Goal: Task Accomplishment & Management: Complete application form

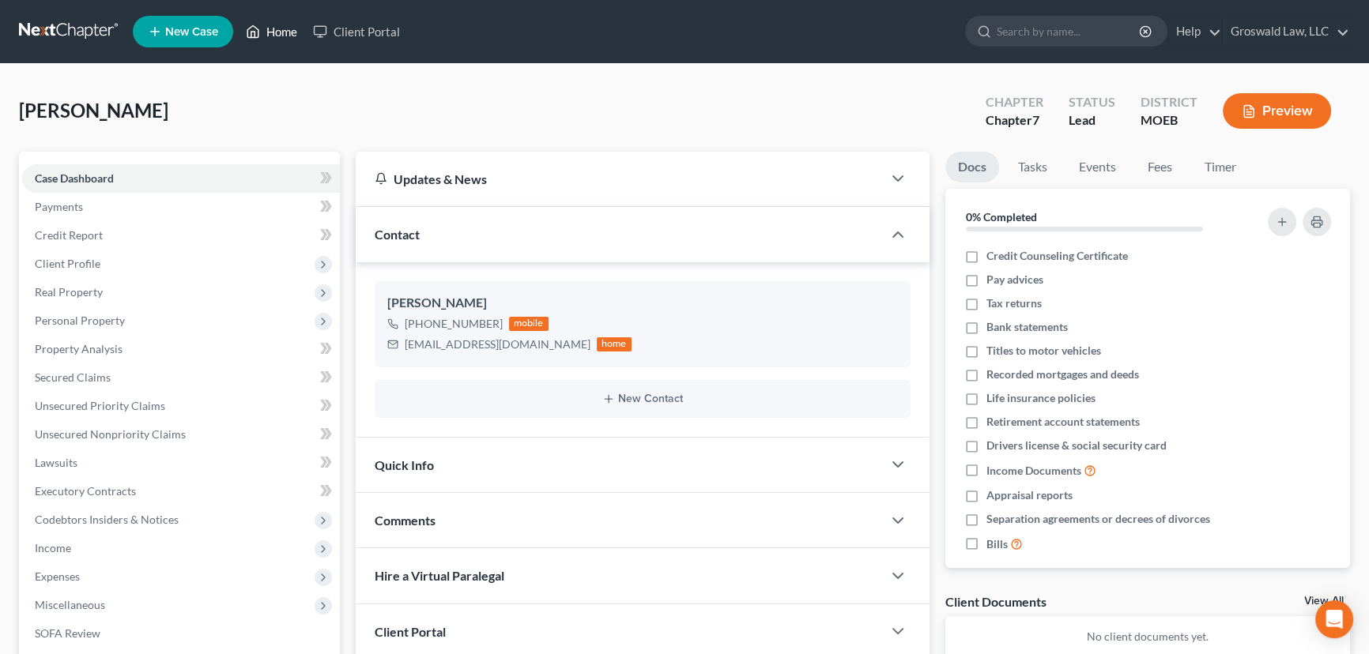
click at [277, 28] on link "Home" at bounding box center [271, 31] width 67 height 28
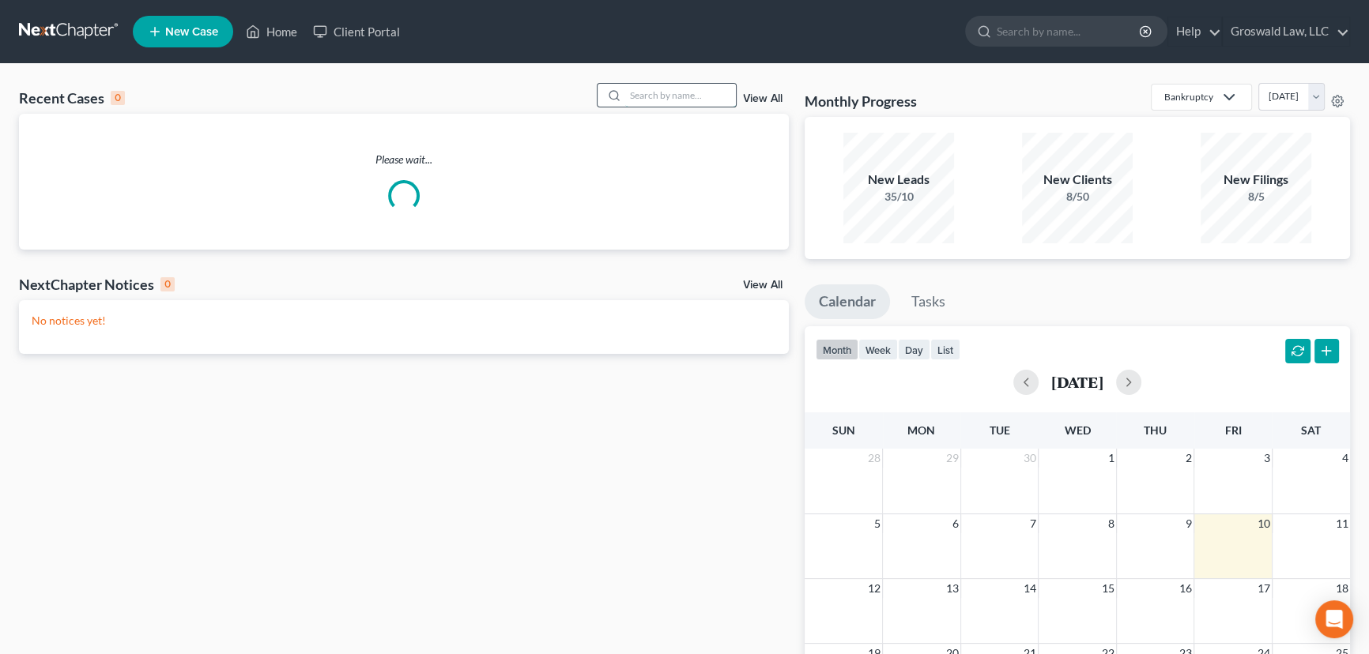
click at [632, 94] on input "search" at bounding box center [680, 95] width 111 height 23
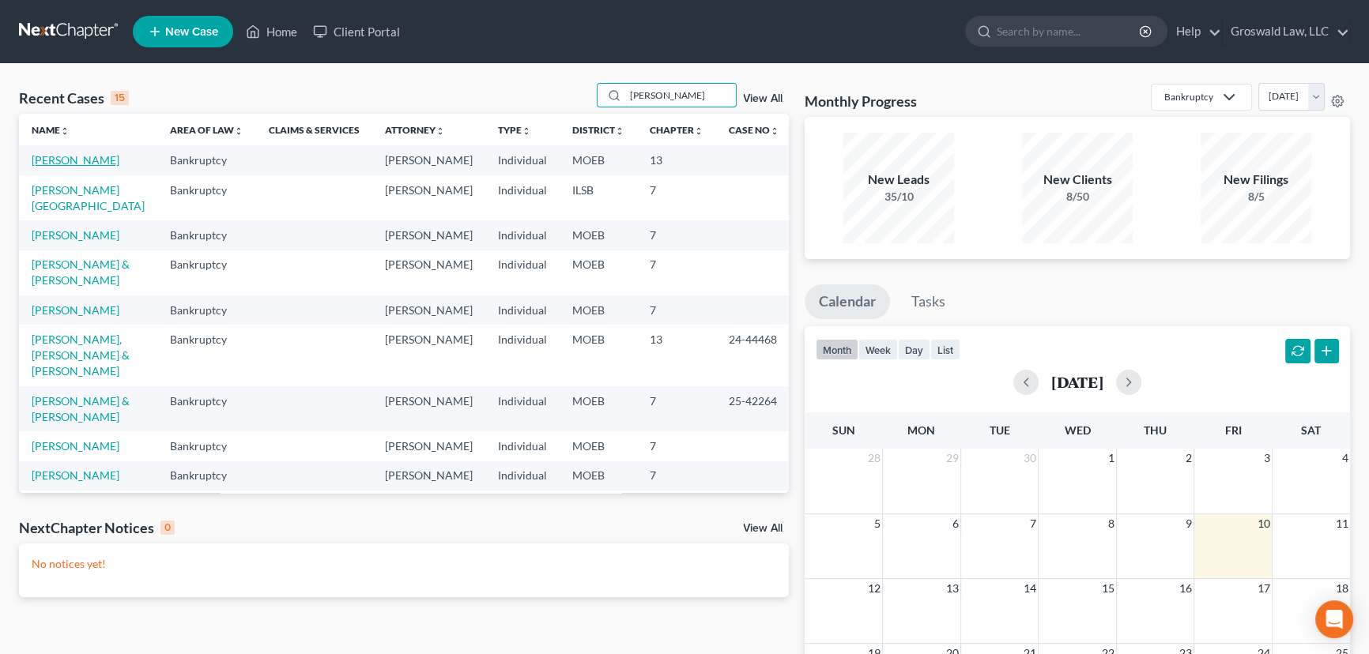
type input "[PERSON_NAME]"
click at [77, 163] on link "[PERSON_NAME]" at bounding box center [76, 159] width 88 height 13
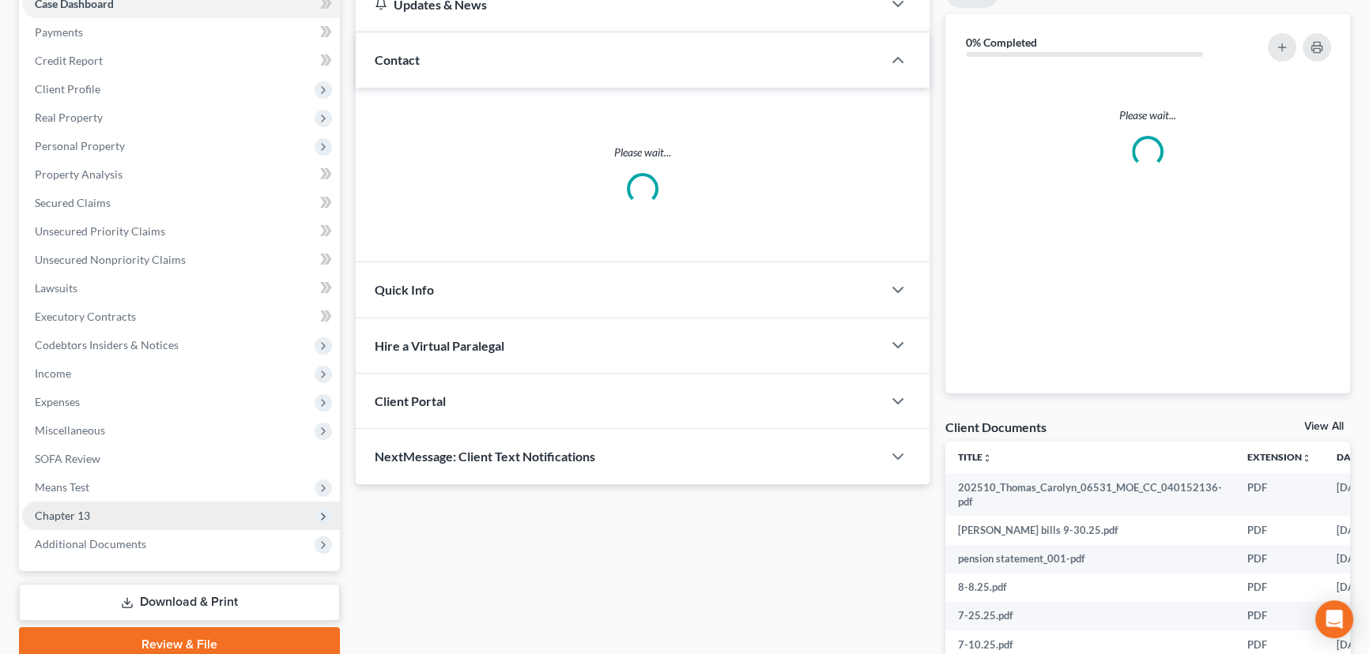
scroll to position [215, 0]
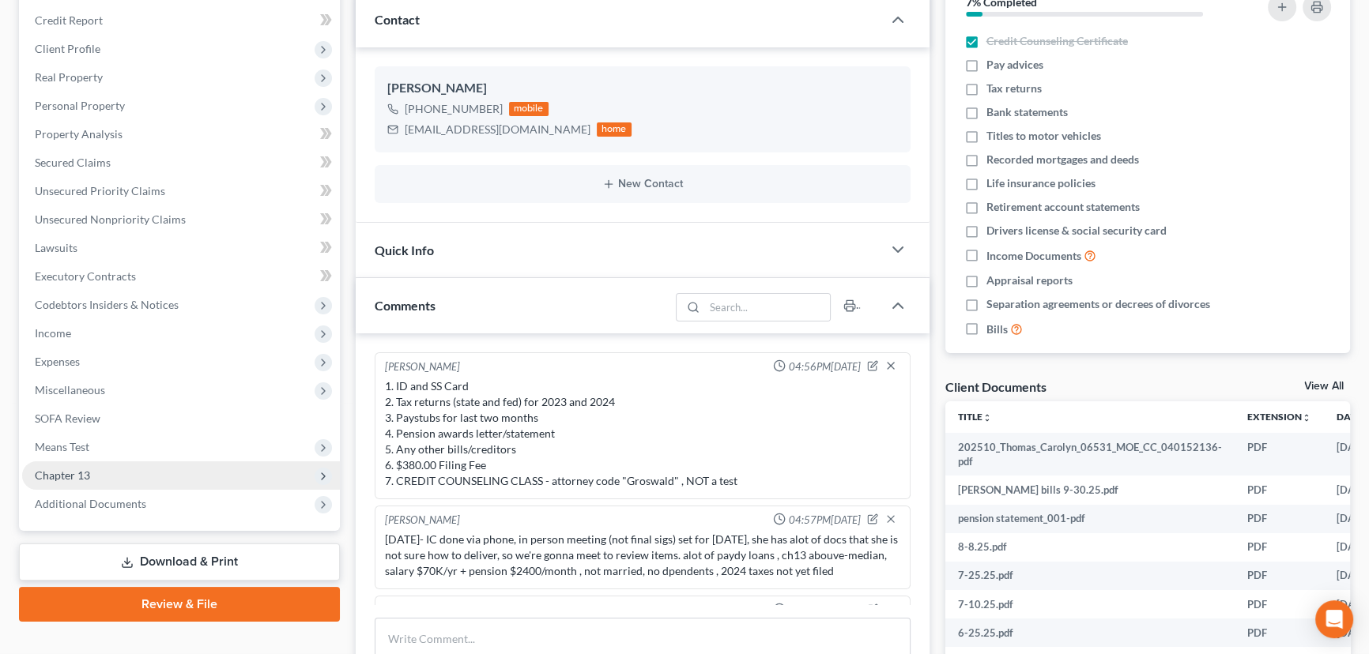
click at [81, 472] on span "Chapter 13" at bounding box center [62, 475] width 55 height 13
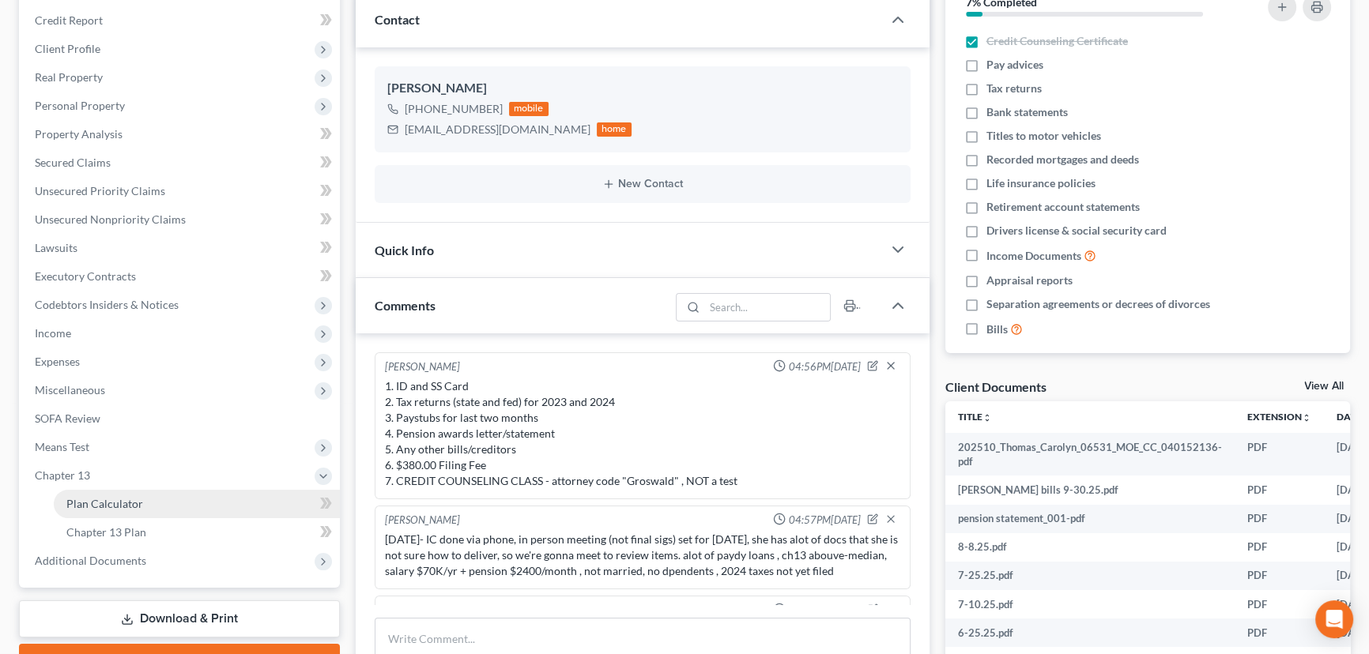
scroll to position [359, 0]
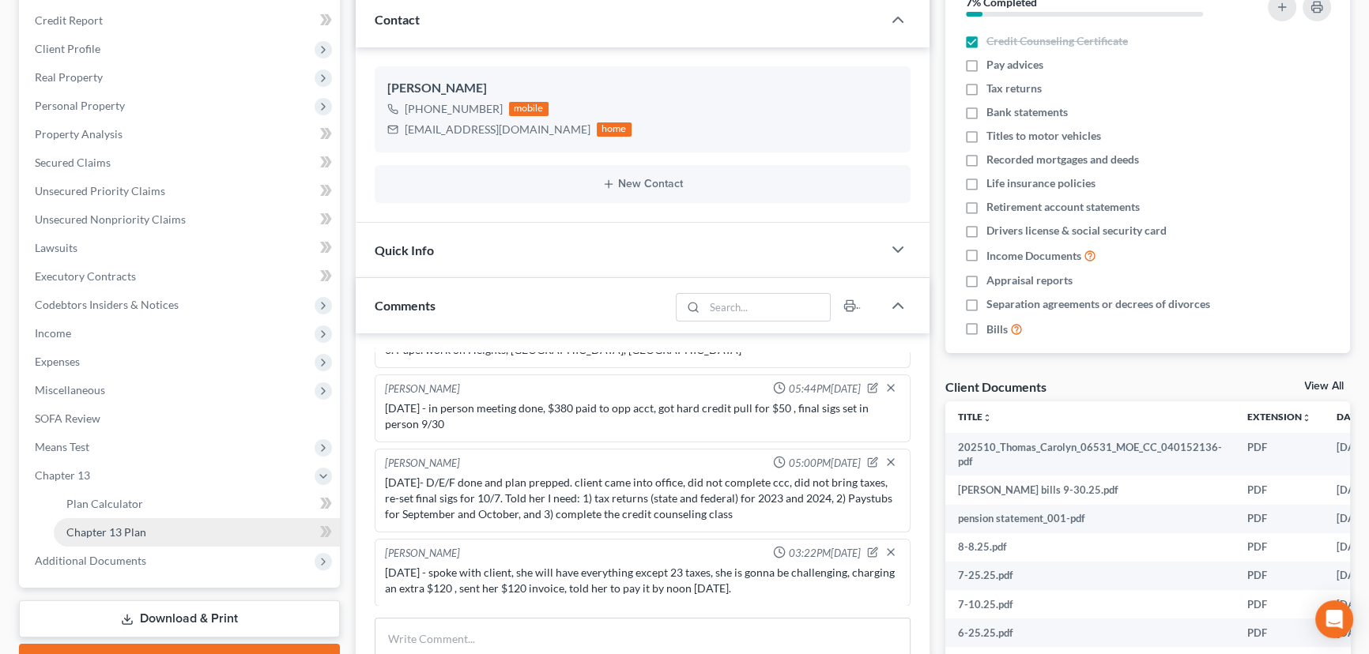
click at [145, 527] on link "Chapter 13 Plan" at bounding box center [197, 532] width 286 height 28
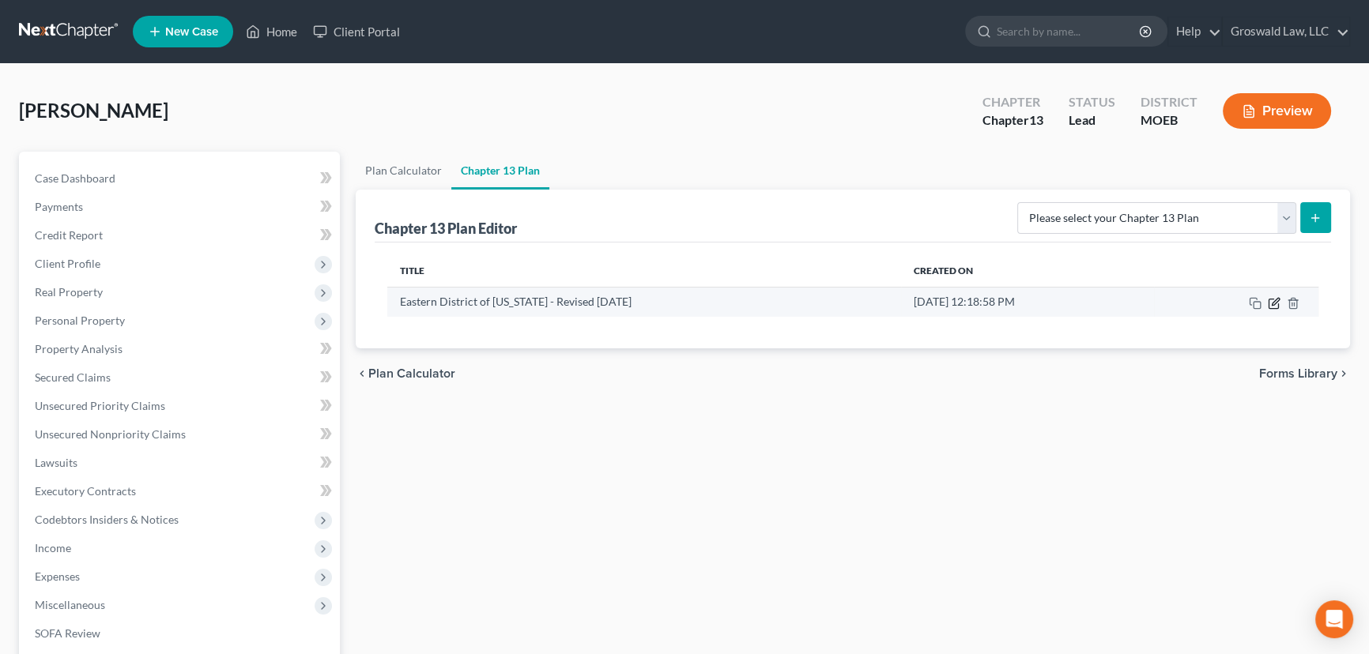
click at [1272, 303] on icon "button" at bounding box center [1275, 301] width 7 height 7
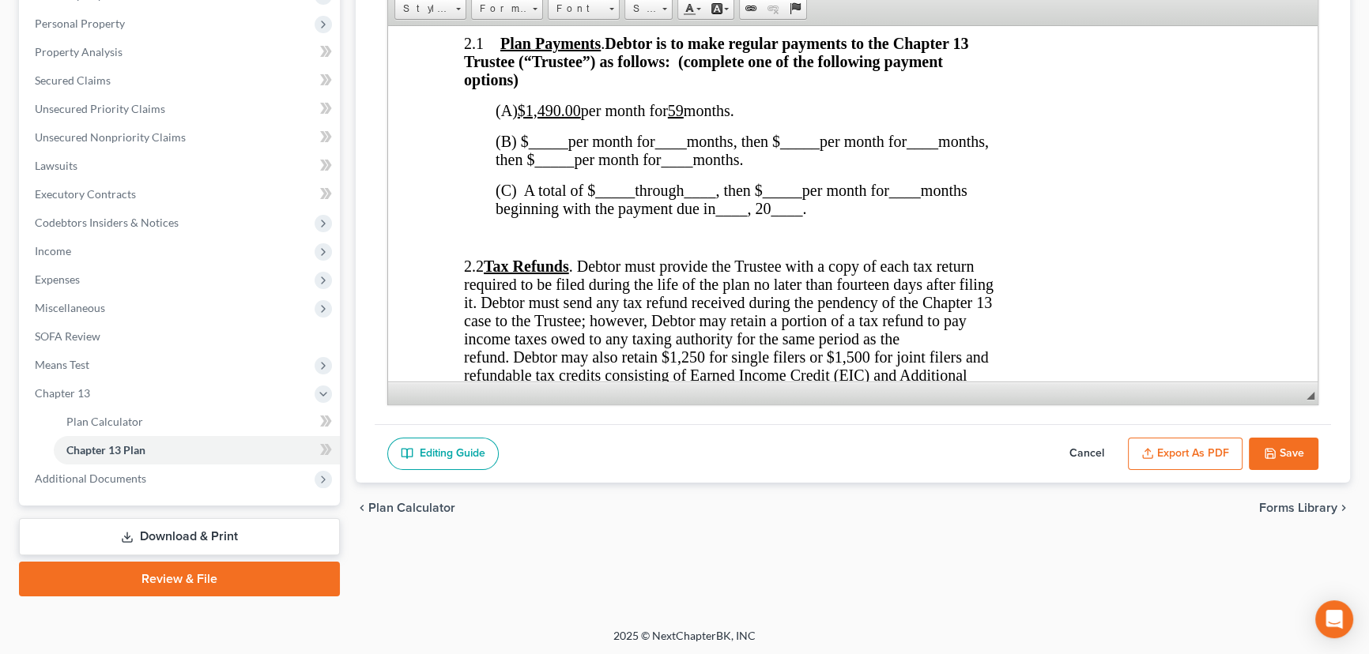
scroll to position [933, 0]
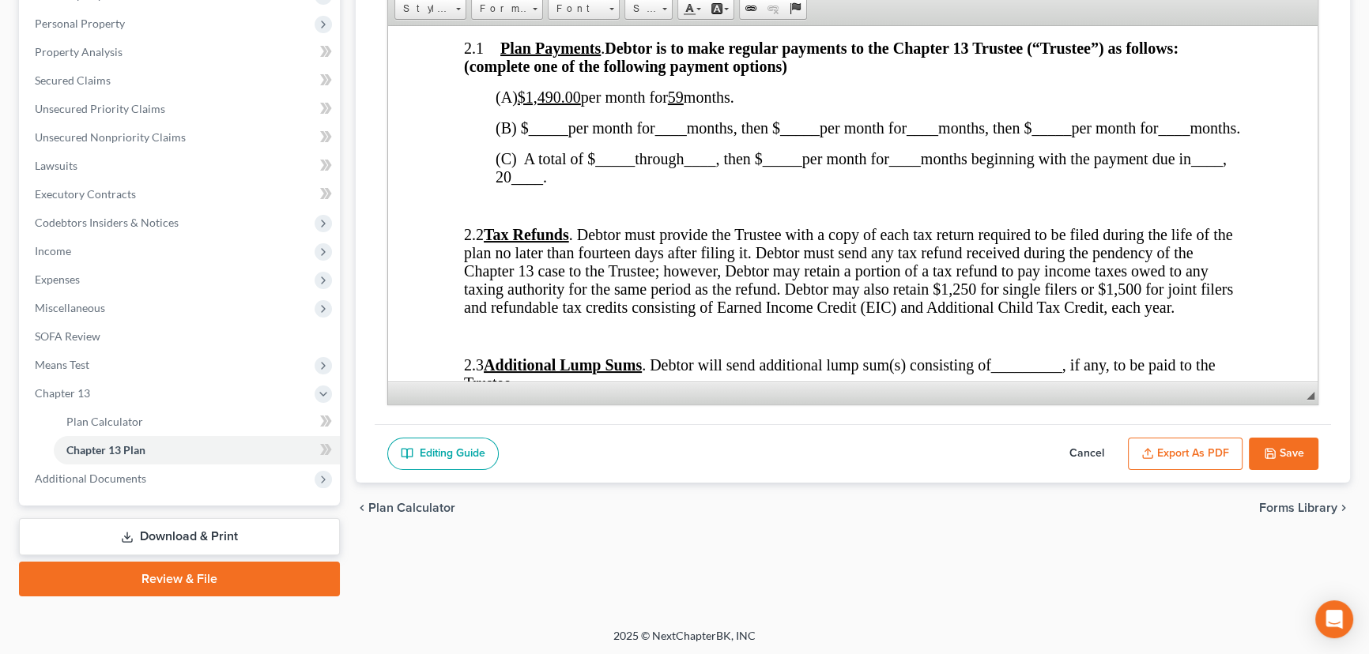
click at [1269, 454] on polyline "button" at bounding box center [1270, 456] width 6 height 4
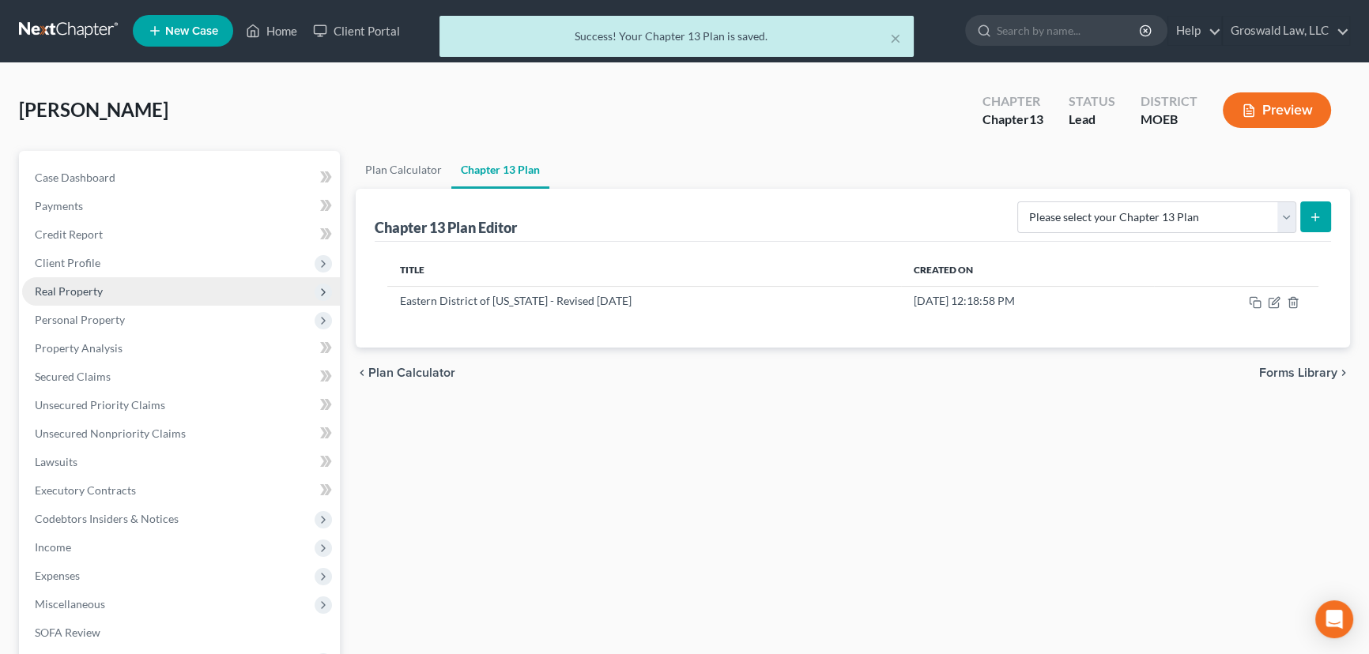
scroll to position [0, 0]
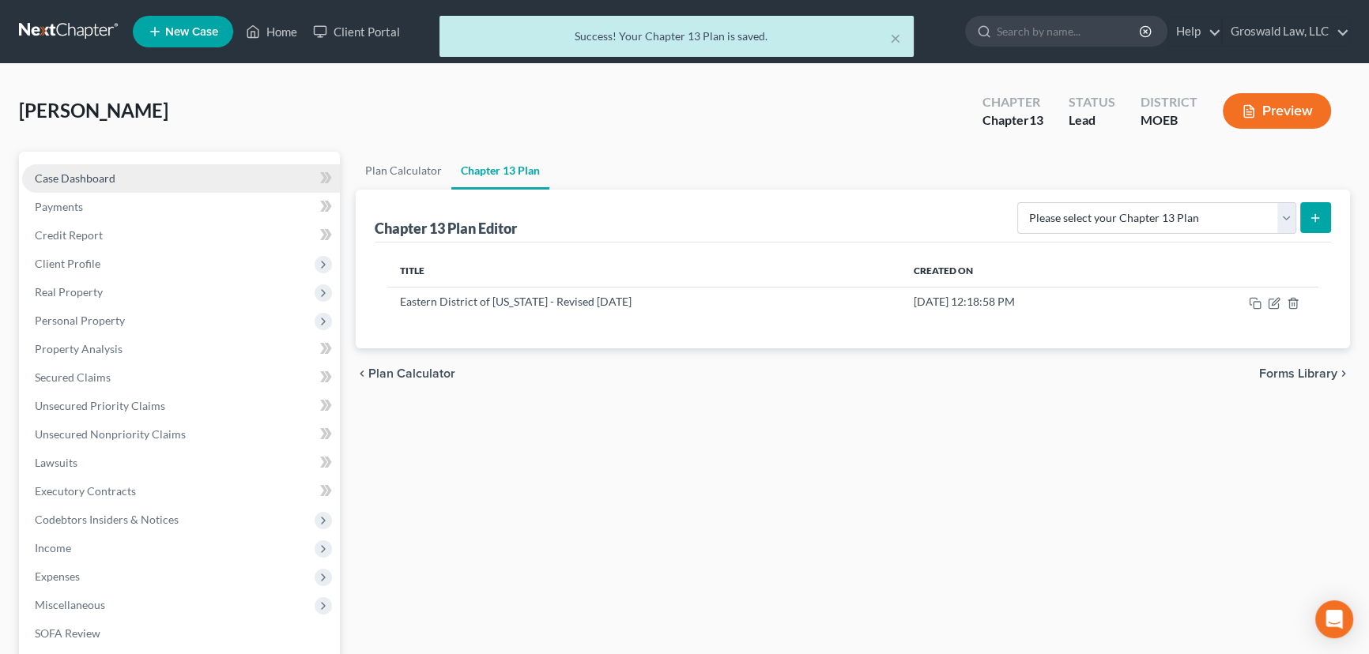
click at [156, 171] on link "Case Dashboard" at bounding box center [181, 178] width 318 height 28
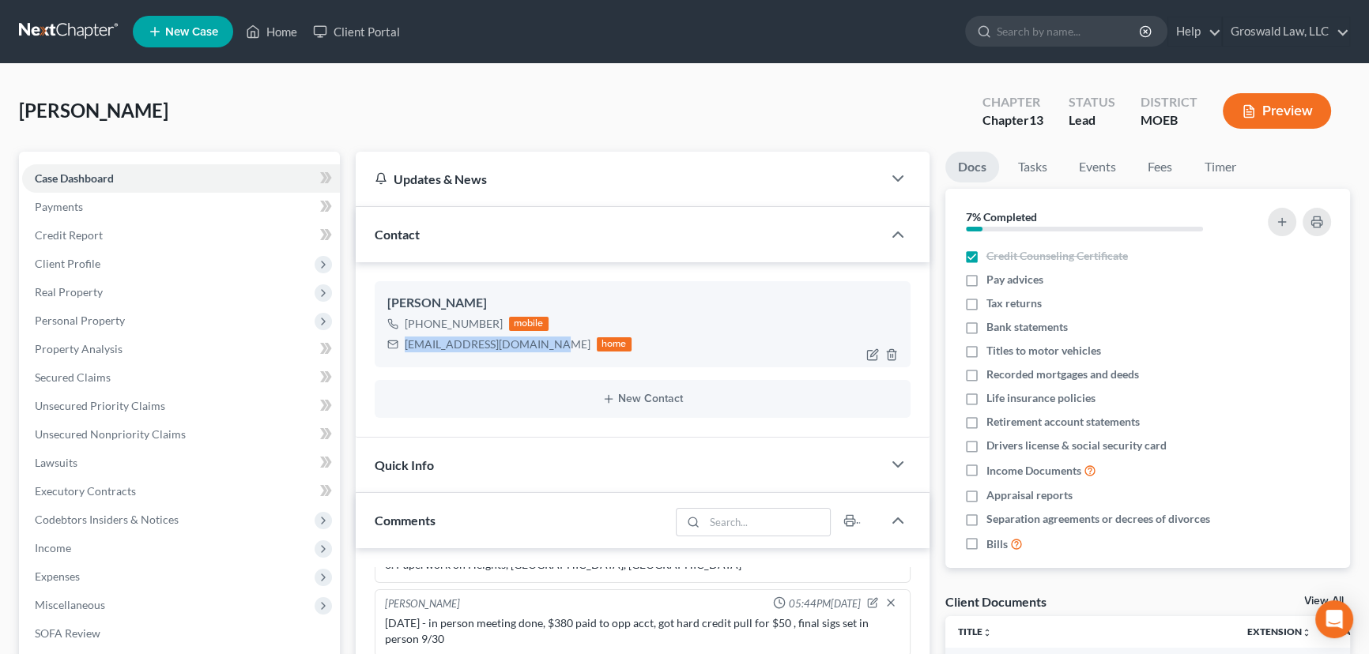
drag, startPoint x: 548, startPoint y: 345, endPoint x: 405, endPoint y: 347, distance: 142.3
click at [405, 347] on div "[EMAIL_ADDRESS][DOMAIN_NAME]" at bounding box center [498, 345] width 186 height 16
copy div "[EMAIL_ADDRESS][DOMAIN_NAME]"
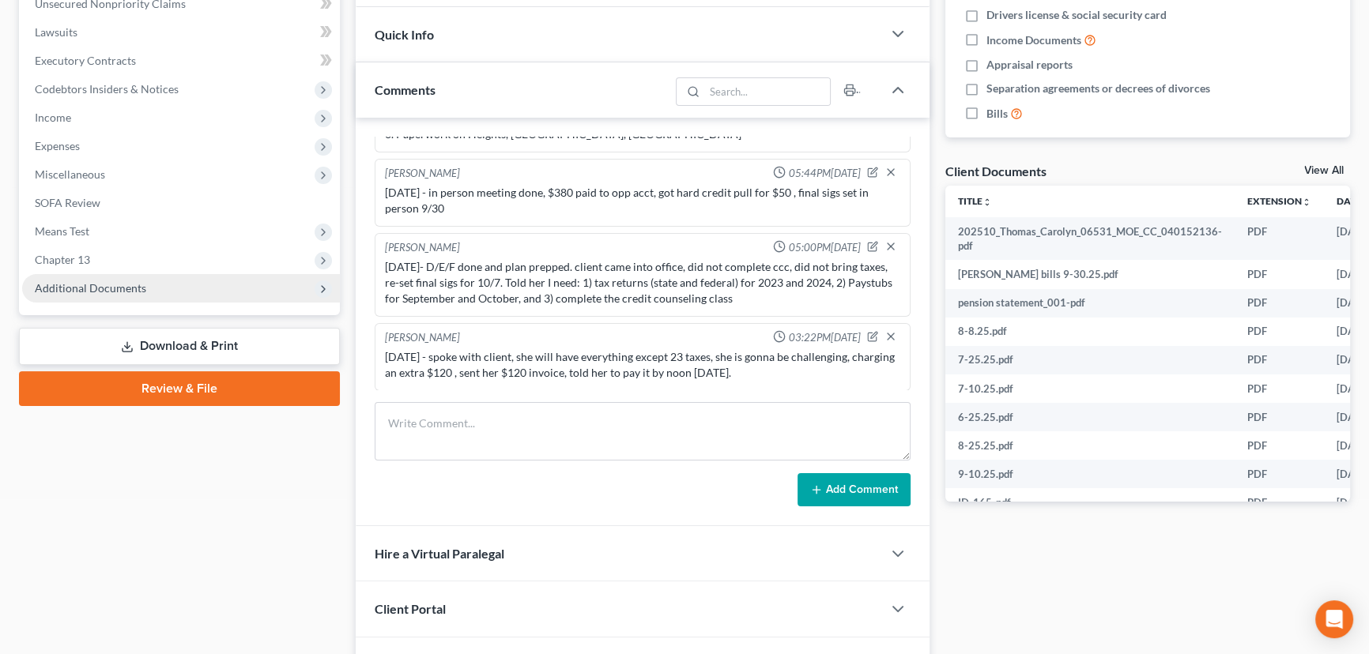
click at [206, 289] on span "Additional Documents" at bounding box center [181, 288] width 318 height 28
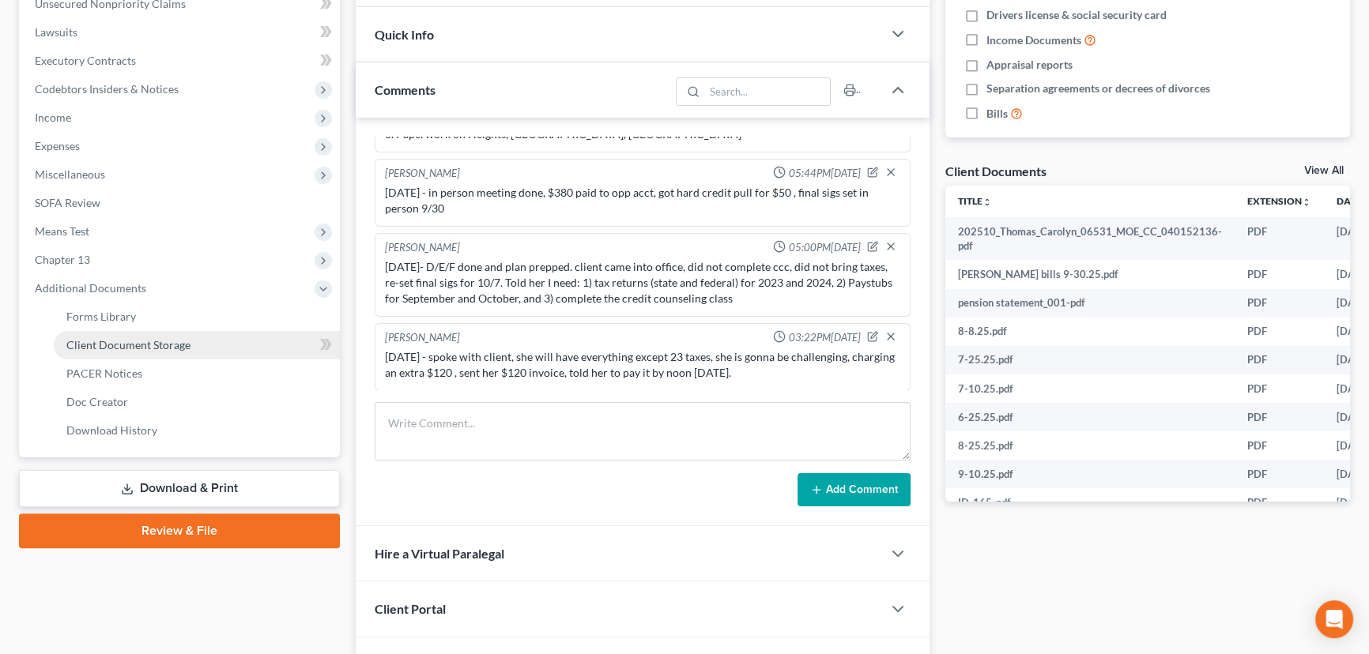
click at [164, 352] on link "Client Document Storage" at bounding box center [197, 345] width 286 height 28
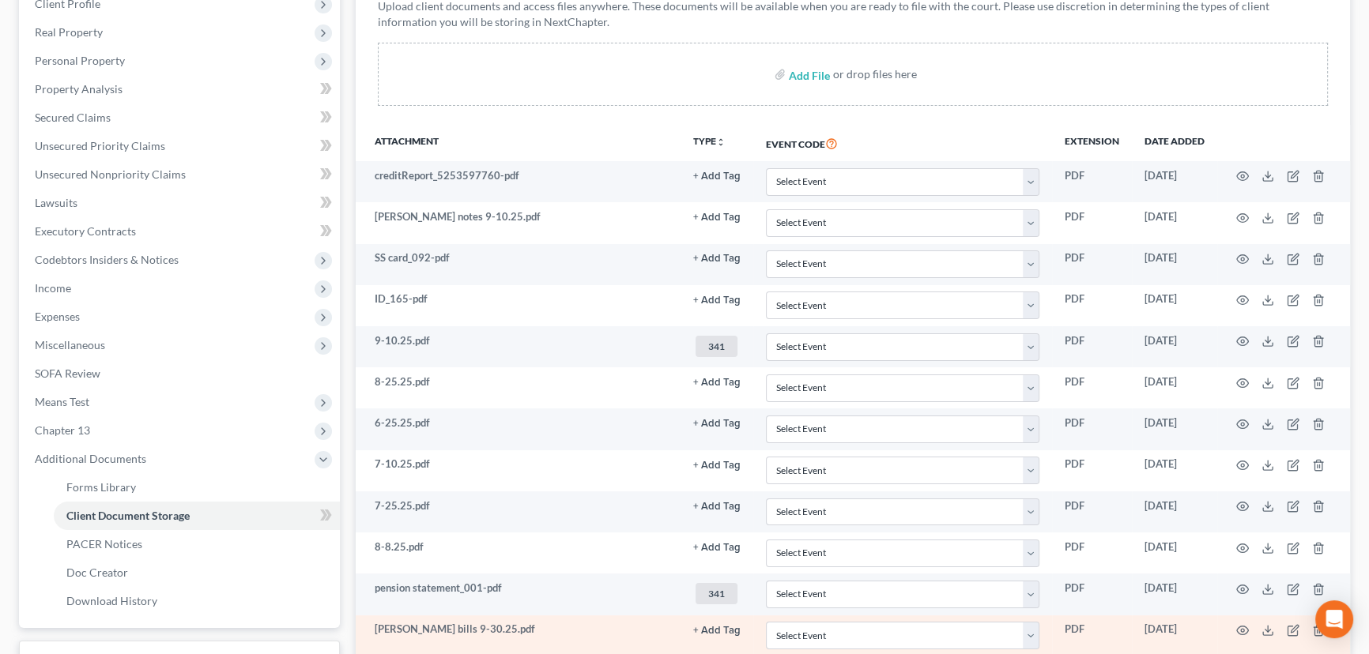
scroll to position [465, 0]
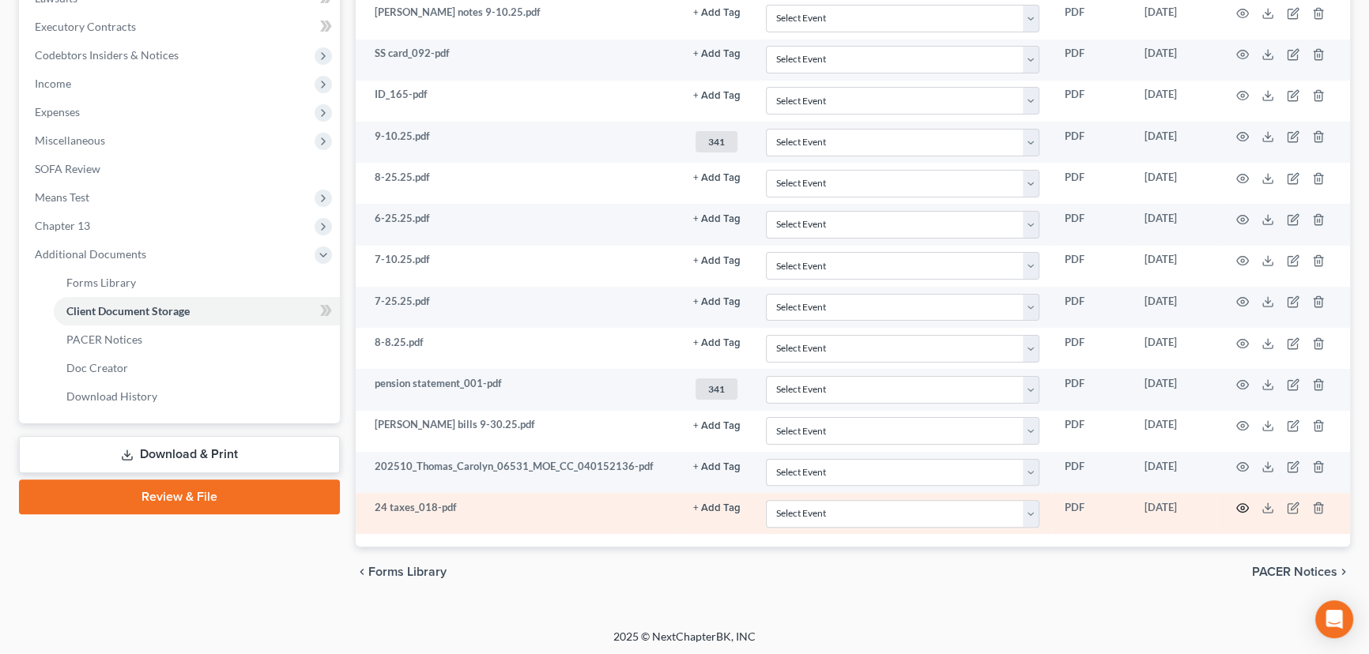
click at [1241, 507] on circle "button" at bounding box center [1242, 508] width 3 height 3
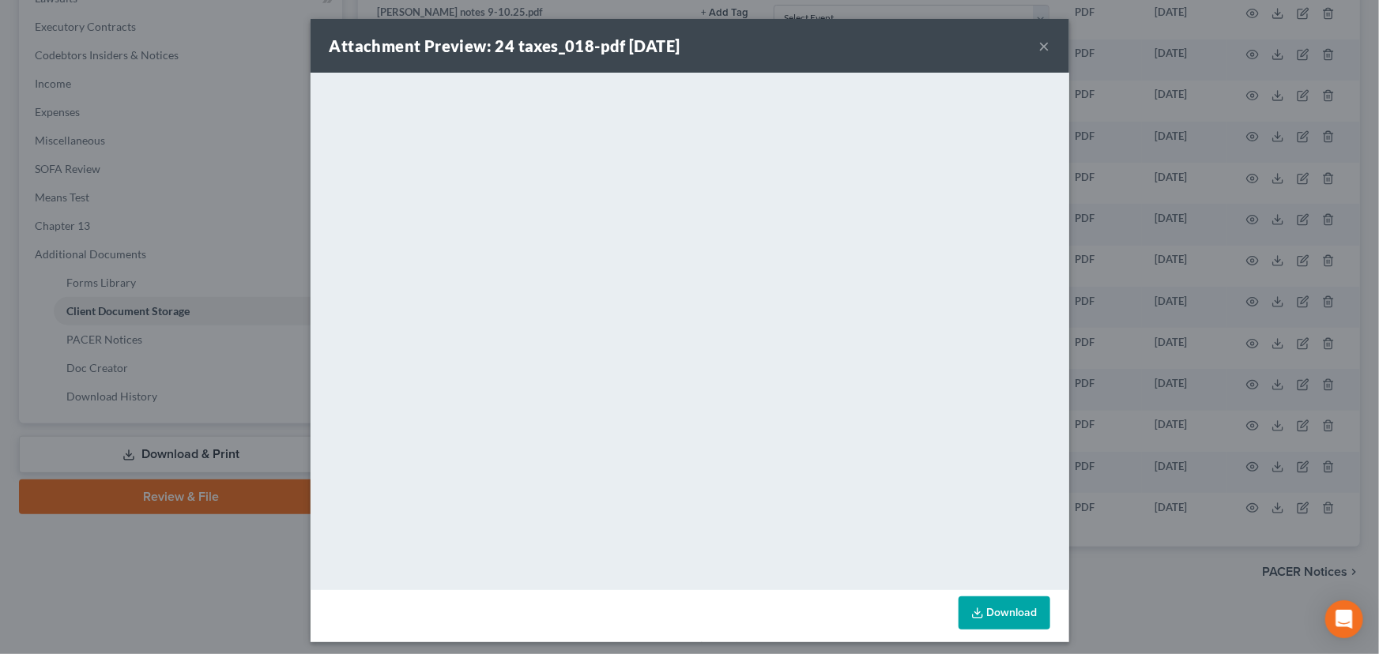
click at [1041, 47] on button "×" at bounding box center [1044, 45] width 11 height 19
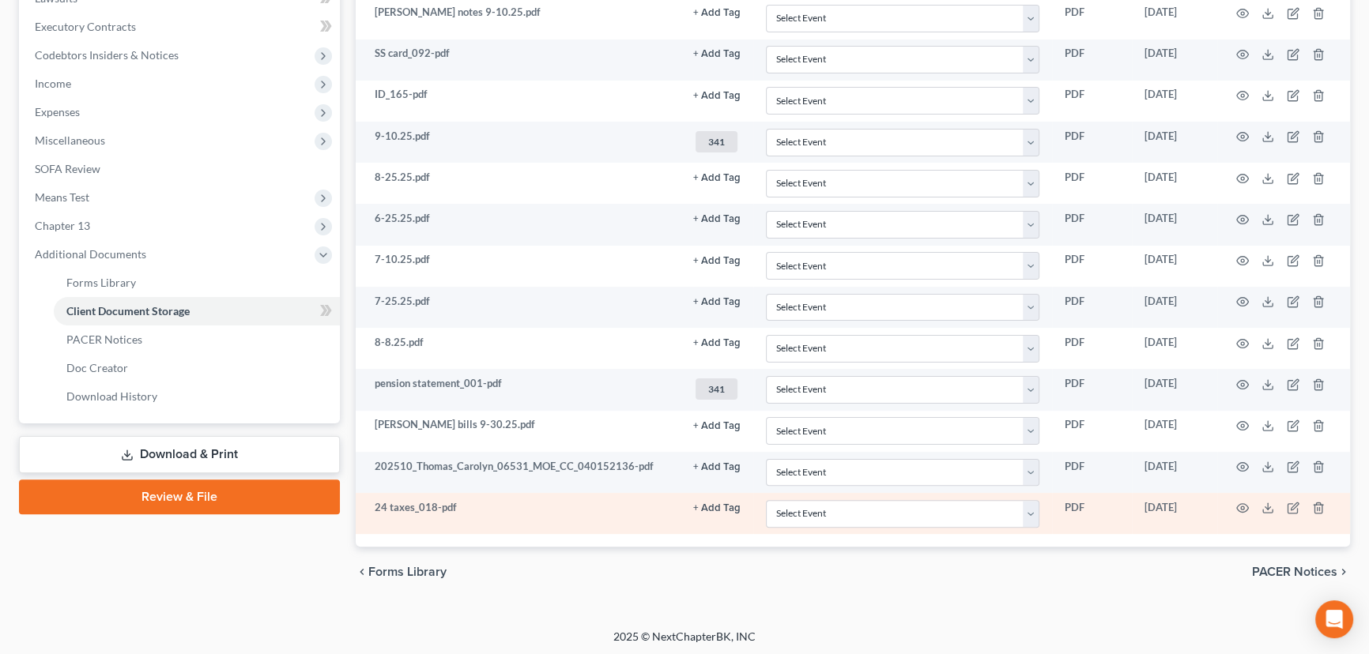
click at [710, 503] on button "+ Add Tag" at bounding box center [716, 508] width 47 height 10
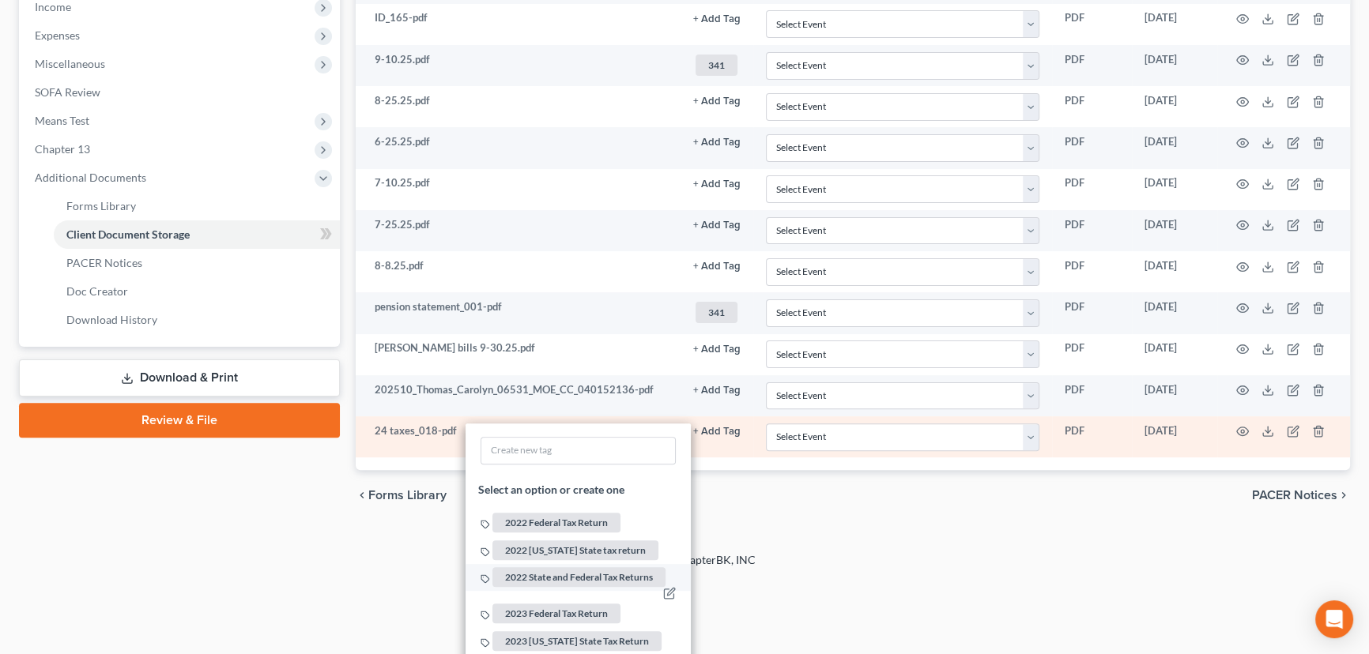
scroll to position [680, 0]
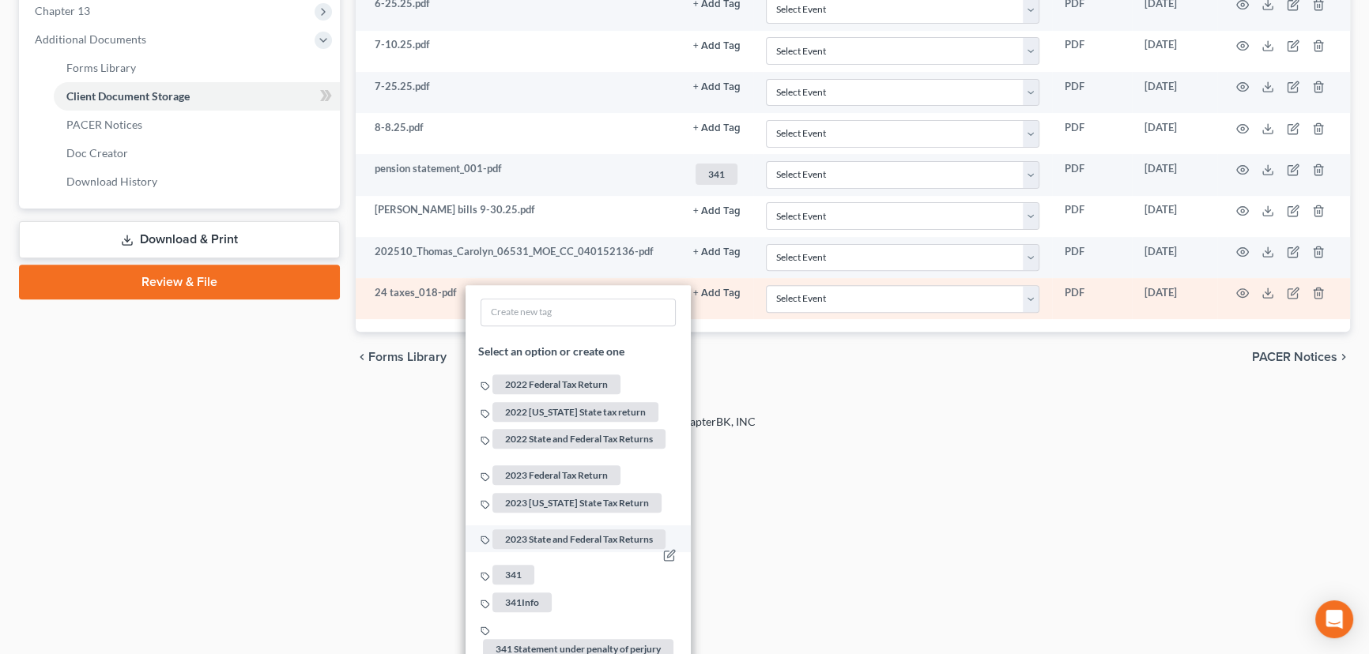
click at [518, 565] on span "341" at bounding box center [513, 575] width 42 height 20
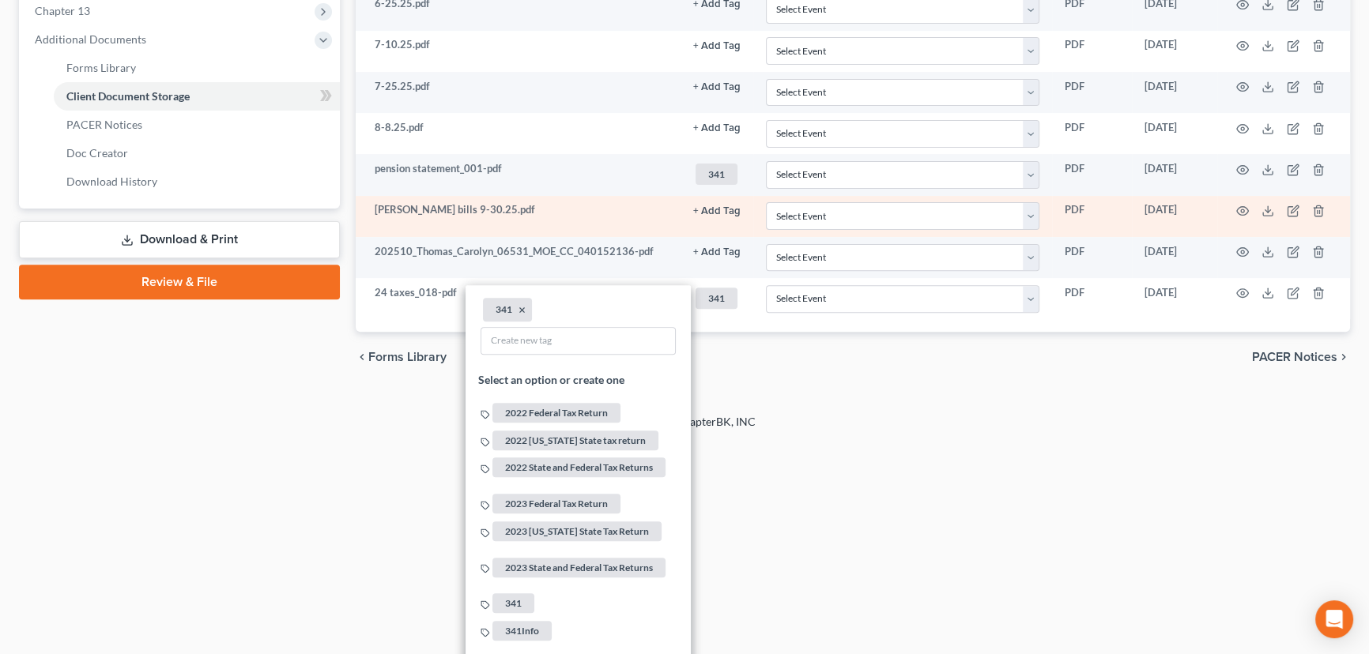
drag, startPoint x: 1013, startPoint y: 582, endPoint x: 853, endPoint y: 413, distance: 232.5
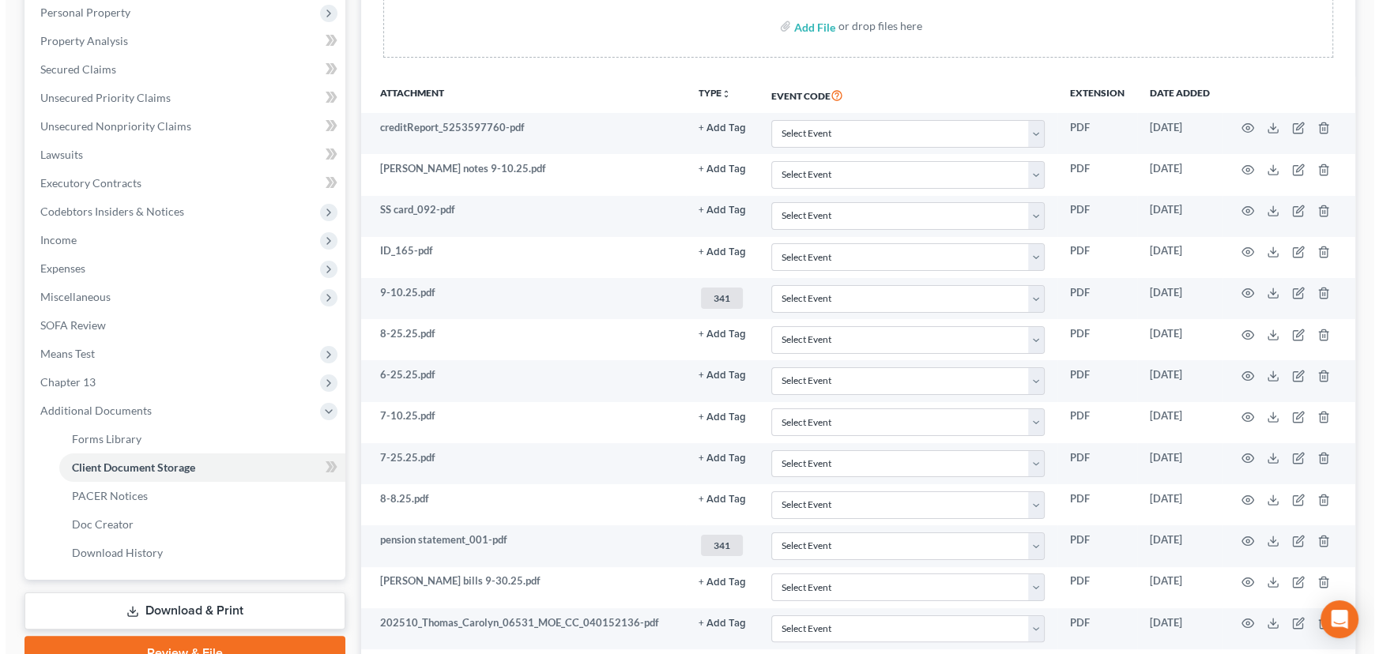
scroll to position [0, 0]
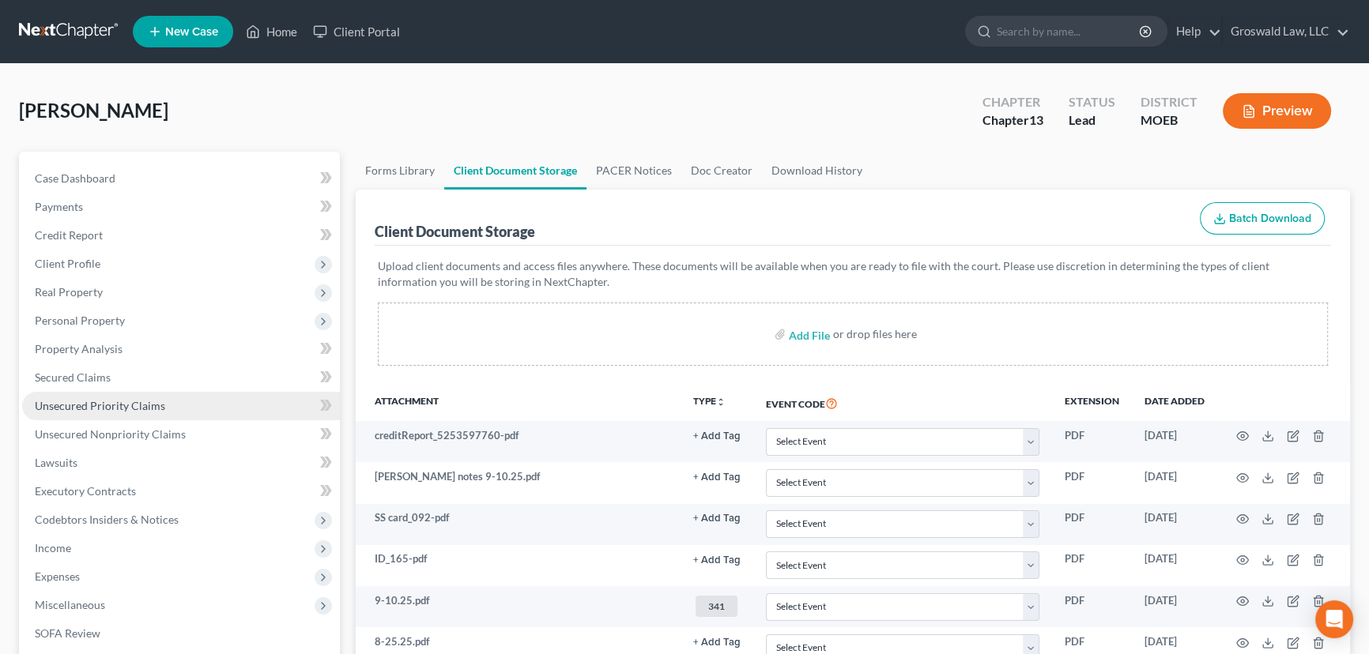
click at [104, 408] on span "Unsecured Priority Claims" at bounding box center [100, 405] width 130 height 13
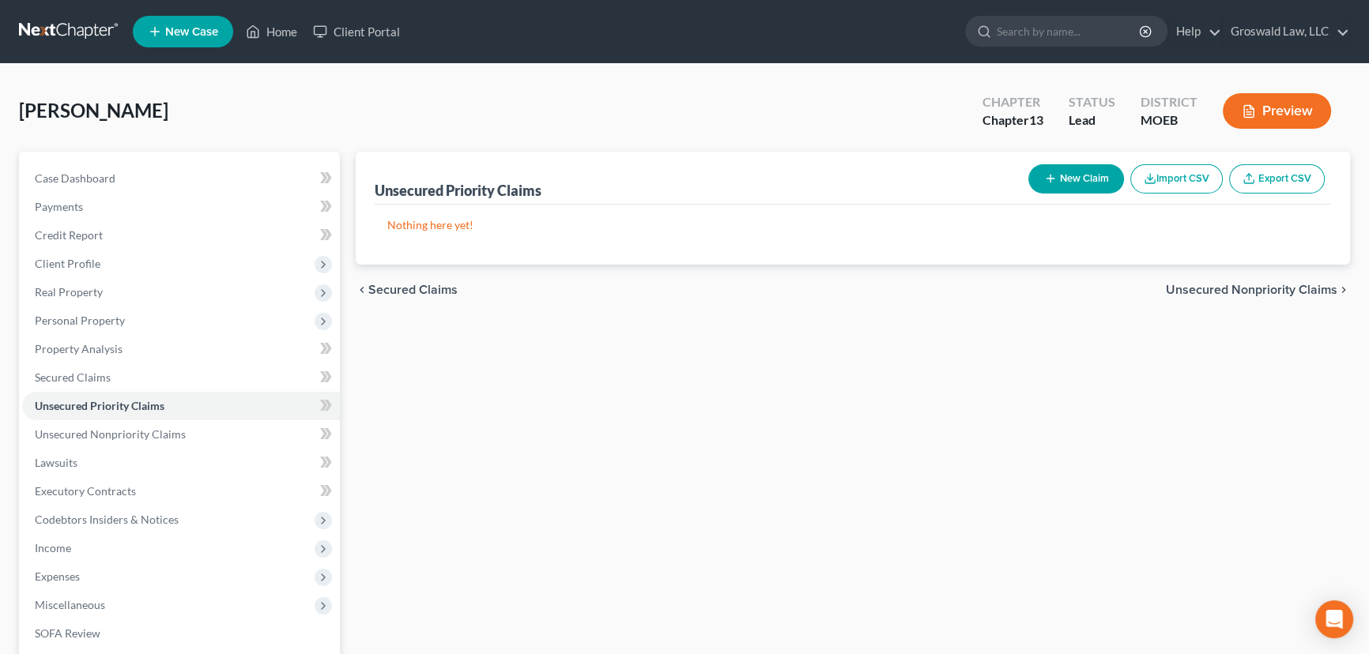
click at [1096, 179] on button "New Claim" at bounding box center [1076, 178] width 96 height 29
select select "0"
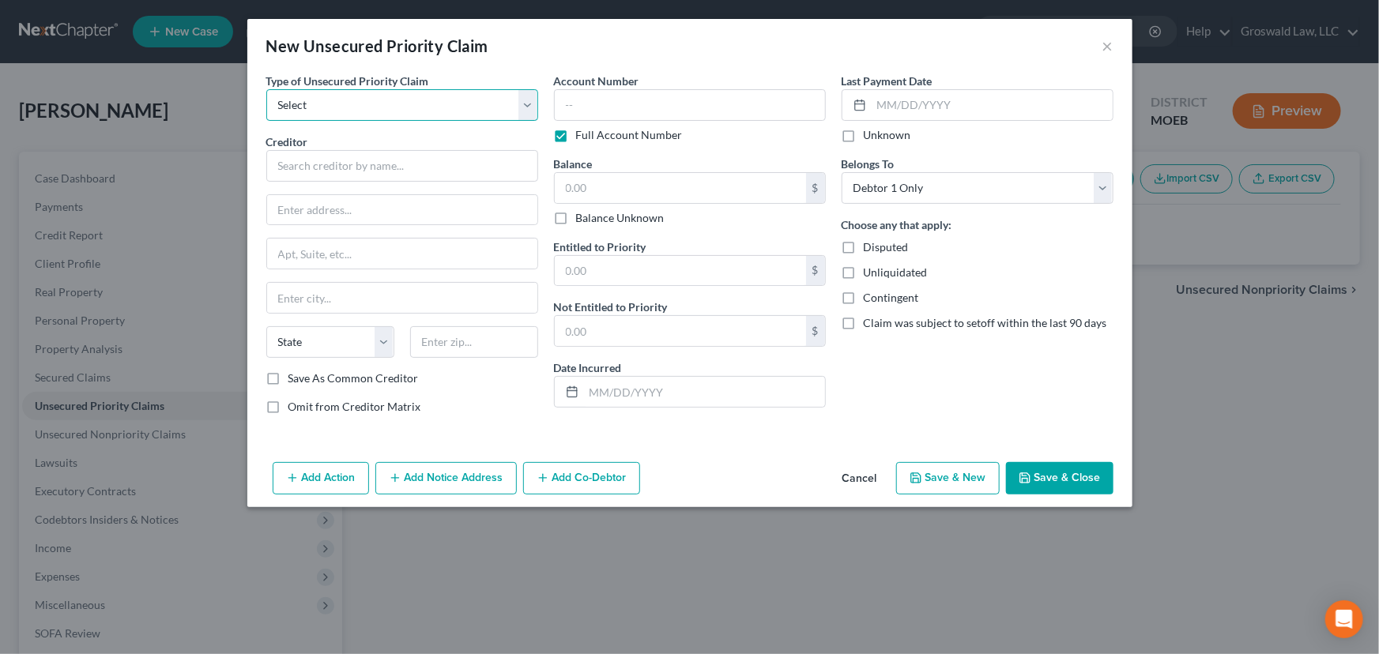
click at [429, 112] on select "Select Taxes & Other Government Units Domestic Support Obligations Extensions o…" at bounding box center [402, 105] width 272 height 32
select select "0"
click at [266, 89] on select "Select Taxes & Other Government Units Domestic Support Obligations Extensions o…" at bounding box center [402, 105] width 272 height 32
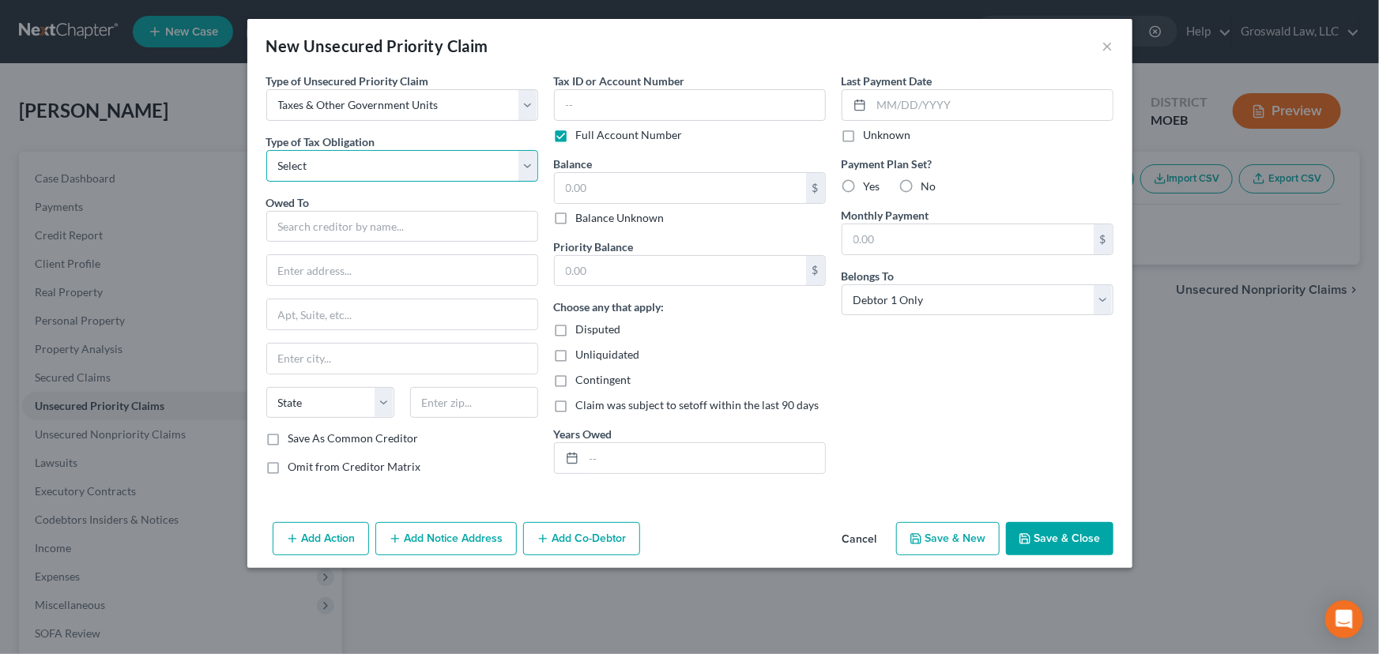
click at [396, 158] on select "Select Federal City State Franchise Tax Board Other" at bounding box center [402, 166] width 272 height 32
select select "0"
click at [266, 150] on select "Select Federal City State Franchise Tax Board Other" at bounding box center [402, 166] width 272 height 32
drag, startPoint x: 367, startPoint y: 232, endPoint x: 375, endPoint y: 221, distance: 13.2
click at [367, 232] on input "text" at bounding box center [402, 227] width 272 height 32
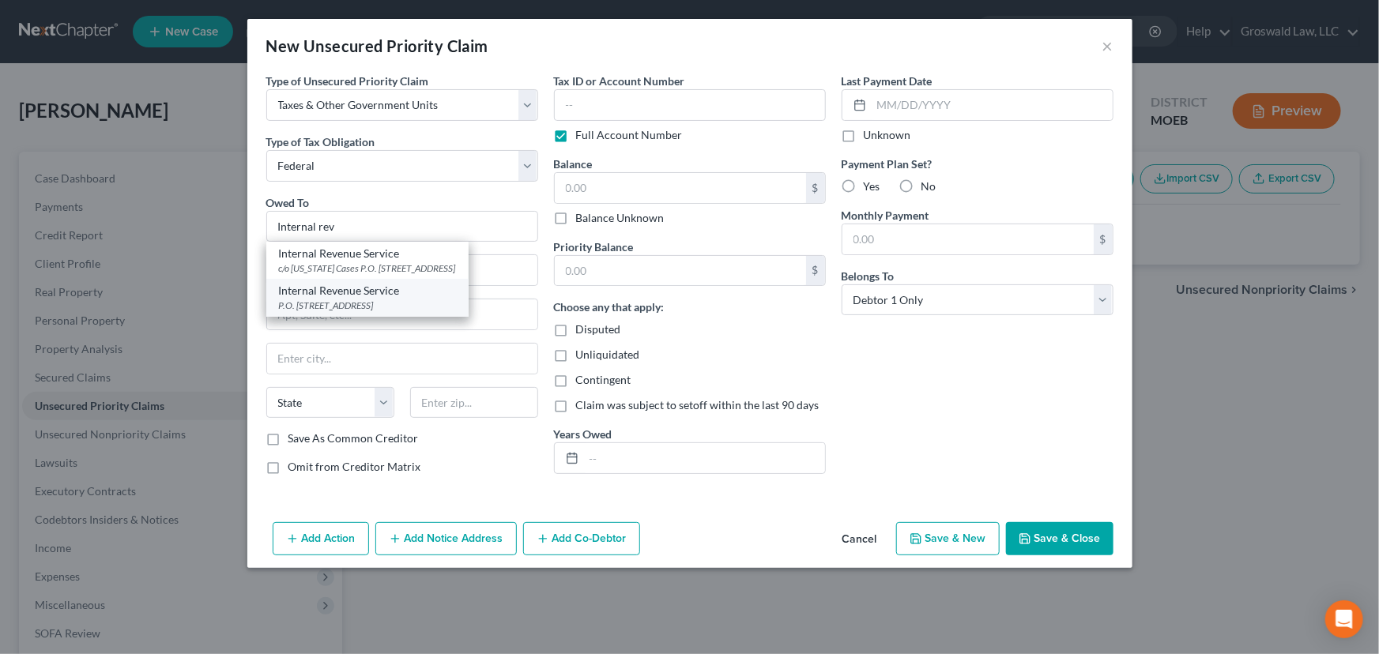
click at [402, 293] on div "Internal Revenue Service" at bounding box center [367, 291] width 177 height 16
type input "Internal Revenue Service"
type input "P.O. Box 7346"
type input "[GEOGRAPHIC_DATA]"
select select "39"
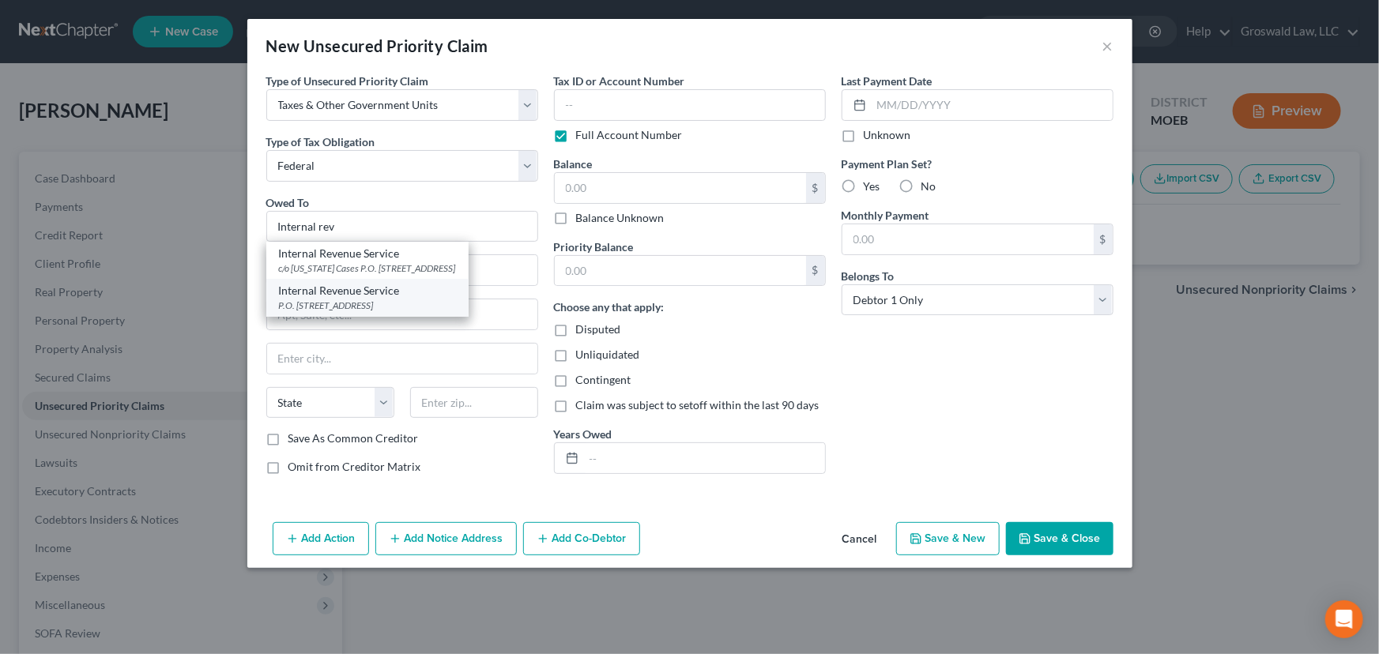
type input "19101"
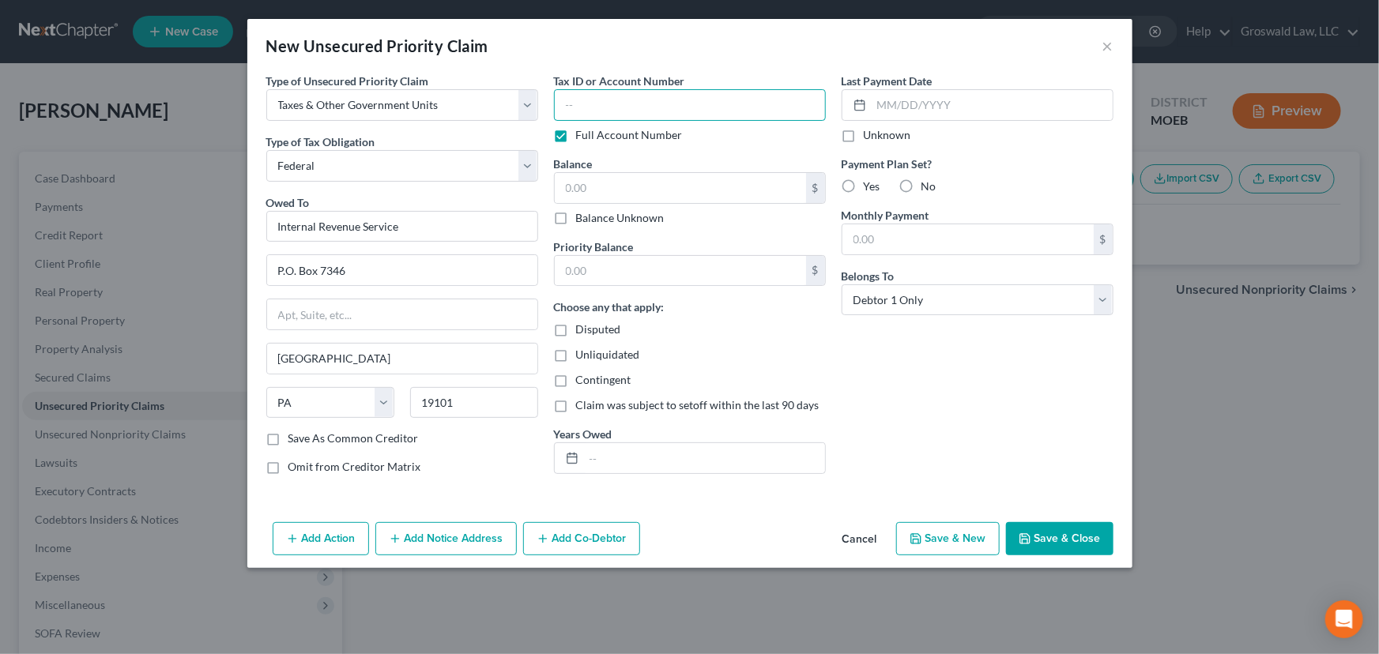
click at [607, 103] on input "text" at bounding box center [690, 105] width 272 height 32
type input "0000"
type input "3,265"
click at [801, 465] on input "text" at bounding box center [704, 458] width 241 height 30
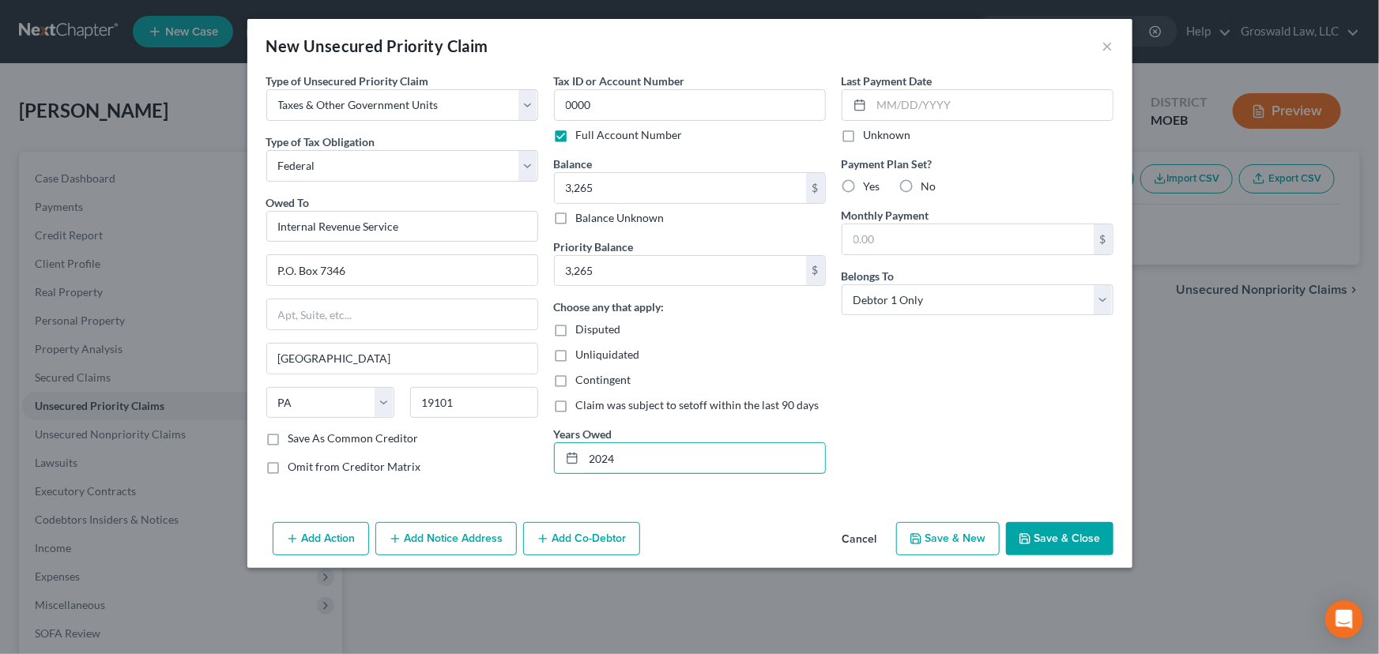
type input "2024"
click at [1057, 543] on button "Save & Close" at bounding box center [1059, 538] width 107 height 33
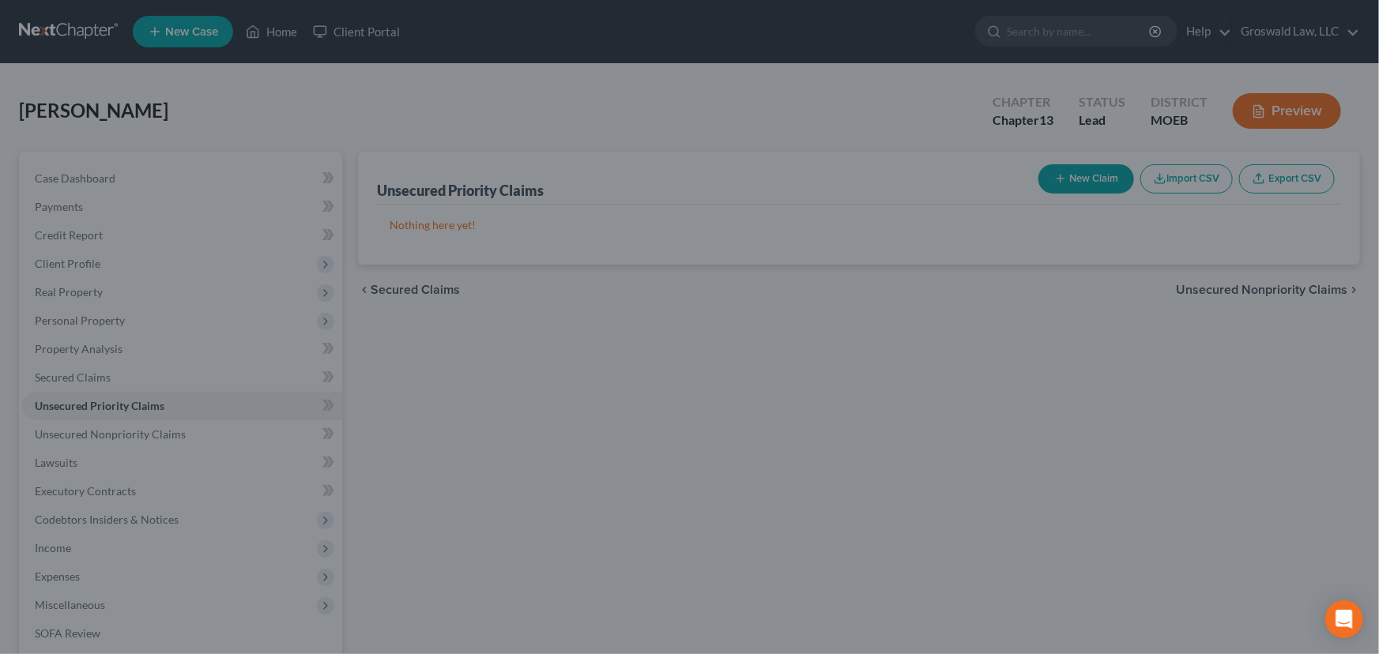
type input "3,265.00"
type input "0.00"
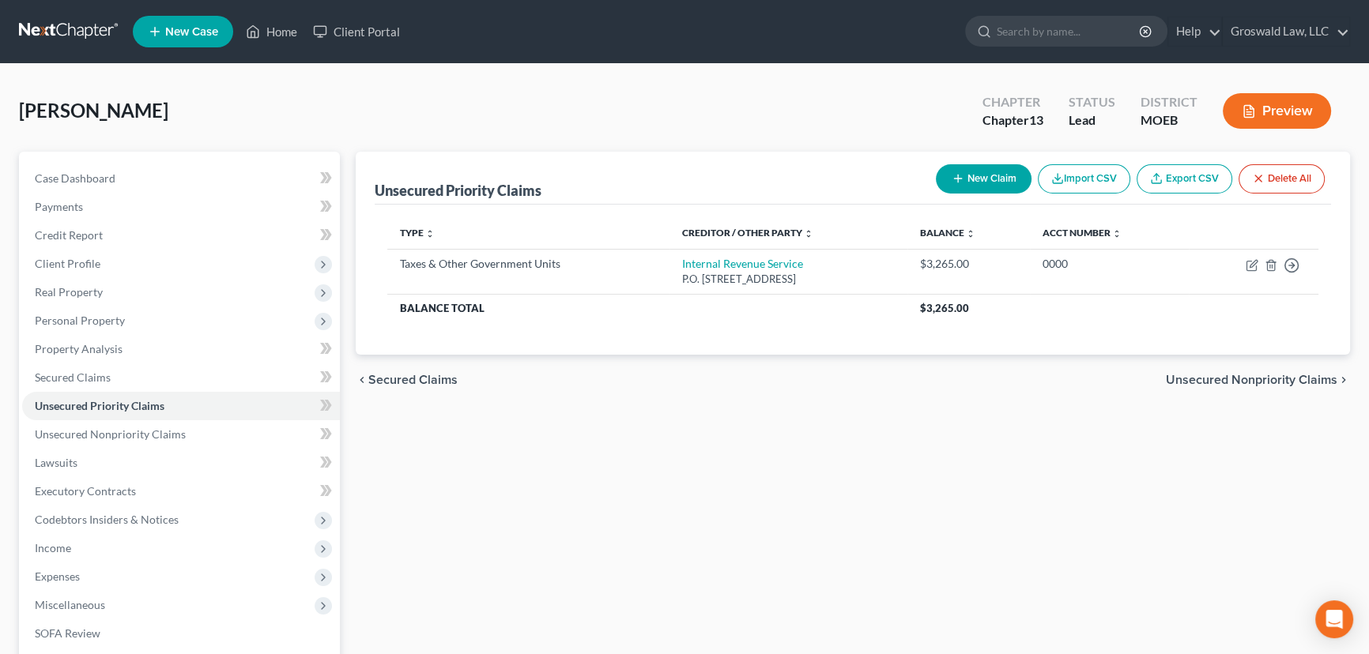
click at [994, 178] on button "New Claim" at bounding box center [984, 178] width 96 height 29
select select "0"
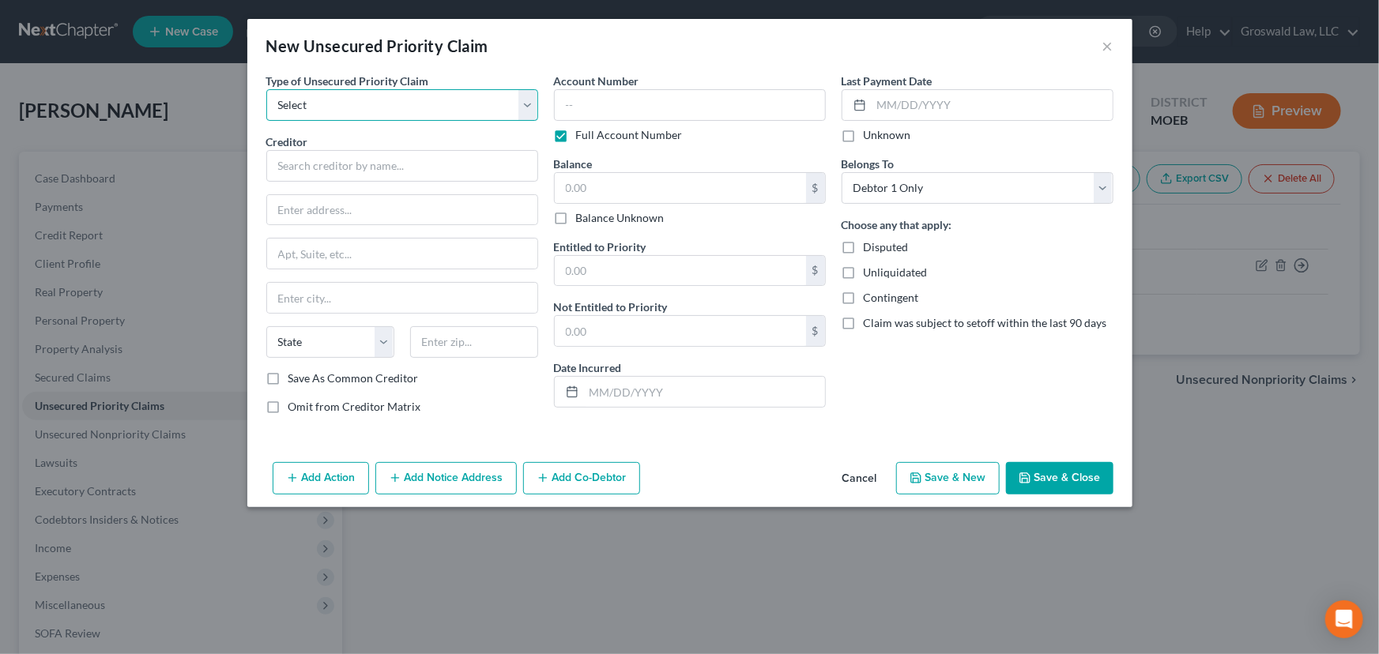
click at [385, 100] on select "Select Taxes & Other Government Units Domestic Support Obligations Extensions o…" at bounding box center [402, 105] width 272 height 32
select select "0"
click at [266, 89] on select "Select Taxes & Other Government Units Domestic Support Obligations Extensions o…" at bounding box center [402, 105] width 272 height 32
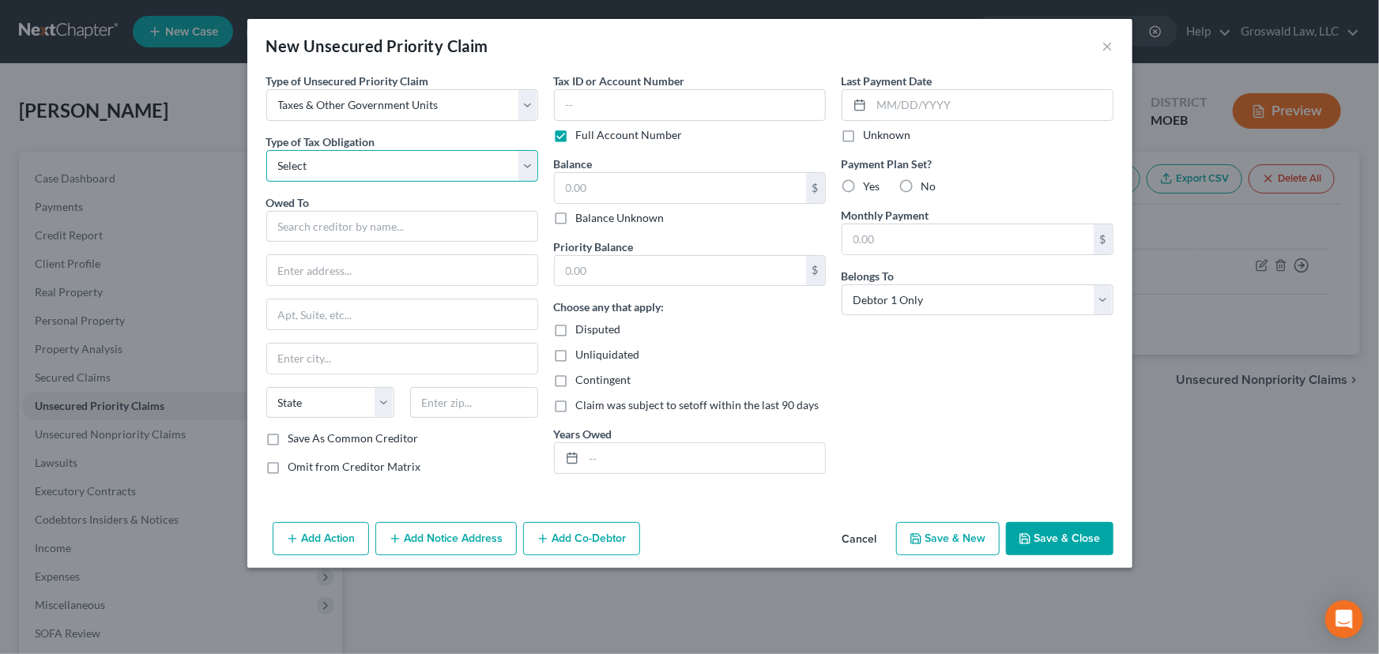
click at [357, 165] on select "Select Federal City State Franchise Tax Board Other" at bounding box center [402, 166] width 272 height 32
select select "2"
click at [266, 150] on select "Select Federal City State Franchise Tax Board Other" at bounding box center [402, 166] width 272 height 32
click at [354, 211] on input "text" at bounding box center [402, 227] width 272 height 32
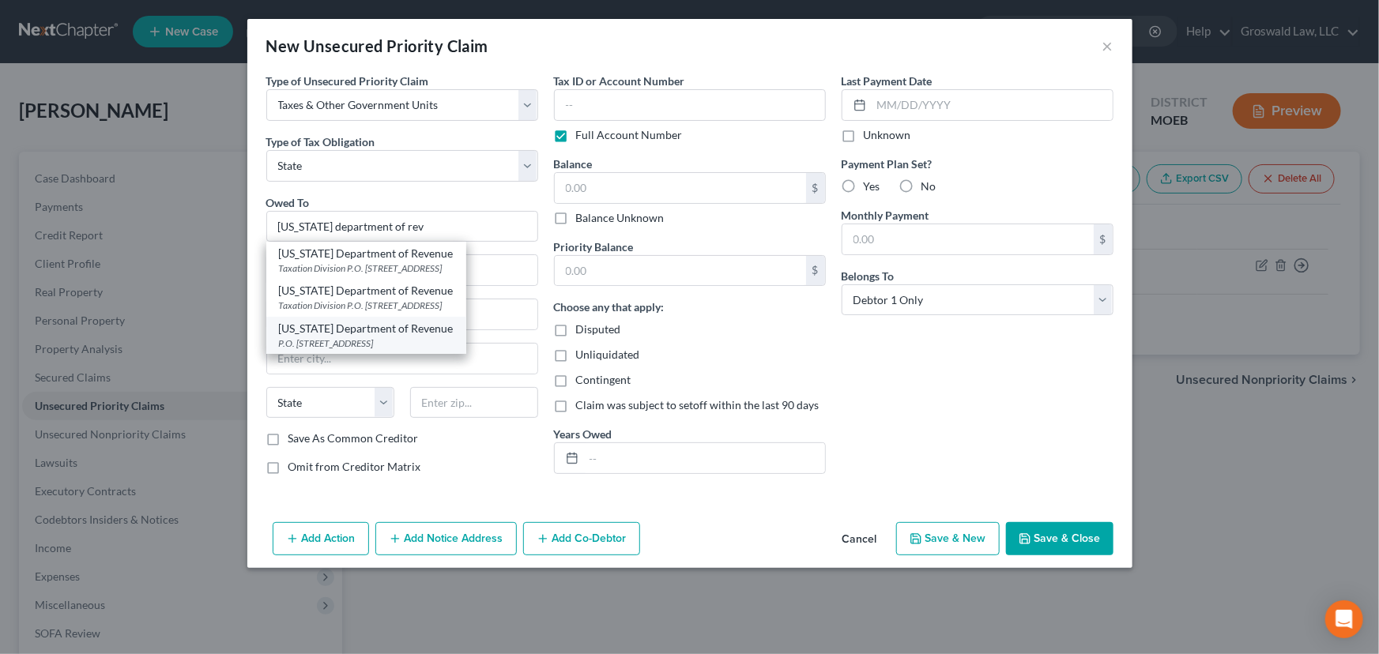
click at [379, 334] on div "[US_STATE] Department of Revenue" at bounding box center [366, 329] width 175 height 16
type input "[US_STATE] Department of Revenue"
type input "P.O. Box 475"
type input "[STREET_ADDRESS]"
type input "[GEOGRAPHIC_DATA]"
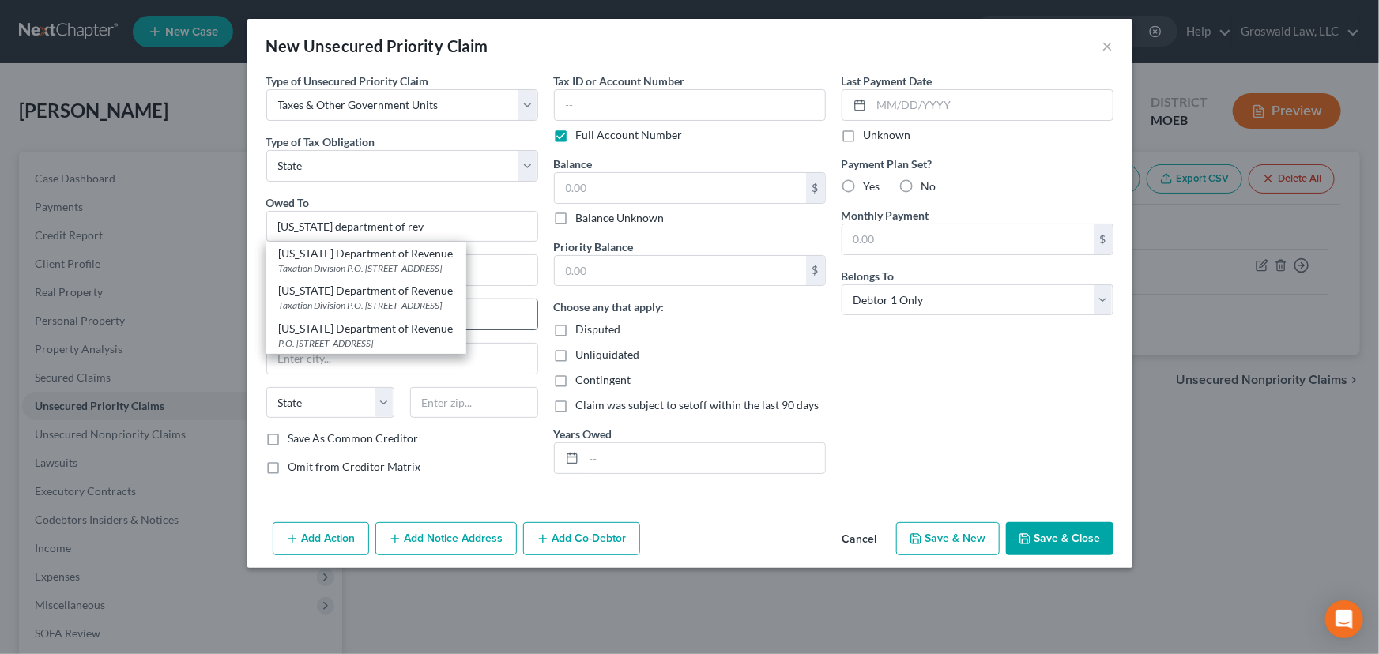
select select "26"
type input "65105"
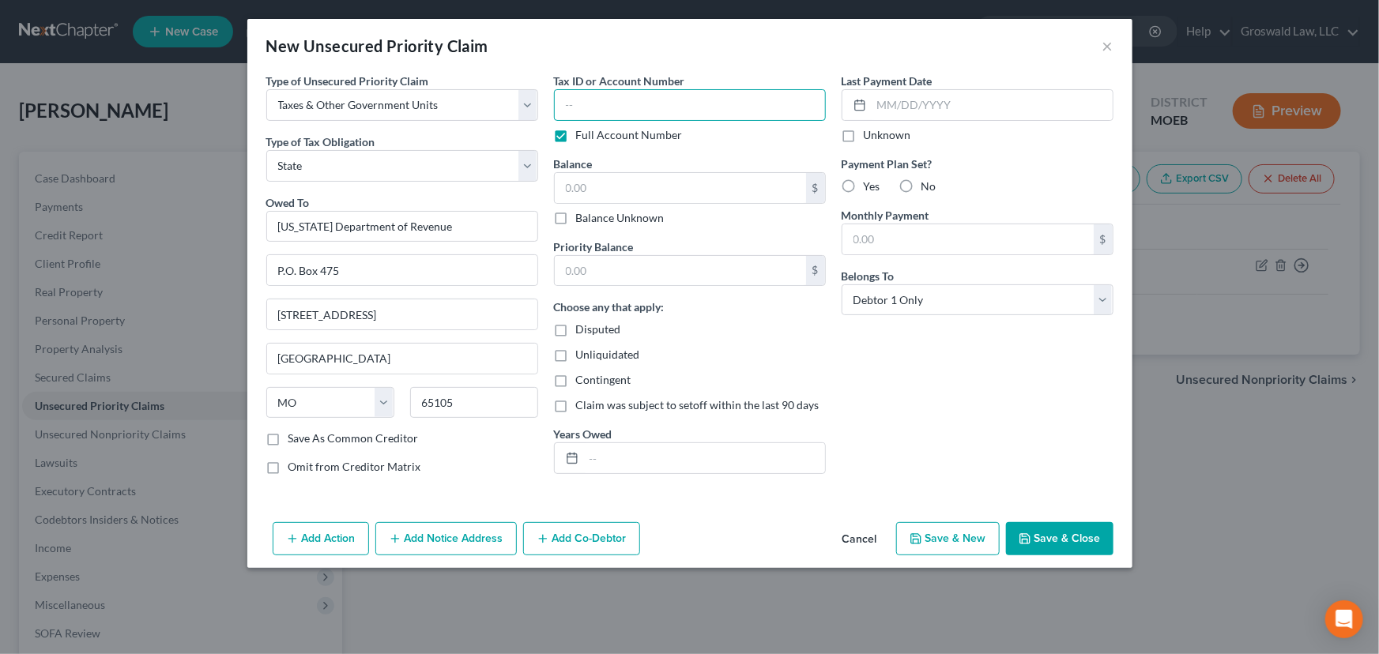
click at [605, 107] on input "text" at bounding box center [690, 105] width 272 height 32
type input "0000"
click at [627, 190] on input "text" at bounding box center [680, 188] width 251 height 30
type input "4,618"
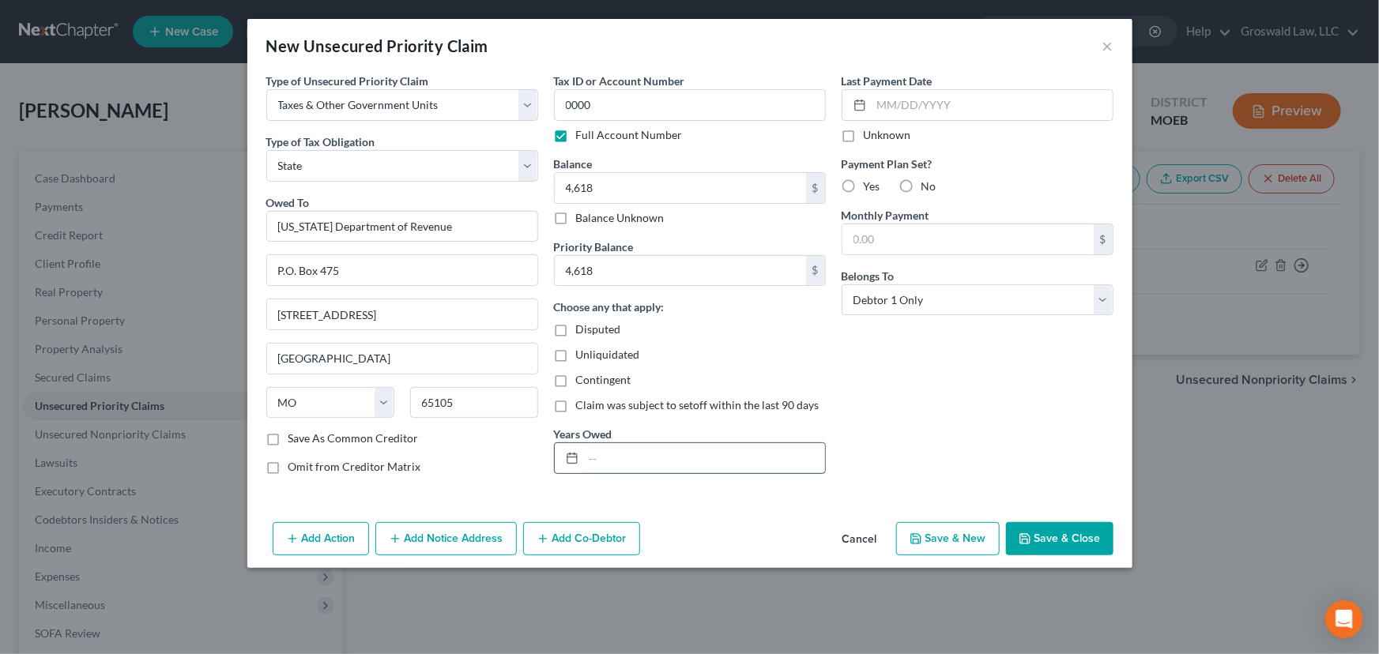
click at [644, 458] on input "text" at bounding box center [704, 458] width 241 height 30
type input "2024"
click at [402, 537] on button "Add Notice Address" at bounding box center [445, 538] width 141 height 33
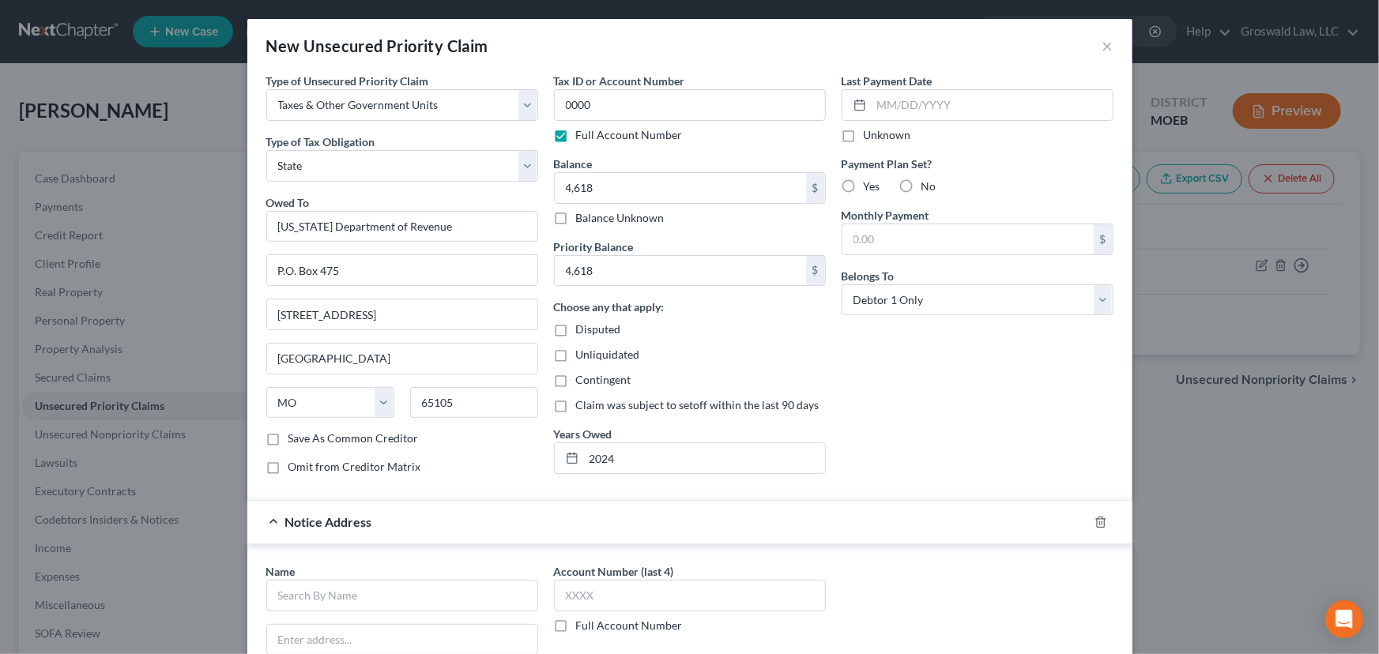
scroll to position [71, 0]
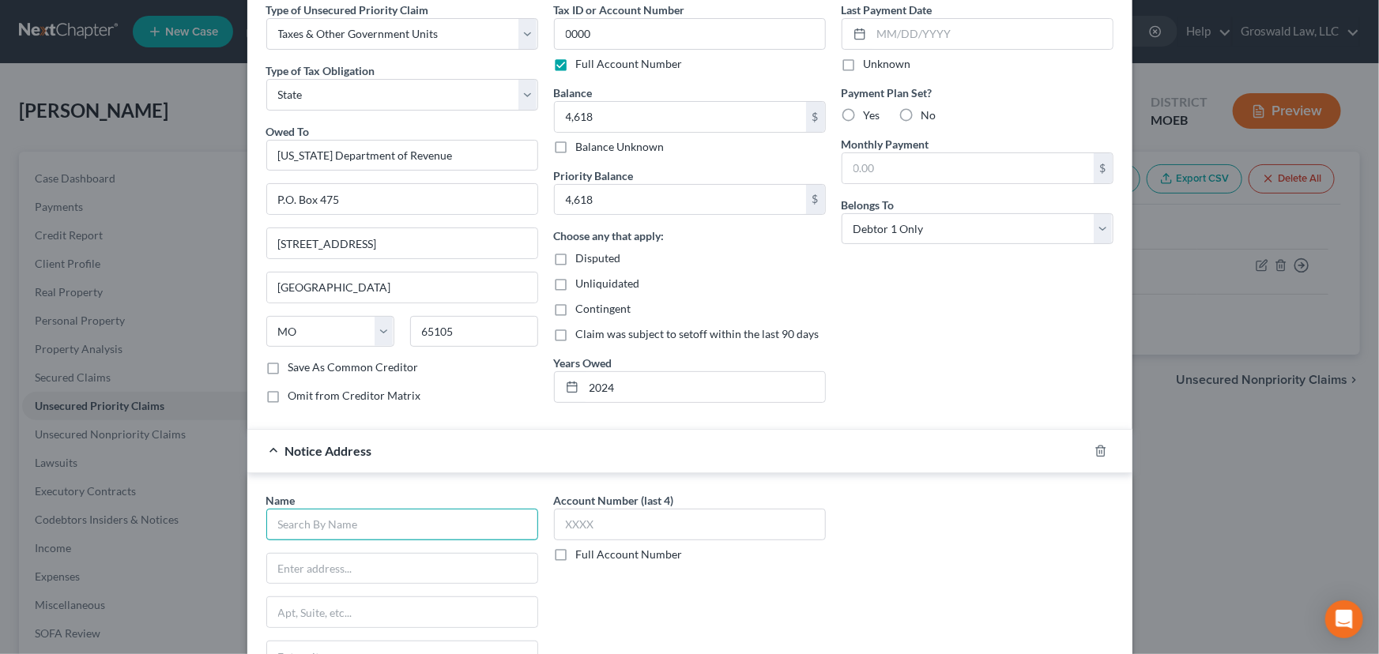
click at [368, 520] on input "text" at bounding box center [402, 525] width 272 height 32
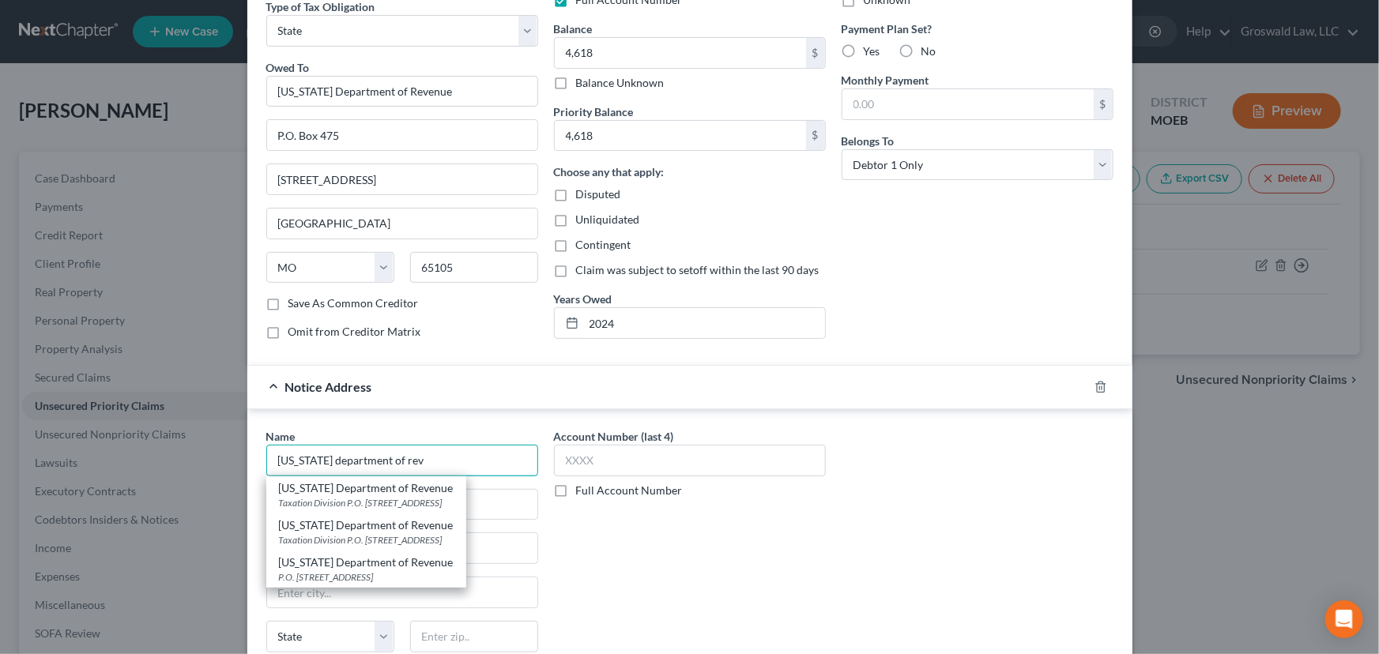
scroll to position [271, 0]
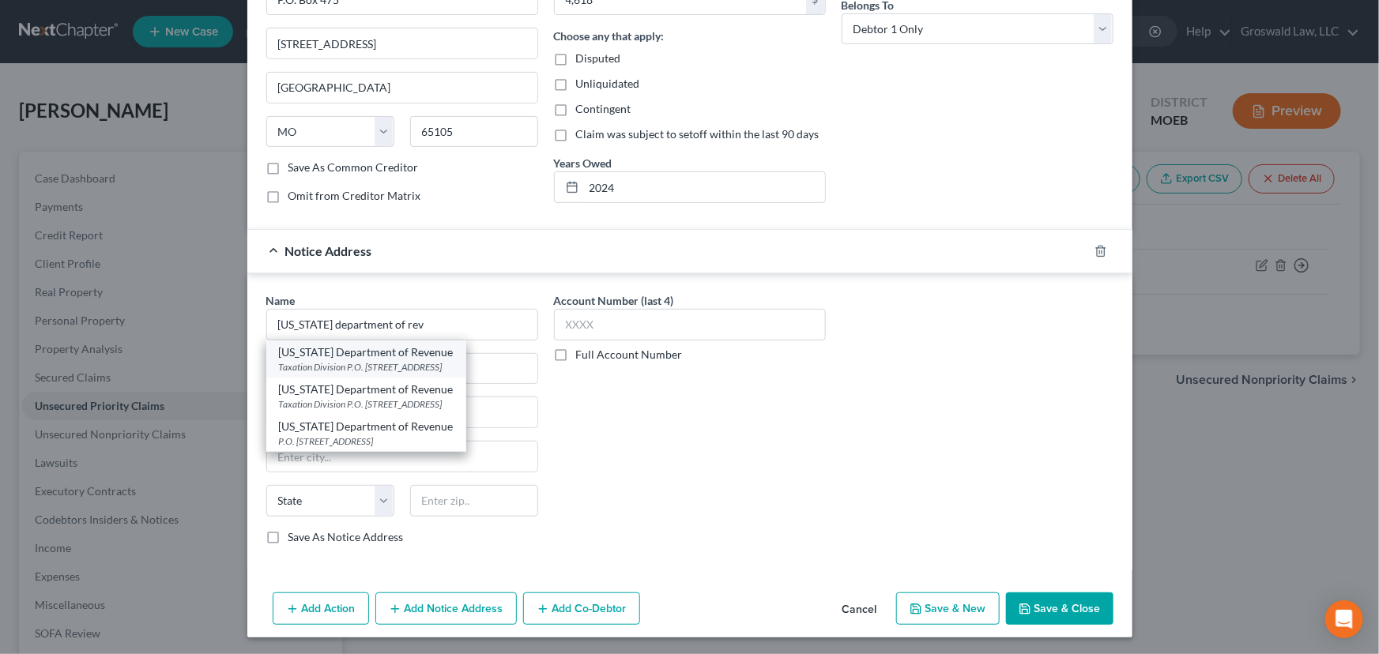
click at [454, 369] on div "Taxation Division P.O. [STREET_ADDRESS]" at bounding box center [366, 366] width 175 height 13
type input "[US_STATE] Department of Revenue"
type input "Taxation Division"
type input "P.O. Box 3800"
type input "[GEOGRAPHIC_DATA]"
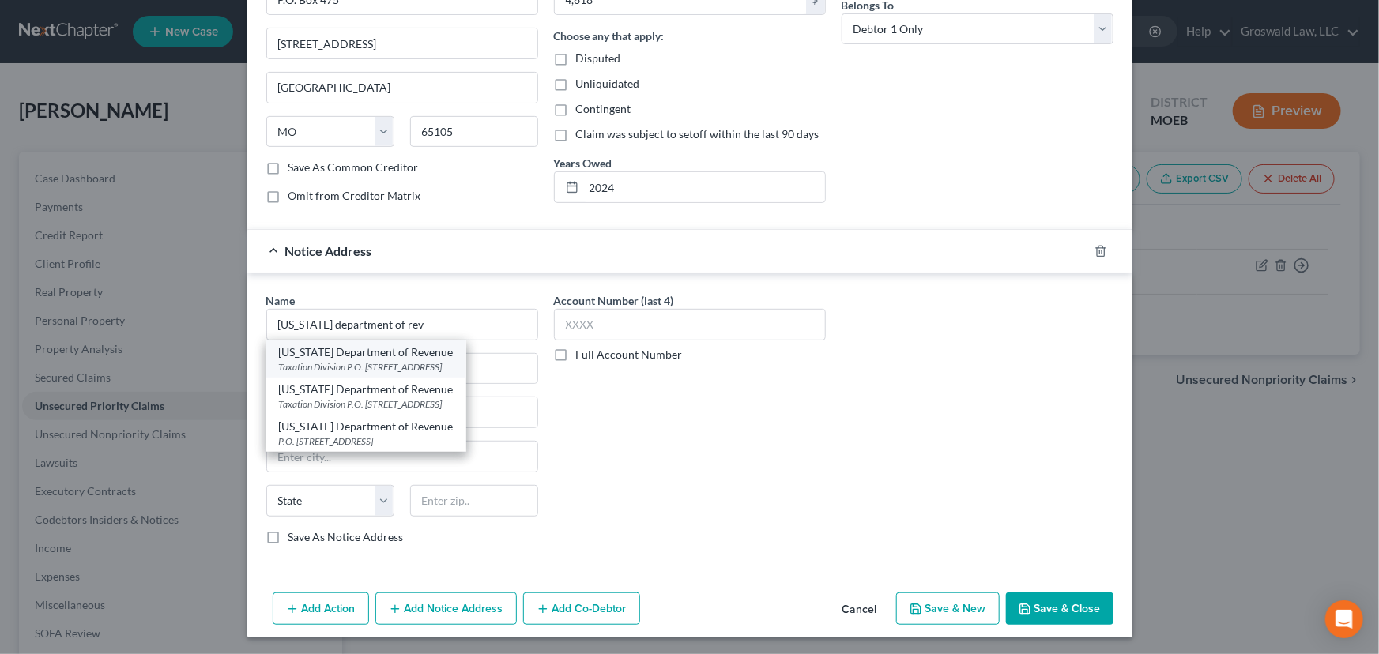
select select "26"
type input "65105"
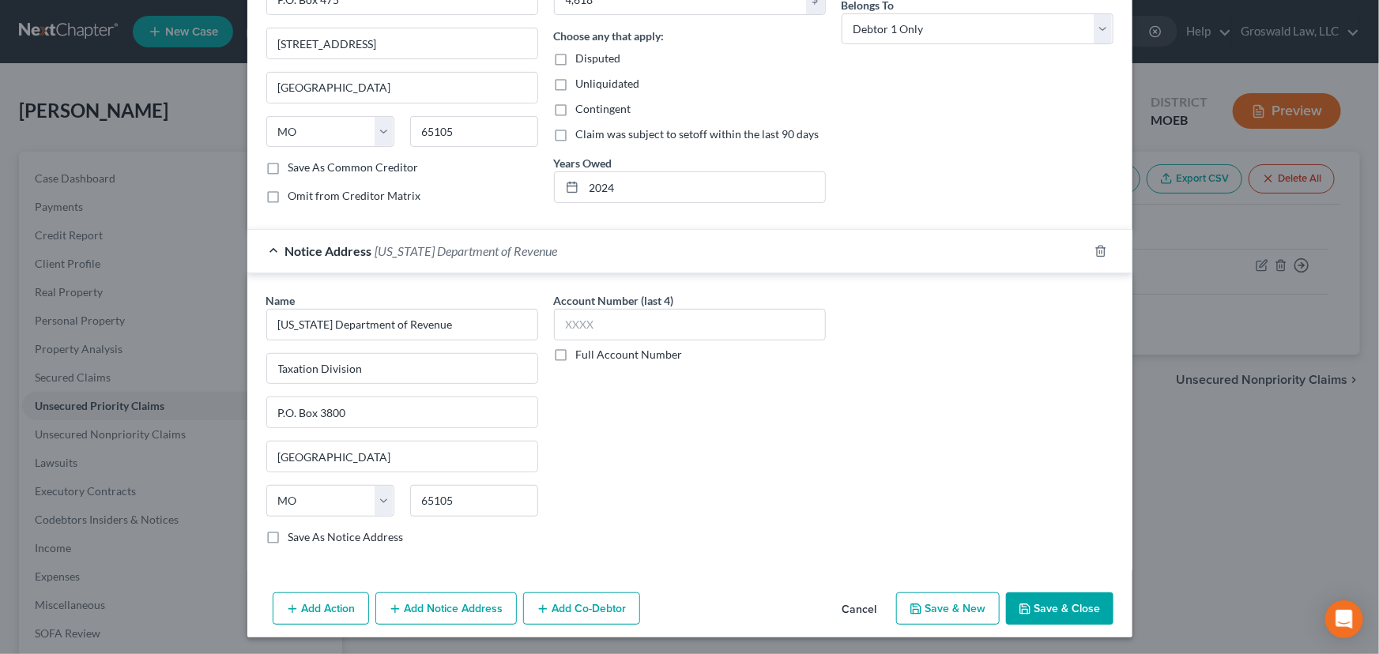
click at [1043, 613] on button "Save & Close" at bounding box center [1059, 609] width 107 height 33
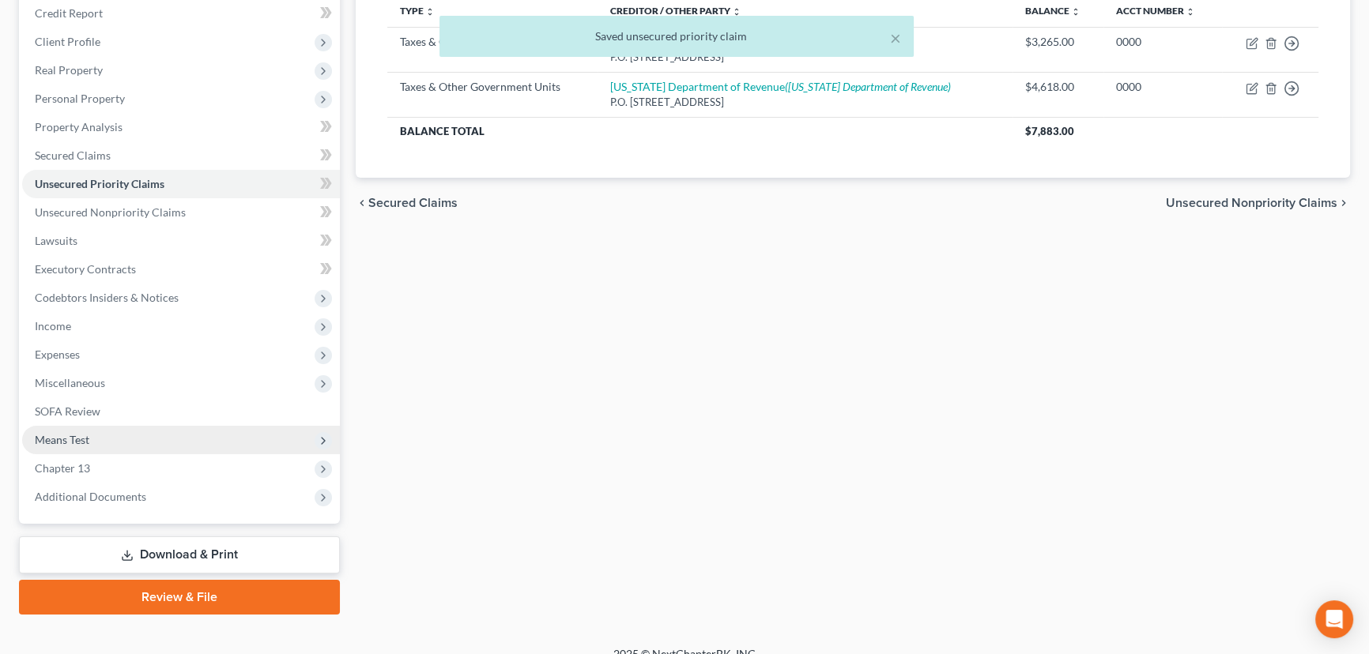
scroll to position [240, 0]
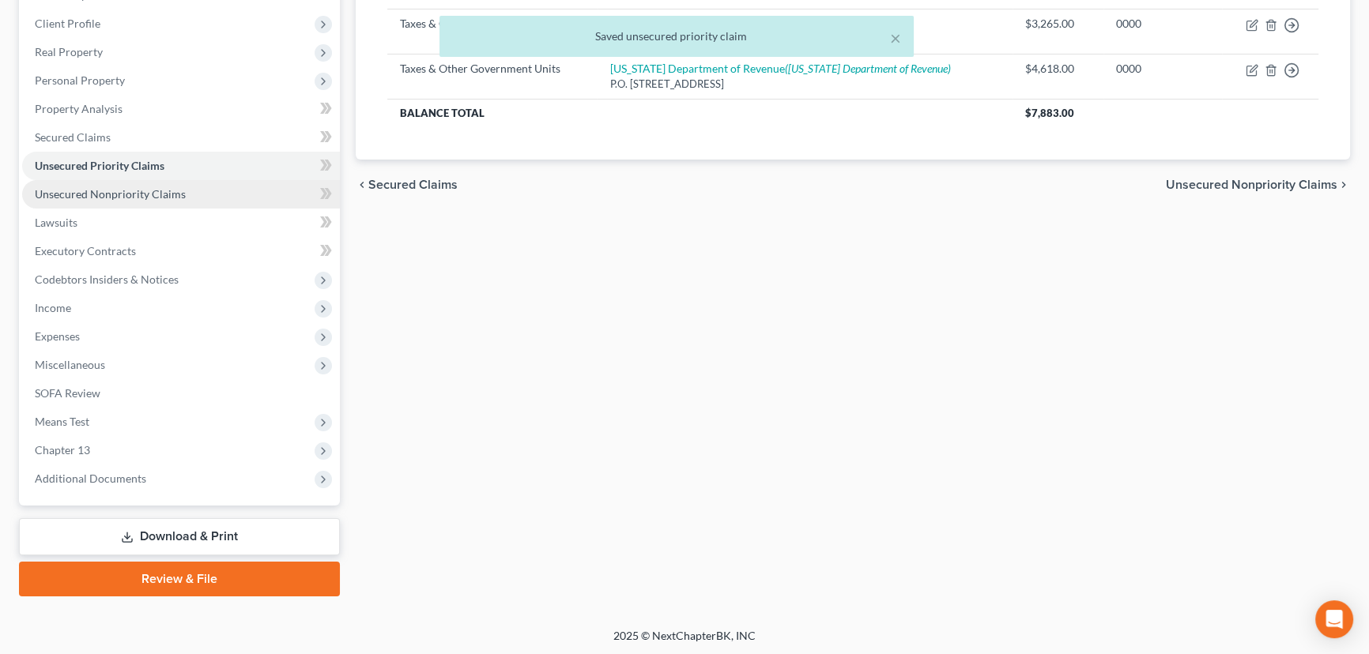
click at [173, 195] on span "Unsecured Nonpriority Claims" at bounding box center [110, 193] width 151 height 13
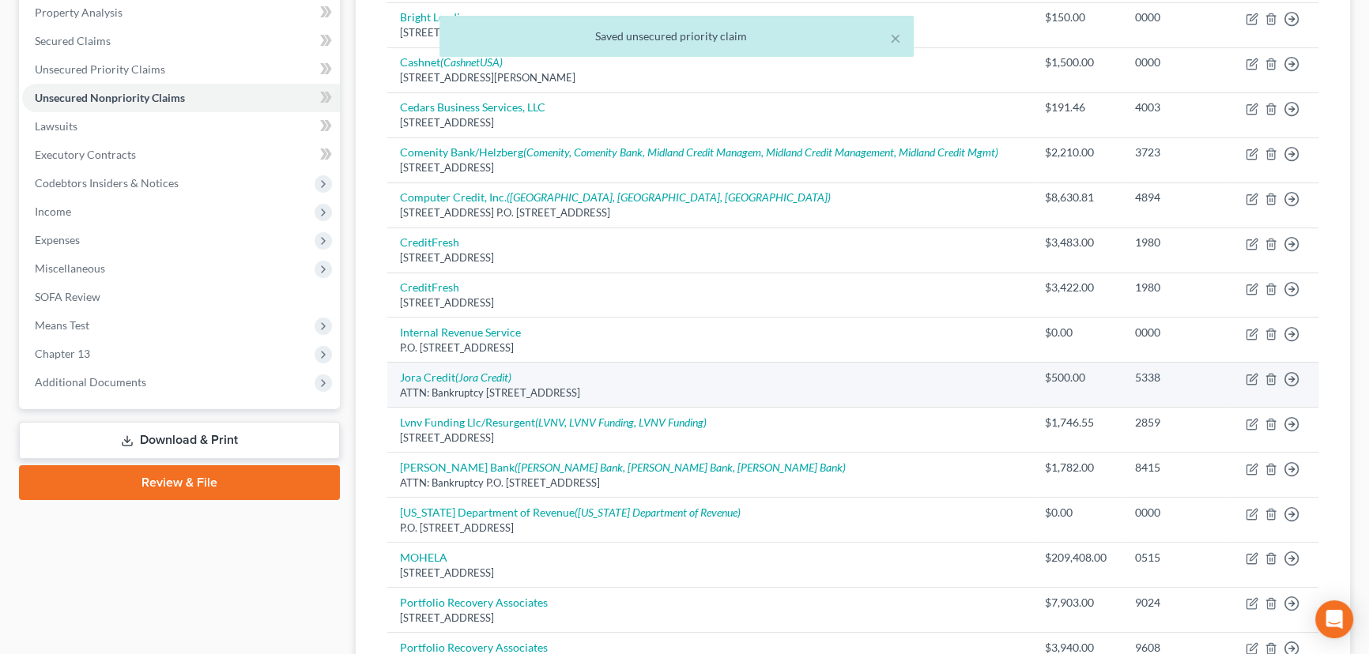
scroll to position [359, 0]
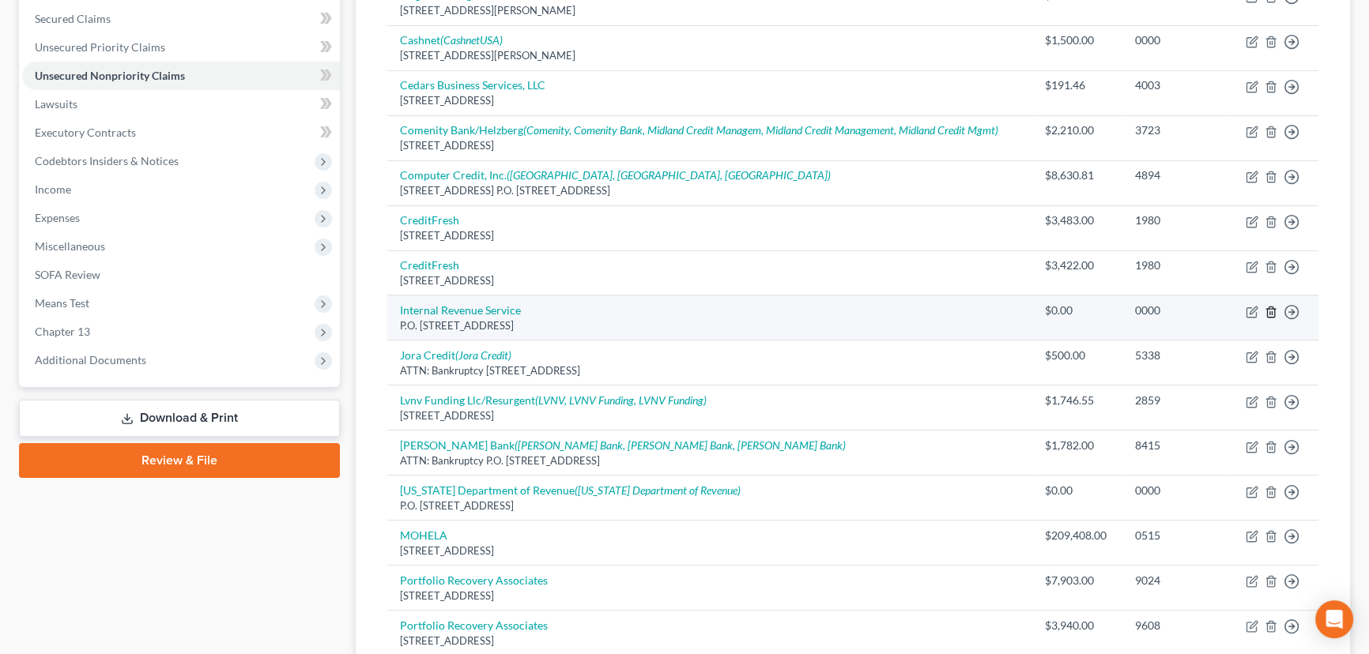
click at [1272, 311] on icon "button" at bounding box center [1270, 312] width 13 height 13
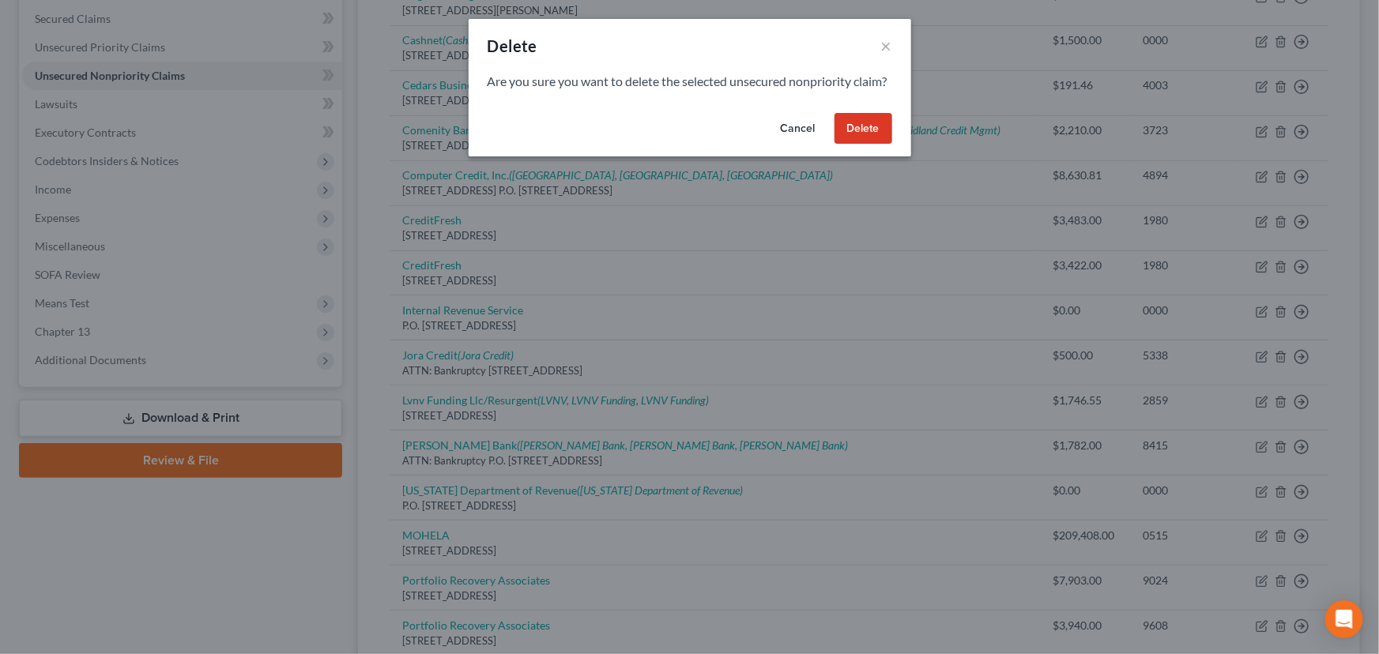
click at [868, 145] on button "Delete" at bounding box center [864, 129] width 58 height 32
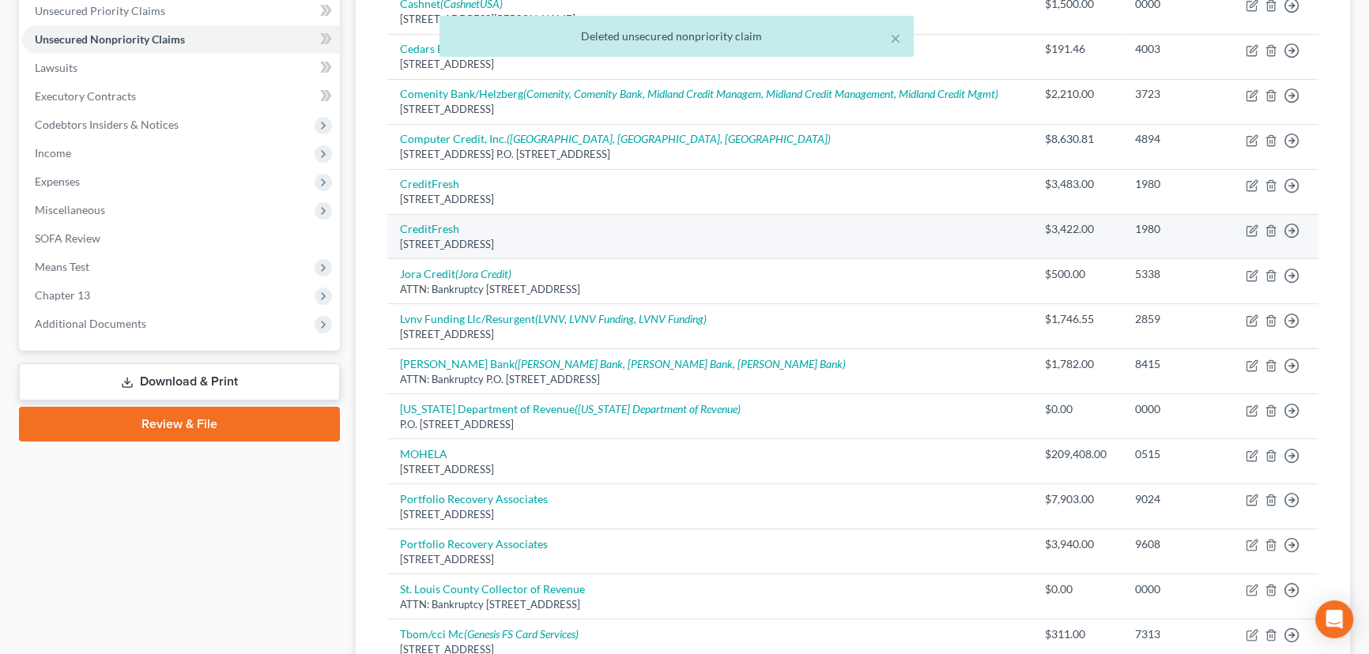
scroll to position [503, 0]
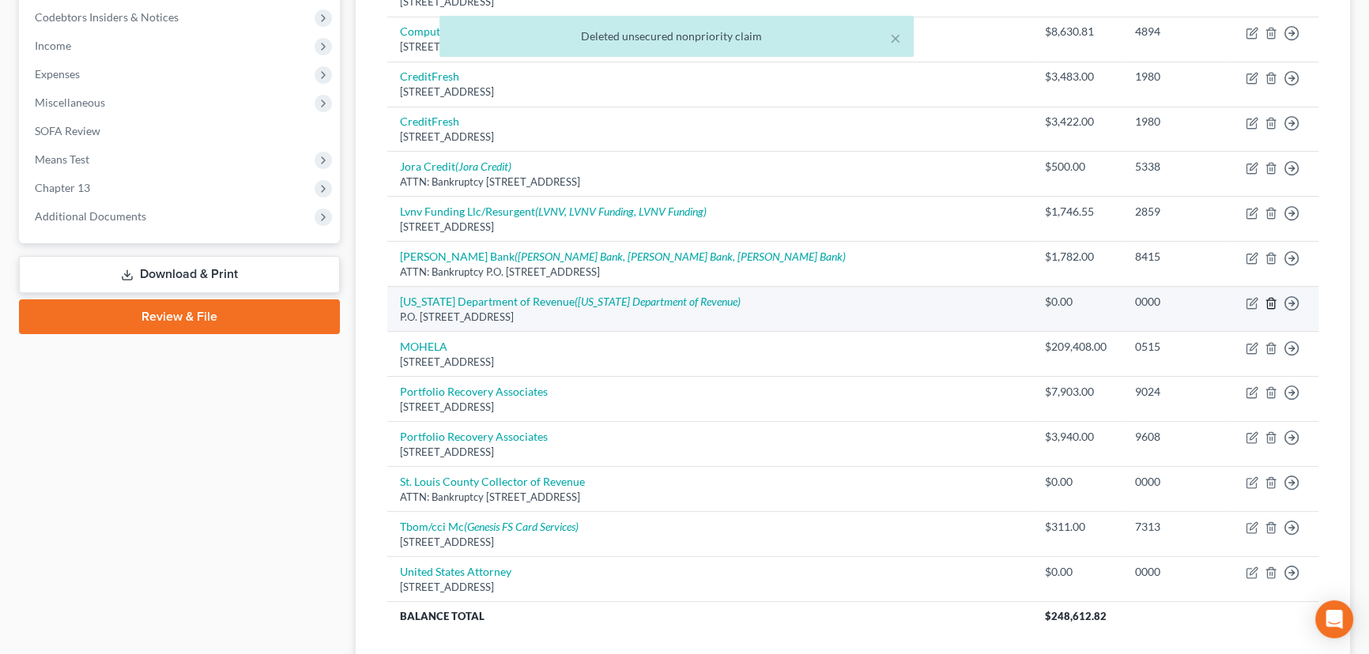
click at [1267, 301] on icon "button" at bounding box center [1270, 303] width 7 height 10
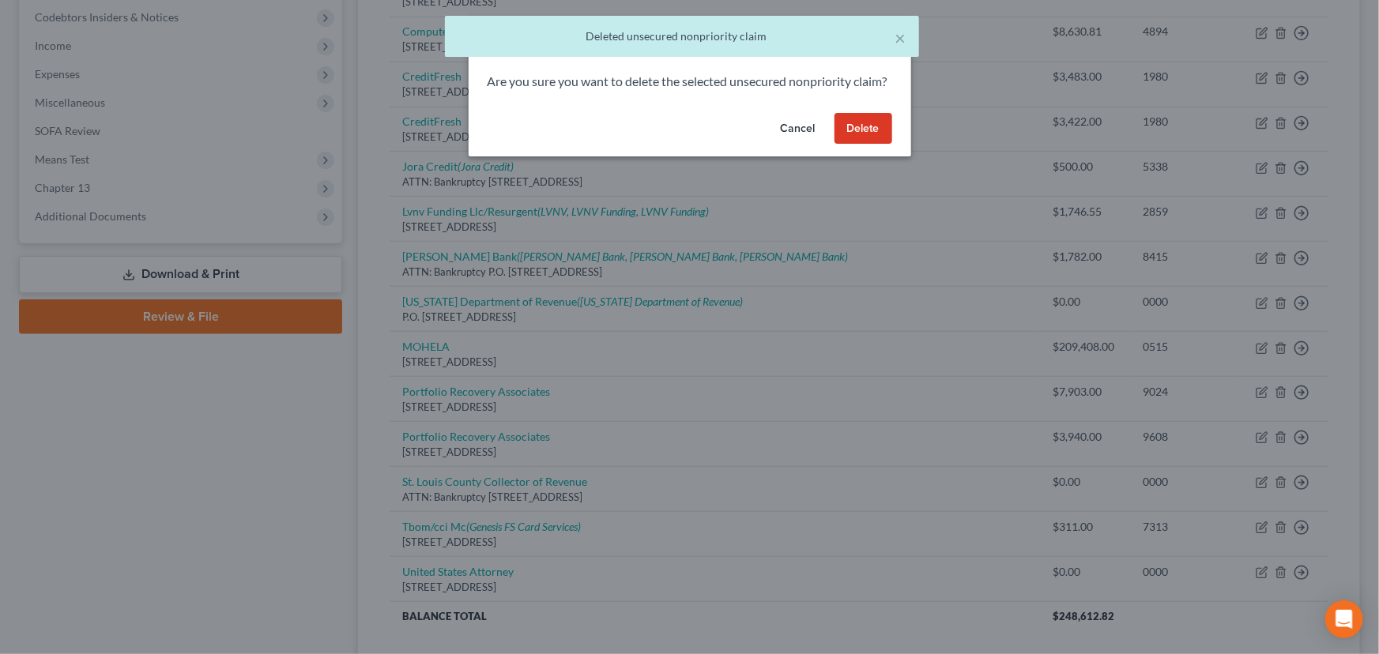
click at [866, 145] on button "Delete" at bounding box center [864, 129] width 58 height 32
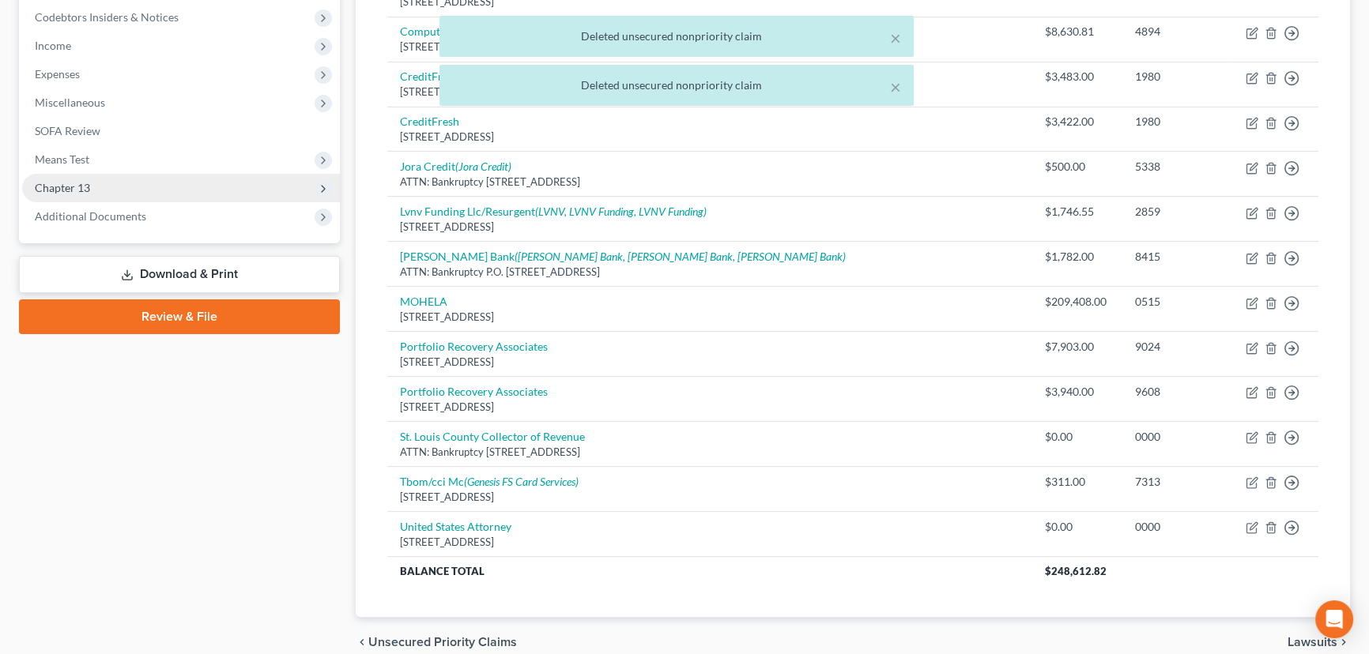
click at [61, 190] on span "Chapter 13" at bounding box center [62, 187] width 55 height 13
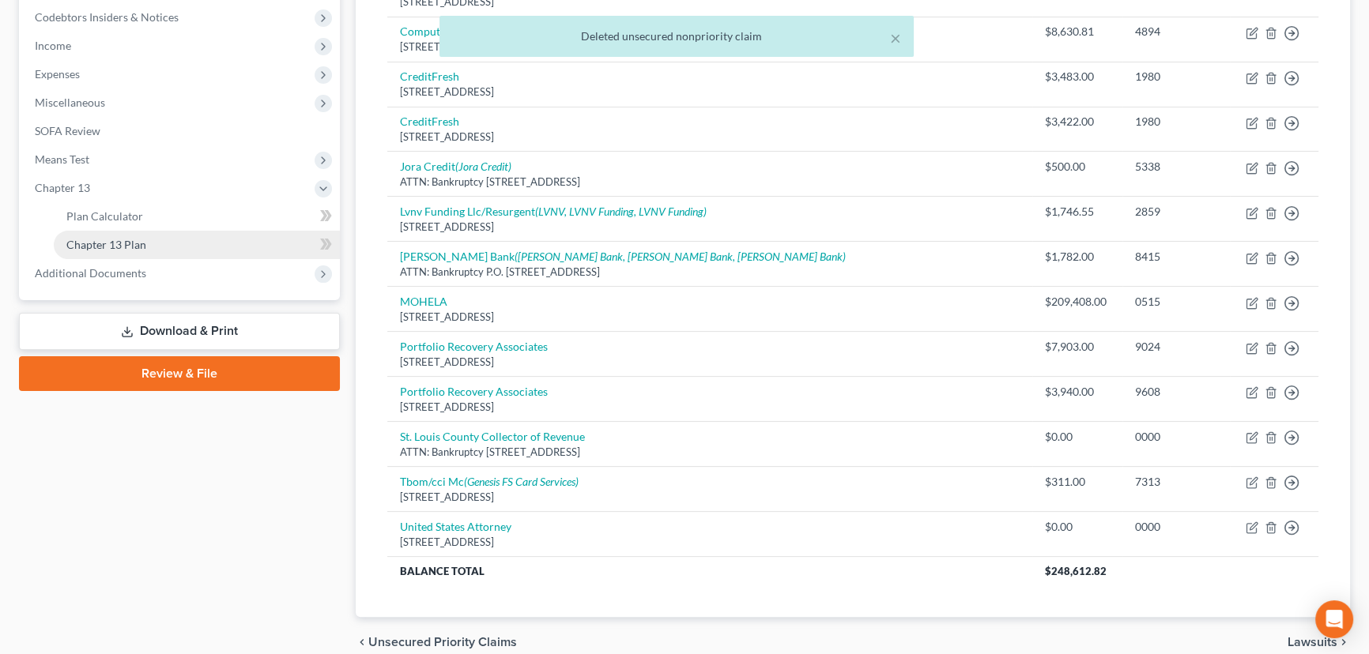
click at [127, 245] on span "Chapter 13 Plan" at bounding box center [106, 244] width 80 height 13
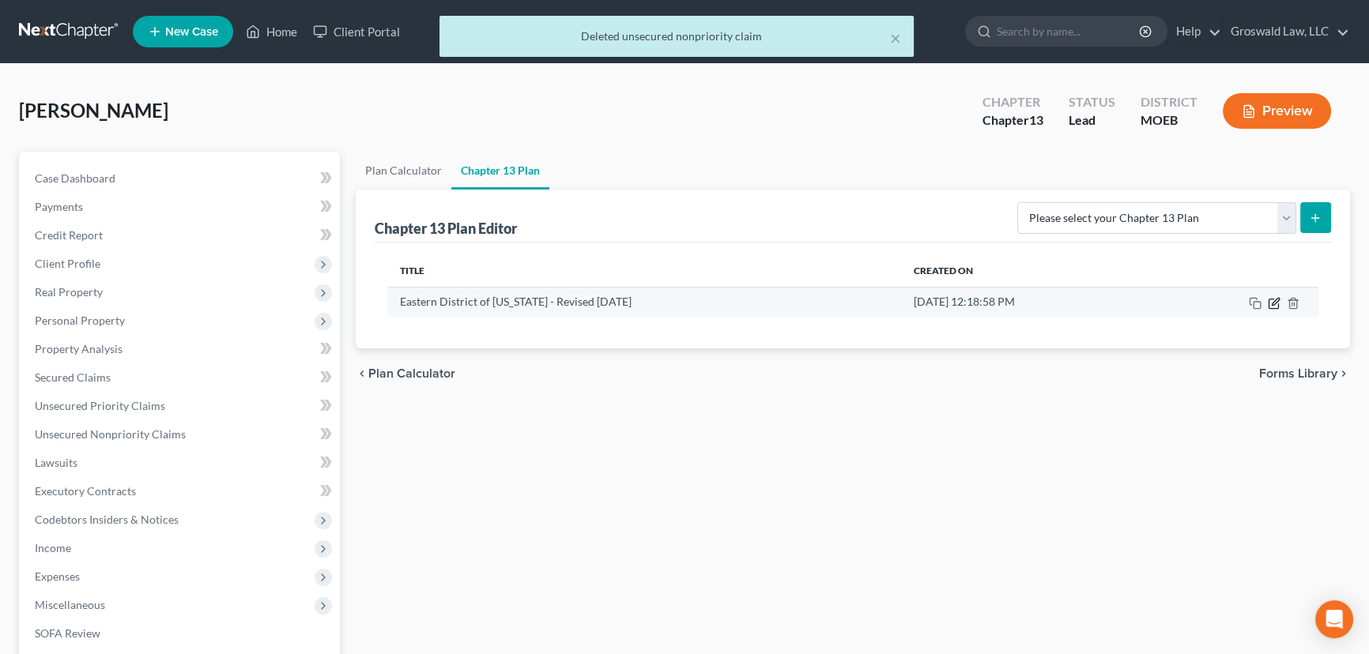
click at [1274, 302] on icon "button" at bounding box center [1275, 301] width 7 height 7
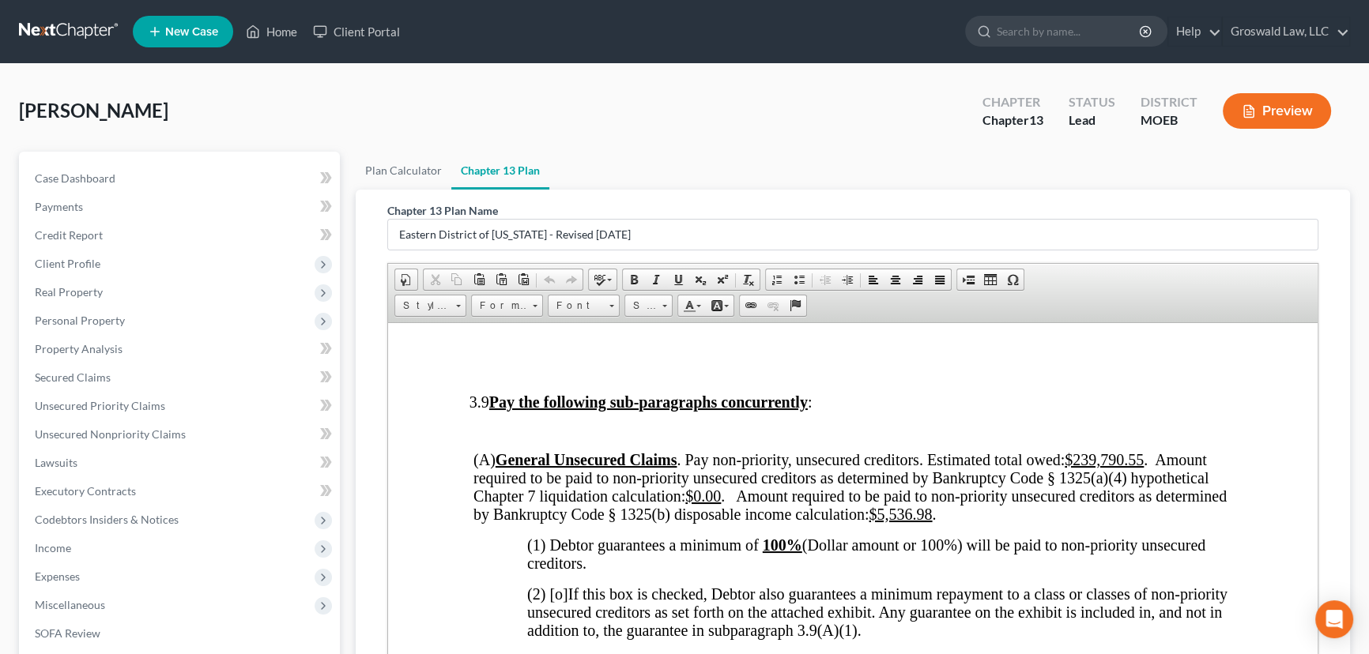
scroll to position [4238, 0]
drag, startPoint x: 535, startPoint y: 391, endPoint x: 469, endPoint y: 391, distance: 65.6
click at [469, 319] on td "-NONE-" at bounding box center [536, 308] width 141 height 21
click at [773, 319] on td "$3,265.00" at bounding box center [703, 308] width 145 height 21
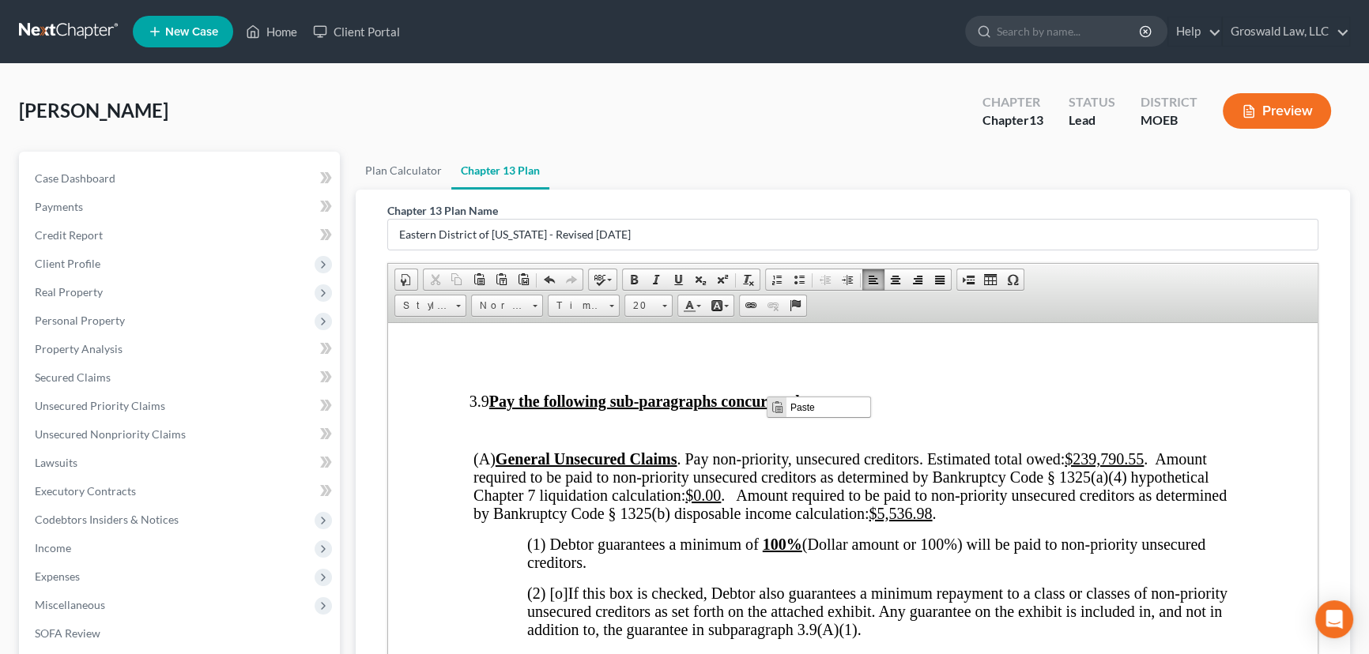
drag, startPoint x: 663, startPoint y: 409, endPoint x: 672, endPoint y: 396, distance: 15.3
click at [684, 319] on td "$3,265.00" at bounding box center [703, 308] width 145 height 21
drag, startPoint x: 776, startPoint y: 385, endPoint x: 788, endPoint y: 386, distance: 11.9
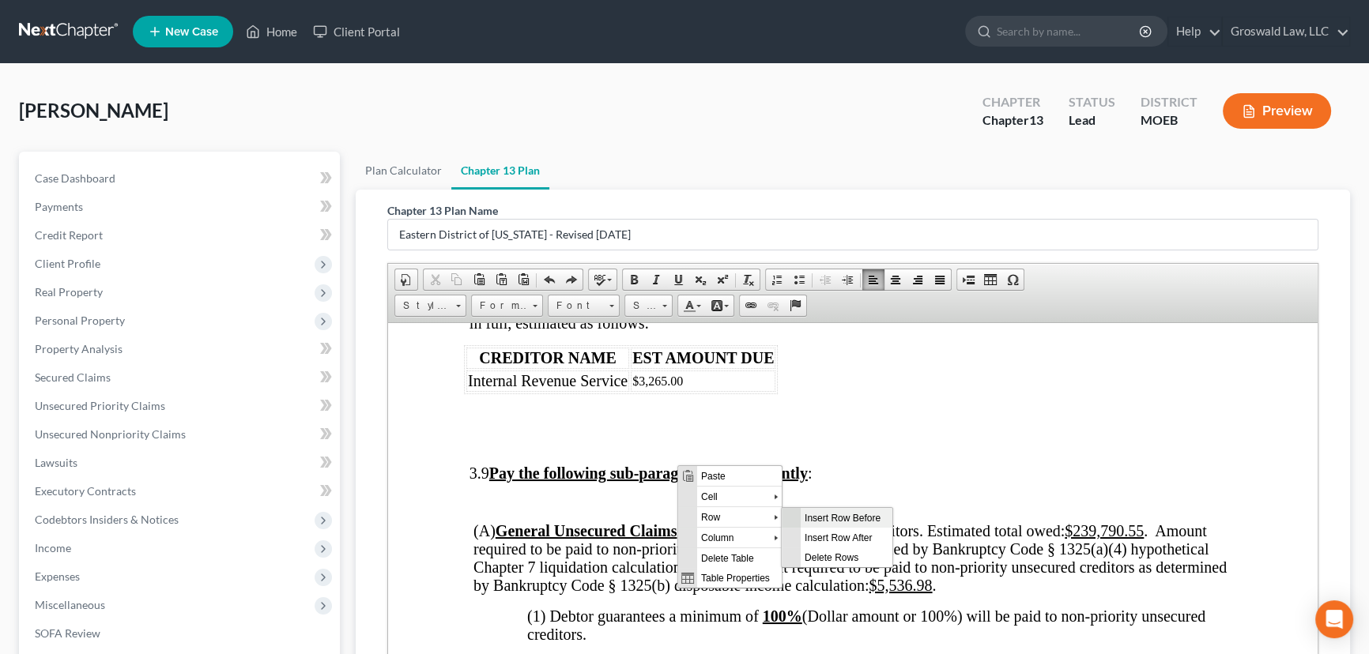
click at [839, 519] on span "Insert Row Before" at bounding box center [846, 518] width 92 height 20
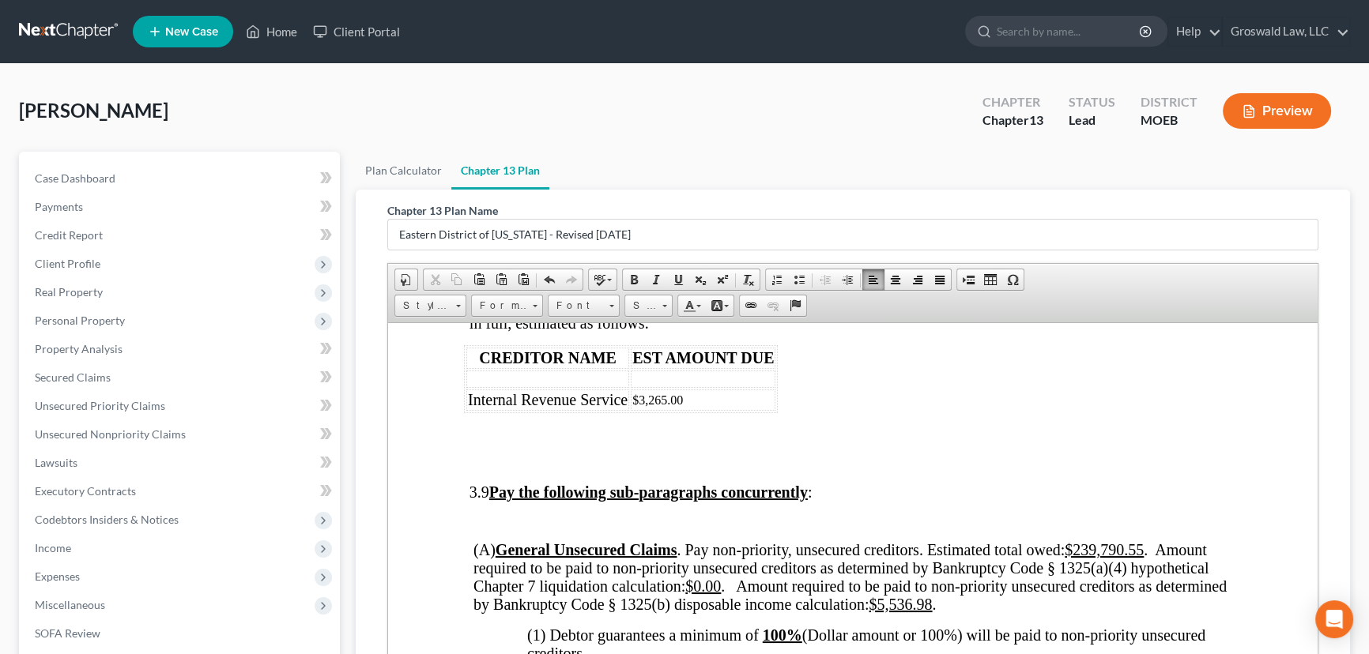
click at [565, 387] on td at bounding box center [547, 378] width 163 height 17
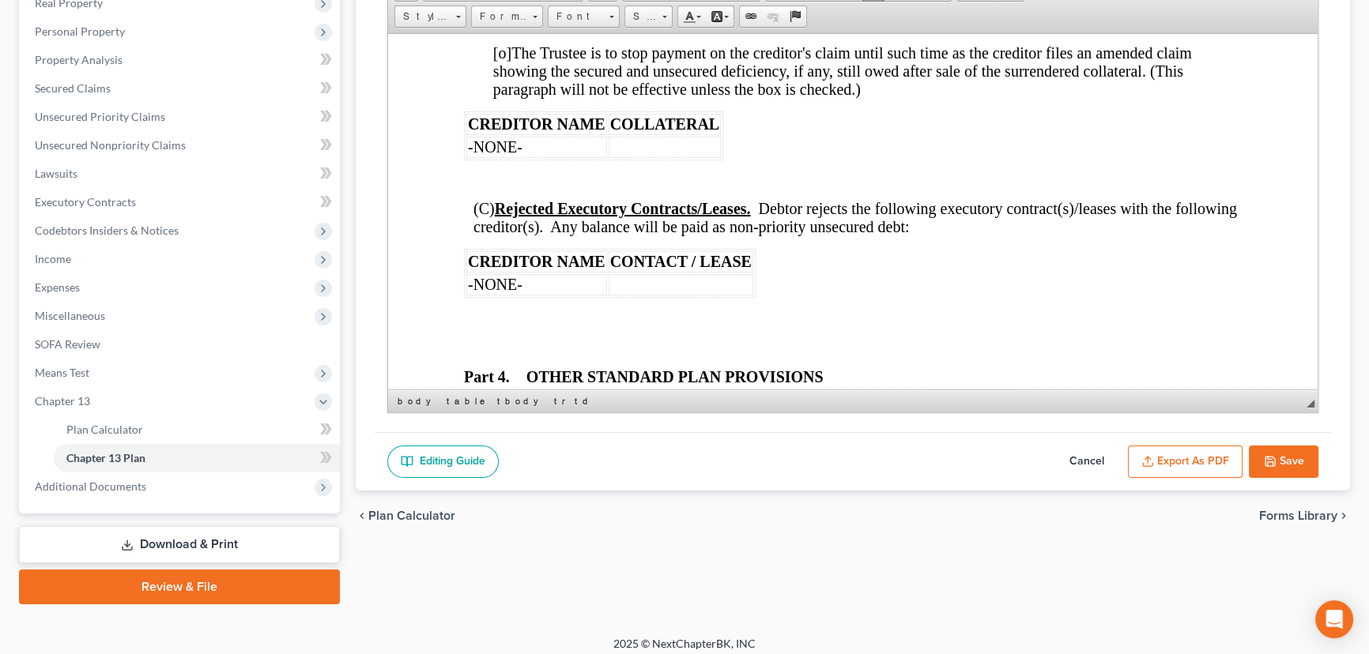
scroll to position [297, 0]
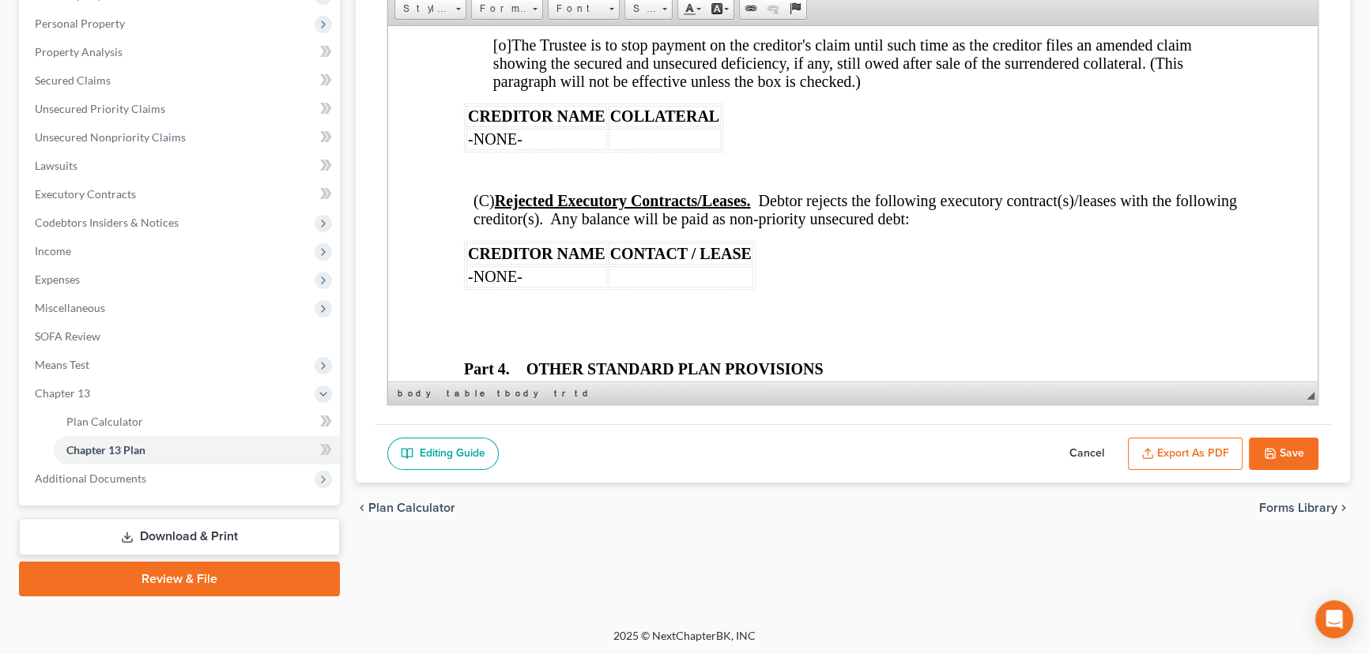
click at [1265, 447] on icon "button" at bounding box center [1270, 453] width 13 height 13
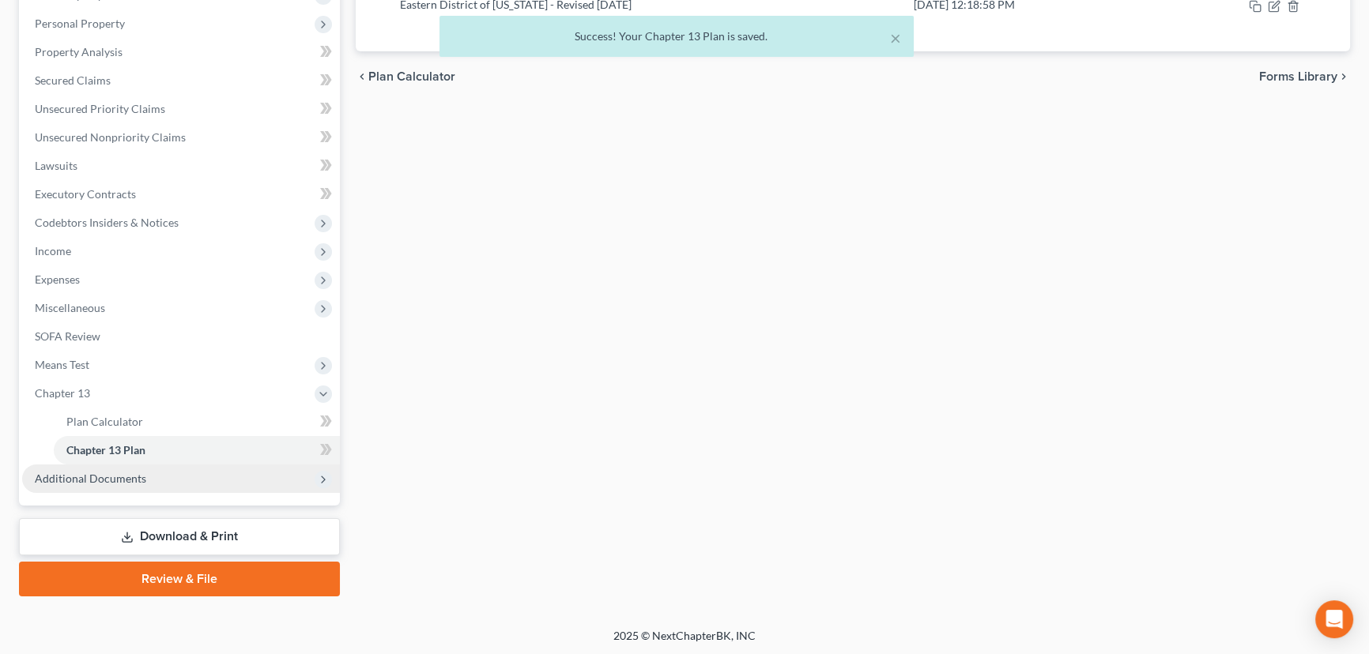
click at [107, 480] on span "Additional Documents" at bounding box center [90, 478] width 111 height 13
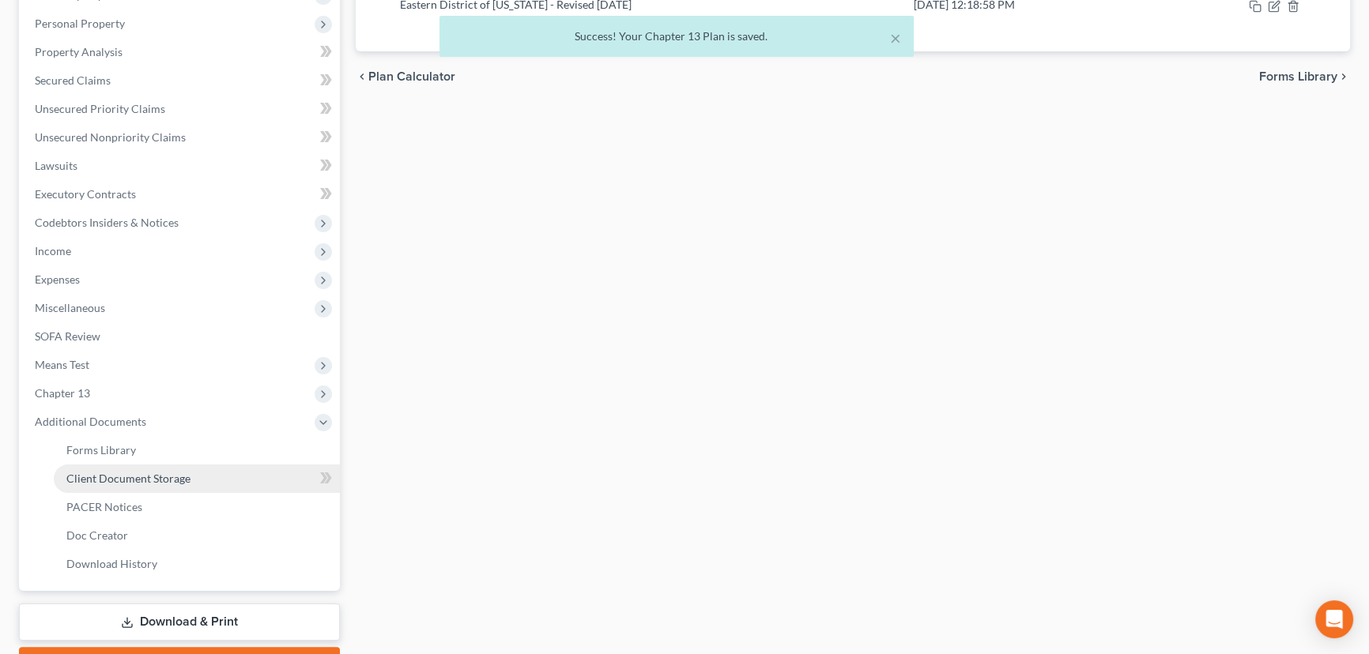
click at [179, 480] on span "Client Document Storage" at bounding box center [128, 478] width 124 height 13
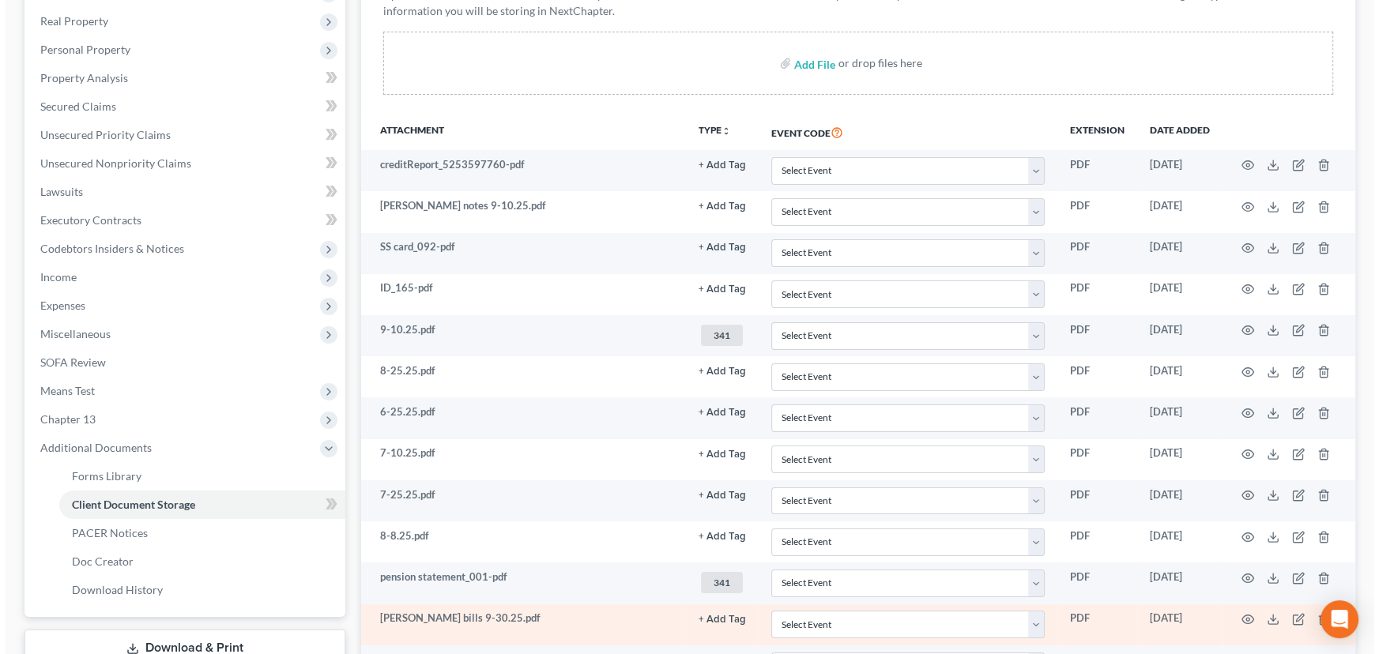
scroll to position [465, 0]
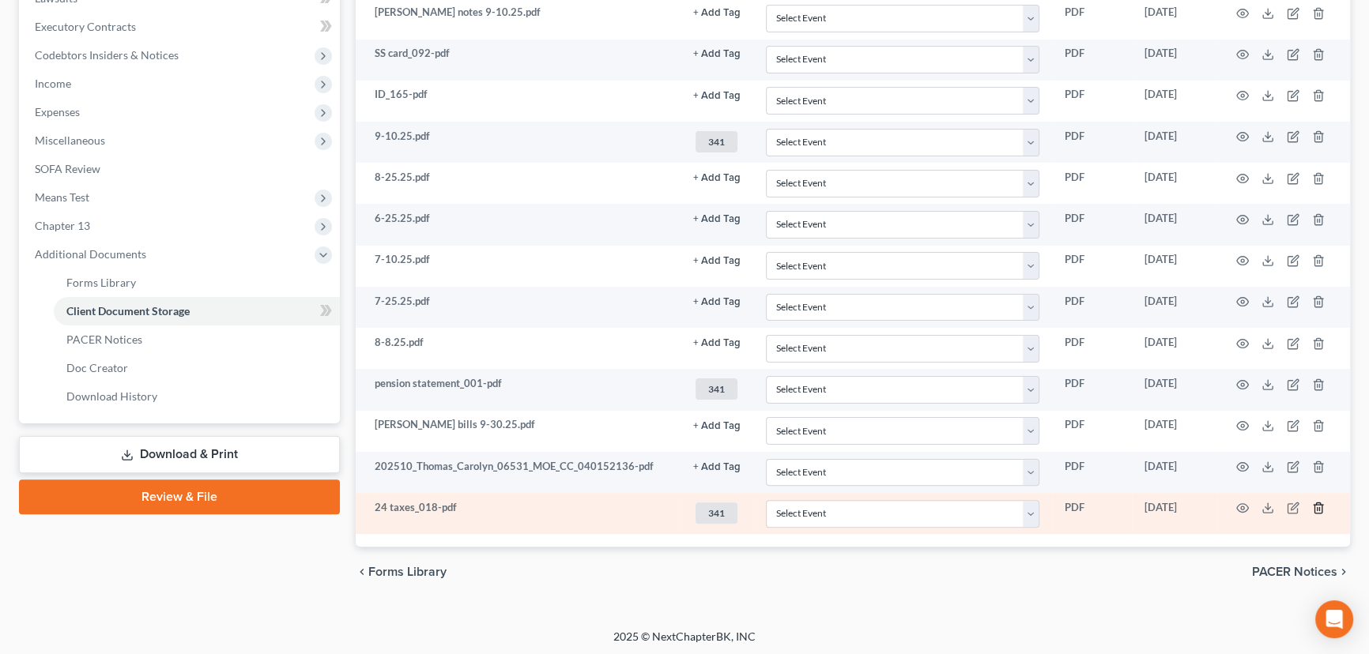
click at [1316, 507] on icon "button" at bounding box center [1318, 508] width 13 height 13
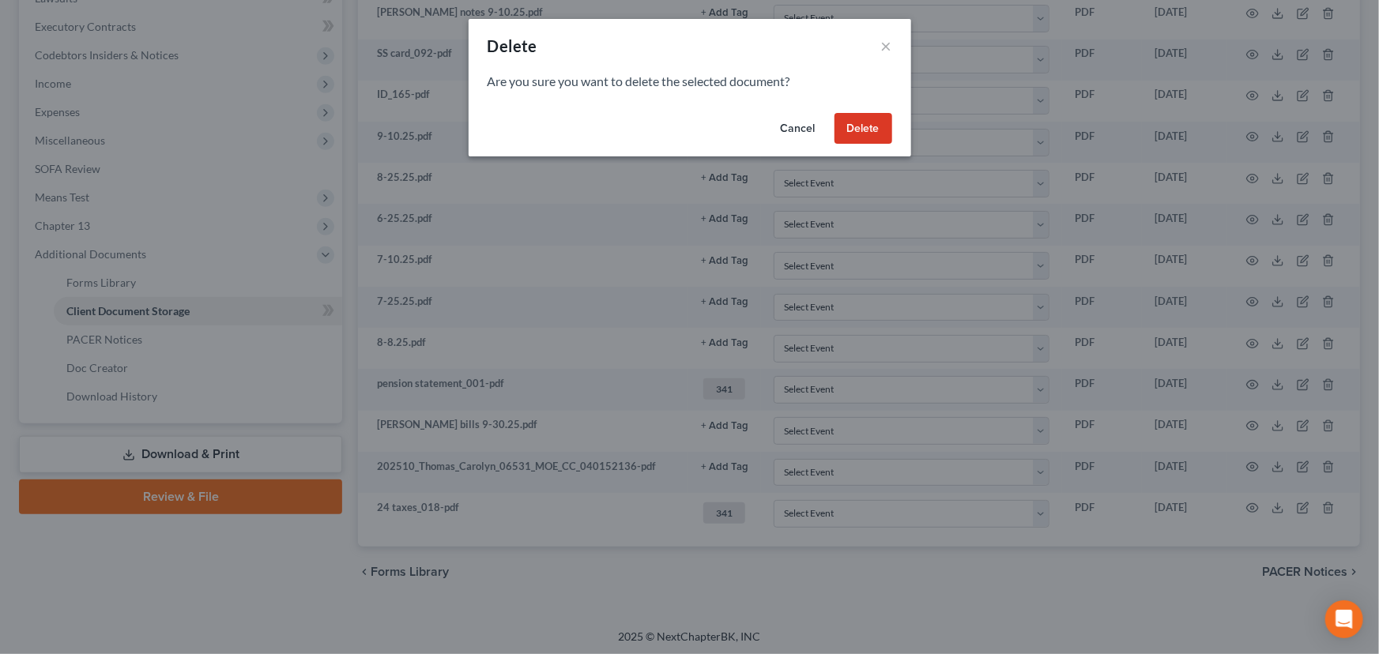
click at [856, 126] on button "Delete" at bounding box center [864, 129] width 58 height 32
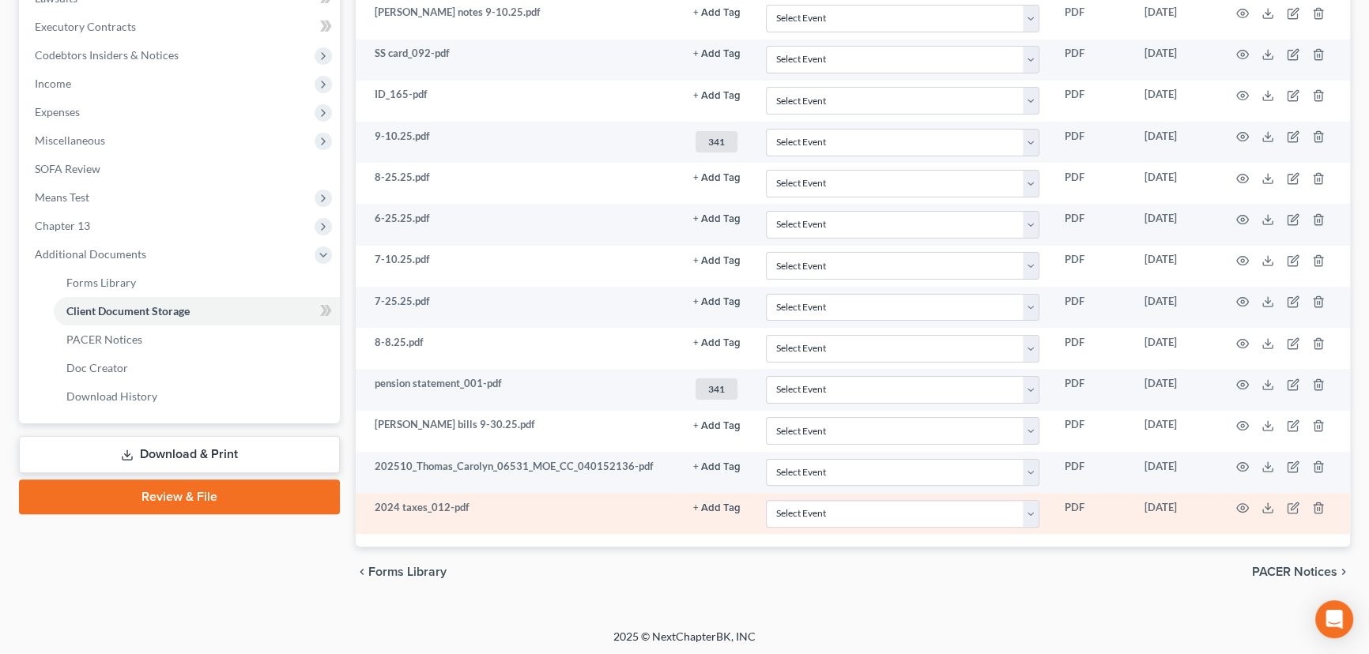
click at [705, 503] on button "+ Add Tag" at bounding box center [716, 508] width 47 height 10
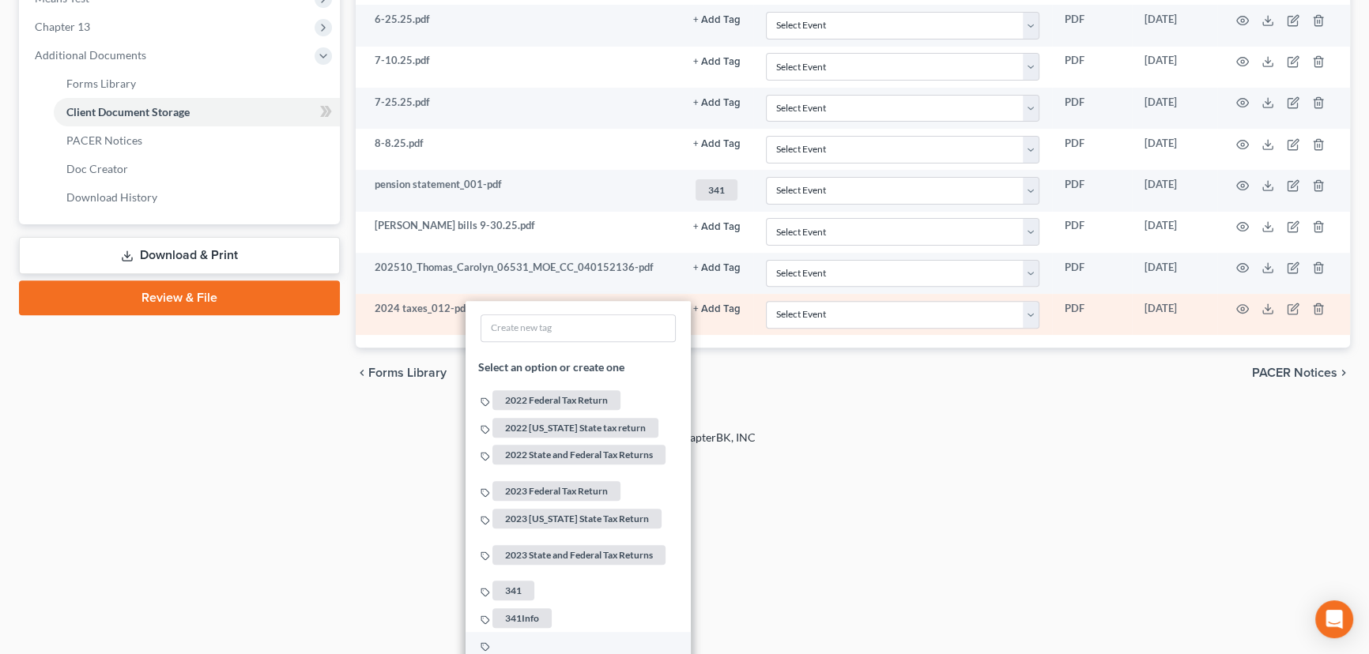
scroll to position [752, 0]
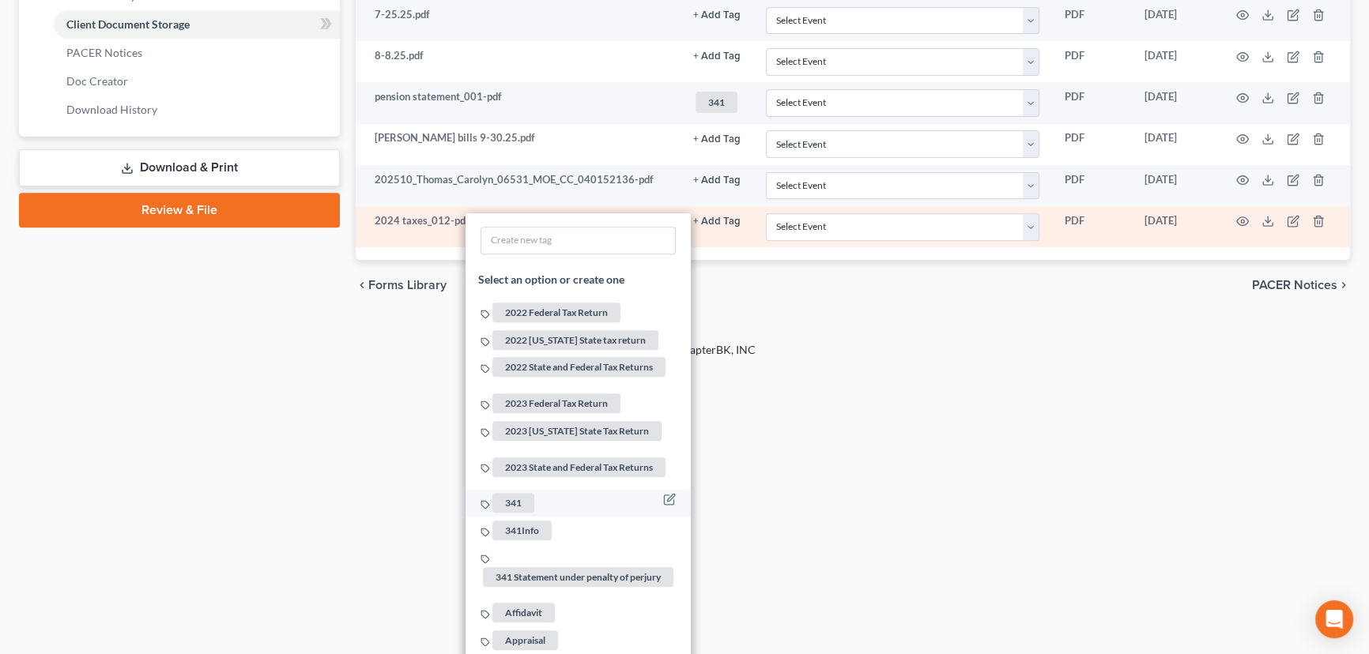
click at [517, 493] on span "341" at bounding box center [513, 503] width 42 height 20
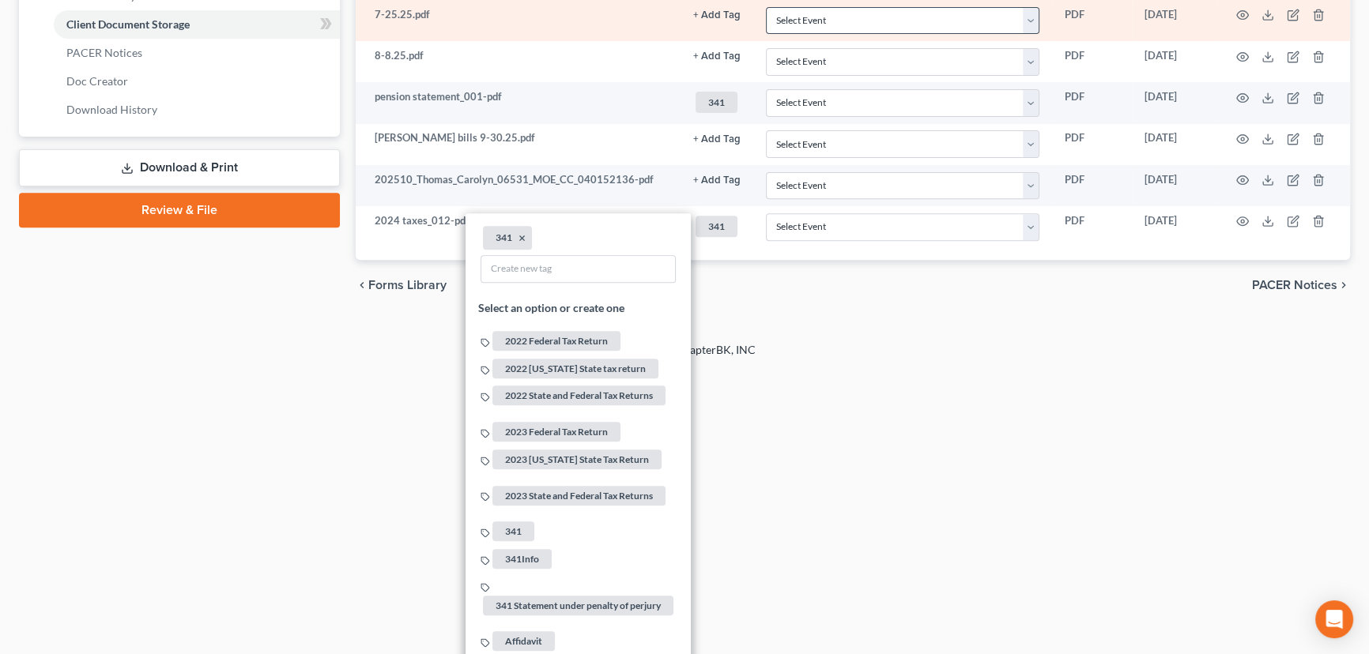
scroll to position [465, 0]
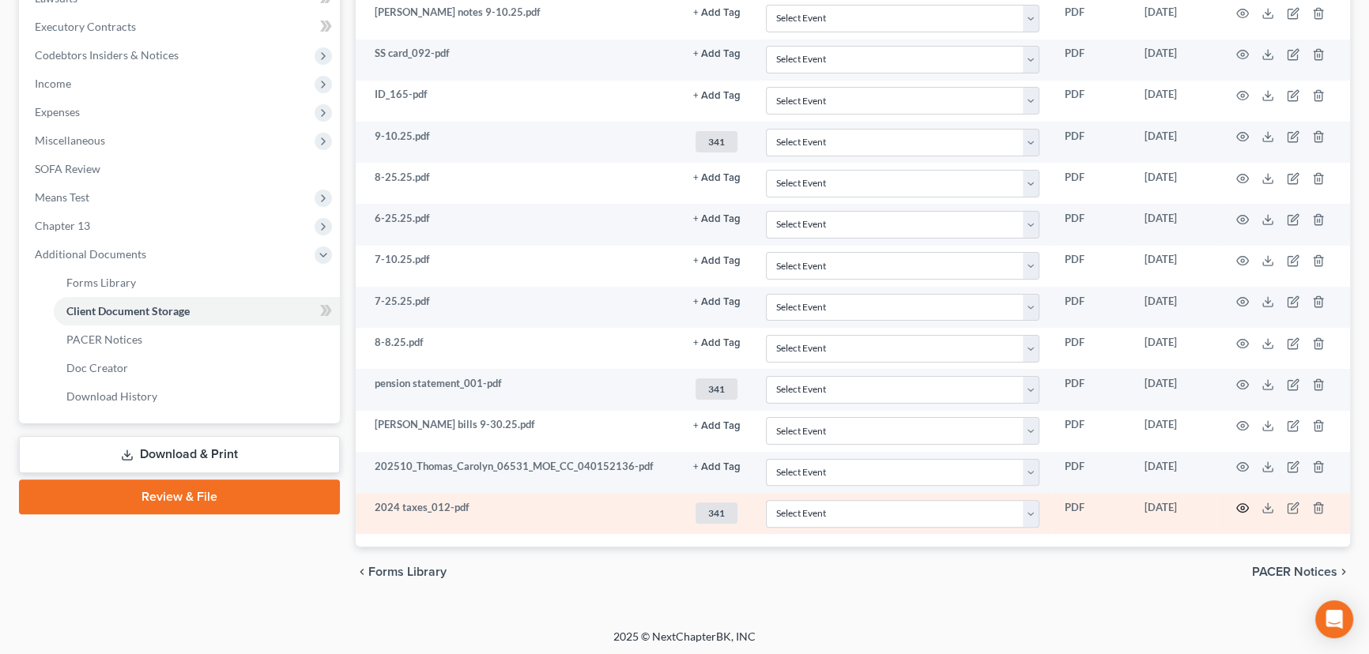
click at [1244, 504] on icon "button" at bounding box center [1243, 508] width 12 height 9
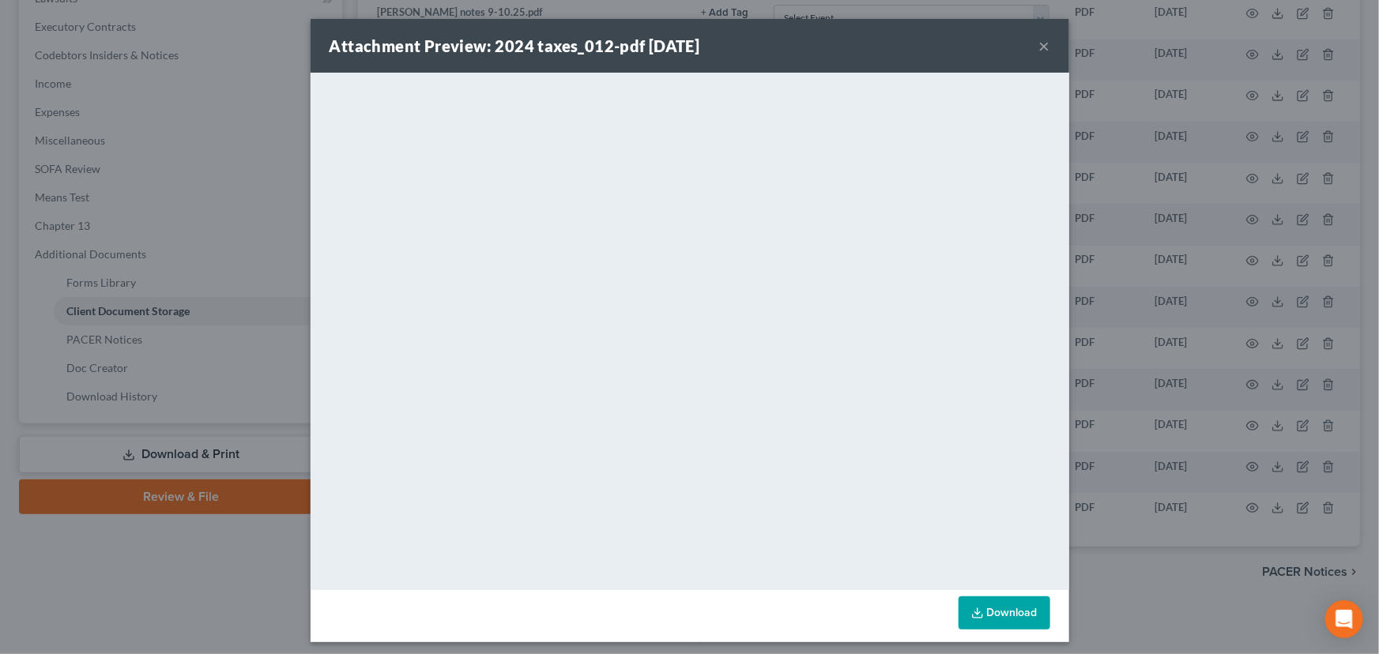
click at [1041, 44] on button "×" at bounding box center [1044, 45] width 11 height 19
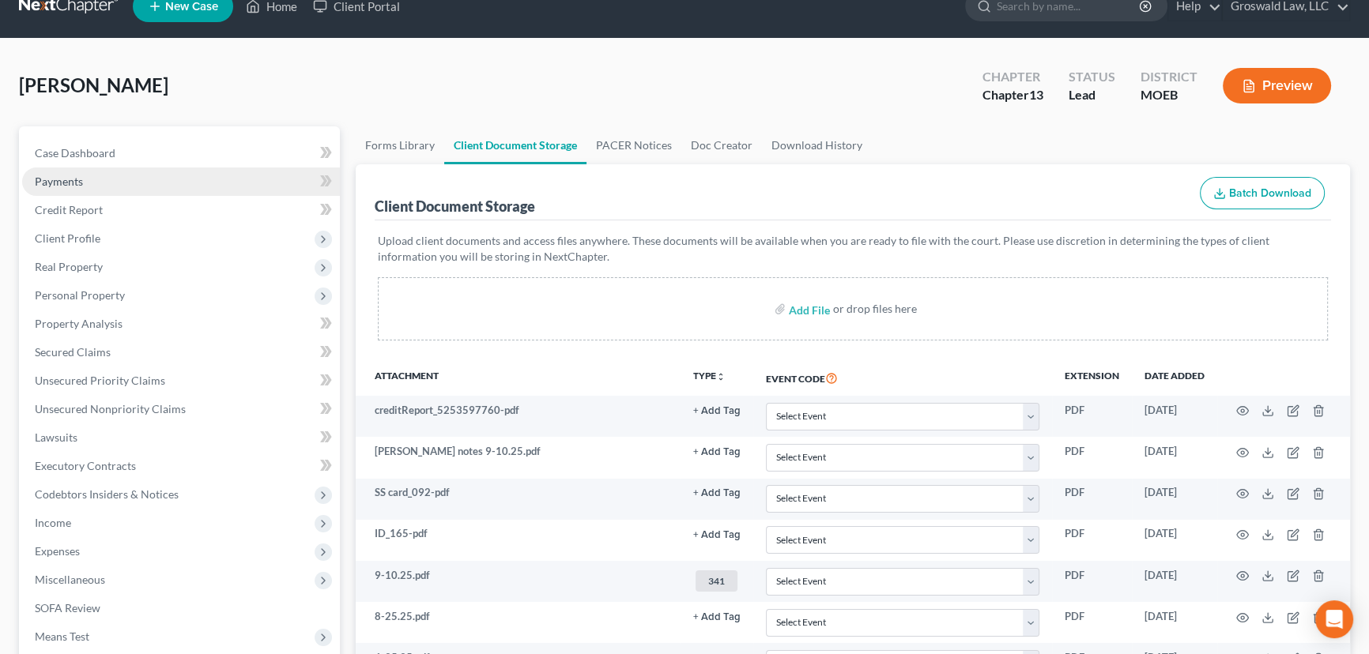
scroll to position [0, 0]
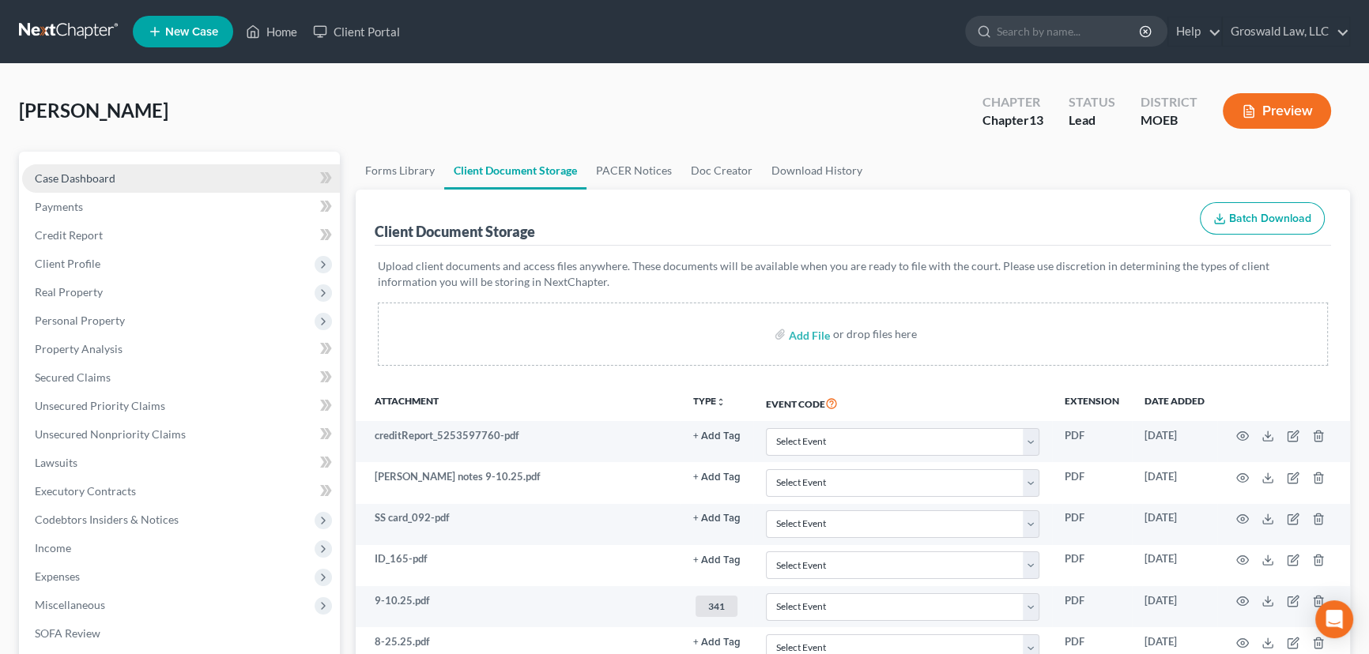
click at [97, 183] on link "Case Dashboard" at bounding box center [181, 178] width 318 height 28
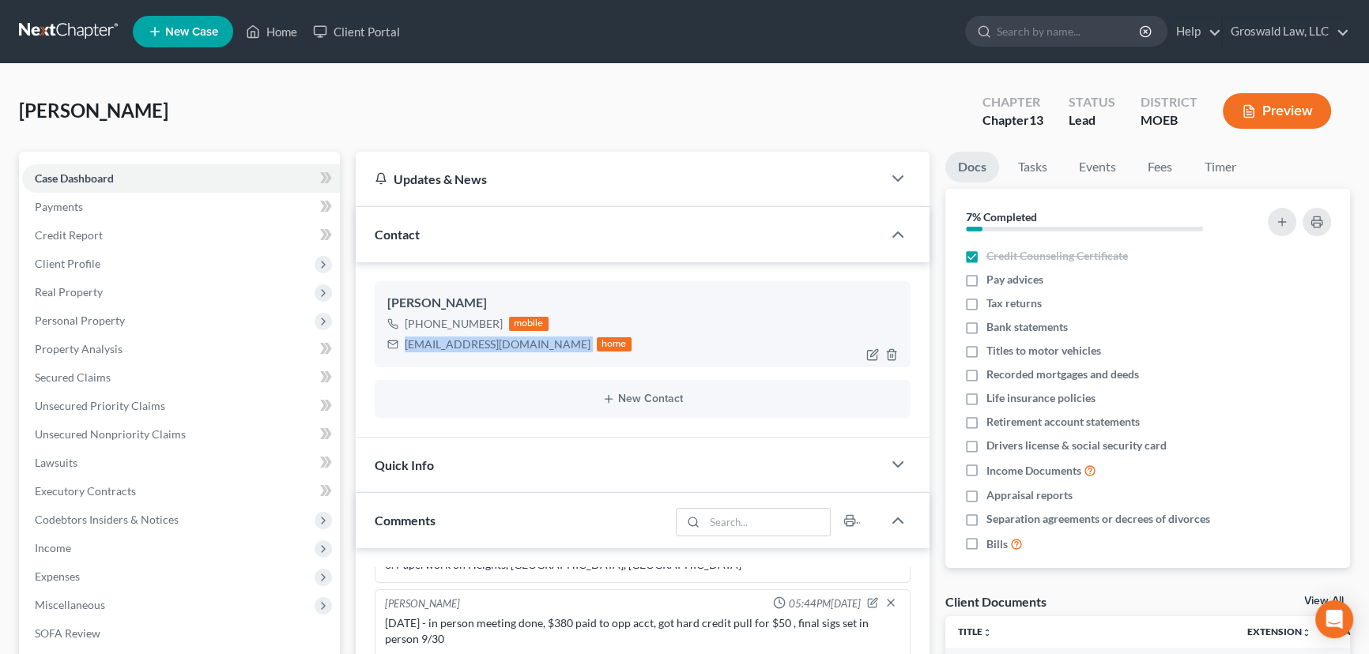
drag, startPoint x: 550, startPoint y: 343, endPoint x: 391, endPoint y: 351, distance: 159.0
click at [391, 351] on div "[EMAIL_ADDRESS][DOMAIN_NAME] home" at bounding box center [509, 344] width 244 height 21
copy div "[EMAIL_ADDRESS][DOMAIN_NAME]"
click at [1293, 115] on button "Preview" at bounding box center [1277, 111] width 108 height 36
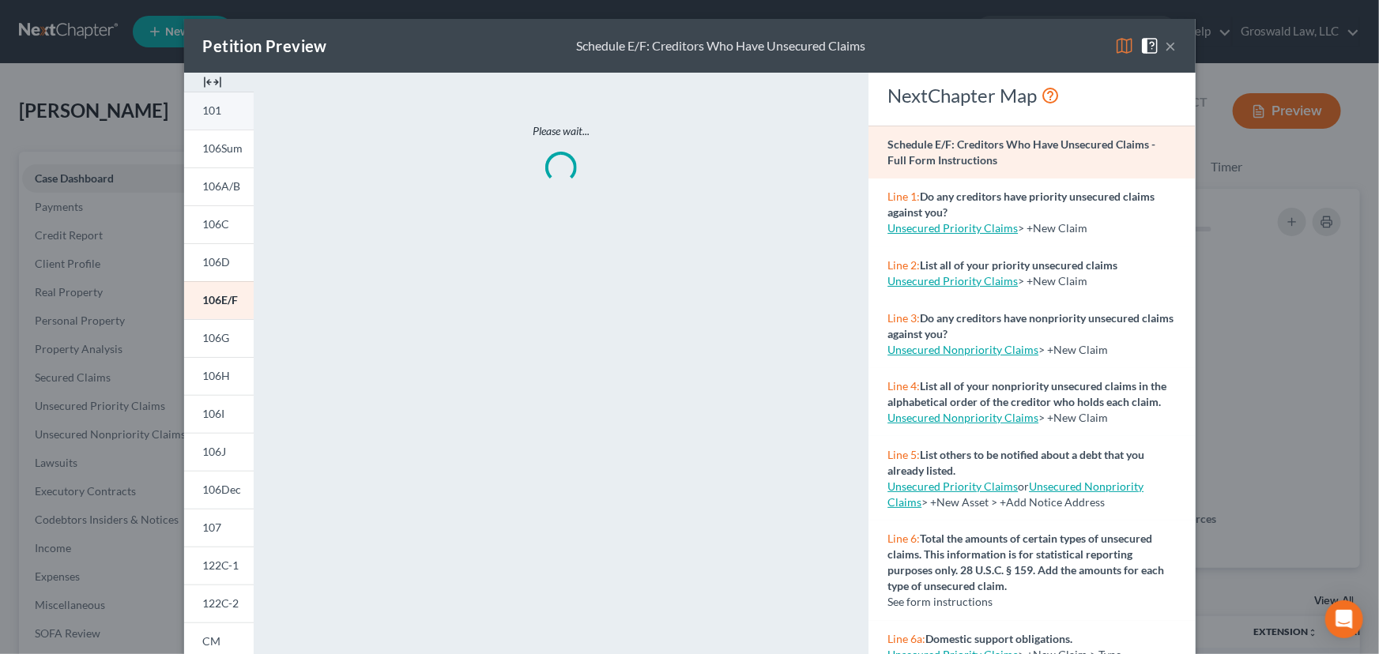
drag, startPoint x: 202, startPoint y: 77, endPoint x: 227, endPoint y: 103, distance: 35.8
click at [203, 79] on img at bounding box center [212, 82] width 19 height 19
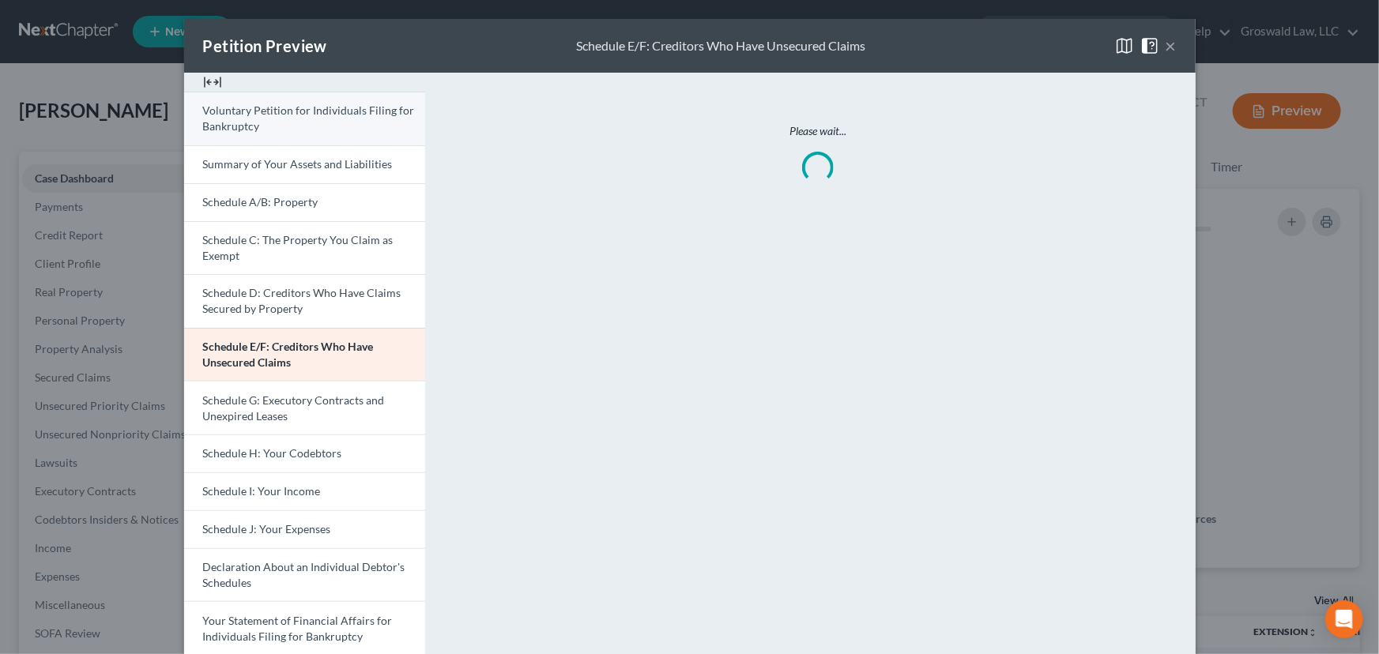
click at [283, 127] on link "Voluntary Petition for Individuals Filing for Bankruptcy" at bounding box center [304, 119] width 241 height 54
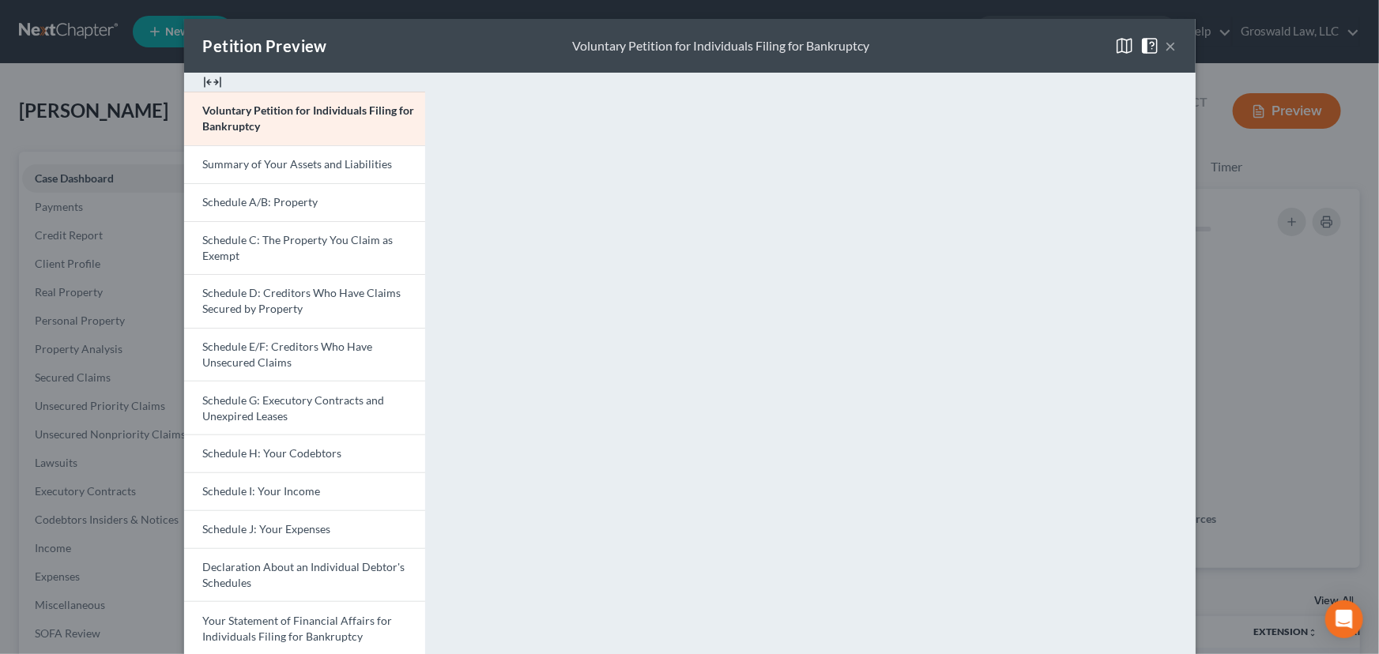
click at [1168, 49] on button "×" at bounding box center [1171, 45] width 11 height 19
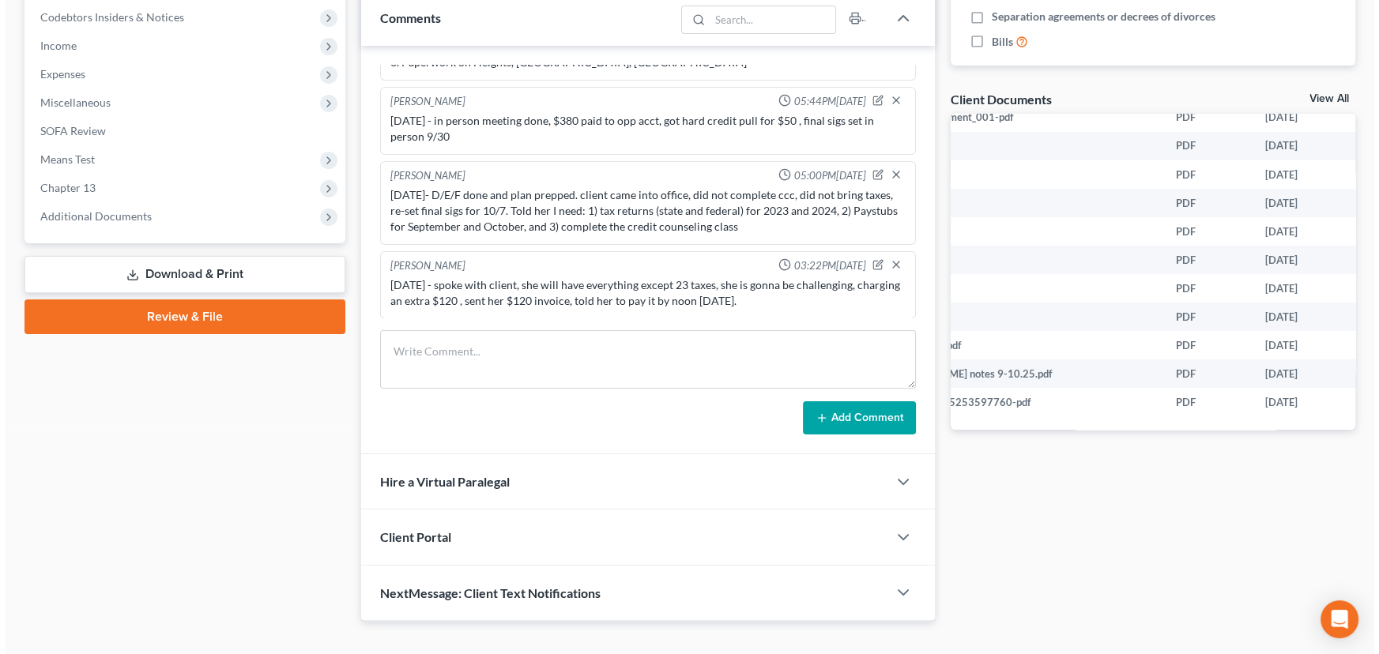
scroll to position [151, 111]
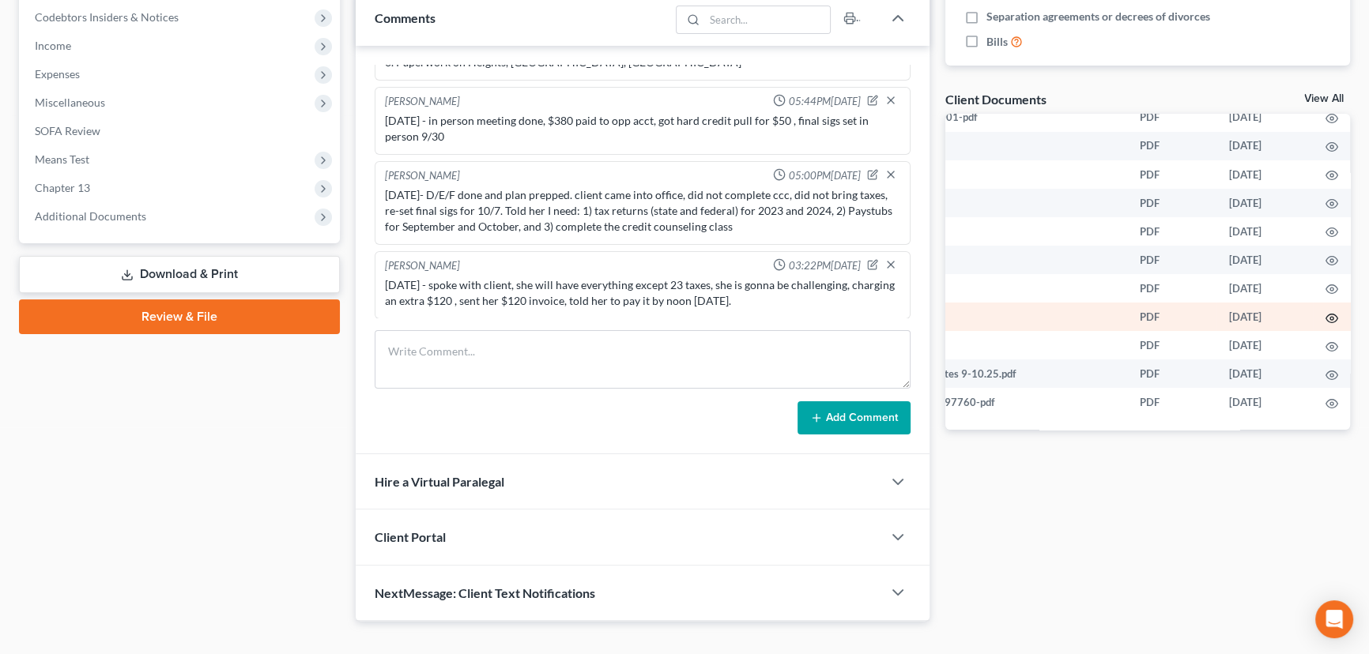
click at [1325, 312] on icon "button" at bounding box center [1331, 318] width 13 height 13
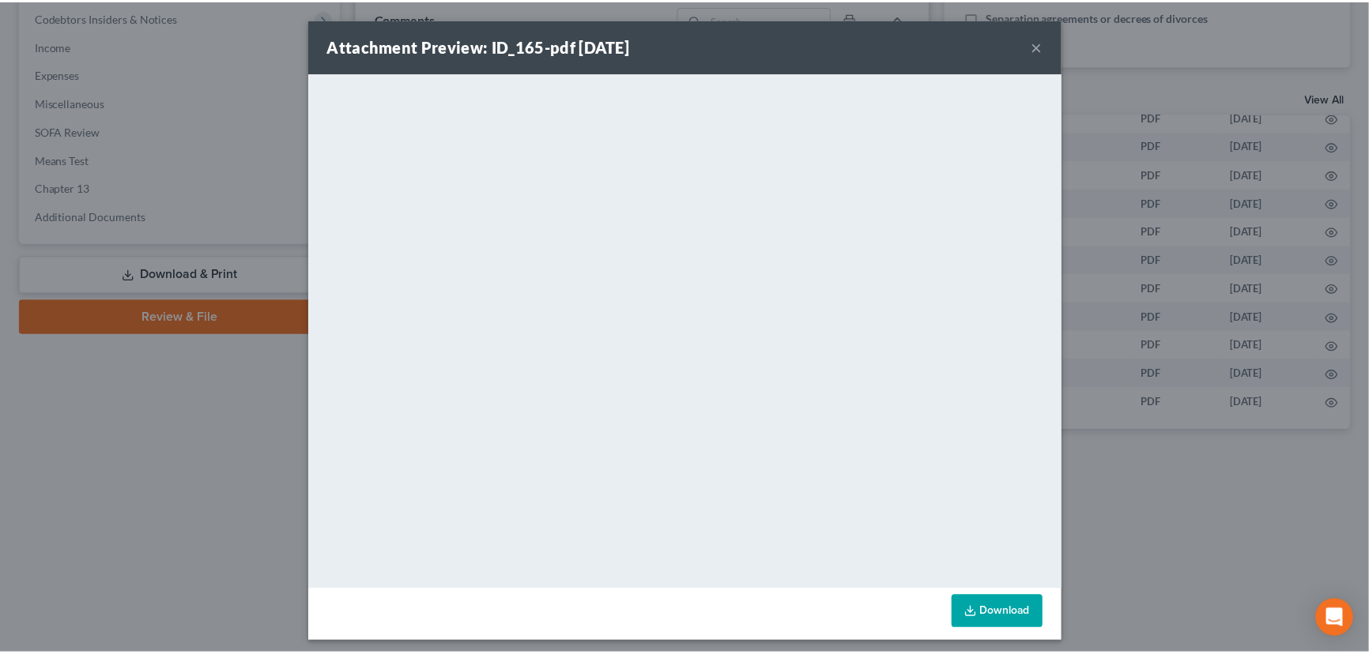
scroll to position [151, 109]
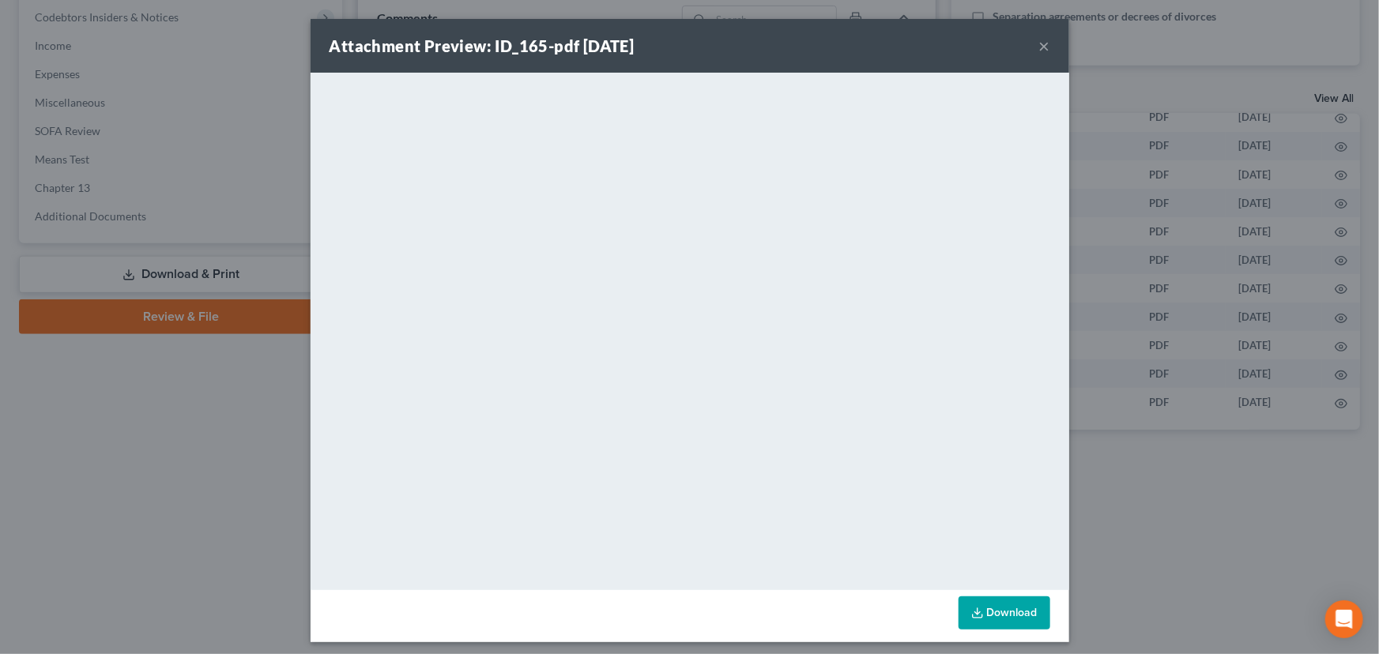
drag, startPoint x: 1007, startPoint y: 609, endPoint x: 1004, endPoint y: 601, distance: 9.0
click at [1007, 610] on link "Download" at bounding box center [1005, 613] width 92 height 33
click at [1010, 615] on link "Download" at bounding box center [1005, 613] width 92 height 33
click at [1039, 44] on button "×" at bounding box center [1044, 45] width 11 height 19
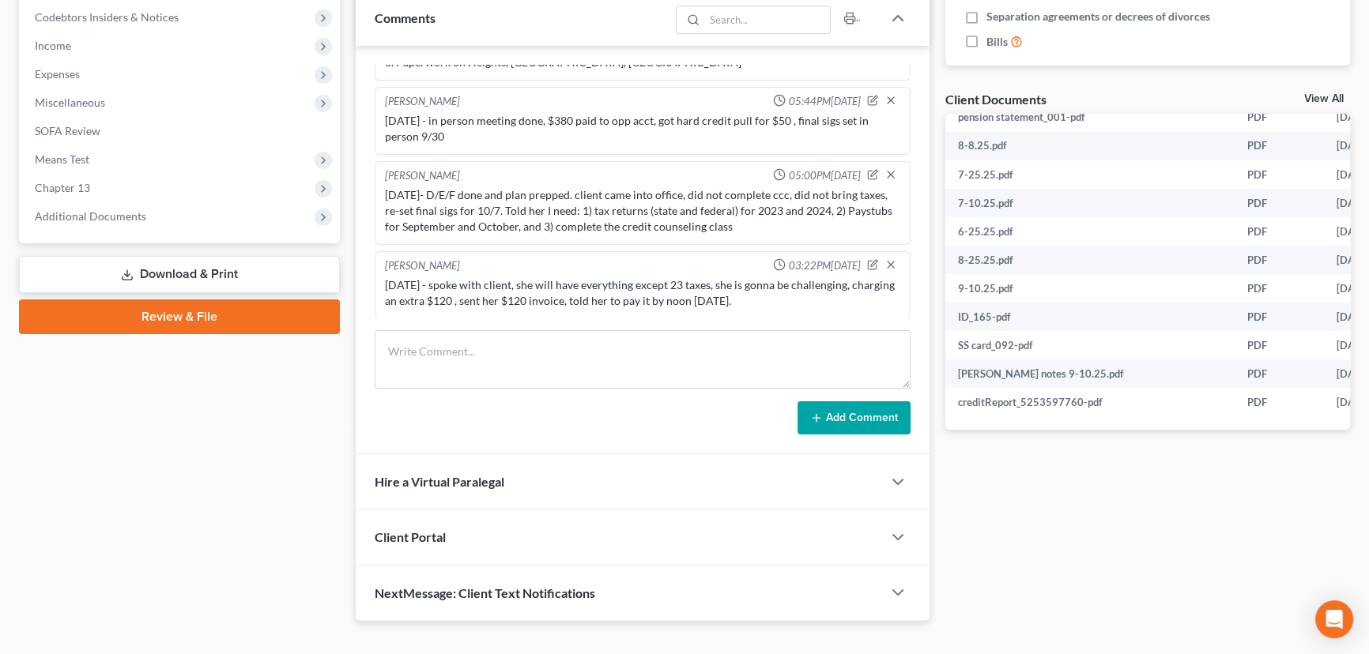
scroll to position [151, 111]
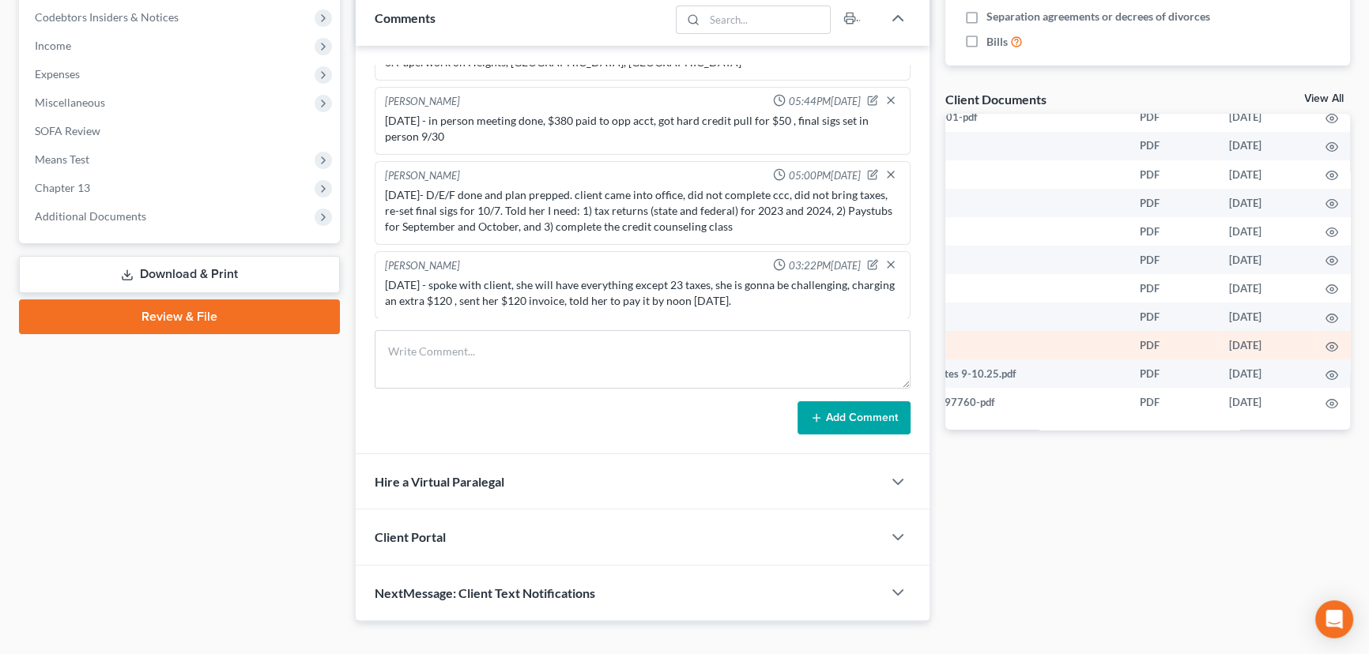
click at [1319, 331] on td at bounding box center [1332, 345] width 38 height 28
click at [1325, 341] on icon "button" at bounding box center [1331, 347] width 13 height 13
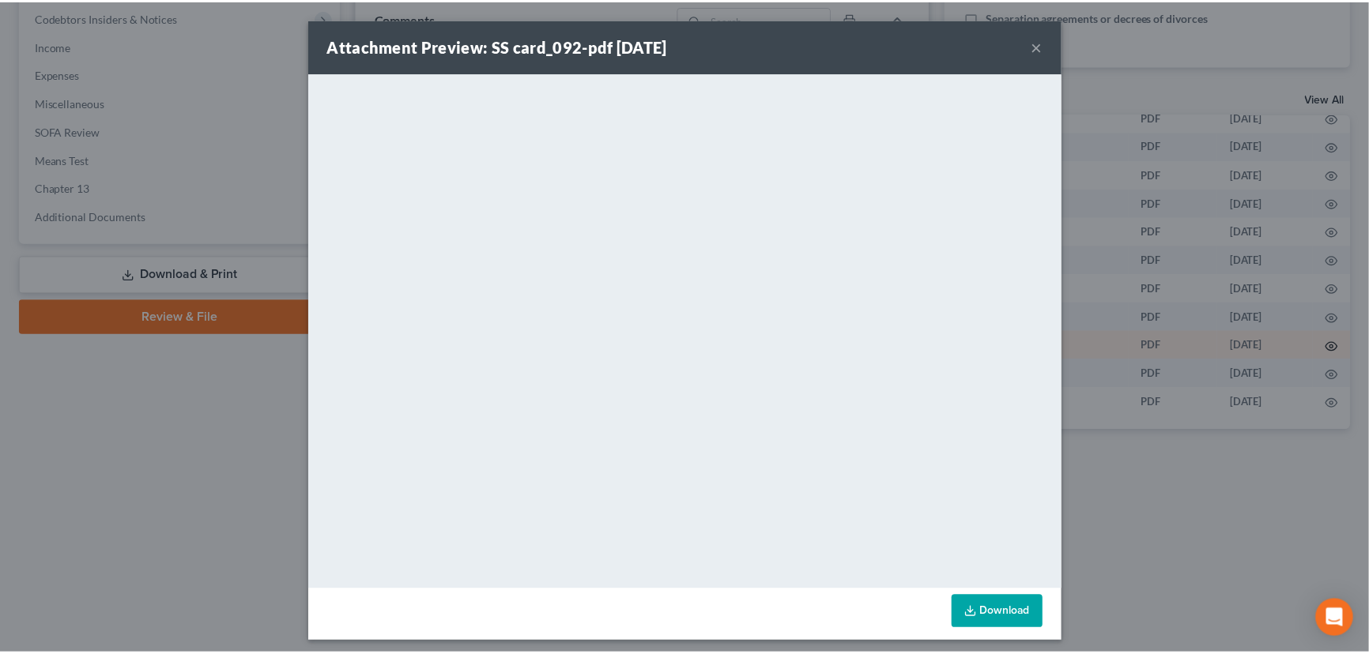
scroll to position [151, 109]
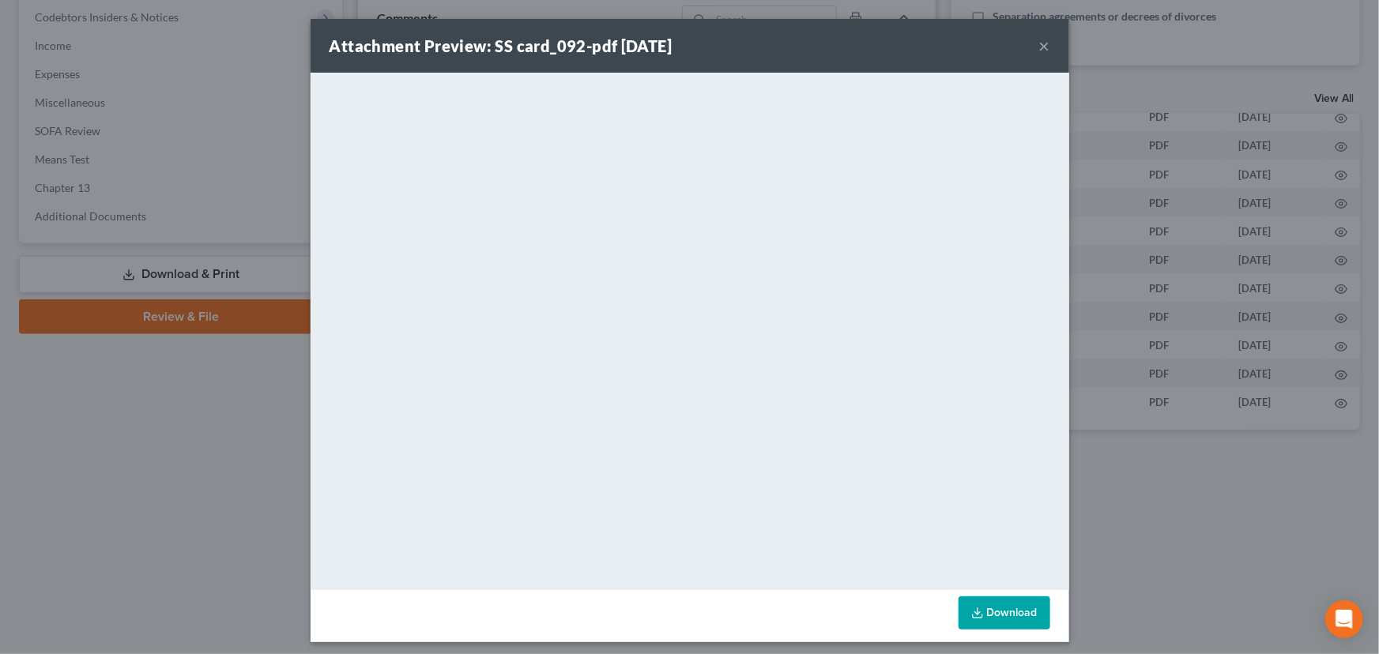
click at [980, 612] on link "Download" at bounding box center [1005, 613] width 92 height 33
click at [1039, 43] on button "×" at bounding box center [1044, 45] width 11 height 19
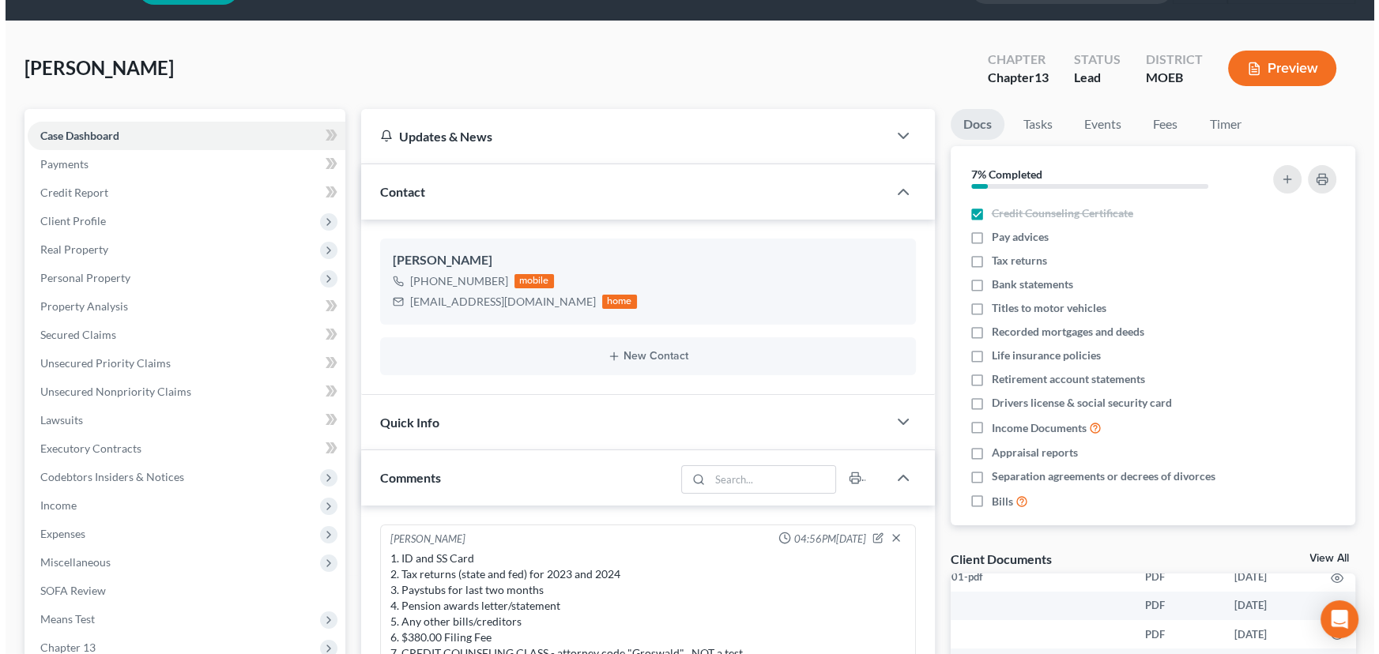
scroll to position [0, 0]
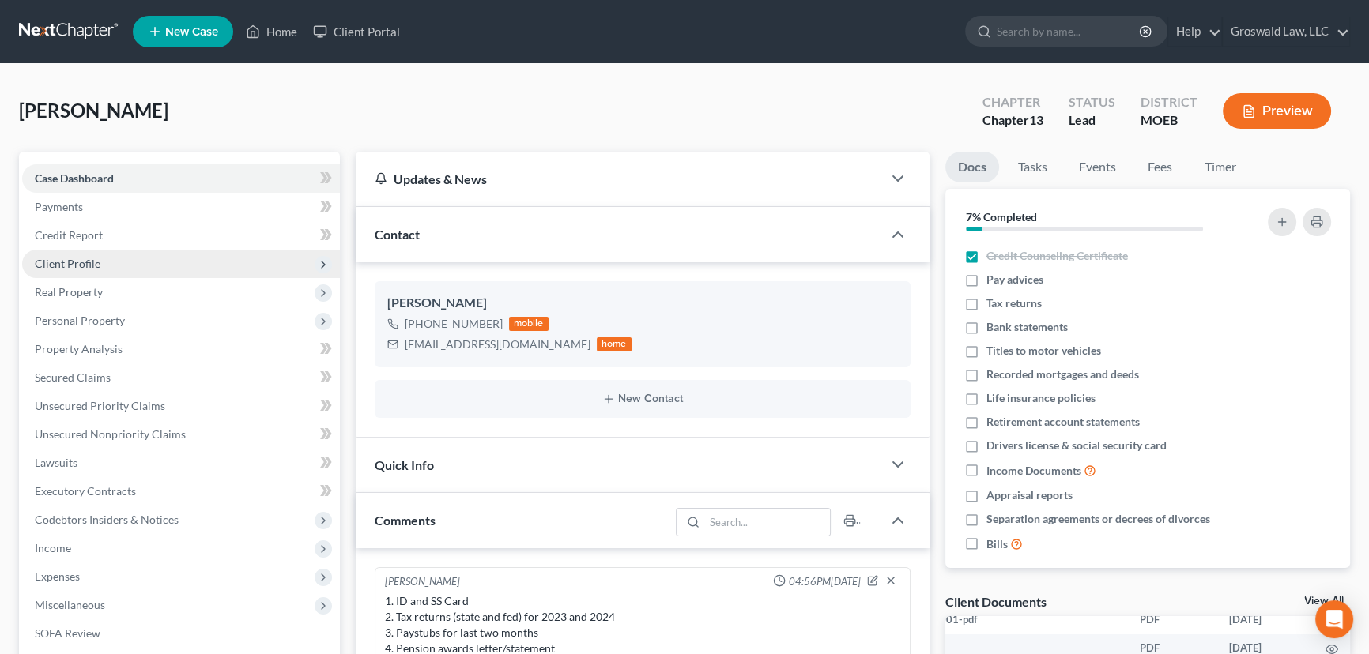
click at [97, 265] on span "Client Profile" at bounding box center [68, 263] width 66 height 13
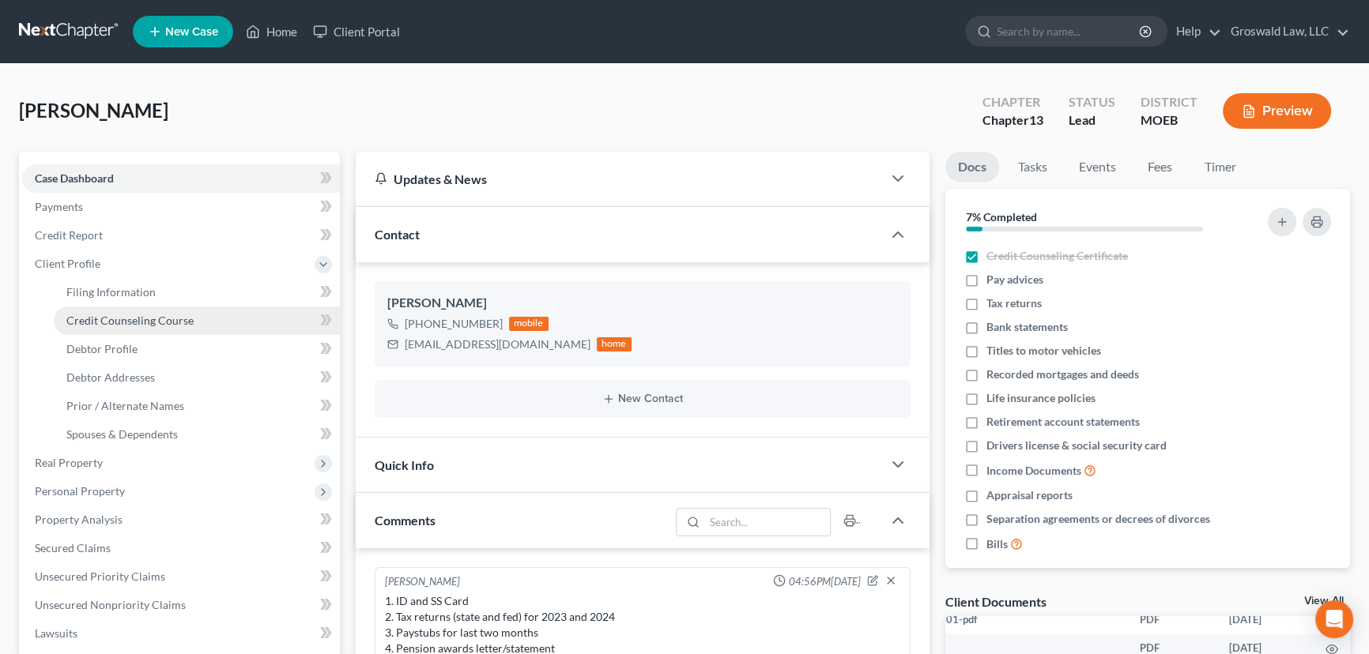
click at [110, 314] on span "Credit Counseling Course" at bounding box center [129, 320] width 127 height 13
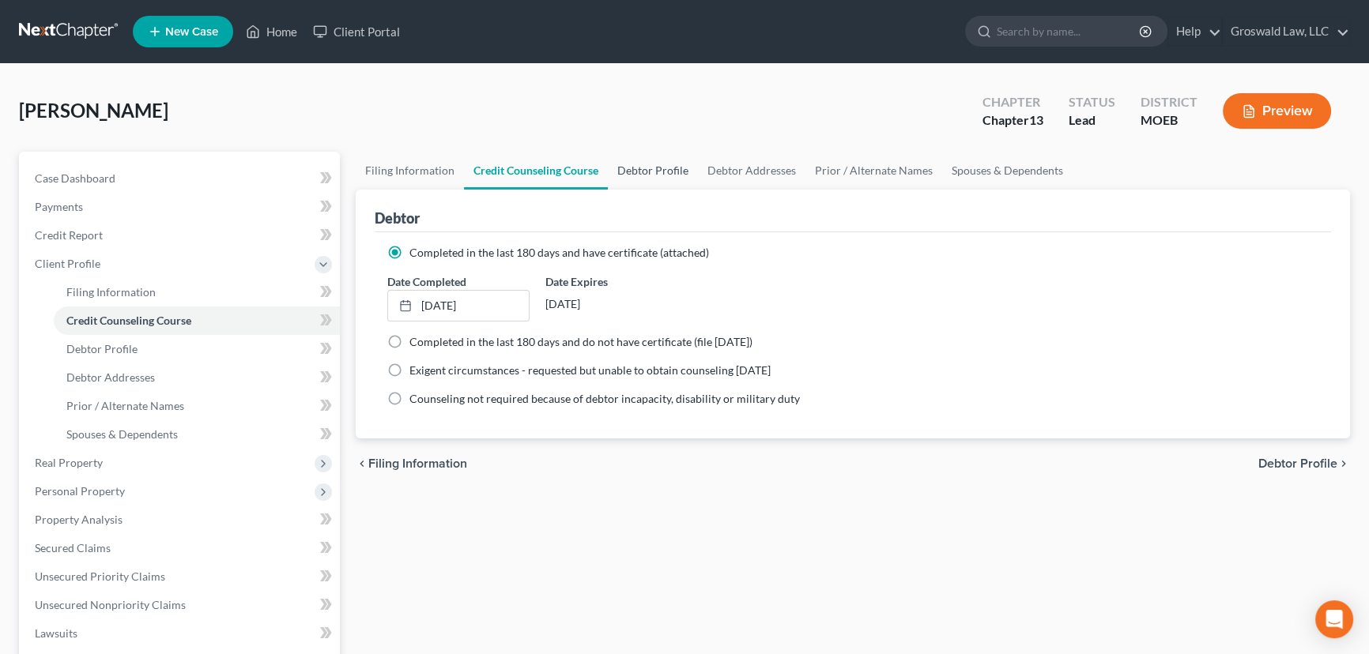
click at [661, 163] on link "Debtor Profile" at bounding box center [653, 171] width 90 height 38
select select "0"
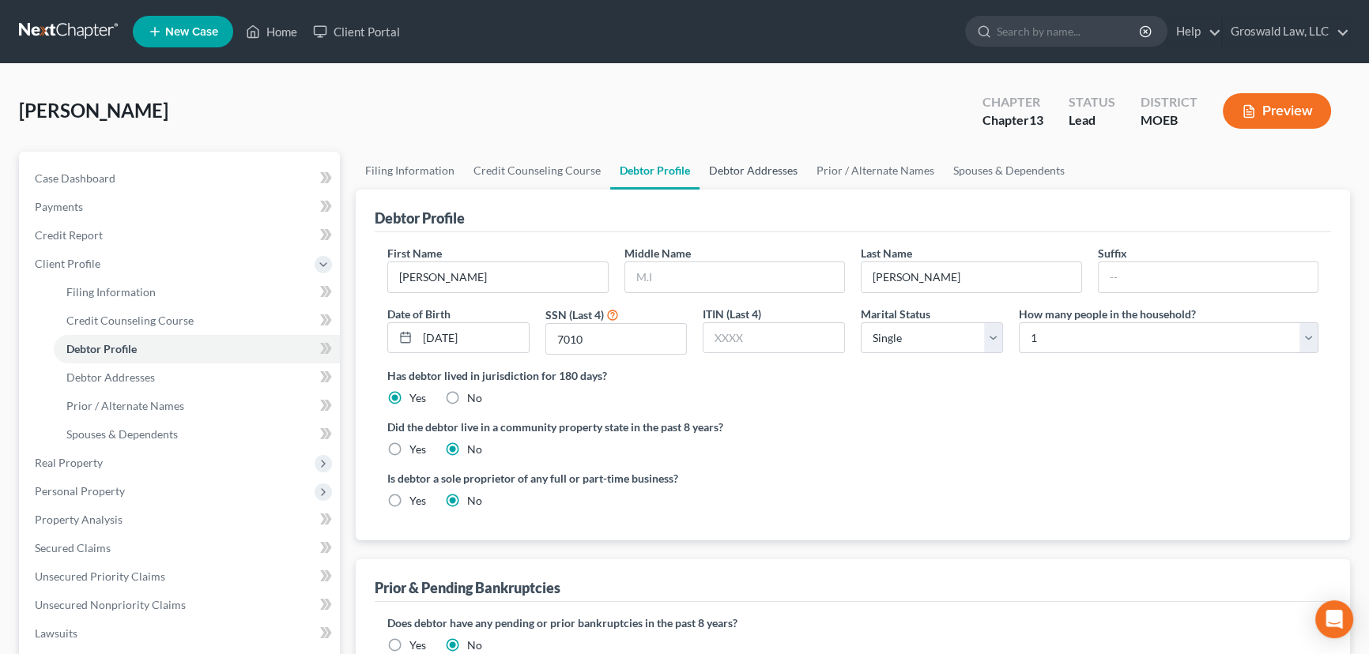
click at [711, 167] on link "Debtor Addresses" at bounding box center [752, 171] width 107 height 38
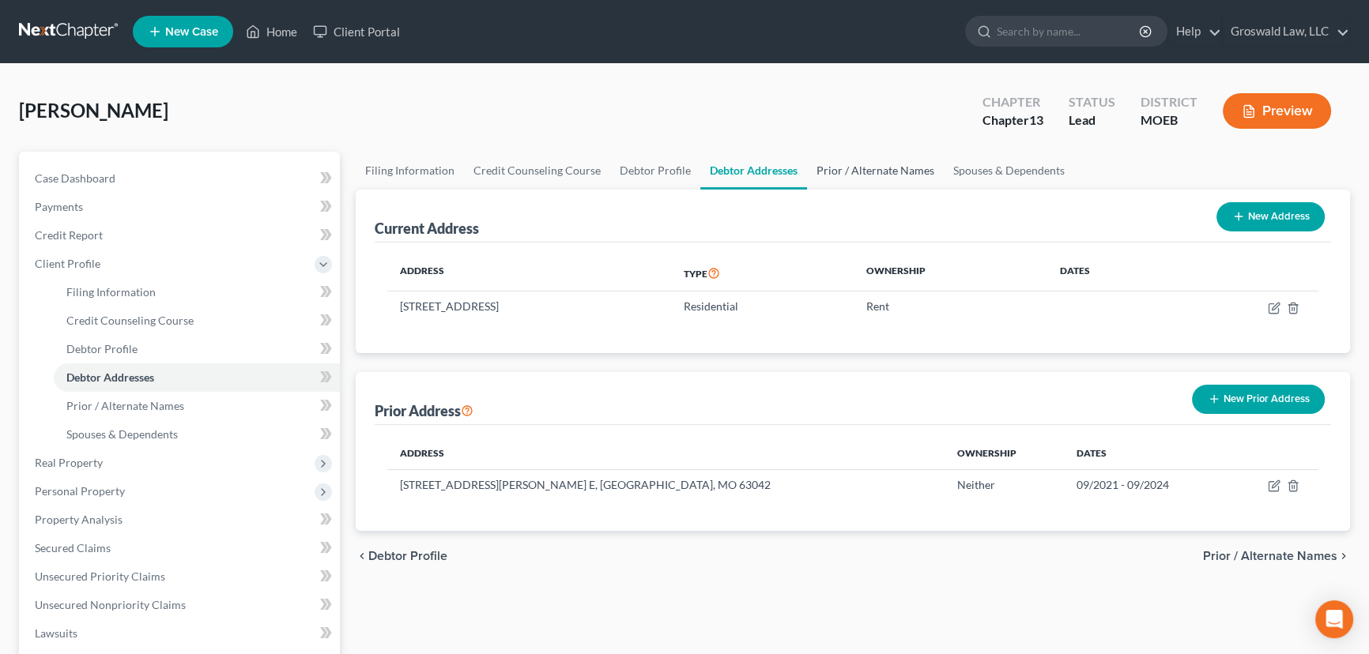
click at [850, 168] on link "Prior / Alternate Names" at bounding box center [875, 171] width 137 height 38
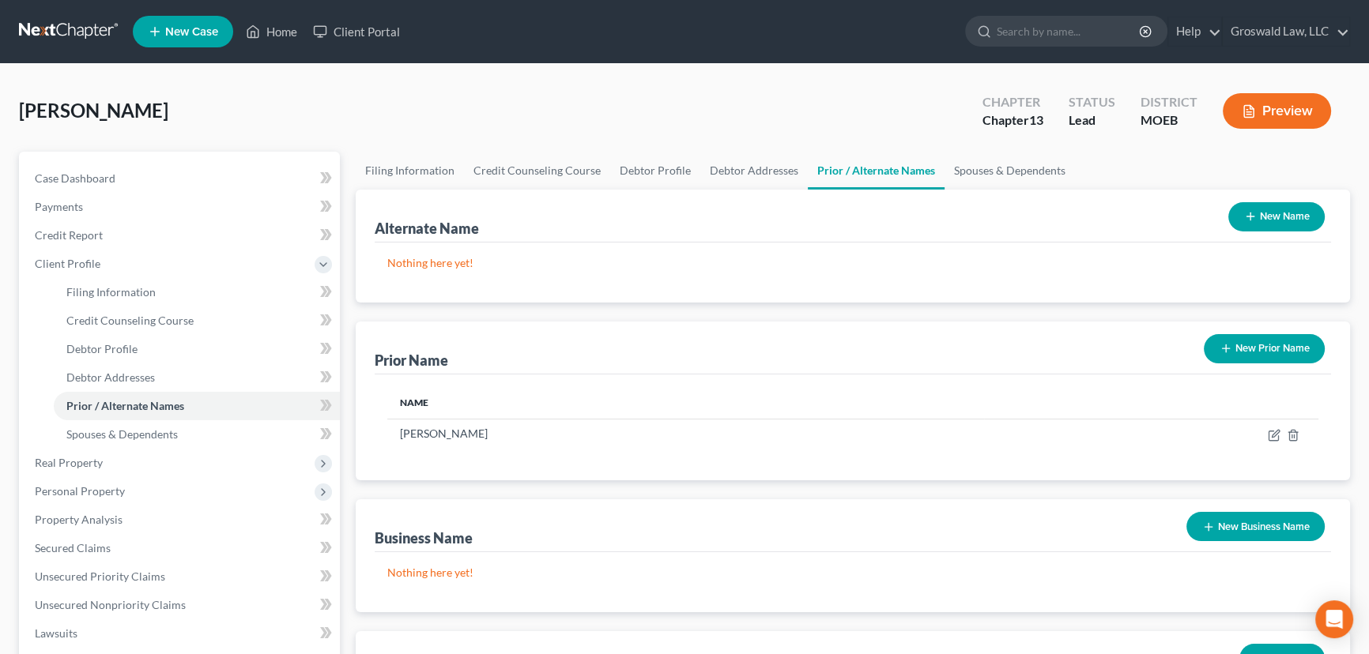
click at [1298, 109] on button "Preview" at bounding box center [1277, 111] width 108 height 36
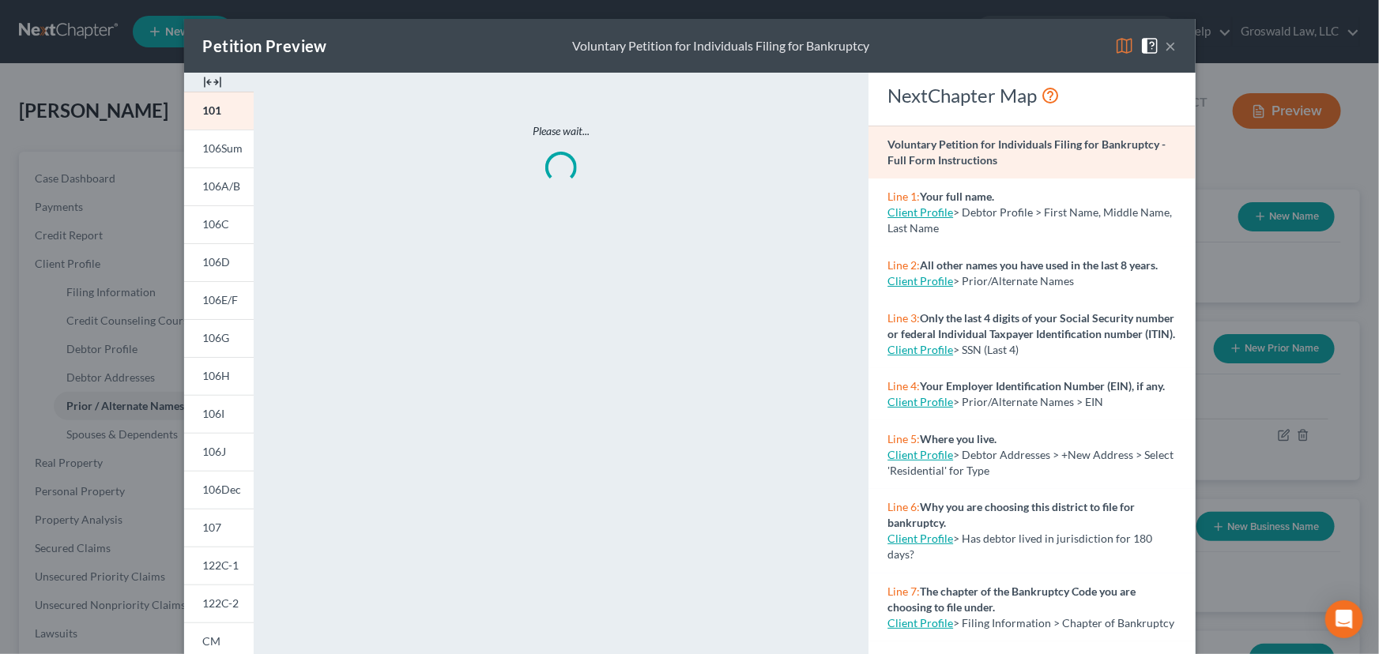
click at [218, 82] on div at bounding box center [219, 82] width 70 height 19
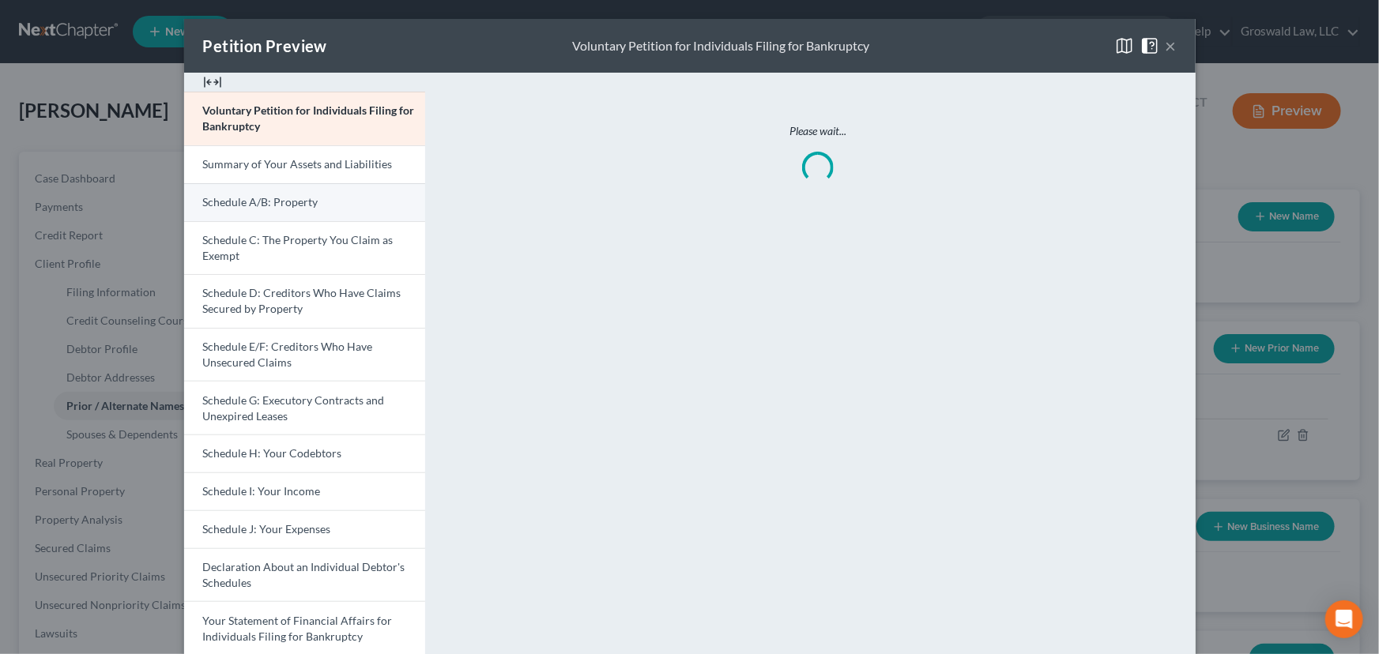
click at [308, 204] on span "Schedule A/B: Property" at bounding box center [260, 201] width 115 height 13
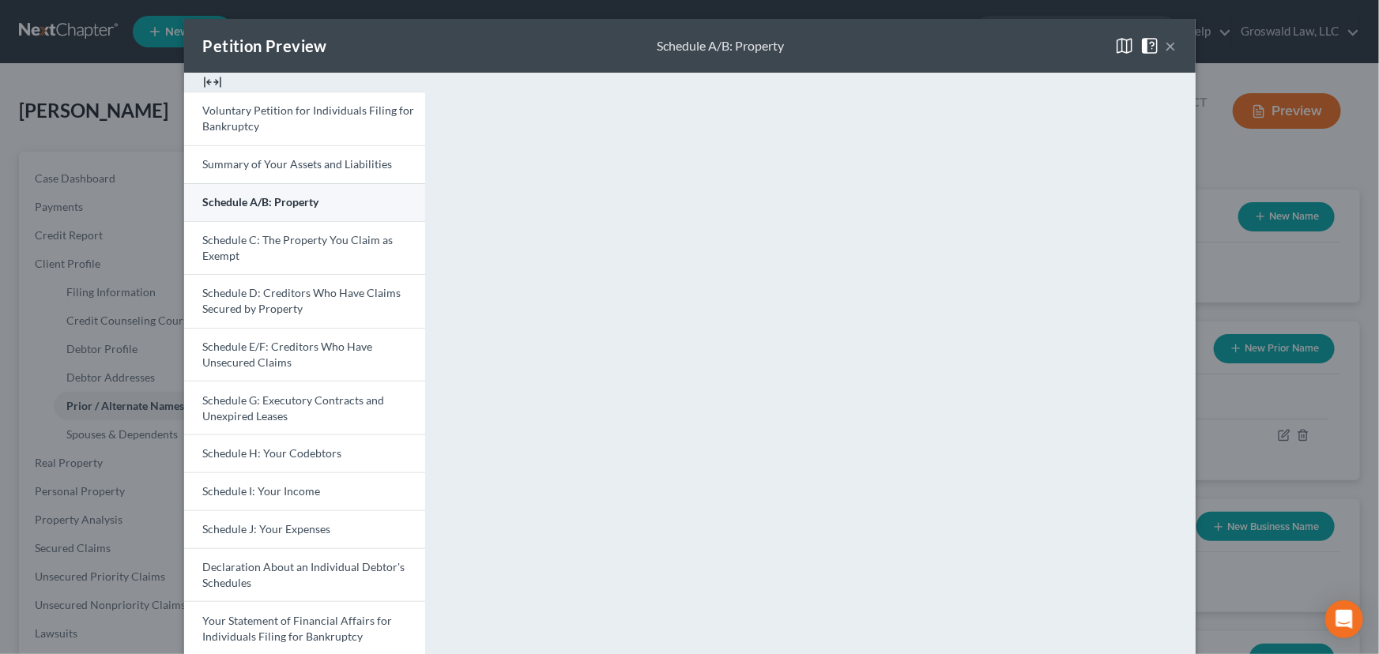
click at [359, 192] on link "Schedule A/B: Property" at bounding box center [304, 202] width 241 height 38
click at [1166, 47] on button "×" at bounding box center [1171, 45] width 11 height 19
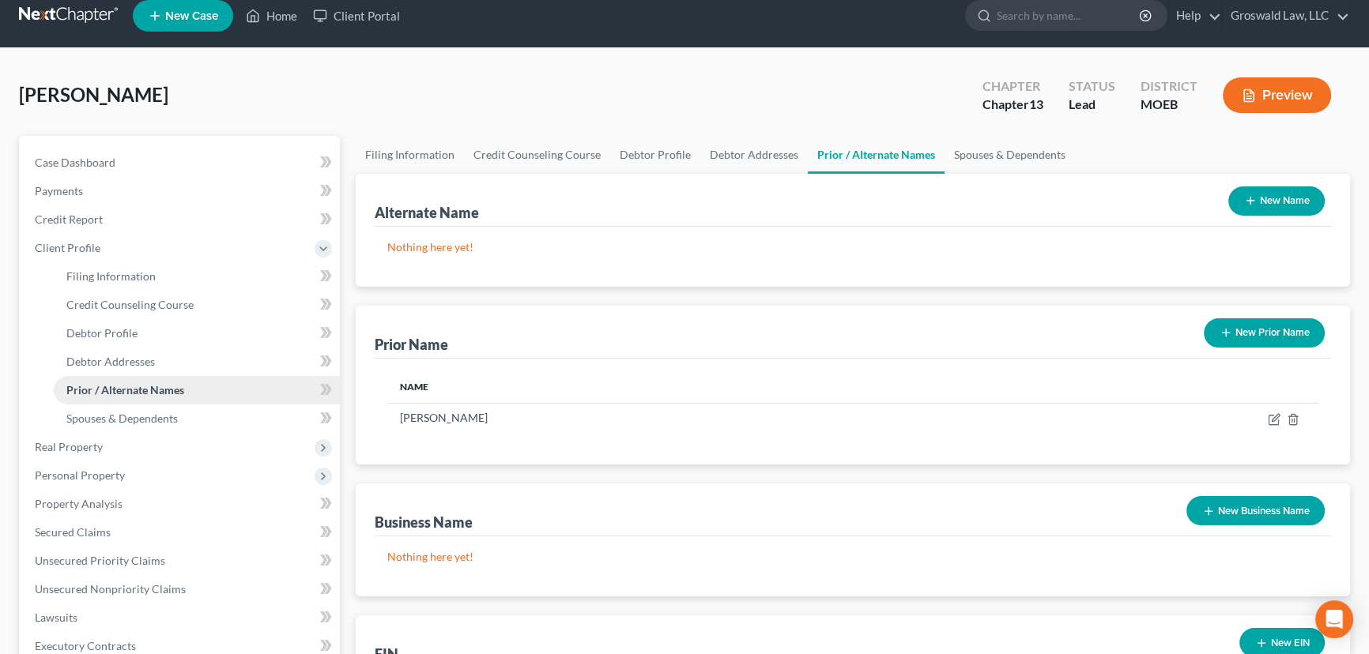
scroll to position [143, 0]
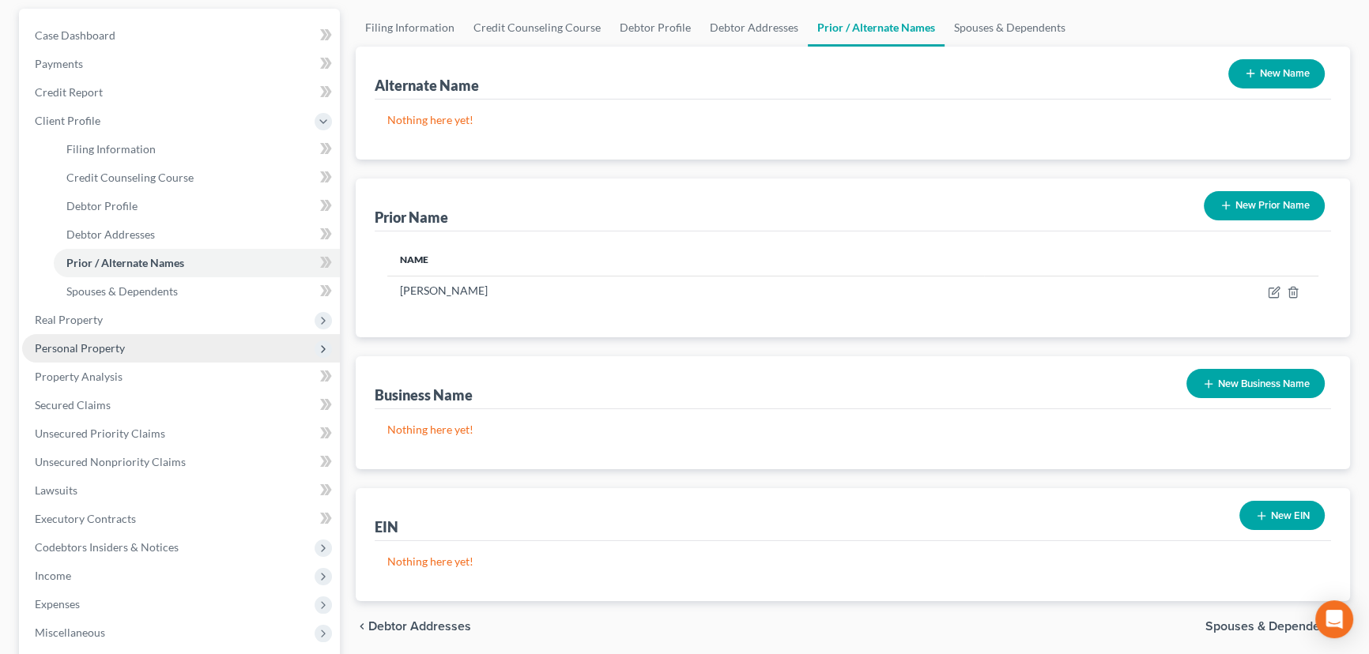
click at [89, 345] on span "Personal Property" at bounding box center [80, 347] width 90 height 13
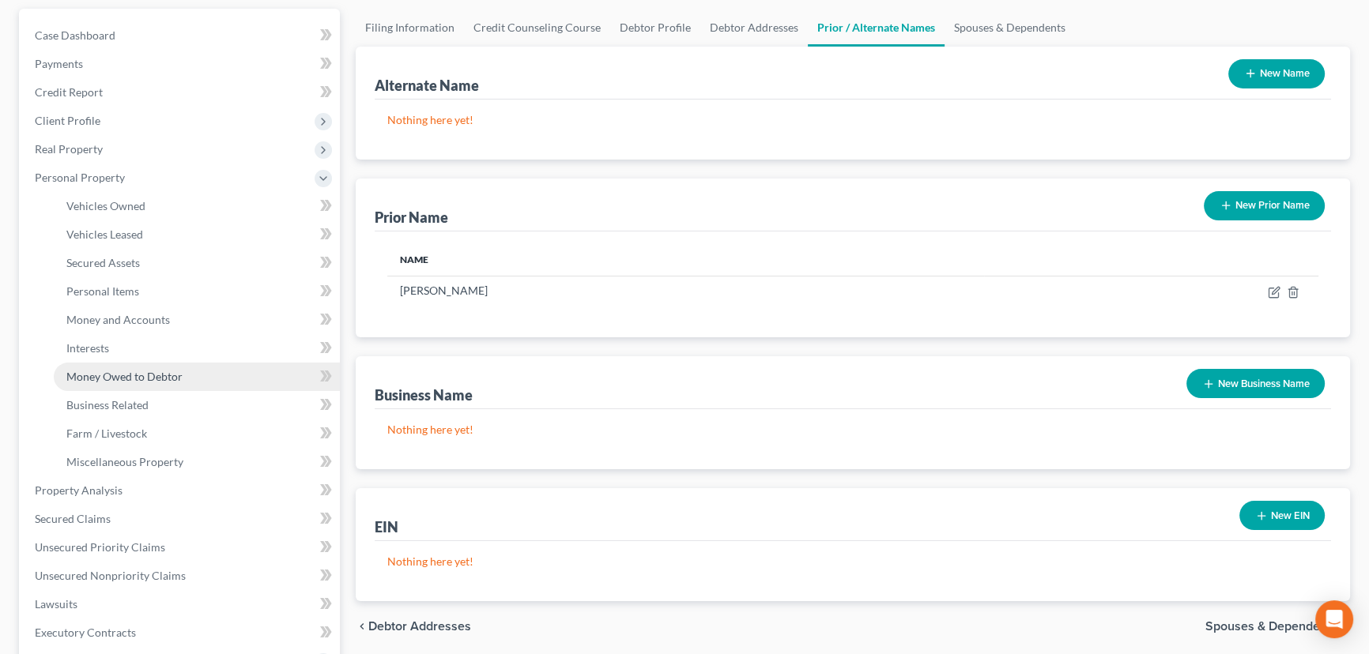
click at [113, 371] on span "Money Owed to Debtor" at bounding box center [124, 376] width 116 height 13
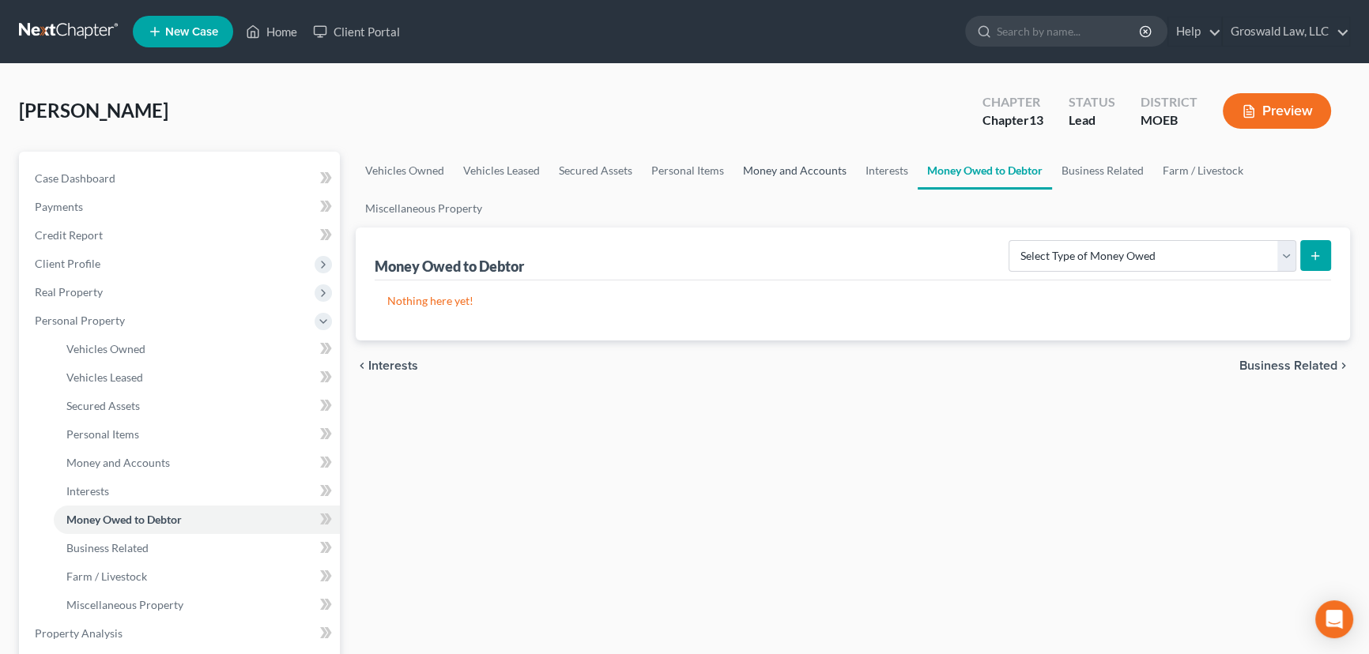
click at [761, 171] on link "Money and Accounts" at bounding box center [794, 171] width 122 height 38
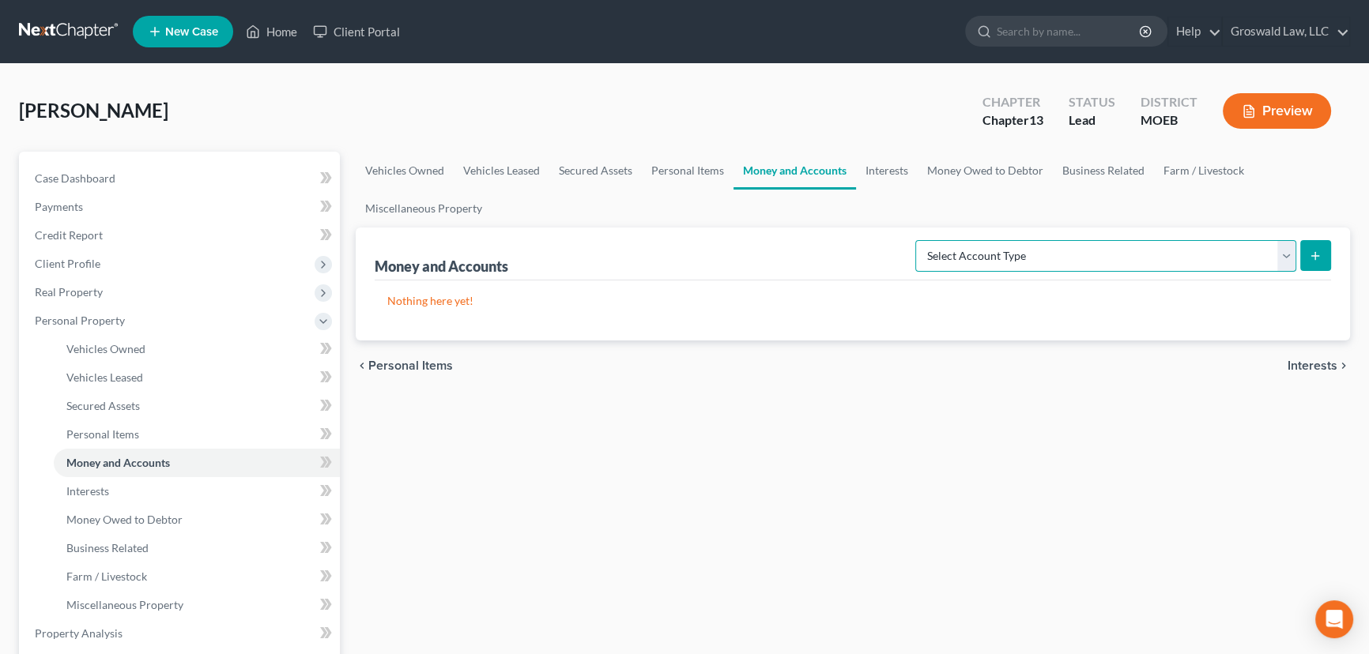
click at [967, 257] on select "Select Account Type Brokerage (A/B: 18, SOFA: 20) Cash on Hand (A/B: 16) Certif…" at bounding box center [1105, 256] width 381 height 32
select select "checking"
click at [920, 240] on select "Select Account Type Brokerage (A/B: 18, SOFA: 20) Cash on Hand (A/B: 16) Certif…" at bounding box center [1105, 256] width 381 height 32
click at [1321, 258] on icon "submit" at bounding box center [1315, 256] width 13 height 13
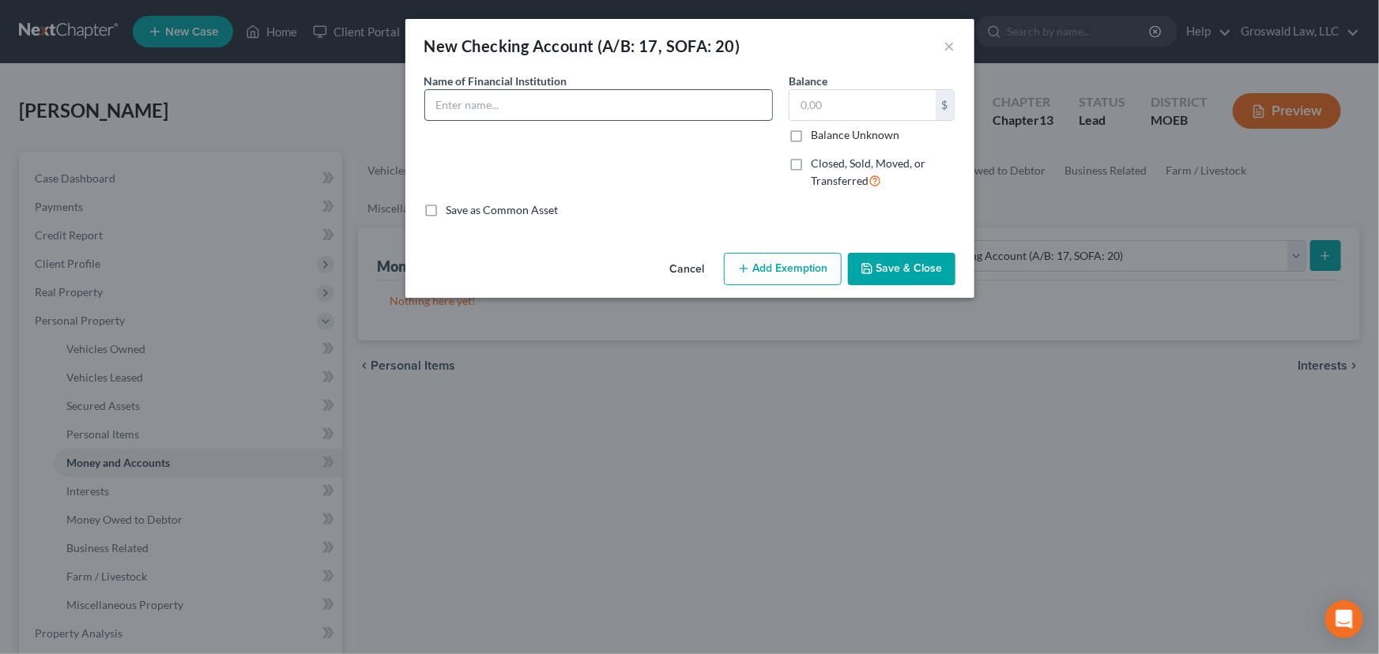
click at [672, 98] on input "text" at bounding box center [598, 105] width 347 height 30
type input "First Community Credit Union"
type input "1,500"
click at [765, 270] on button "Add Exemption" at bounding box center [783, 269] width 118 height 33
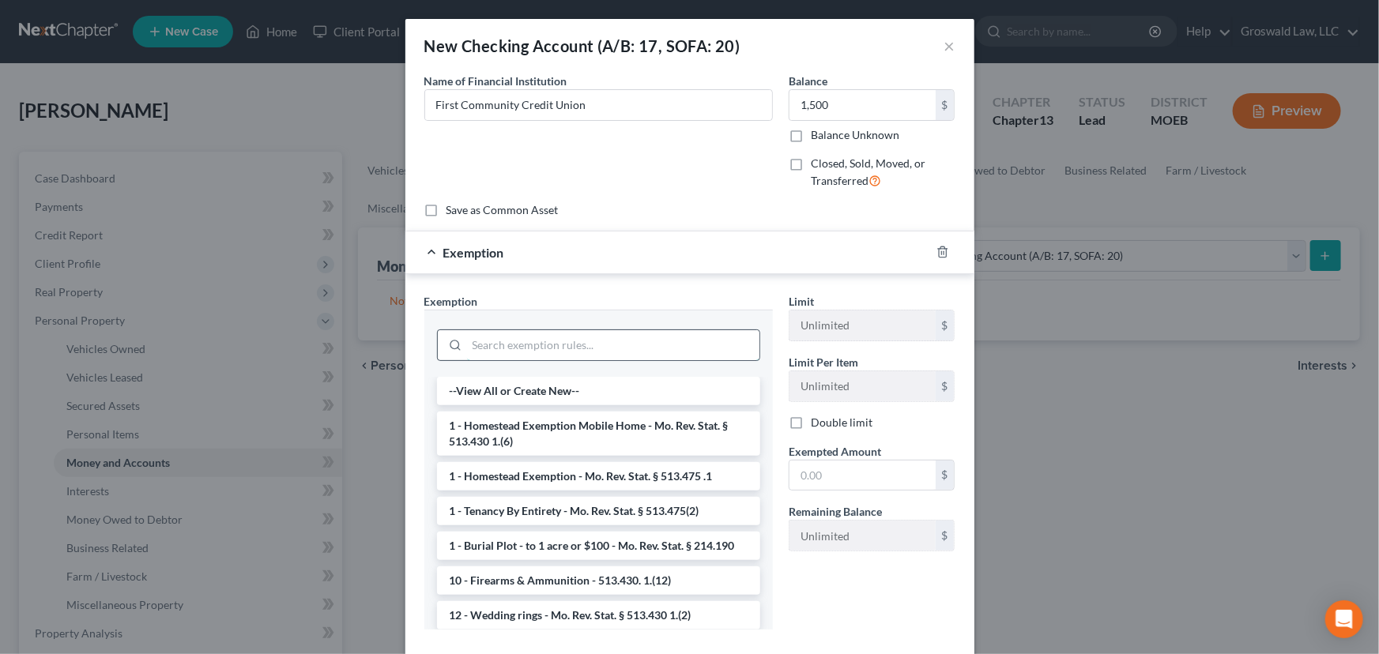
click at [529, 356] on input "search" at bounding box center [613, 345] width 292 height 30
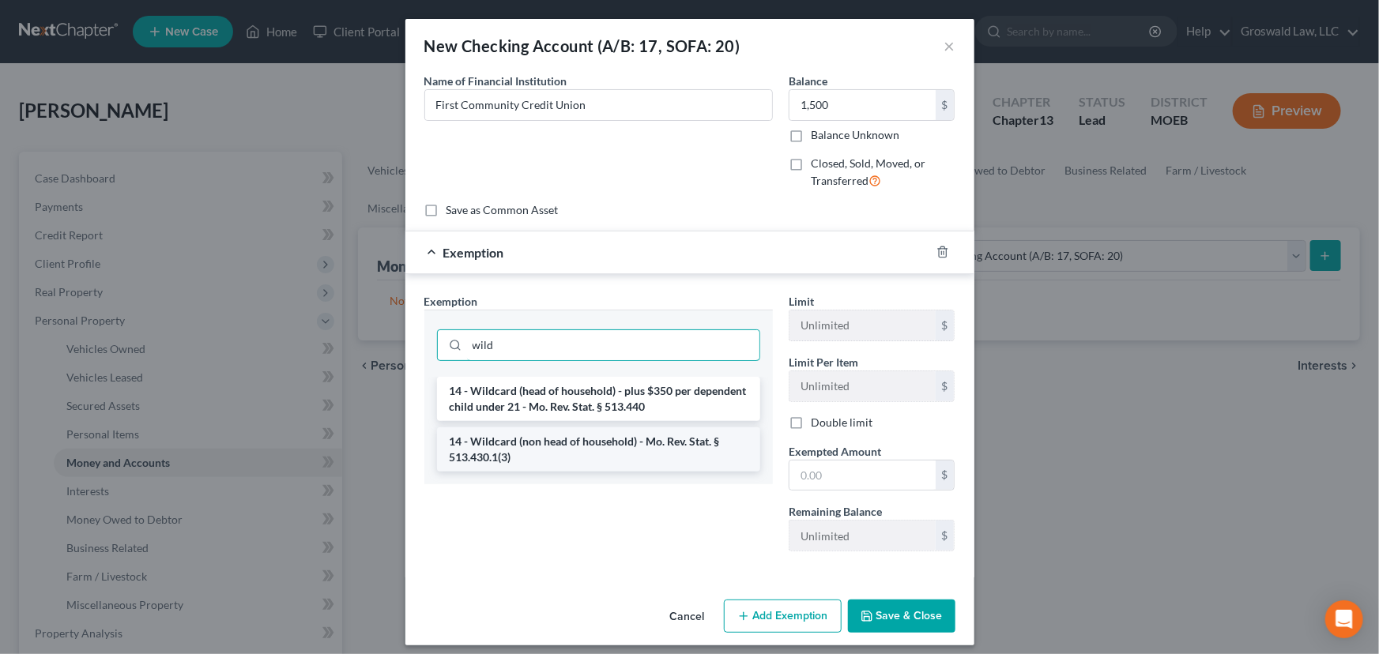
type input "wild"
click at [565, 455] on li "14 - Wildcard (non head of household) - Mo. Rev. Stat. § 513.430.1(3)" at bounding box center [598, 450] width 323 height 44
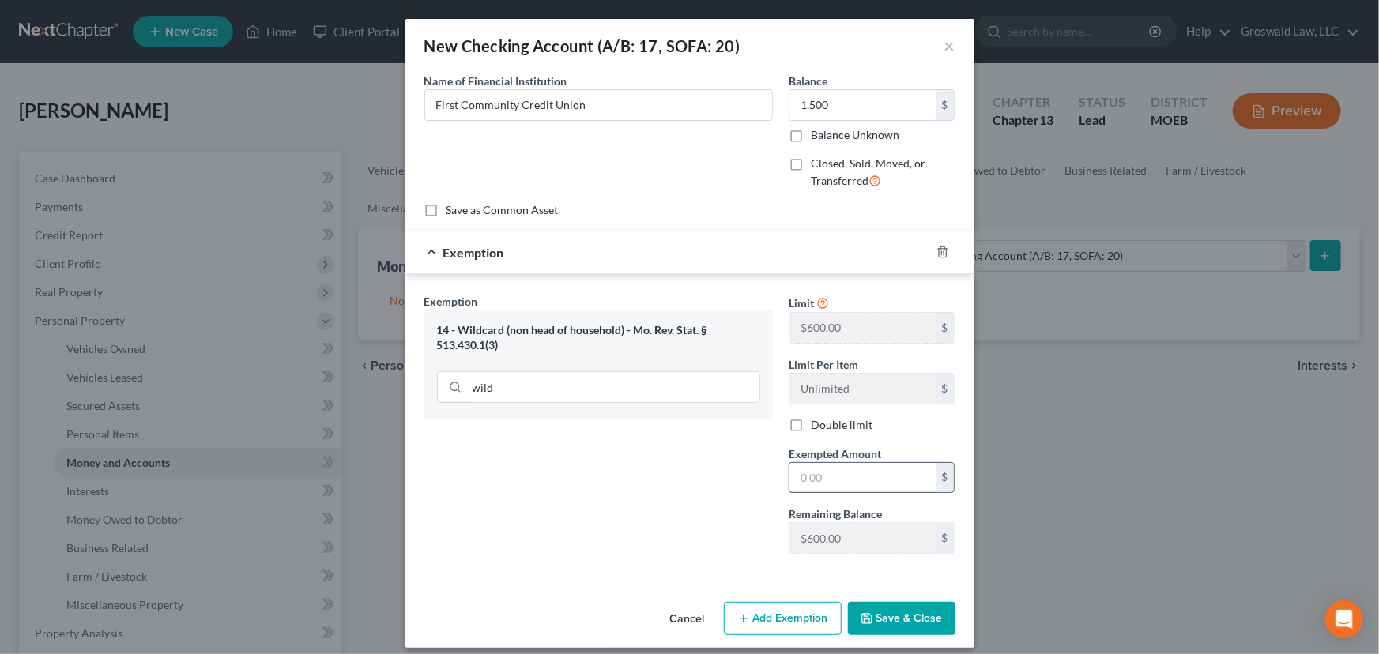
click at [838, 477] on input "text" at bounding box center [862, 478] width 146 height 30
type input "600"
click at [918, 623] on button "Save & Close" at bounding box center [901, 618] width 107 height 33
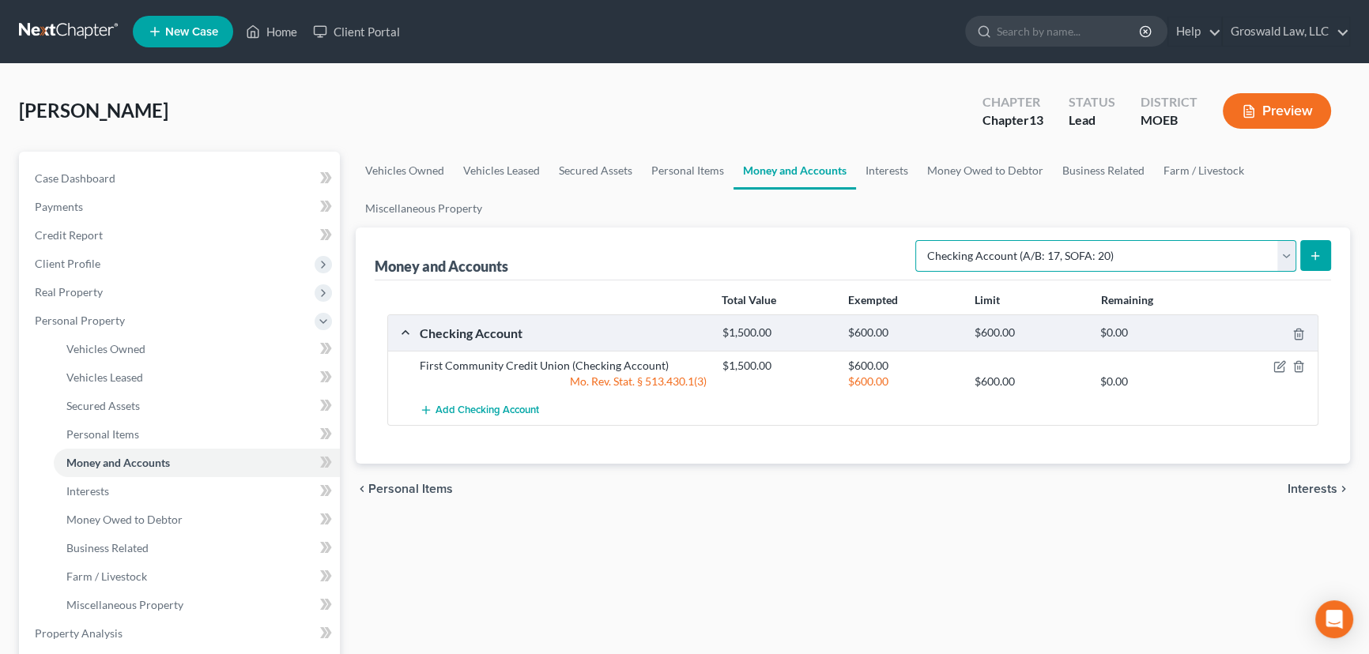
click at [1060, 254] on select "Select Account Type Brokerage (A/B: 18, SOFA: 20) Cash on Hand (A/B: 16) Certif…" at bounding box center [1105, 256] width 381 height 32
select select "savings"
click at [920, 240] on select "Select Account Type Brokerage (A/B: 18, SOFA: 20) Cash on Hand (A/B: 16) Certif…" at bounding box center [1105, 256] width 381 height 32
click at [1319, 256] on icon "submit" at bounding box center [1315, 256] width 13 height 13
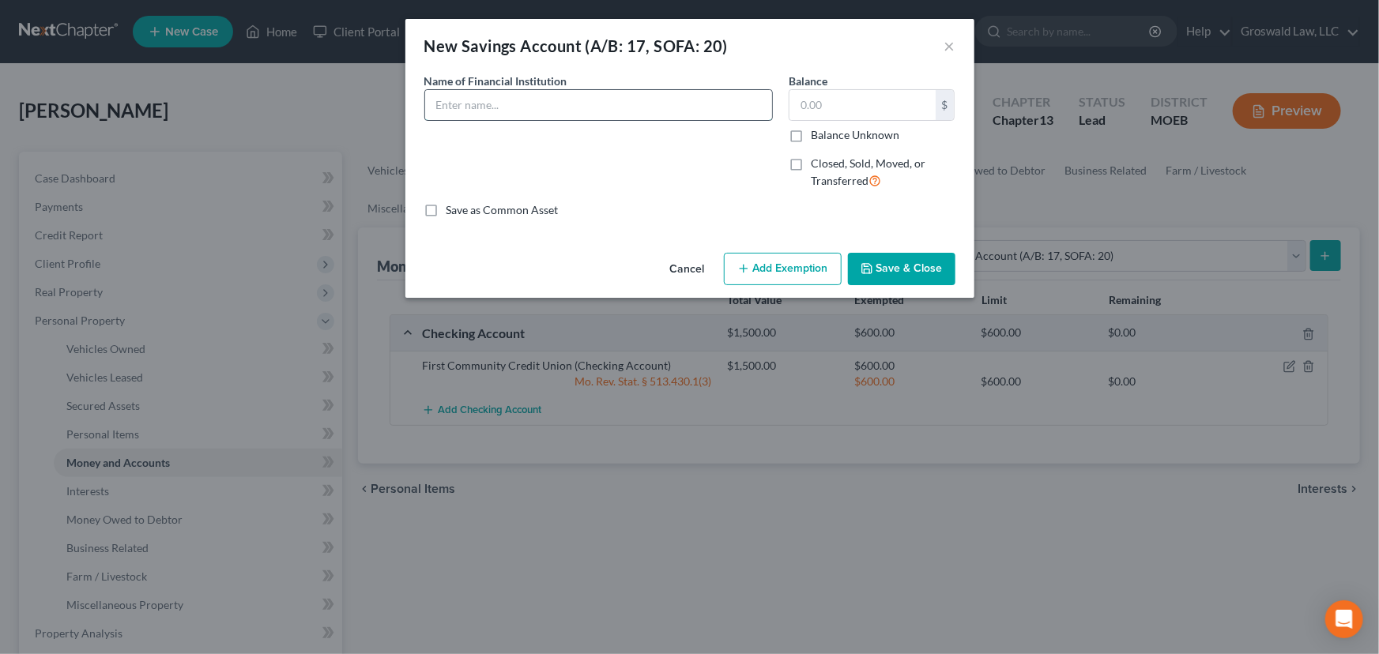
click at [563, 118] on input "text" at bounding box center [598, 105] width 347 height 30
drag, startPoint x: 652, startPoint y: 111, endPoint x: 583, endPoint y: 115, distance: 68.8
click at [583, 115] on input "First Community Credit Union (opened [DATE])" at bounding box center [598, 105] width 347 height 30
type input "First Community Credit Union"
type input "1"
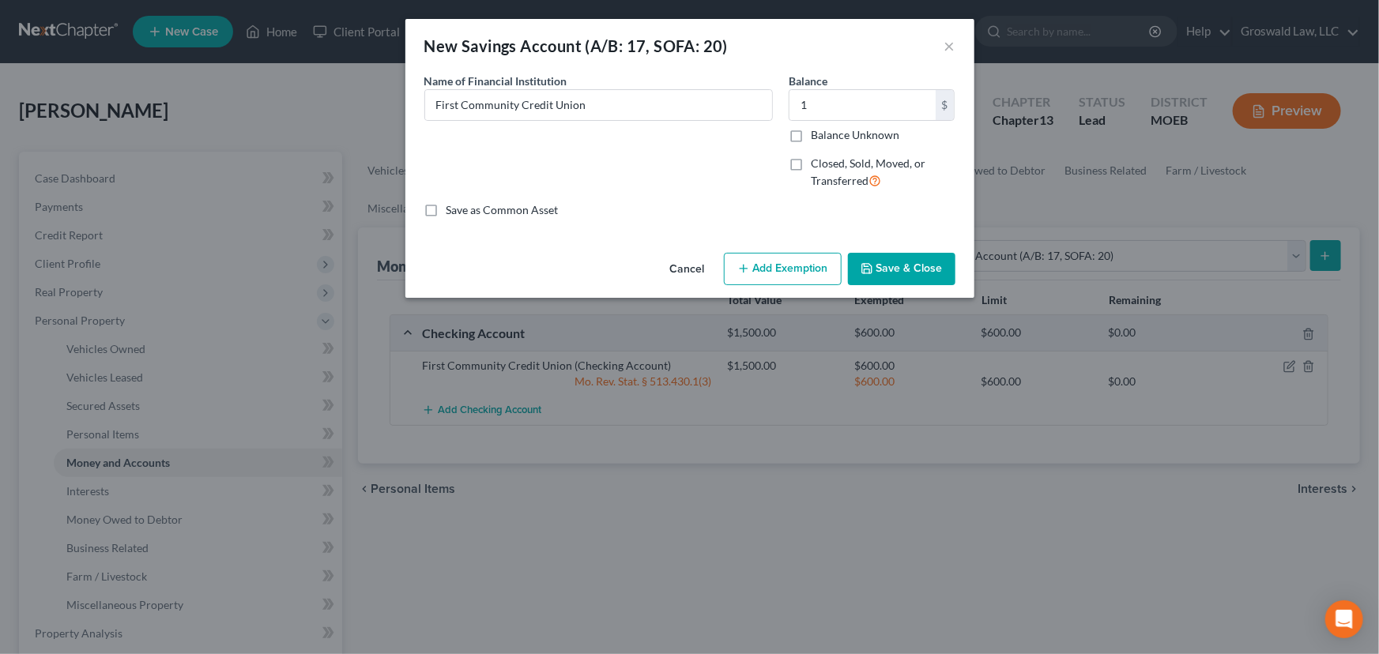
click at [883, 275] on button "Save & Close" at bounding box center [901, 269] width 107 height 33
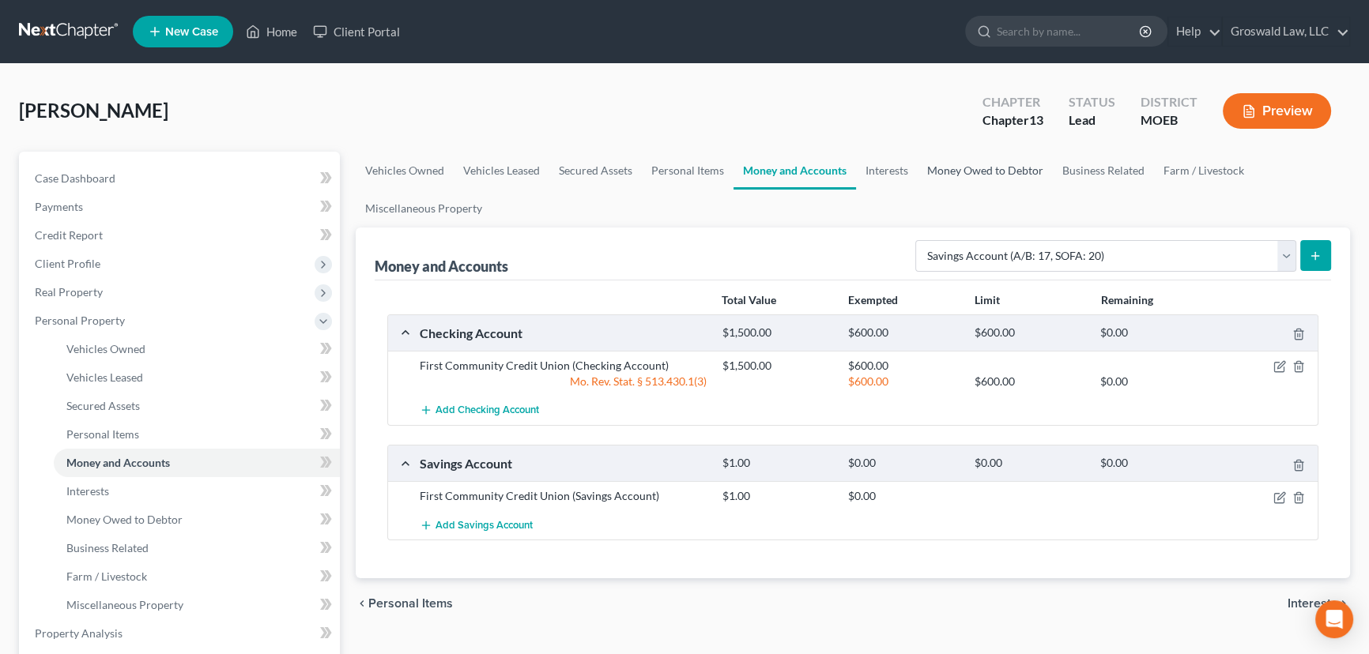
click at [970, 168] on link "Money Owed to Debtor" at bounding box center [984, 171] width 135 height 38
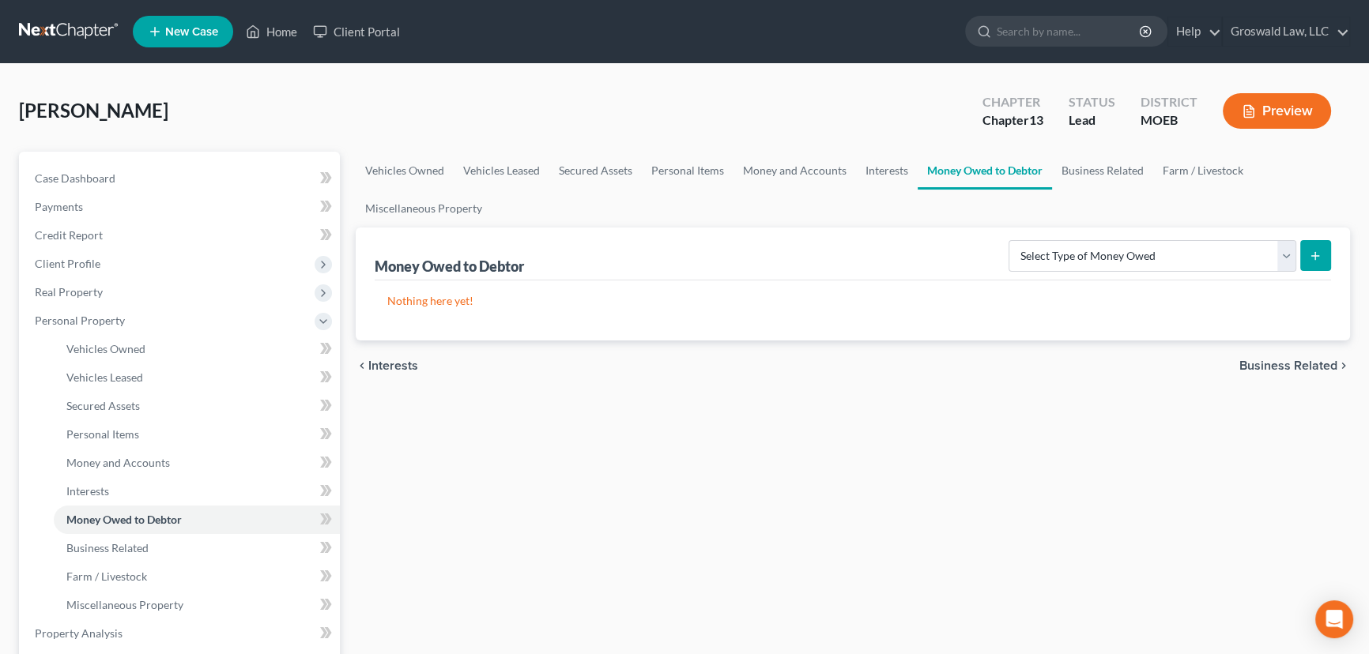
click at [1283, 111] on button "Preview" at bounding box center [1277, 111] width 108 height 36
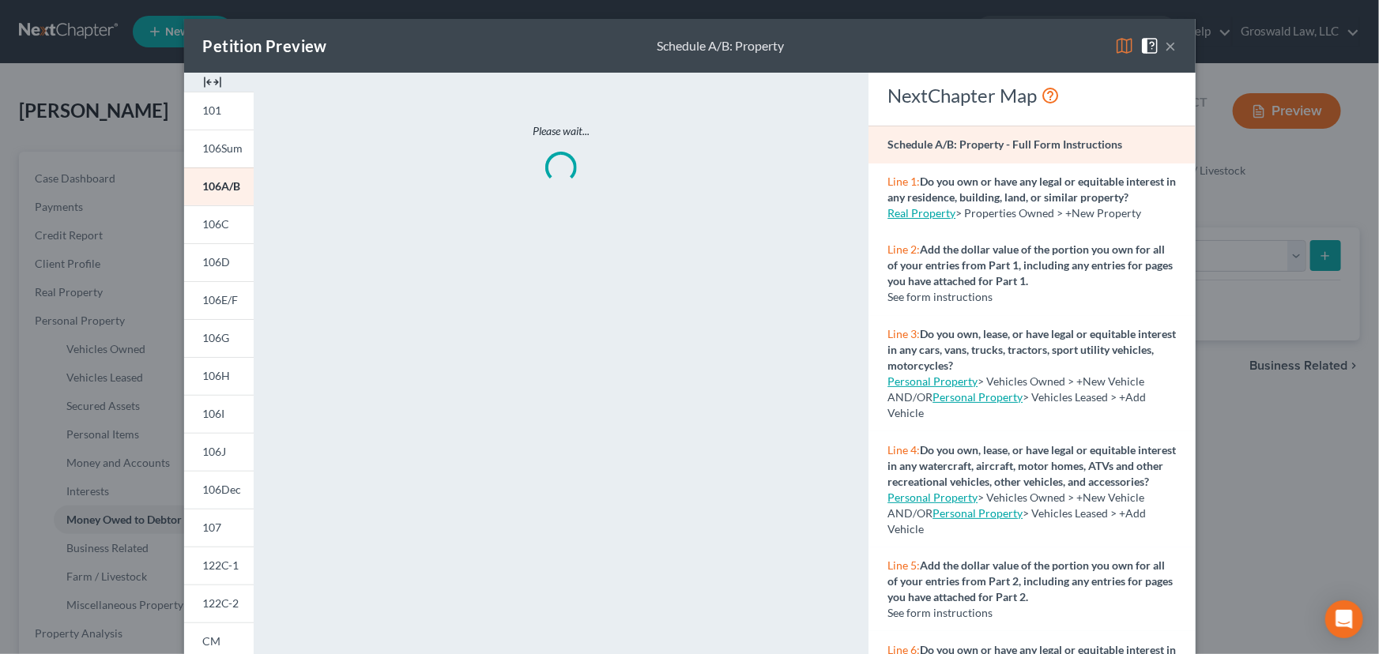
click at [210, 85] on img at bounding box center [212, 82] width 19 height 19
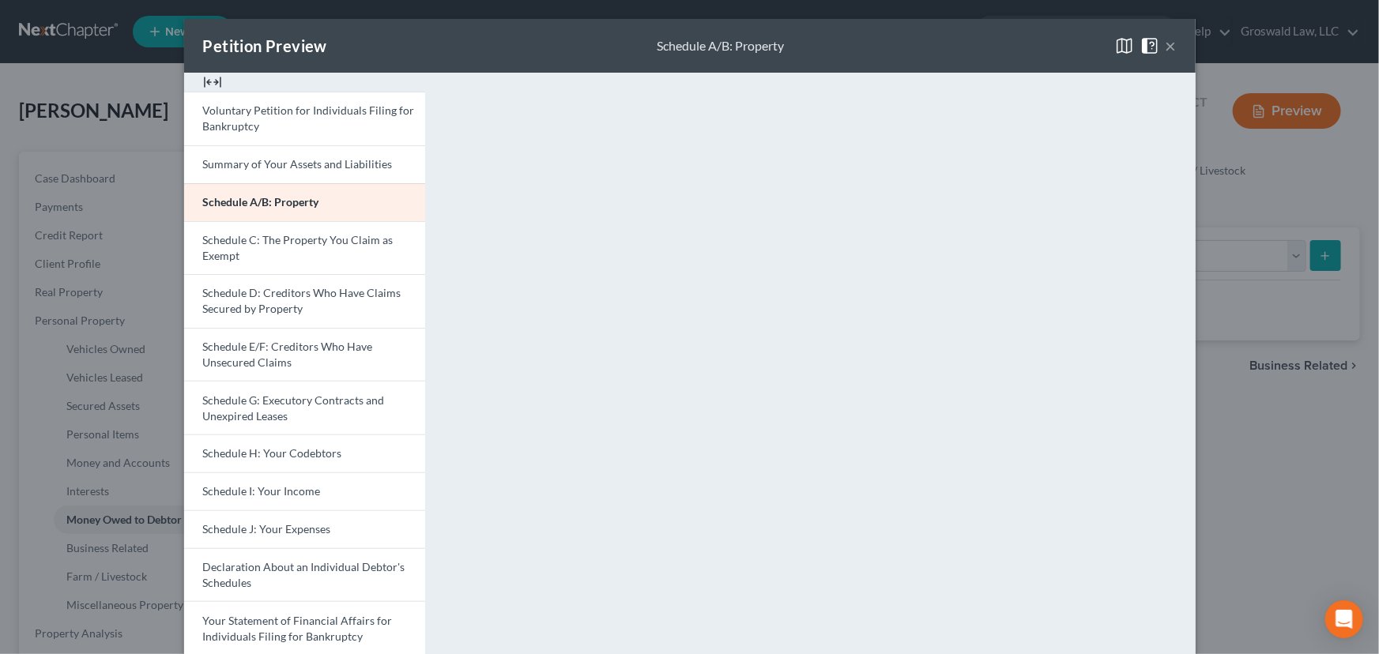
click at [1166, 45] on button "×" at bounding box center [1171, 45] width 11 height 19
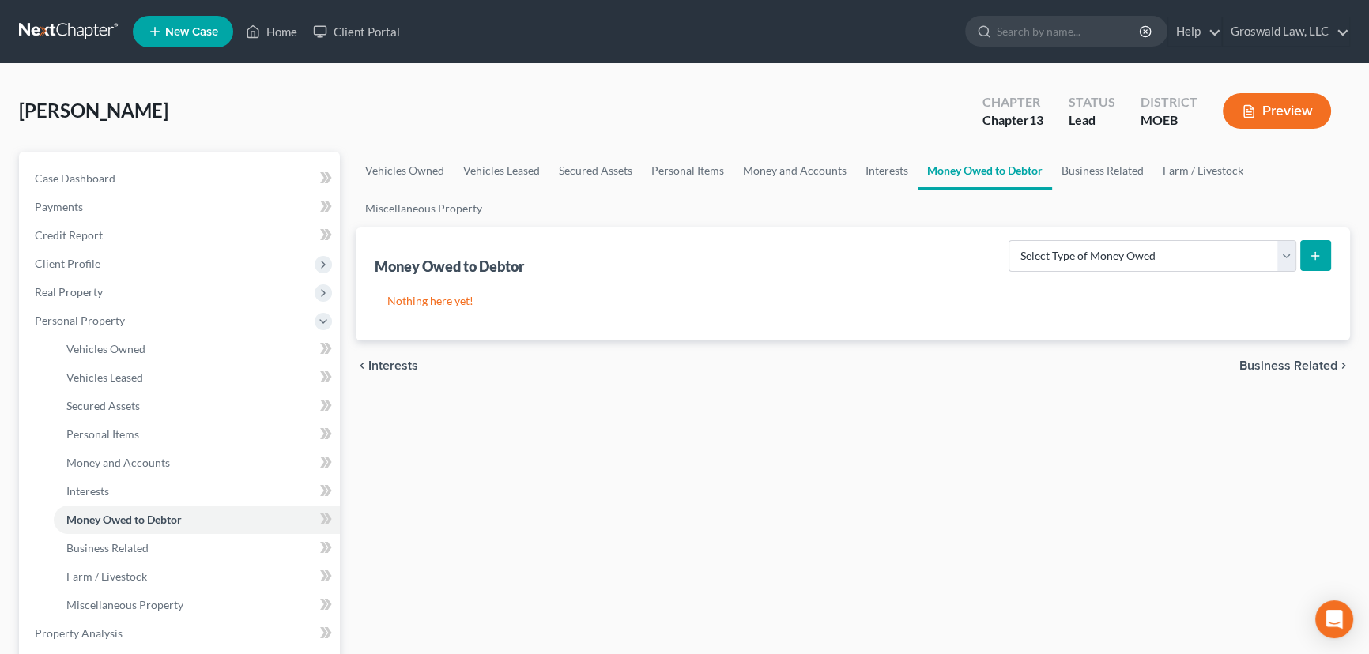
click at [1285, 119] on button "Preview" at bounding box center [1277, 111] width 108 height 36
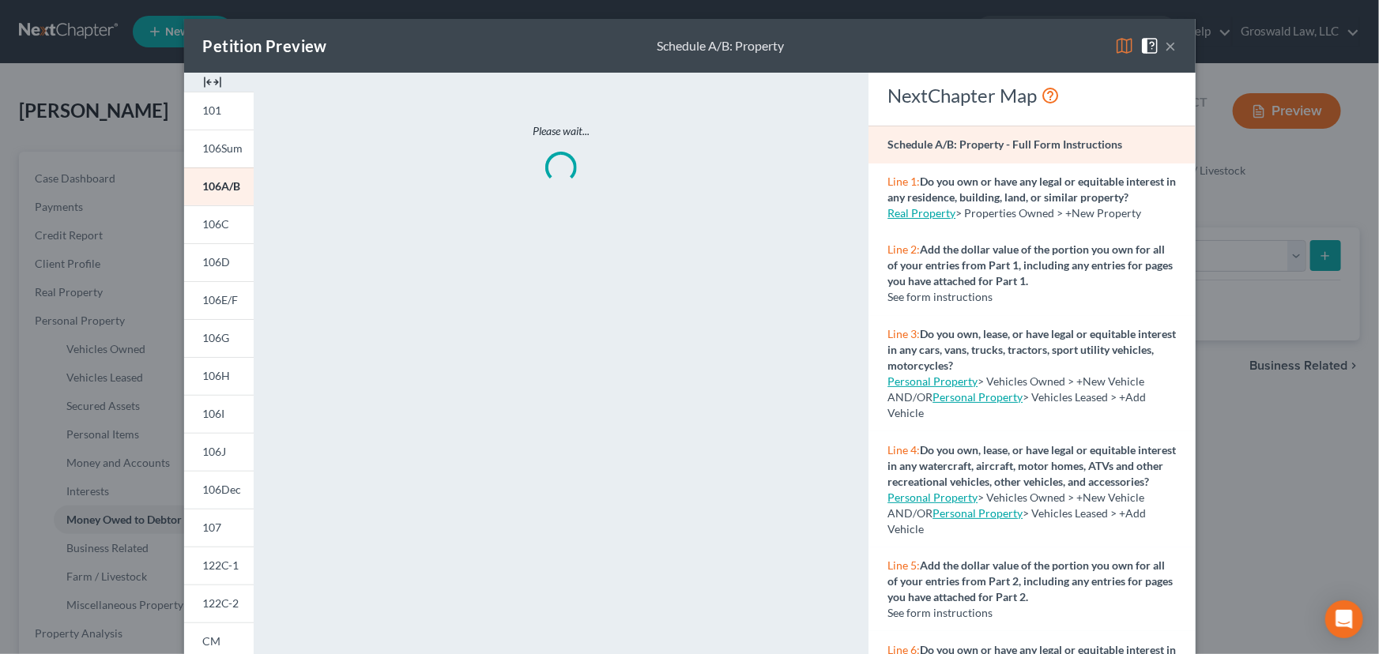
click at [211, 79] on img at bounding box center [212, 82] width 19 height 19
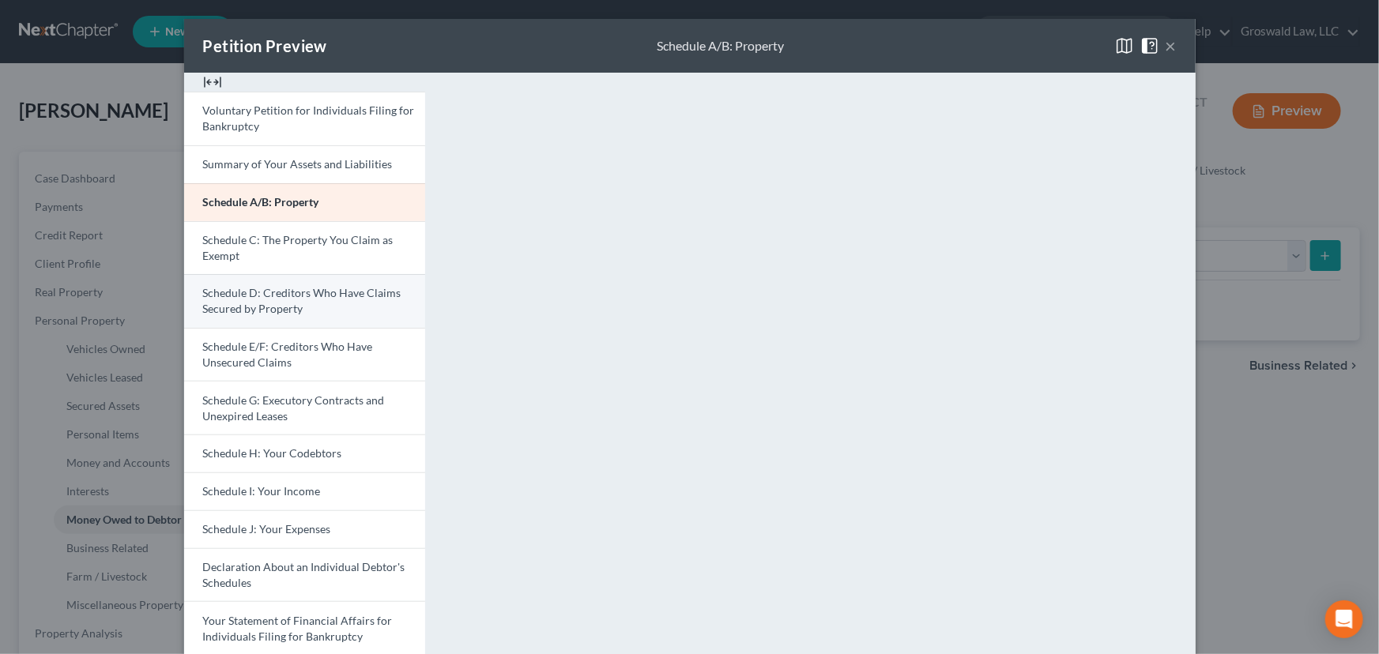
click at [307, 307] on link "Schedule D: Creditors Who Have Claims Secured by Property" at bounding box center [304, 301] width 241 height 54
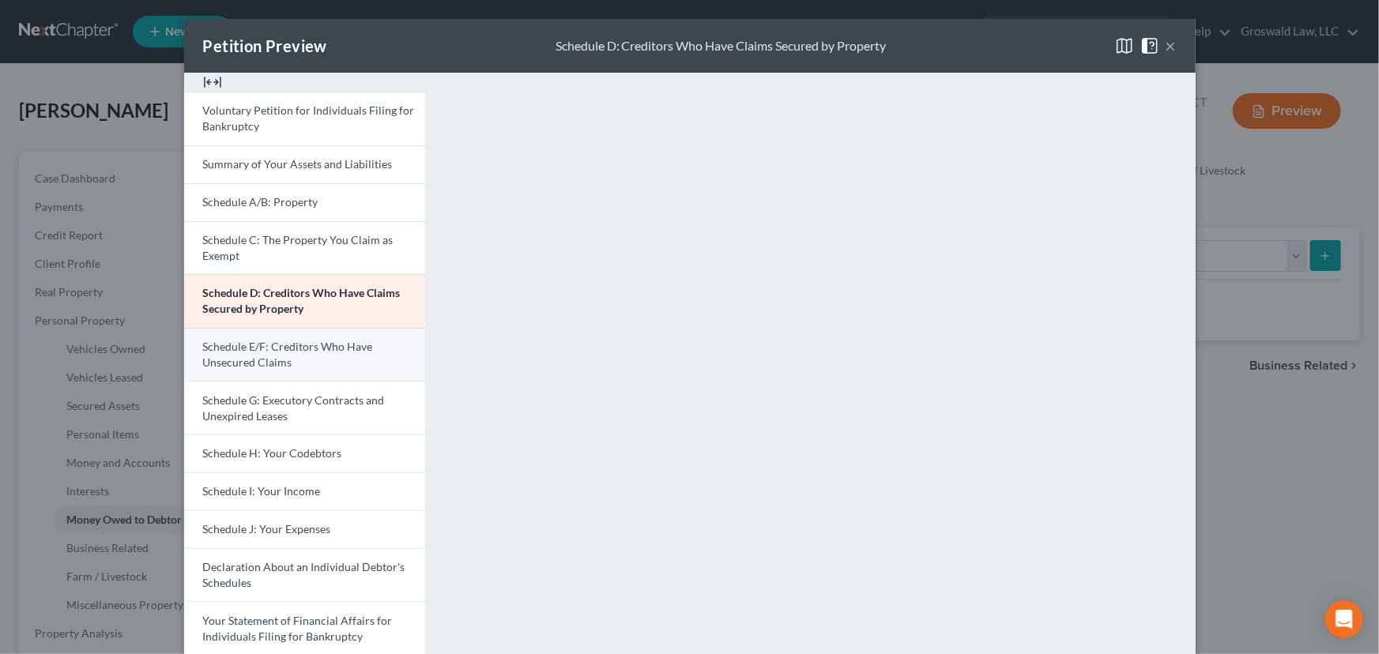
click at [345, 355] on link "Schedule E/F: Creditors Who Have Unsecured Claims" at bounding box center [304, 355] width 241 height 54
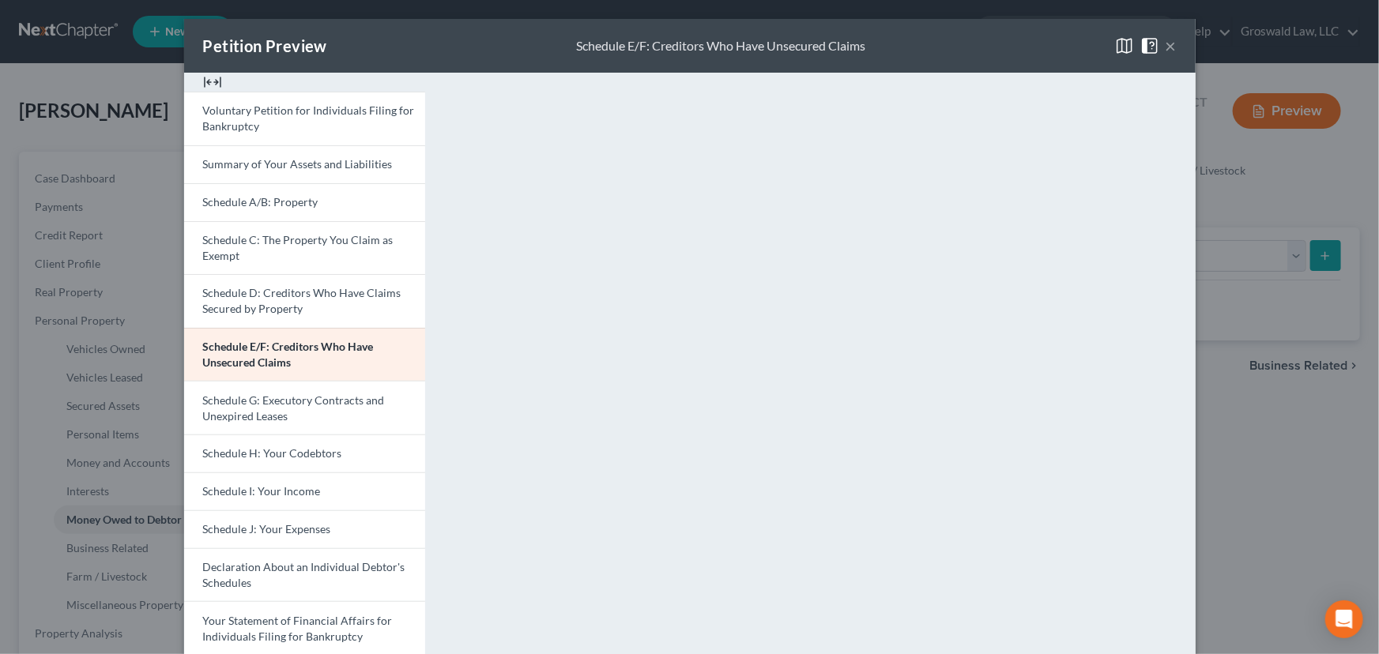
click at [1166, 46] on button "×" at bounding box center [1171, 45] width 11 height 19
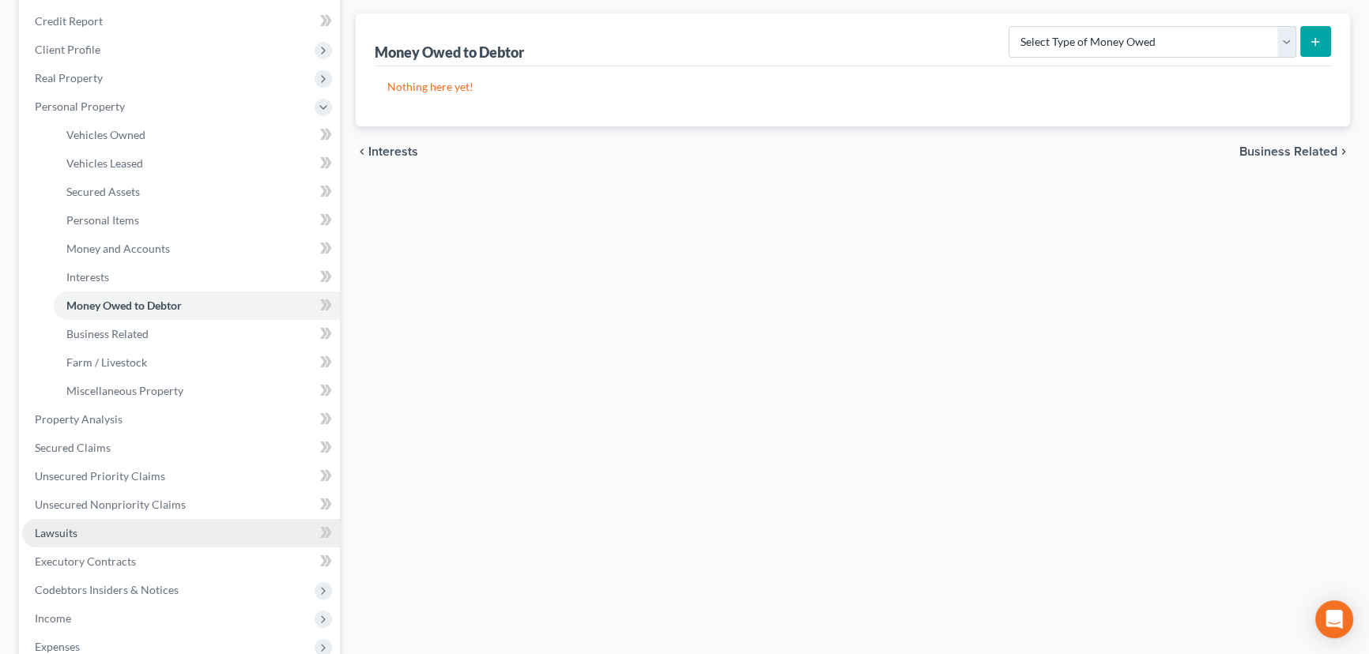
scroll to position [215, 0]
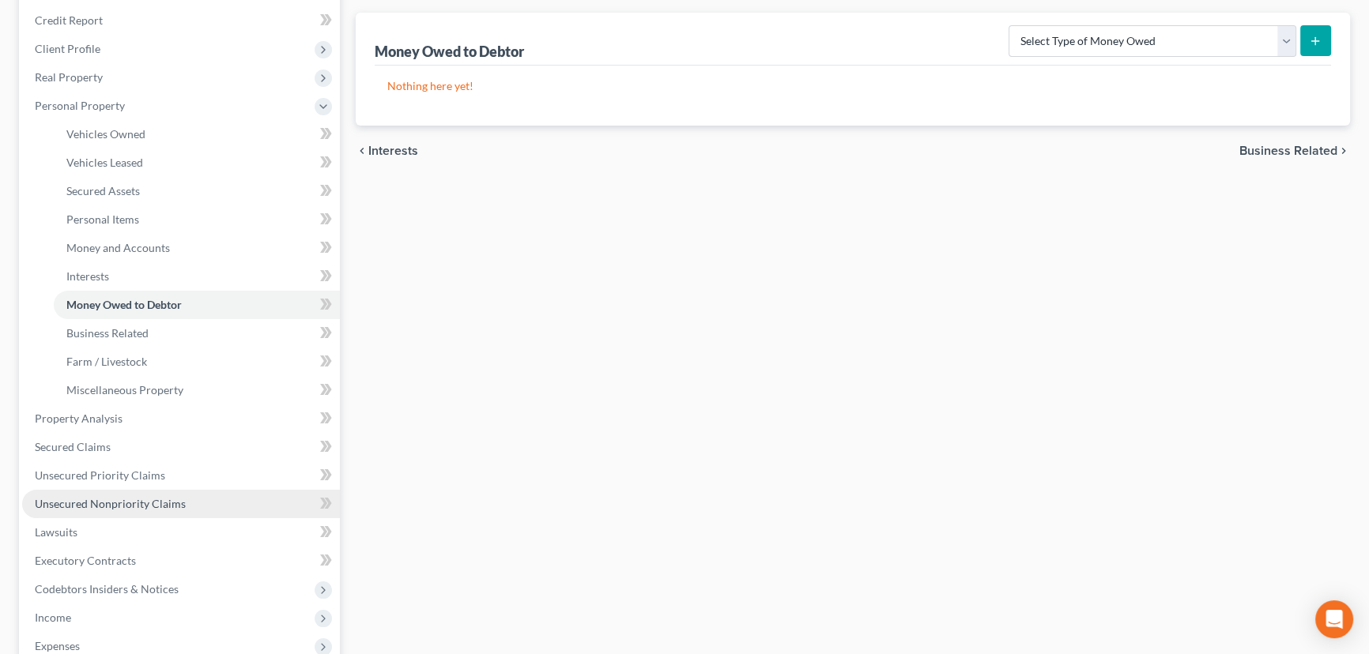
click at [125, 506] on span "Unsecured Nonpriority Claims" at bounding box center [110, 503] width 151 height 13
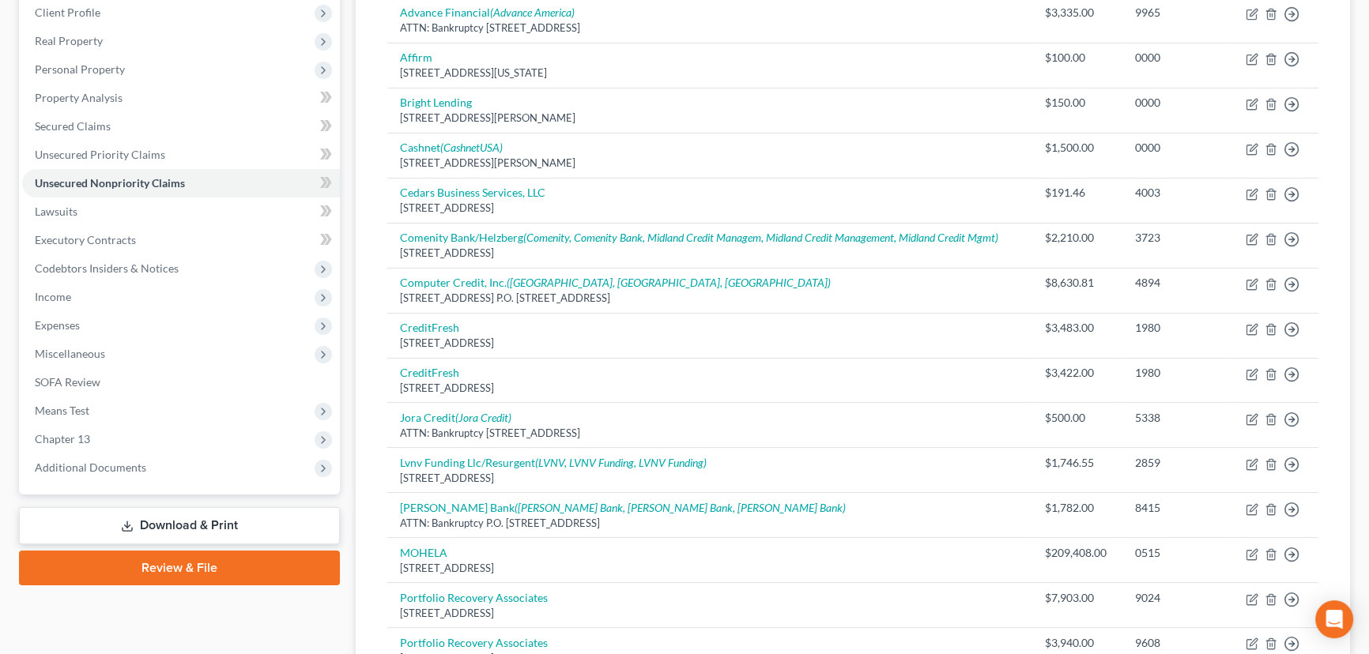
scroll to position [215, 0]
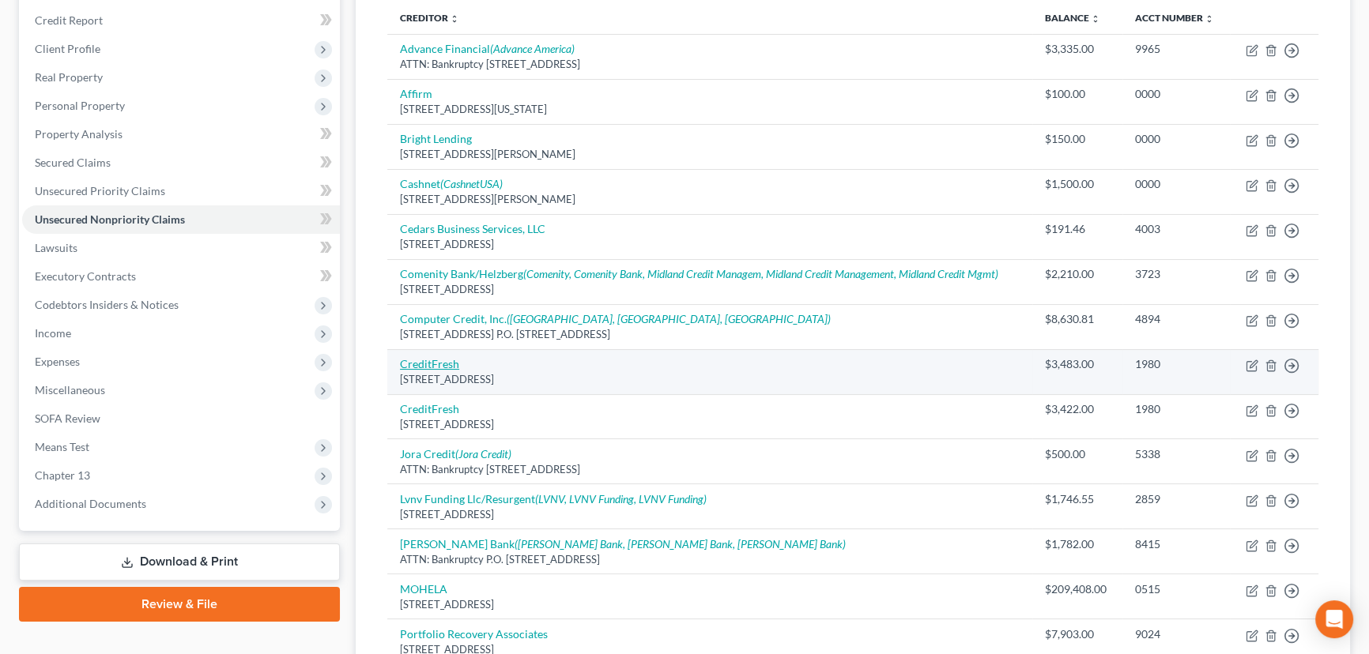
click at [428, 367] on link "CreditFresh" at bounding box center [429, 363] width 59 height 13
select select "7"
select select "10"
select select "0"
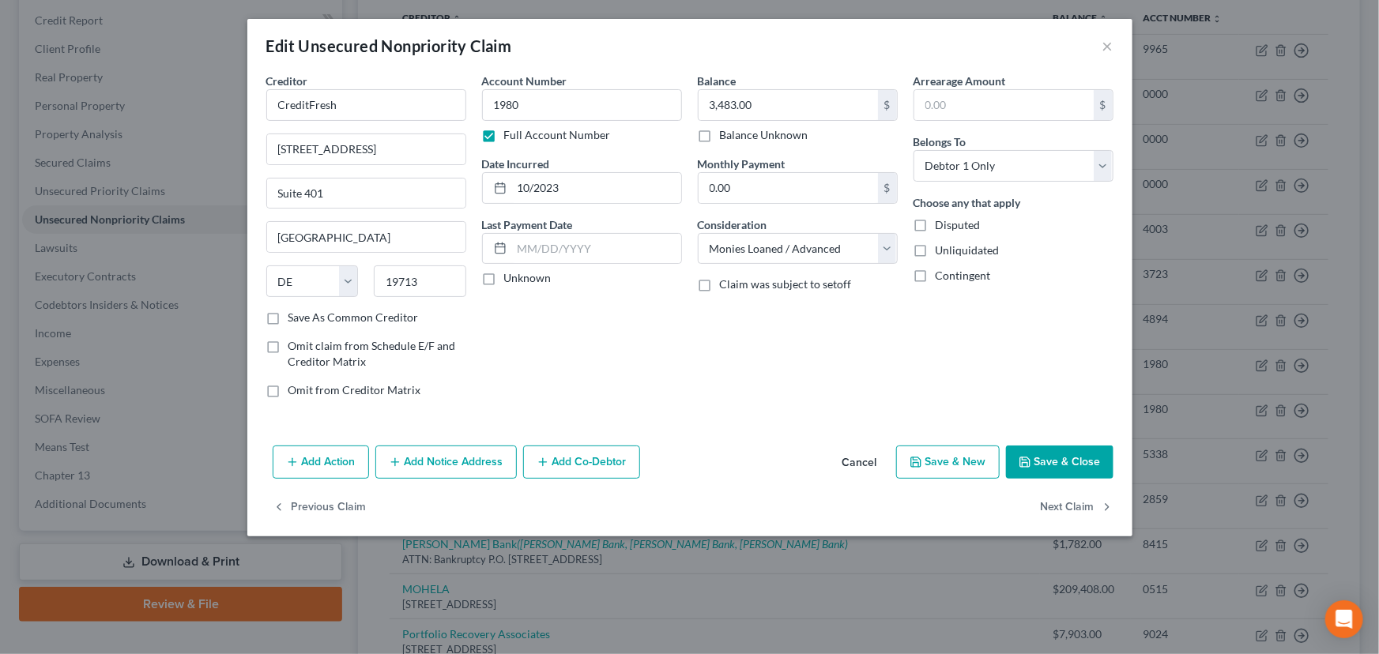
click at [1046, 458] on button "Save & Close" at bounding box center [1059, 462] width 107 height 33
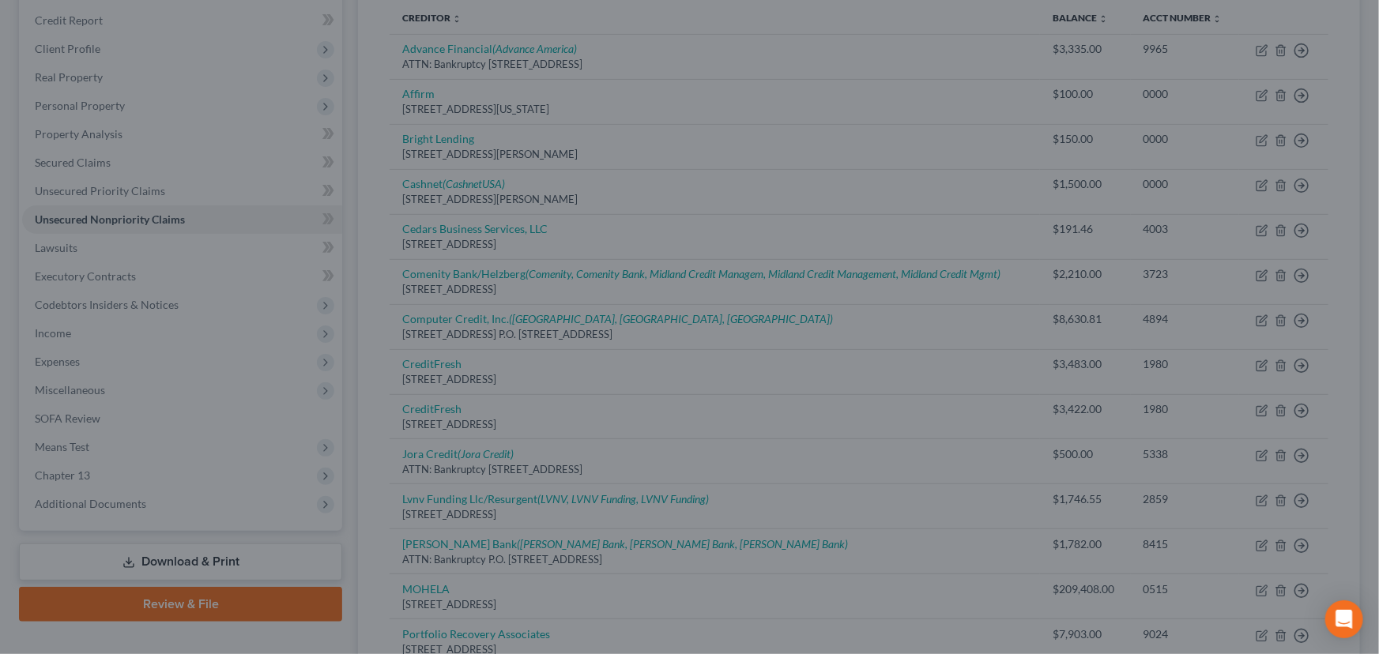
type input "0"
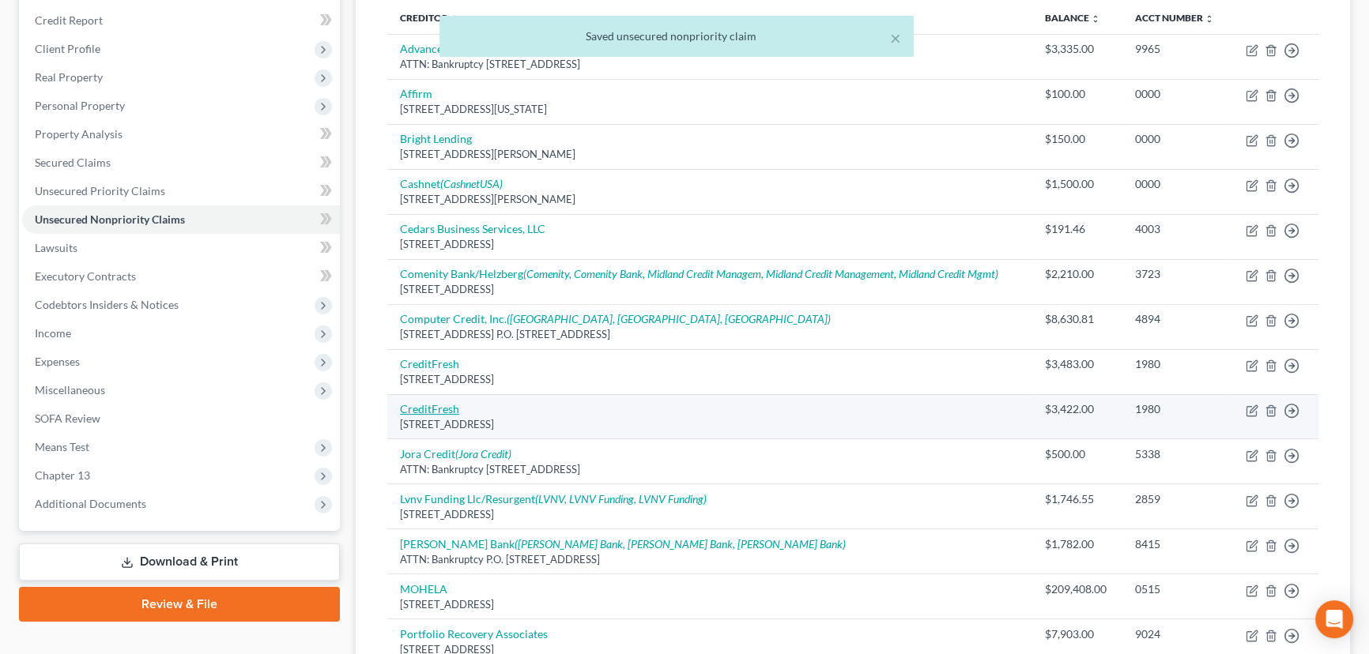
click at [443, 410] on link "CreditFresh" at bounding box center [429, 408] width 59 height 13
select select "7"
select select "10"
select select "0"
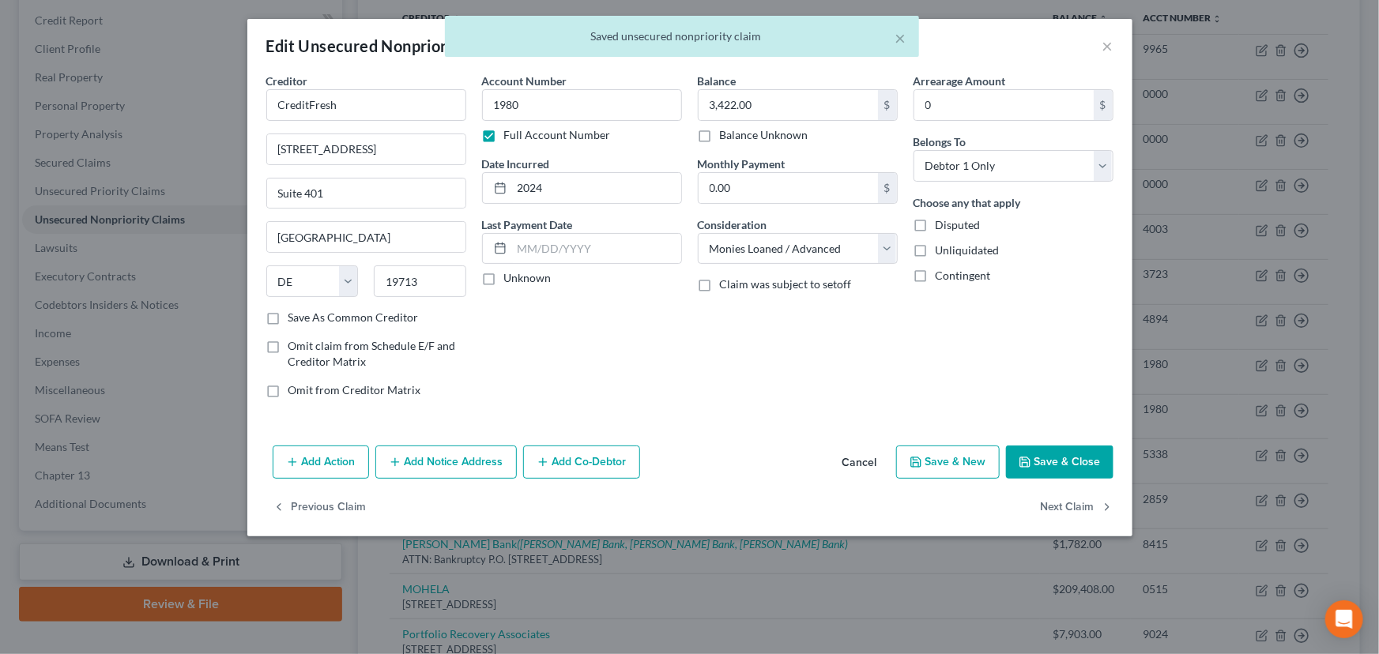
click at [1027, 450] on button "Save & Close" at bounding box center [1059, 462] width 107 height 33
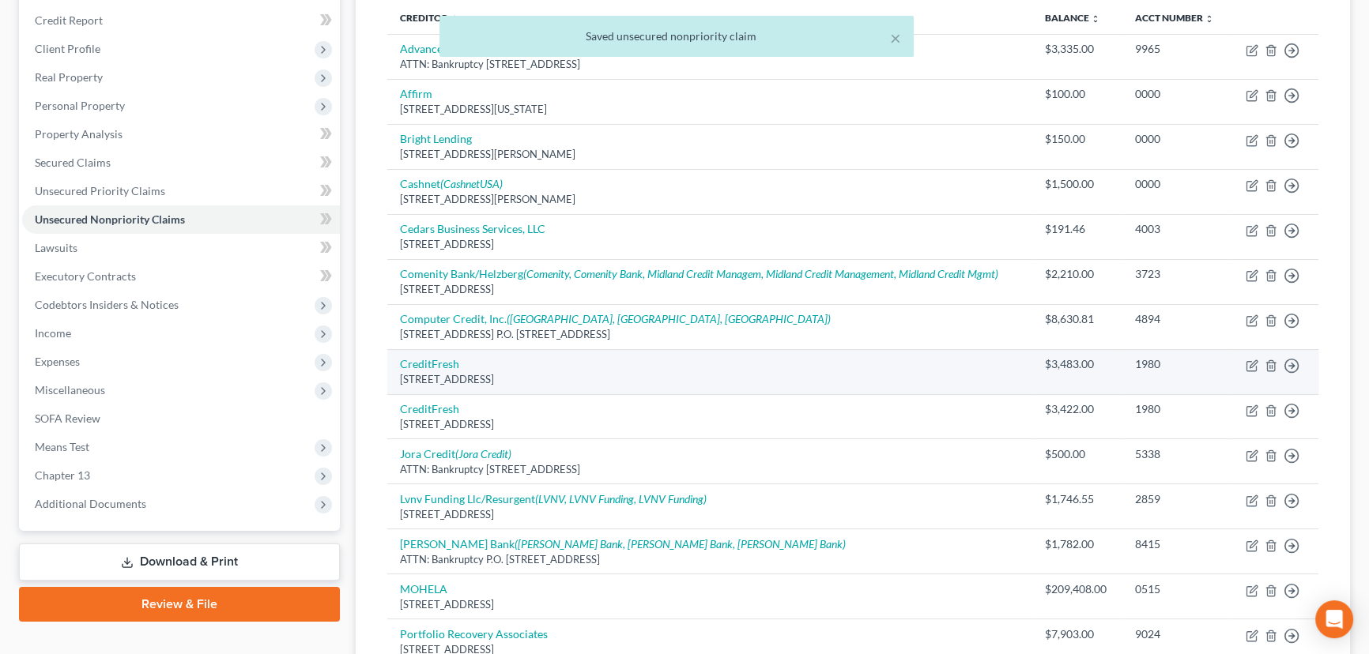
click at [1280, 360] on td "Move to D Move to E Move to G Move to Notice Only" at bounding box center [1274, 371] width 89 height 45
click at [1271, 363] on icon "button" at bounding box center [1270, 366] width 13 height 13
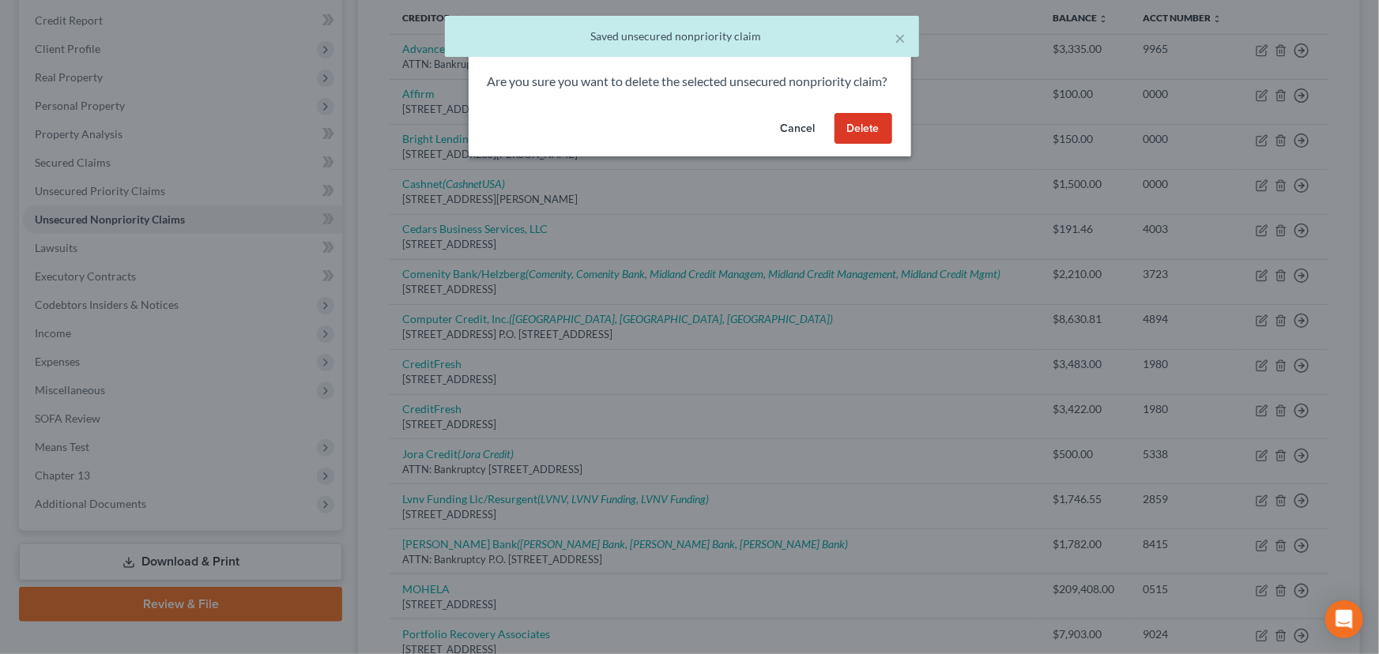
click at [868, 145] on button "Delete" at bounding box center [864, 129] width 58 height 32
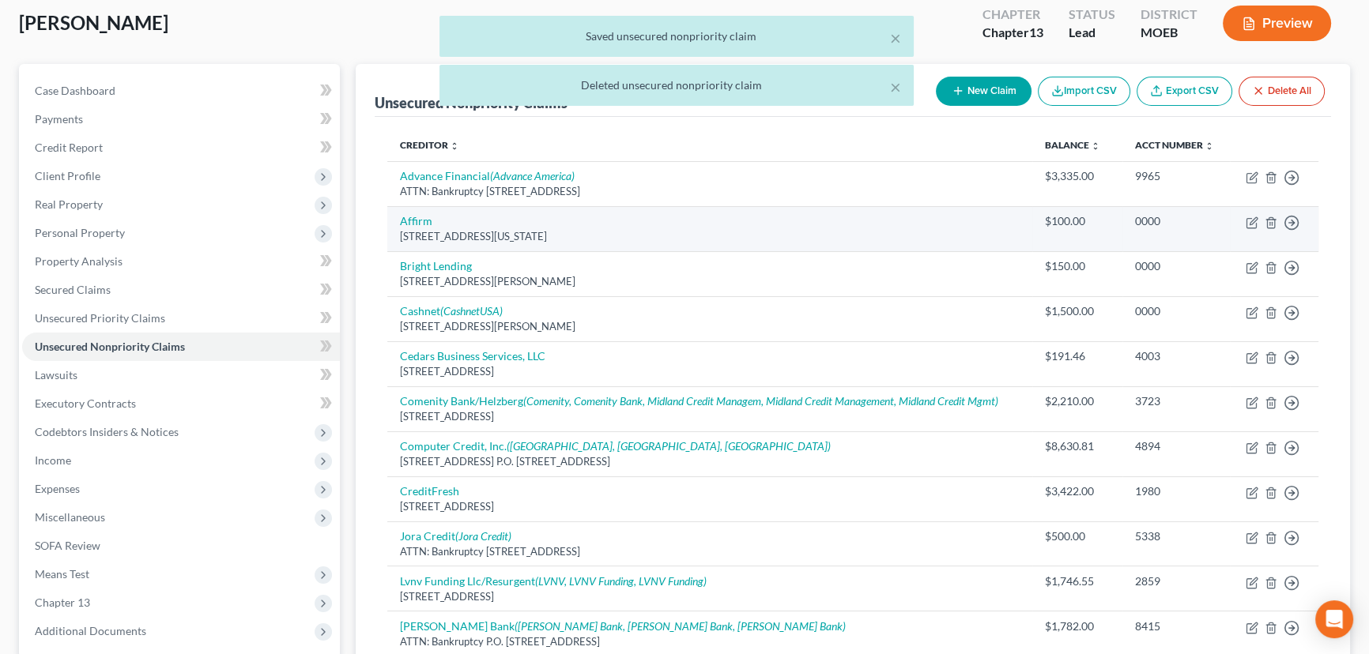
scroll to position [0, 0]
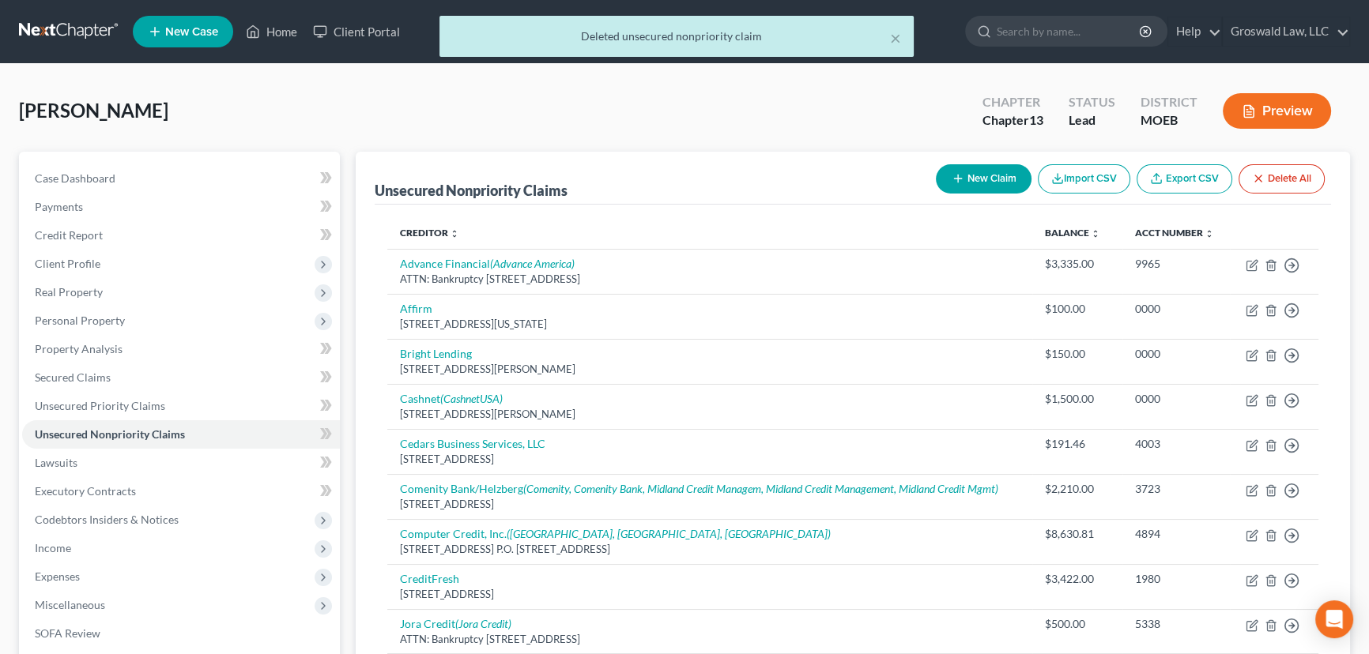
click at [983, 173] on button "New Claim" at bounding box center [984, 178] width 96 height 29
select select "0"
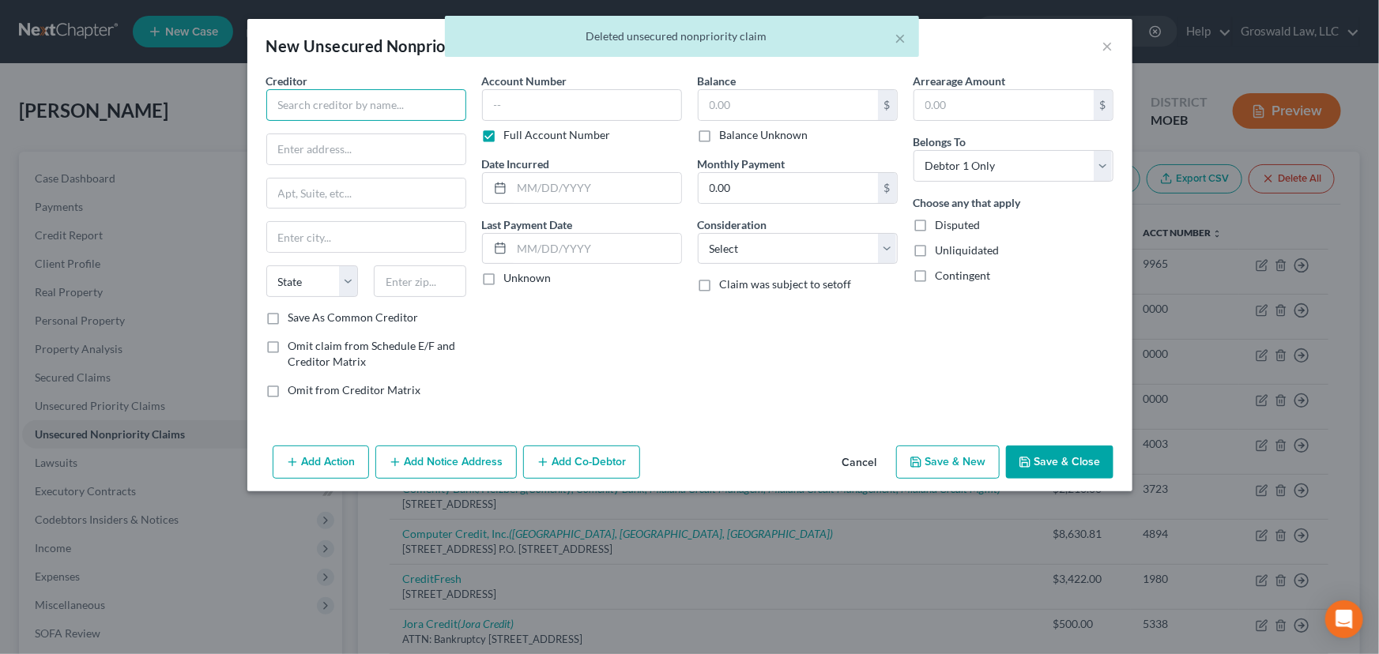
click at [350, 103] on input "text" at bounding box center [366, 105] width 200 height 32
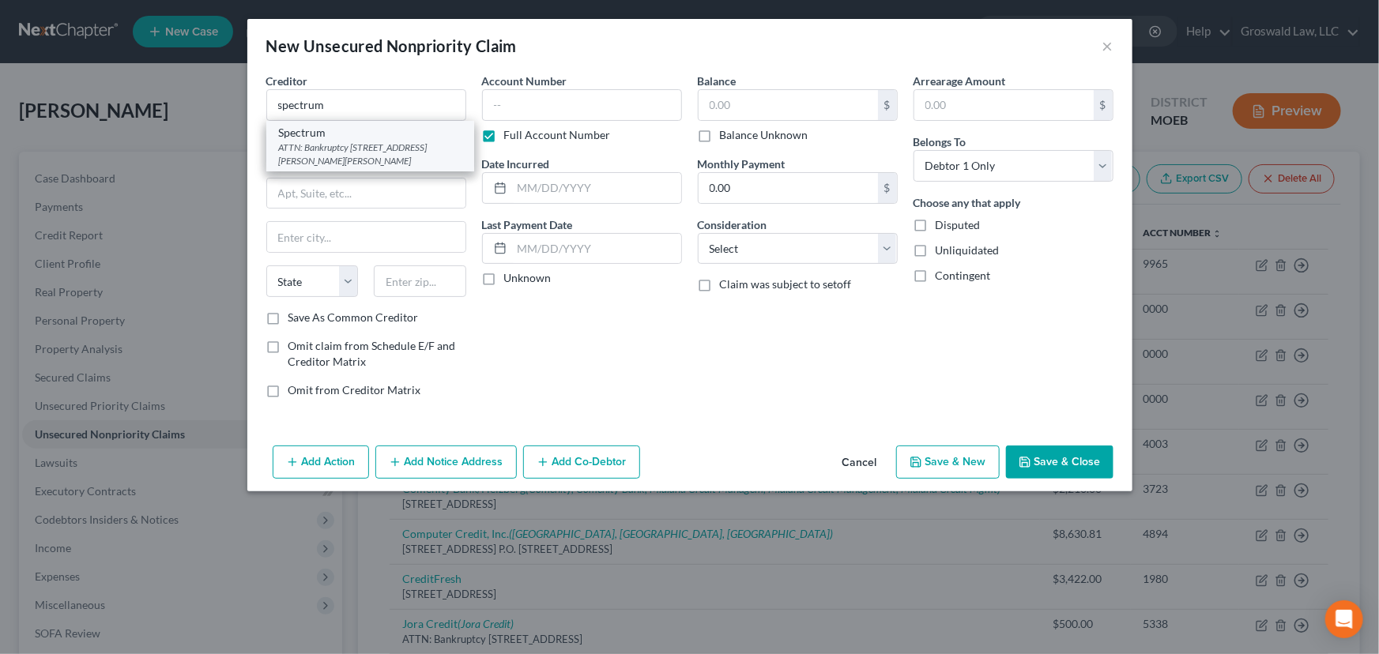
click at [375, 141] on div "ATTN: Bankruptcy [STREET_ADDRESS][PERSON_NAME][PERSON_NAME]" at bounding box center [370, 154] width 183 height 27
type input "Spectrum"
type input "ATTN: Bankruptcy"
type input "[STREET_ADDRESS][PERSON_NAME]"
type input "St. [PERSON_NAME]"
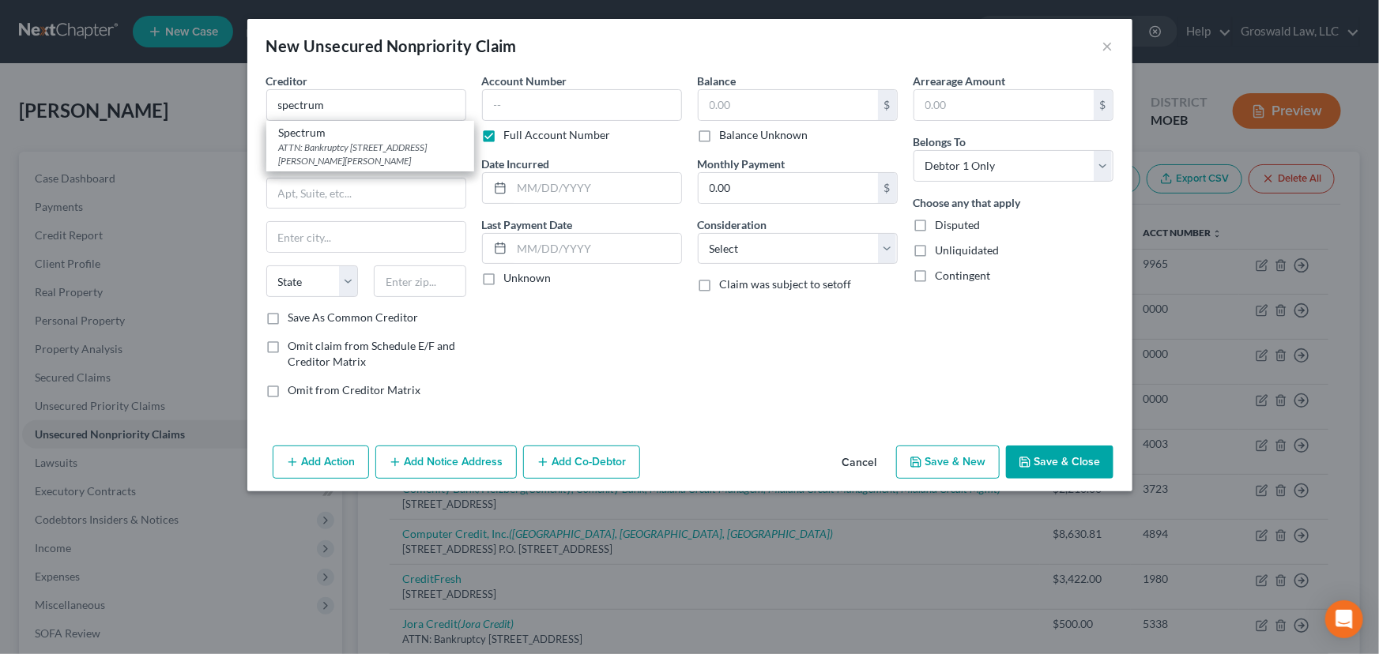
select select "9"
type input "33578"
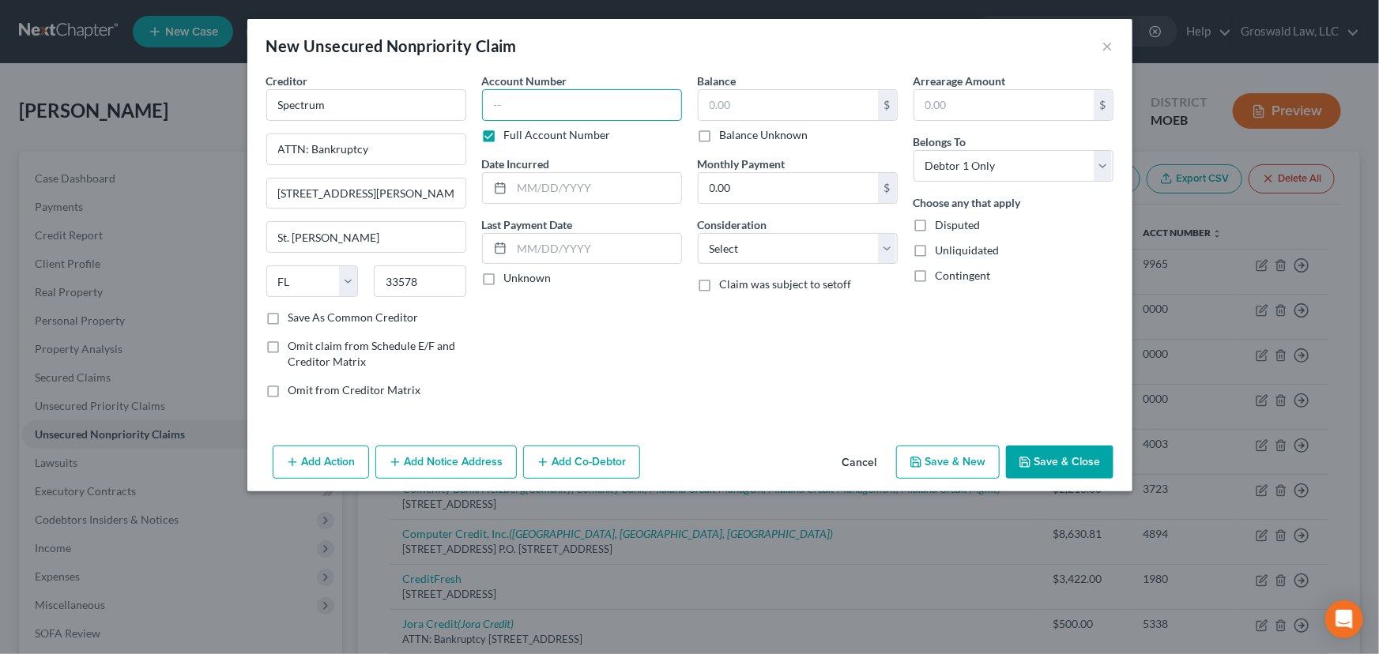
click at [495, 108] on input "text" at bounding box center [582, 105] width 200 height 32
type input "0000"
type input "2024"
type input "100"
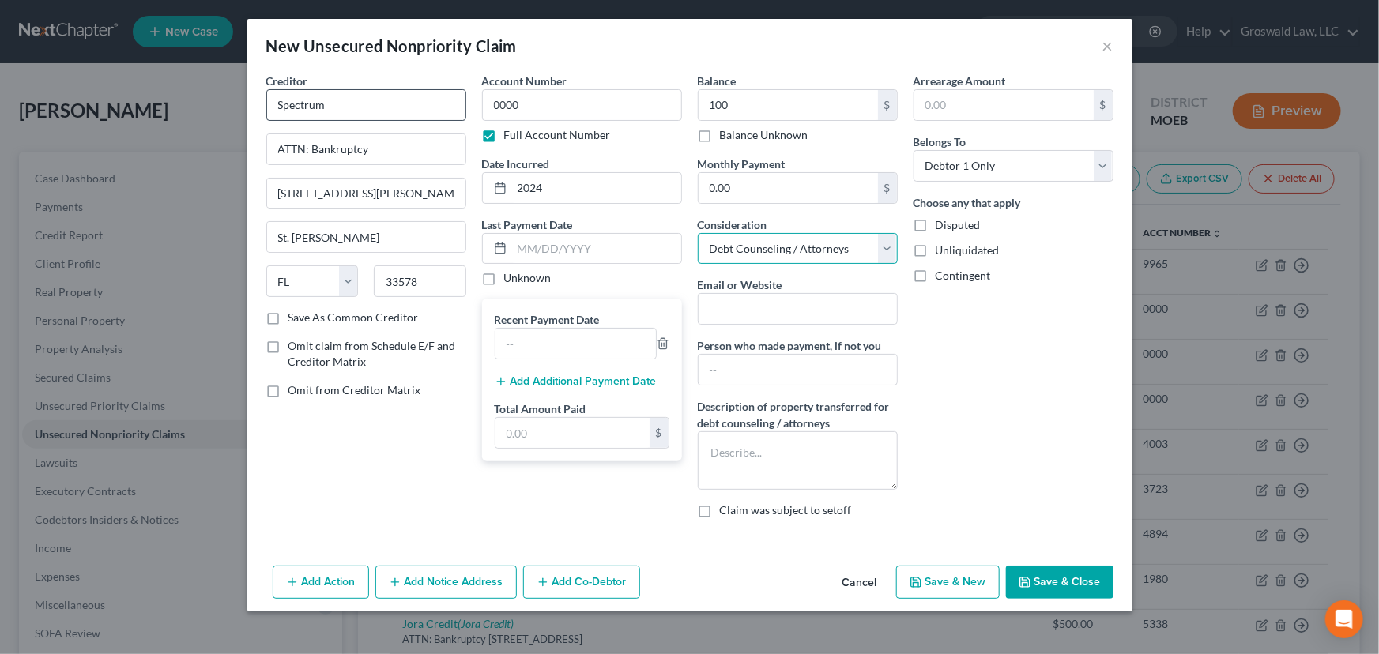
select select "4"
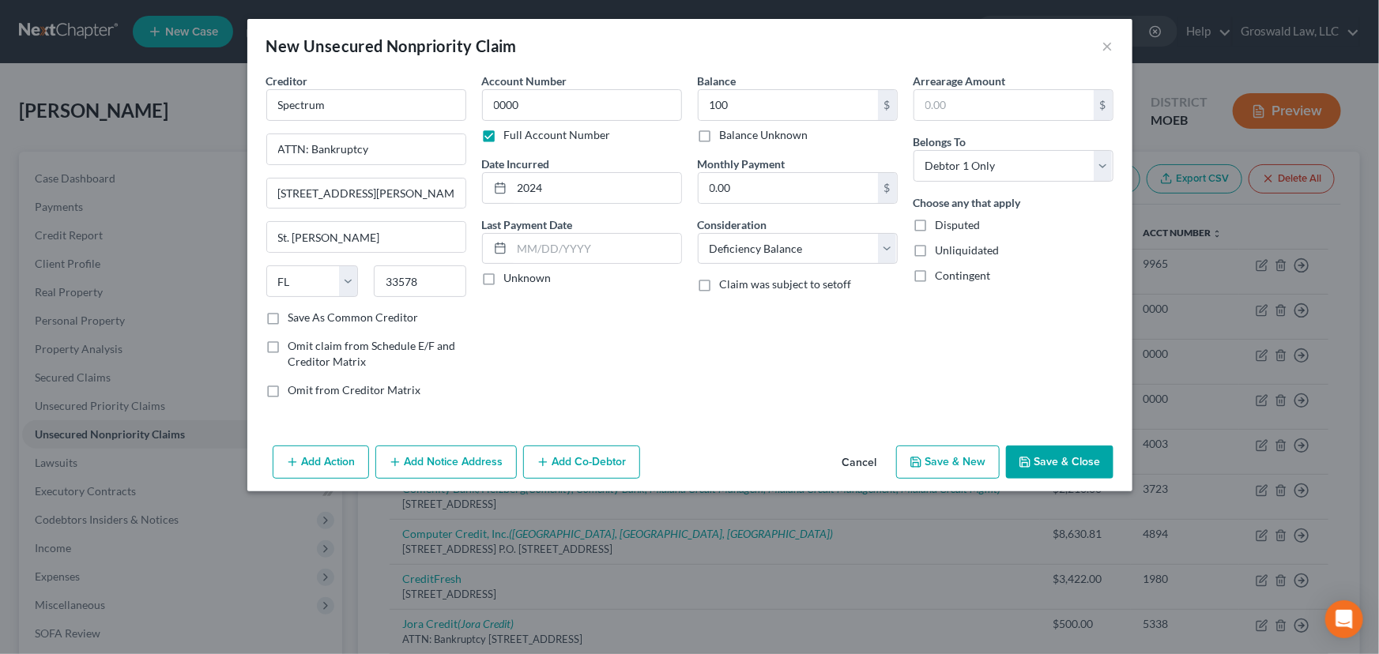
click at [1079, 463] on button "Save & Close" at bounding box center [1059, 462] width 107 height 33
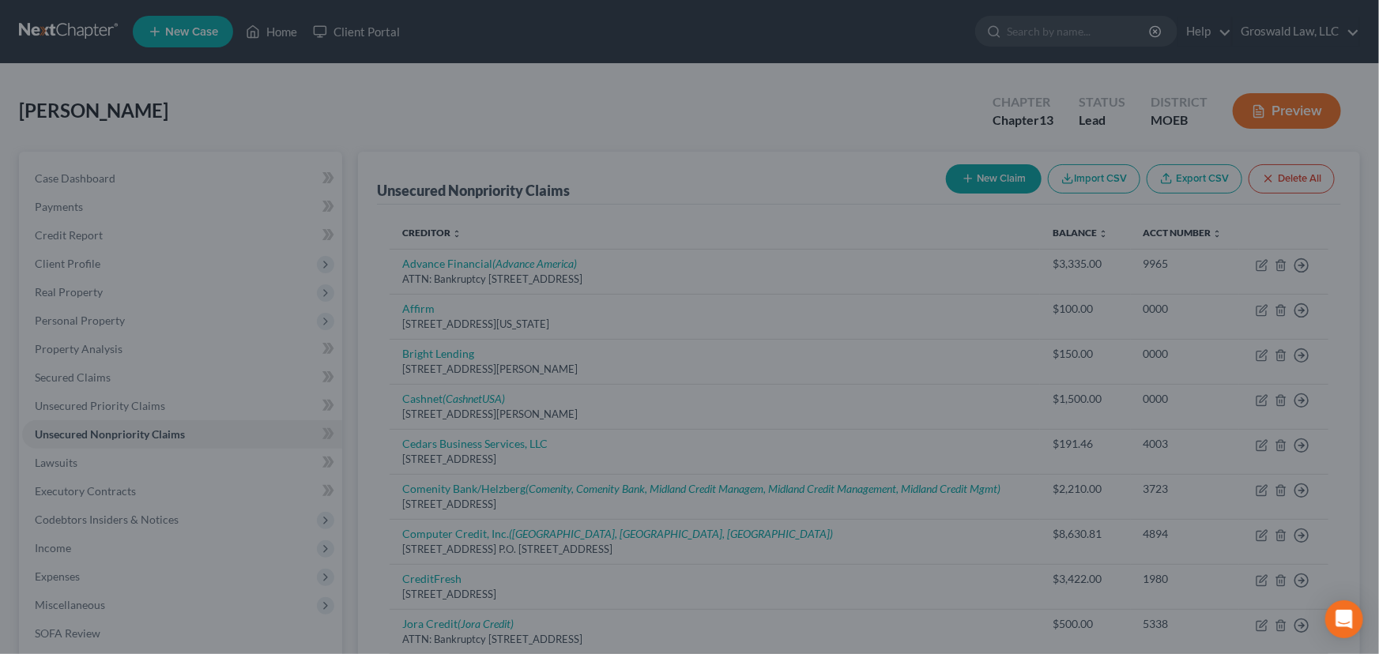
type input "100.00"
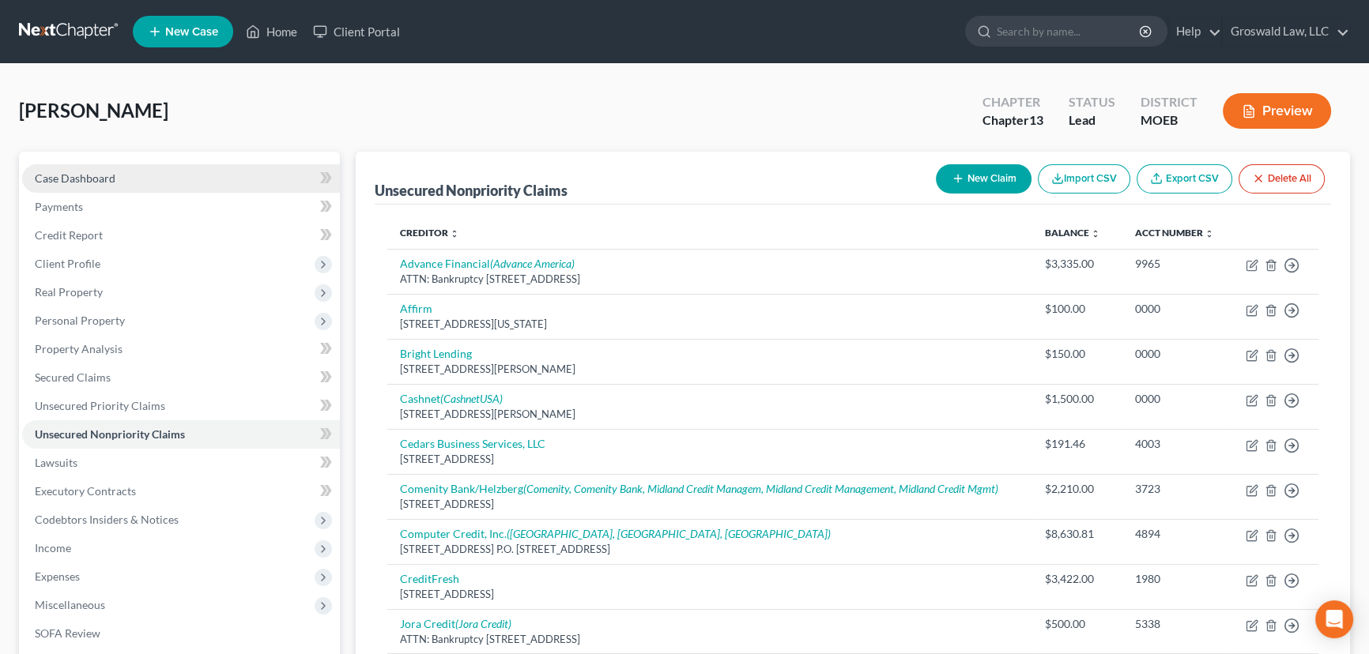
drag, startPoint x: 164, startPoint y: 181, endPoint x: 169, endPoint y: 187, distance: 8.4
click at [164, 181] on link "Case Dashboard" at bounding box center [181, 178] width 318 height 28
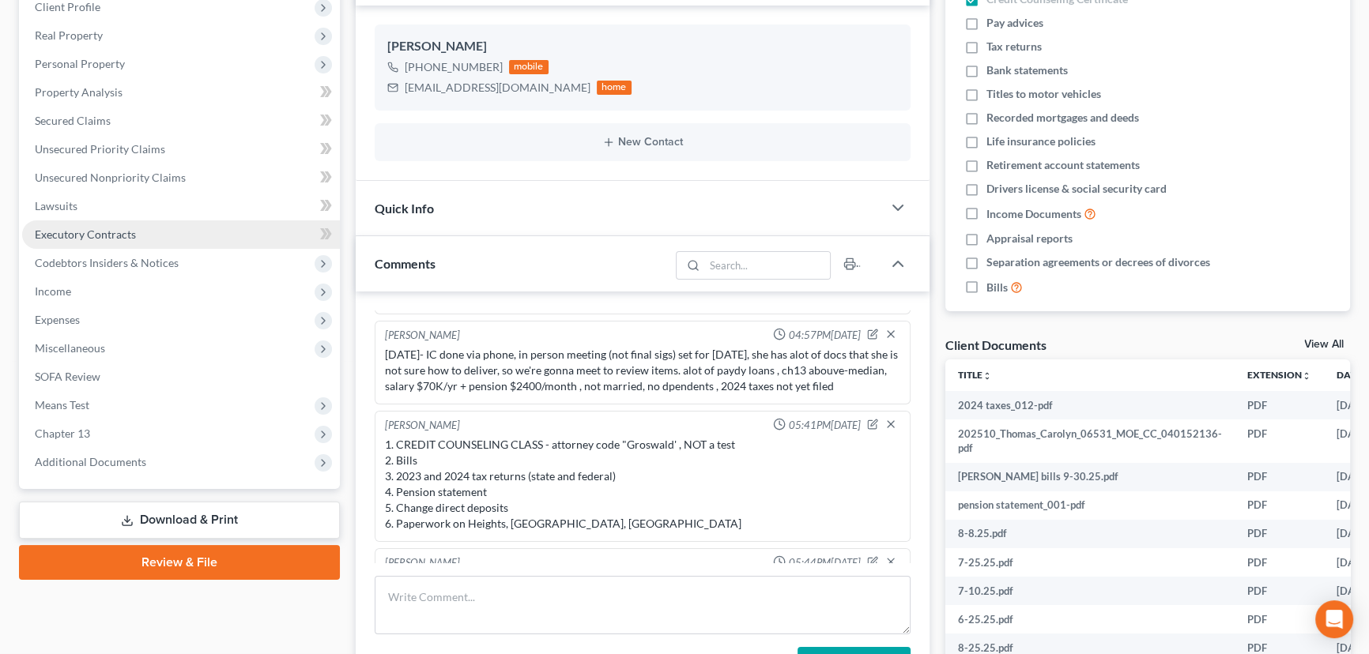
scroll to position [239, 0]
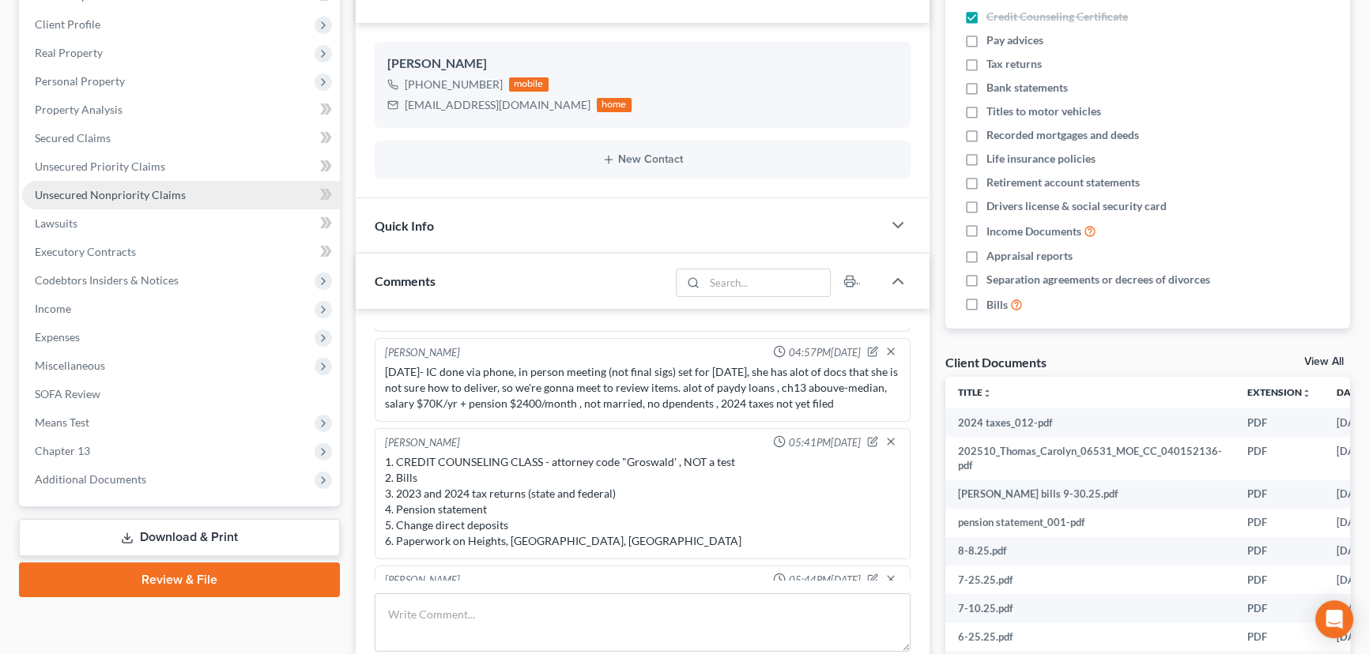
click at [154, 196] on span "Unsecured Nonpriority Claims" at bounding box center [110, 194] width 151 height 13
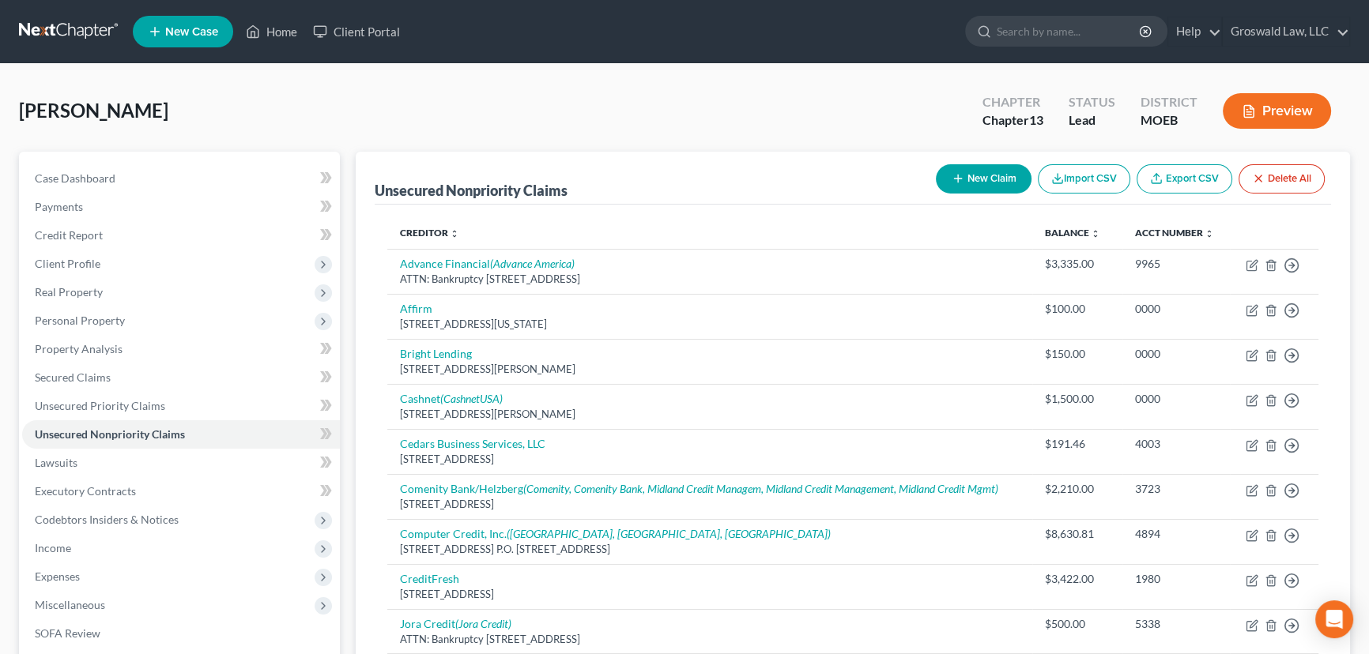
click at [972, 187] on button "New Claim" at bounding box center [984, 178] width 96 height 29
select select "0"
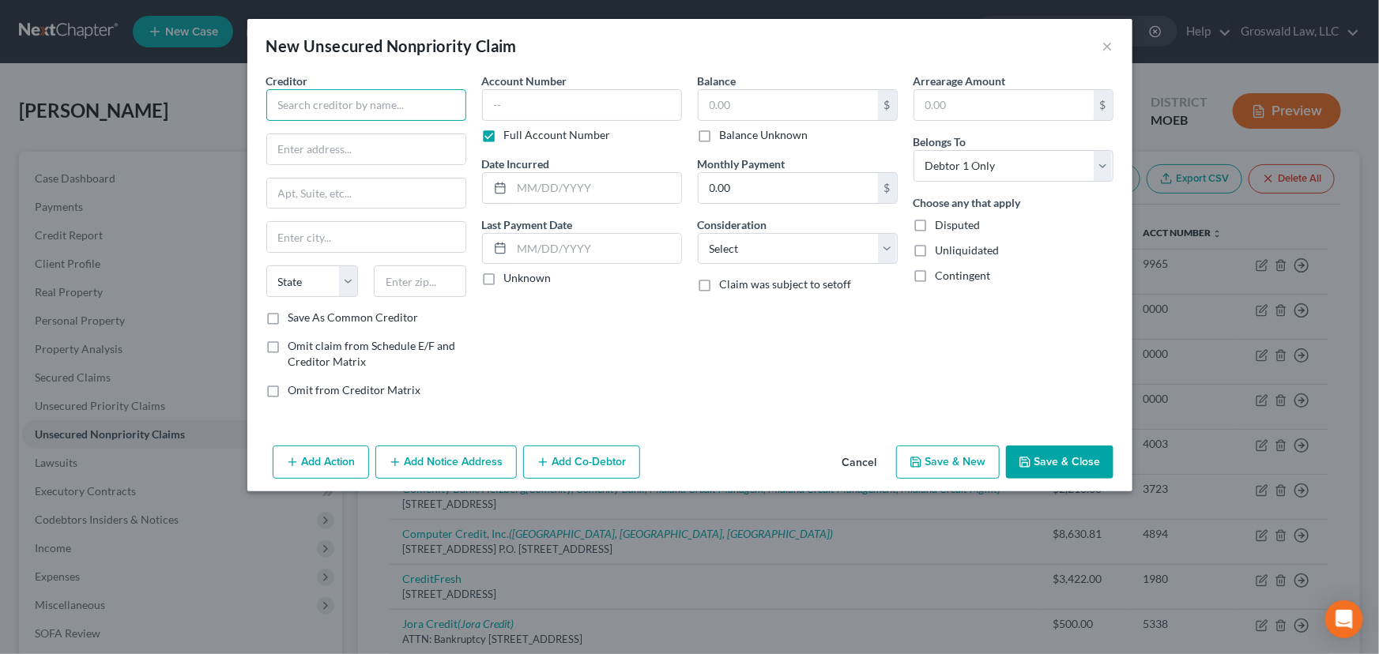
click at [358, 104] on input "text" at bounding box center [366, 105] width 200 height 32
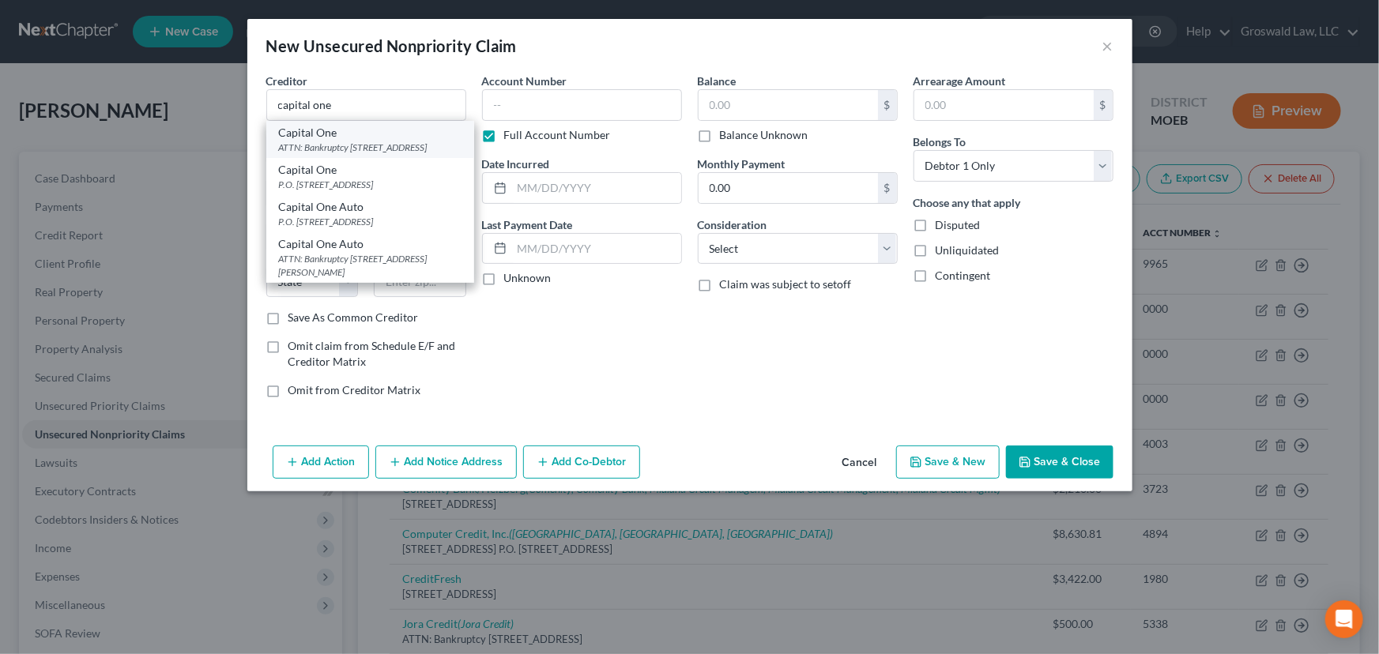
click at [349, 147] on div "ATTN: Bankruptcy [STREET_ADDRESS]" at bounding box center [370, 147] width 183 height 13
type input "Capital One"
type input "ATTN: Bankruptcy"
type input "PO Box 30285"
type input "[GEOGRAPHIC_DATA]"
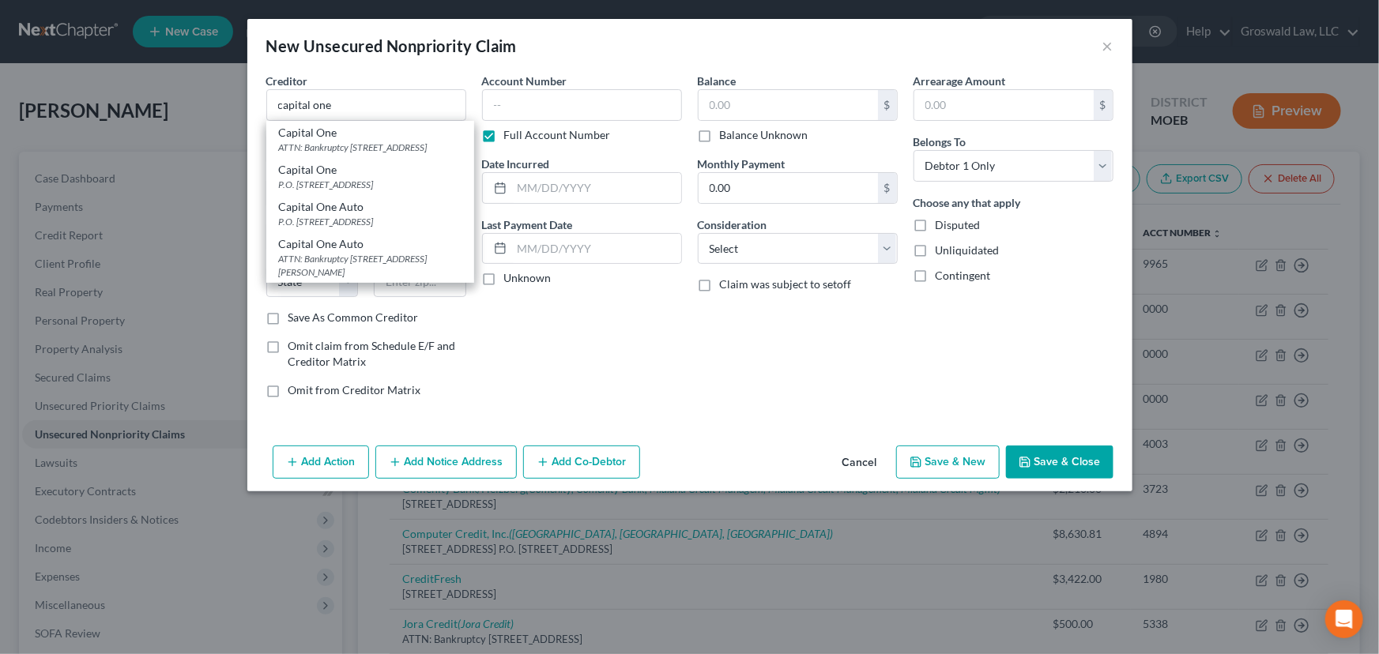
select select "46"
type input "84130"
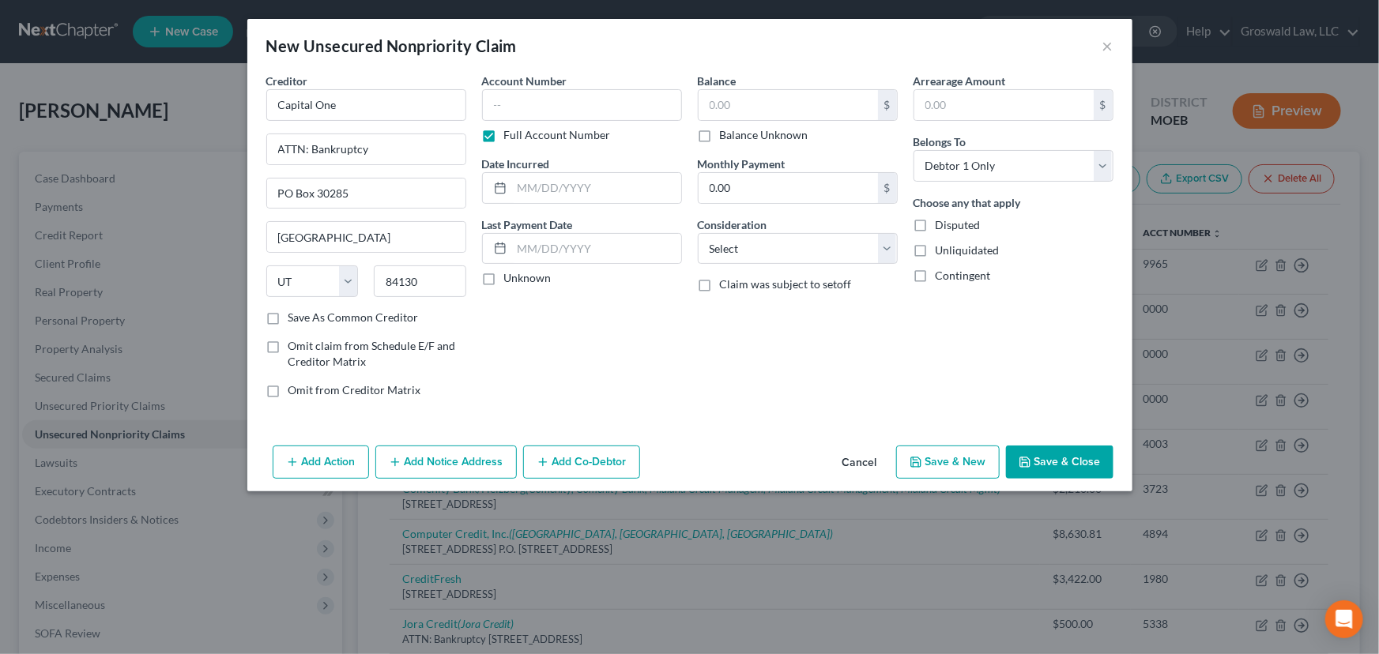
click at [446, 457] on button "Add Notice Address" at bounding box center [445, 462] width 141 height 33
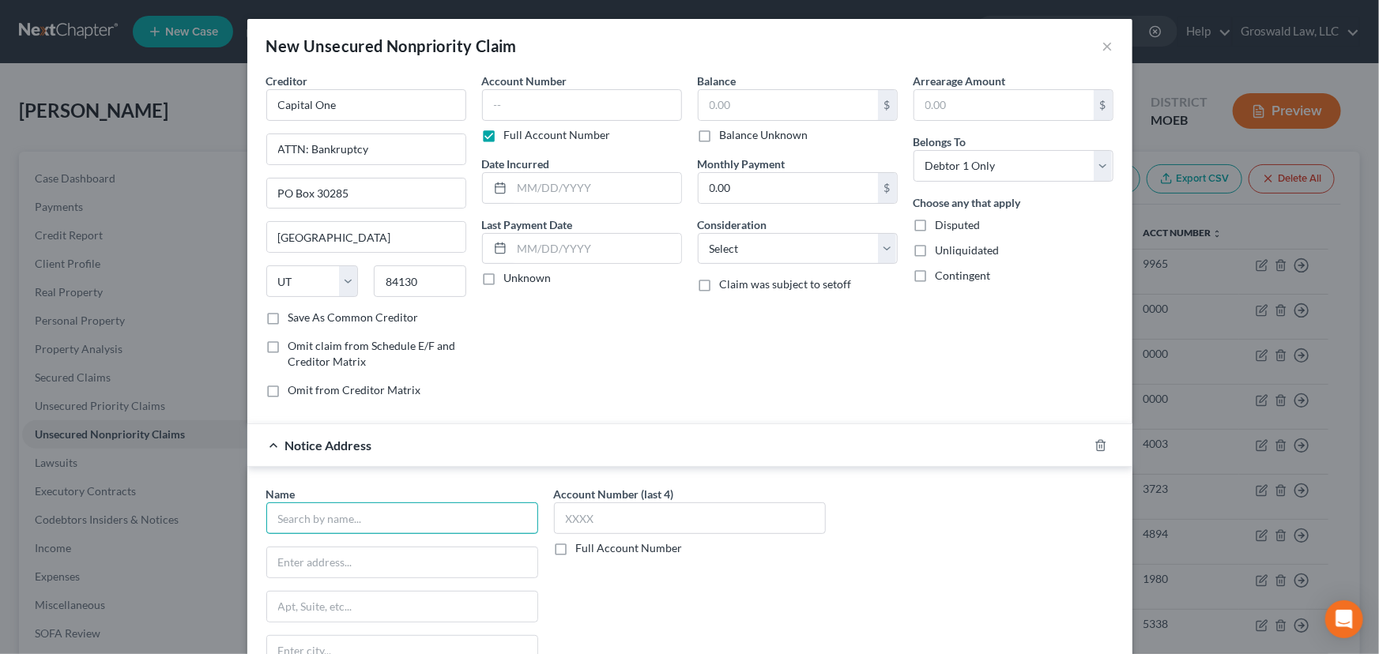
drag, startPoint x: 401, startPoint y: 515, endPoint x: 384, endPoint y: 514, distance: 17.5
click at [398, 517] on input "text" at bounding box center [402, 519] width 272 height 32
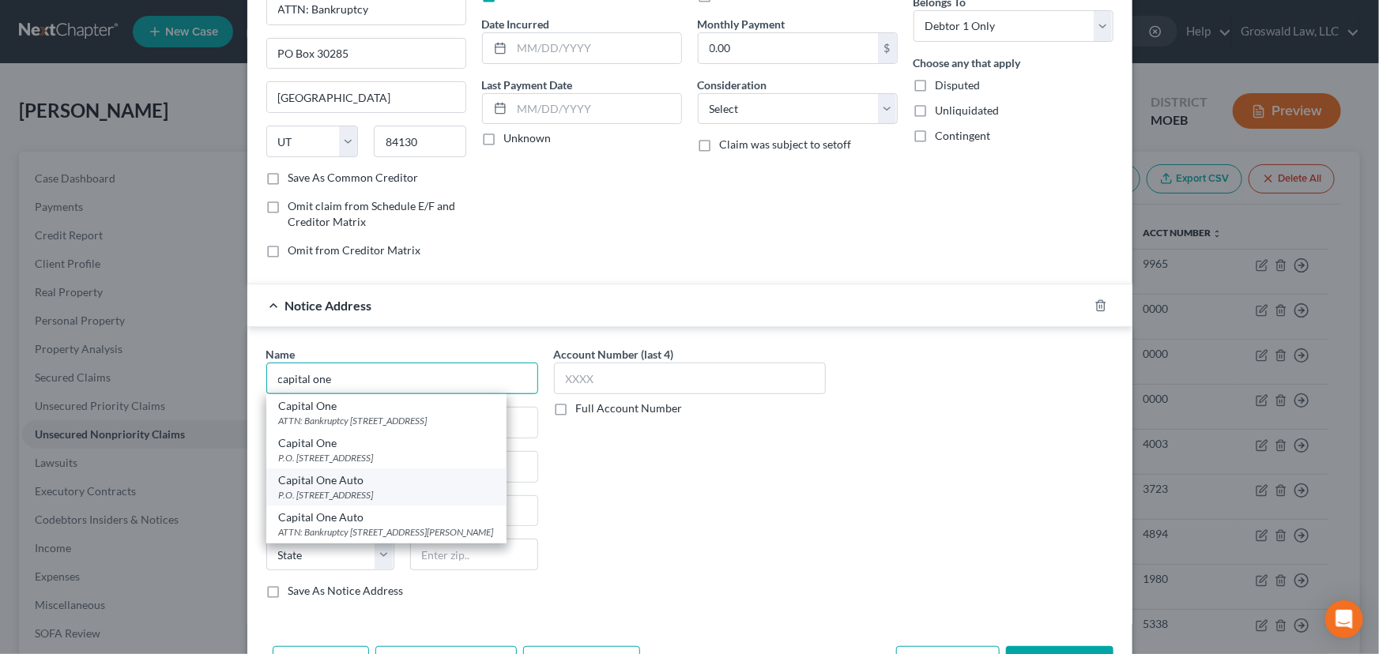
scroll to position [194, 0]
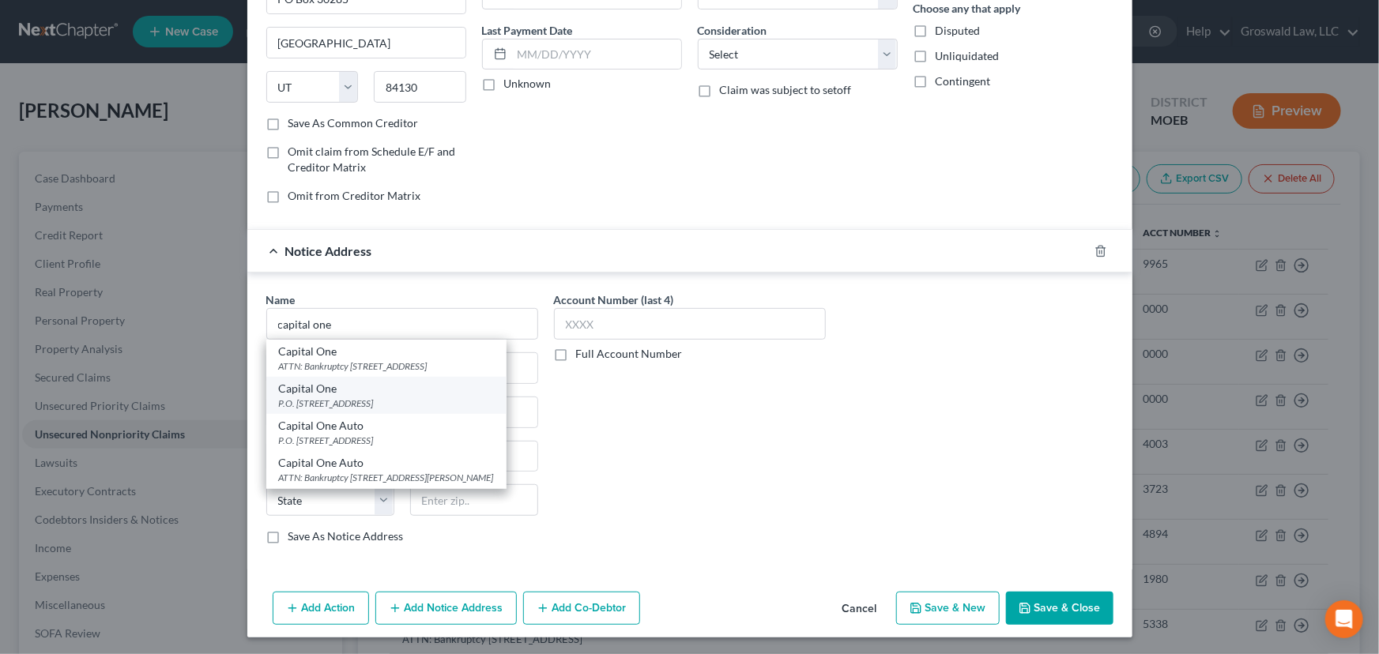
click at [405, 394] on div "Capital One" at bounding box center [386, 389] width 215 height 16
type input "Capital One"
type input "P.O. Box 31293"
type input "[GEOGRAPHIC_DATA]"
select select "46"
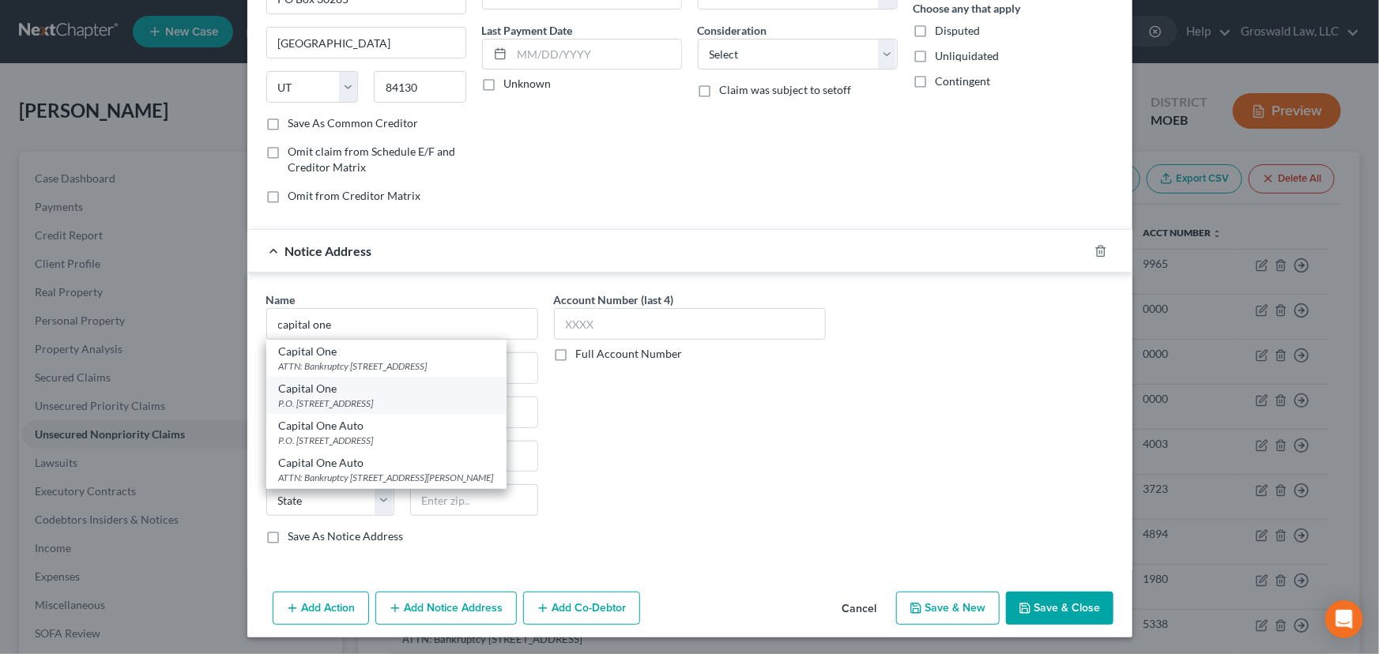
type input "84131"
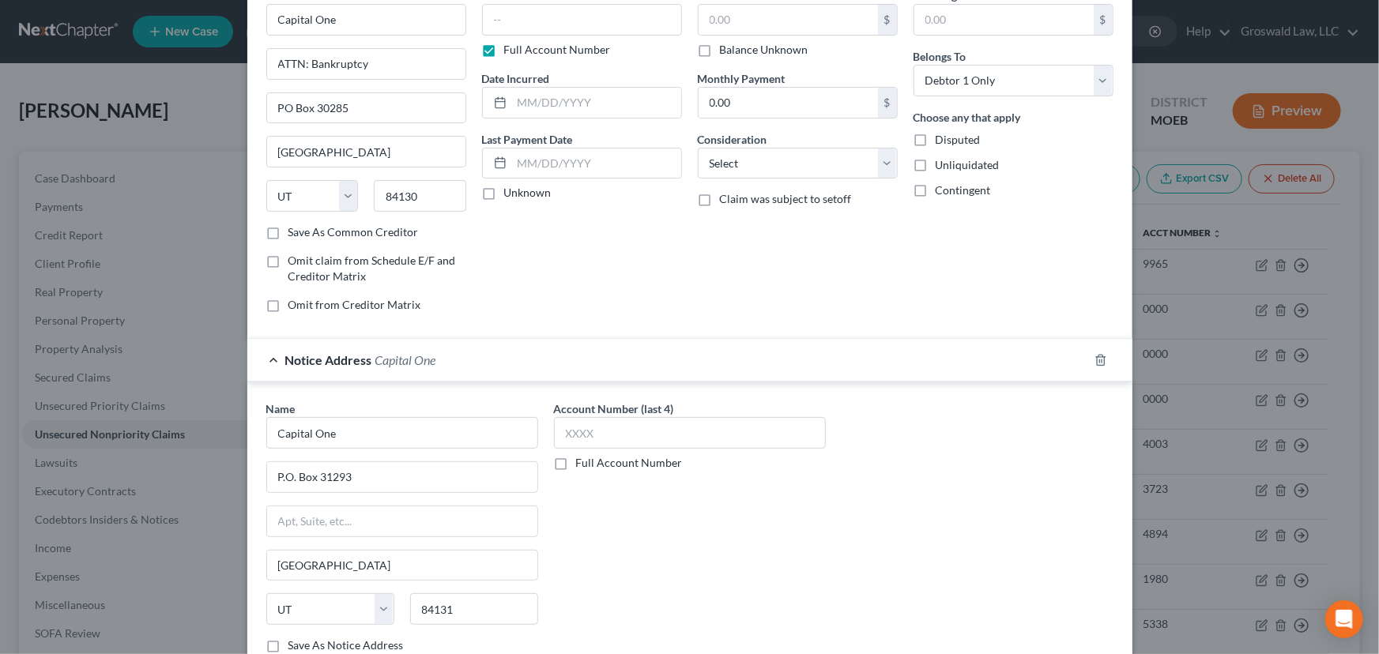
scroll to position [0, 0]
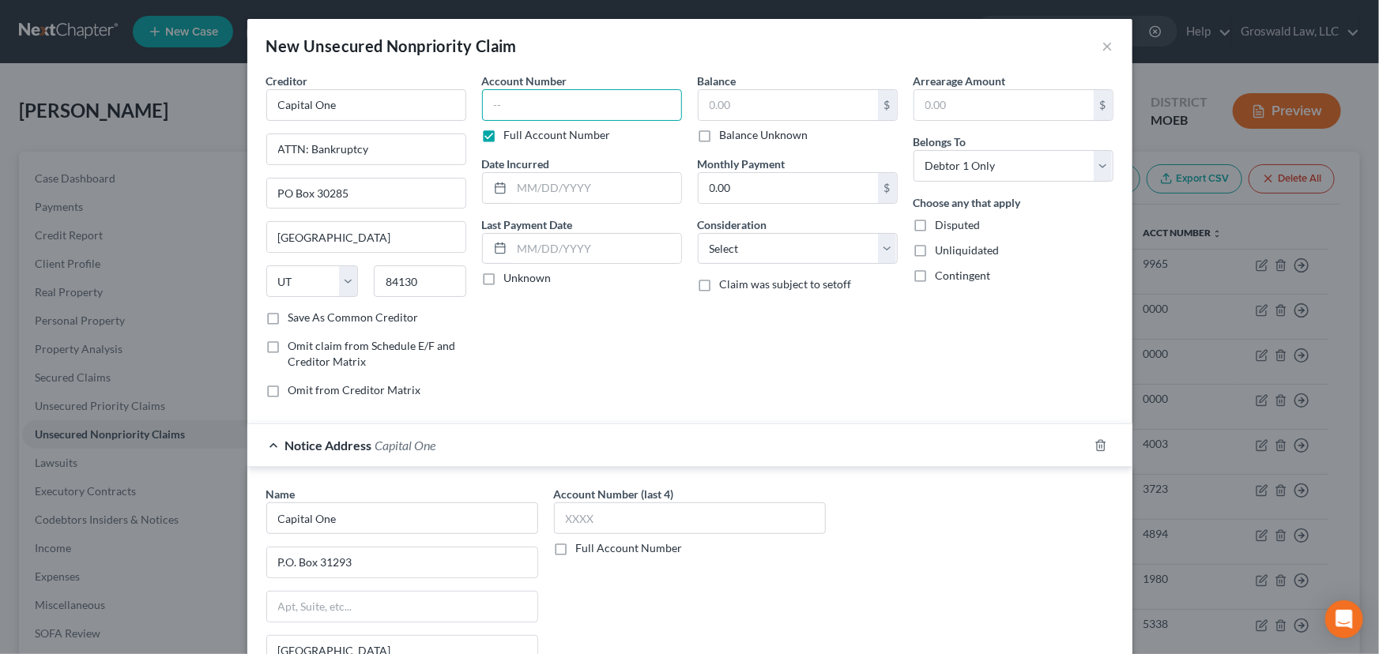
click at [513, 111] on input "text" at bounding box center [582, 105] width 200 height 32
type input "0000"
type input "1"
type input "2023"
type input "500"
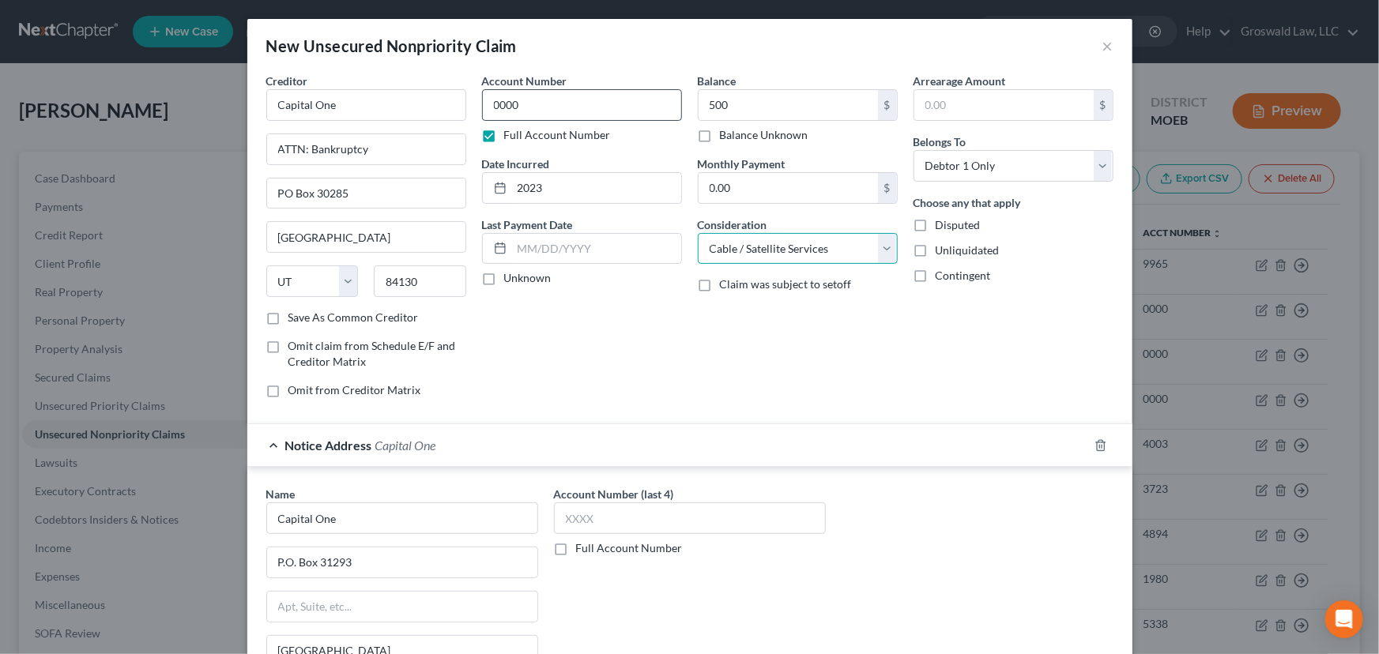
select select "2"
click at [760, 116] on input "500" at bounding box center [788, 105] width 179 height 30
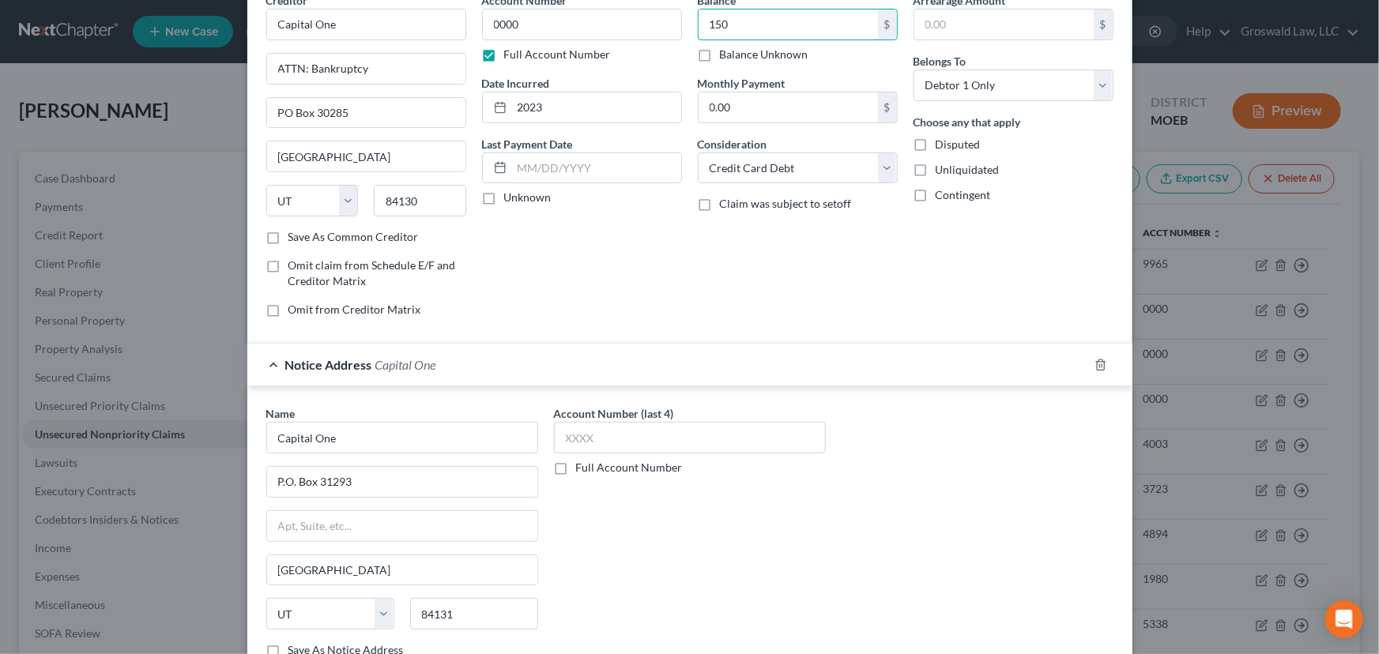
scroll to position [194, 0]
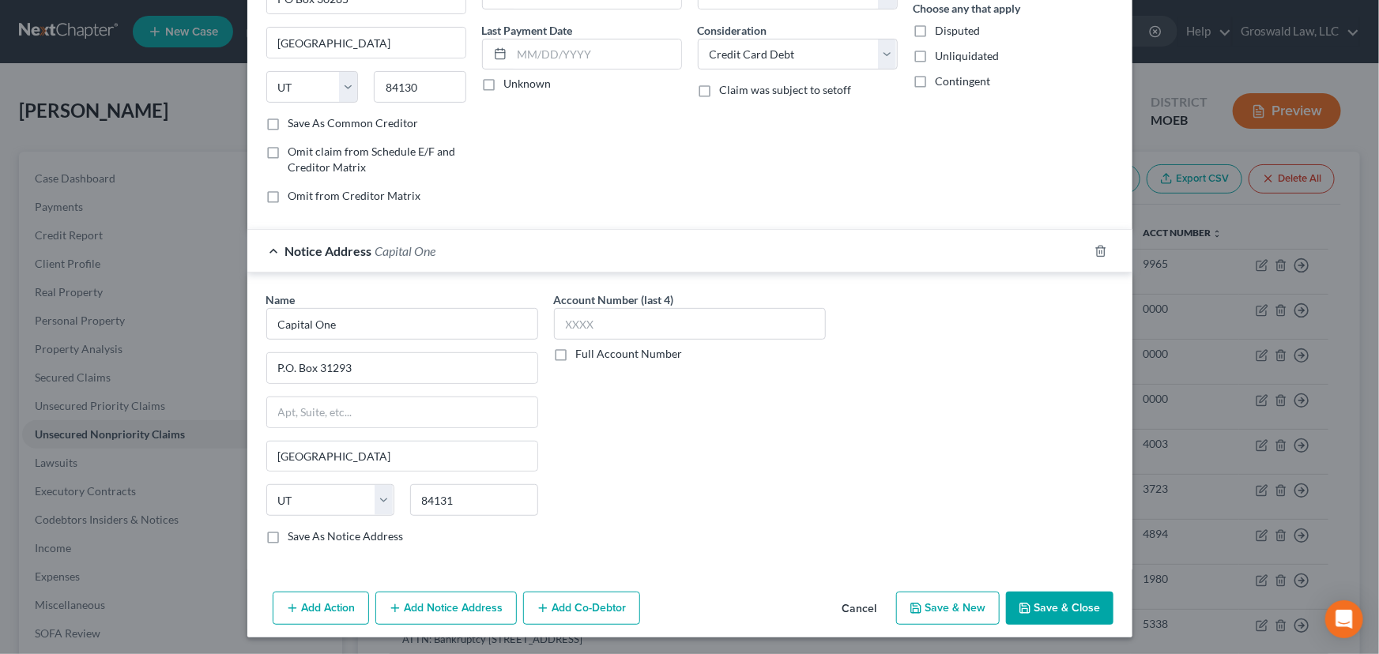
click at [1043, 611] on button "Save & Close" at bounding box center [1059, 608] width 107 height 33
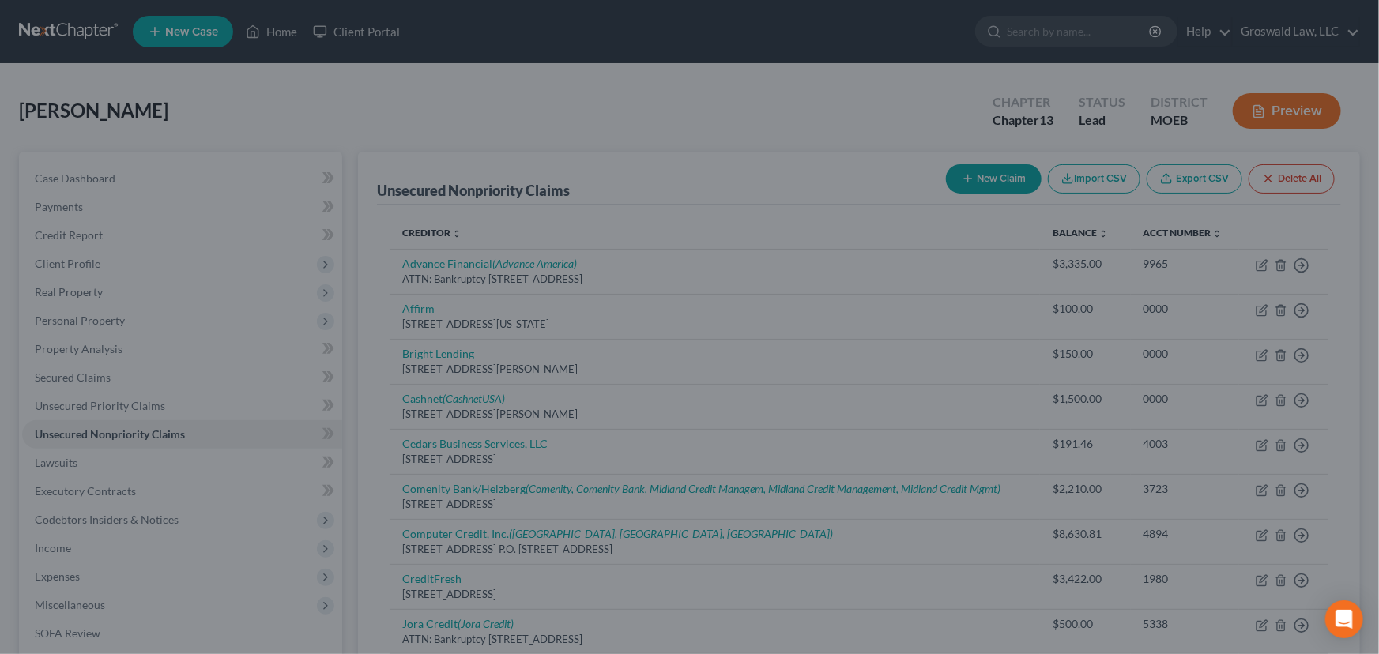
type input "150.00"
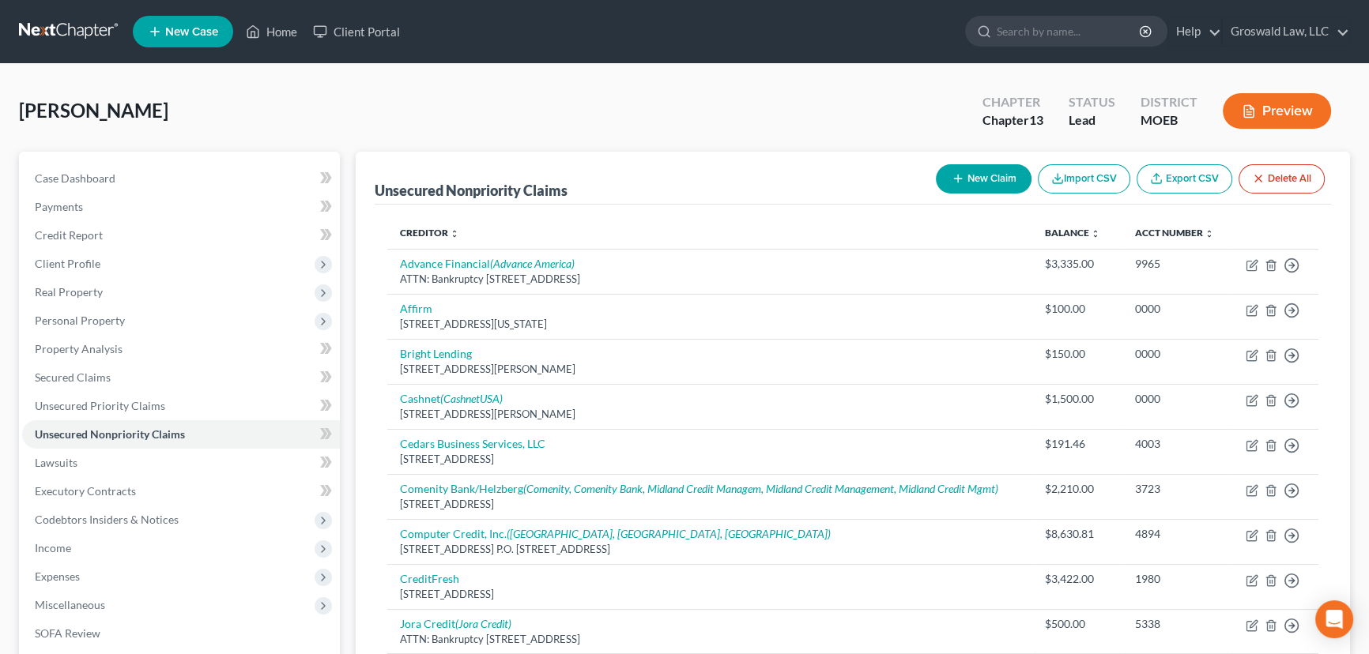
click at [1297, 100] on button "Preview" at bounding box center [1277, 111] width 108 height 36
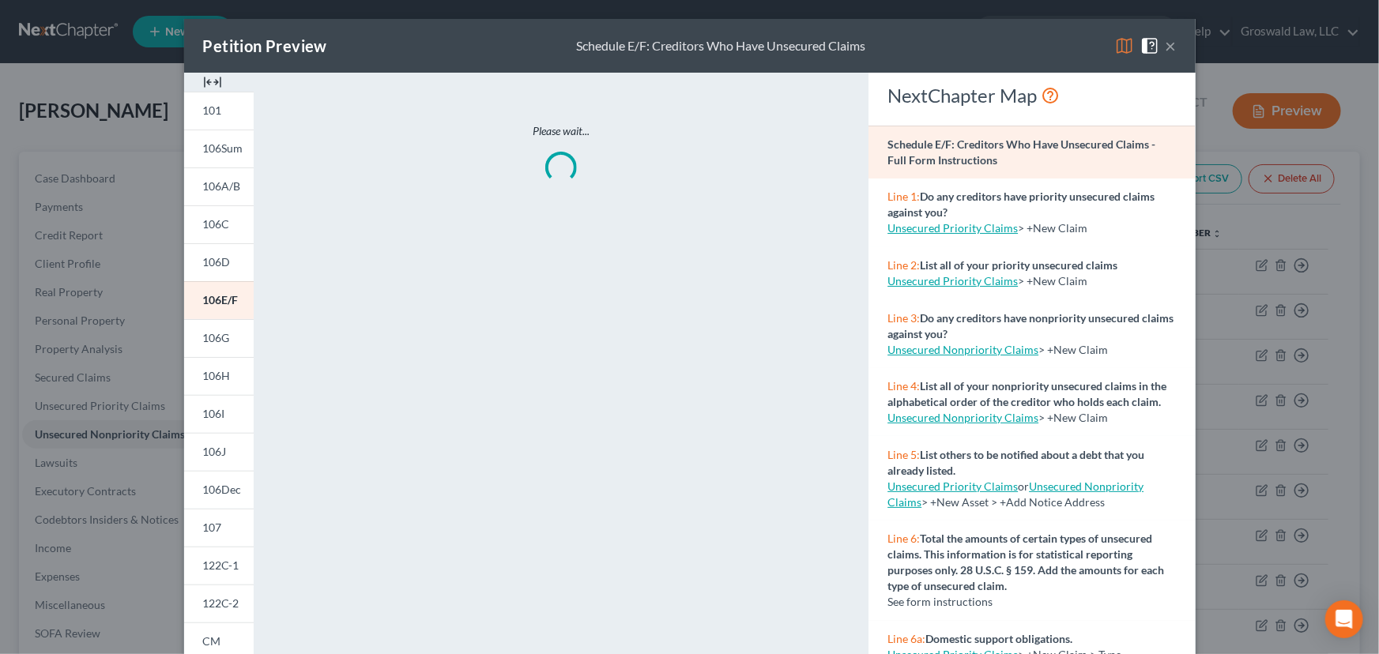
click at [209, 73] on img at bounding box center [212, 82] width 19 height 19
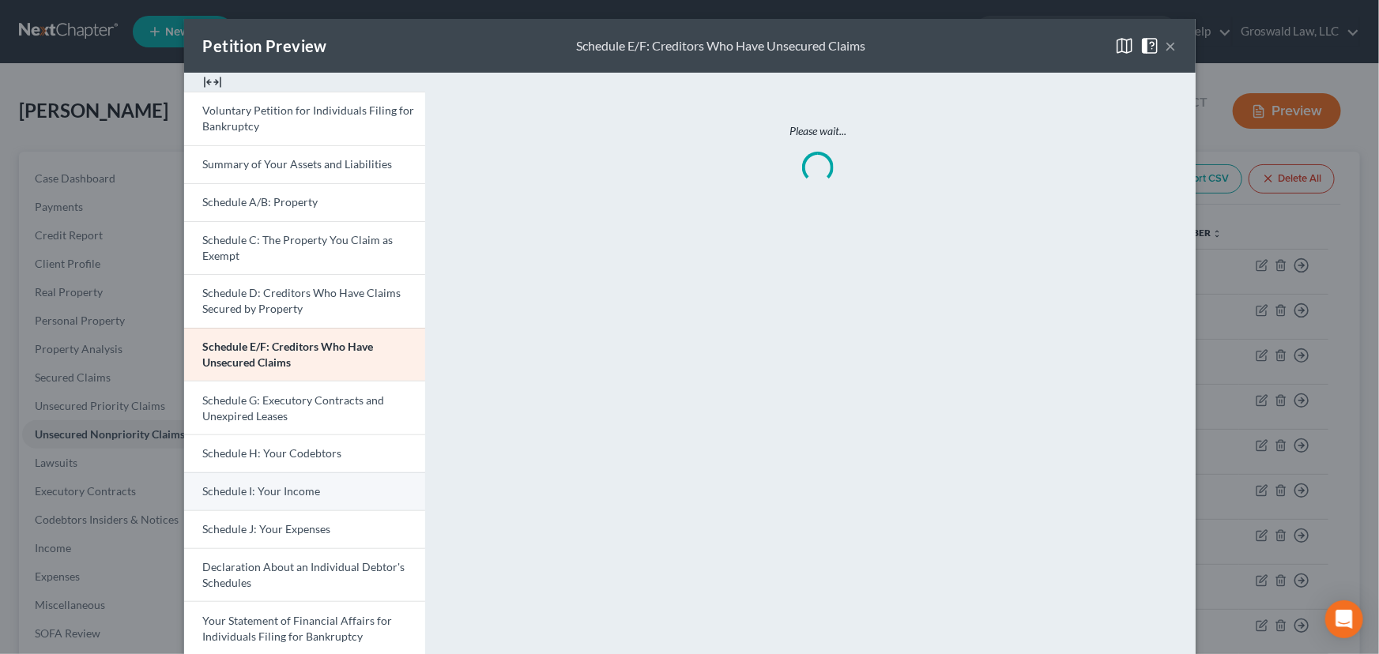
click at [245, 498] on link "Schedule I: Your Income" at bounding box center [304, 492] width 241 height 38
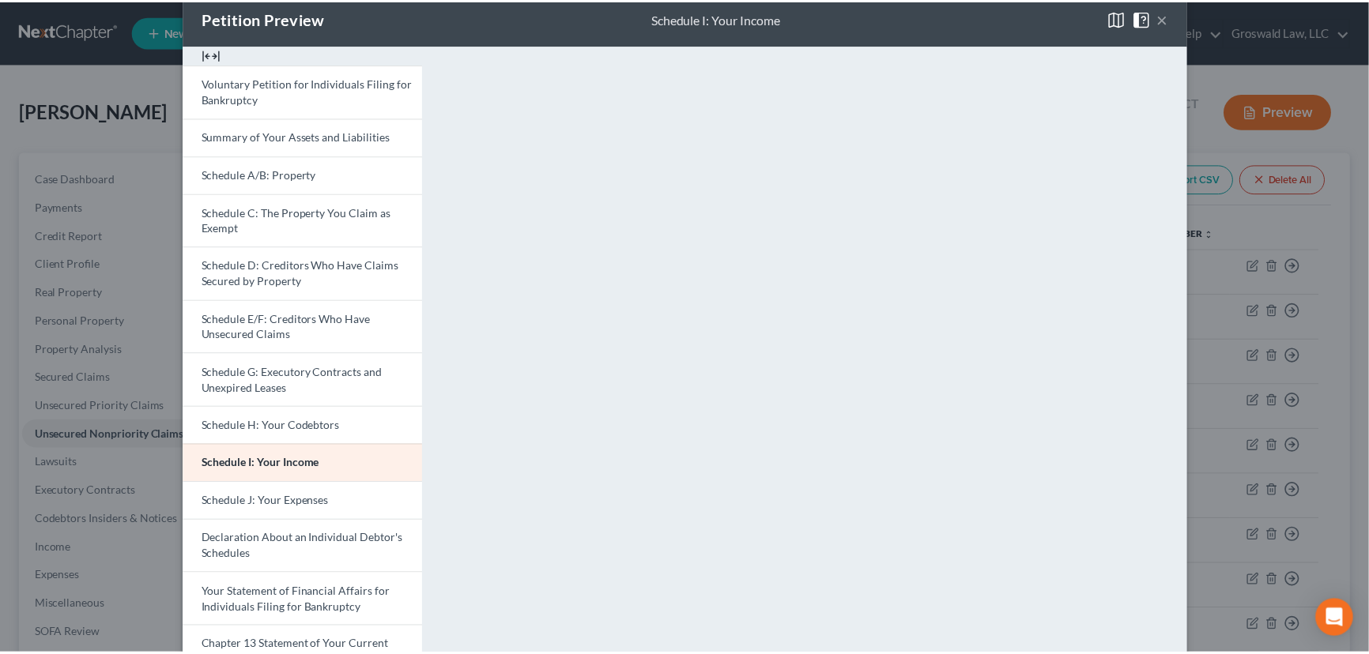
scroll to position [0, 0]
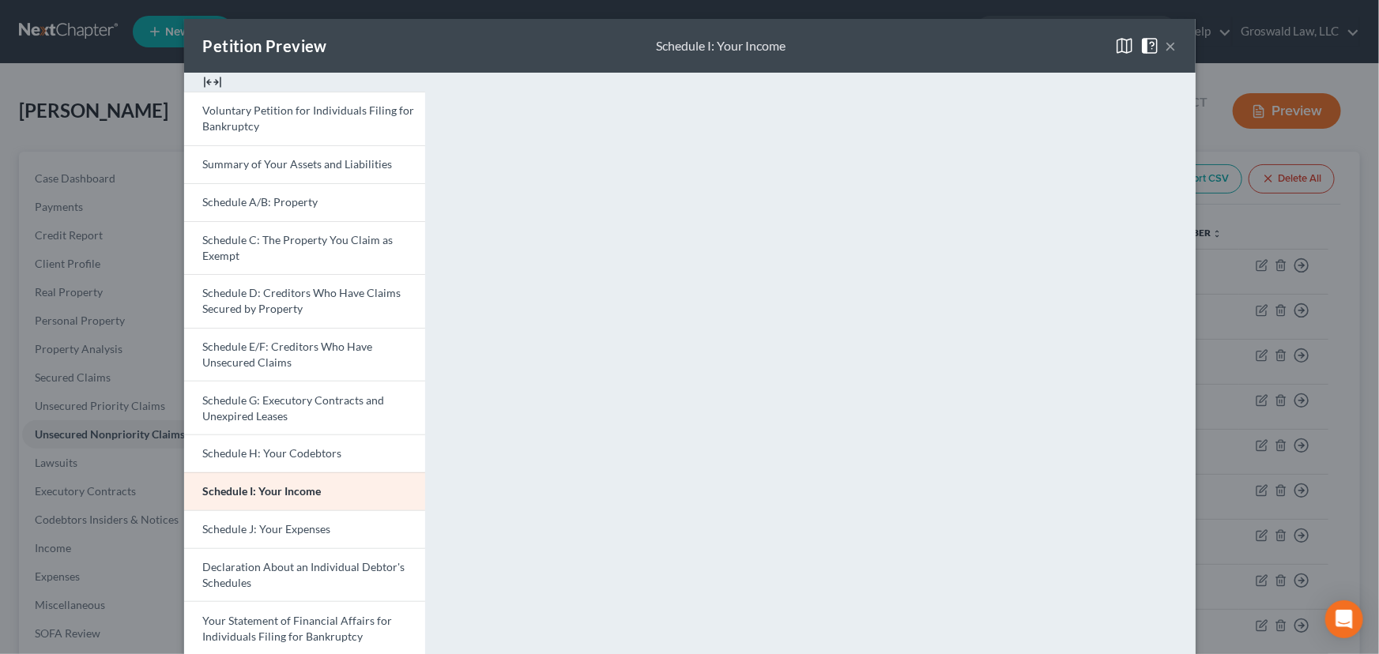
click at [1166, 43] on button "×" at bounding box center [1171, 45] width 11 height 19
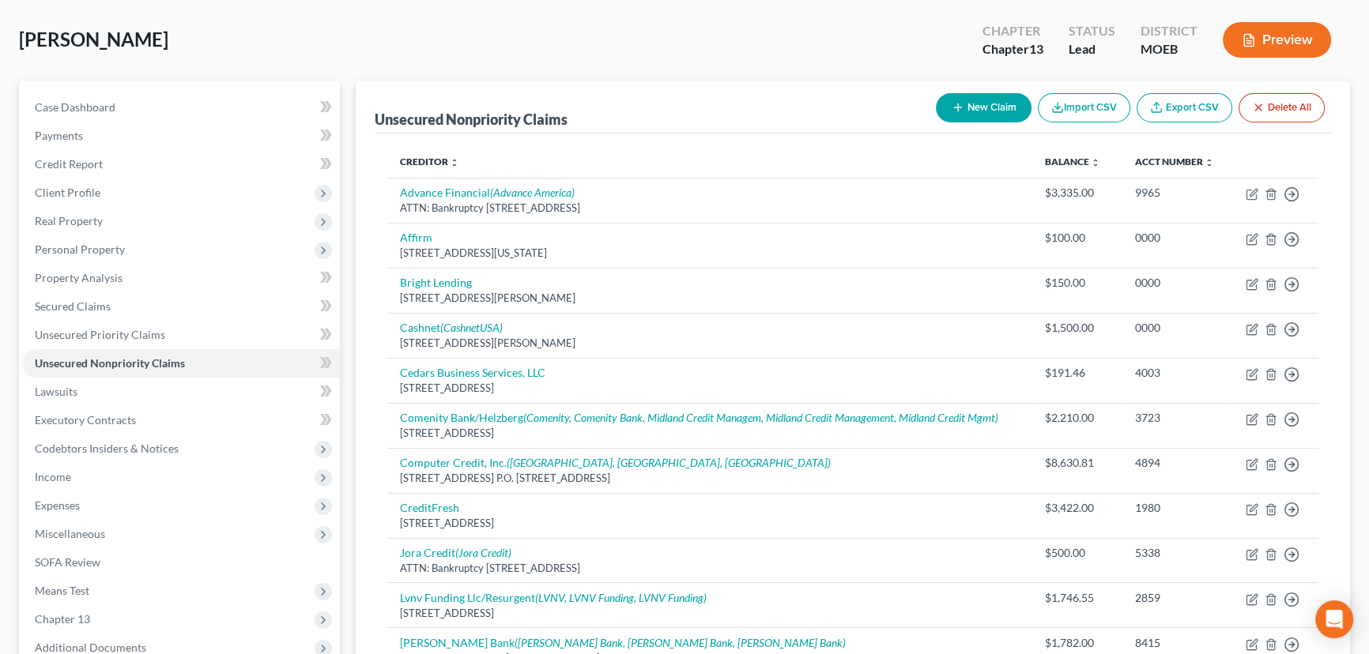
scroll to position [575, 0]
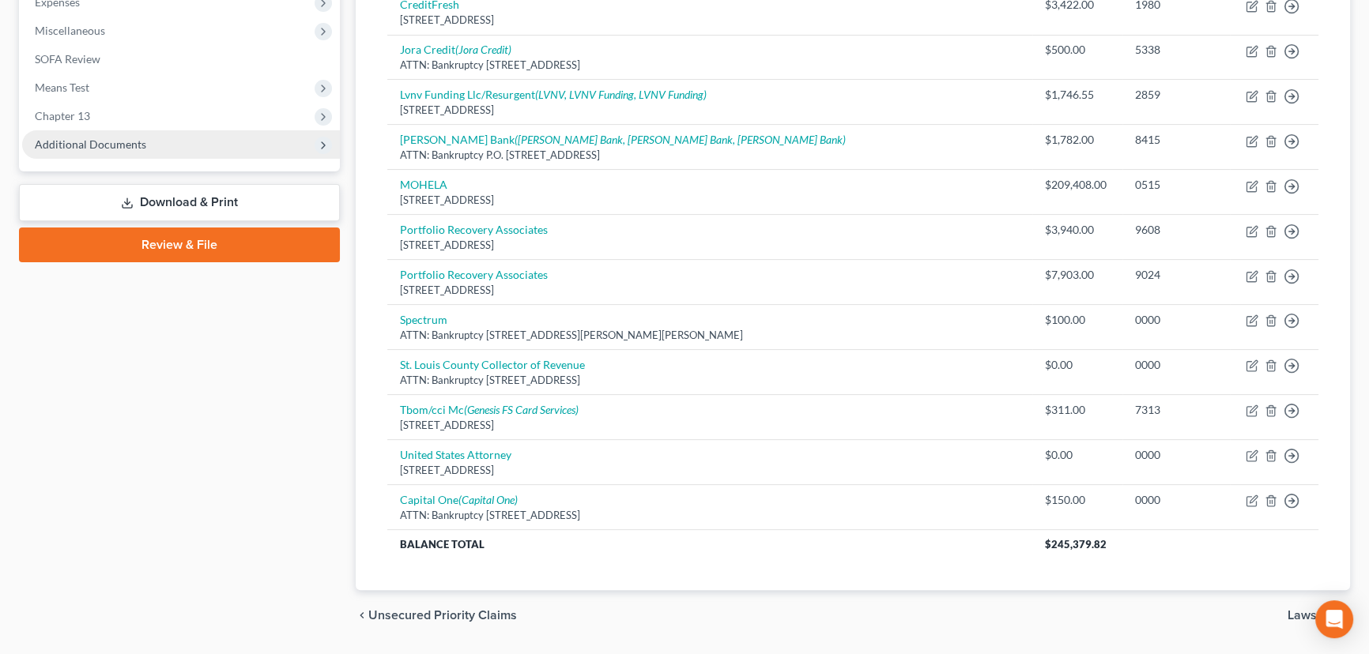
click at [134, 145] on span "Additional Documents" at bounding box center [90, 144] width 111 height 13
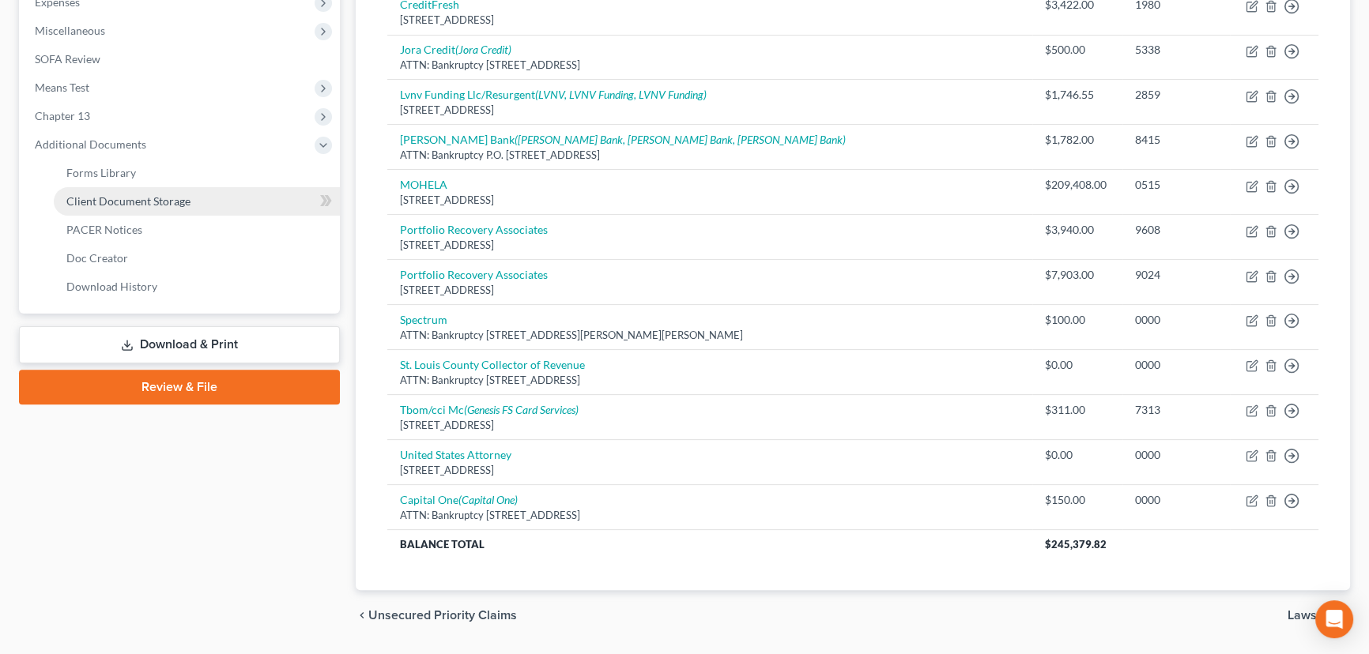
click at [166, 200] on span "Client Document Storage" at bounding box center [128, 200] width 124 height 13
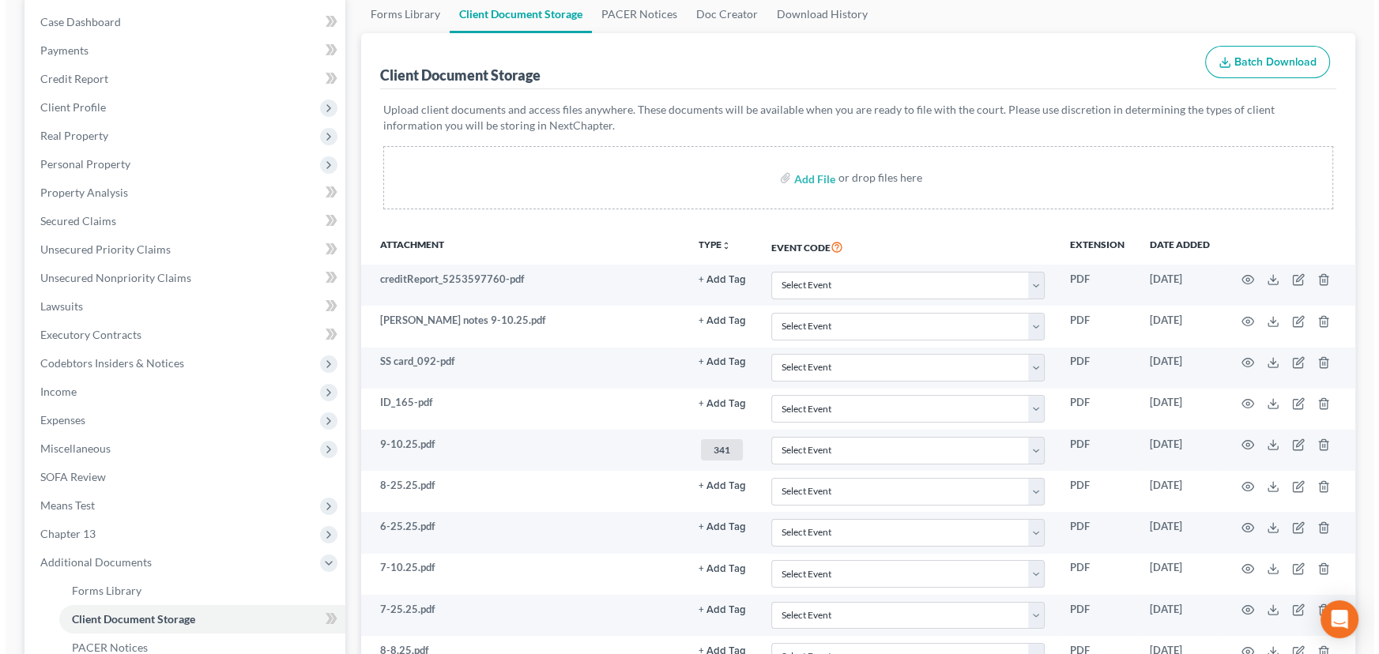
scroll to position [465, 0]
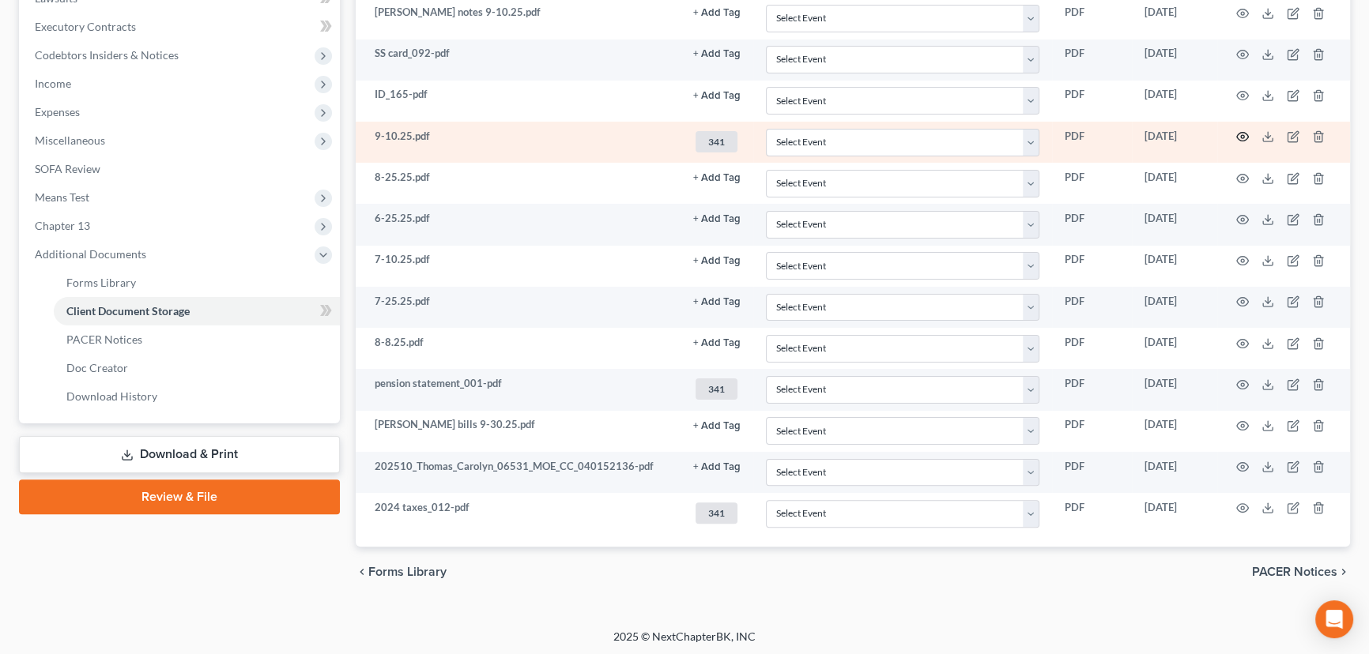
click at [1248, 133] on icon "button" at bounding box center [1242, 136] width 13 height 13
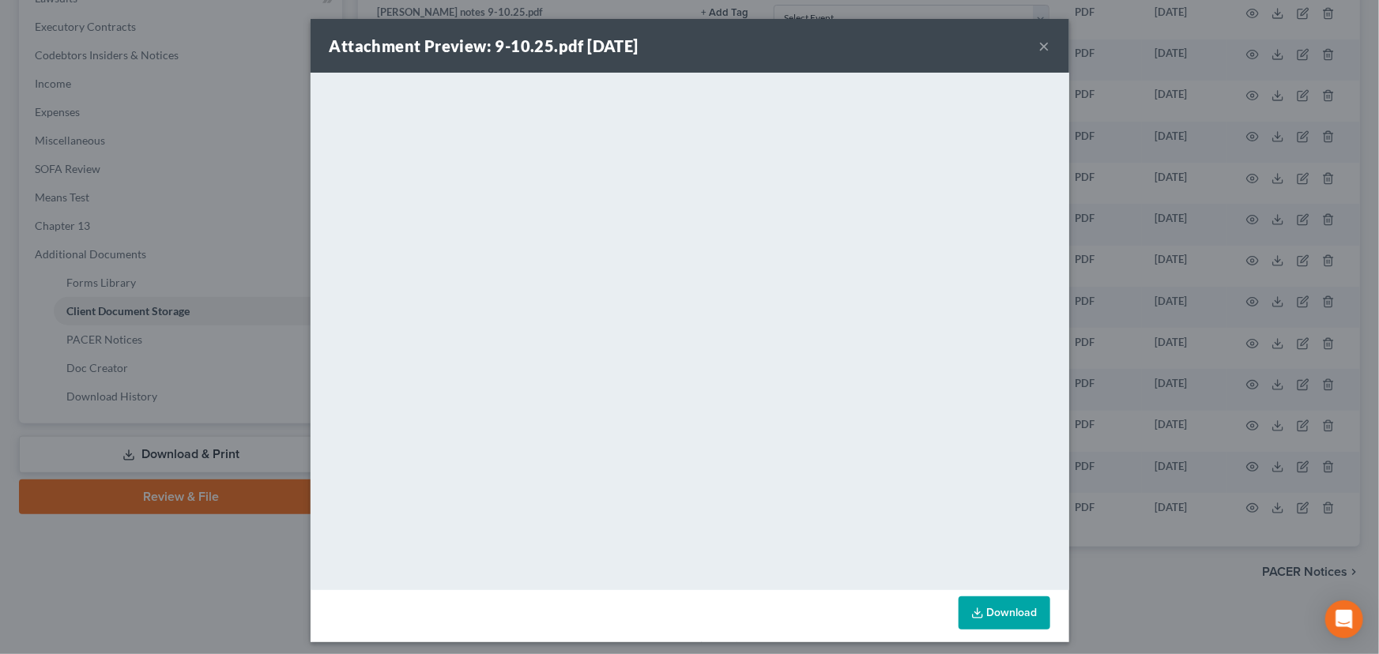
click at [1022, 619] on link "Download" at bounding box center [1005, 613] width 92 height 33
click at [1039, 43] on button "×" at bounding box center [1044, 45] width 11 height 19
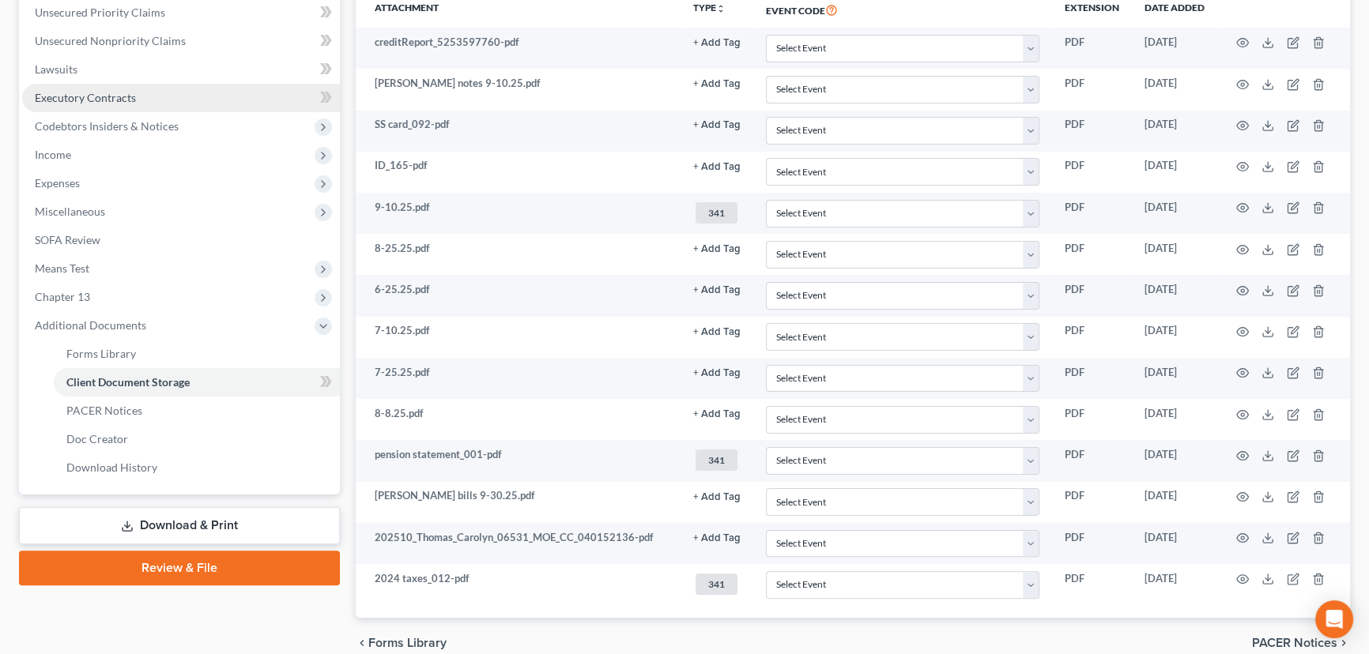
scroll to position [249, 0]
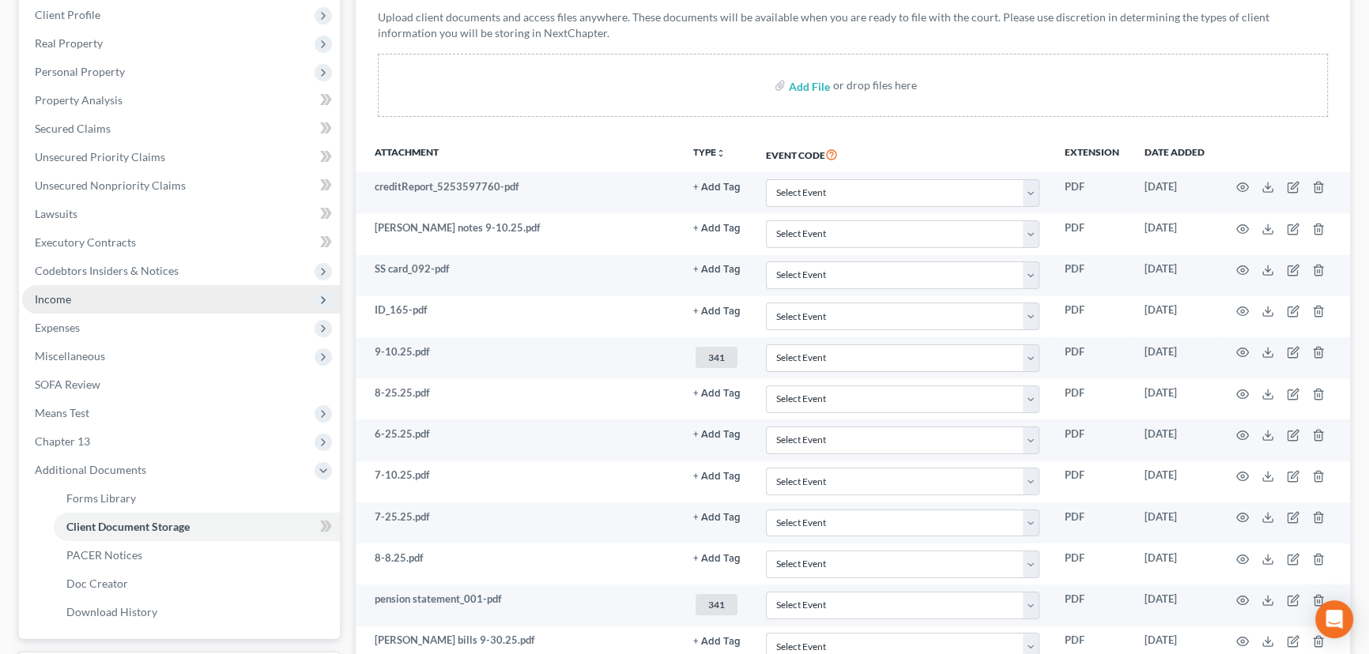
click at [48, 304] on span "Income" at bounding box center [181, 299] width 318 height 28
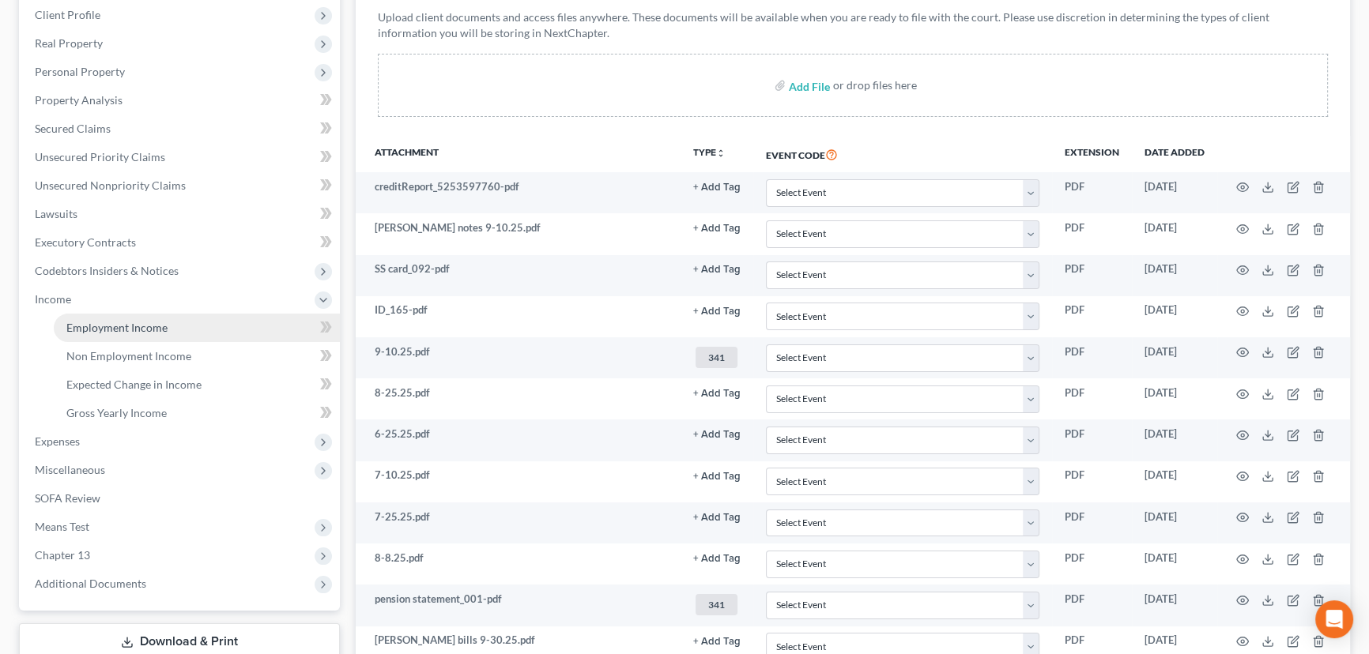
click at [160, 321] on span "Employment Income" at bounding box center [116, 327] width 101 height 13
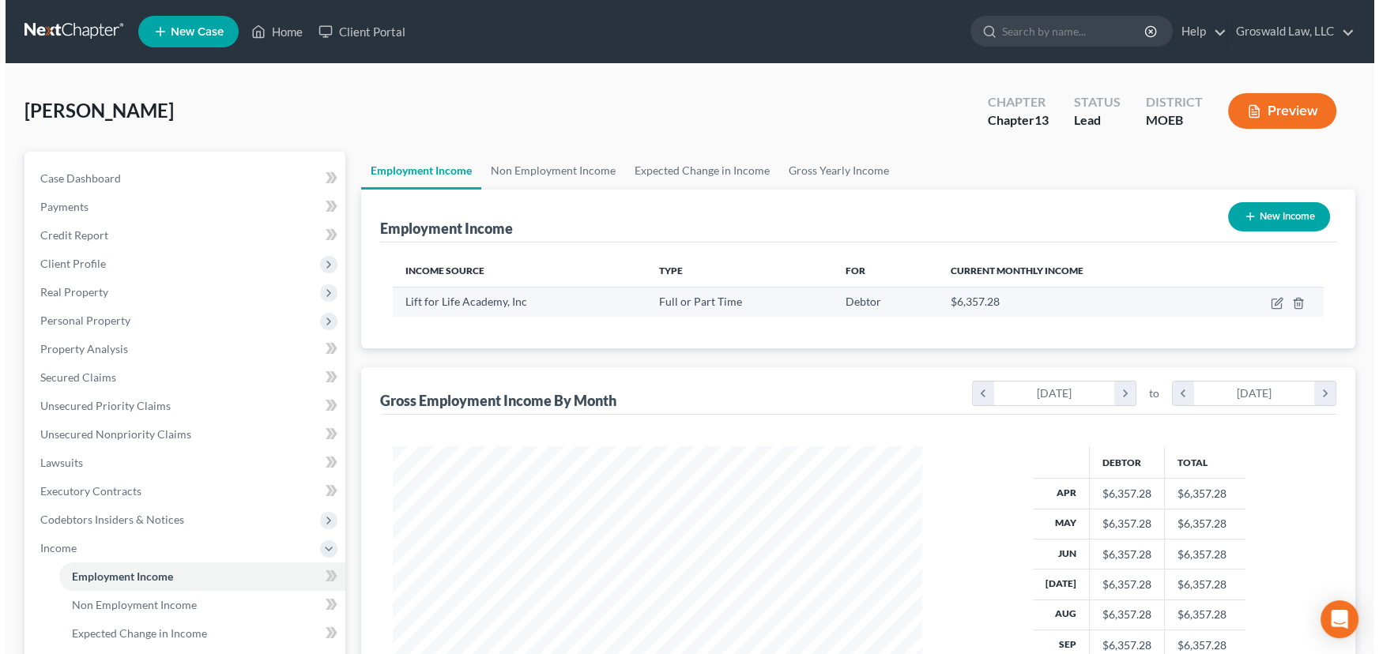
scroll to position [283, 561]
click at [1270, 301] on icon "button" at bounding box center [1272, 301] width 7 height 7
select select "0"
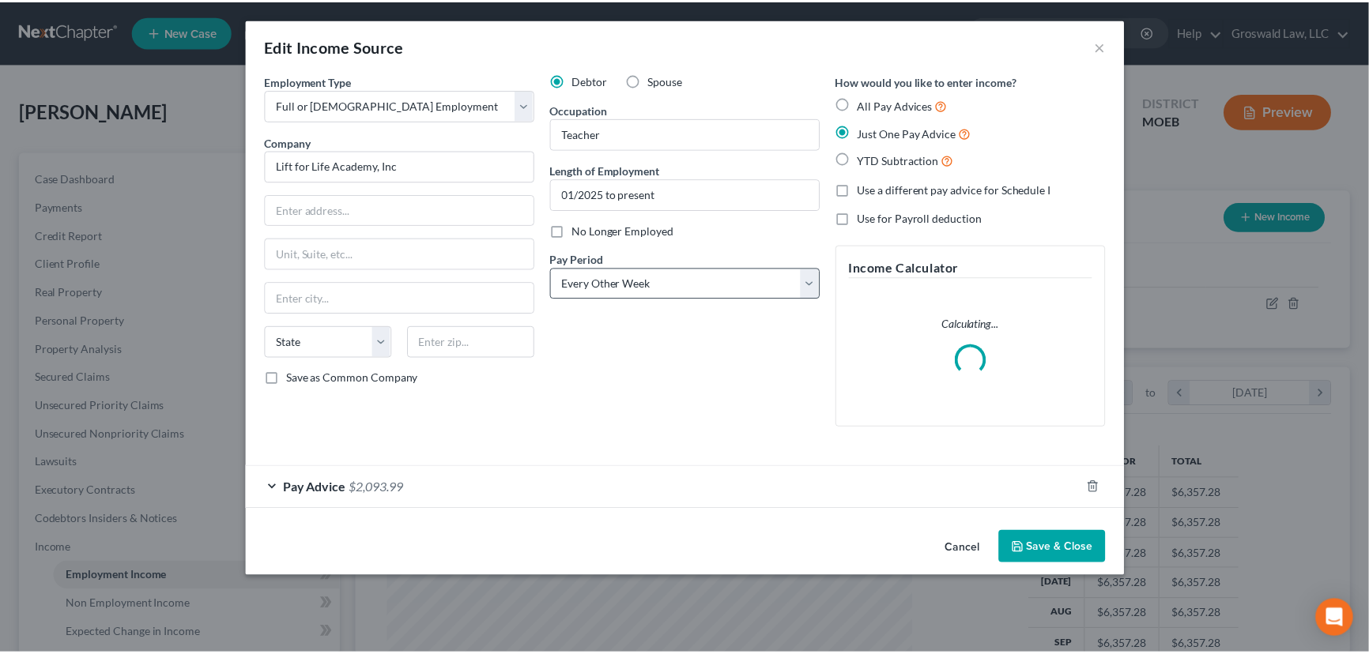
scroll to position [283, 566]
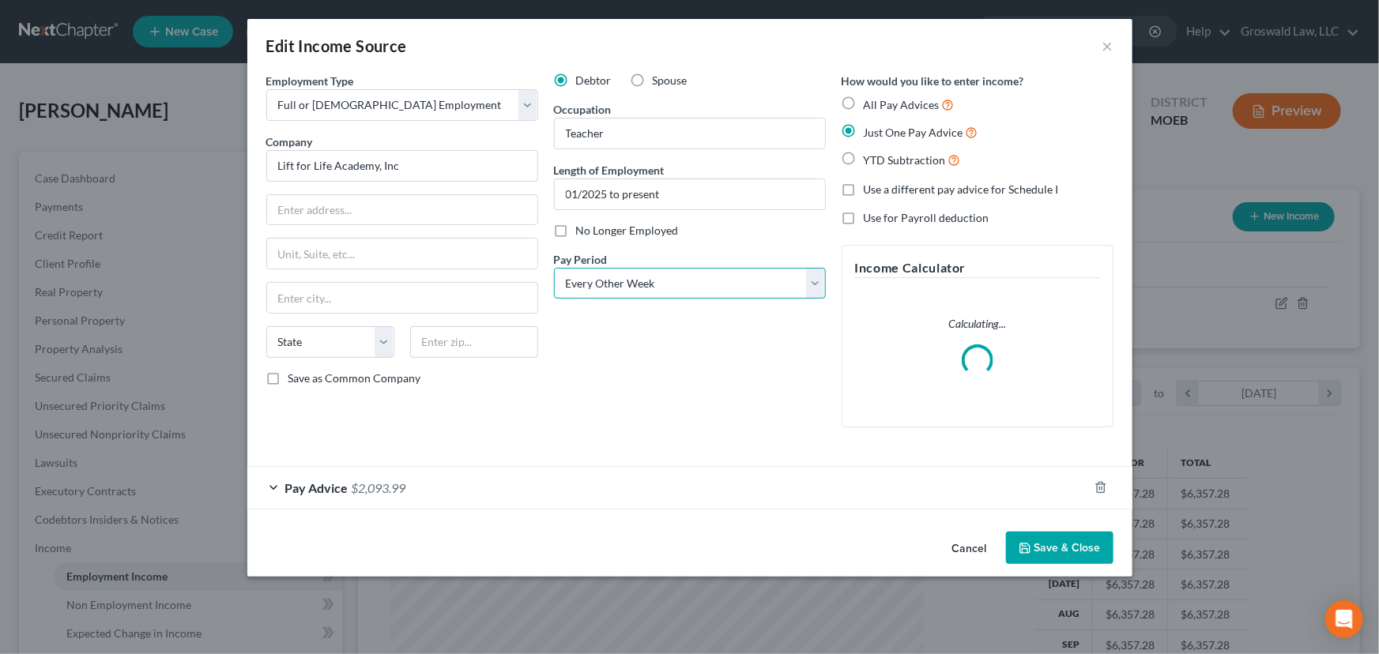
drag, startPoint x: 639, startPoint y: 279, endPoint x: 633, endPoint y: 294, distance: 16.0
click at [639, 279] on select "Select Monthly Twice Monthly Every Other Week Weekly" at bounding box center [690, 284] width 272 height 32
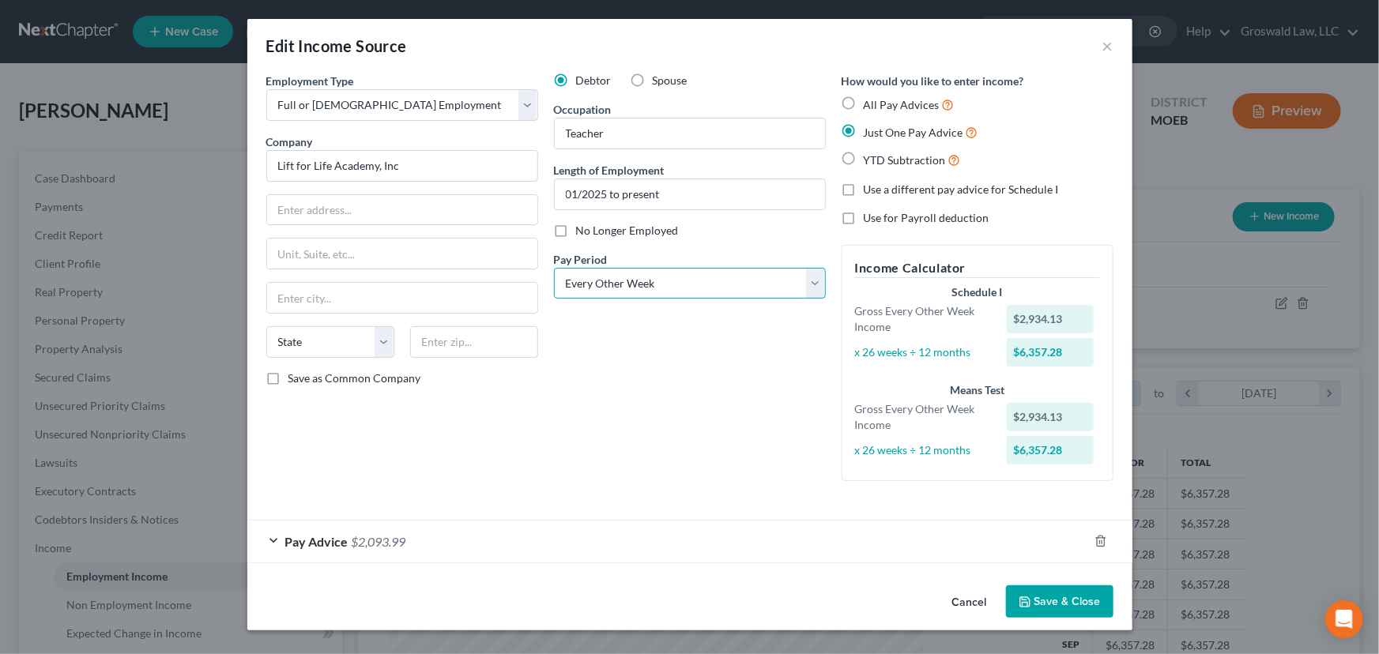
select select "1"
click at [554, 268] on select "Select Monthly Twice Monthly Every Other Week Weekly" at bounding box center [690, 284] width 272 height 32
click at [1070, 590] on button "Save & Close" at bounding box center [1059, 602] width 107 height 33
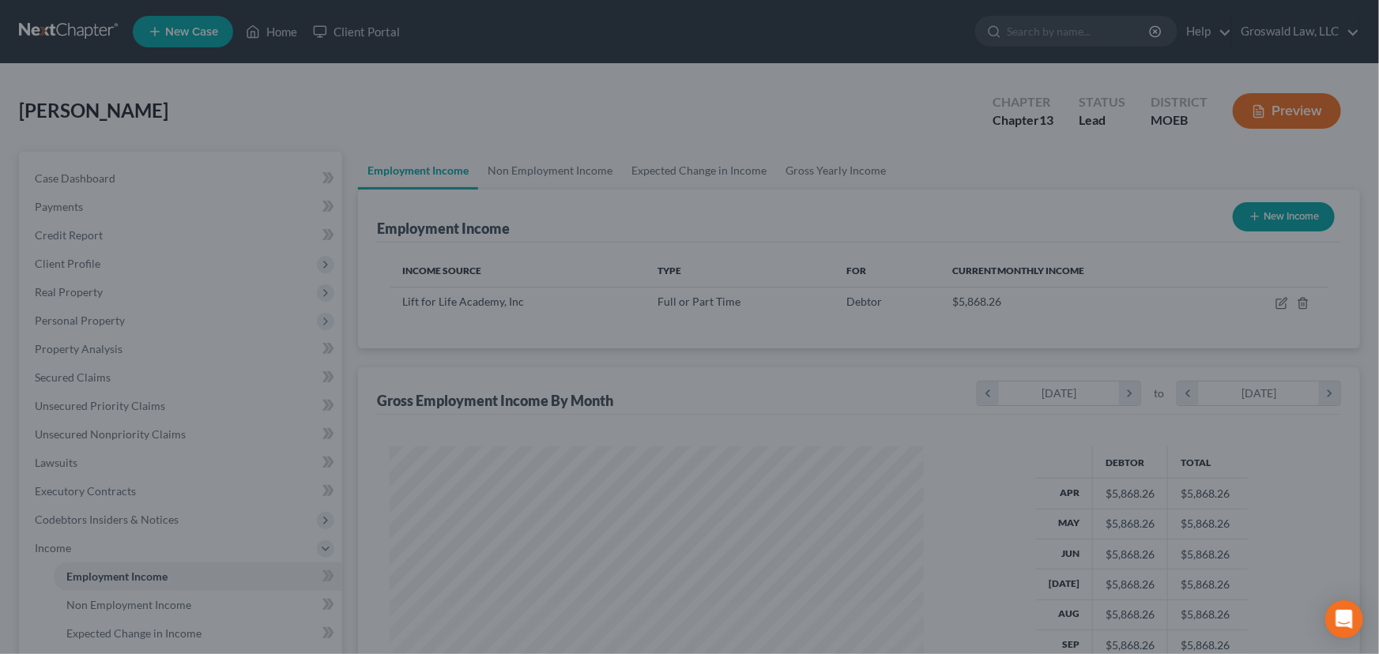
scroll to position [789968, 789690]
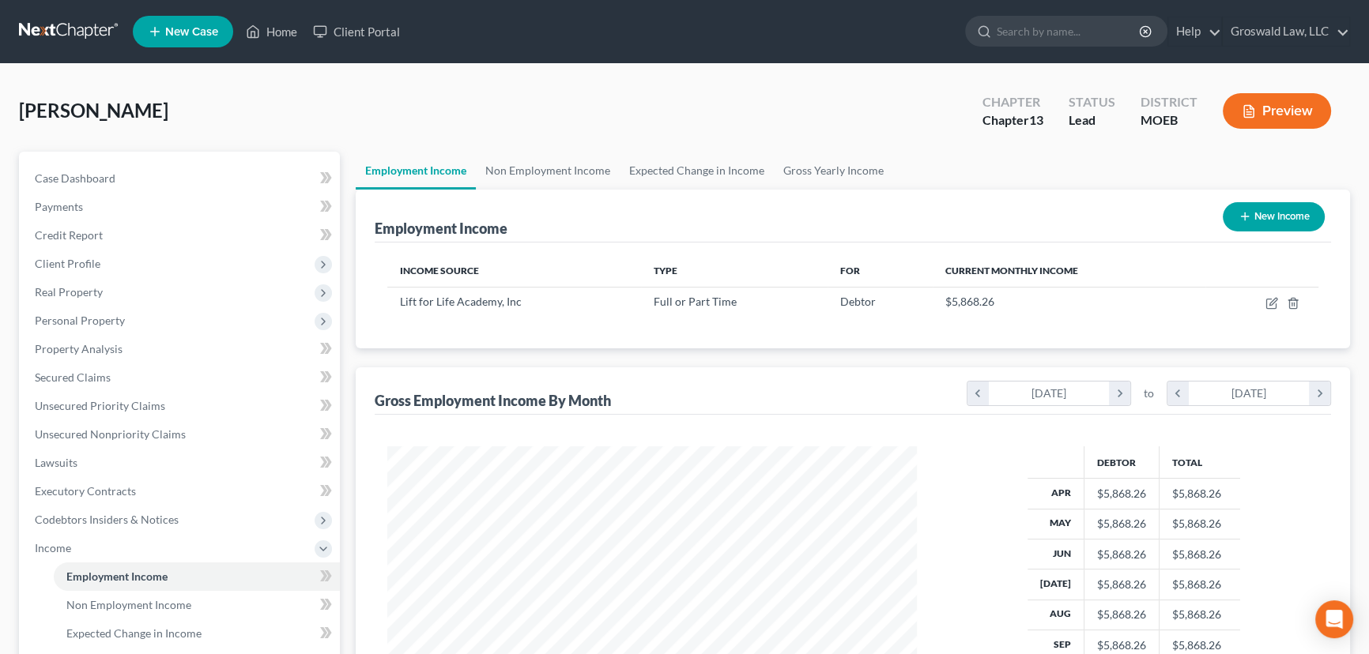
click at [1248, 107] on icon "button" at bounding box center [1248, 111] width 14 height 14
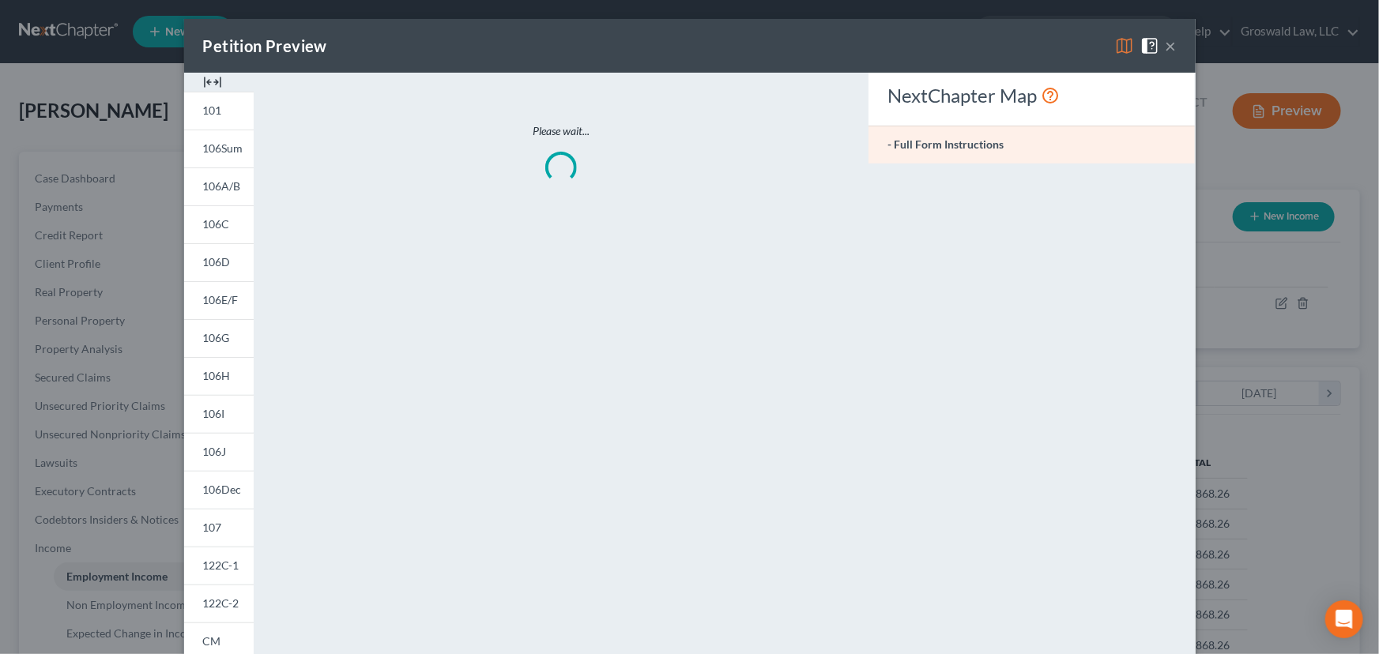
scroll to position [283, 566]
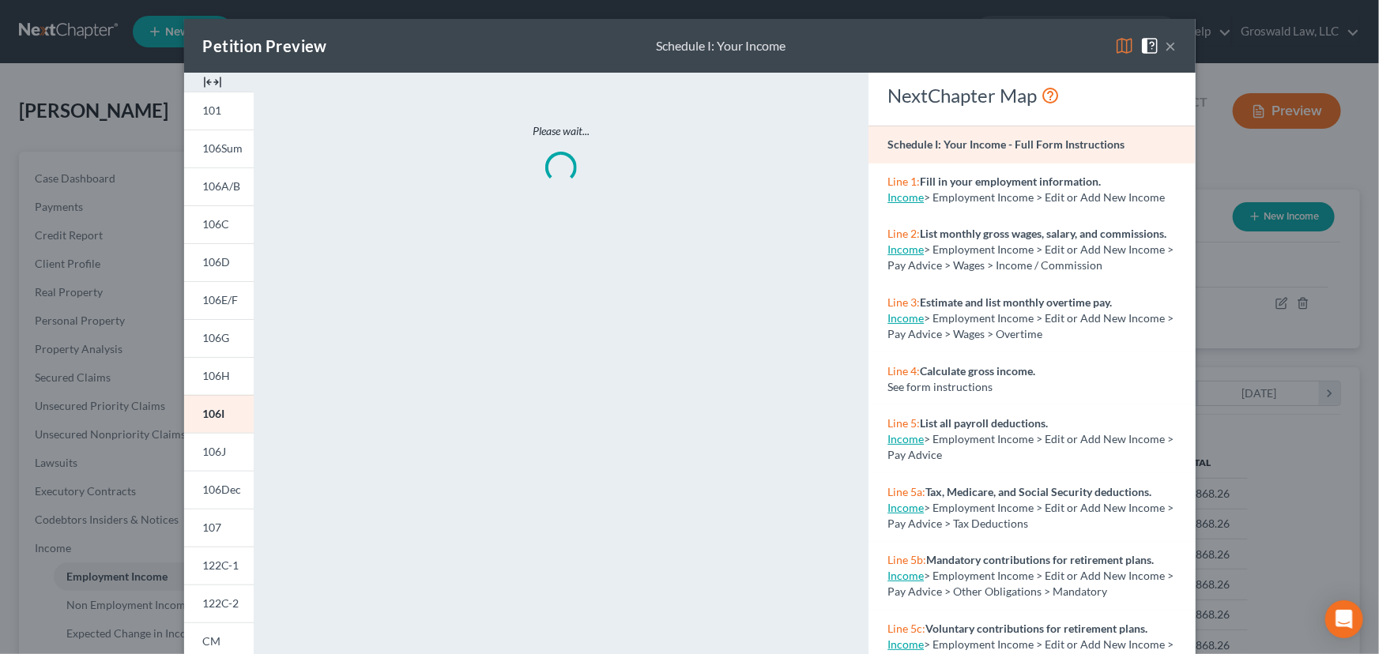
click at [205, 75] on img at bounding box center [212, 82] width 19 height 19
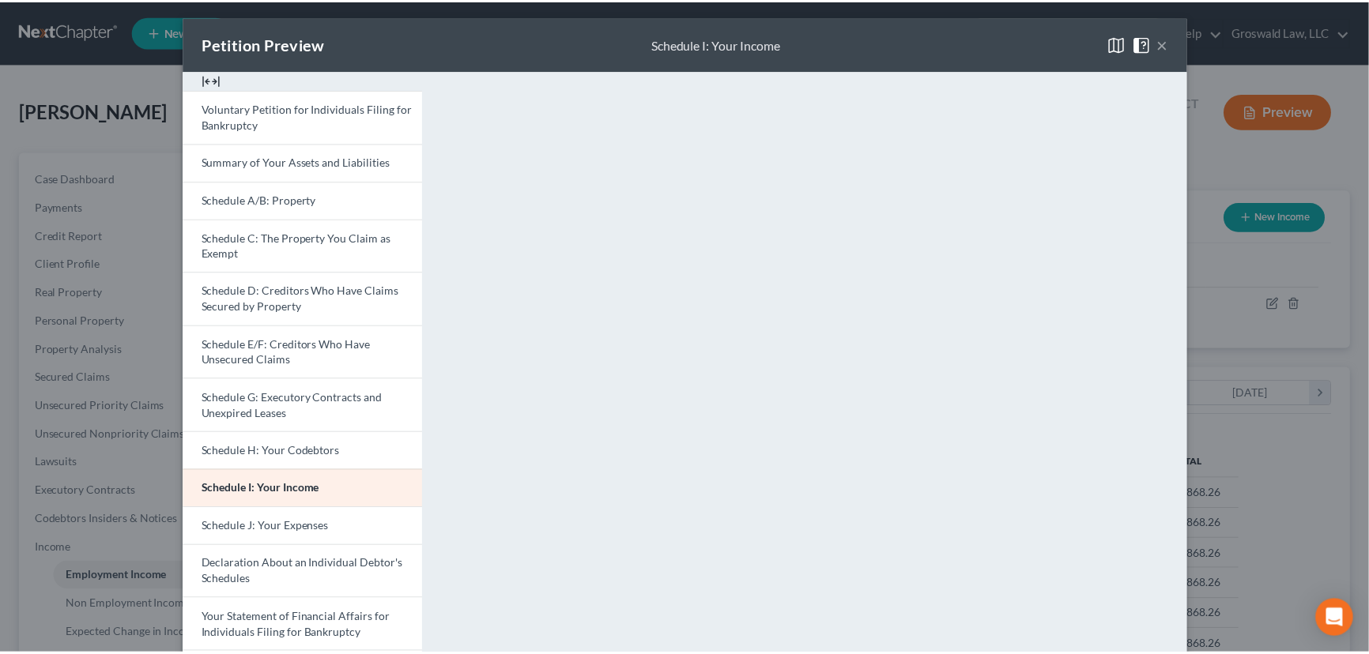
scroll to position [0, 0]
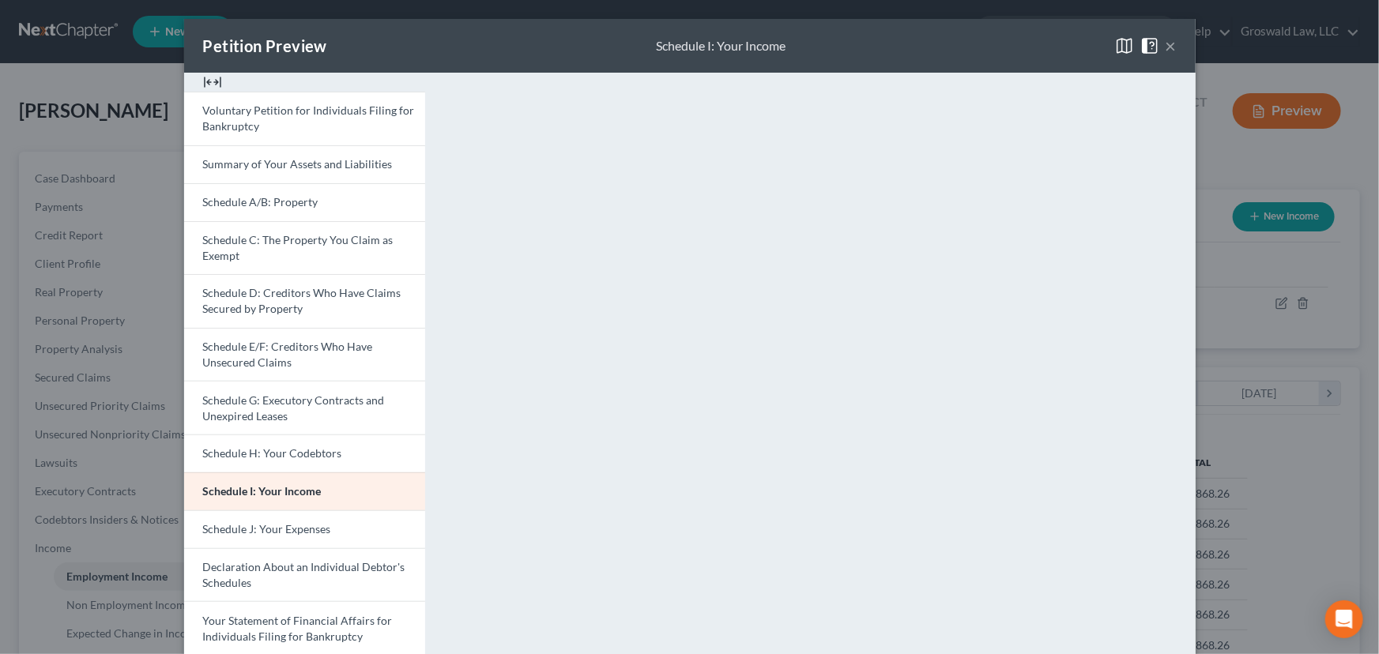
click at [1166, 46] on button "×" at bounding box center [1171, 45] width 11 height 19
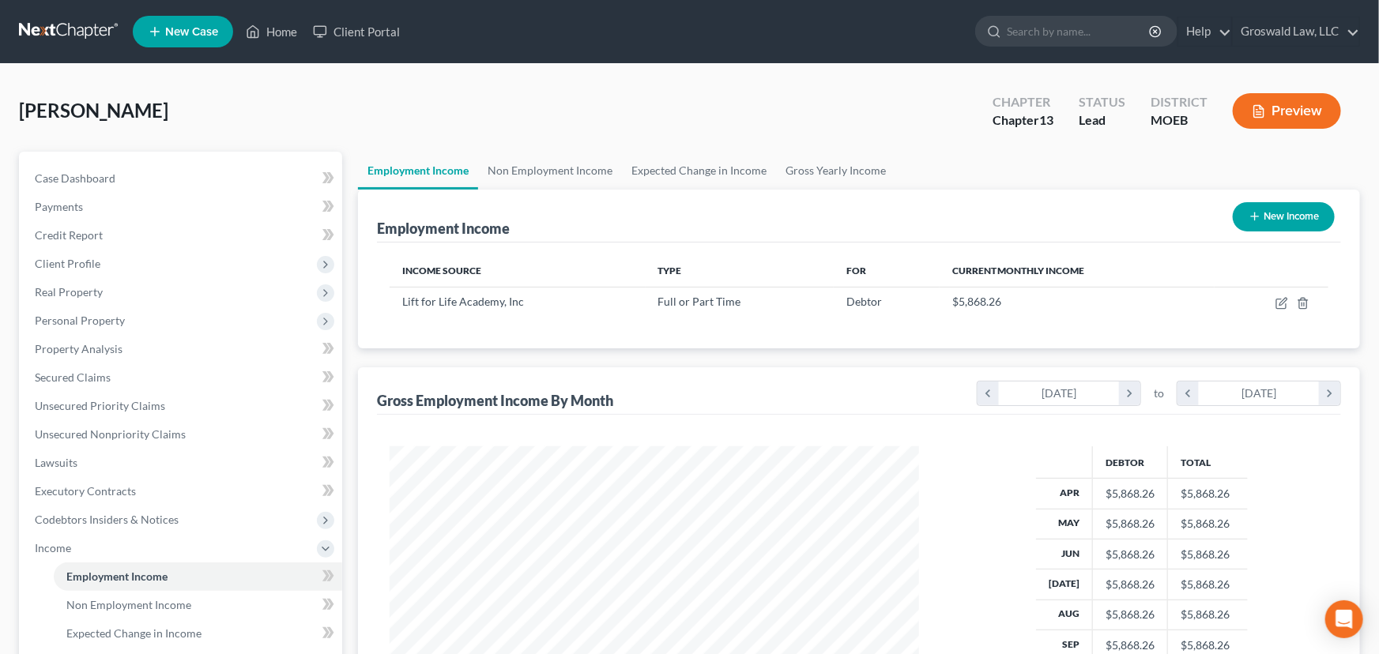
scroll to position [789968, 789690]
click at [1305, 113] on button "Preview" at bounding box center [1277, 111] width 108 height 36
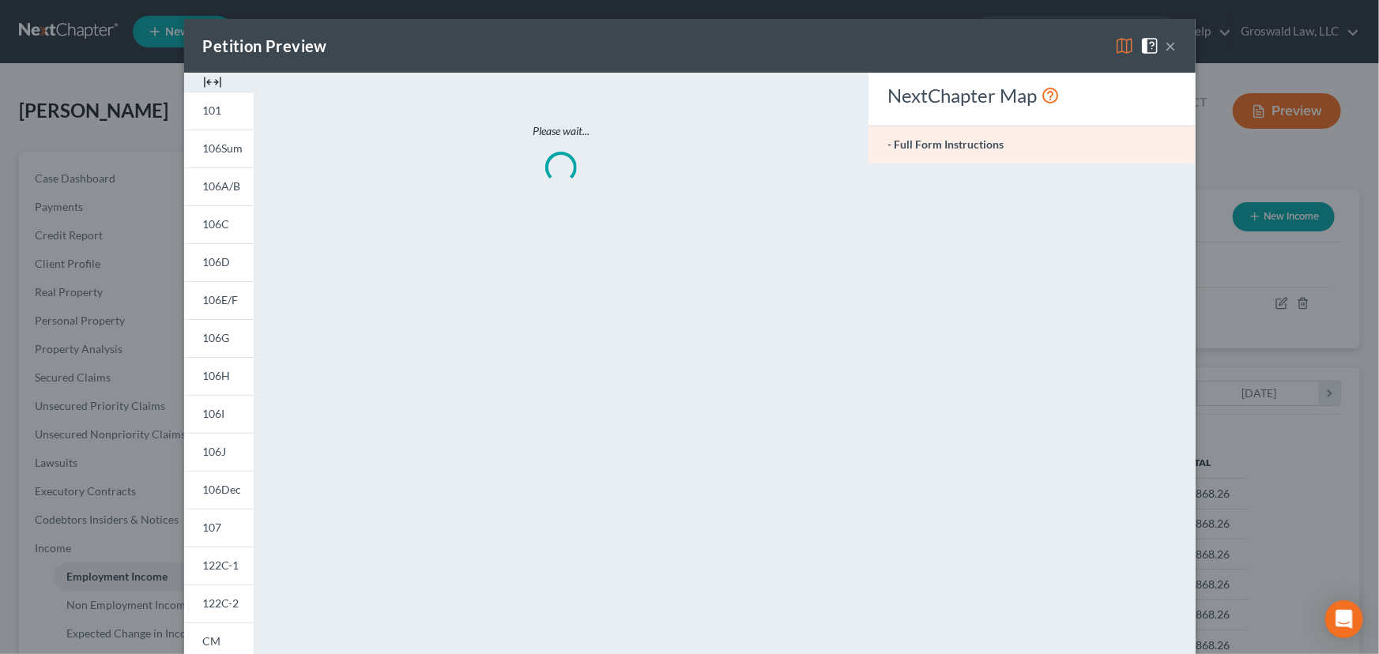
scroll to position [283, 566]
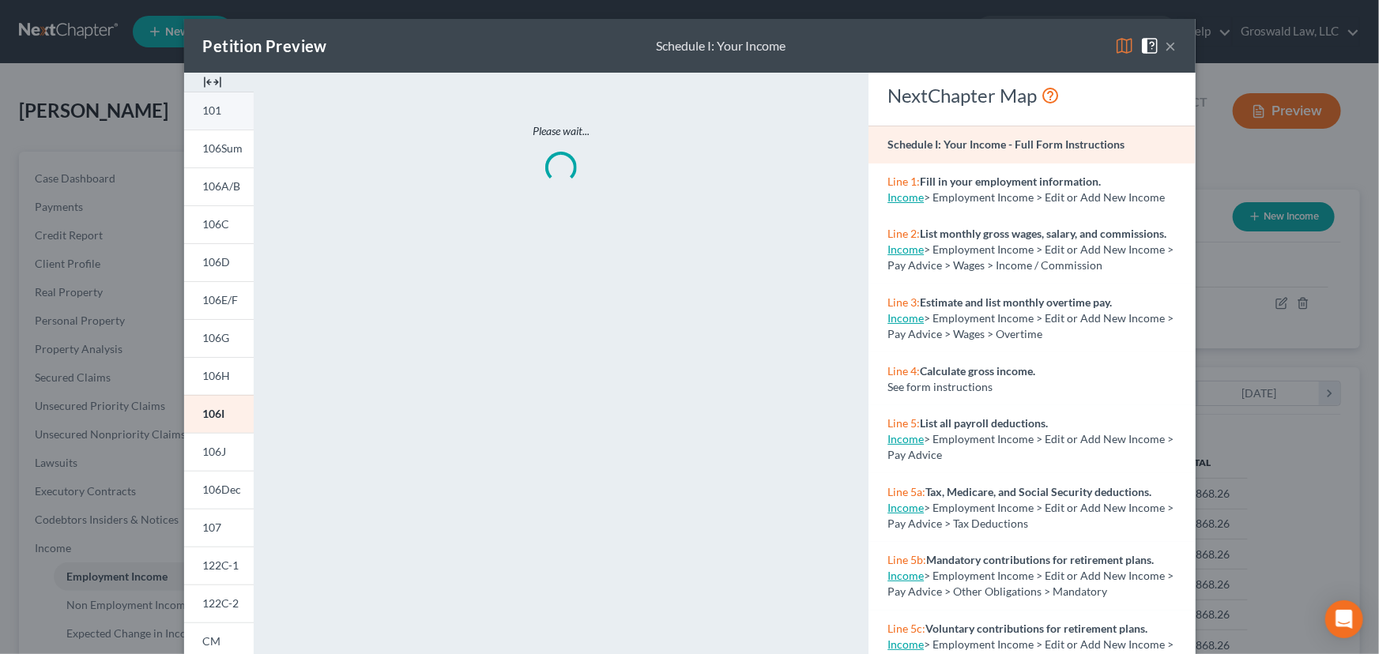
click at [203, 111] on span "101" at bounding box center [212, 110] width 19 height 13
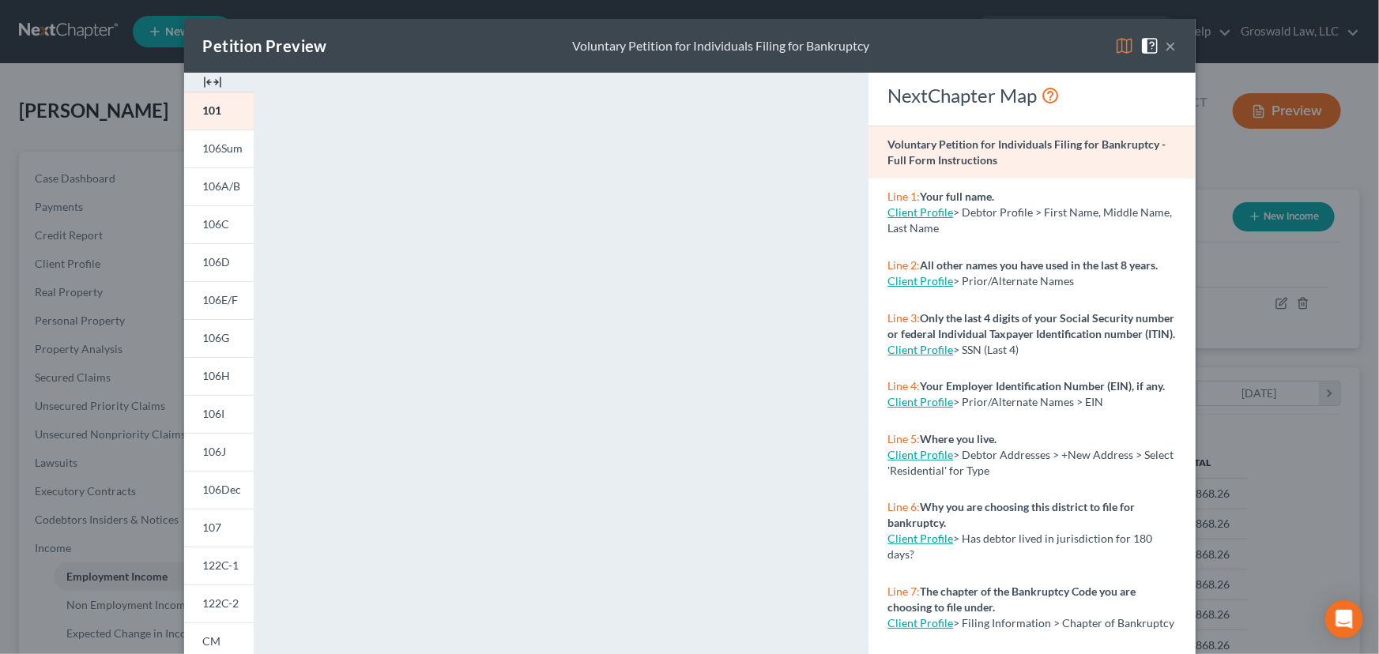
click at [203, 78] on img at bounding box center [212, 82] width 19 height 19
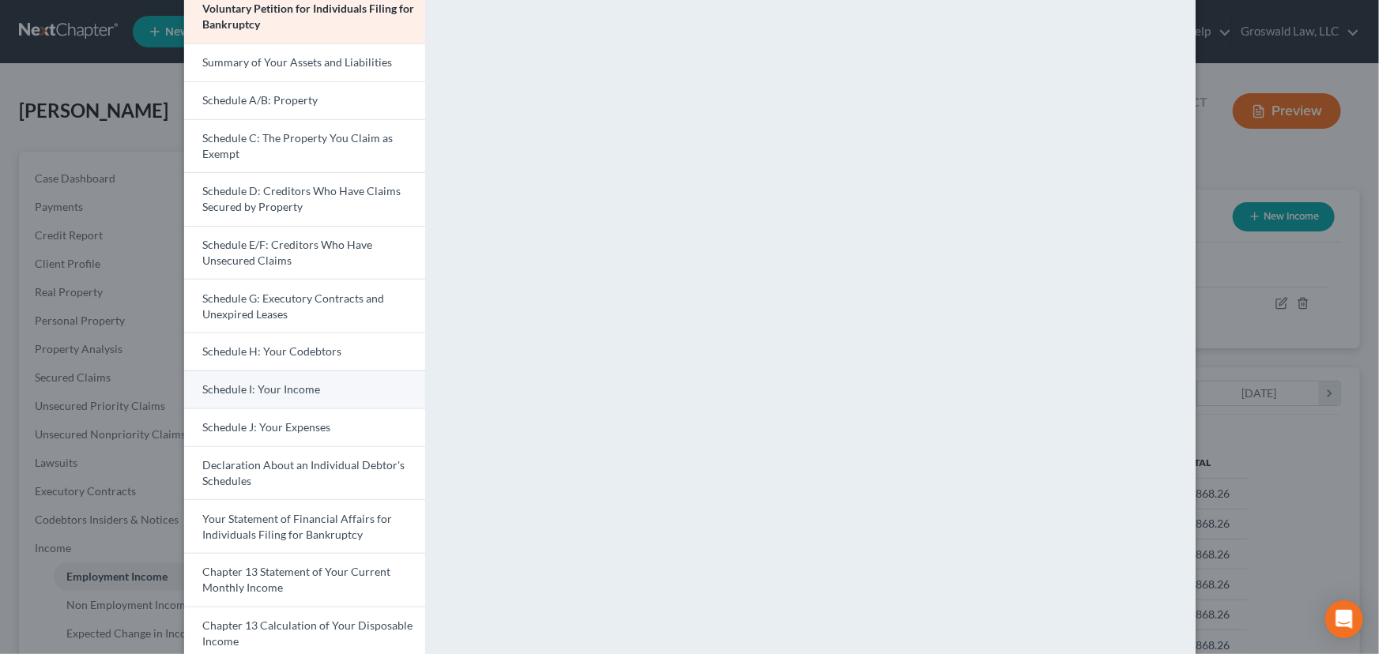
scroll to position [287, 0]
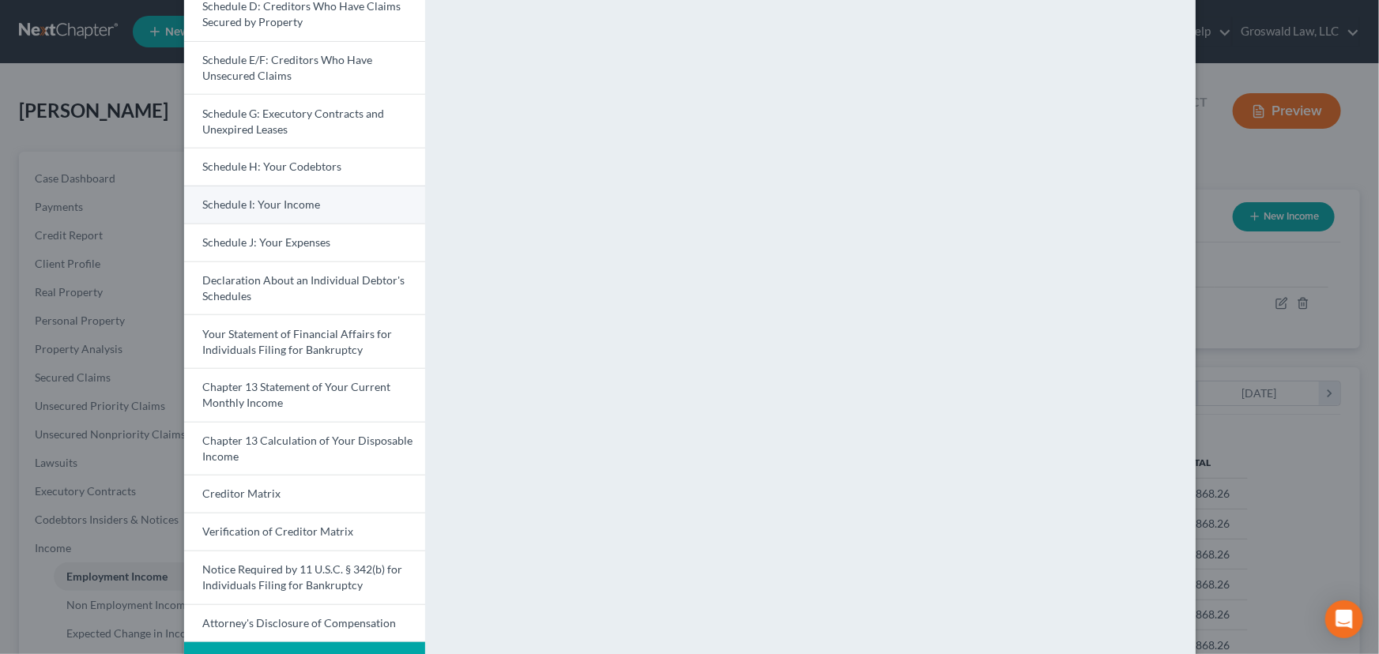
click at [280, 204] on span "Schedule I: Your Income" at bounding box center [262, 204] width 118 height 13
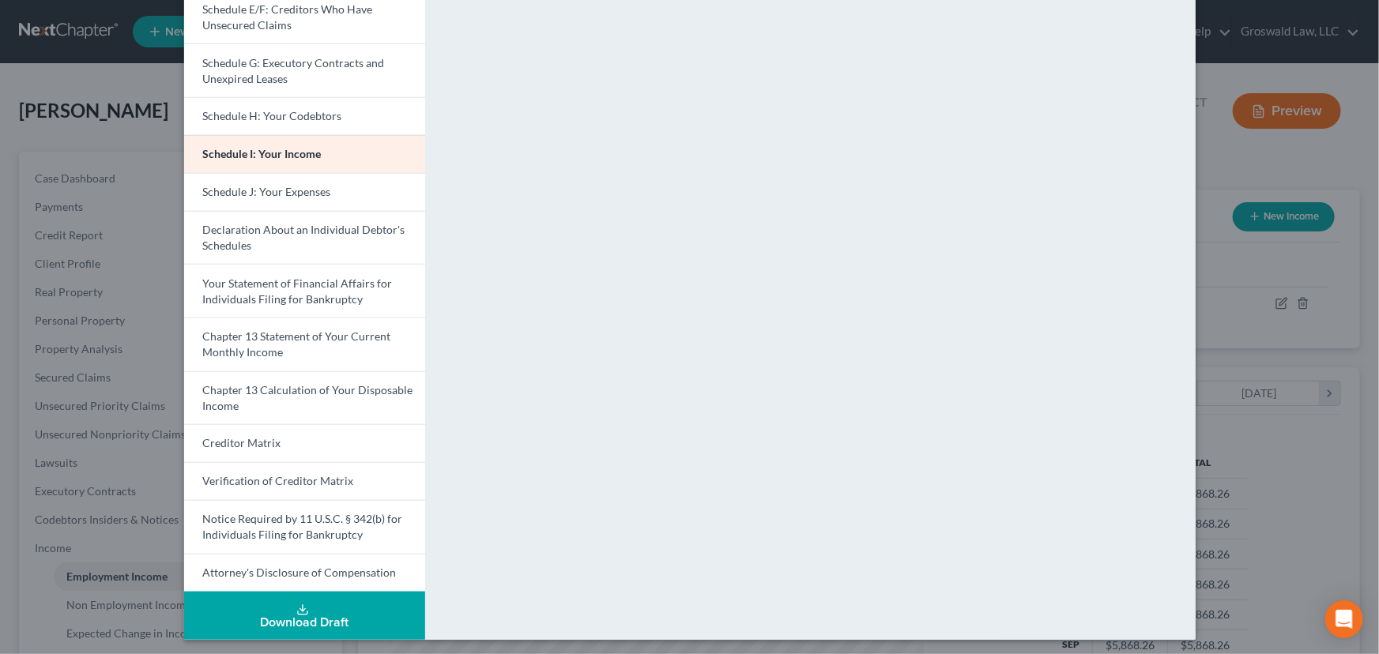
scroll to position [341, 0]
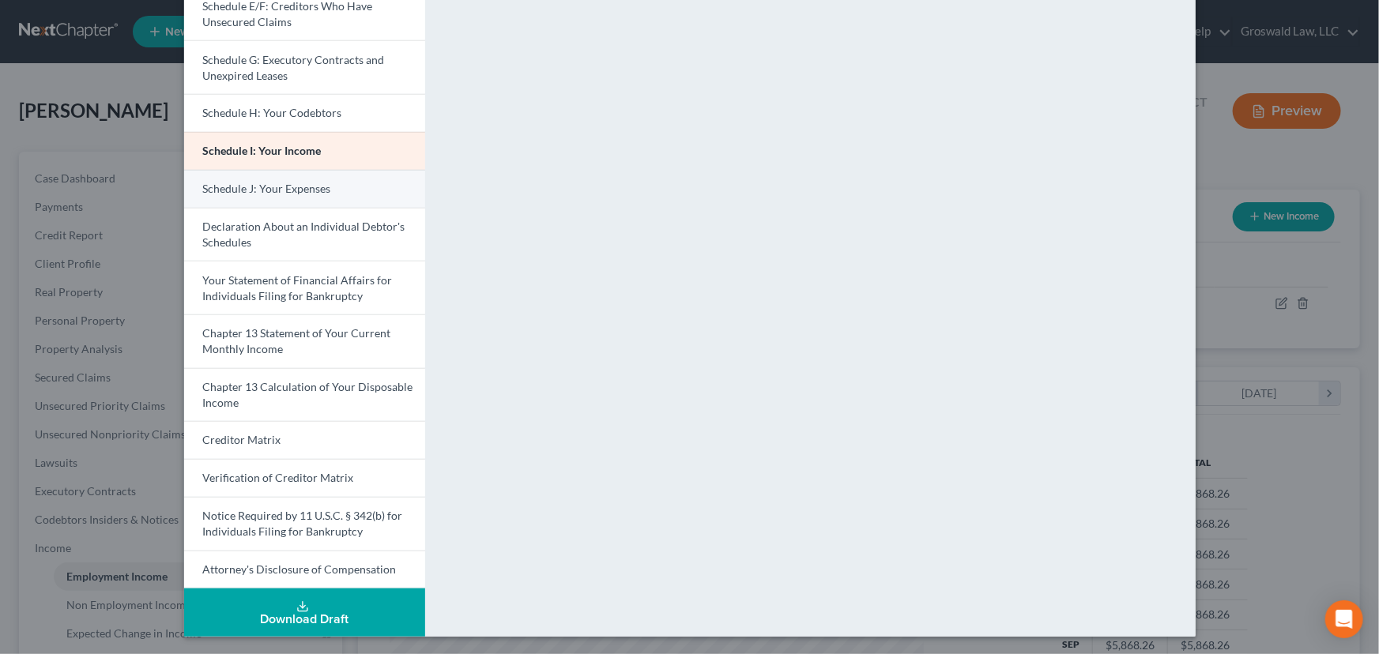
click at [259, 187] on span "Schedule J: Your Expenses" at bounding box center [267, 188] width 128 height 13
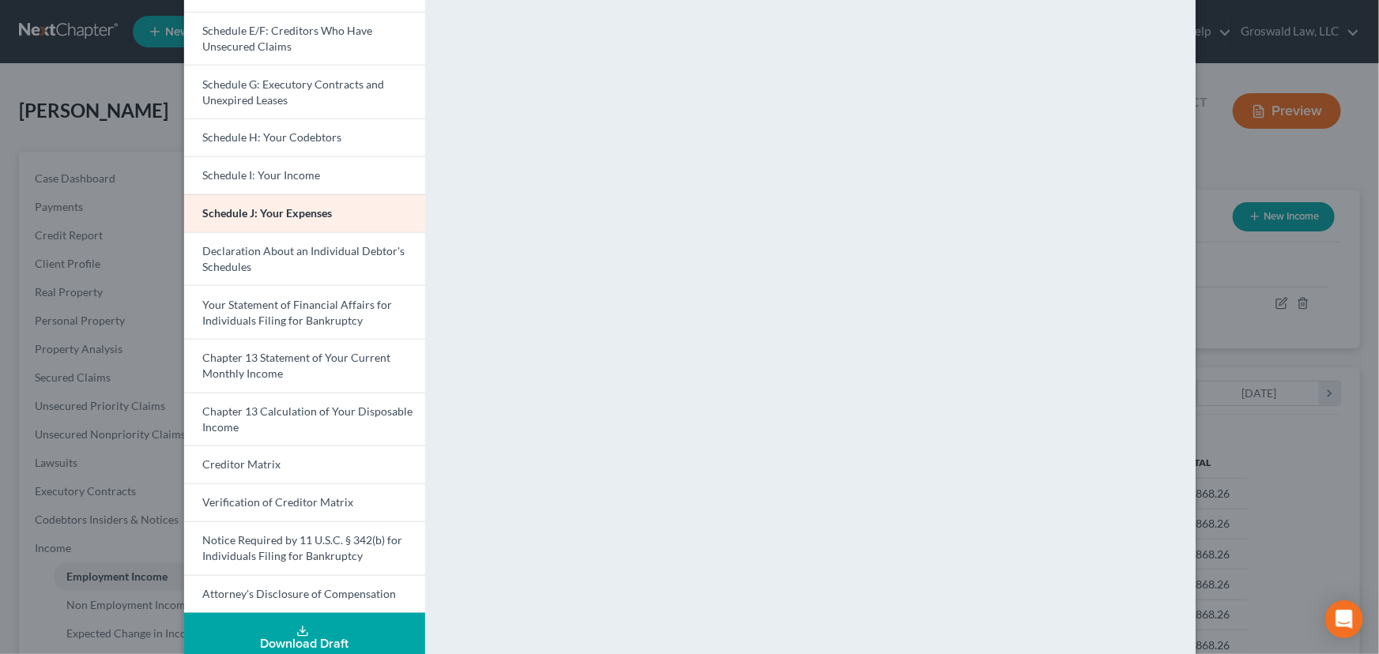
scroll to position [0, 0]
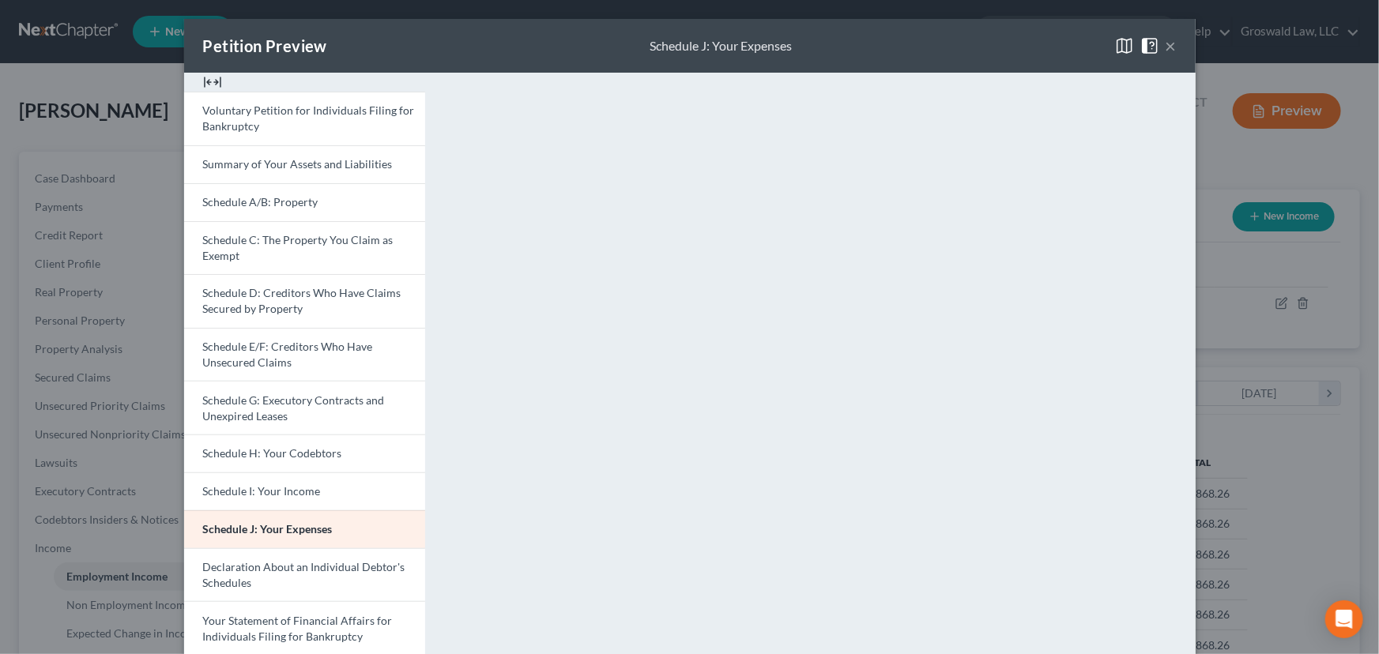
click at [1159, 45] on span at bounding box center [1152, 44] width 25 height 13
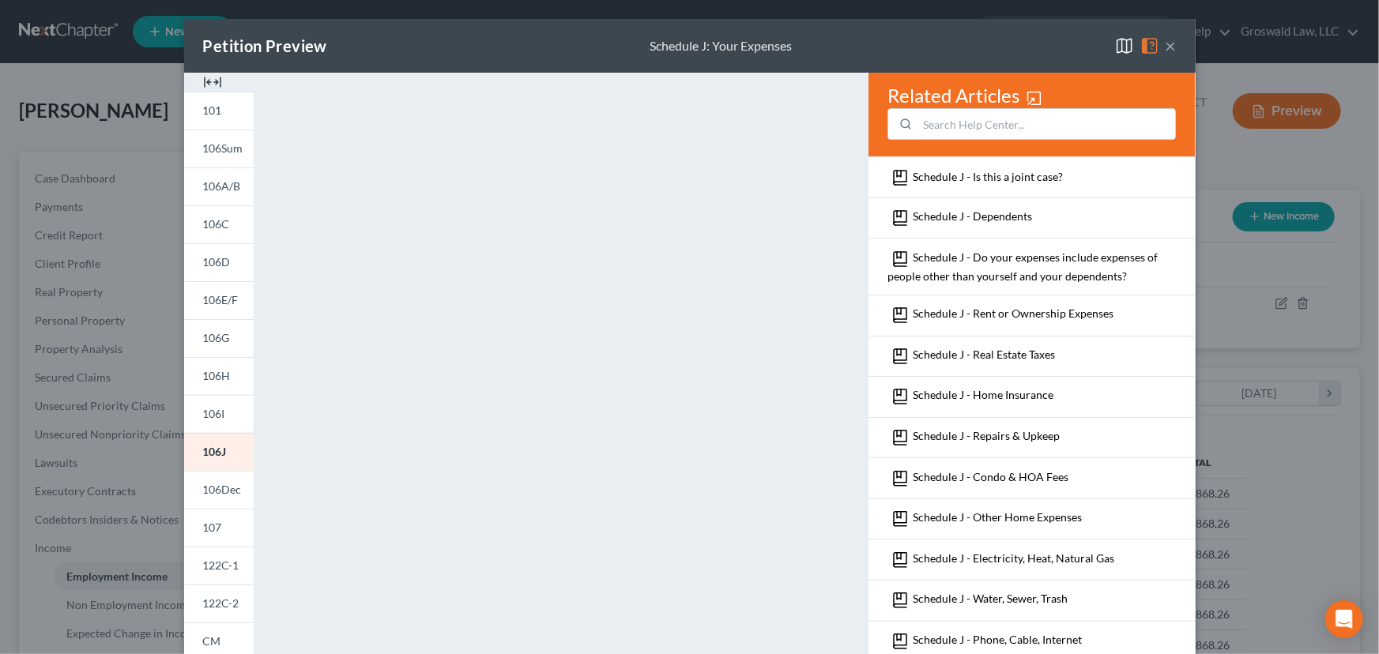
click at [203, 79] on img at bounding box center [212, 82] width 19 height 19
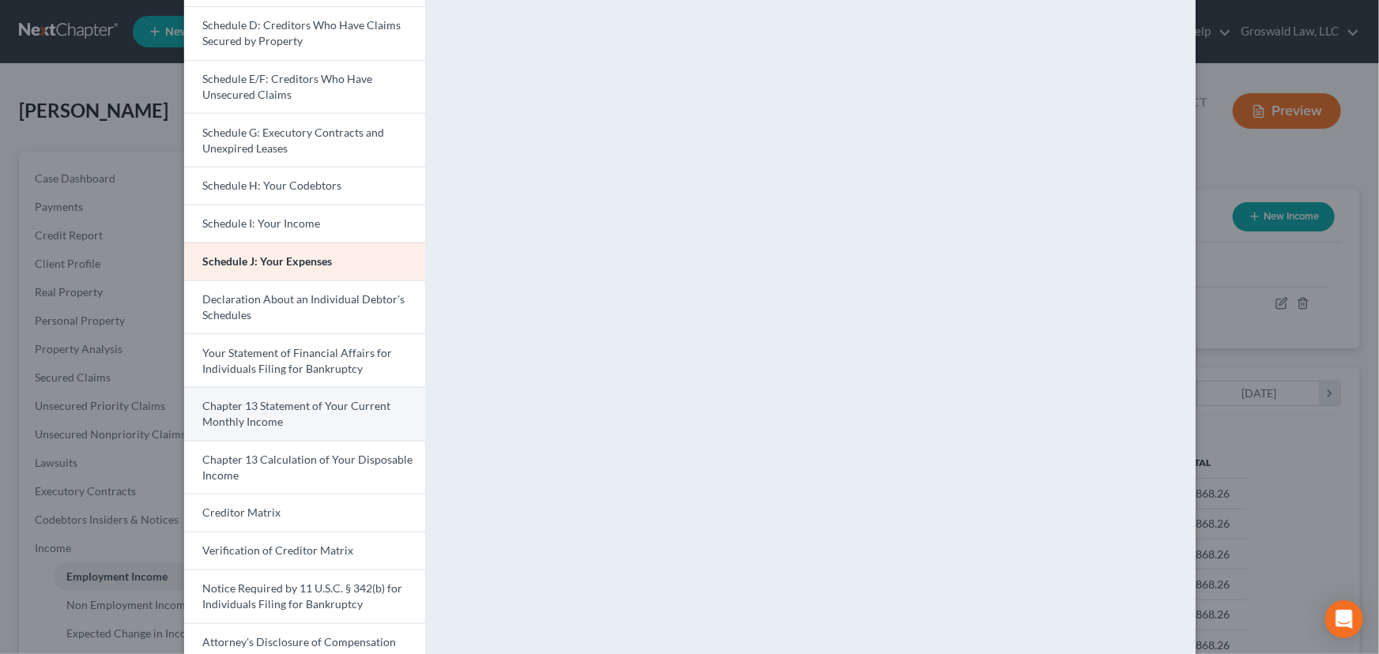
scroll to position [287, 0]
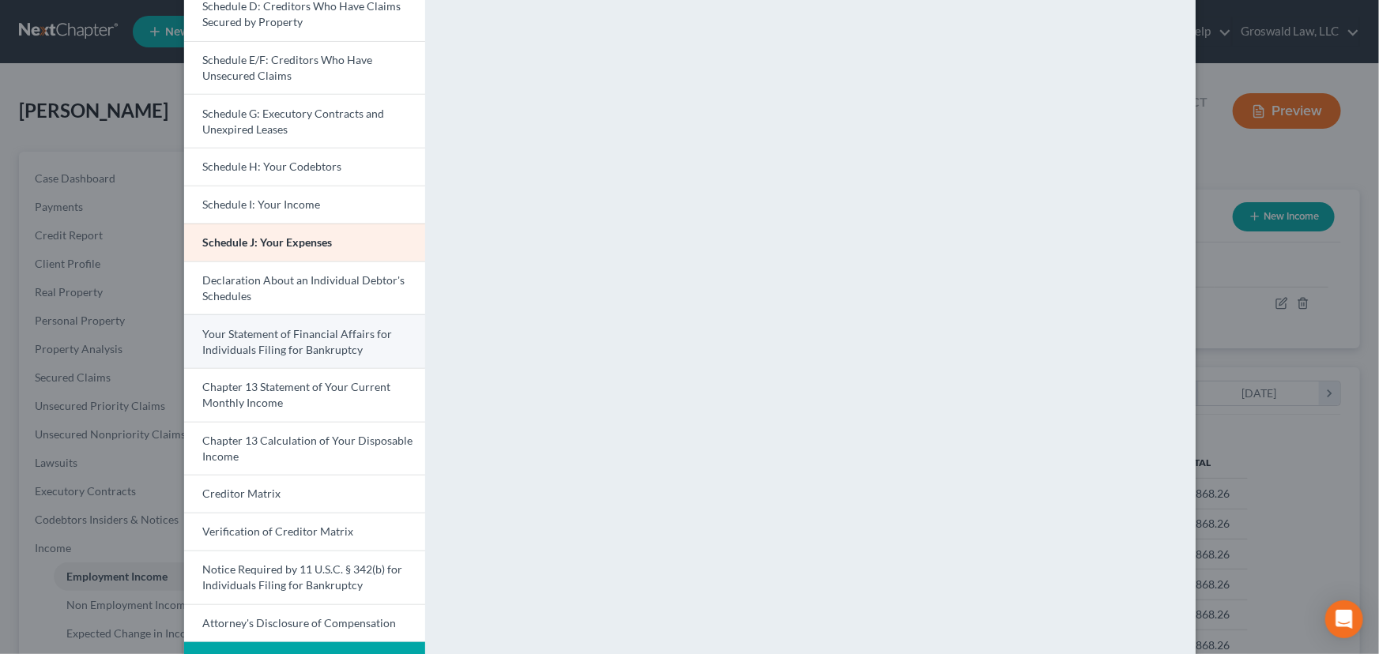
click at [288, 338] on span "Your Statement of Financial Affairs for Individuals Filing for Bankruptcy" at bounding box center [298, 341] width 190 height 29
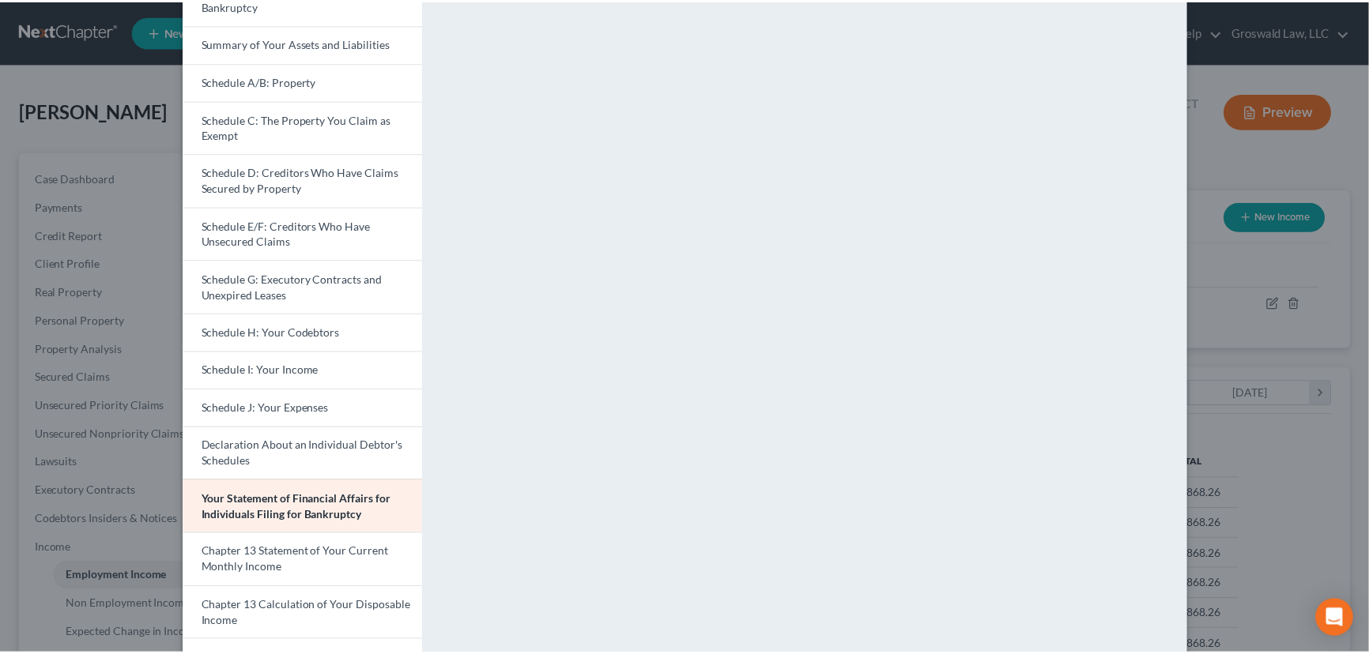
scroll to position [0, 0]
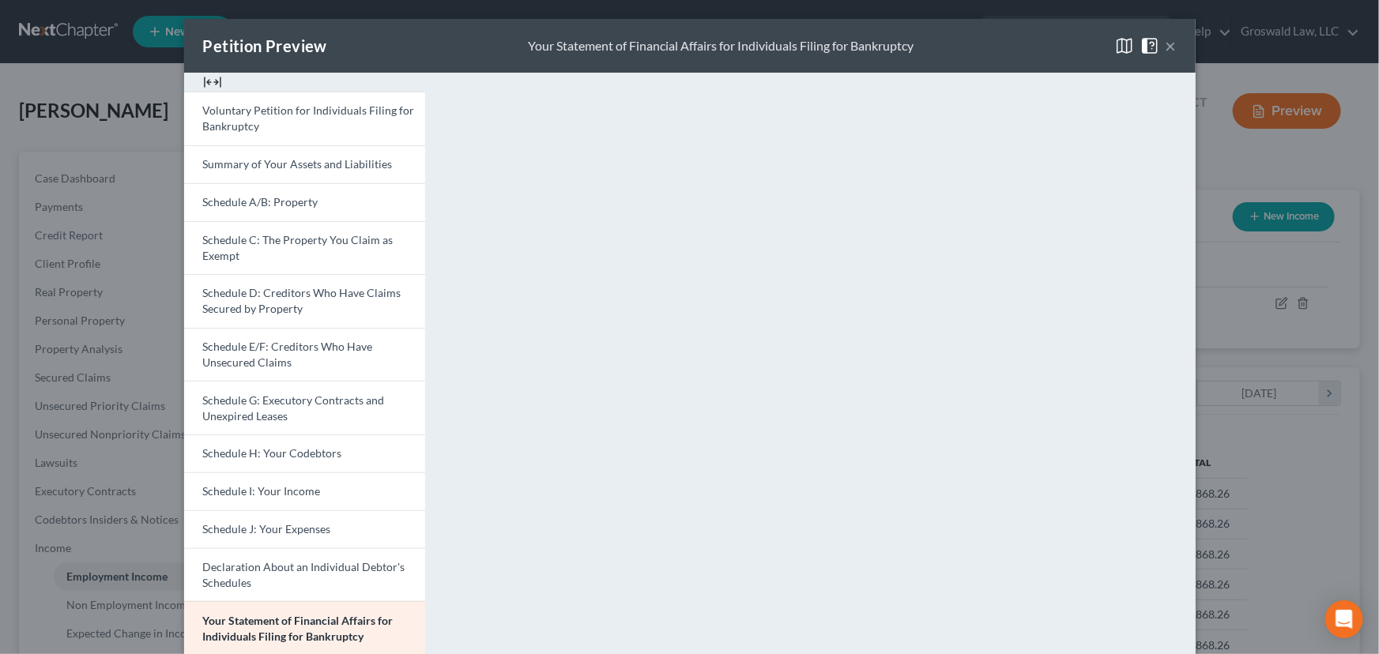
click at [1166, 39] on button "×" at bounding box center [1171, 45] width 11 height 19
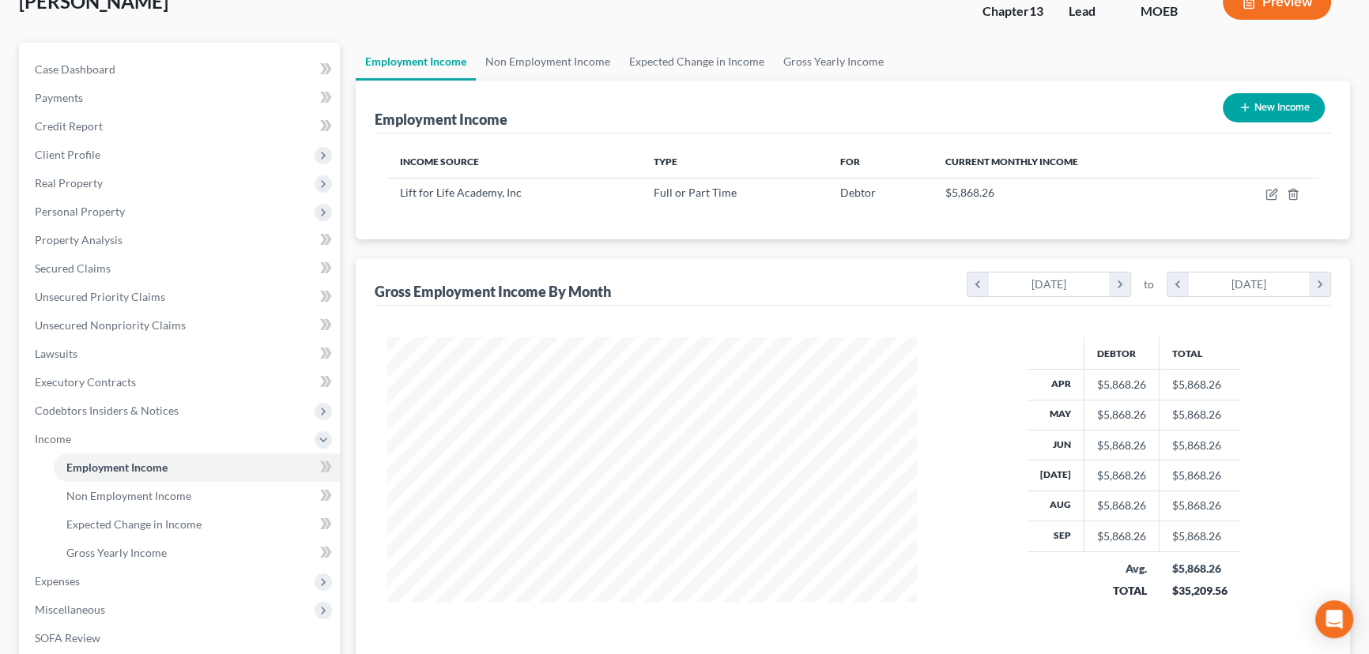
scroll to position [354, 0]
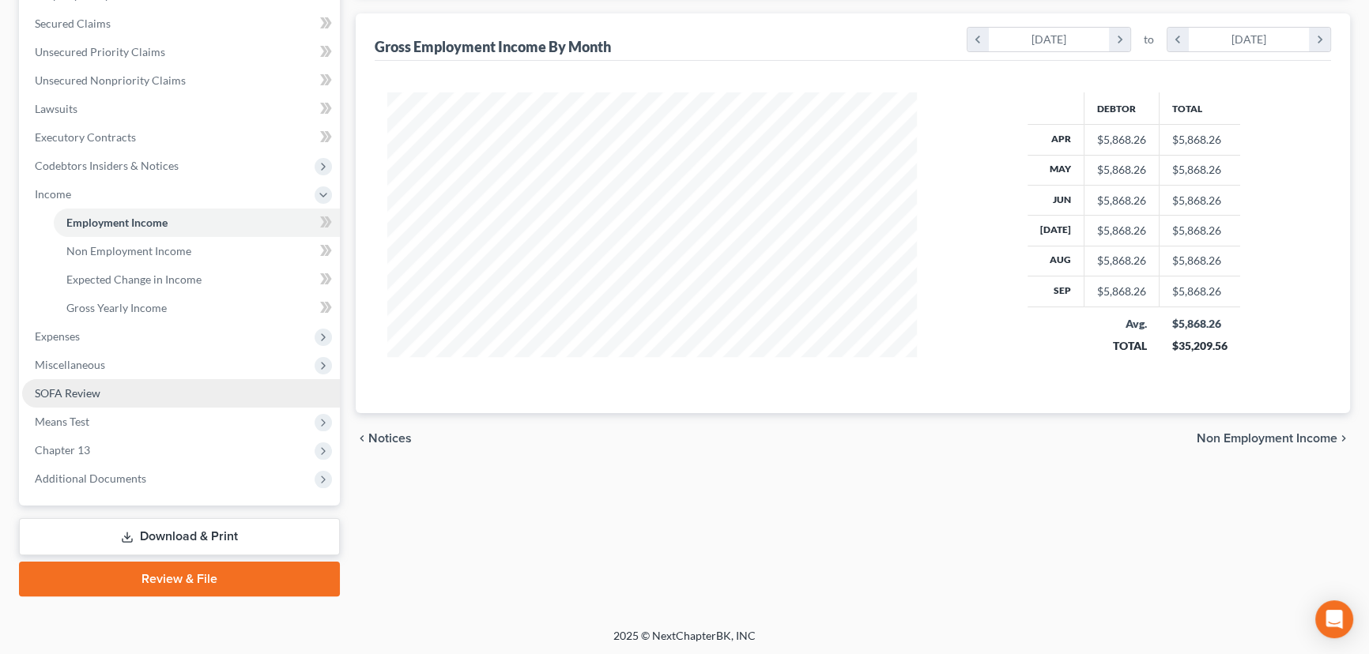
click at [85, 392] on span "SOFA Review" at bounding box center [68, 392] width 66 height 13
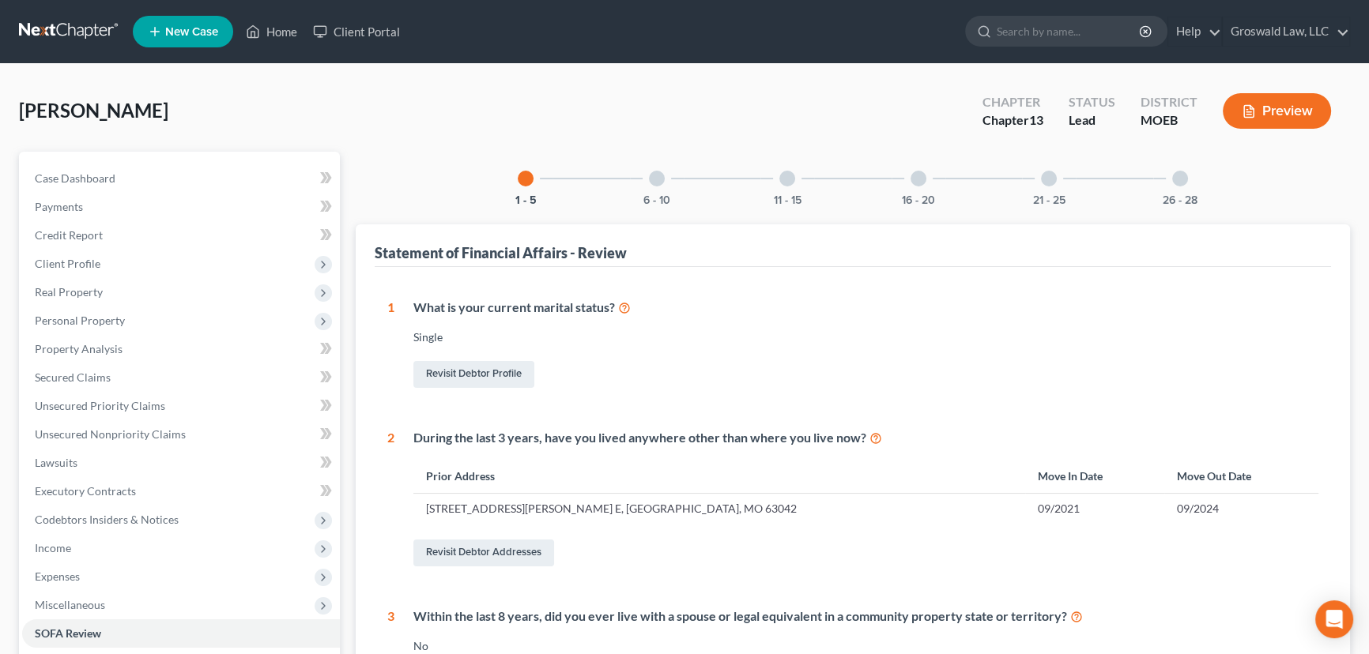
click at [919, 185] on div "16 - 20" at bounding box center [918, 179] width 54 height 54
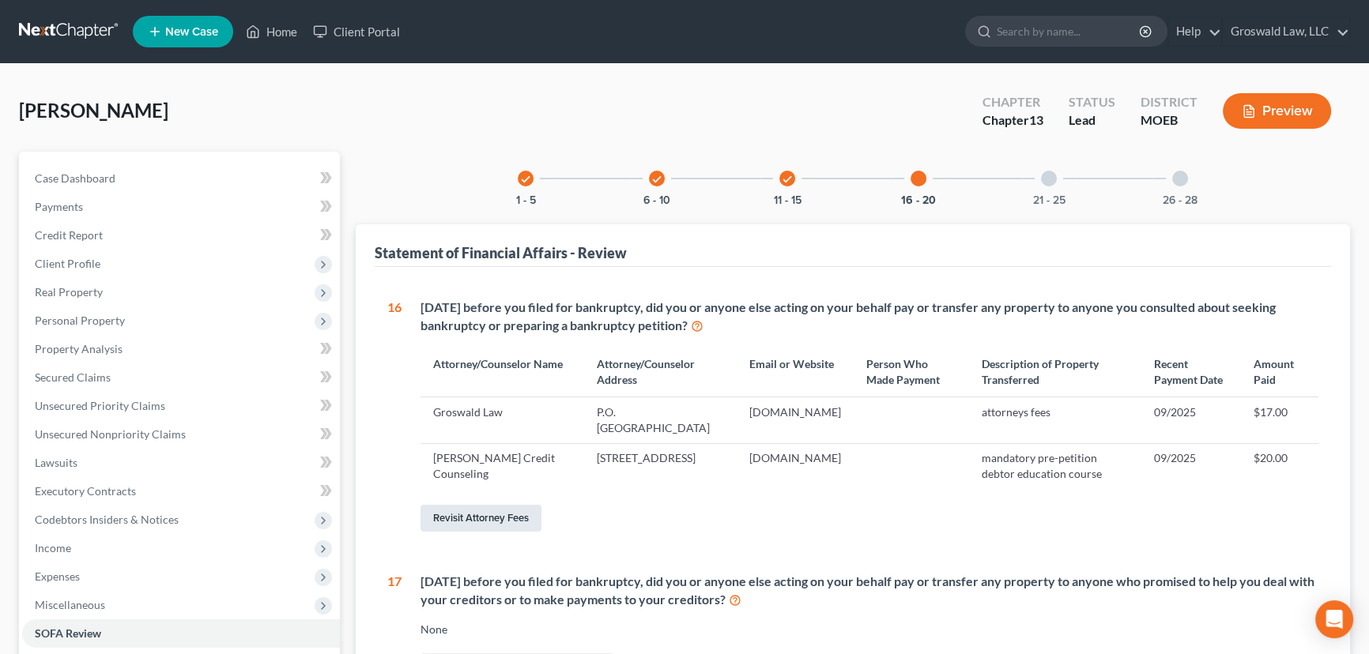
click at [476, 509] on link "Revisit Attorney Fees" at bounding box center [480, 518] width 121 height 27
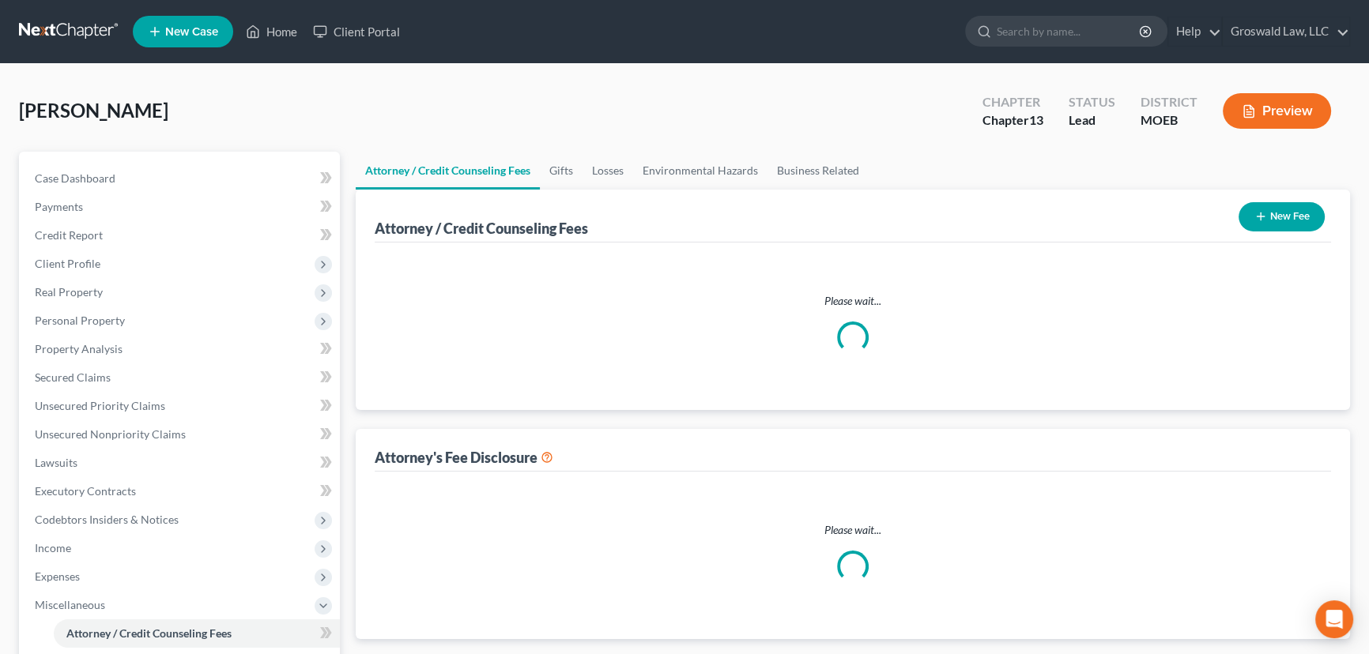
select select "0"
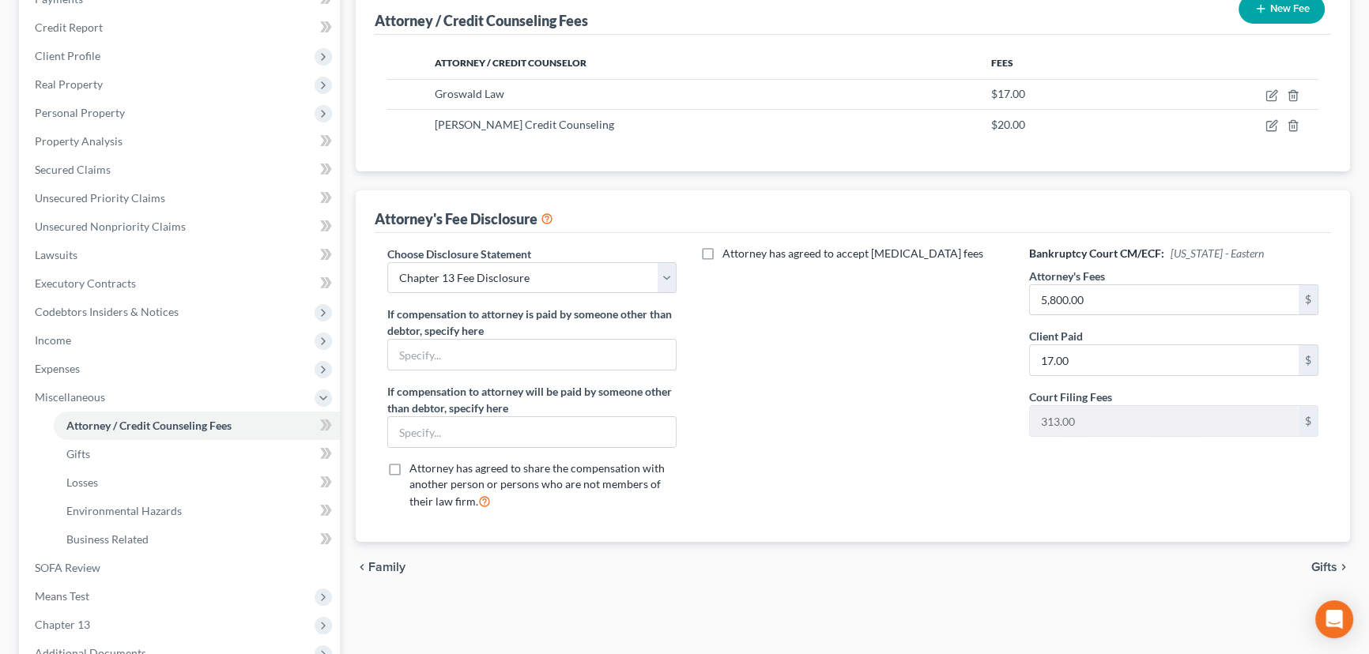
scroll to position [215, 0]
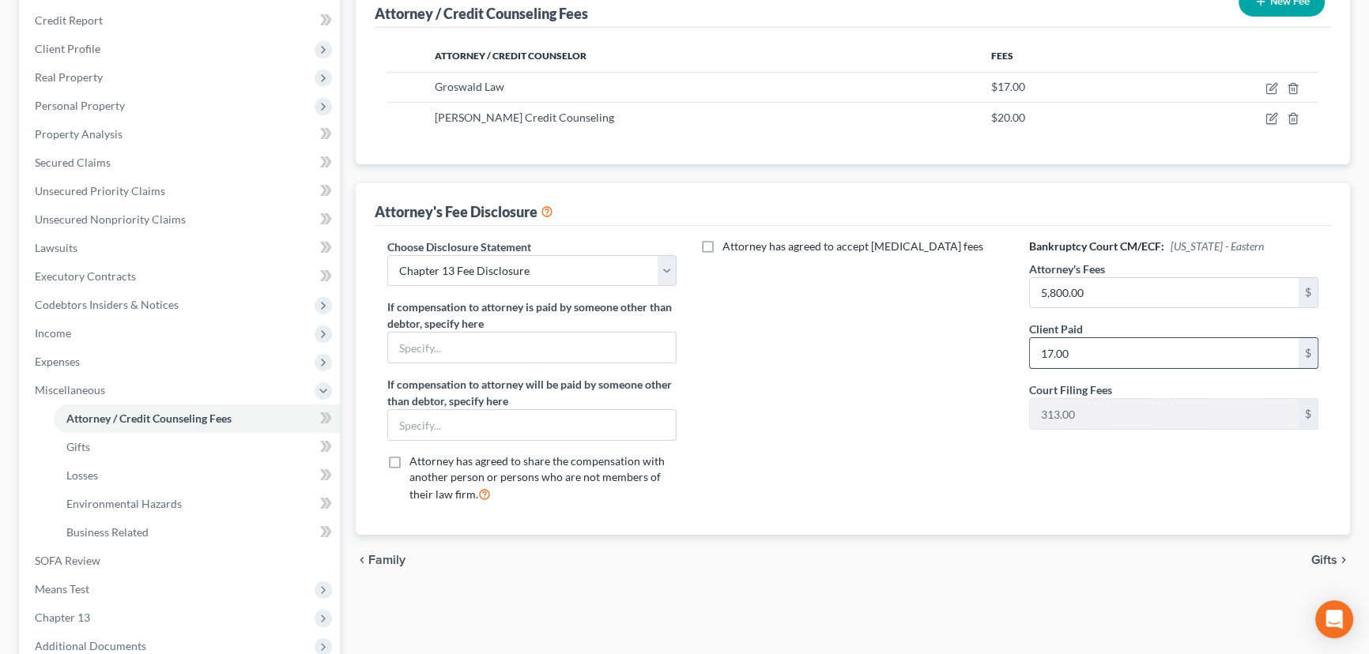
click at [1104, 342] on input "17.00" at bounding box center [1164, 353] width 269 height 30
type input "137"
click at [899, 415] on div "Attorney has agreed to accept [MEDICAL_DATA] fees" at bounding box center [852, 377] width 321 height 277
click at [1270, 85] on icon "button" at bounding box center [1271, 88] width 13 height 13
select select "26"
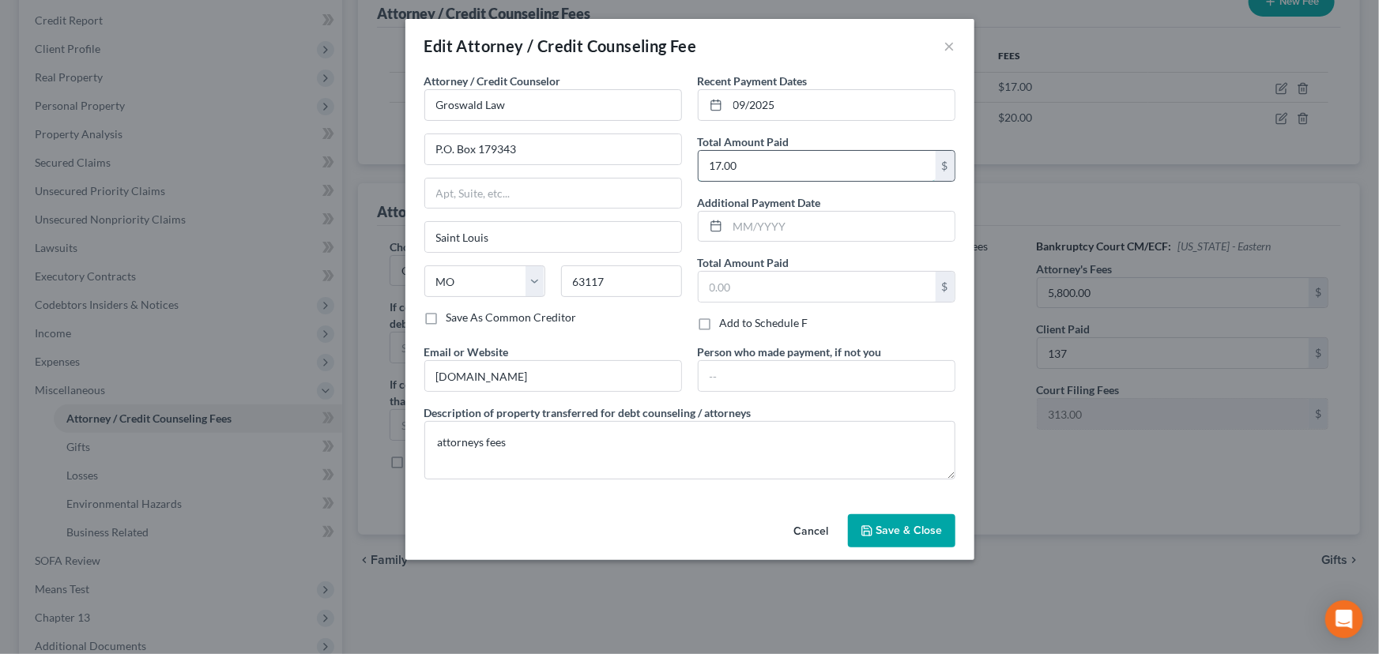
click at [802, 162] on input "17.00" at bounding box center [817, 166] width 237 height 30
type input "137"
click at [927, 524] on span "Save & Close" at bounding box center [909, 530] width 66 height 13
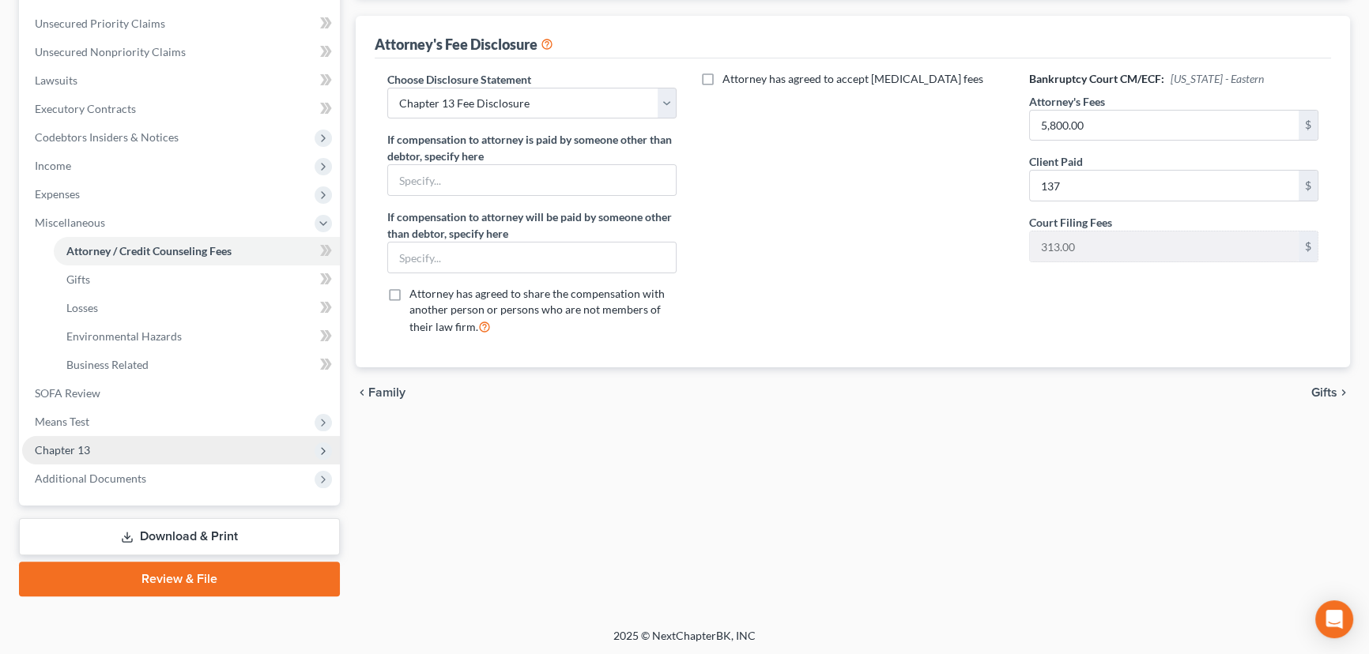
click at [69, 445] on span "Chapter 13" at bounding box center [62, 449] width 55 height 13
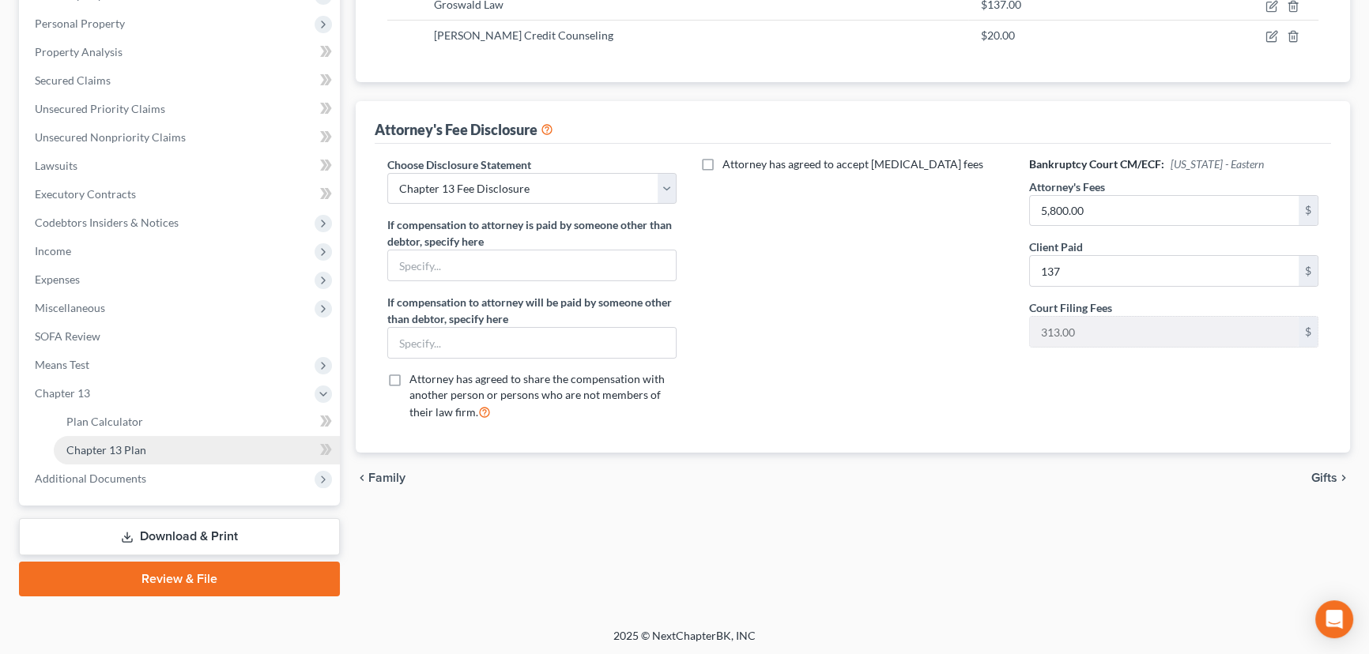
click at [141, 443] on span "Chapter 13 Plan" at bounding box center [106, 449] width 80 height 13
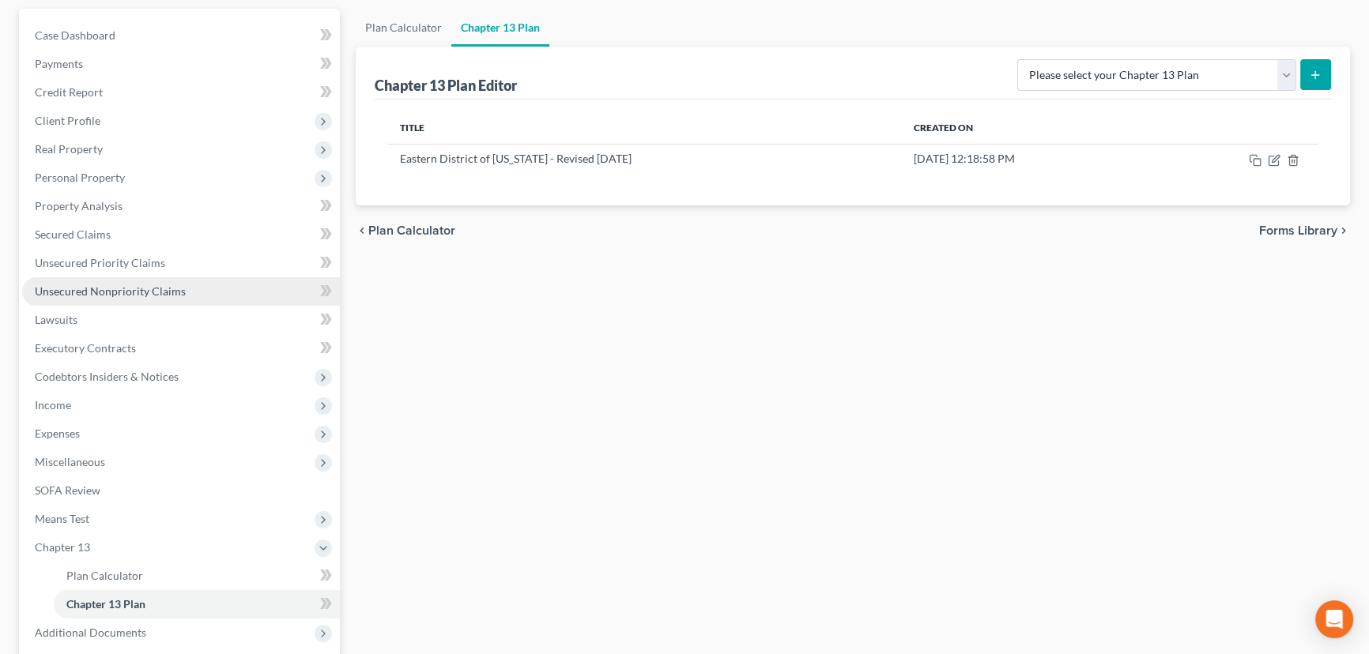
click at [133, 291] on span "Unsecured Nonpriority Claims" at bounding box center [110, 290] width 151 height 13
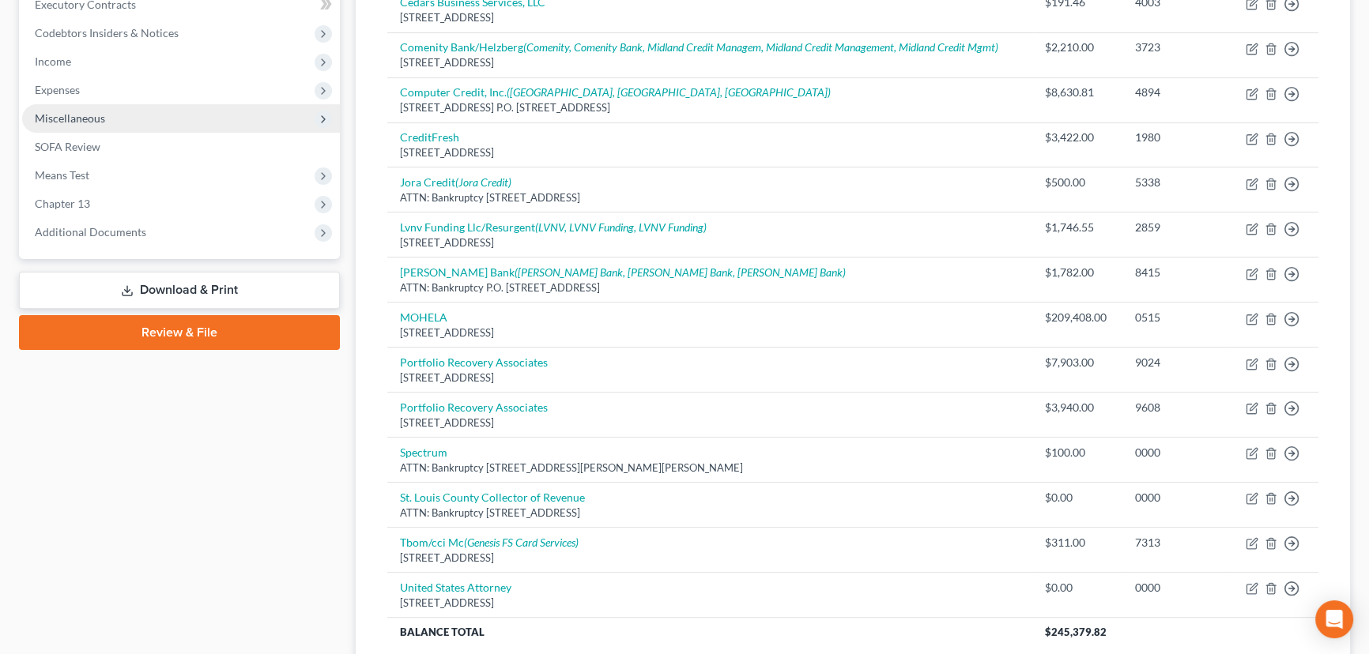
scroll to position [259, 0]
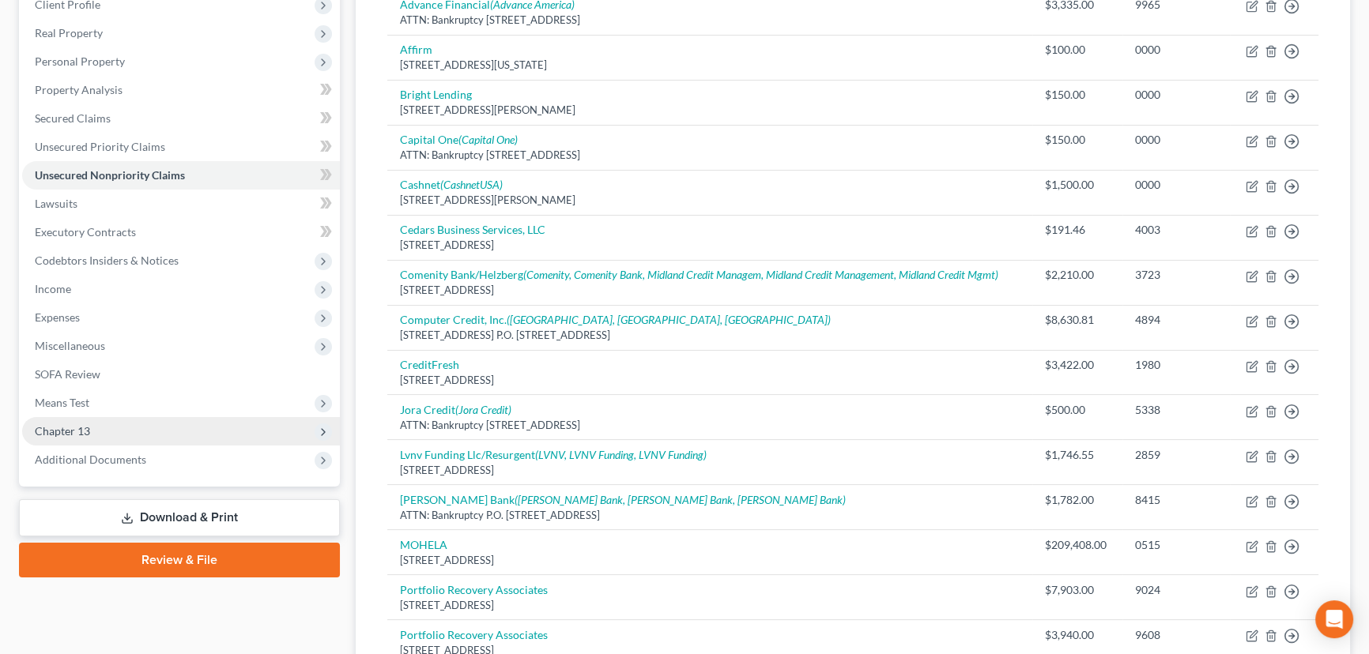
click at [49, 436] on span "Chapter 13" at bounding box center [181, 431] width 318 height 28
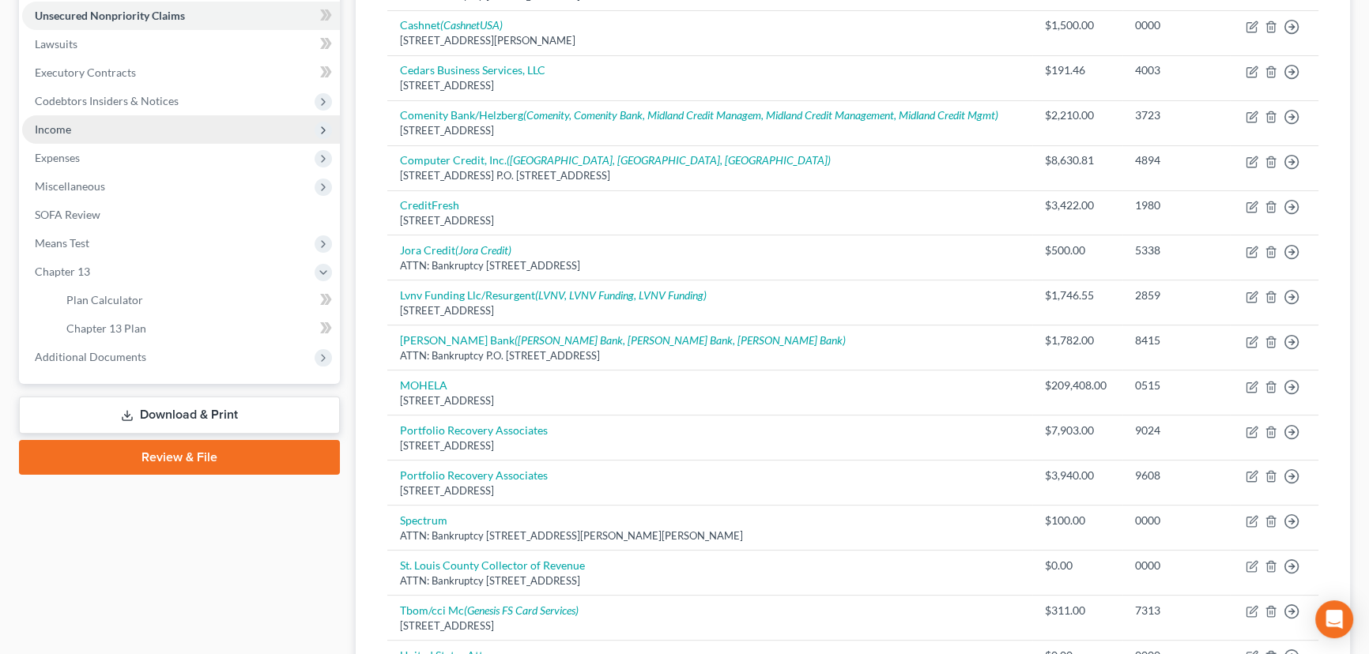
scroll to position [331, 0]
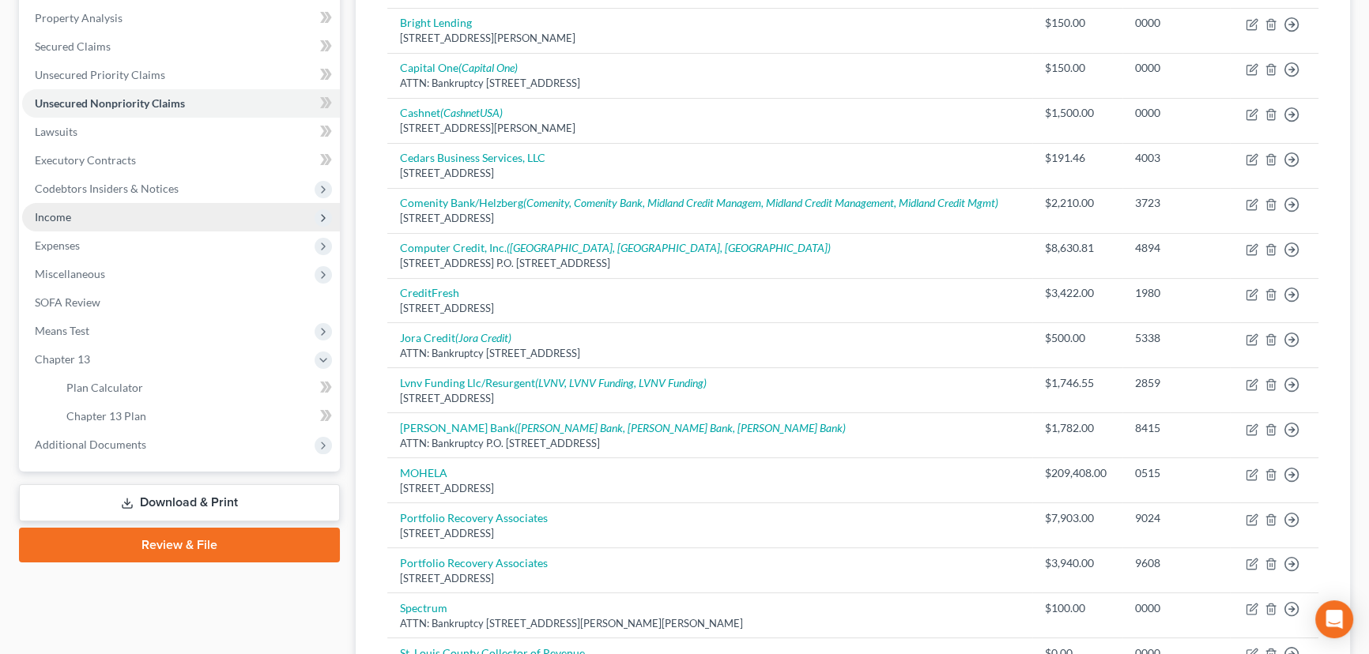
click at [150, 208] on span "Income" at bounding box center [181, 217] width 318 height 28
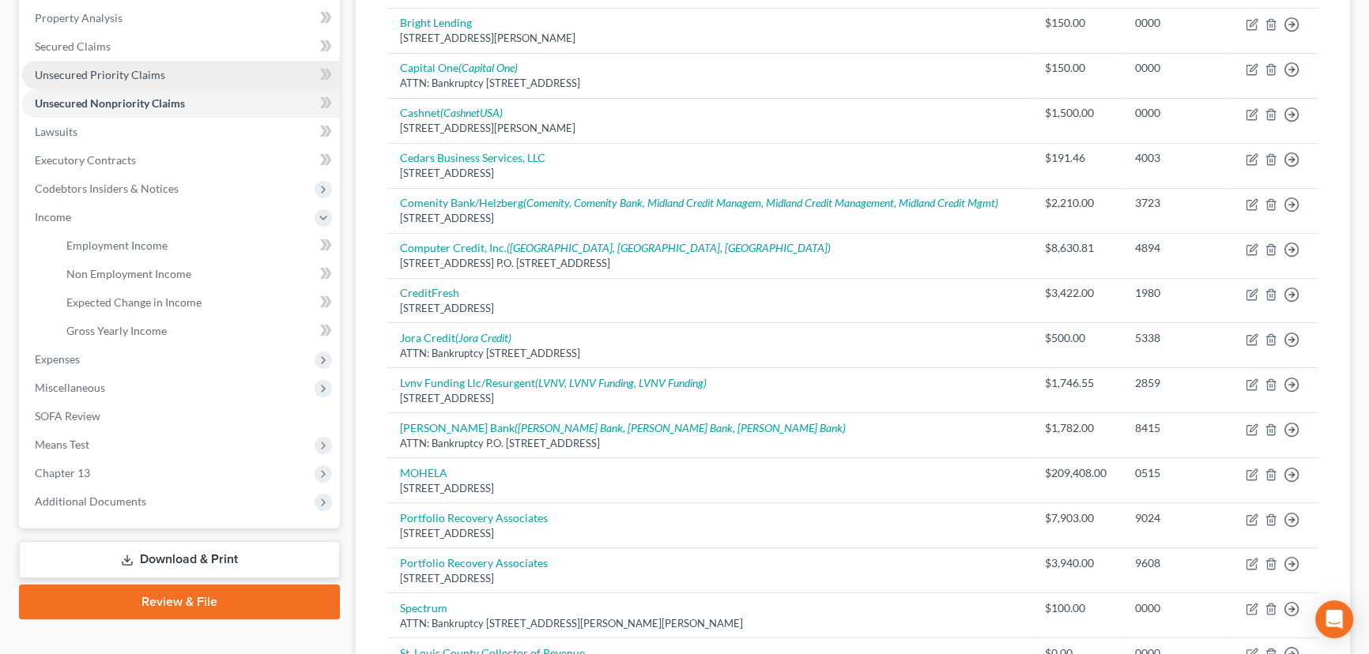
click at [135, 68] on span "Unsecured Priority Claims" at bounding box center [100, 74] width 130 height 13
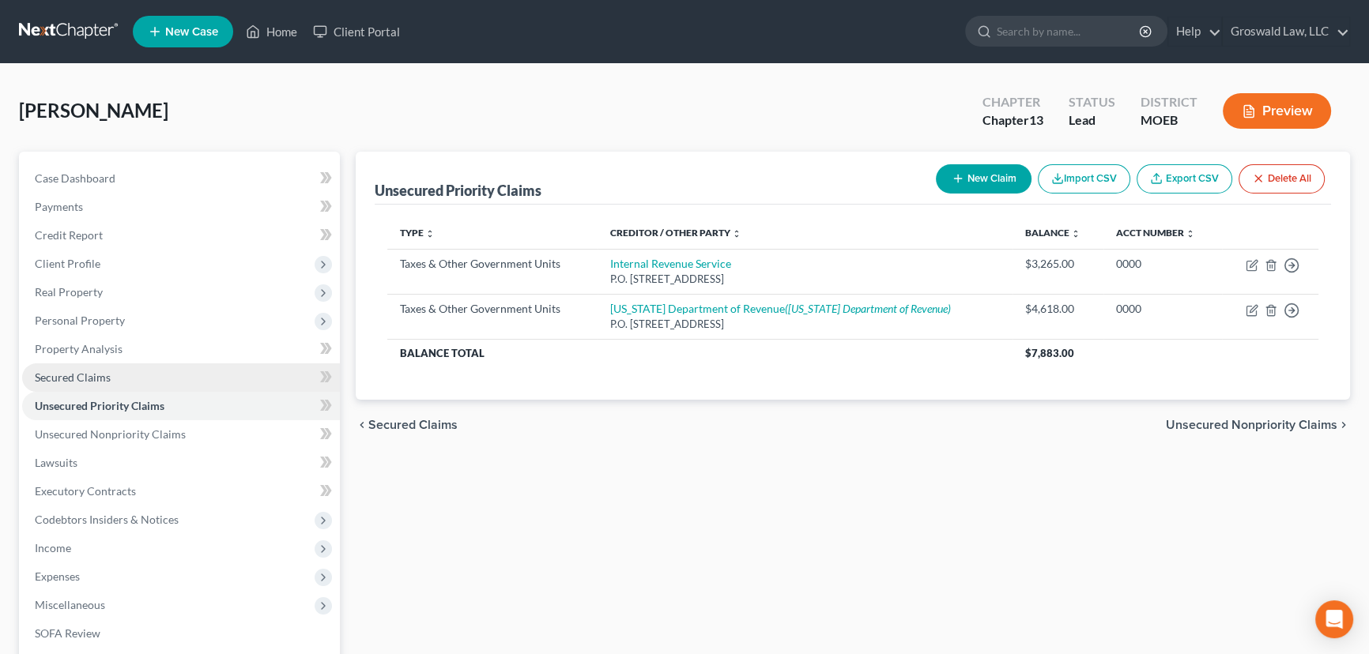
click at [55, 384] on link "Secured Claims" at bounding box center [181, 378] width 318 height 28
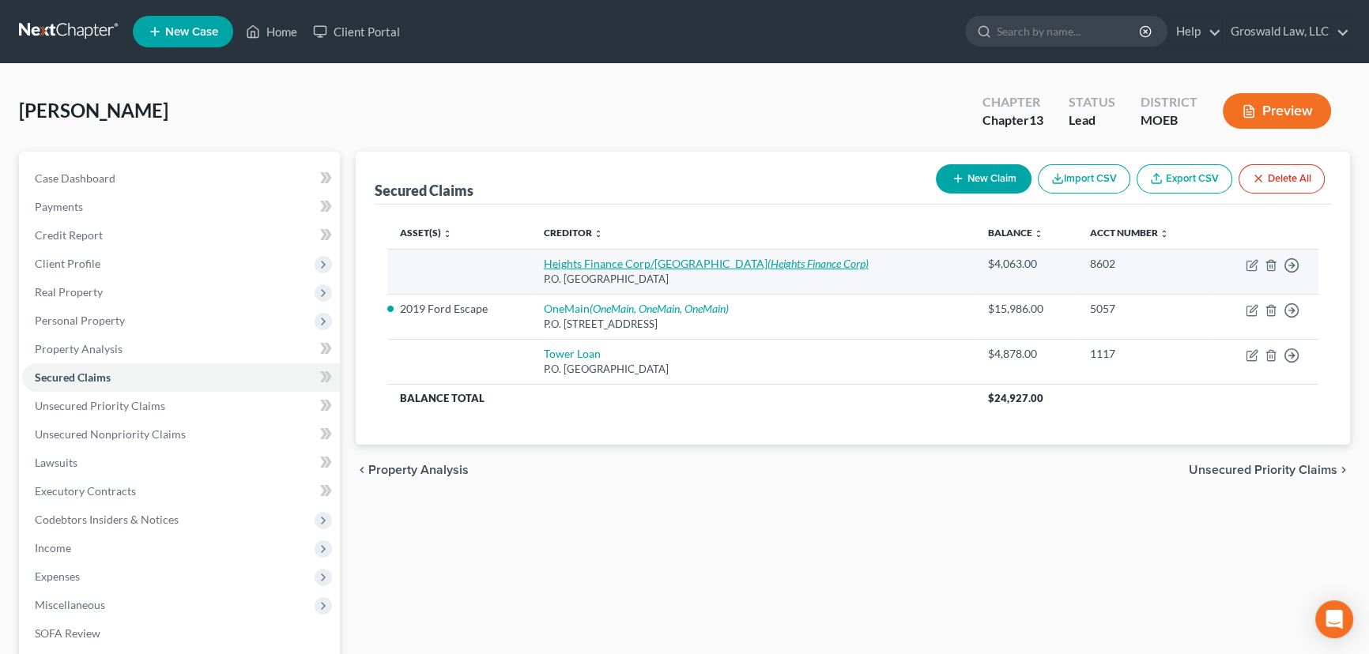
click at [635, 266] on link "Heights Finance Corp/[GEOGRAPHIC_DATA] (Heights Finance Corp)" at bounding box center [706, 263] width 325 height 13
select select "42"
select select "0"
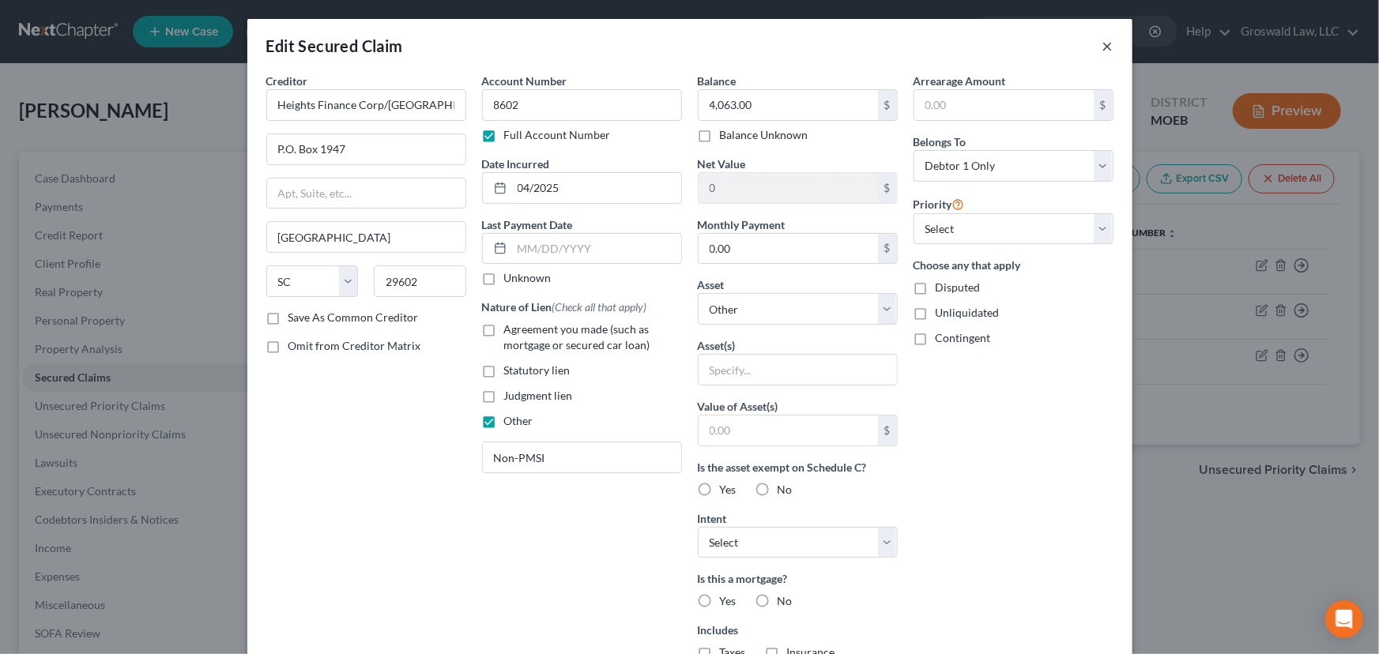
click at [1102, 44] on button "×" at bounding box center [1107, 45] width 11 height 19
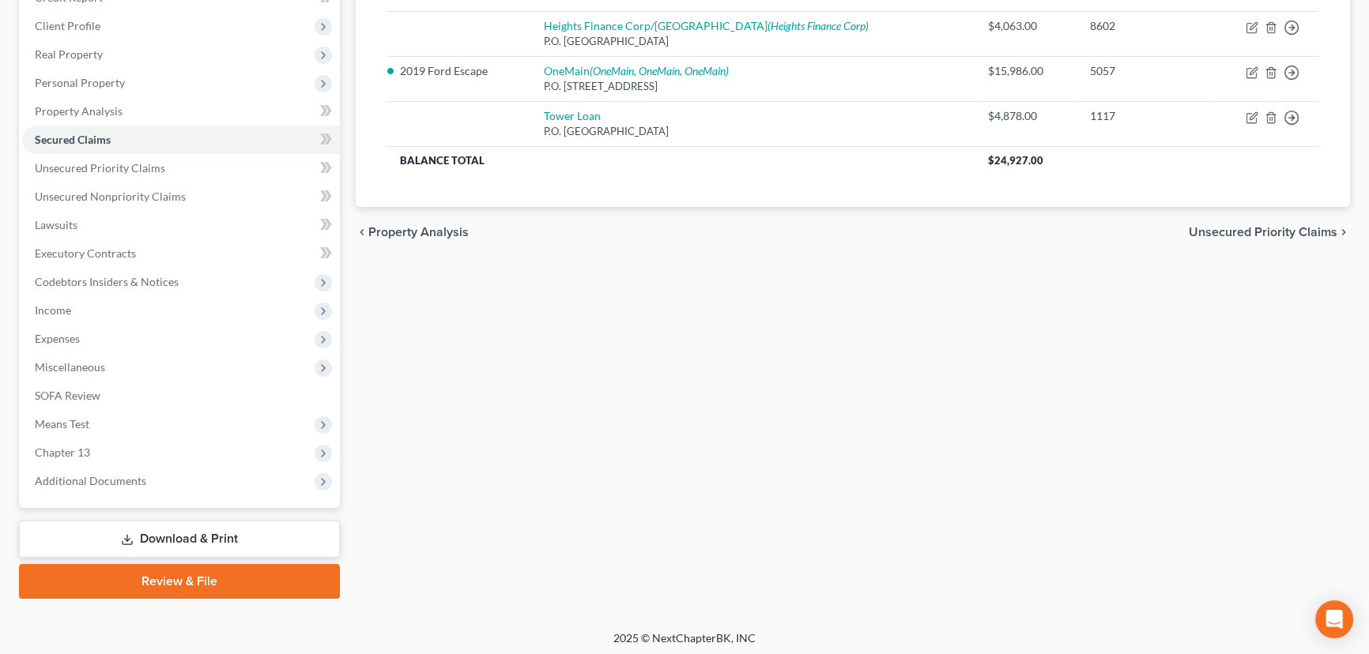
scroll to position [240, 0]
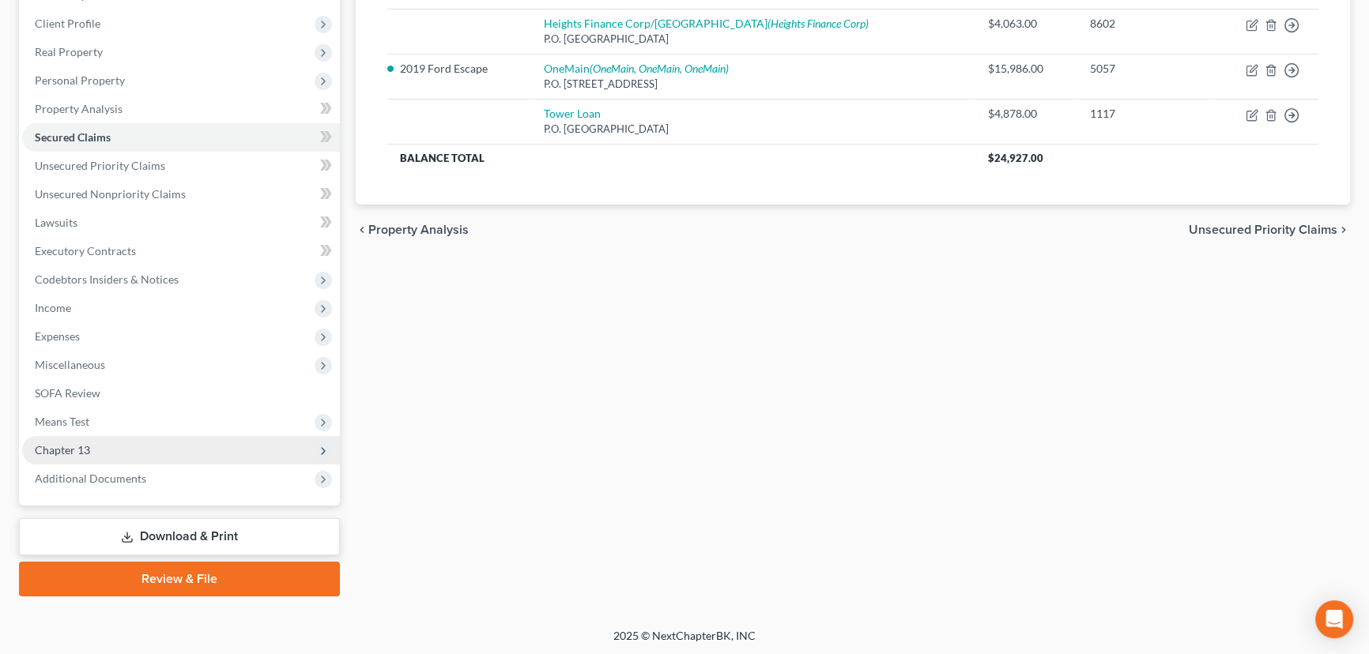
click at [50, 458] on span "Chapter 13" at bounding box center [181, 450] width 318 height 28
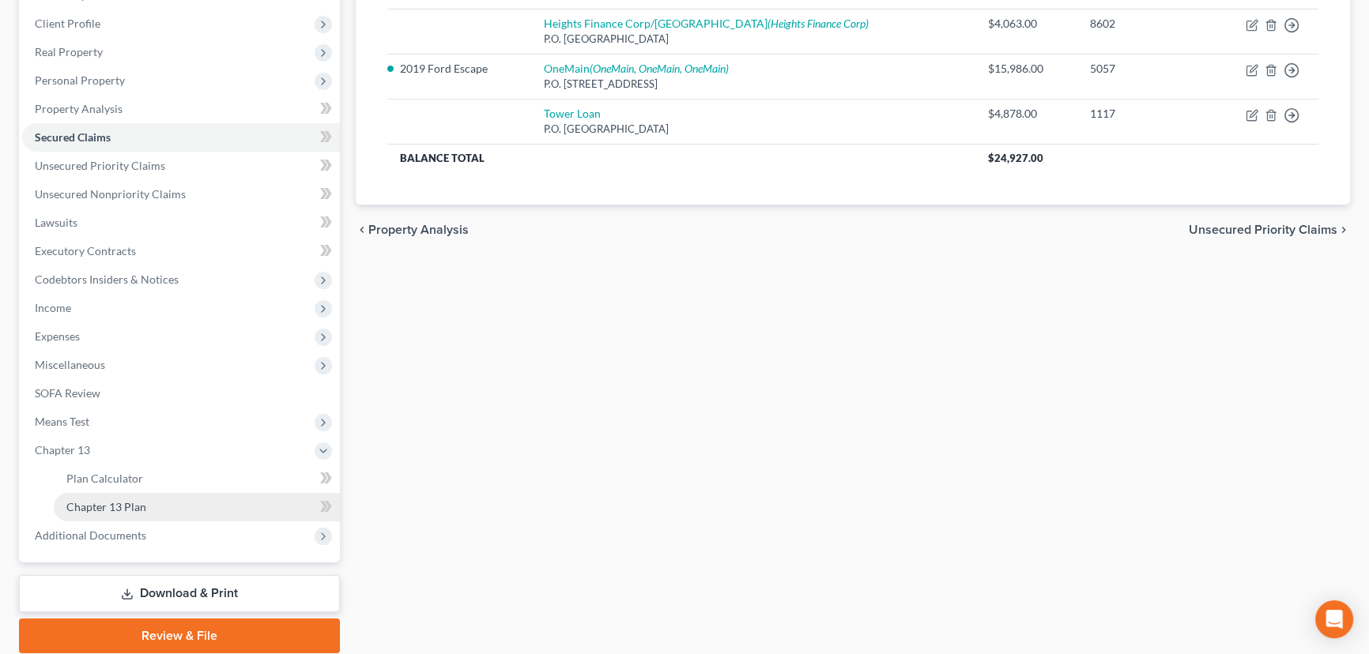
click at [96, 509] on span "Chapter 13 Plan" at bounding box center [106, 506] width 80 height 13
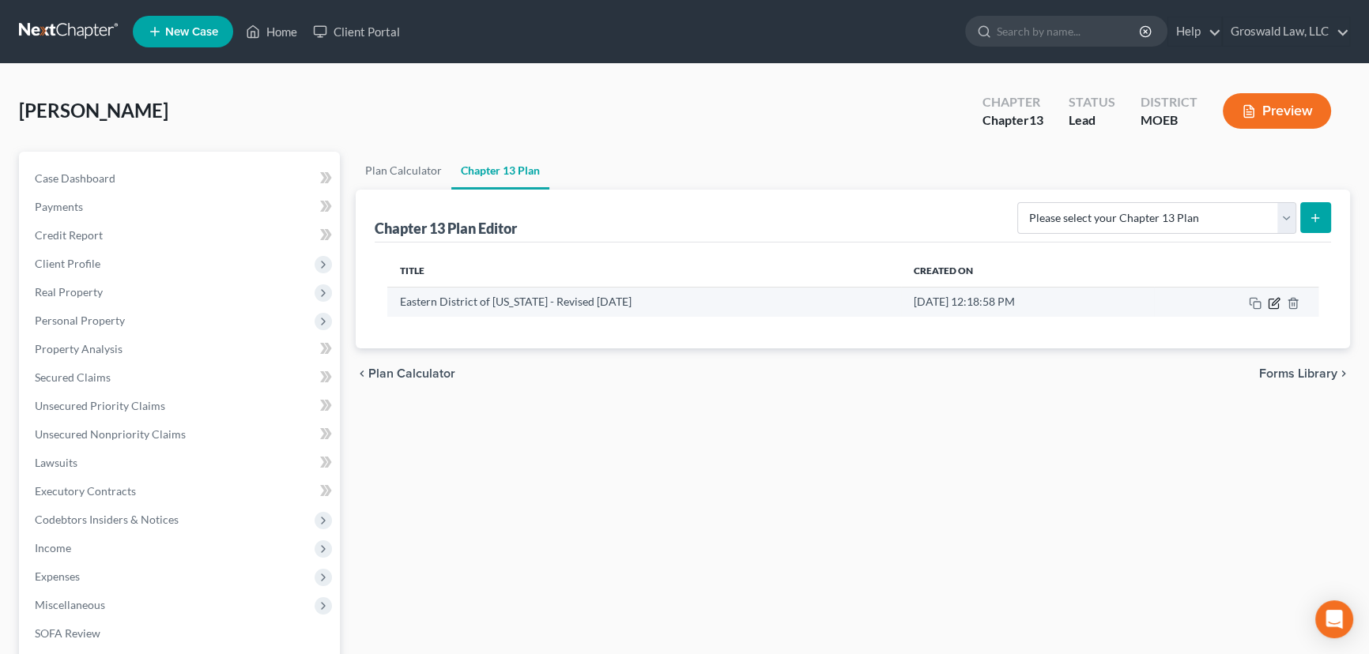
click at [1274, 304] on icon "button" at bounding box center [1274, 303] width 13 height 13
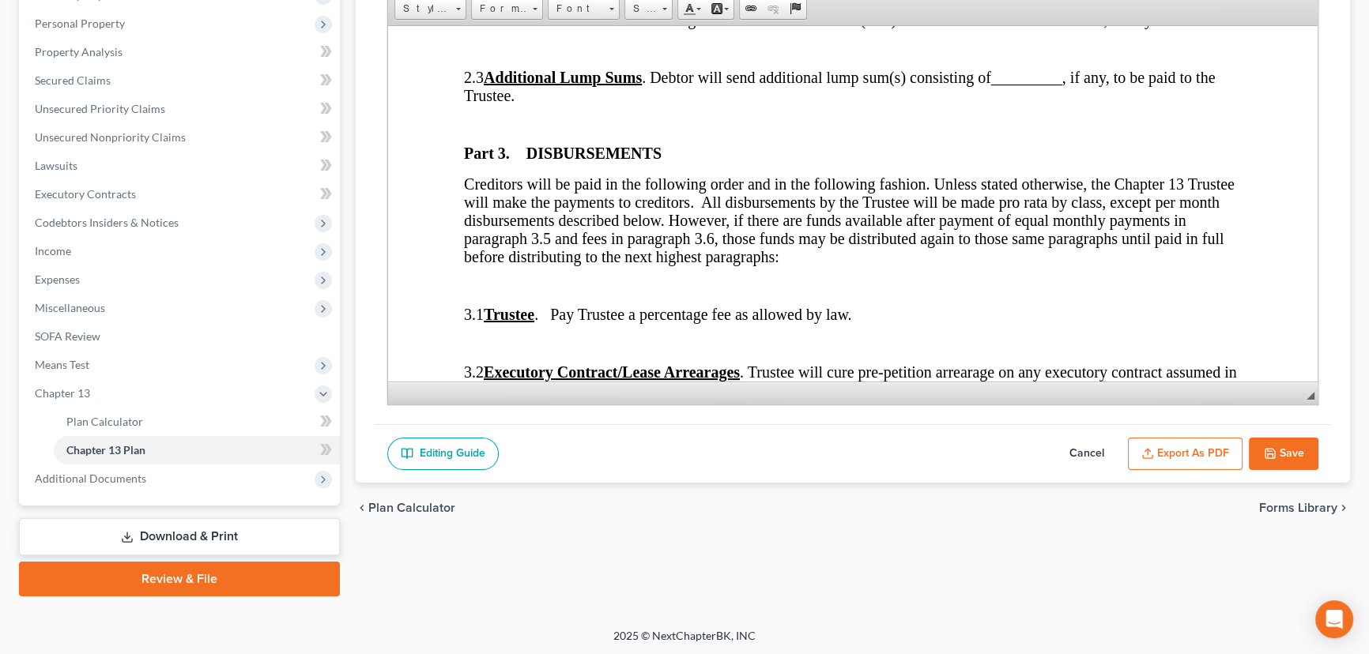
scroll to position [933, 0]
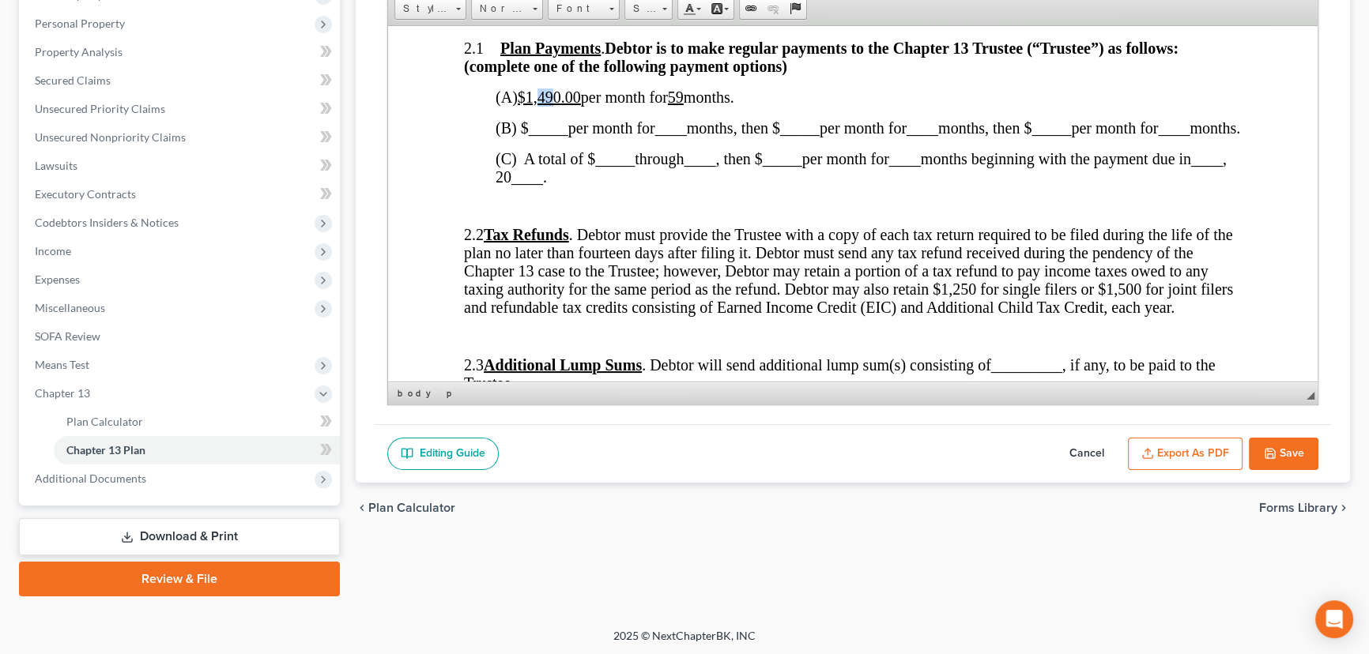
drag, startPoint x: 560, startPoint y: 111, endPoint x: 548, endPoint y: 114, distance: 13.0
click at [548, 105] on u "$1,490.00" at bounding box center [549, 96] width 63 height 17
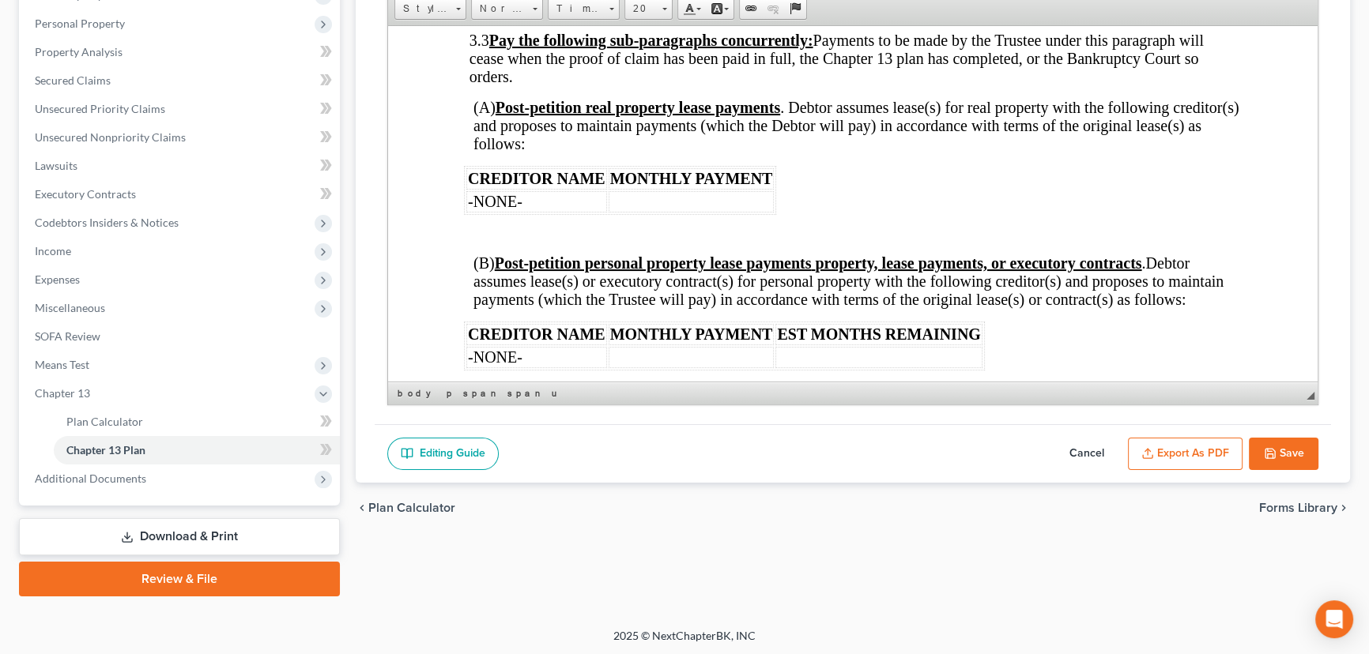
scroll to position [1581, 0]
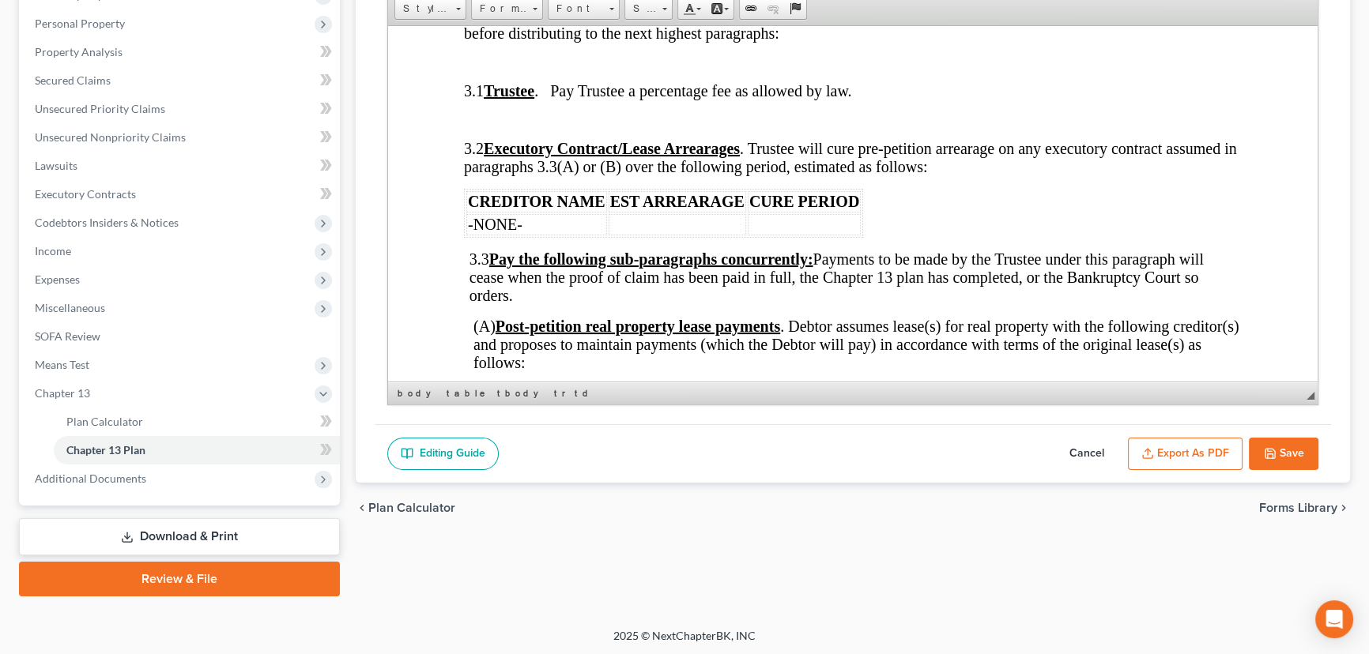
scroll to position [1437, 0]
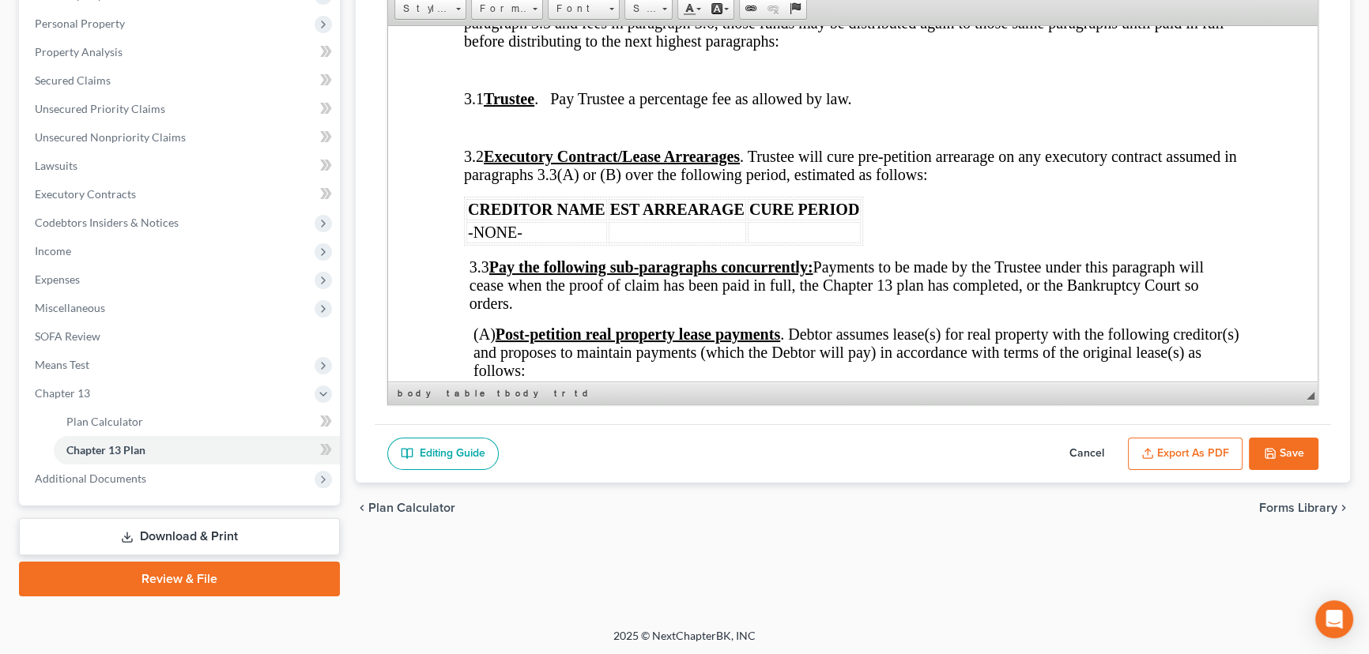
click at [541, 134] on p at bounding box center [855, 127] width 772 height 14
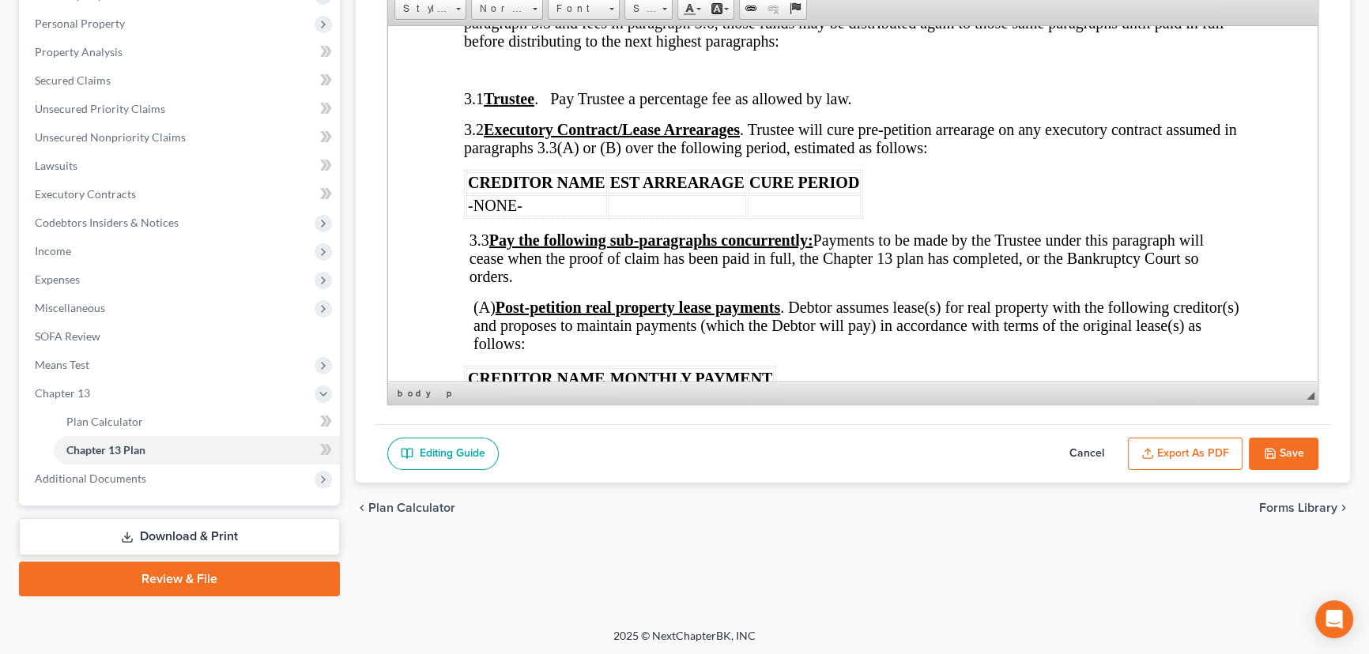
click at [530, 77] on p at bounding box center [855, 69] width 772 height 14
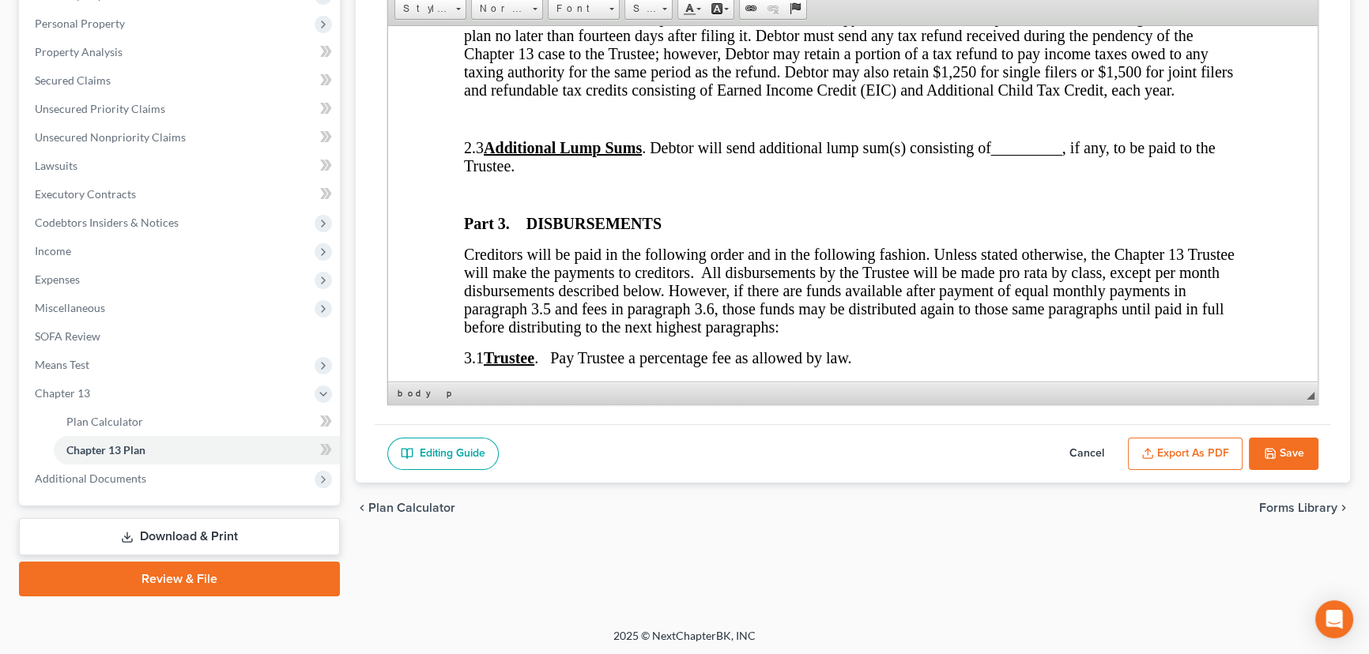
scroll to position [1149, 0]
click at [510, 203] on p at bounding box center [853, 196] width 778 height 14
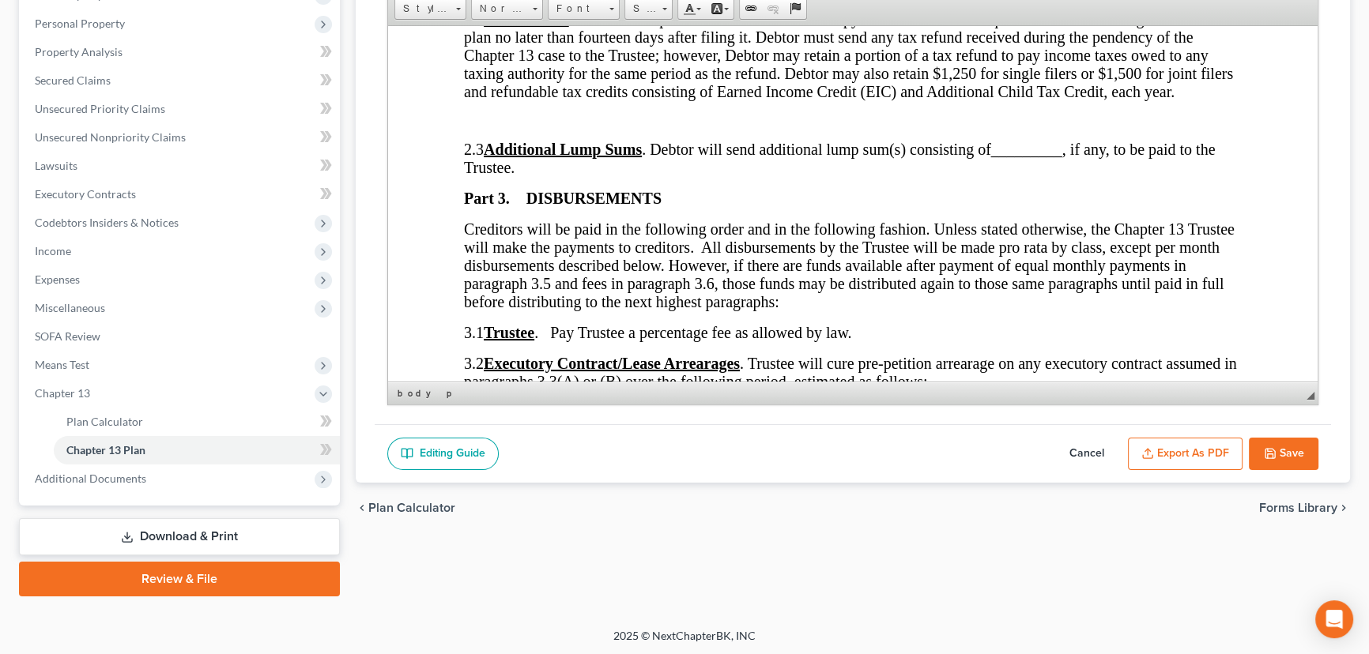
click at [518, 127] on p at bounding box center [853, 120] width 778 height 14
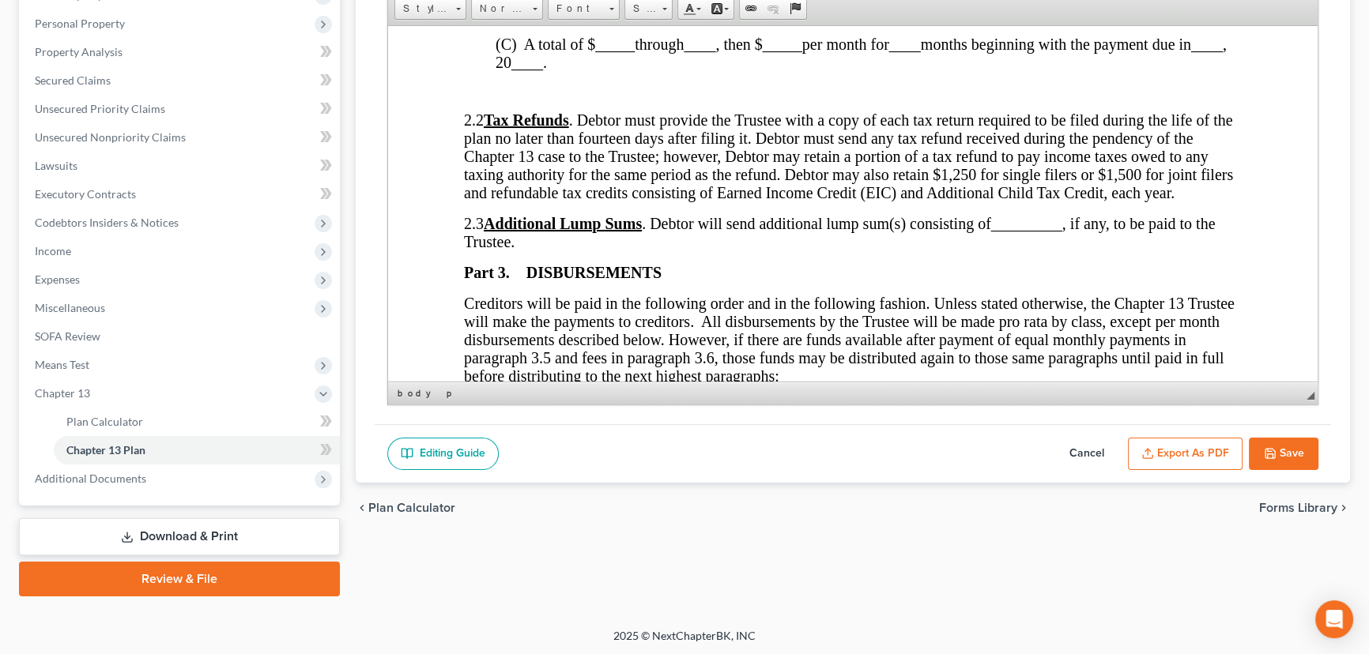
scroll to position [933, 0]
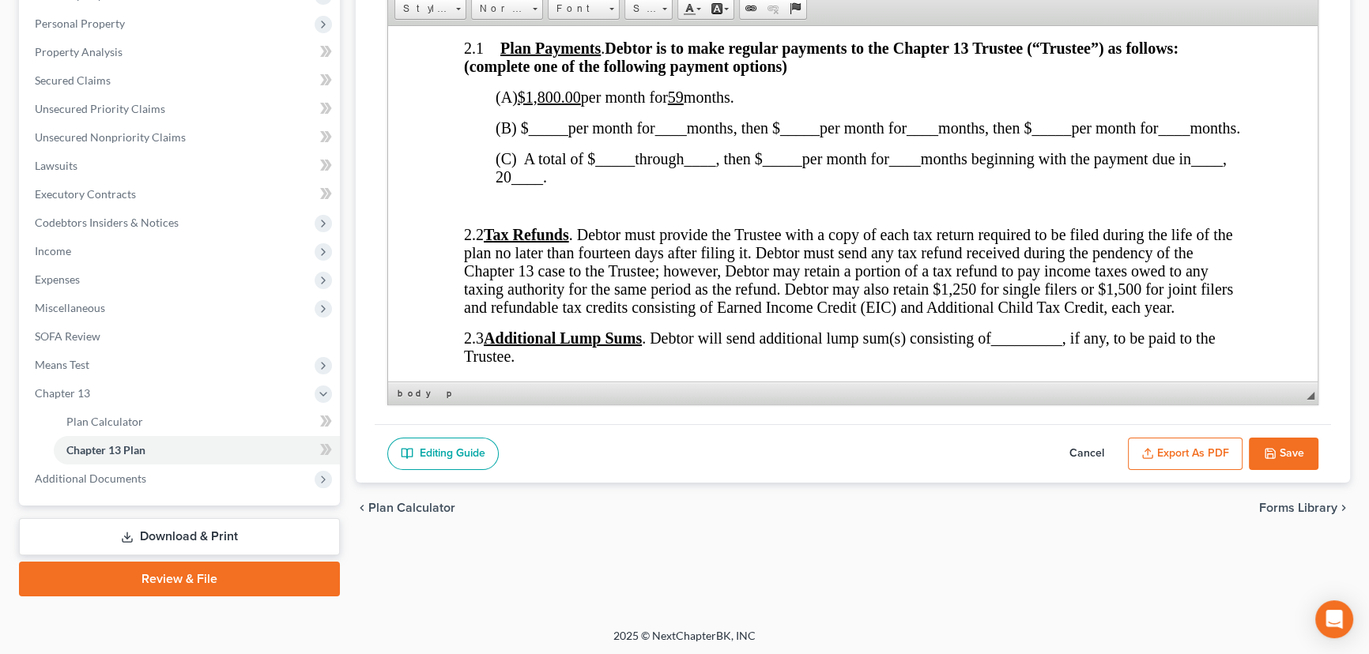
click at [513, 213] on p at bounding box center [853, 205] width 778 height 14
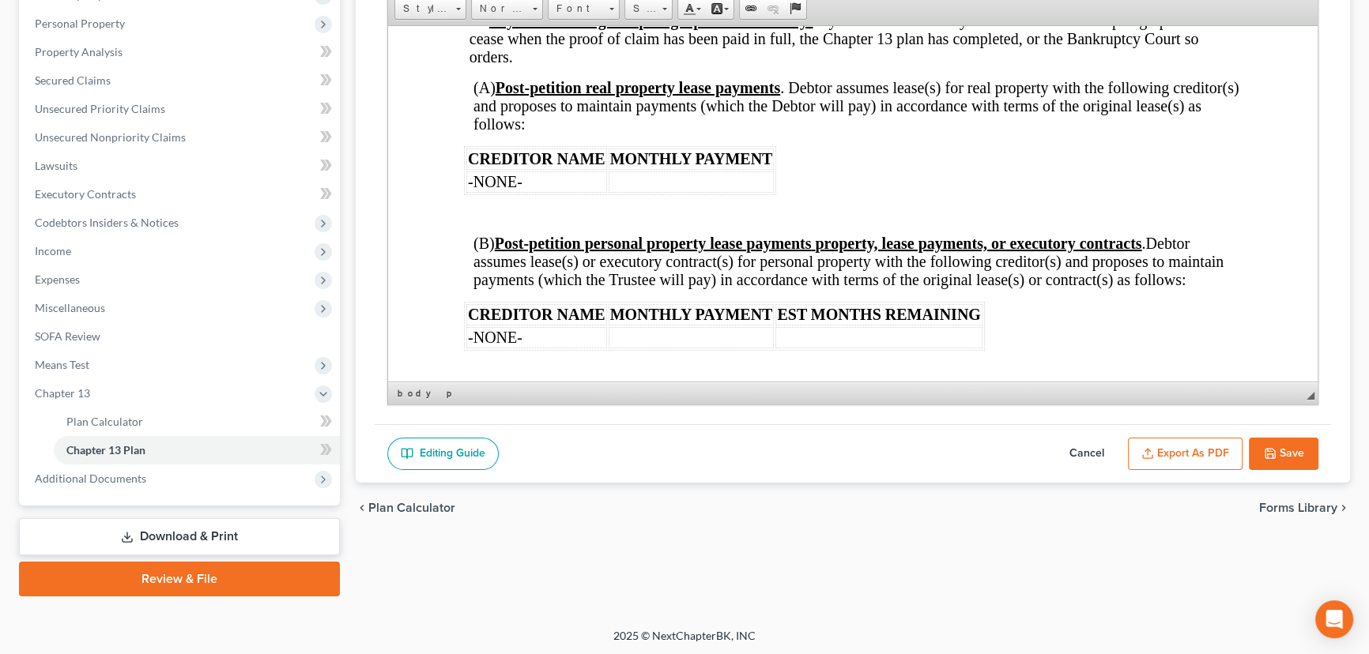
scroll to position [1581, 0]
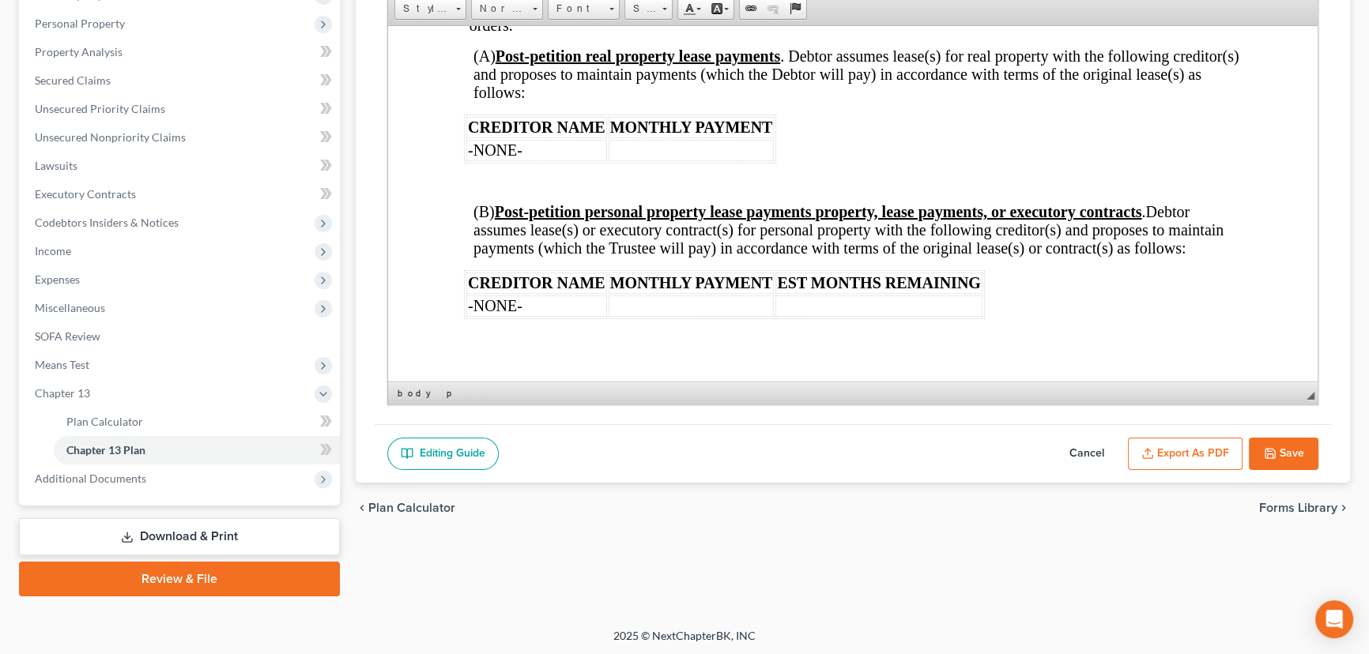
click at [547, 190] on p at bounding box center [857, 182] width 768 height 14
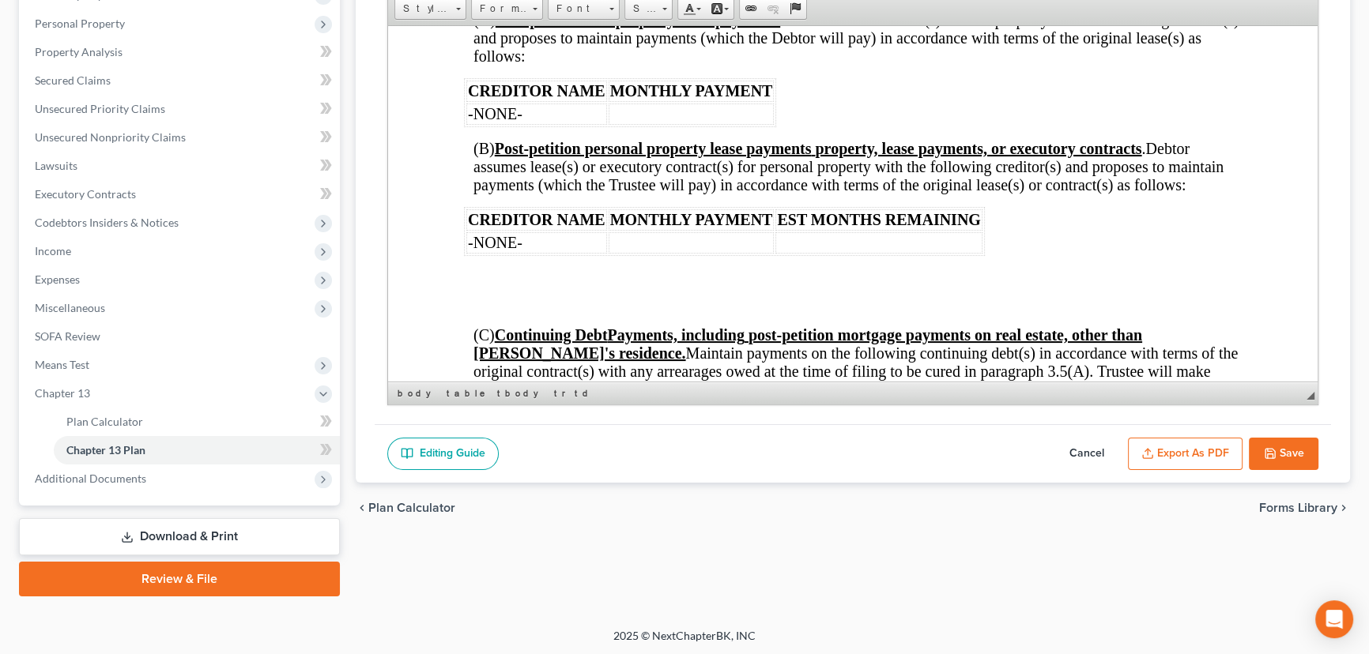
scroll to position [1724, 0]
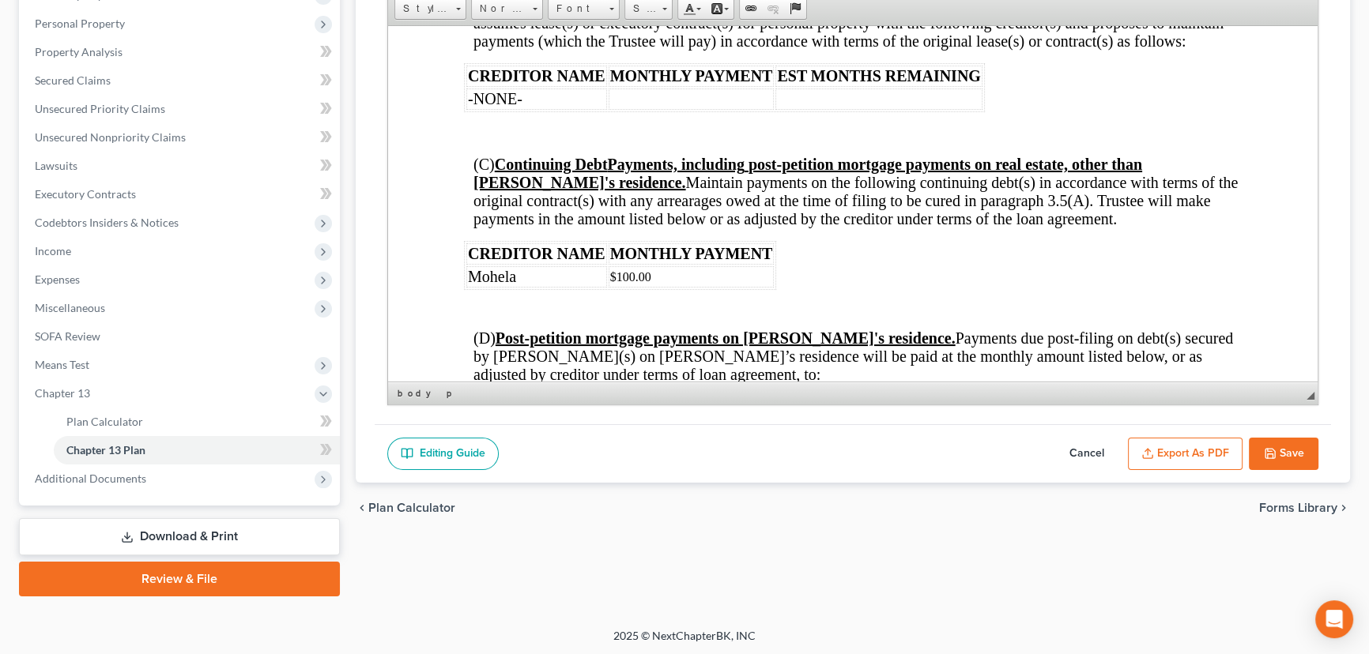
scroll to position [1867, 0]
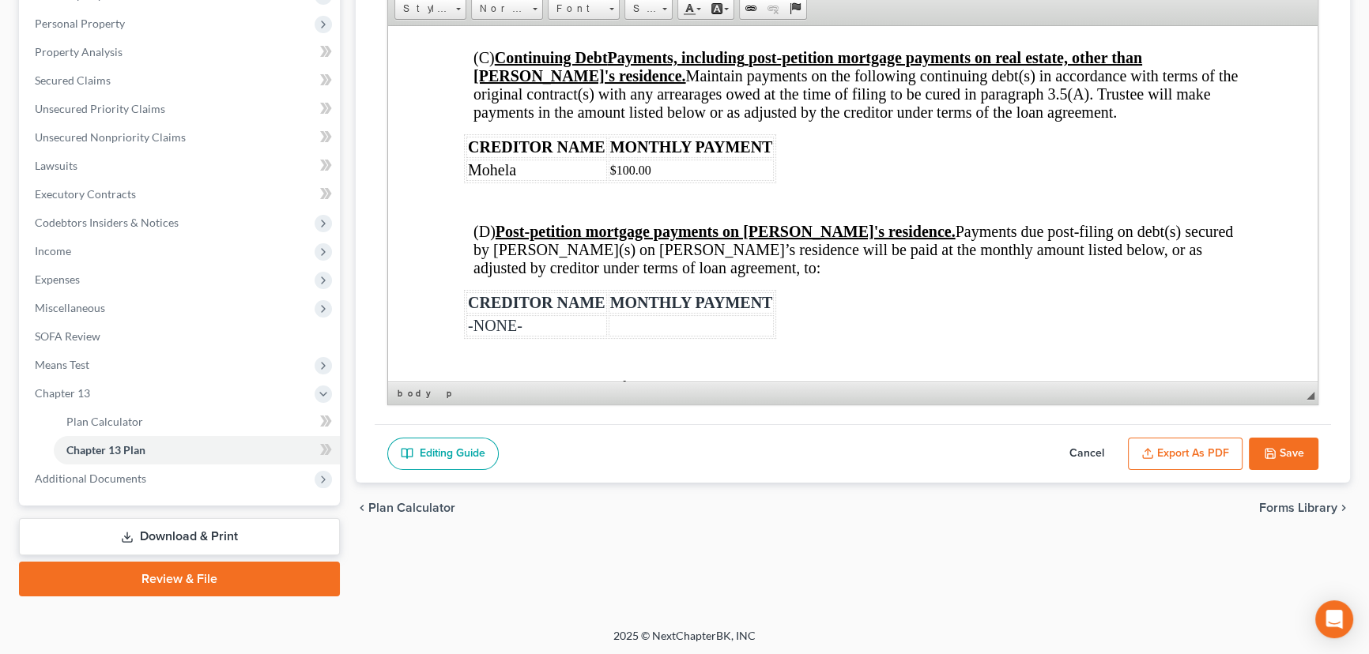
click at [508, 209] on p at bounding box center [853, 202] width 778 height 14
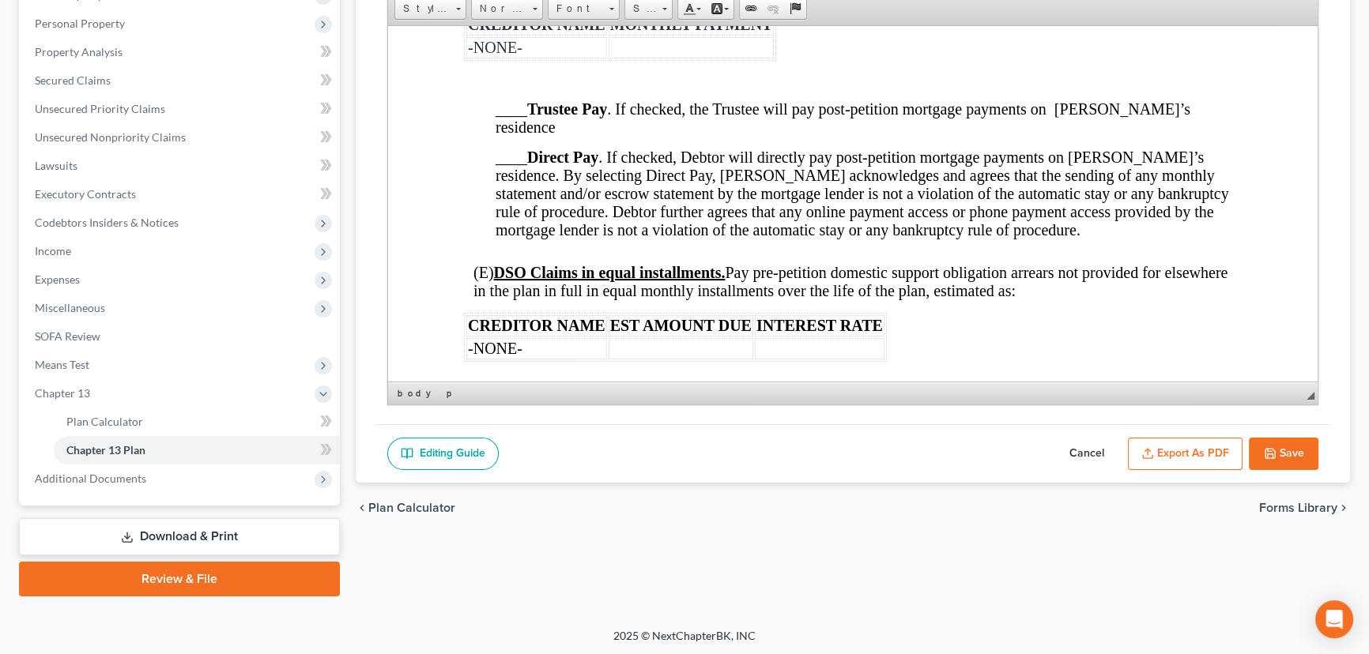
scroll to position [2227, 0]
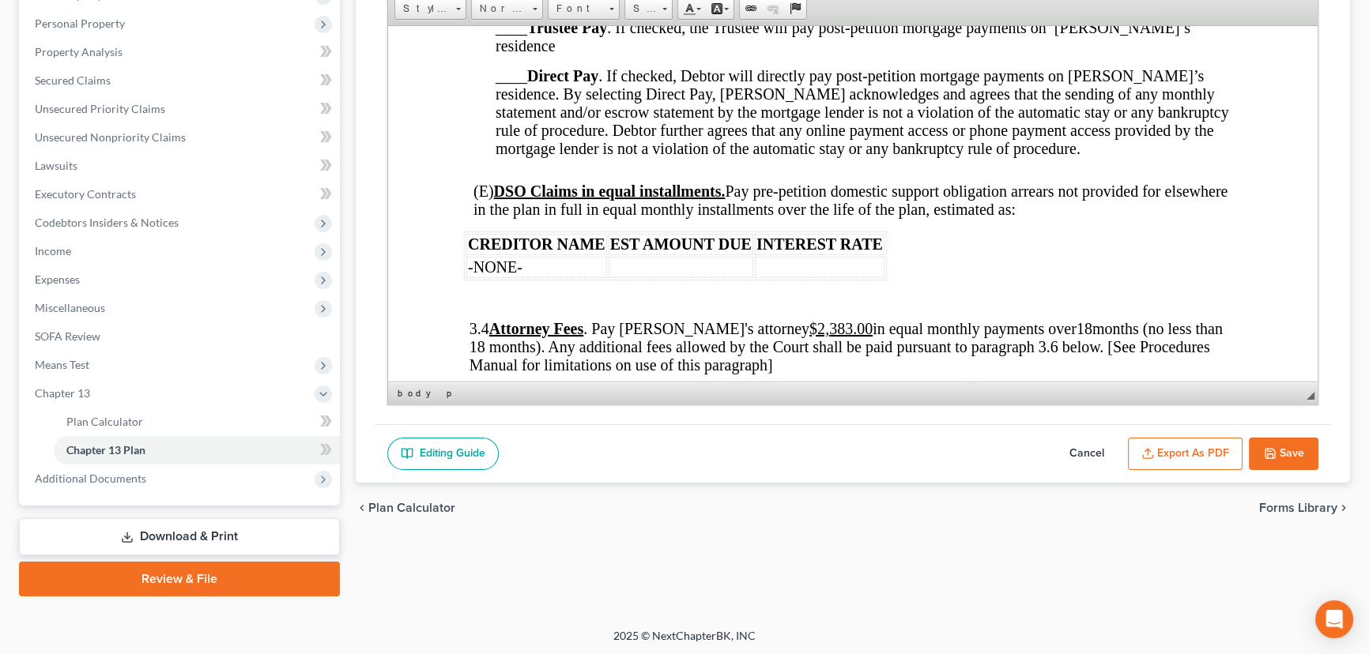
click at [517, 307] on p at bounding box center [853, 299] width 778 height 14
click at [809, 337] on u "$2,383.00" at bounding box center [840, 327] width 63 height 17
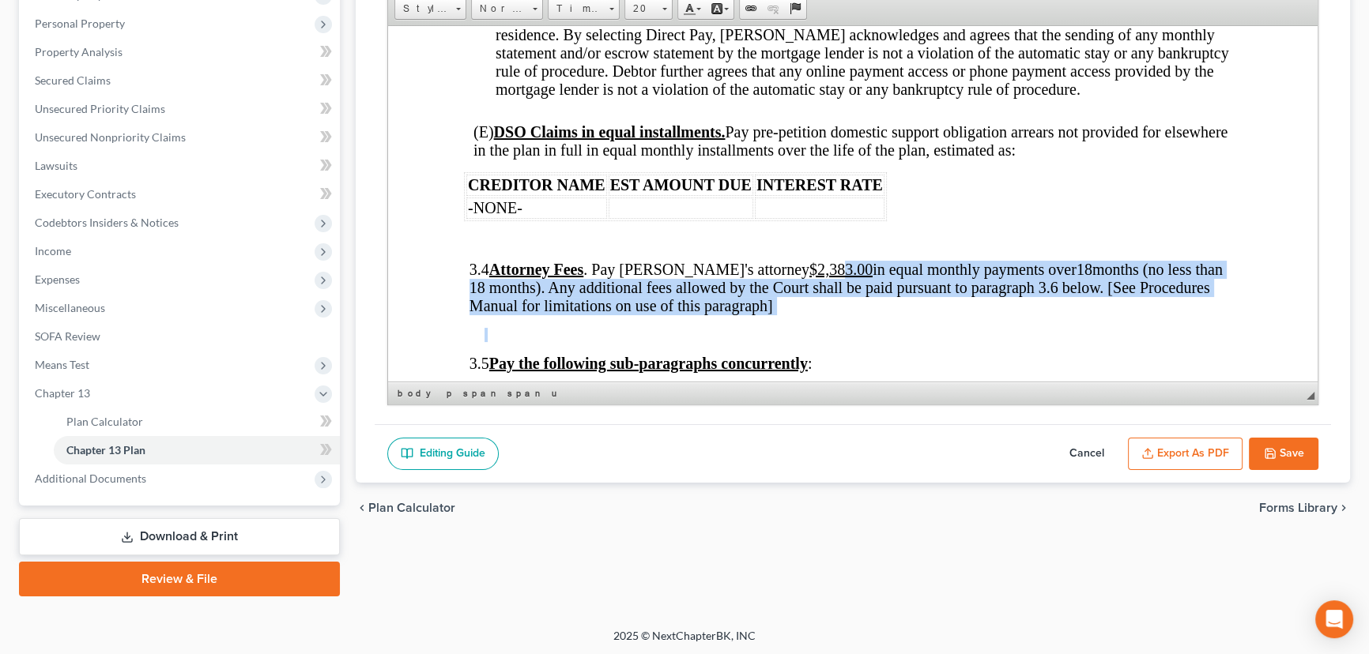
click at [801, 314] on span "3.4 Attorney Fees . Pay Debtor's attorney $2,383.00 in equal monthly payments o…" at bounding box center [845, 287] width 753 height 54
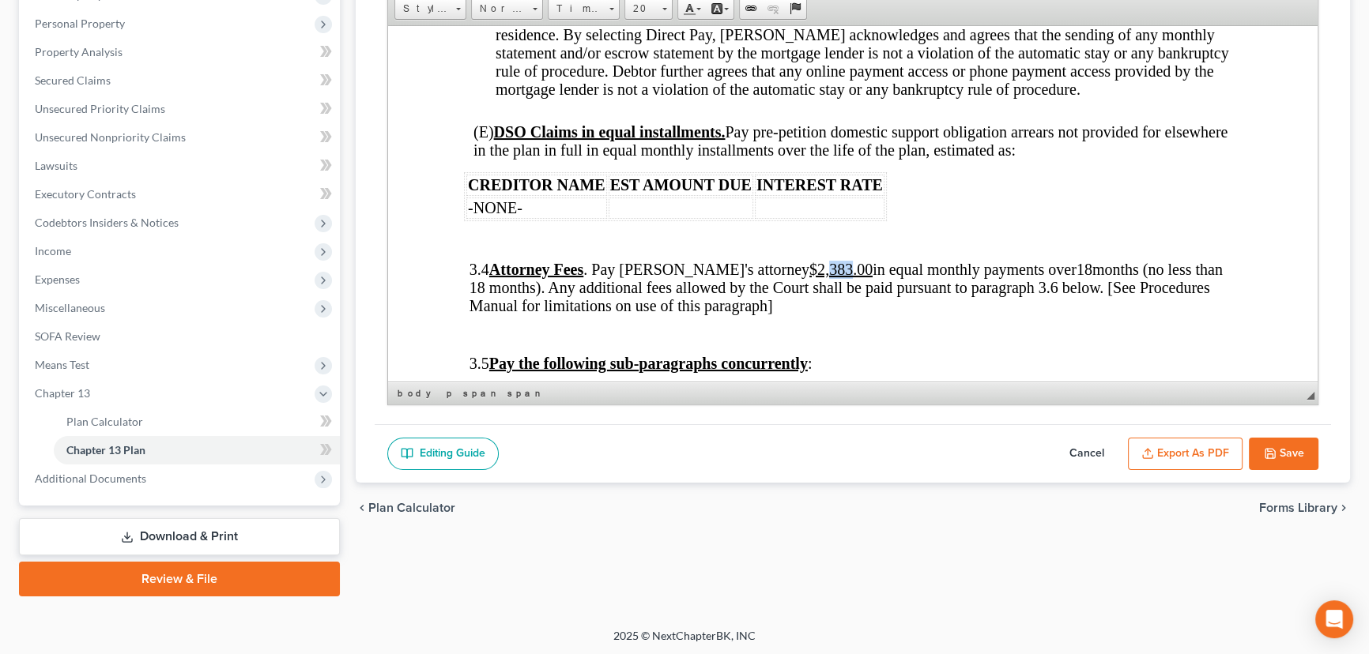
drag, startPoint x: 808, startPoint y: 311, endPoint x: 789, endPoint y: 311, distance: 19.8
click at [809, 277] on u "$2,383.00" at bounding box center [840, 268] width 63 height 17
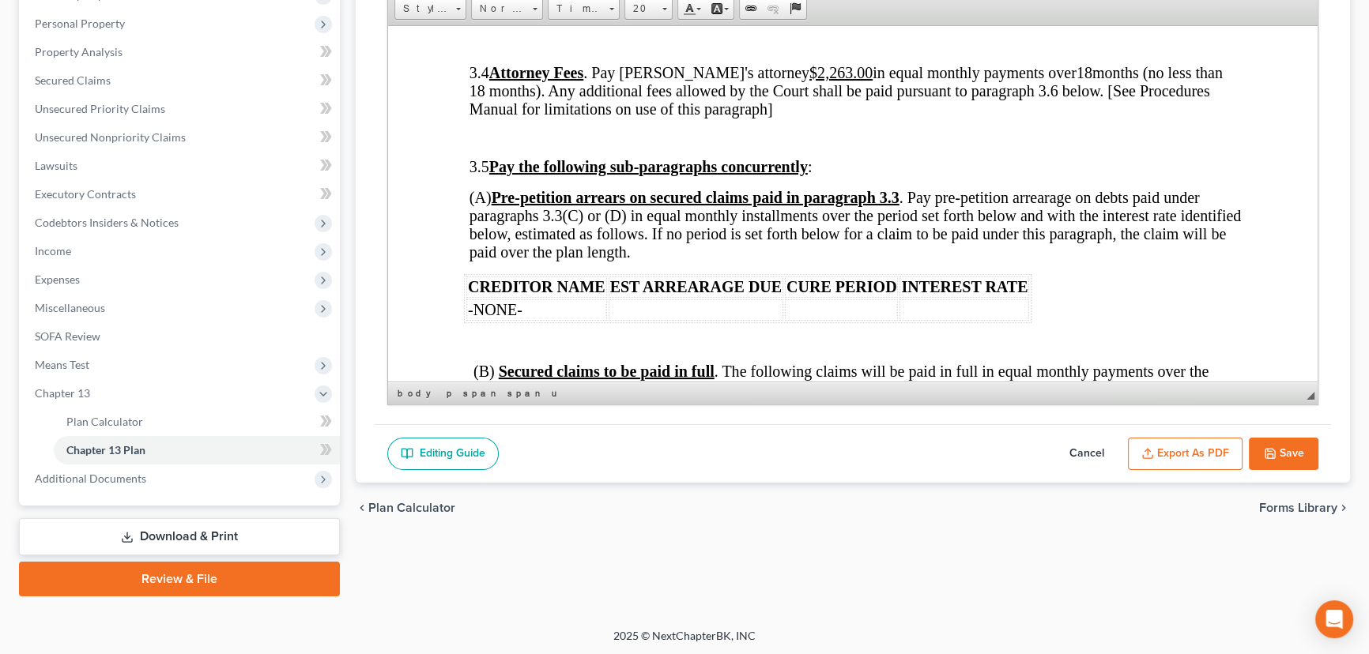
scroll to position [2502, 0]
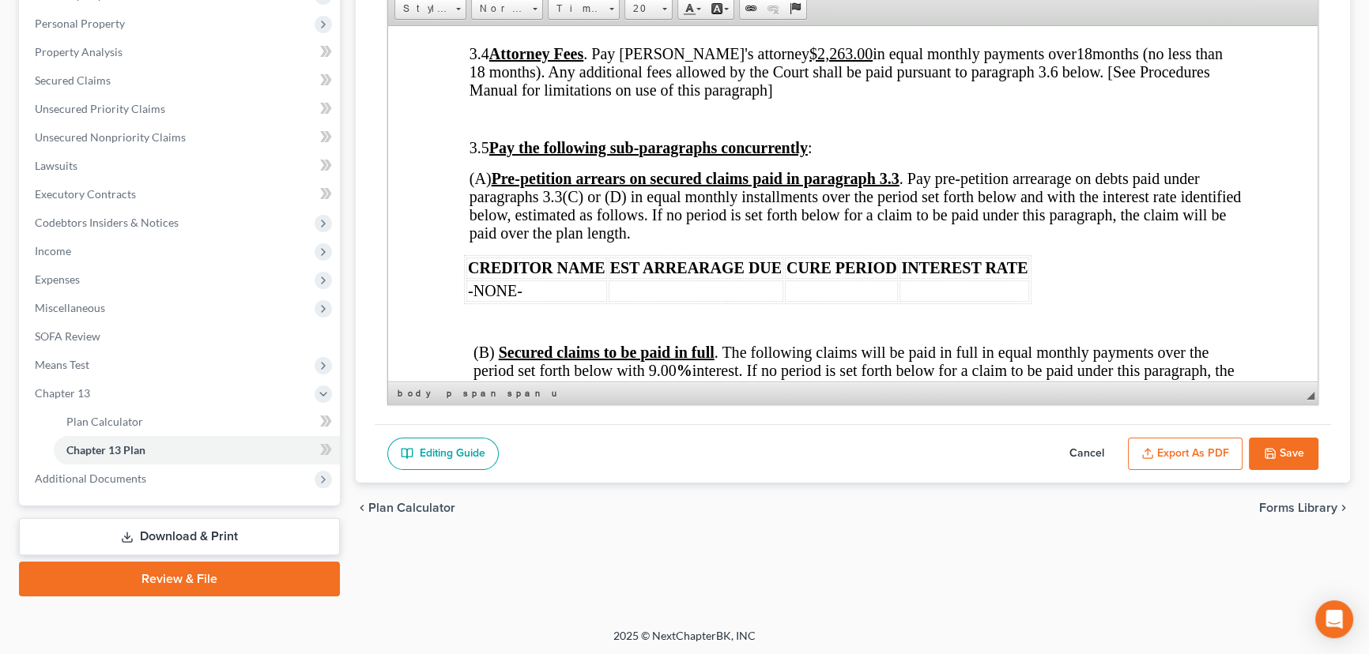
click at [541, 126] on p at bounding box center [862, 118] width 757 height 14
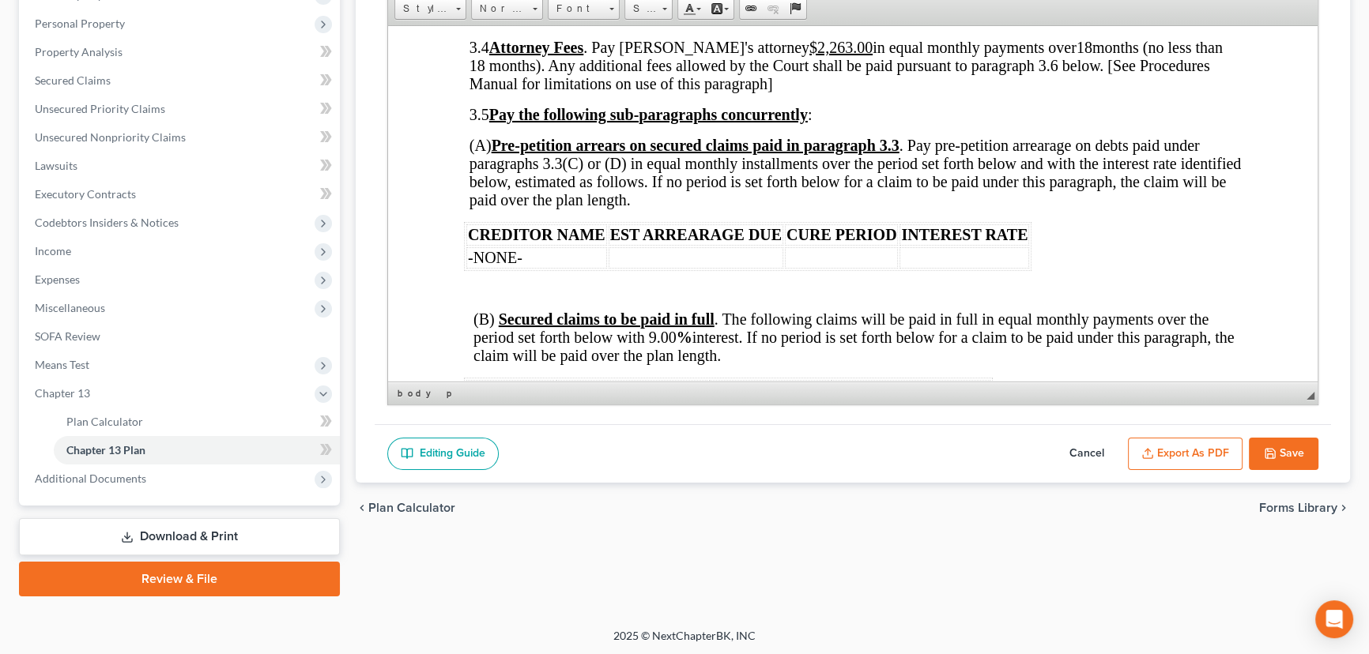
scroll to position [2430, 0]
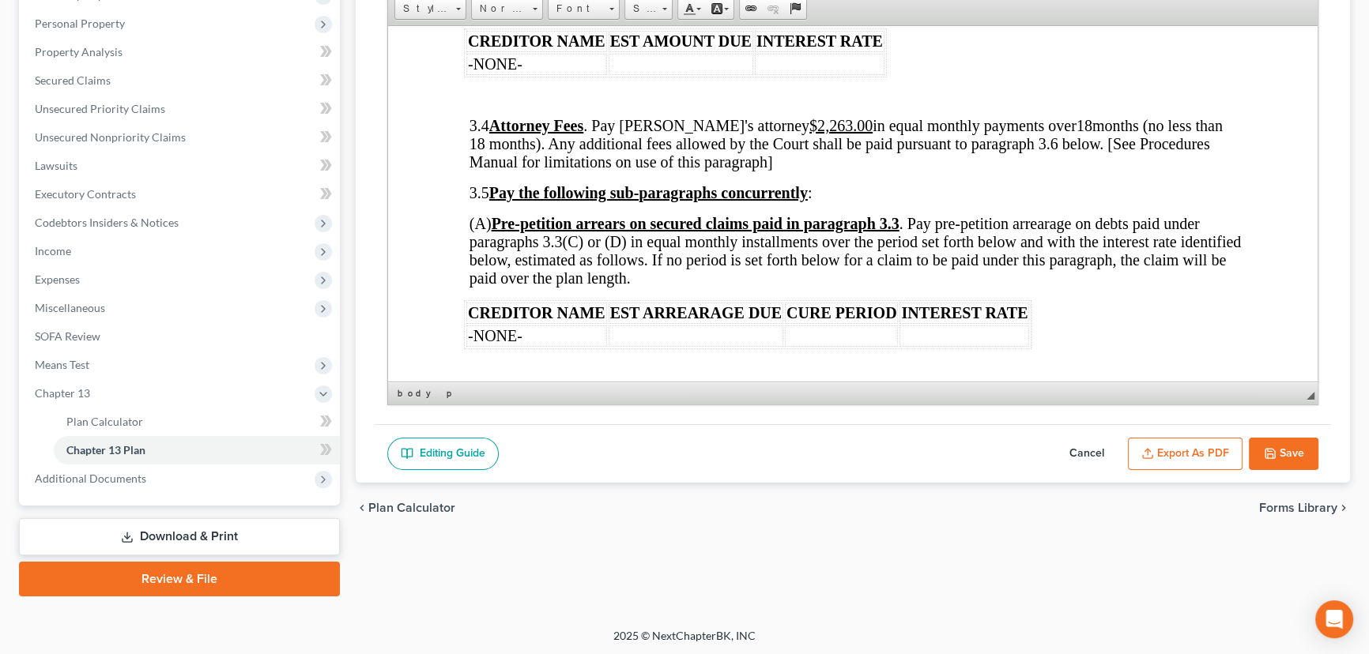
click at [522, 145] on body "L.R. 13 – Rev. [DATE] UNITED STATES BANKRUPTCY COURT EASTERN DISTRICT OF [US_ST…" at bounding box center [853, 600] width 778 height 5858
click at [522, 104] on p at bounding box center [853, 96] width 778 height 14
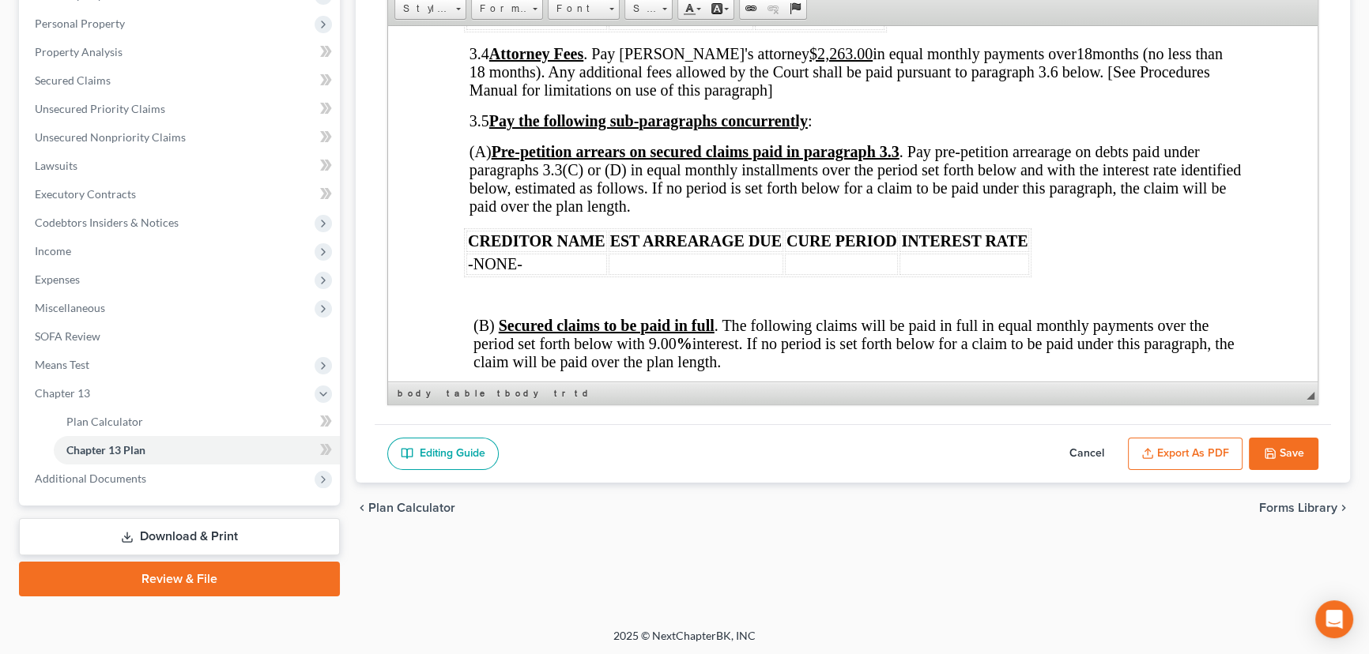
scroll to position [2574, 0]
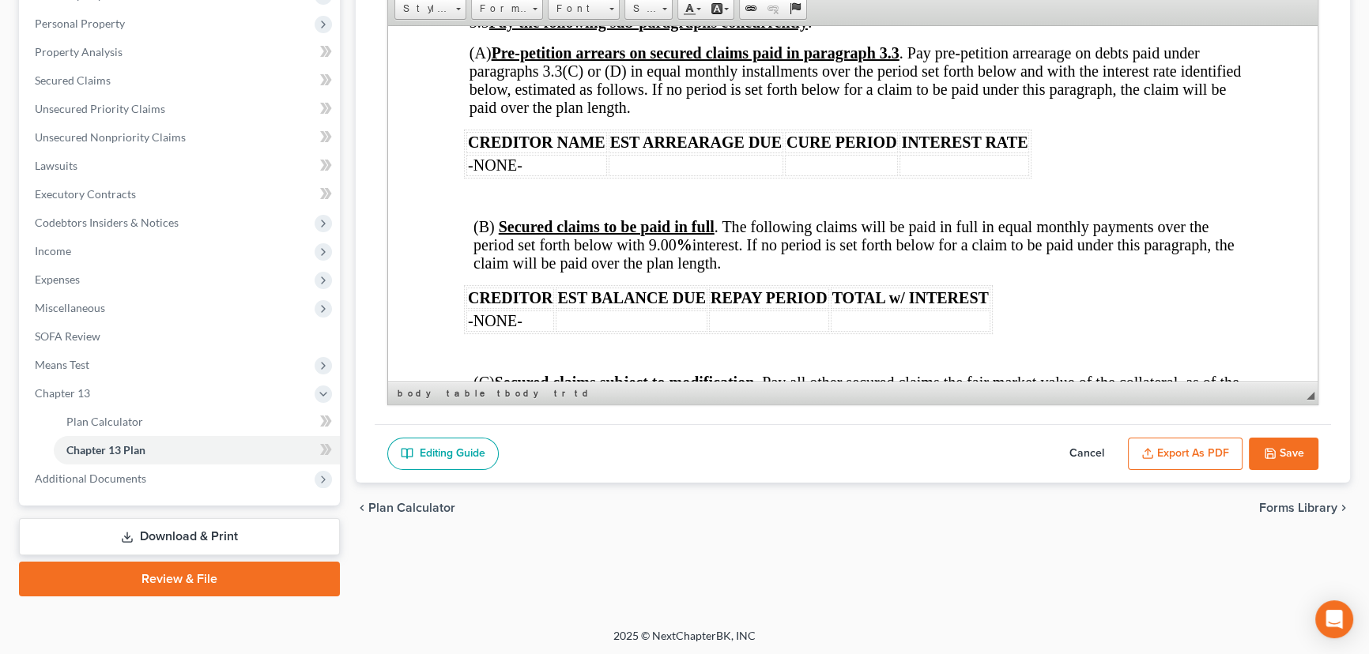
click at [499, 233] on body "L.R. 13 – Rev. [DATE] UNITED STATES BANKRUPTCY COURT EASTERN DISTRICT OF [US_ST…" at bounding box center [853, 442] width 778 height 5831
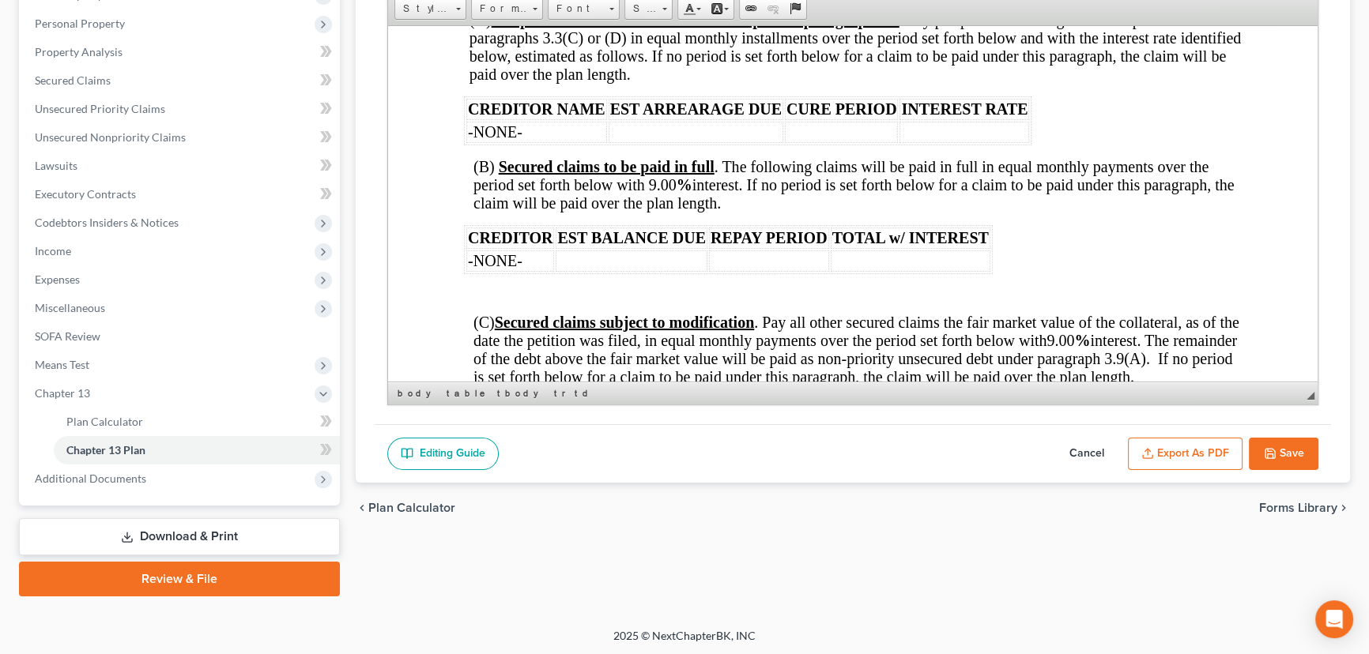
scroll to position [2646, 0]
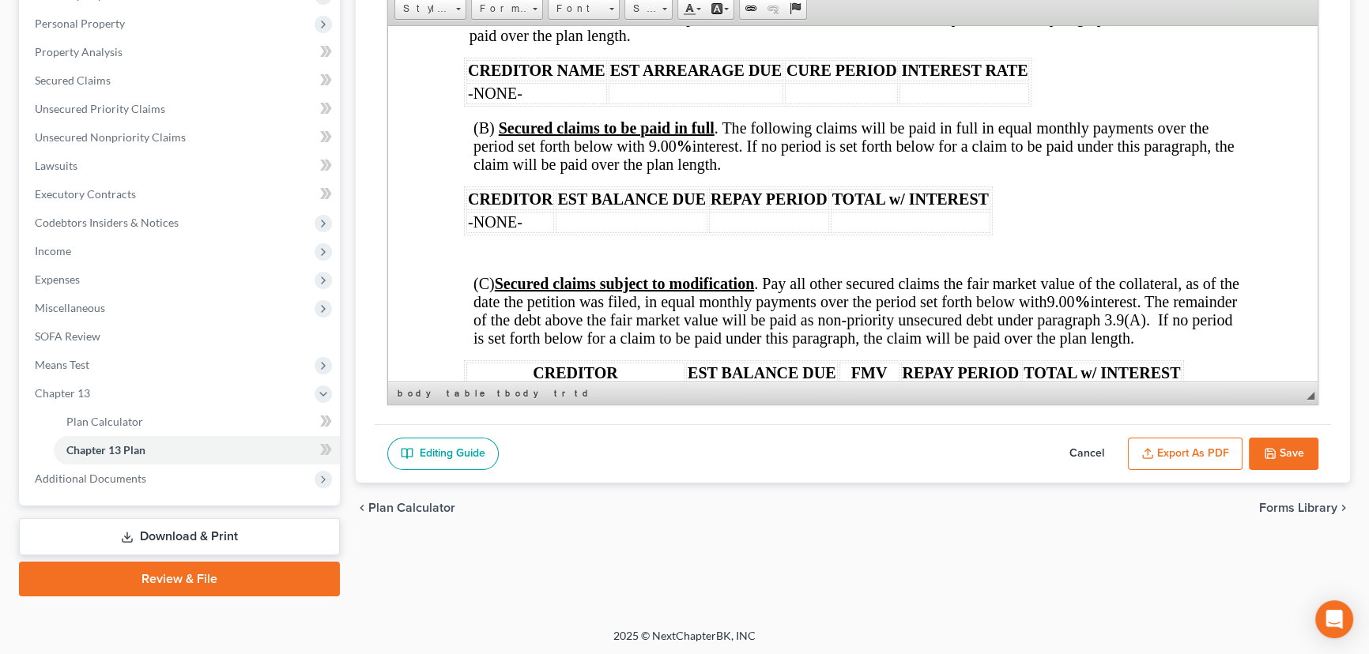
click at [500, 262] on p at bounding box center [853, 254] width 778 height 14
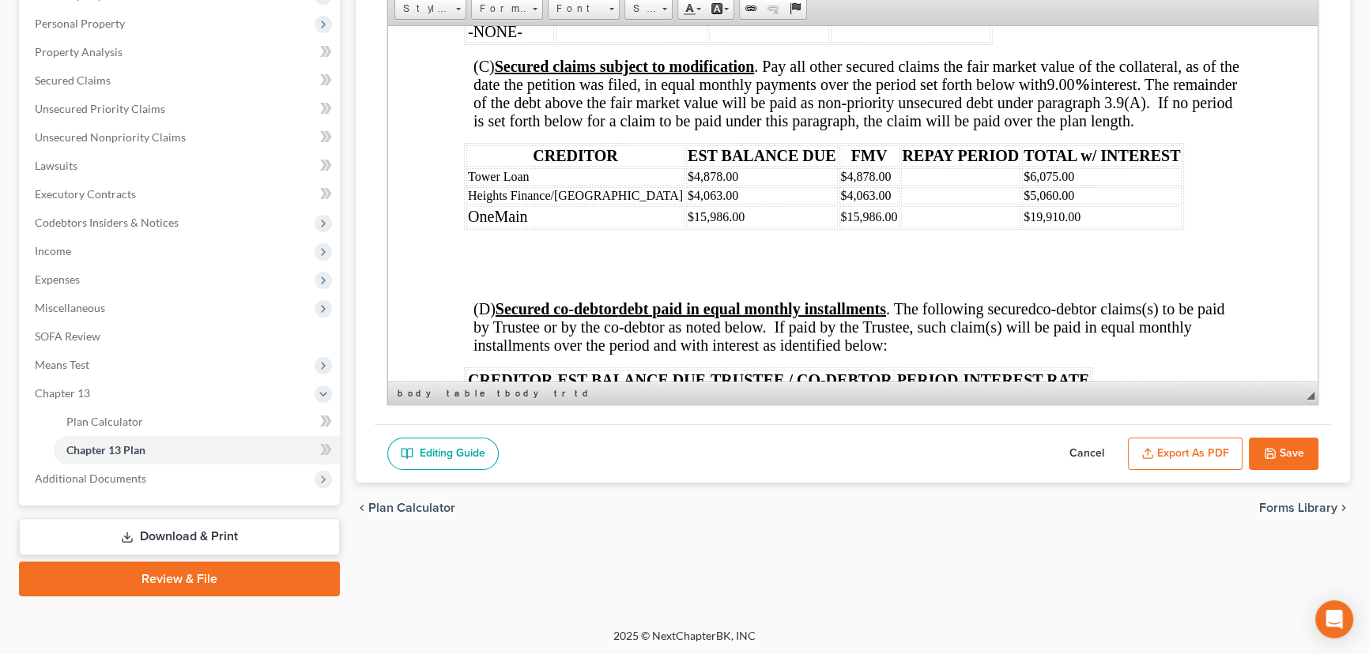
scroll to position [2933, 0]
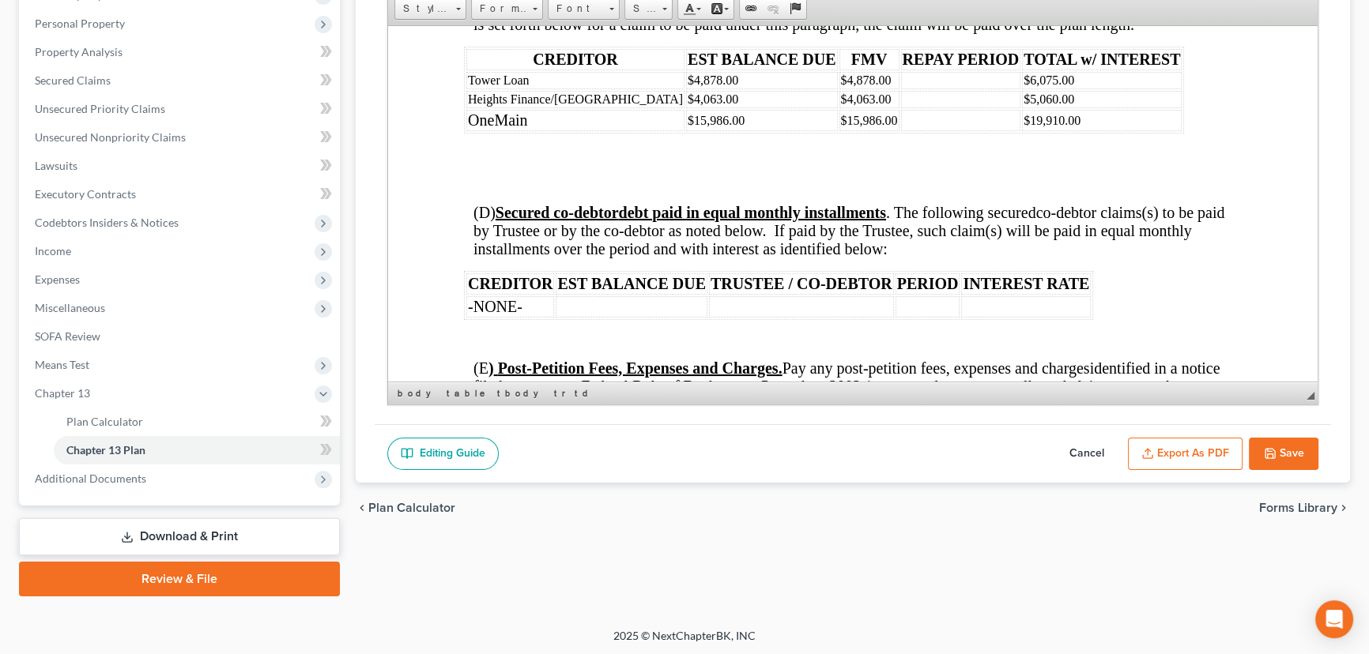
click at [711, 164] on p at bounding box center [853, 154] width 778 height 18
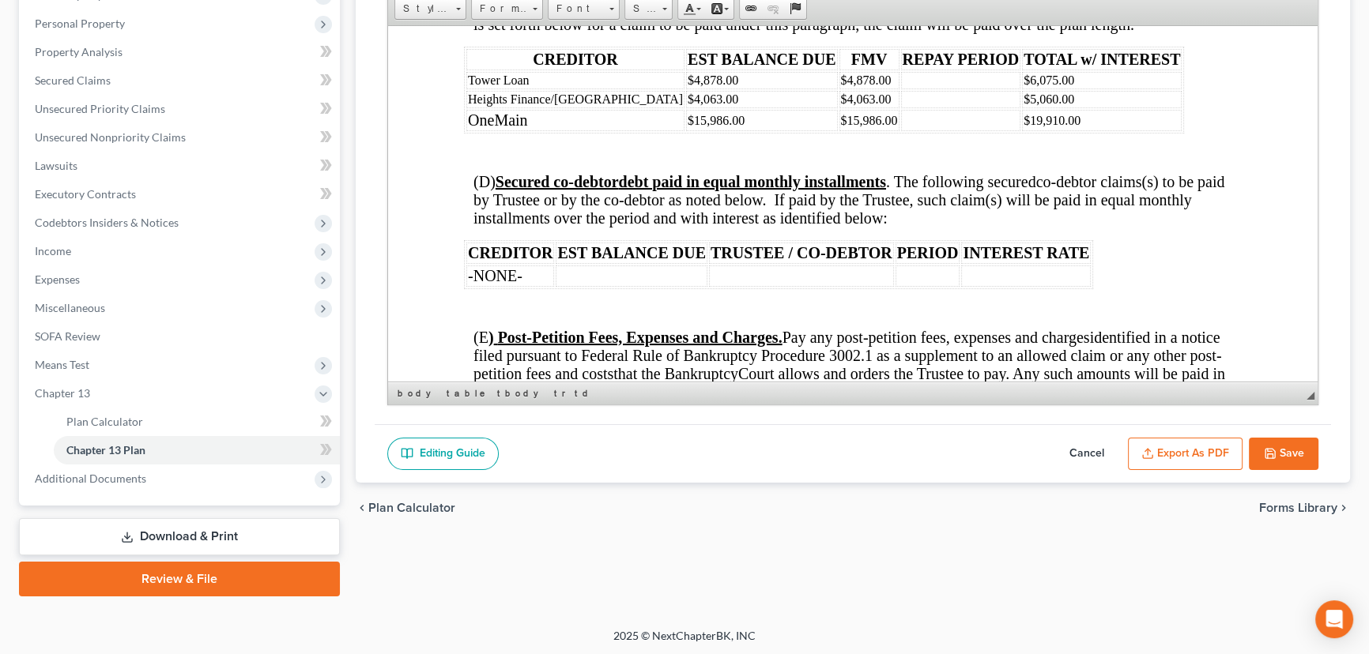
click at [539, 160] on p at bounding box center [853, 152] width 778 height 14
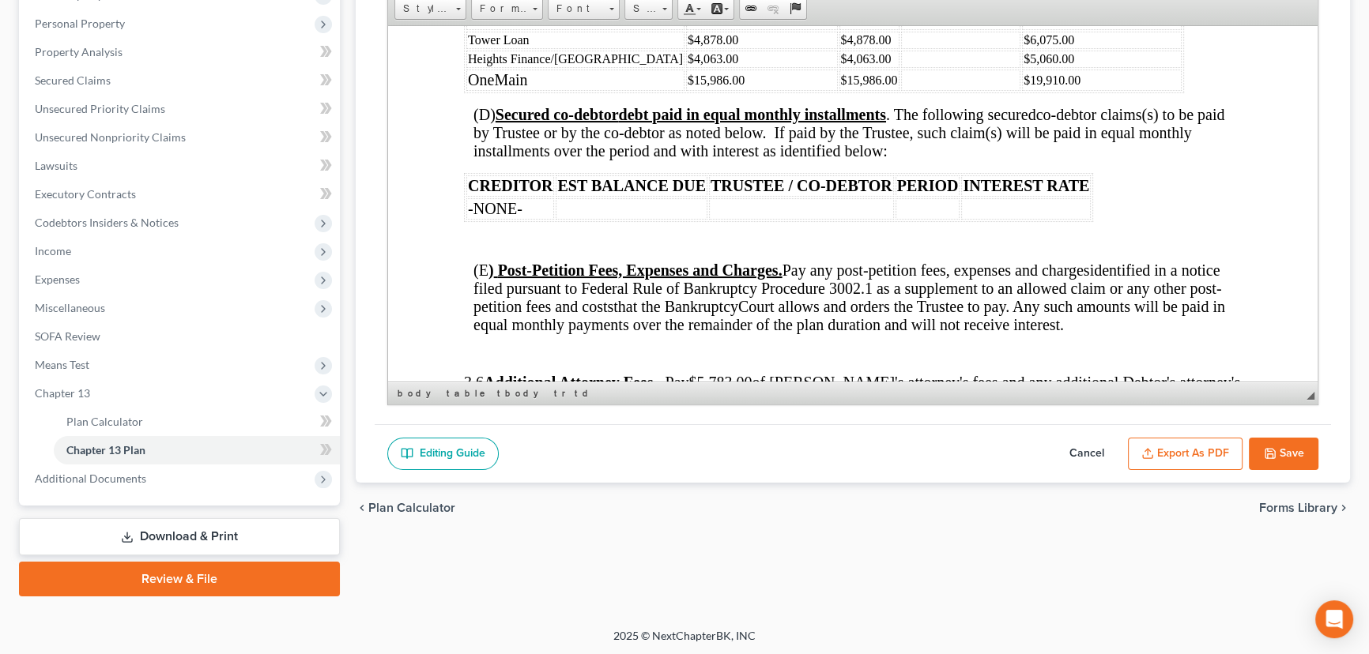
scroll to position [3005, 0]
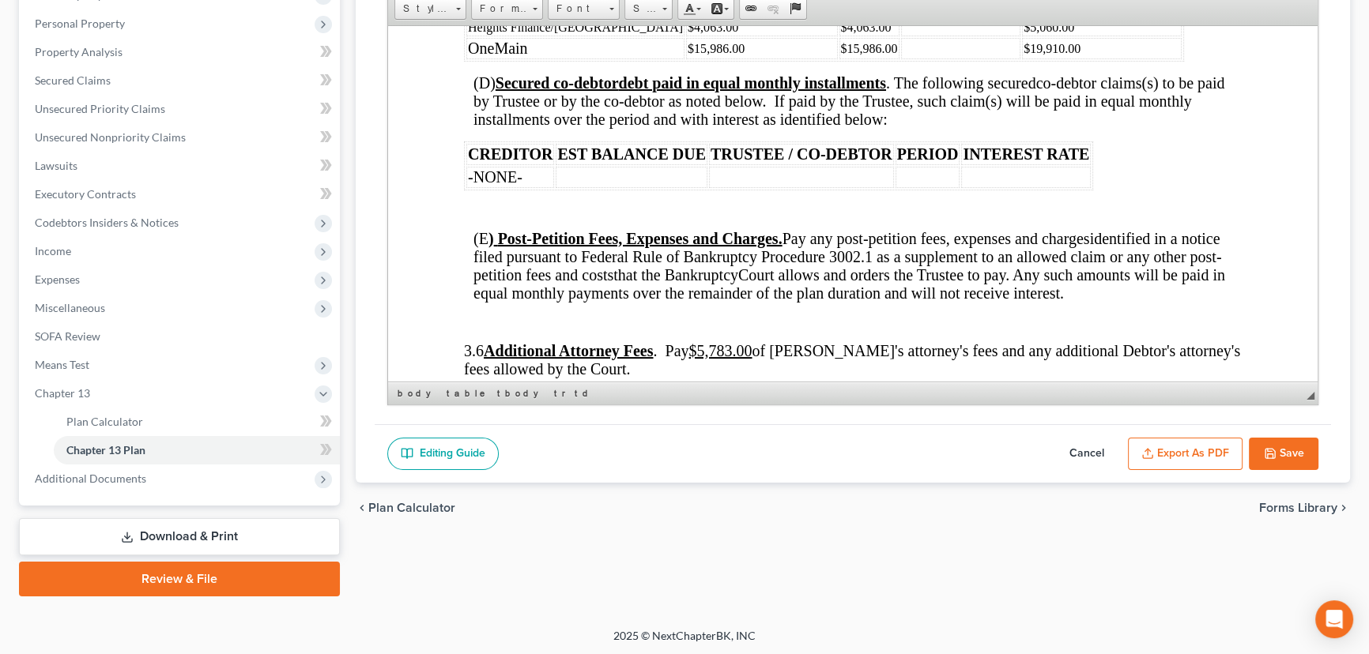
click at [522, 217] on p at bounding box center [857, 209] width 768 height 14
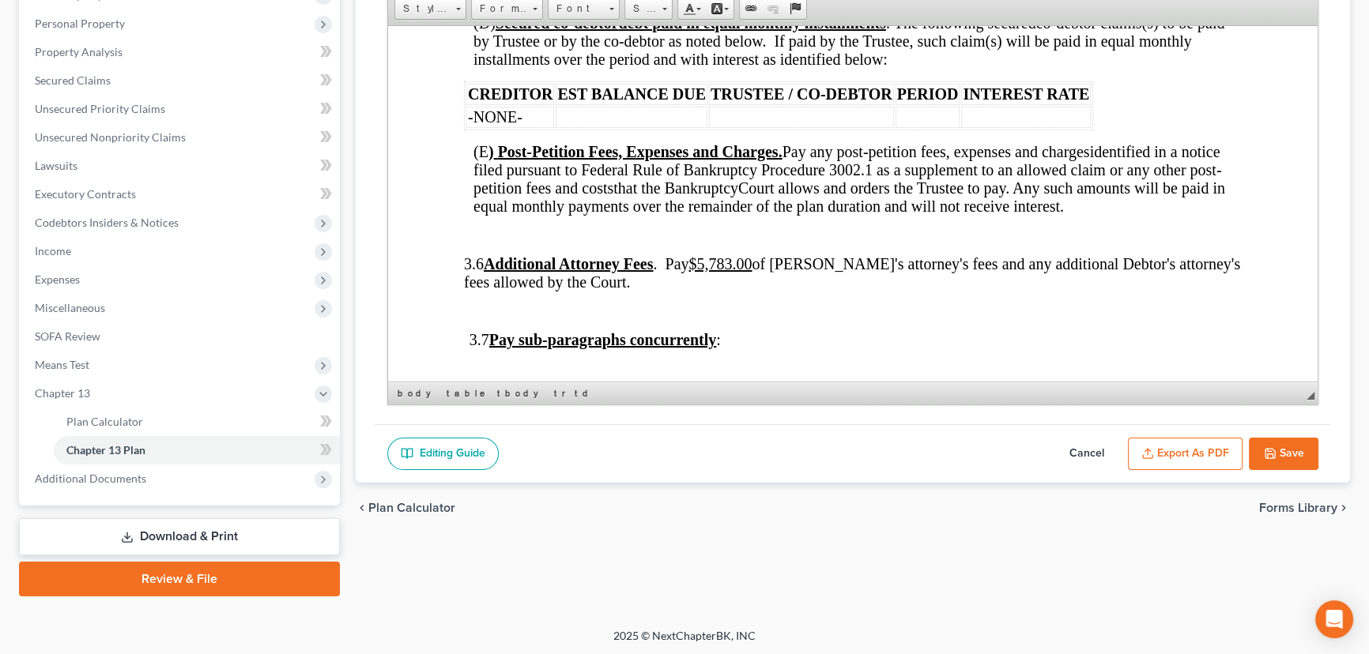
scroll to position [3148, 0]
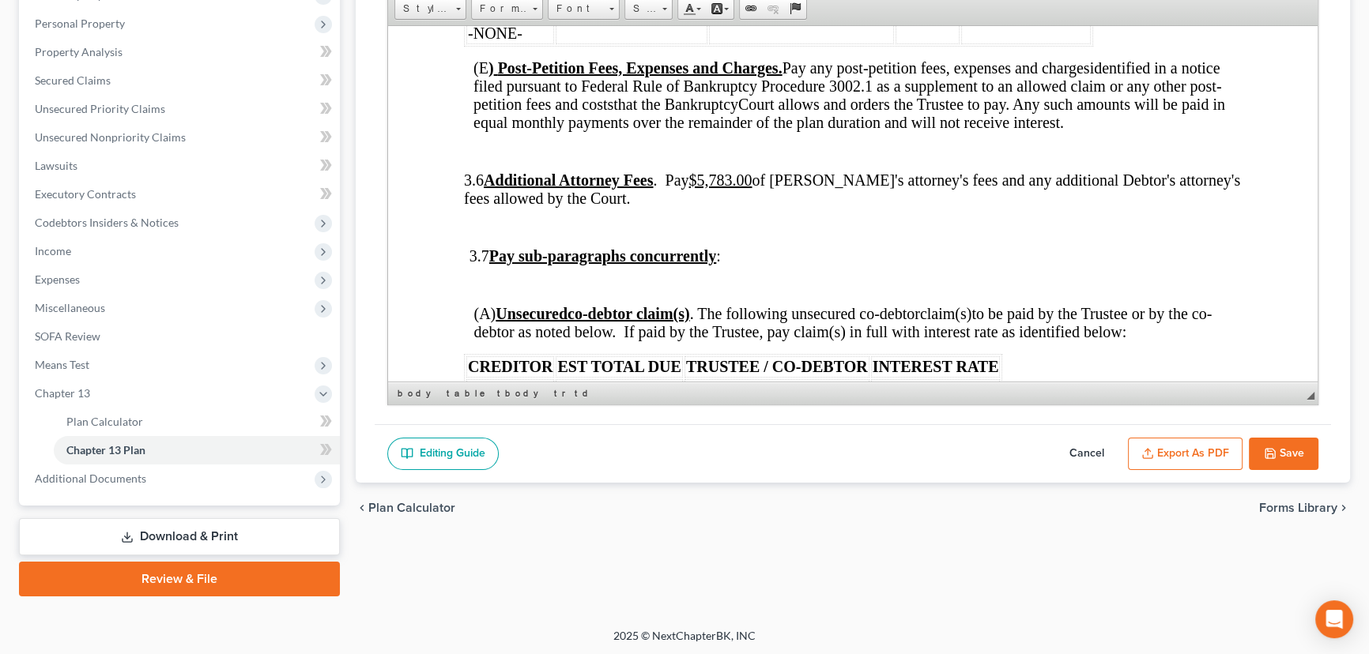
click at [529, 158] on p at bounding box center [857, 151] width 768 height 14
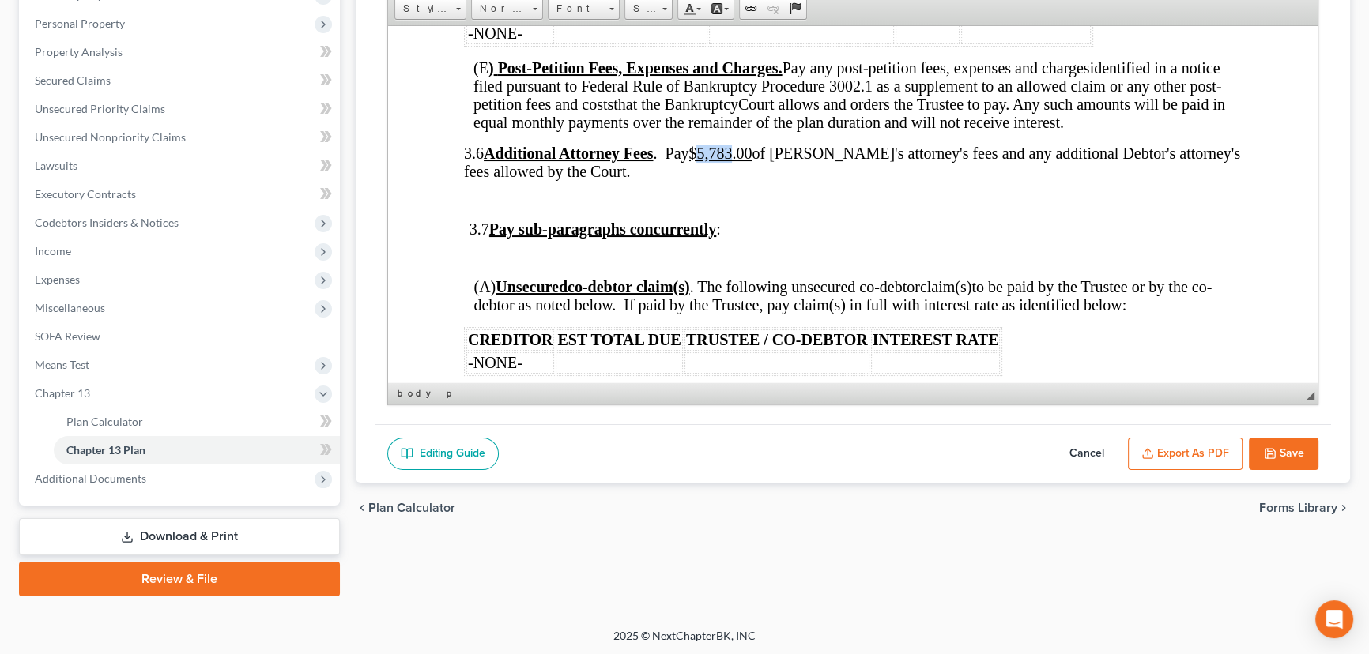
drag, startPoint x: 772, startPoint y: 205, endPoint x: 736, endPoint y: 206, distance: 36.4
click at [736, 161] on u "$5,783.00" at bounding box center [719, 152] width 63 height 17
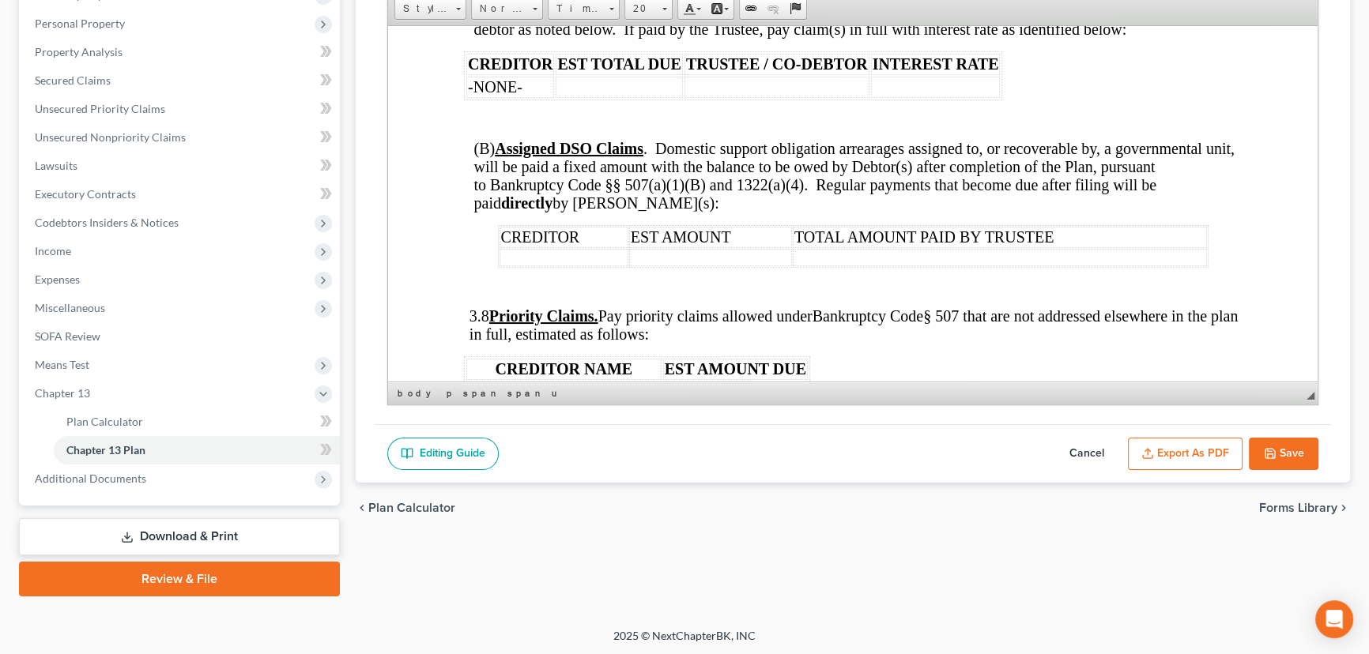
scroll to position [3436, 0]
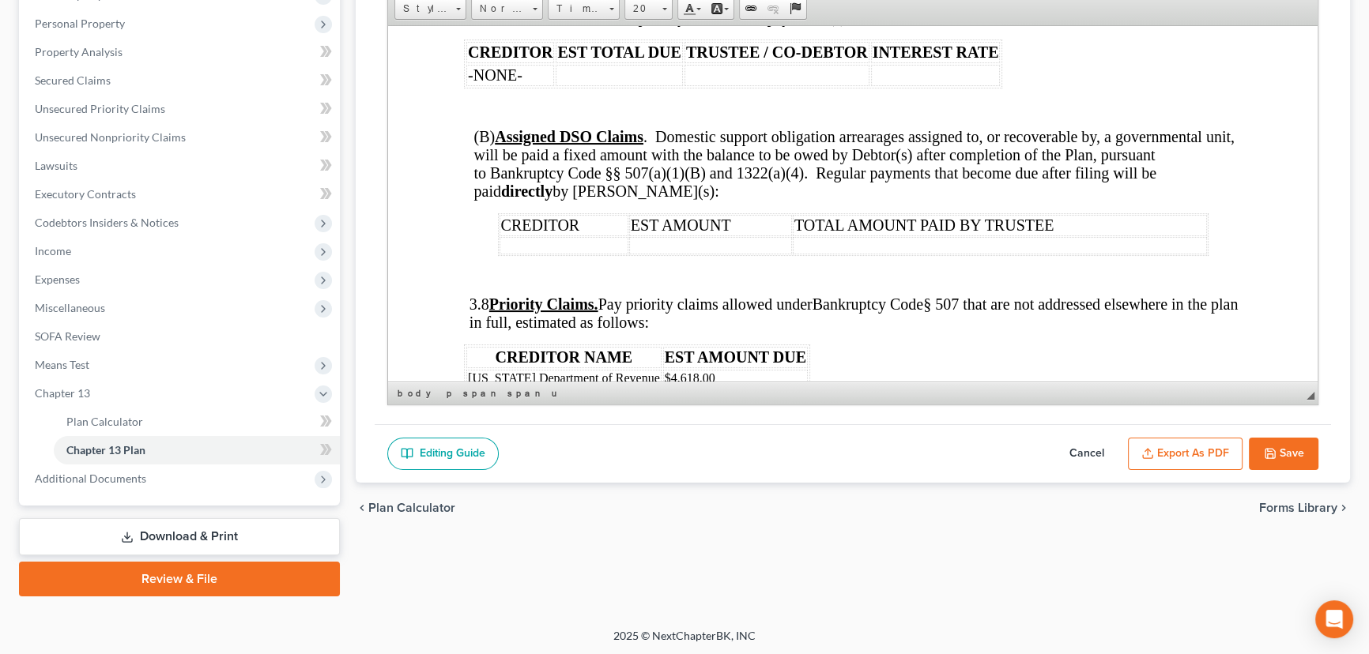
click at [681, 115] on p at bounding box center [857, 107] width 768 height 14
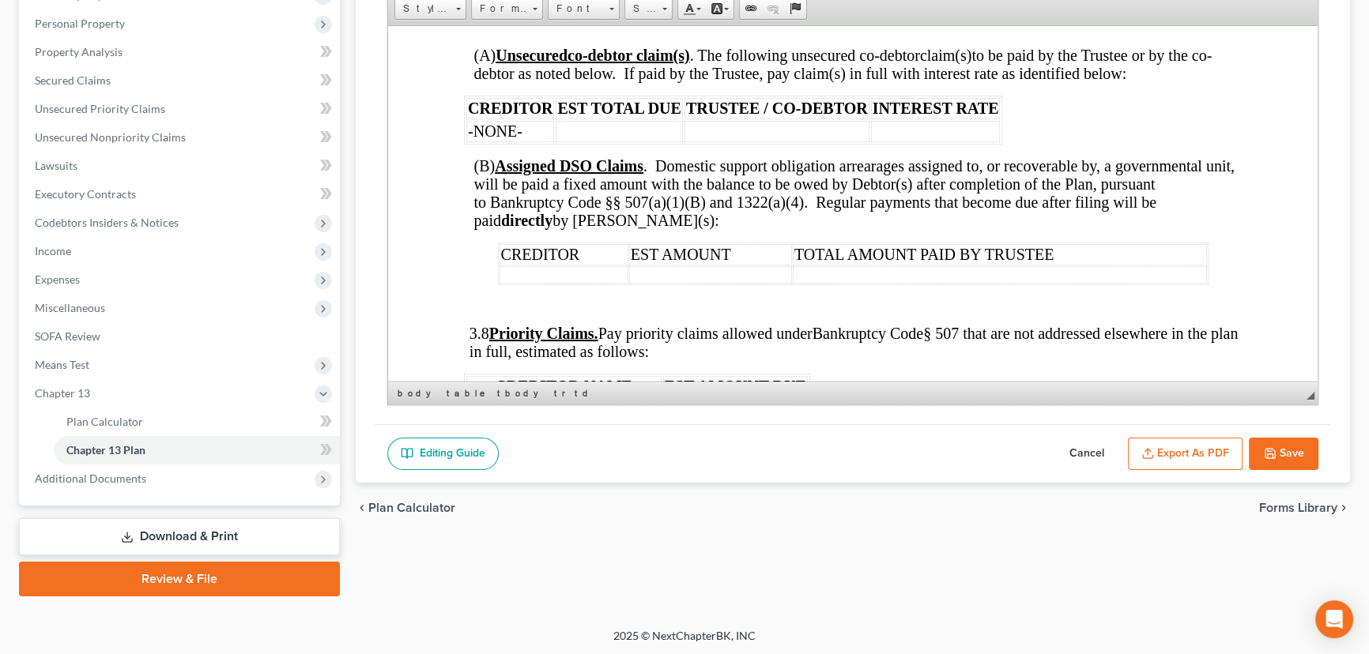
scroll to position [3220, 0]
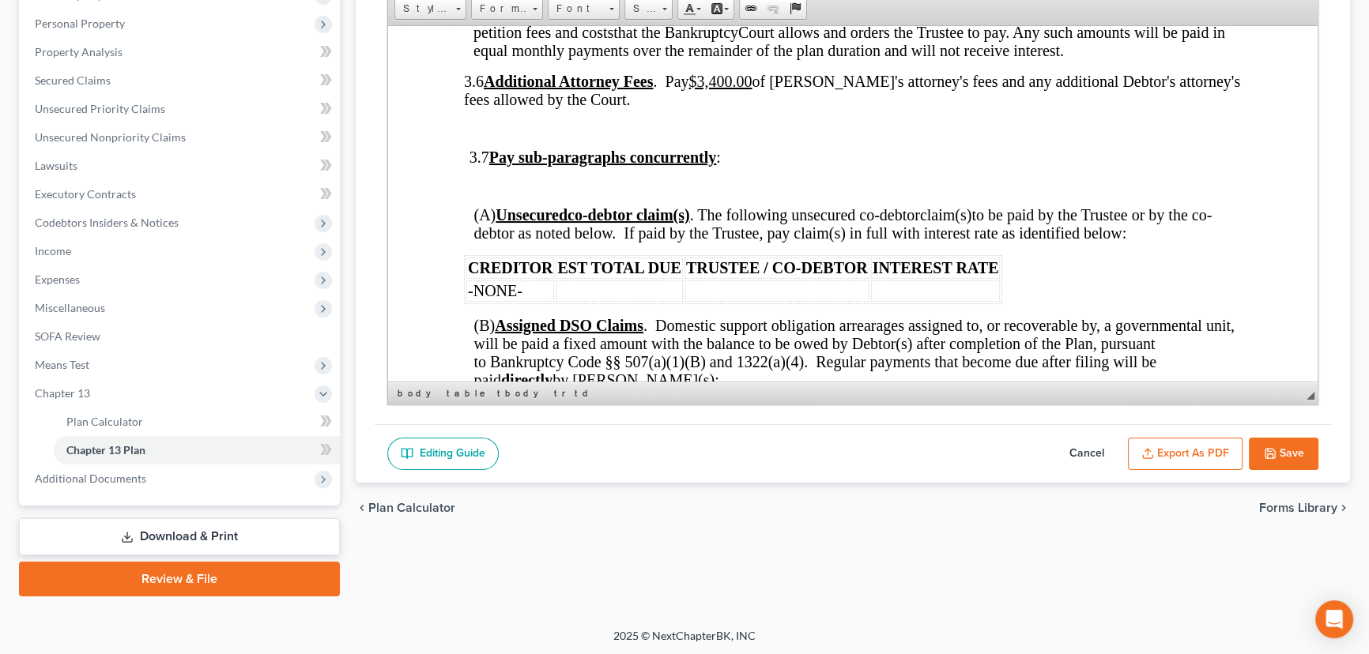
click at [569, 193] on p at bounding box center [855, 186] width 772 height 14
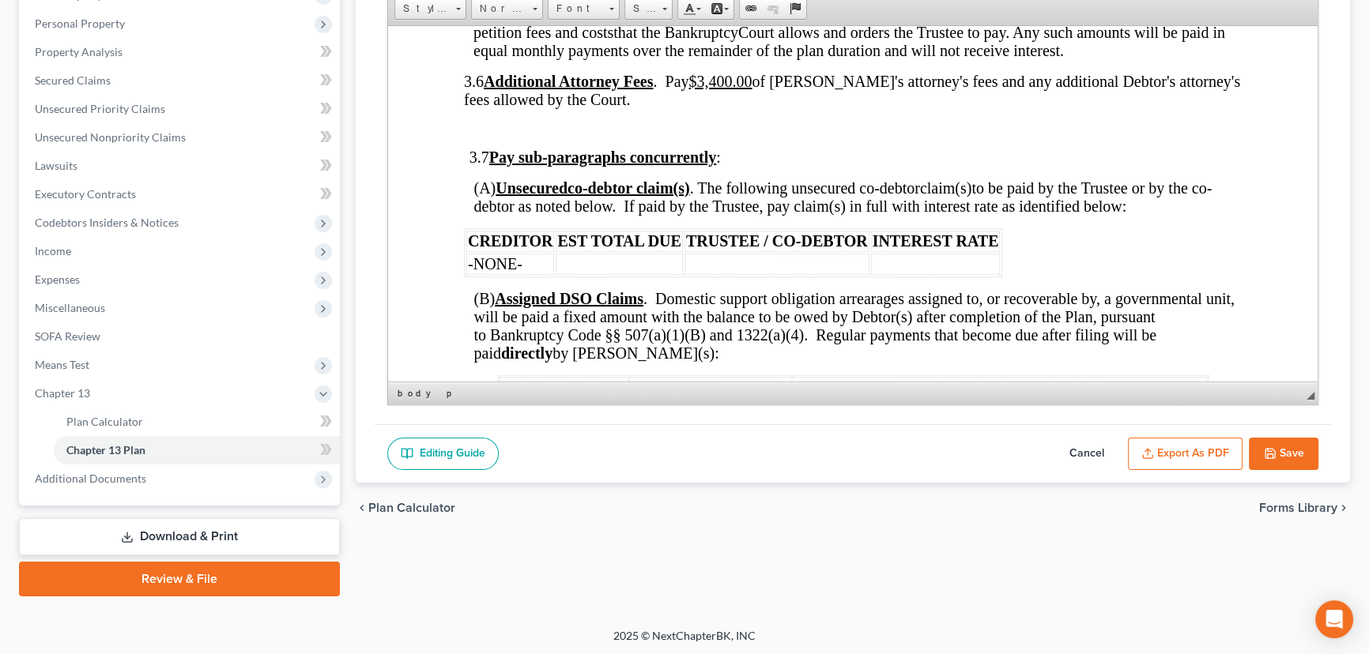
click at [563, 135] on p at bounding box center [855, 128] width 772 height 14
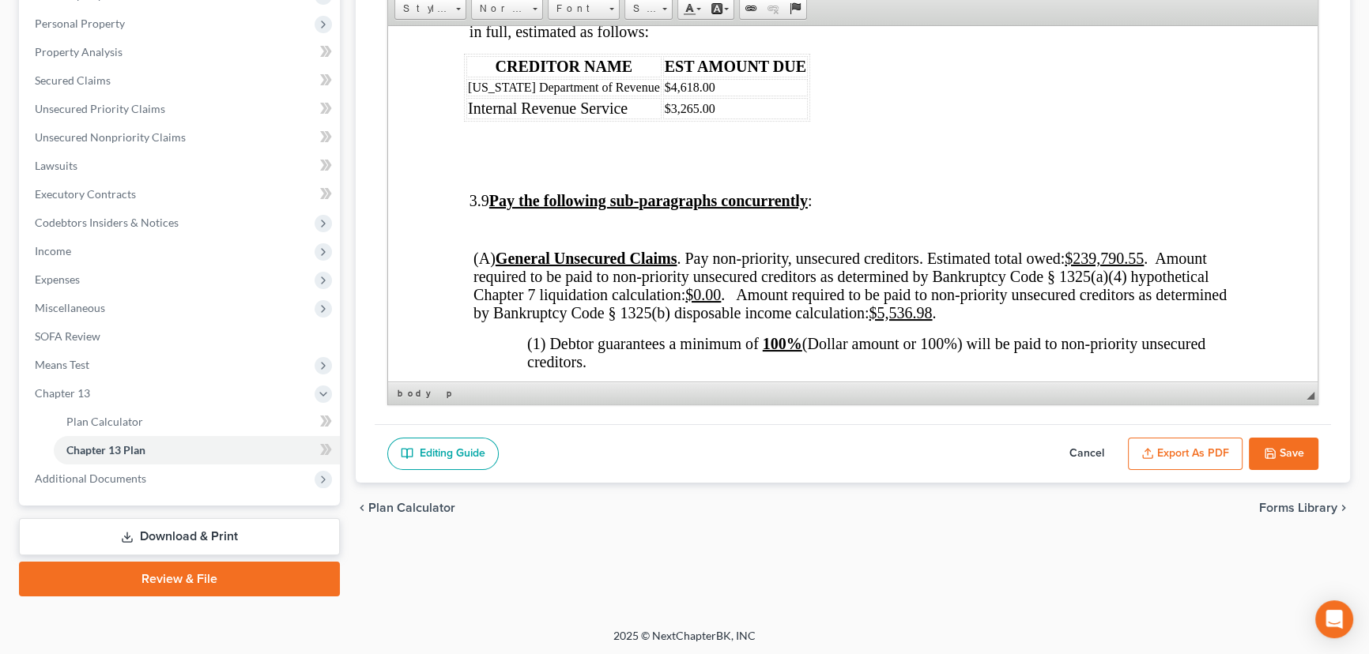
scroll to position [3651, 0]
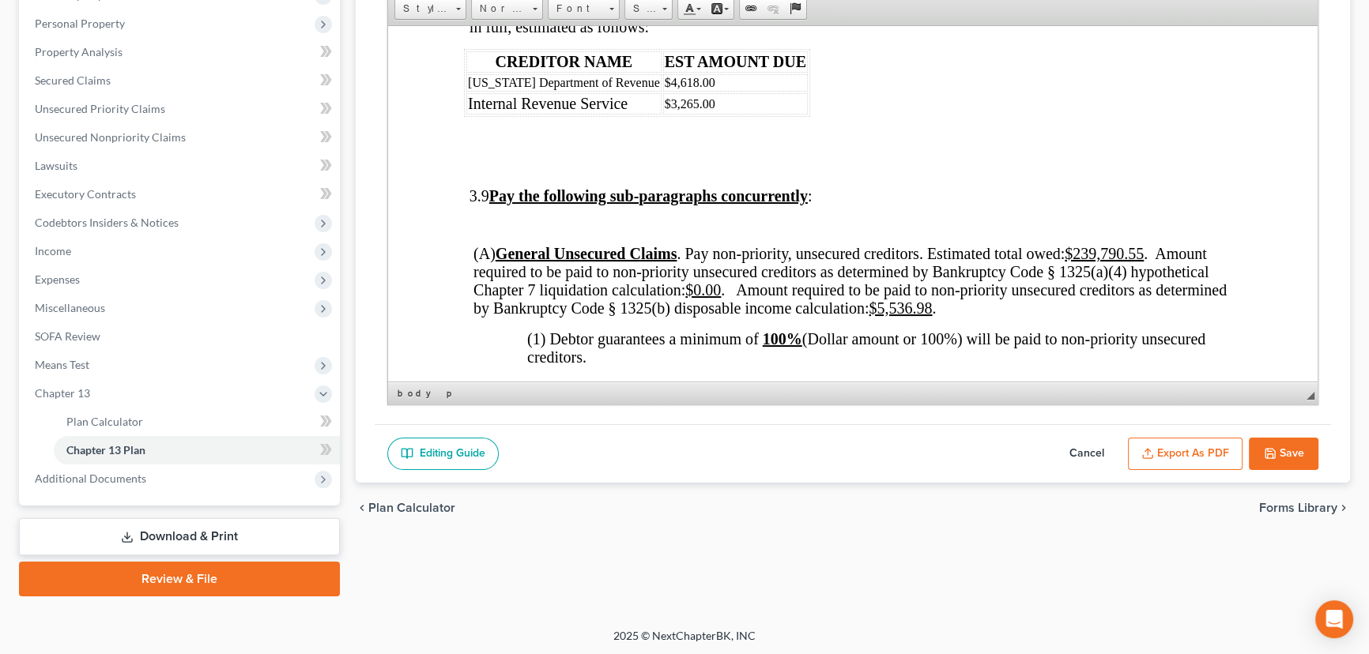
click at [582, 174] on p at bounding box center [855, 167] width 772 height 14
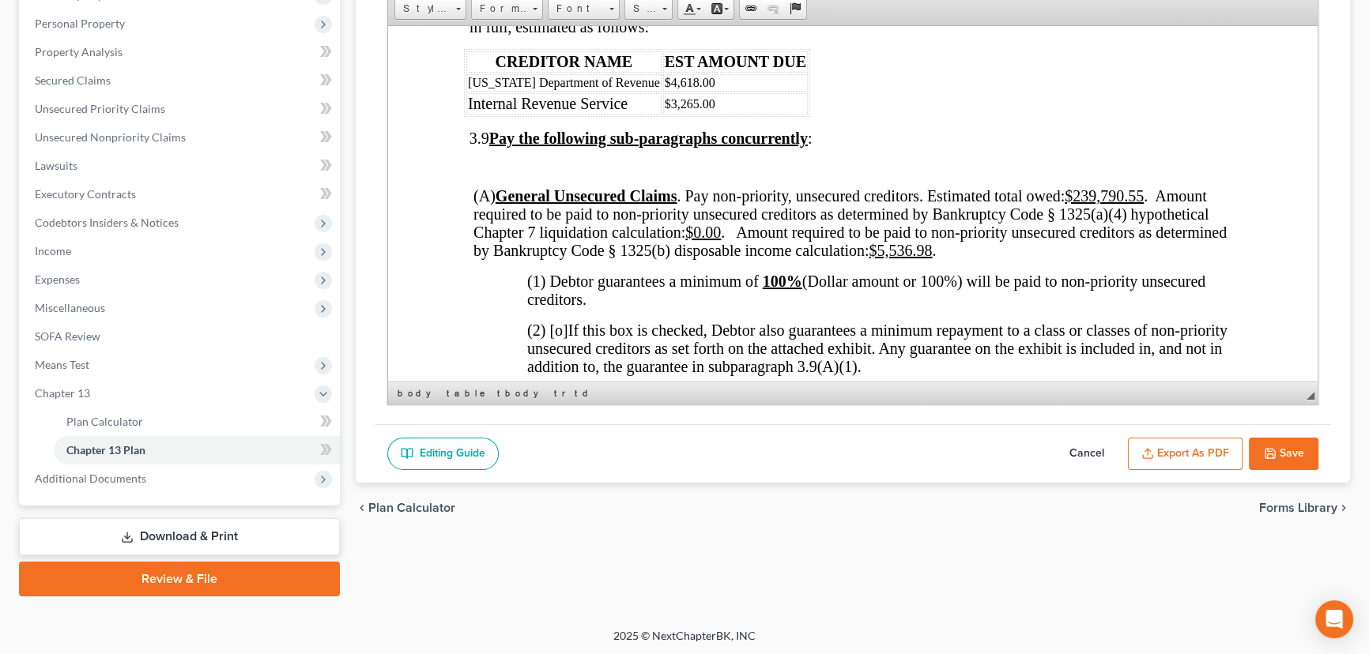
click at [539, 174] on p at bounding box center [855, 167] width 772 height 14
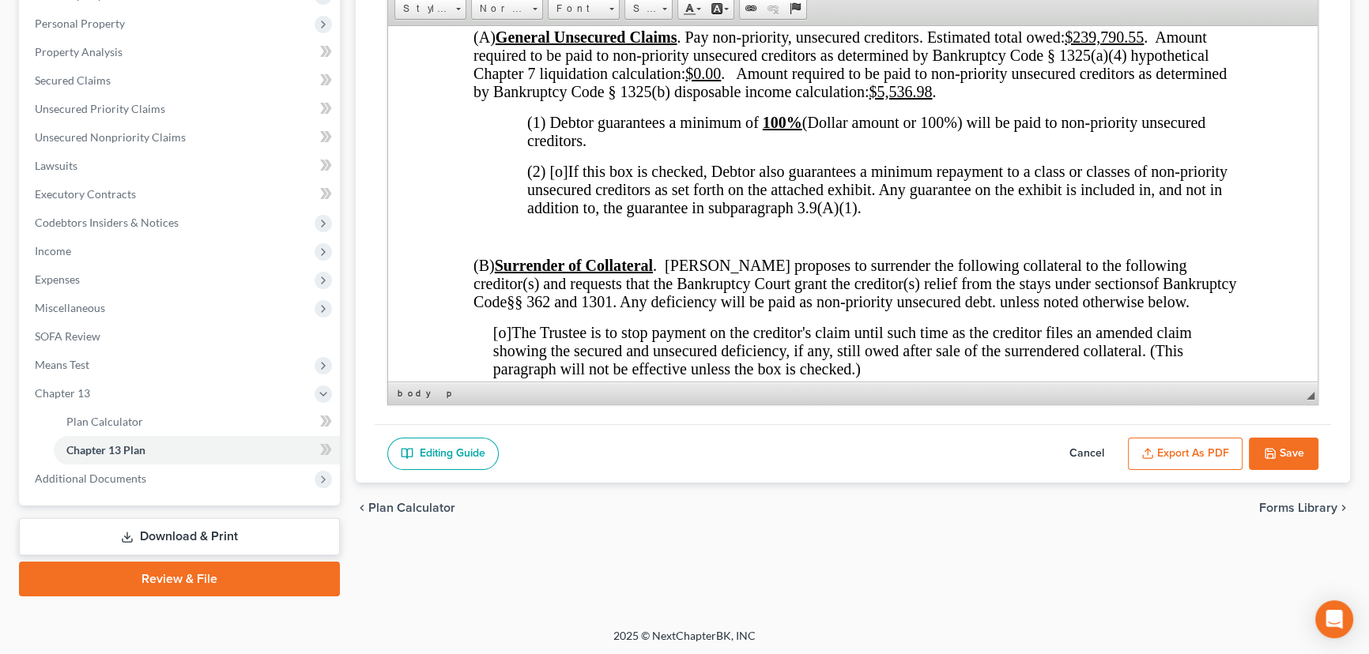
scroll to position [3795, 0]
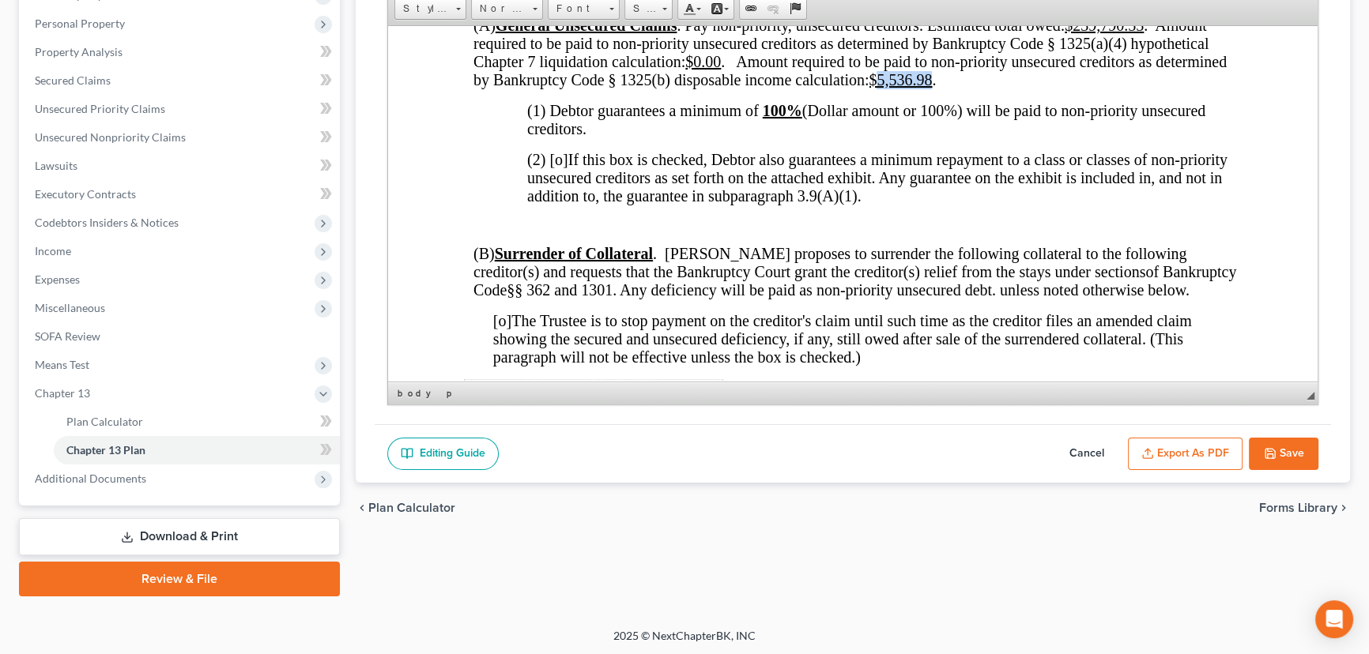
drag, startPoint x: 936, startPoint y: 145, endPoint x: 880, endPoint y: 146, distance: 56.9
click at [880, 88] on span "(A) General Unsecured Claims . Pay non-priority, unsecured creditors. Estimated…" at bounding box center [849, 52] width 753 height 72
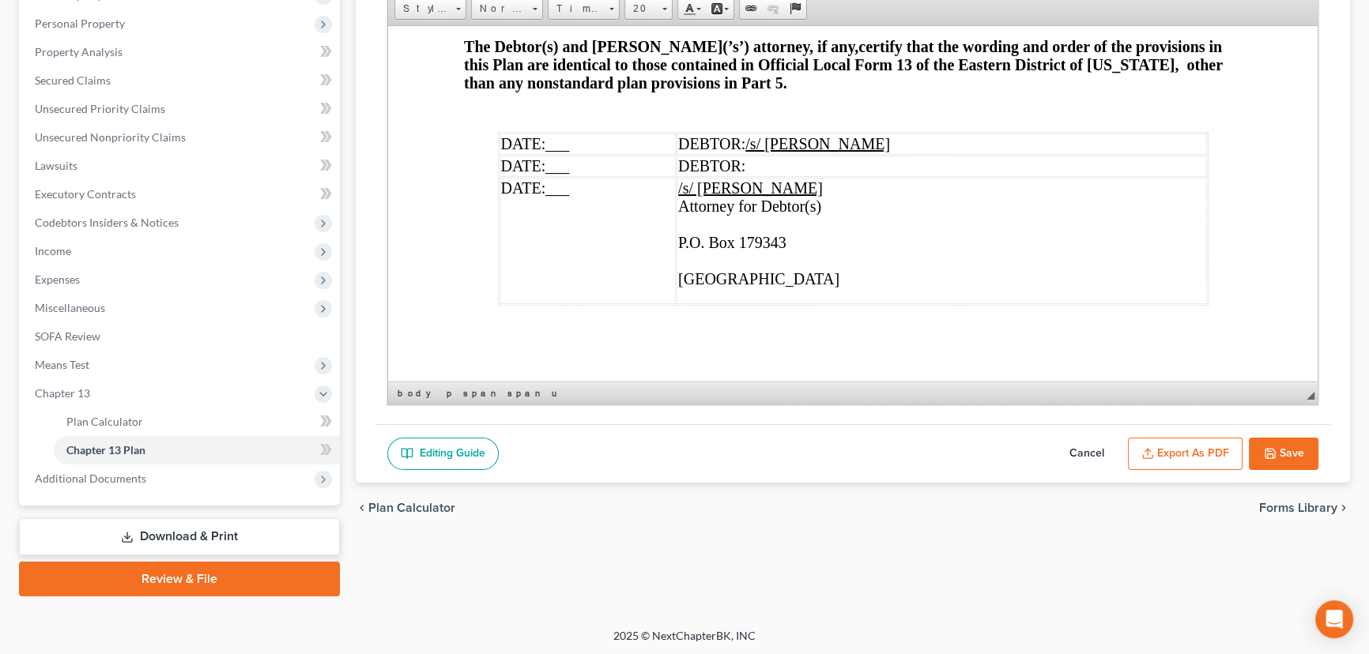
scroll to position [5397, 0]
click at [1168, 443] on button "Export as PDF" at bounding box center [1185, 454] width 115 height 33
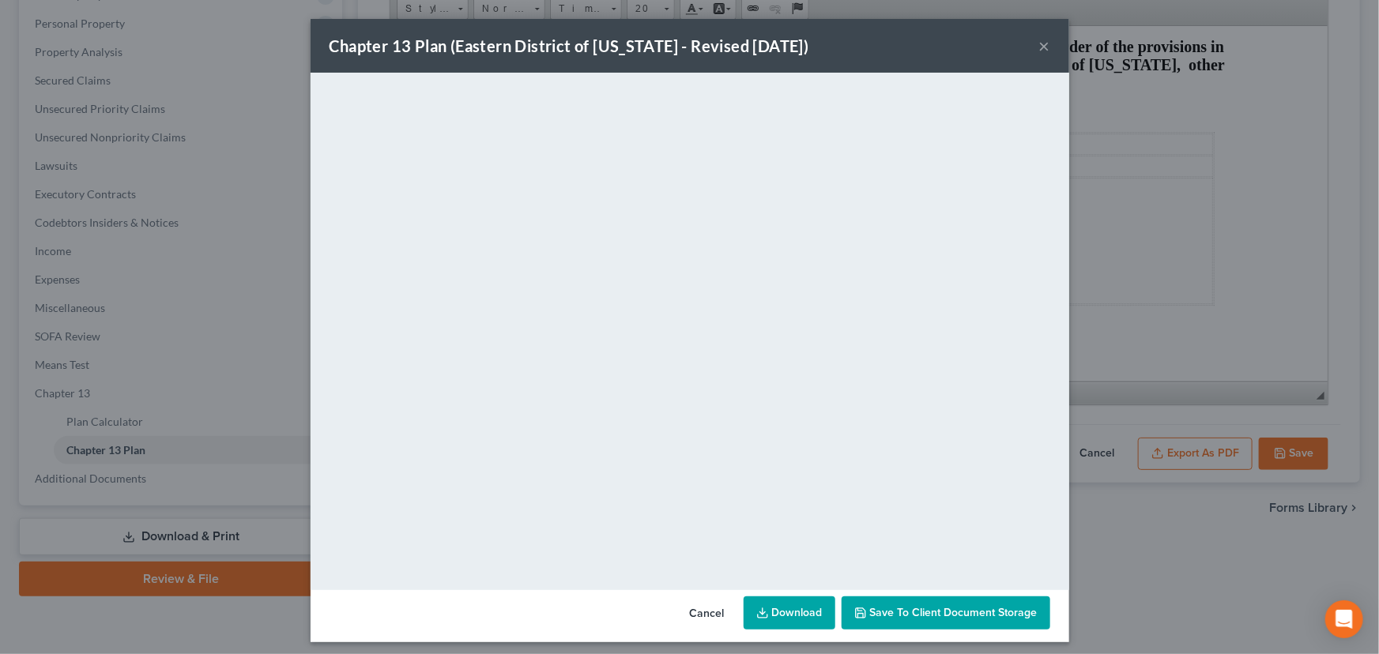
click at [1040, 45] on button "×" at bounding box center [1044, 45] width 11 height 19
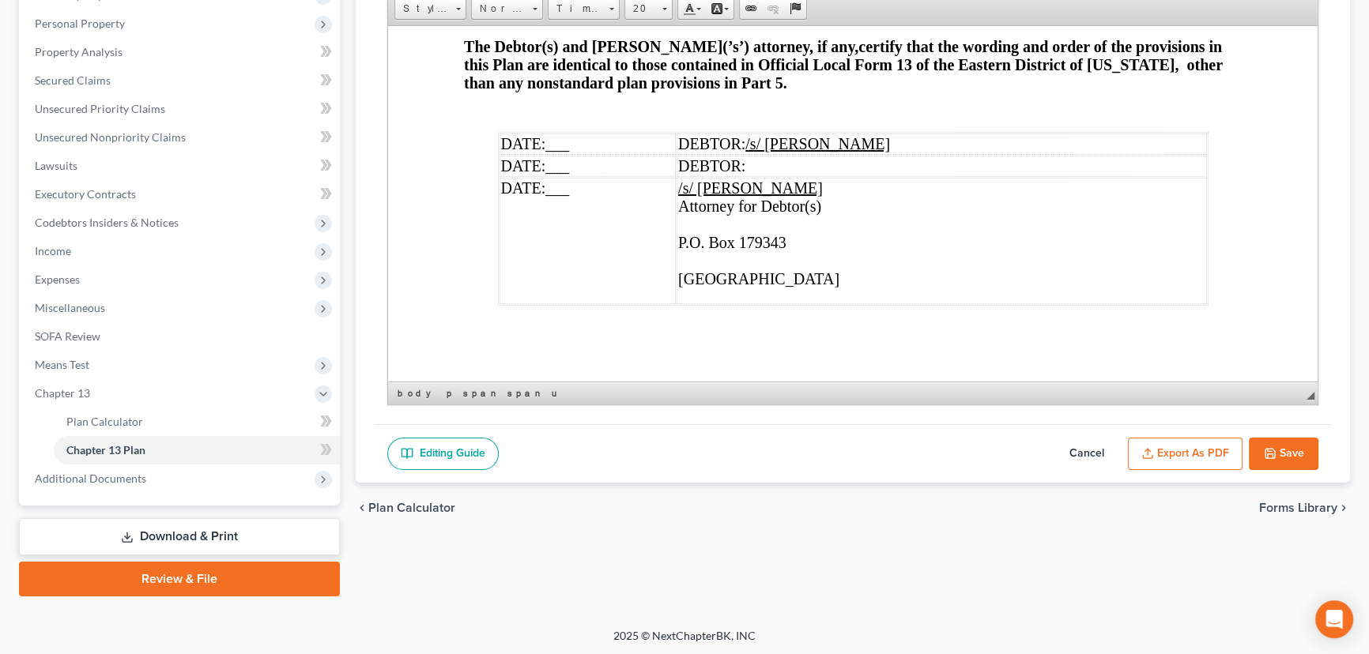
click at [1284, 451] on button "Save" at bounding box center [1284, 454] width 70 height 33
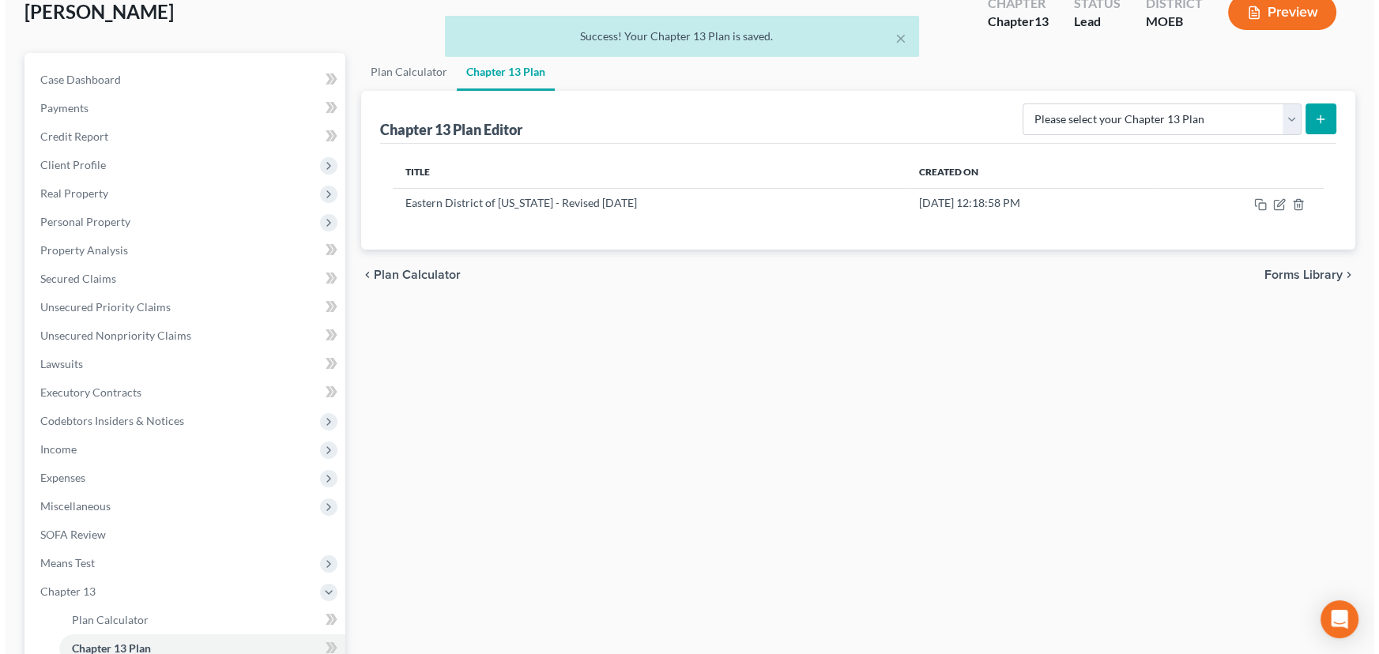
scroll to position [0, 0]
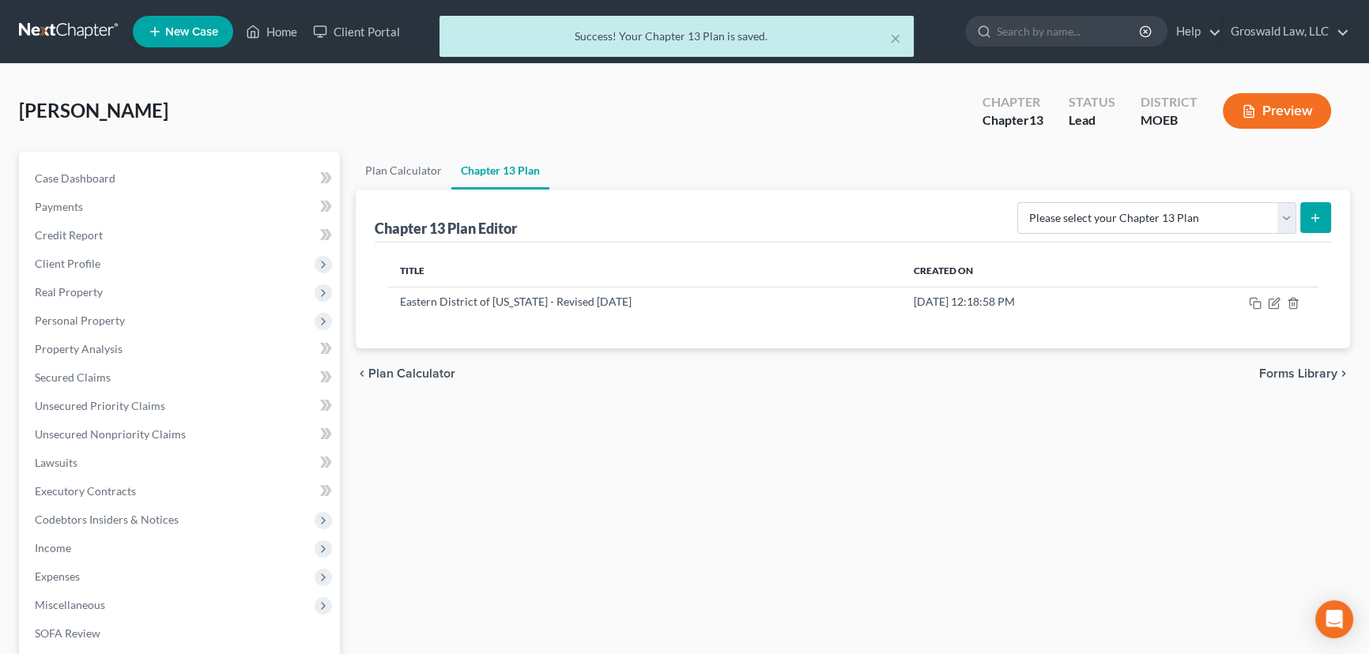
click at [1287, 111] on button "Preview" at bounding box center [1277, 111] width 108 height 36
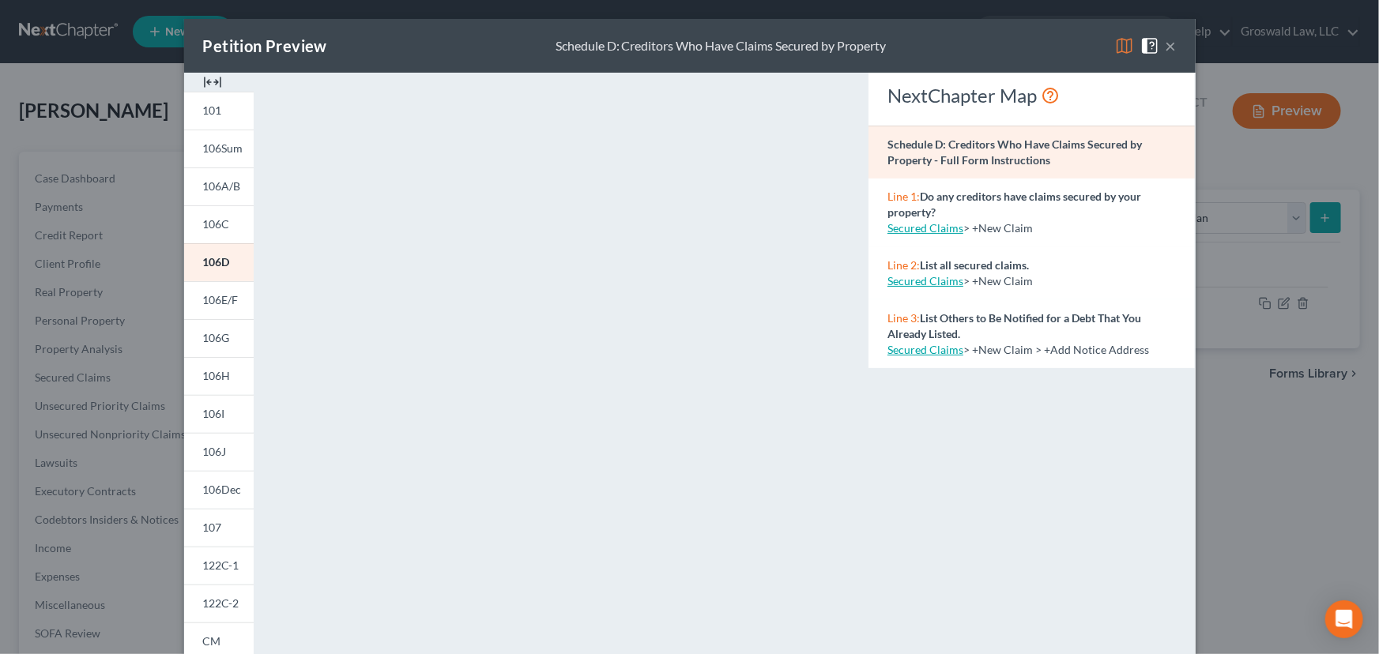
click at [205, 79] on img at bounding box center [212, 82] width 19 height 19
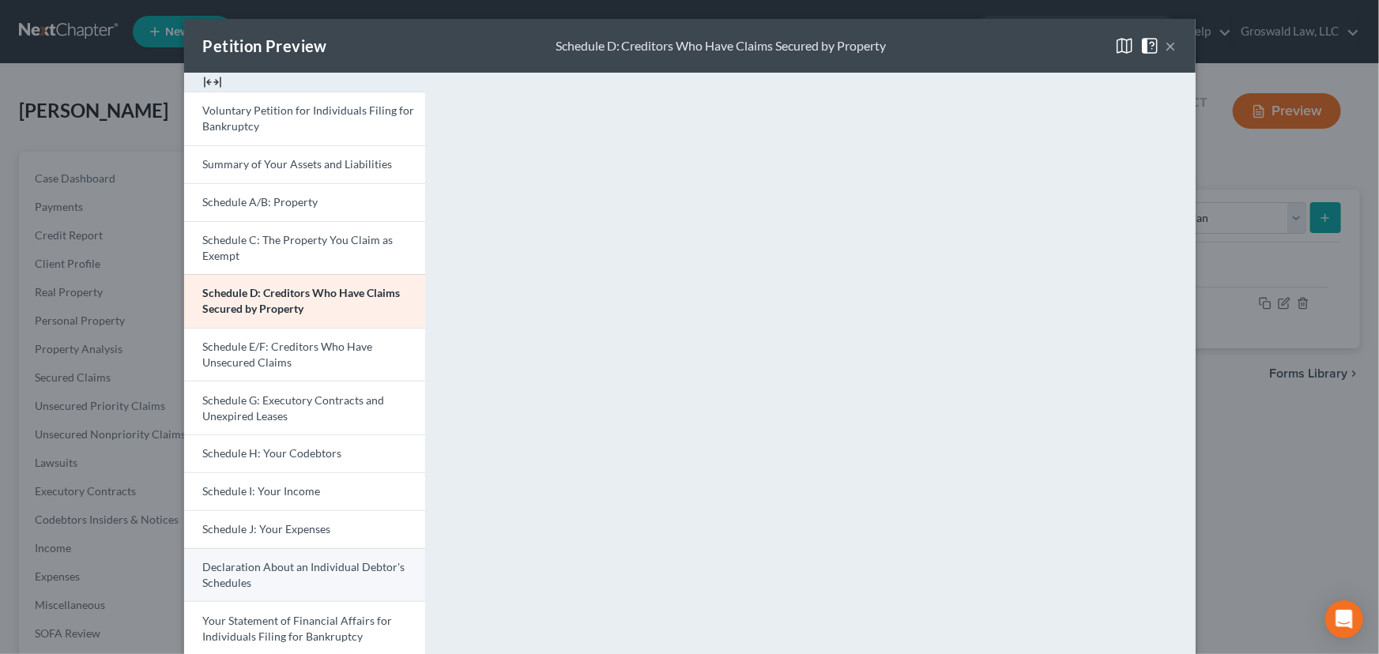
click at [272, 575] on link "Declaration About an Individual Debtor's Schedules" at bounding box center [304, 575] width 241 height 54
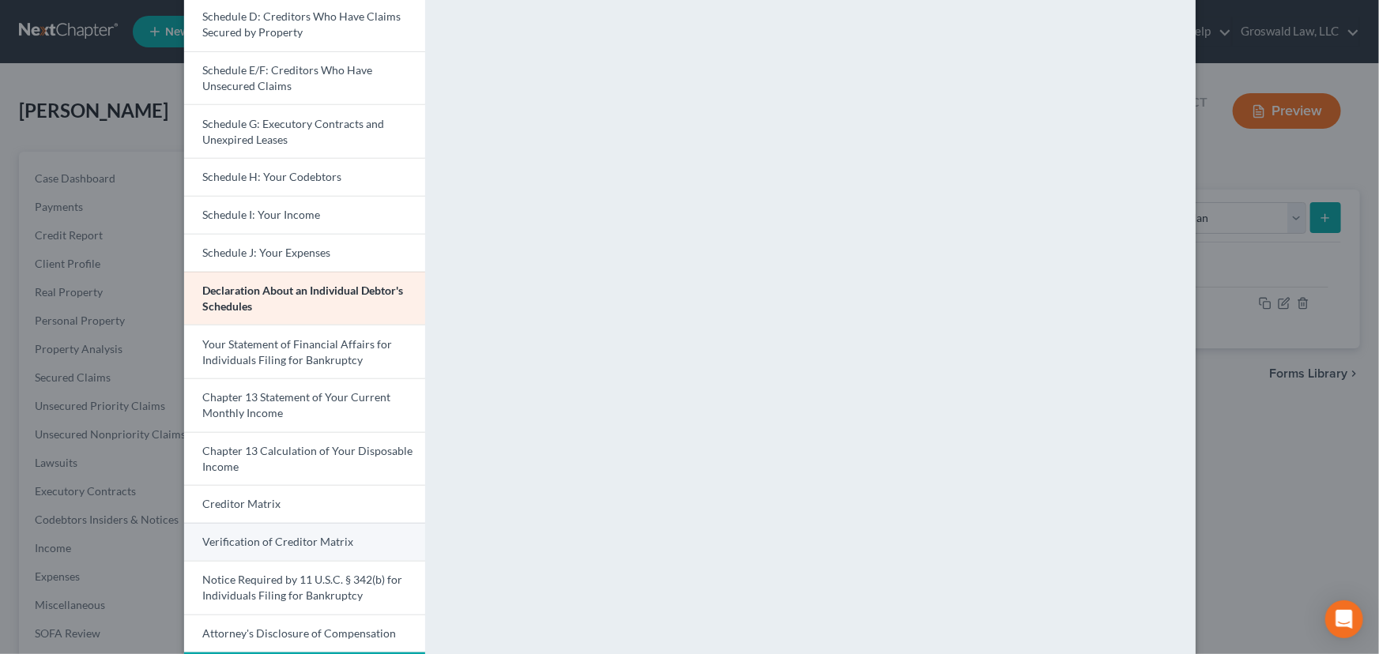
scroll to position [341, 0]
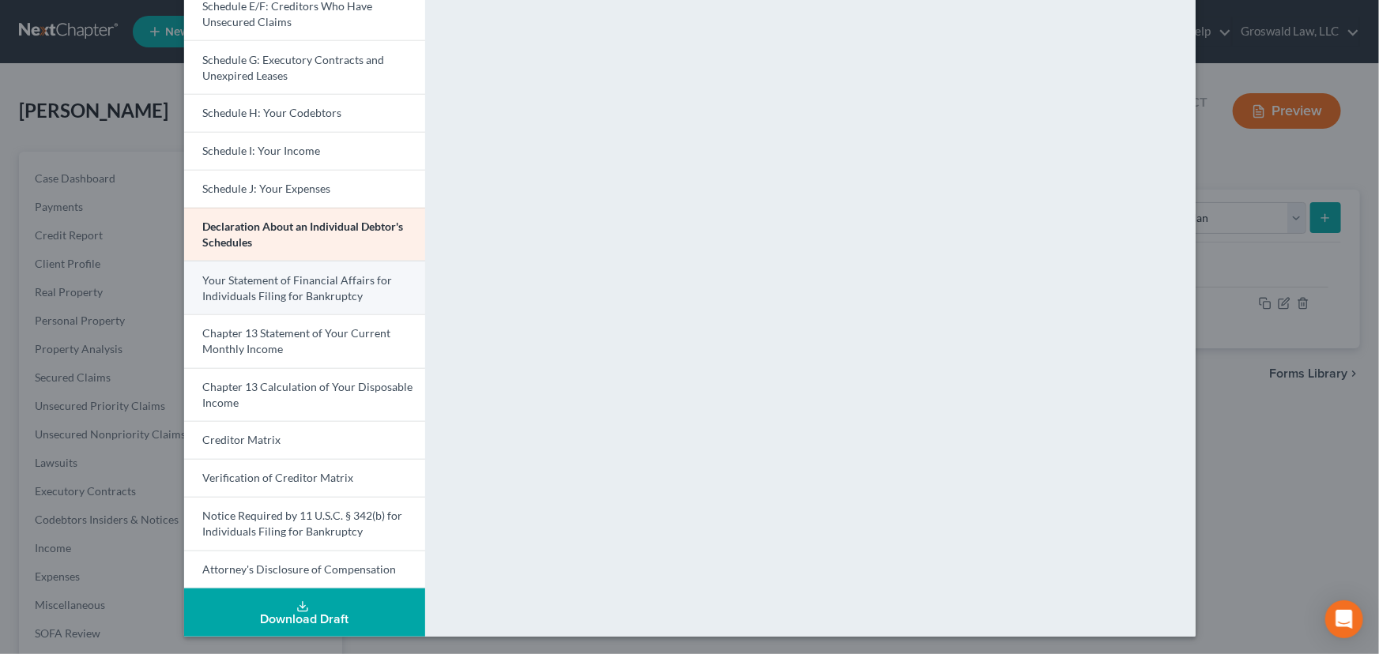
click at [284, 277] on span "Your Statement of Financial Affairs for Individuals Filing for Bankruptcy" at bounding box center [298, 287] width 190 height 29
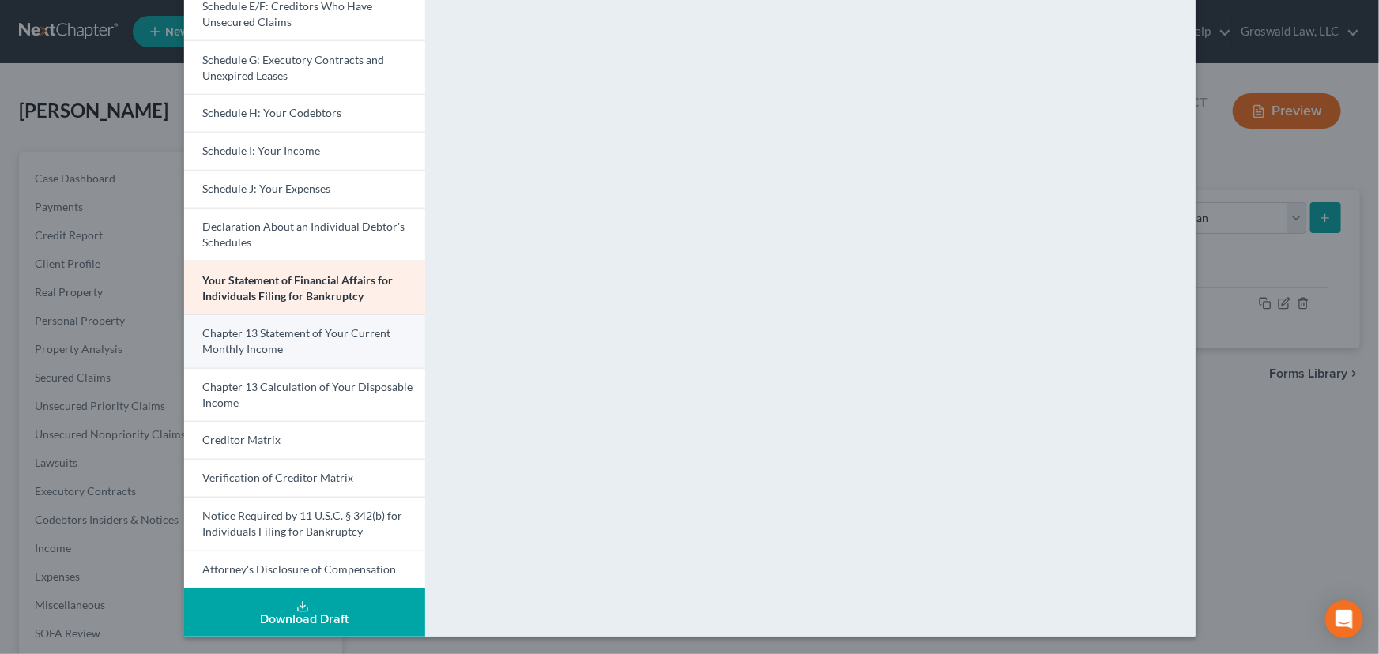
click at [250, 338] on span "Chapter 13 Statement of Your Current Monthly Income" at bounding box center [297, 340] width 188 height 29
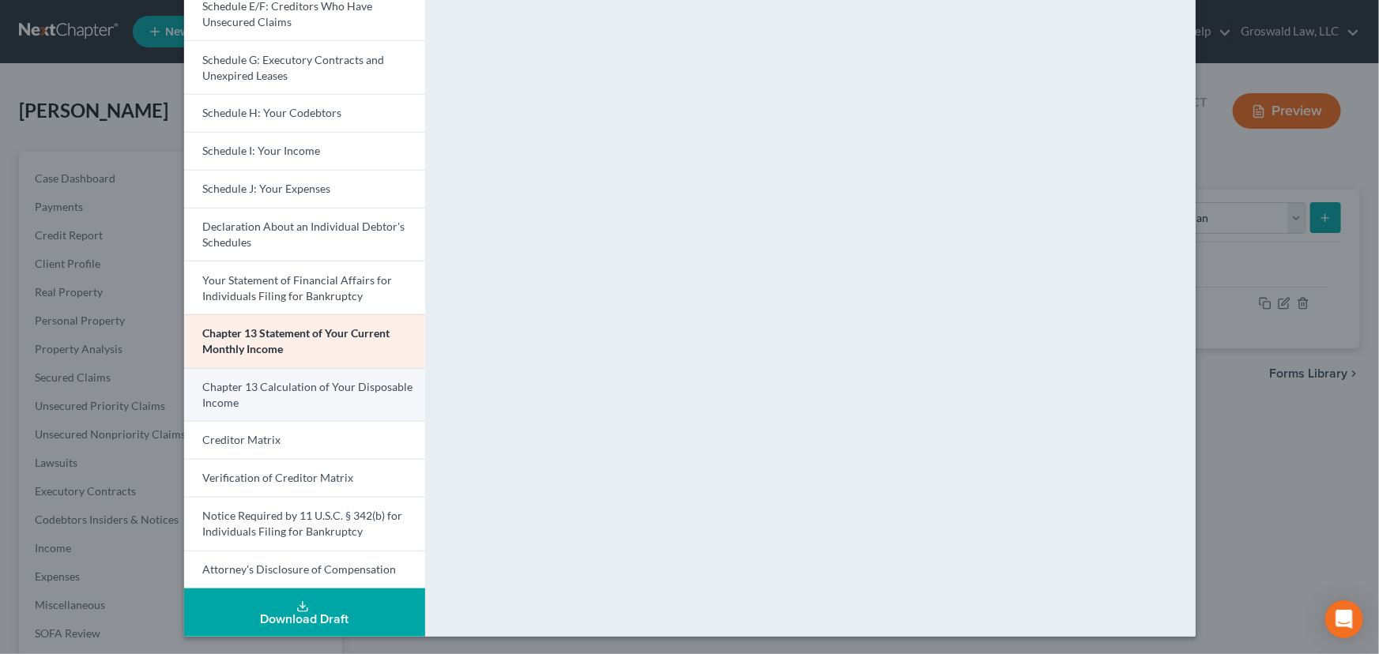
click at [245, 394] on link "Chapter 13 Calculation of Your Disposable Income" at bounding box center [304, 395] width 241 height 54
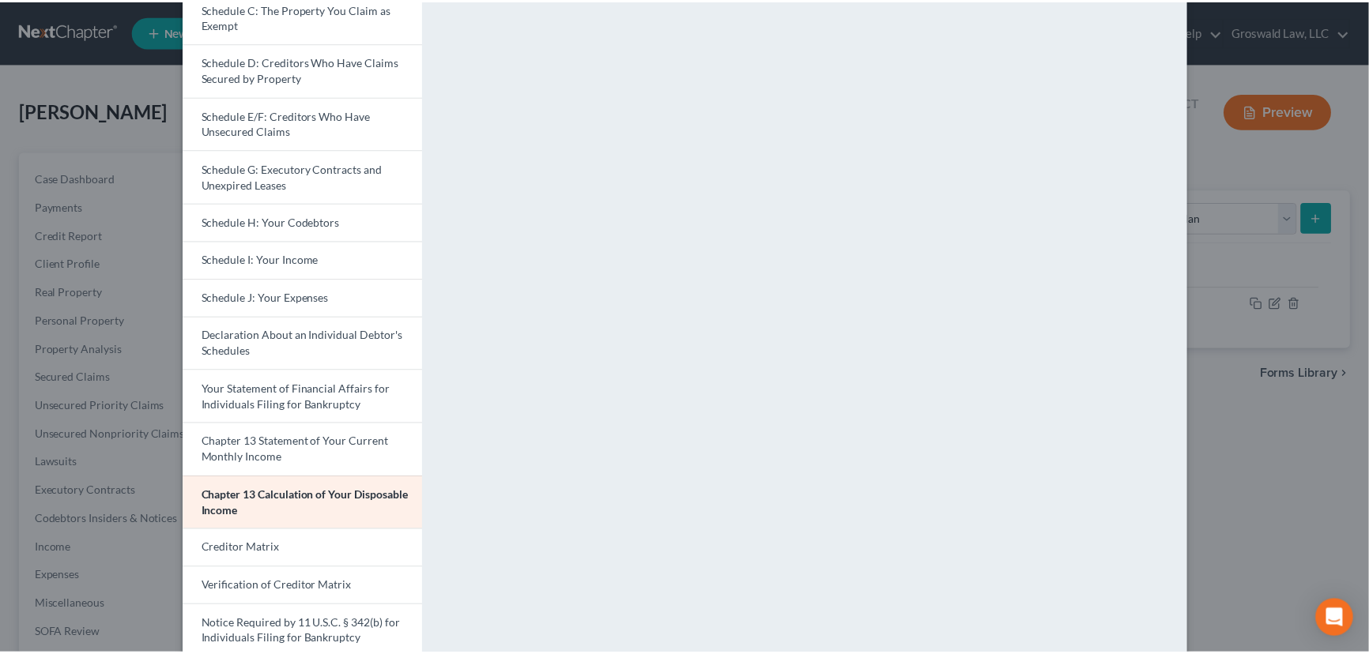
scroll to position [0, 0]
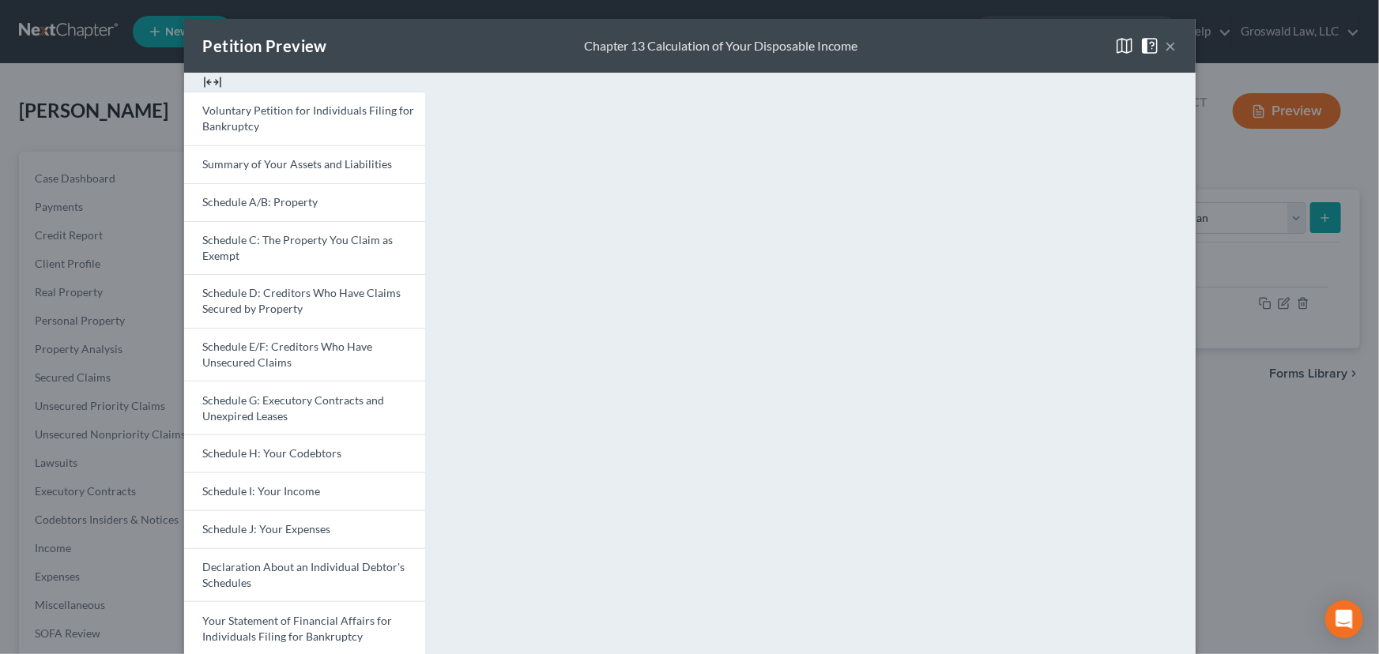
click at [1166, 43] on button "×" at bounding box center [1171, 45] width 11 height 19
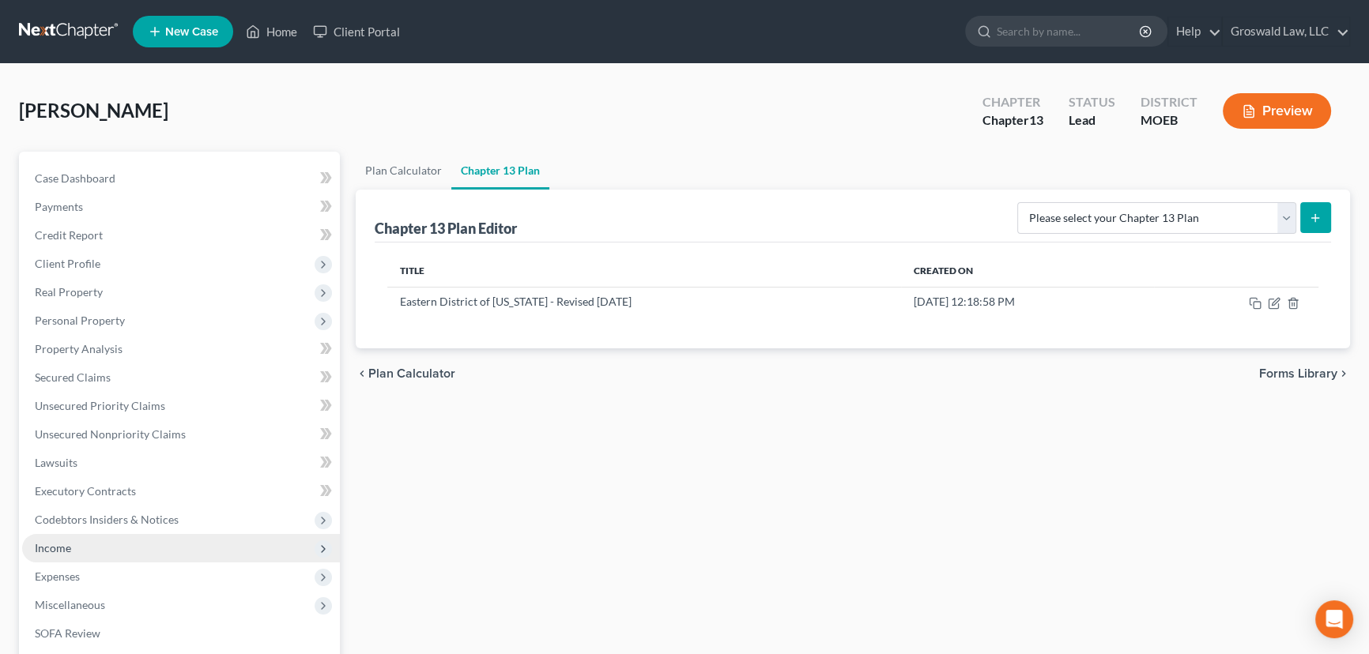
click at [82, 549] on span "Income" at bounding box center [181, 548] width 318 height 28
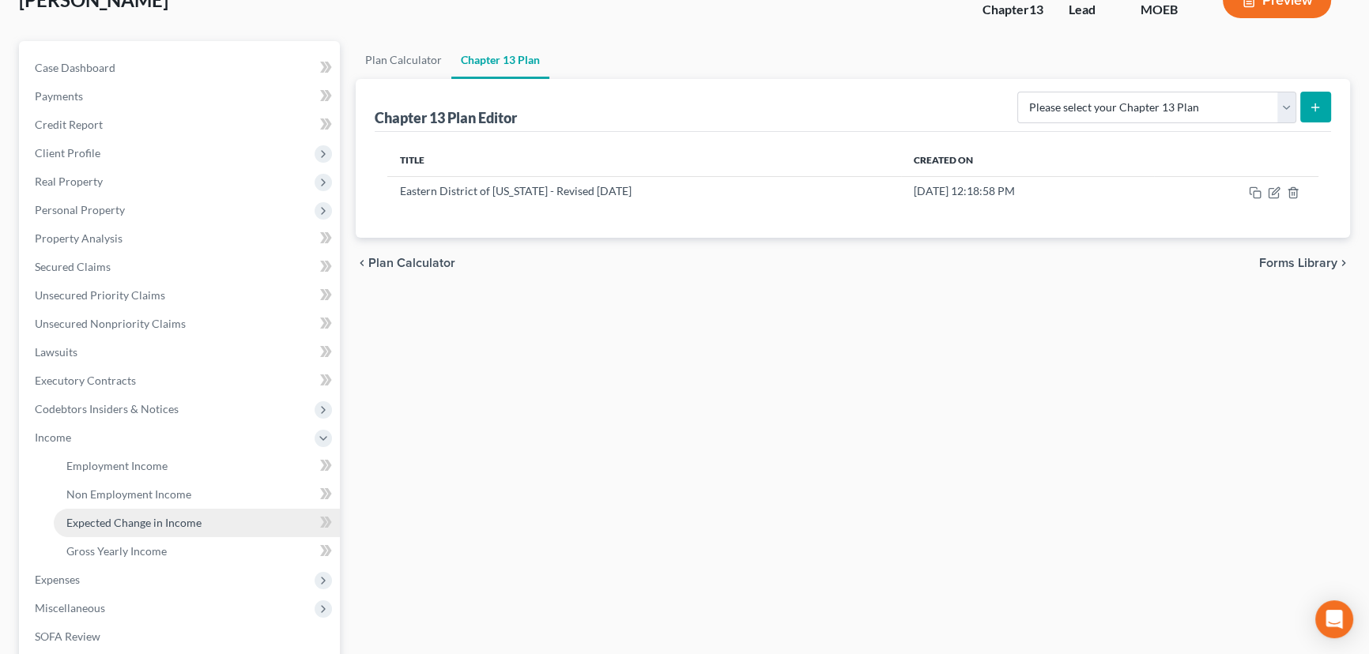
scroll to position [143, 0]
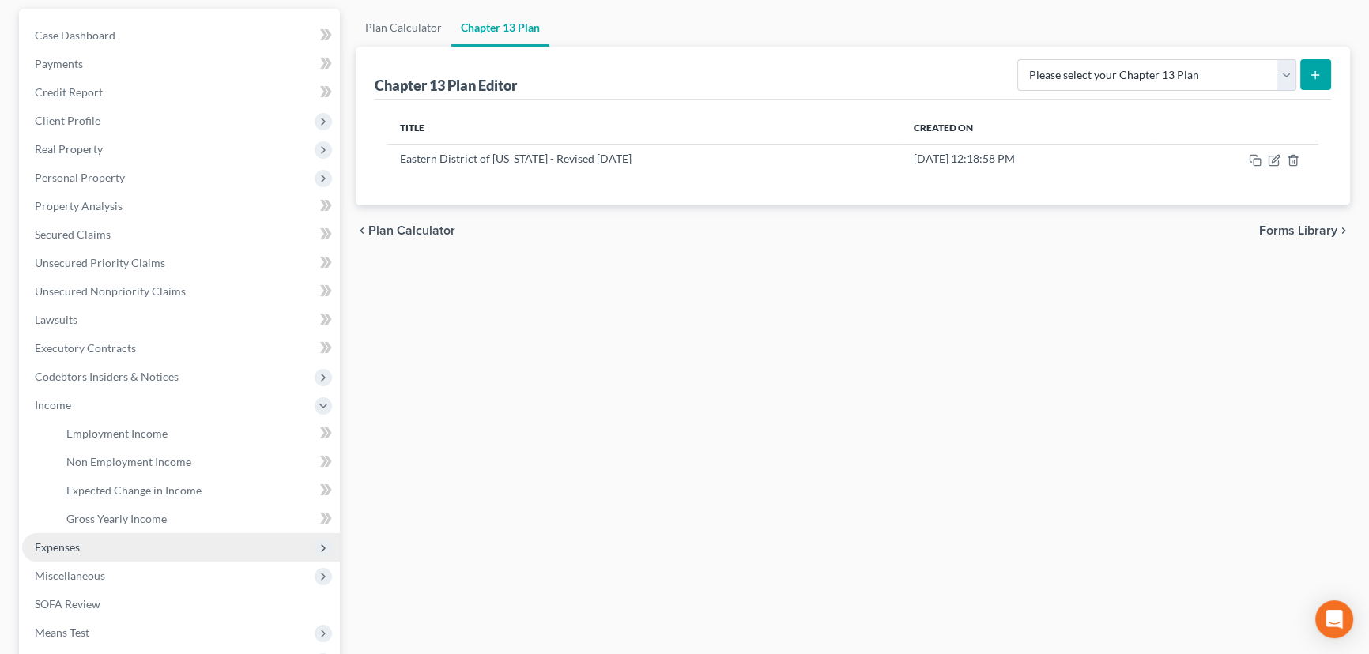
click at [82, 541] on span "Expenses" at bounding box center [181, 547] width 318 height 28
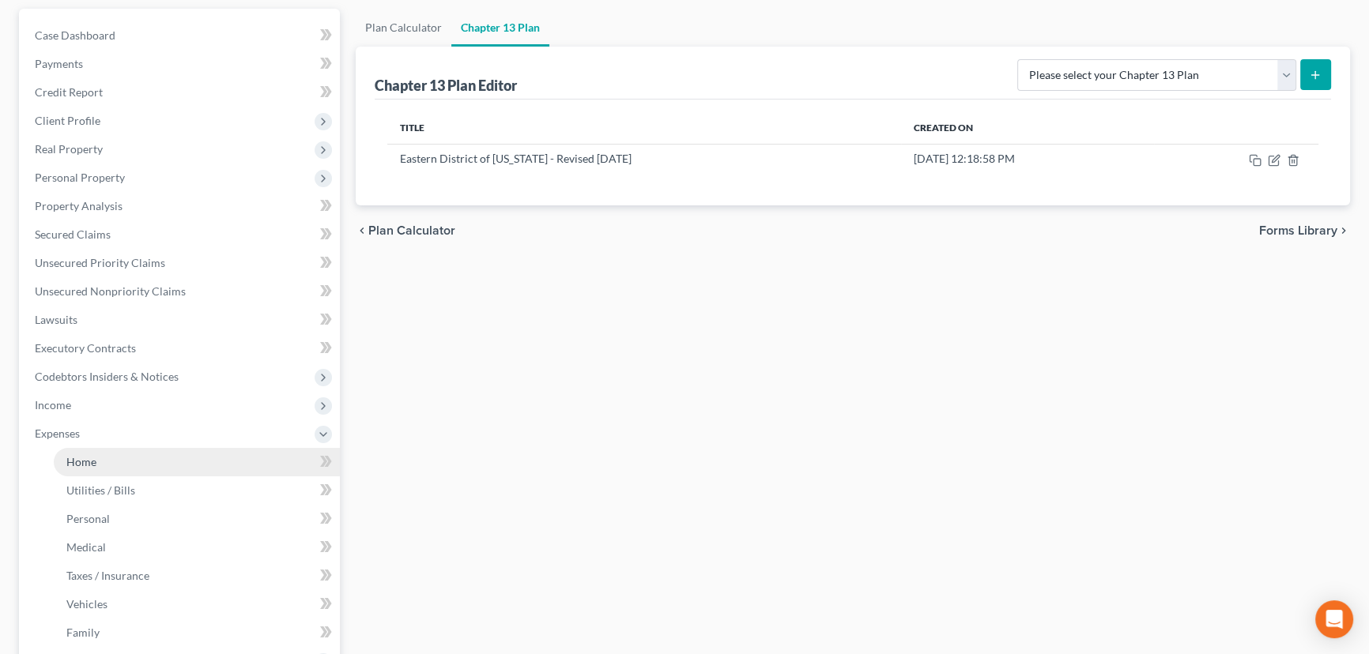
click at [112, 450] on link "Home" at bounding box center [197, 462] width 286 height 28
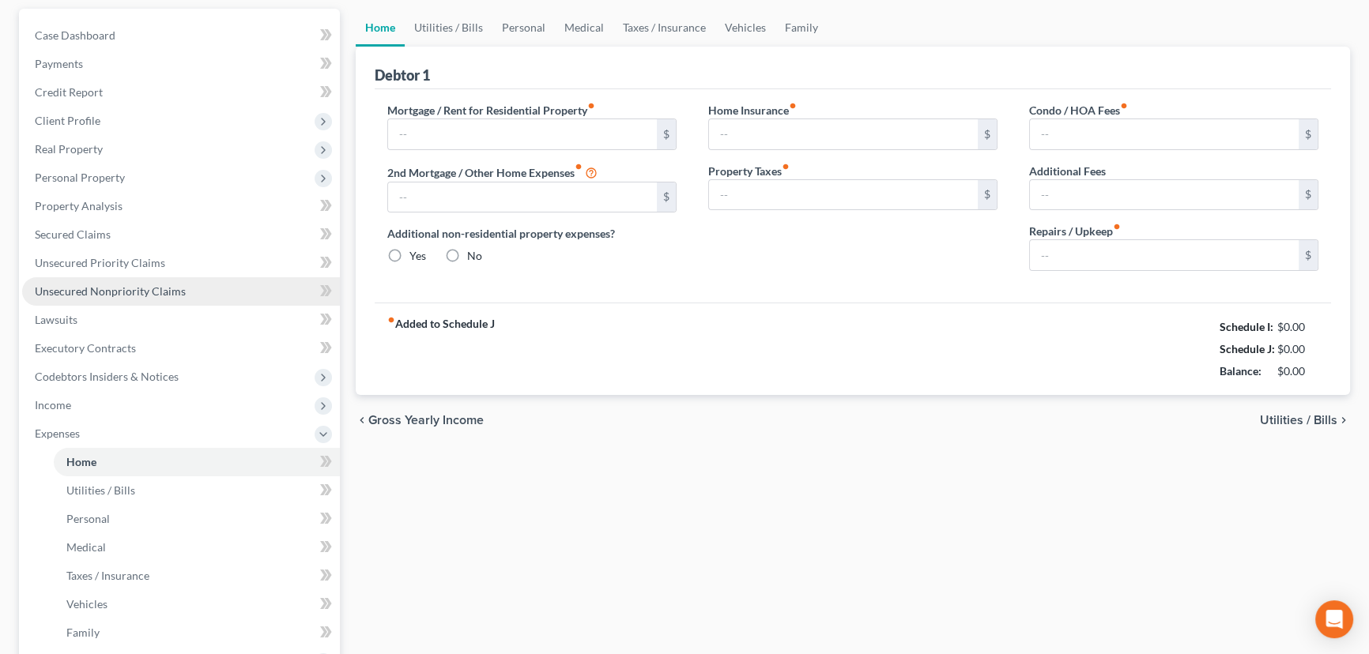
type input "1,400.00"
type input "0.00"
radio input "true"
type input "0.00"
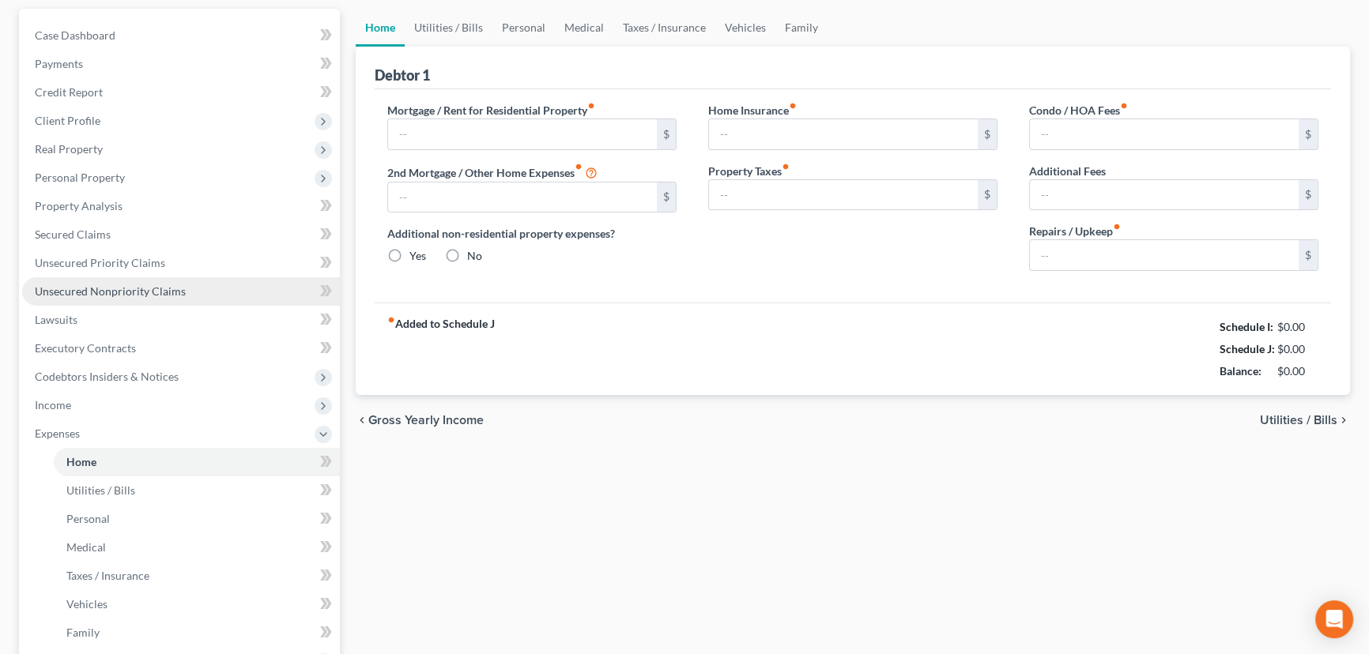
type input "0.00"
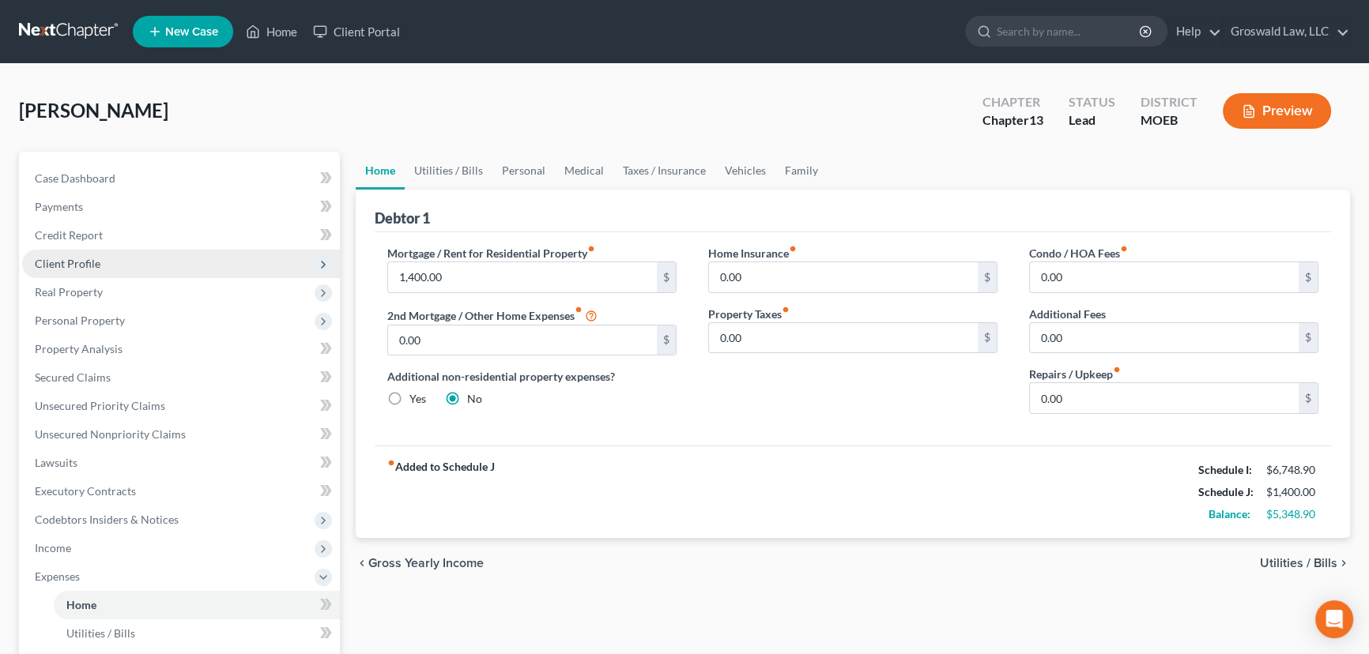
click at [74, 258] on span "Client Profile" at bounding box center [68, 263] width 66 height 13
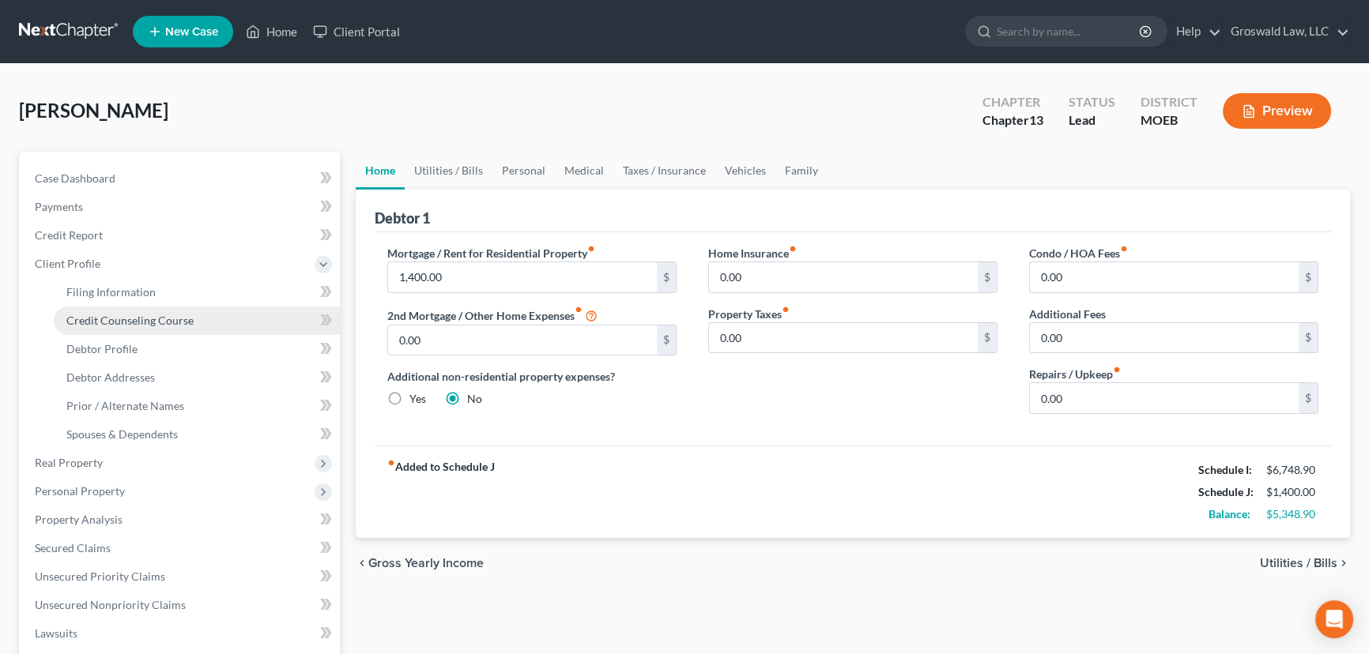
click at [107, 332] on link "Credit Counseling Course" at bounding box center [197, 321] width 286 height 28
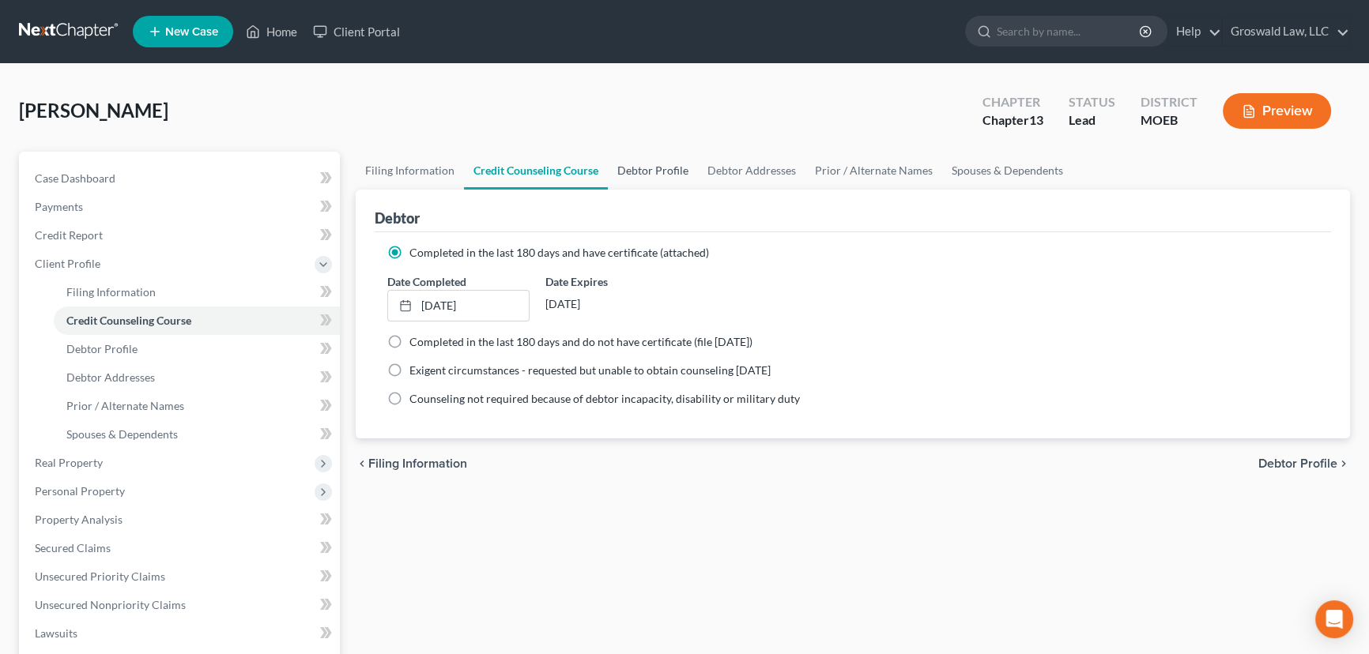
click at [657, 175] on link "Debtor Profile" at bounding box center [653, 171] width 90 height 38
select select "0"
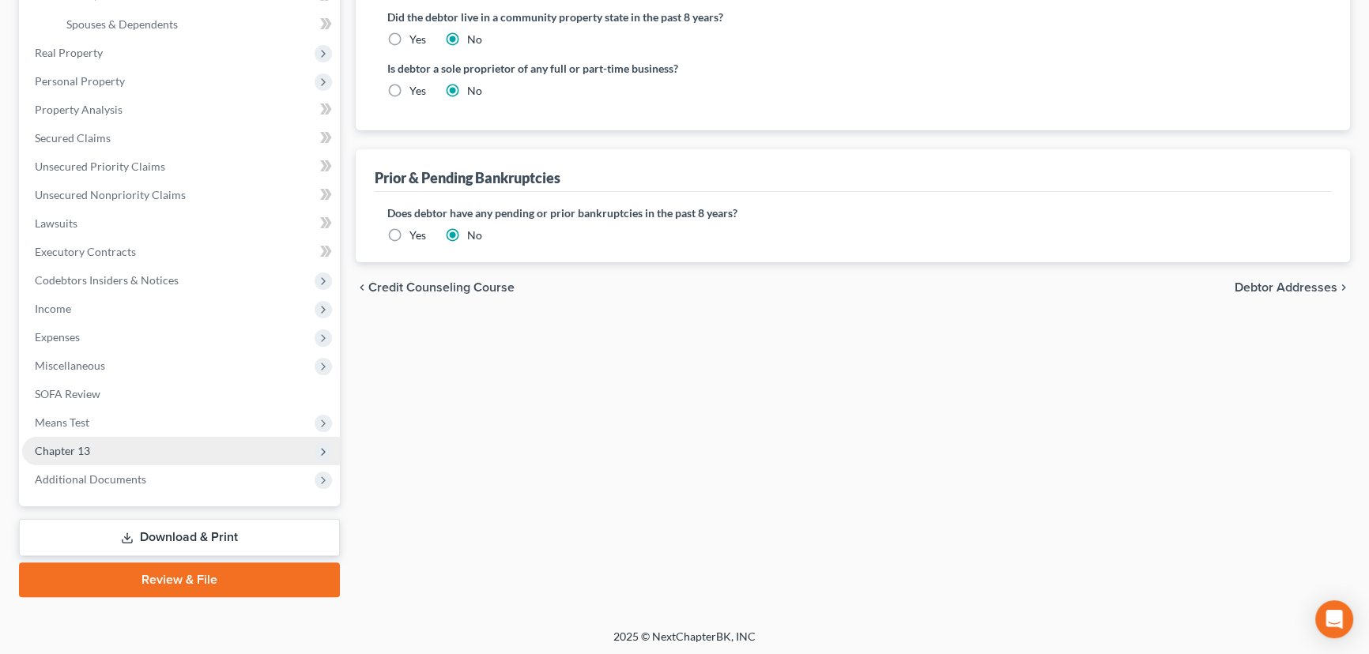
scroll to position [411, 0]
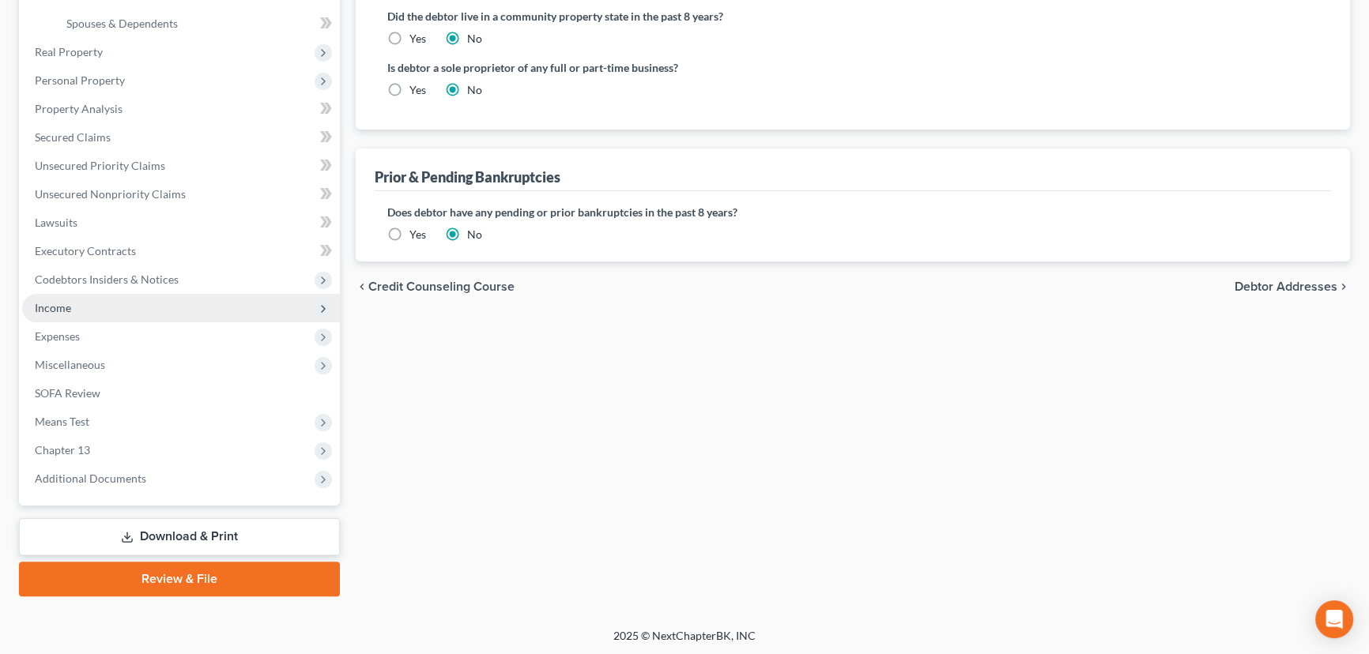
click at [68, 311] on span "Income" at bounding box center [53, 307] width 36 height 13
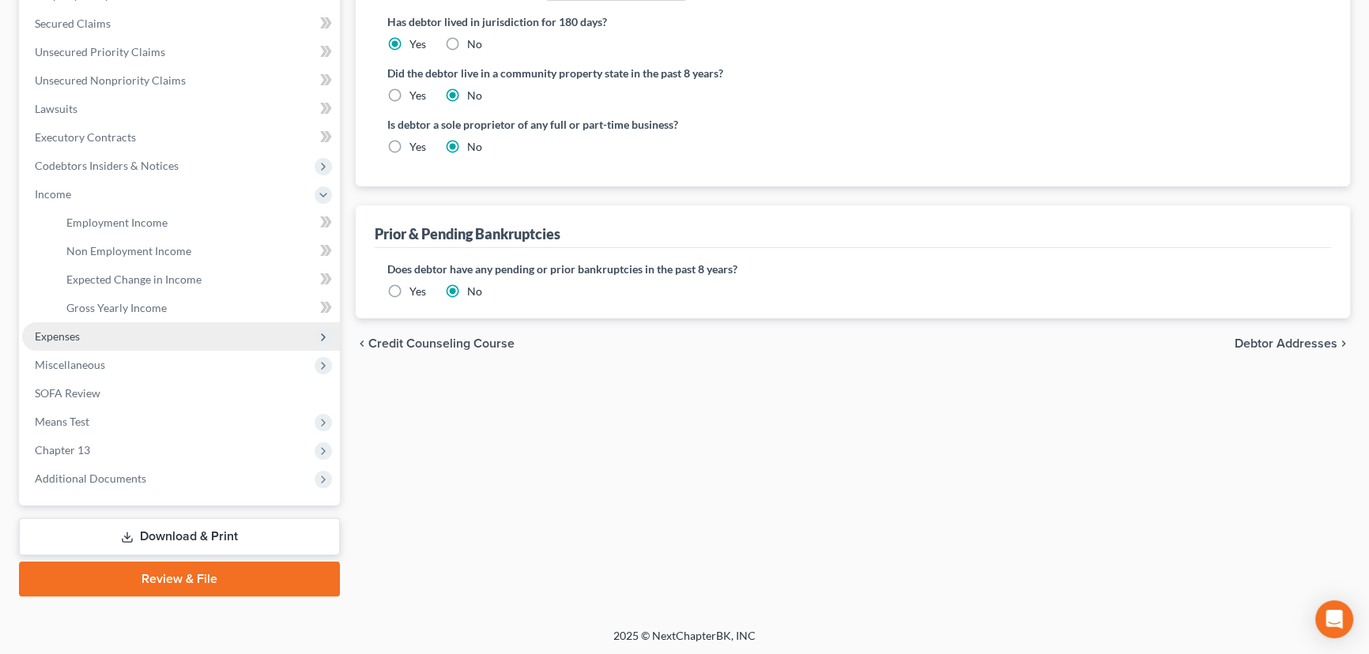
click at [83, 329] on span "Expenses" at bounding box center [181, 336] width 318 height 28
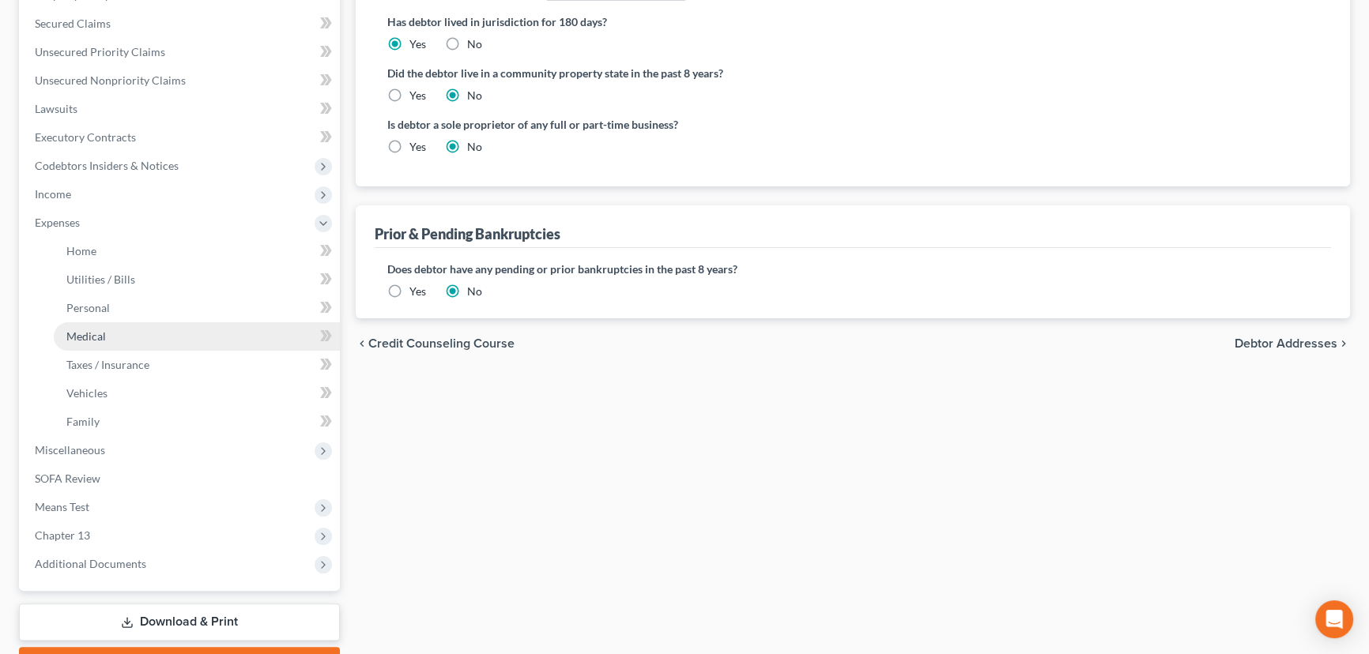
scroll to position [355, 0]
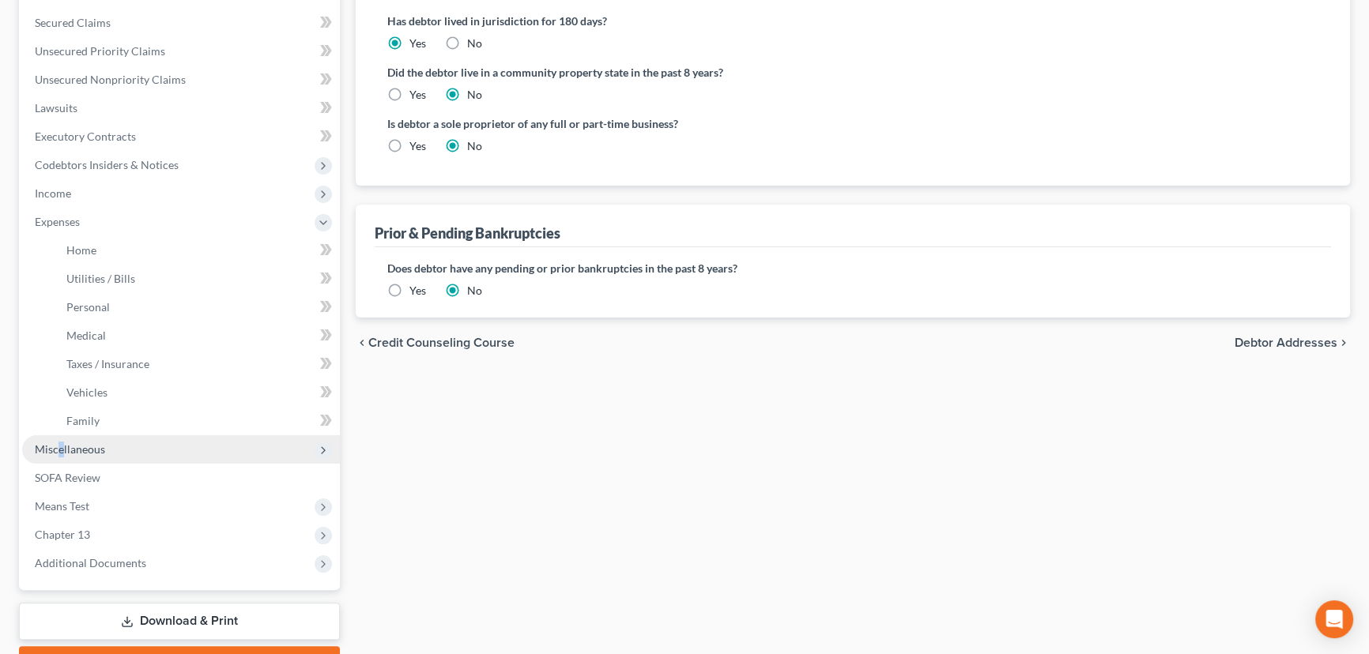
click at [61, 447] on span "Miscellaneous" at bounding box center [70, 449] width 70 height 13
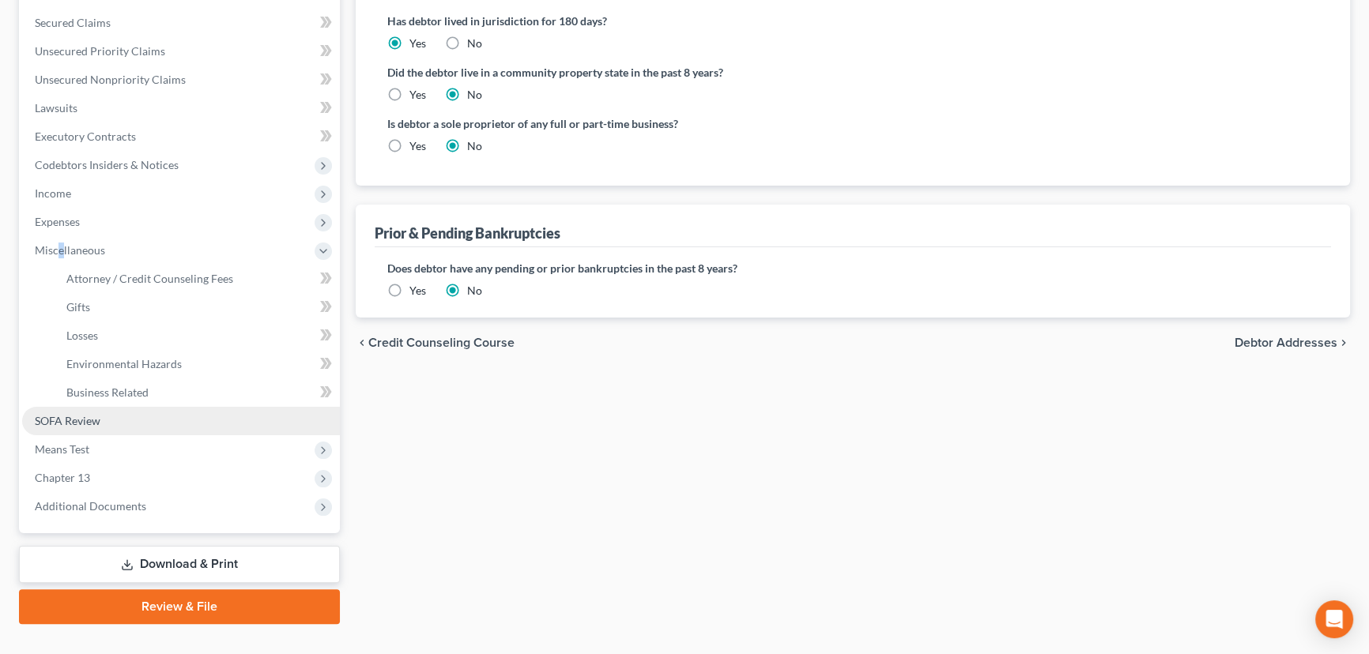
click at [85, 419] on span "SOFA Review" at bounding box center [68, 420] width 66 height 13
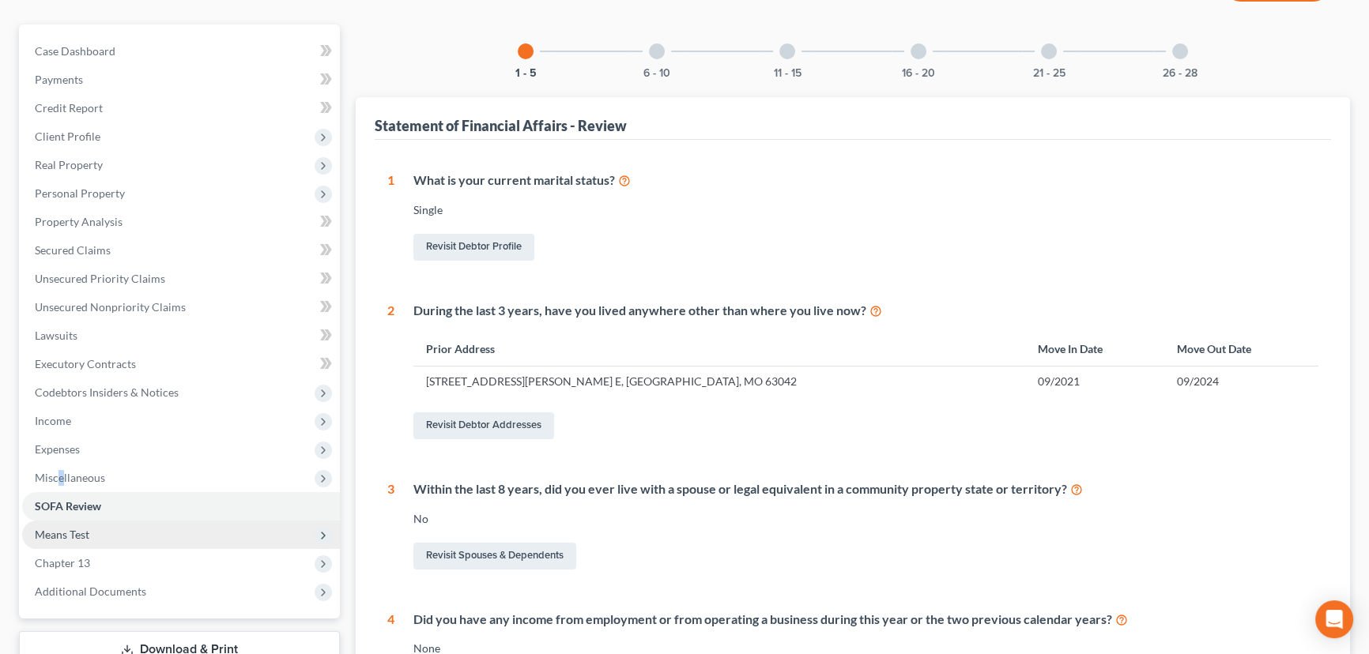
scroll to position [143, 0]
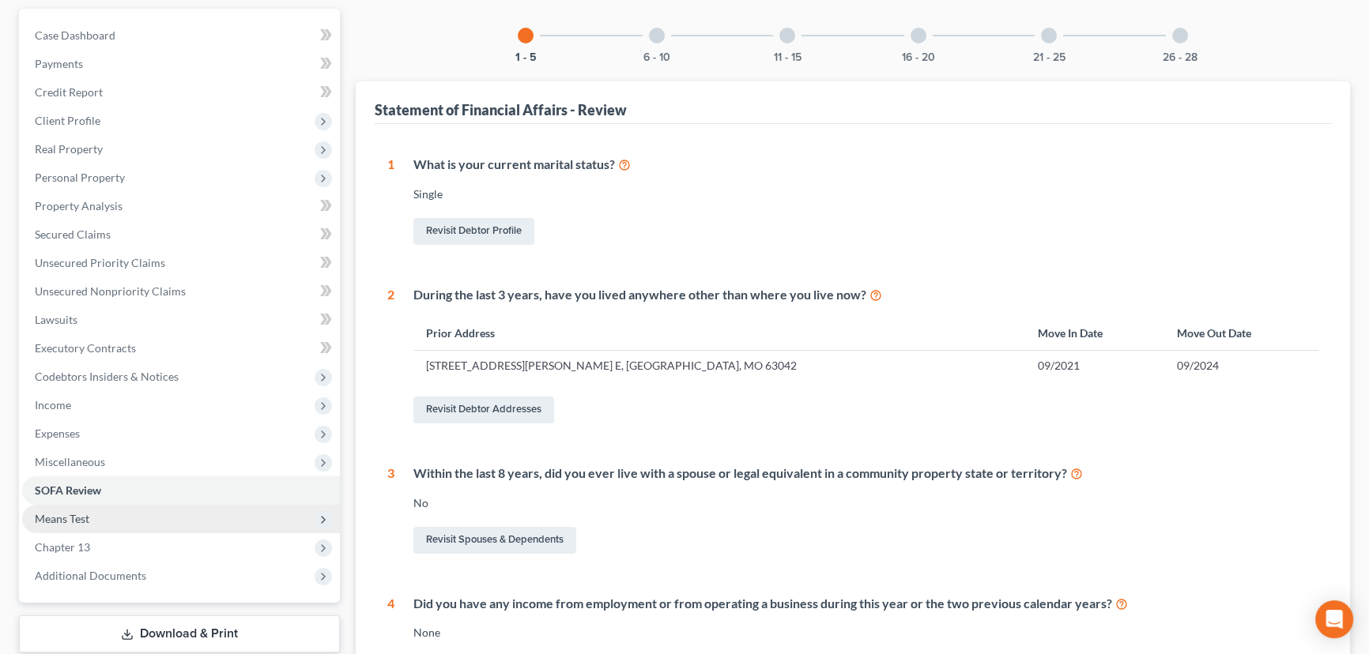
click at [79, 525] on span "Means Test" at bounding box center [181, 519] width 318 height 28
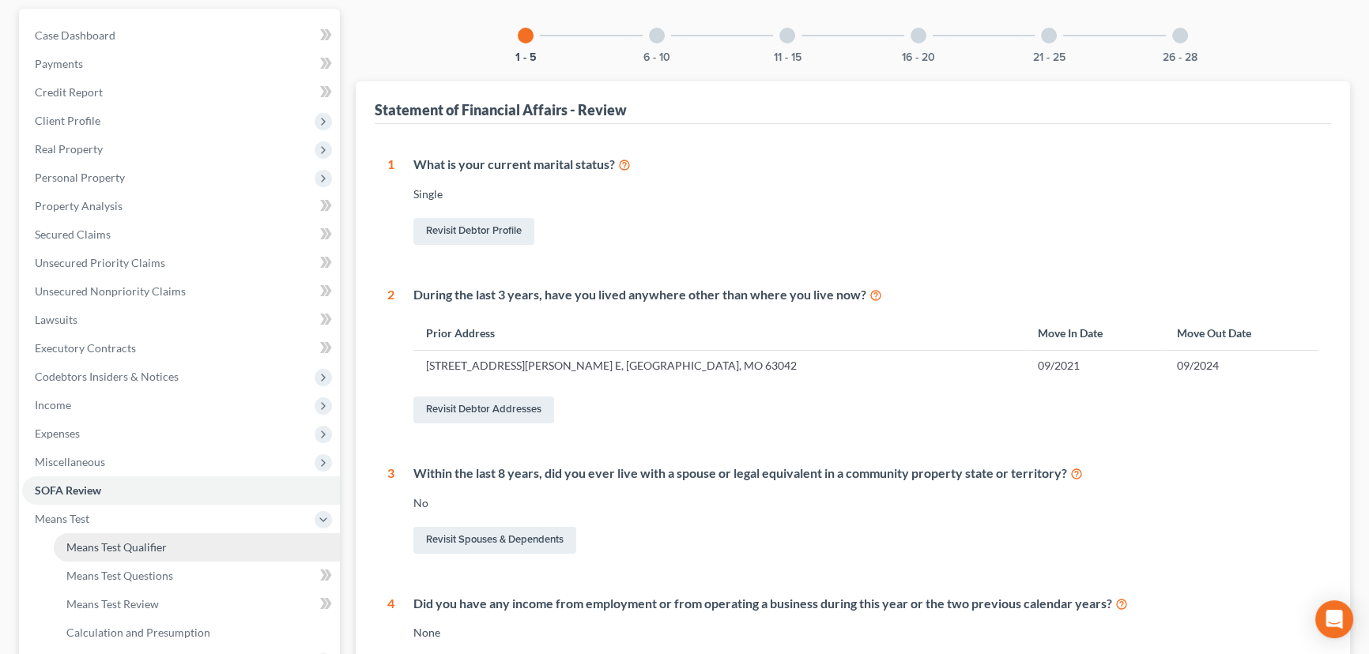
click at [134, 550] on span "Means Test Qualifier" at bounding box center [116, 547] width 100 height 13
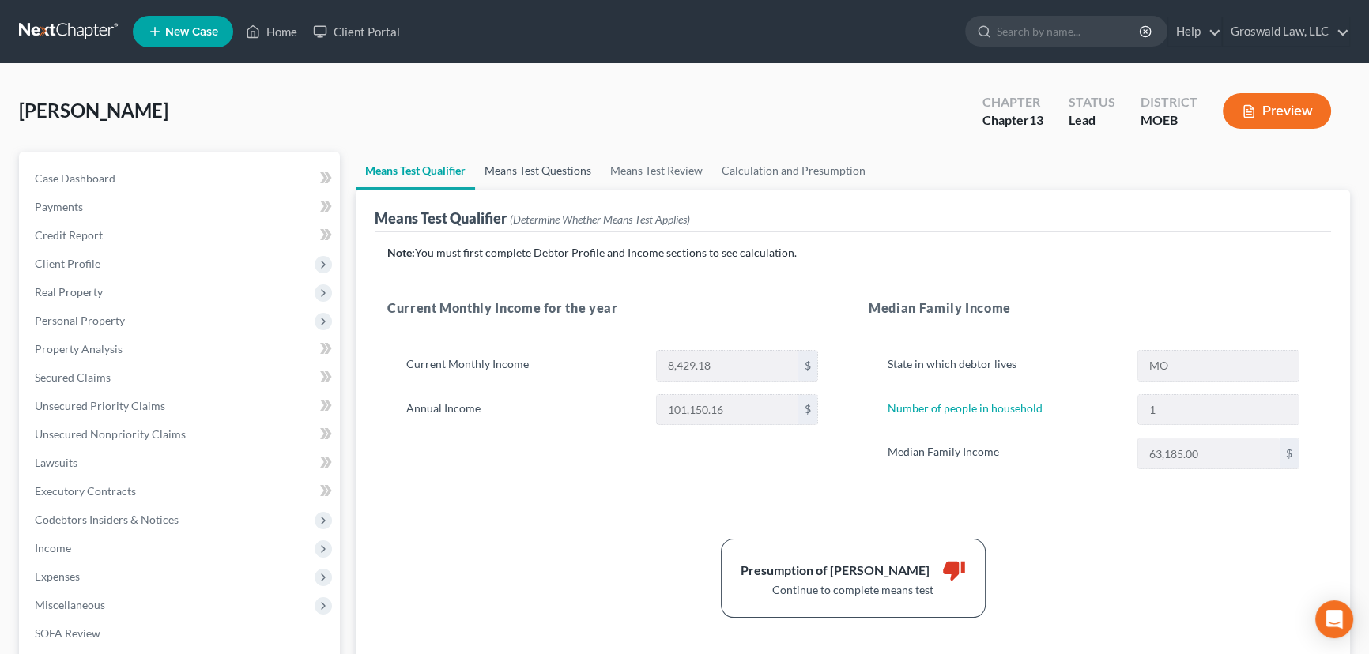
click at [545, 175] on link "Means Test Questions" at bounding box center [538, 171] width 126 height 38
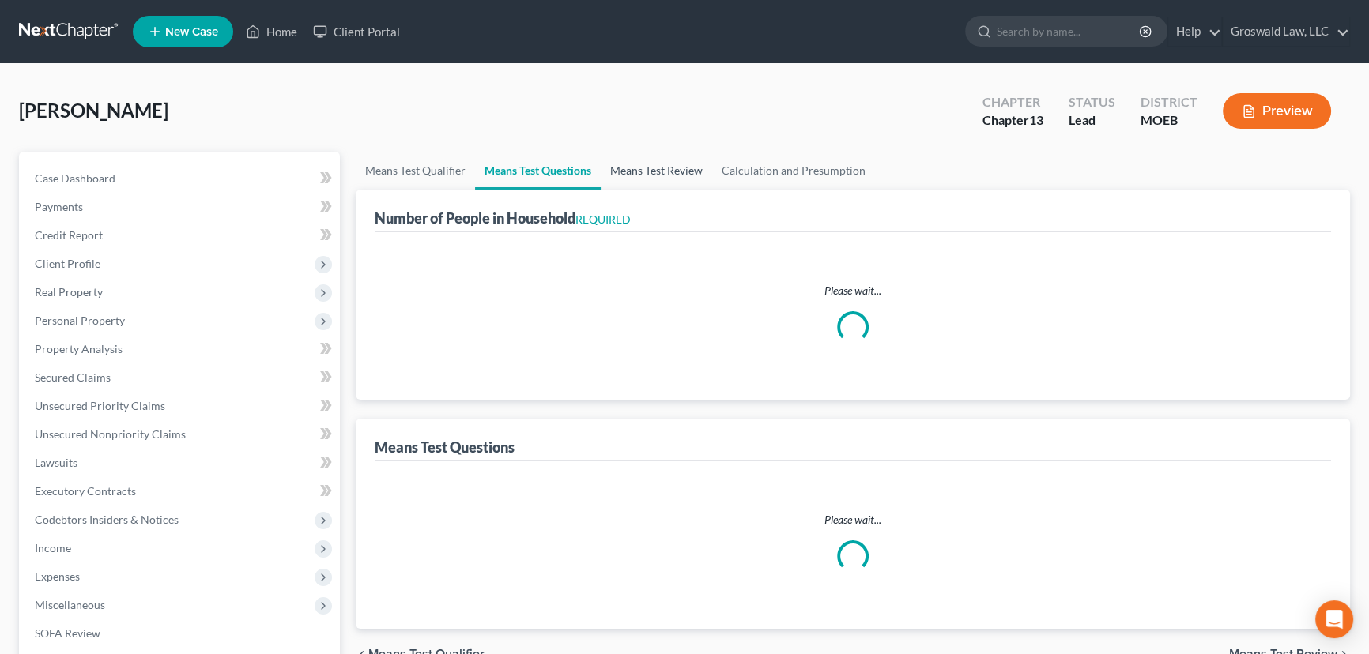
select select "1"
select select "60"
select select "1"
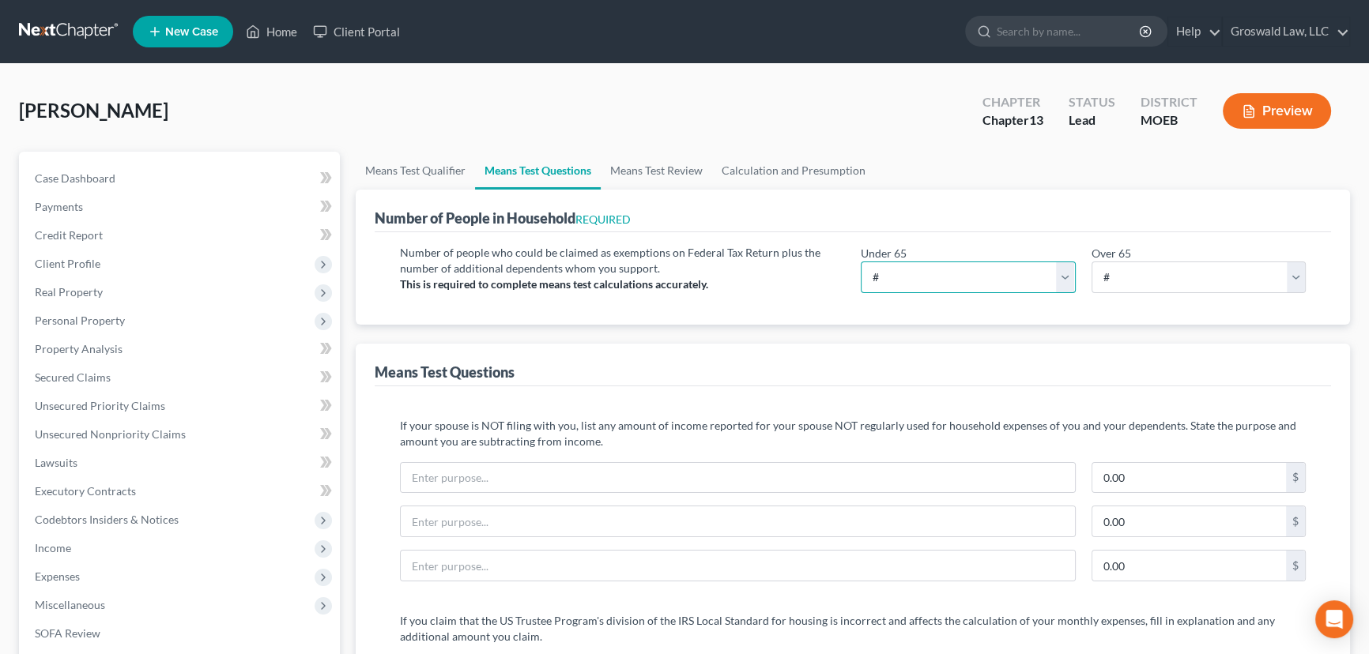
click at [977, 277] on select "# 0 1 2 3 4 5 6 7 8 9 10" at bounding box center [968, 278] width 215 height 32
select select "1"
click at [861, 262] on select "# 0 1 2 3 4 5 6 7 8 9 10" at bounding box center [968, 278] width 215 height 32
click at [840, 296] on div "Number of people who could be claimed as exemptions on Federal Tax Return plus …" at bounding box center [622, 275] width 461 height 61
click at [812, 175] on link "Calculation and Presumption" at bounding box center [793, 171] width 163 height 38
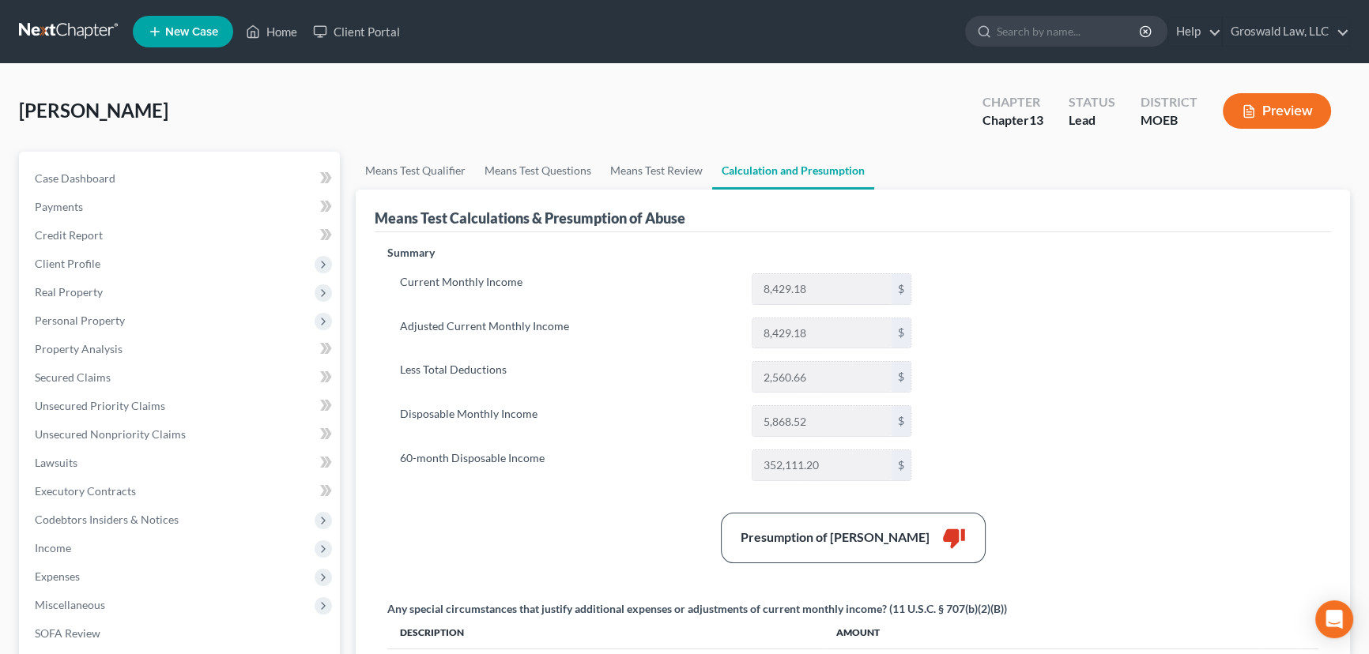
click at [1256, 115] on button "Preview" at bounding box center [1277, 111] width 108 height 36
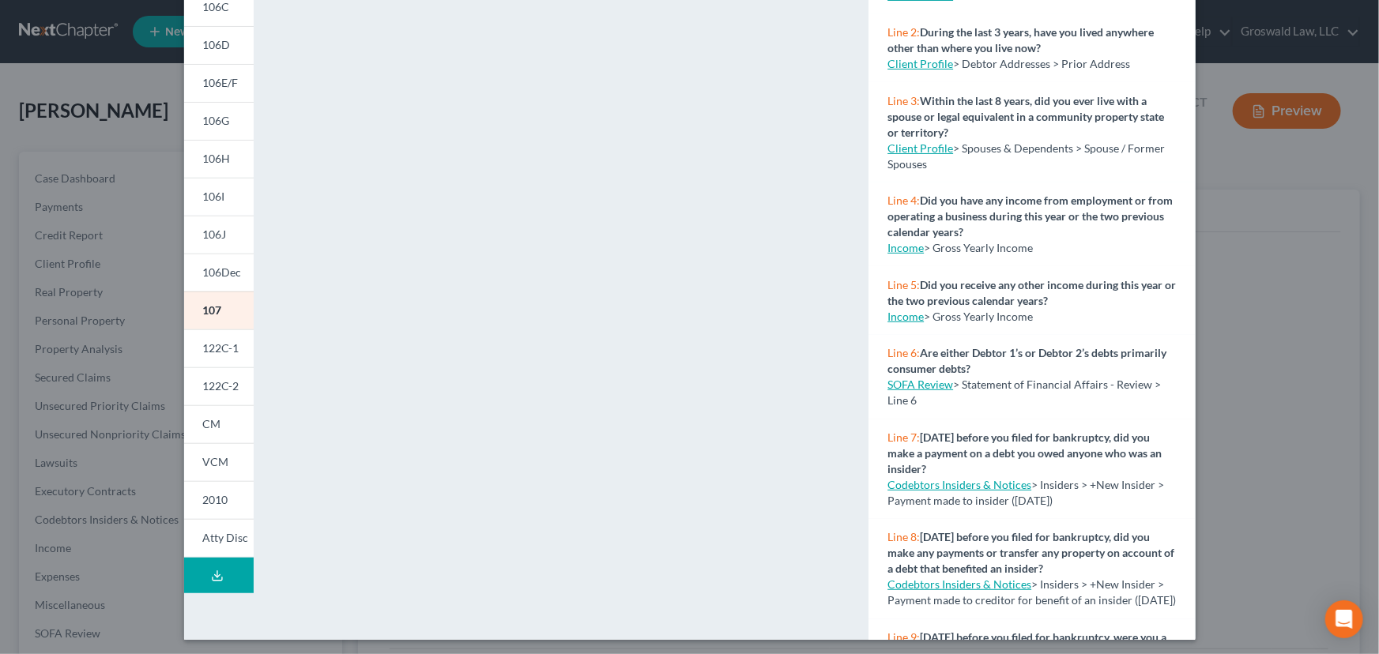
scroll to position [221, 0]
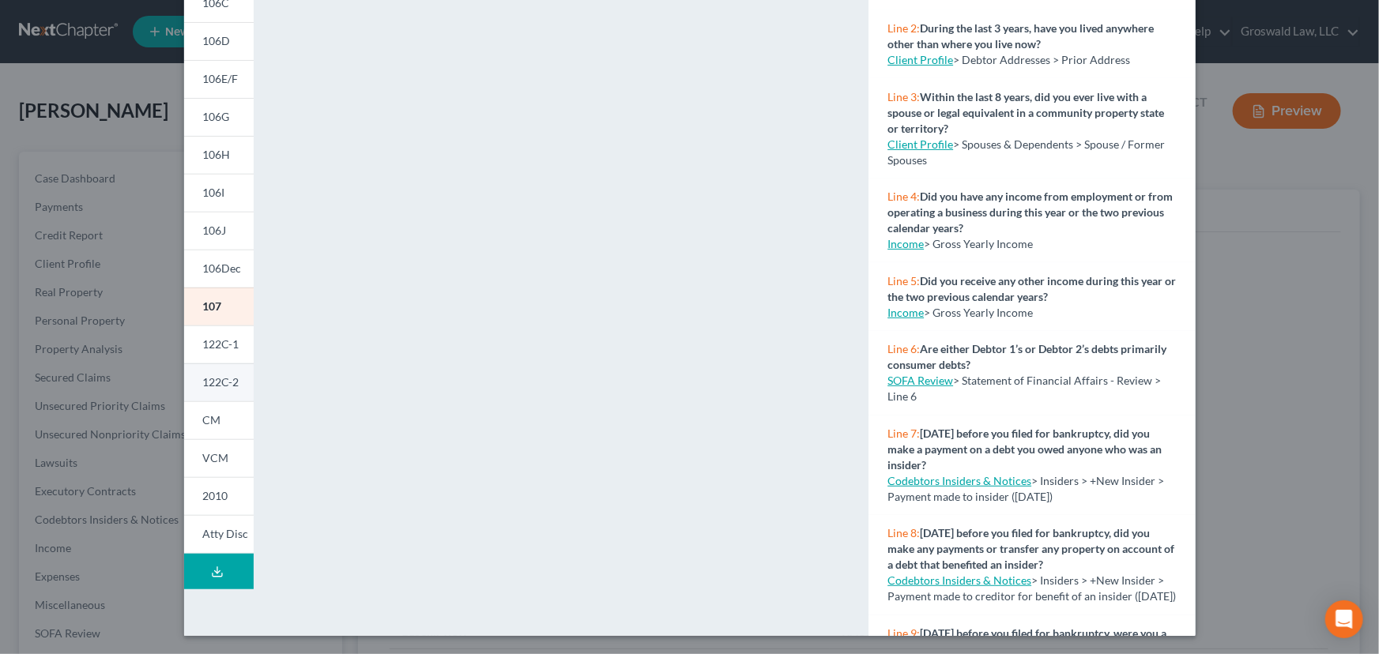
click at [227, 378] on span "122C-2" at bounding box center [221, 381] width 36 height 13
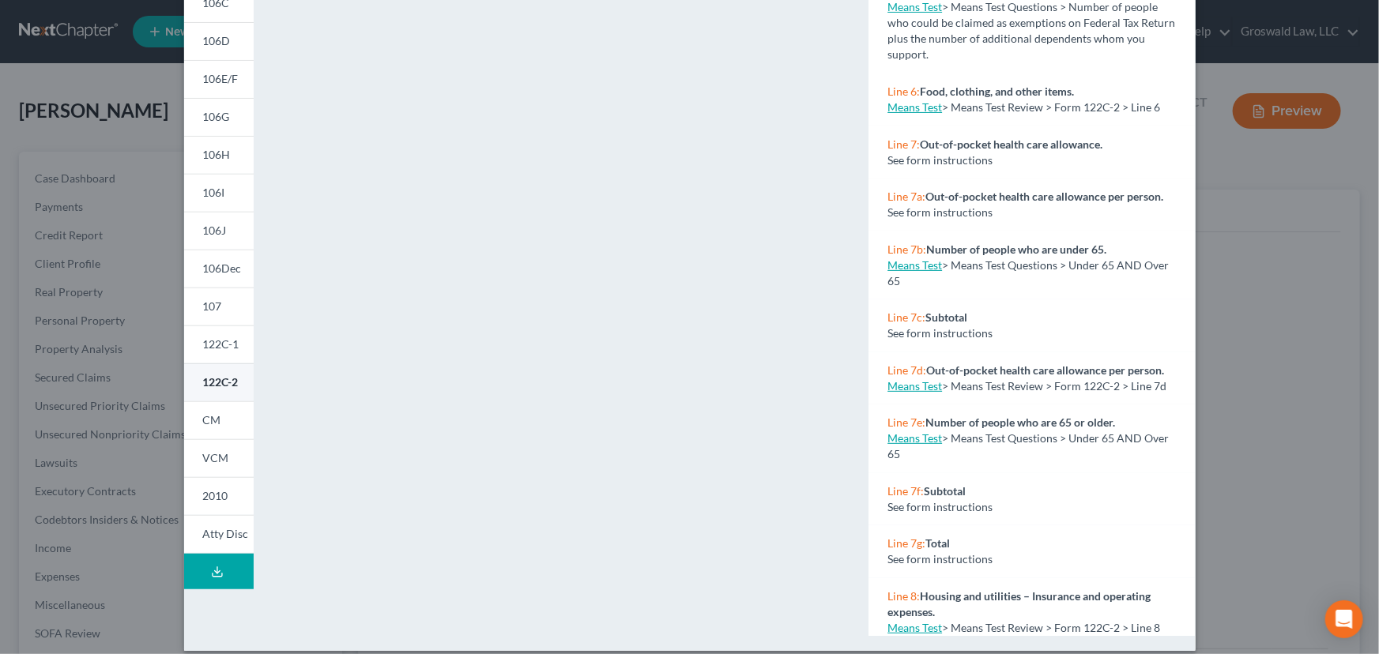
click at [221, 382] on span "122C-2" at bounding box center [221, 381] width 36 height 13
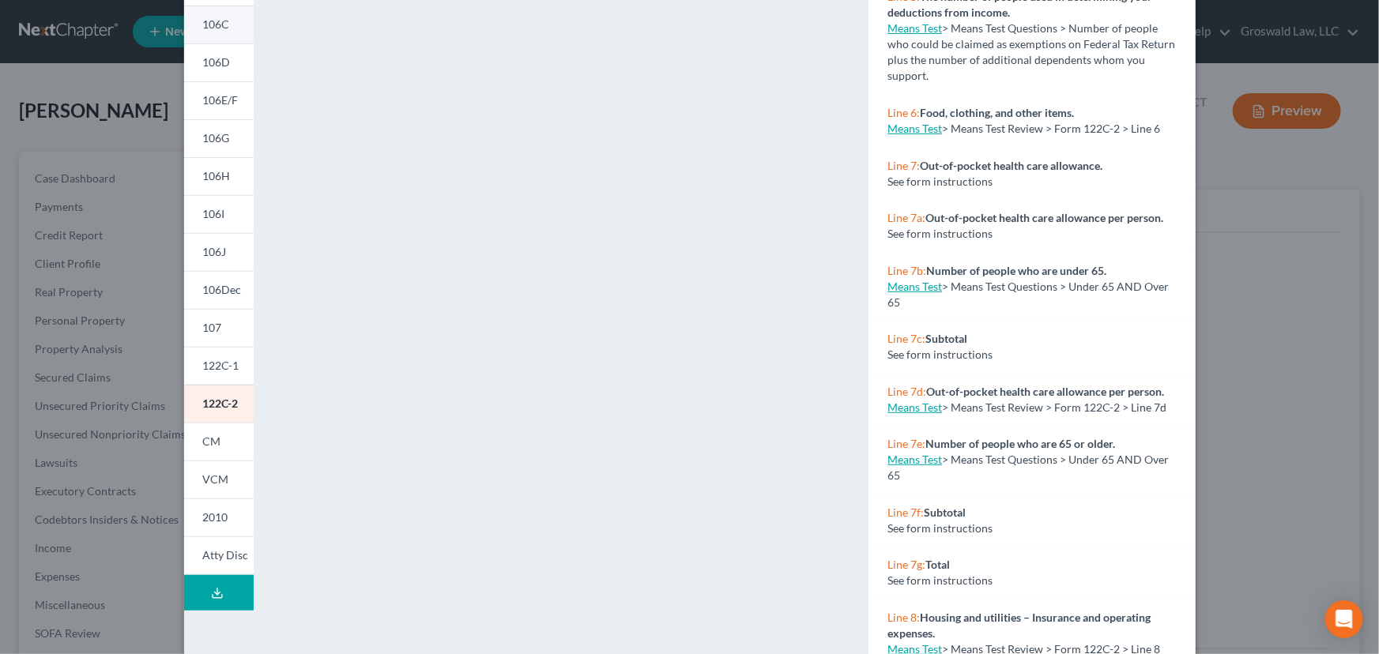
scroll to position [0, 0]
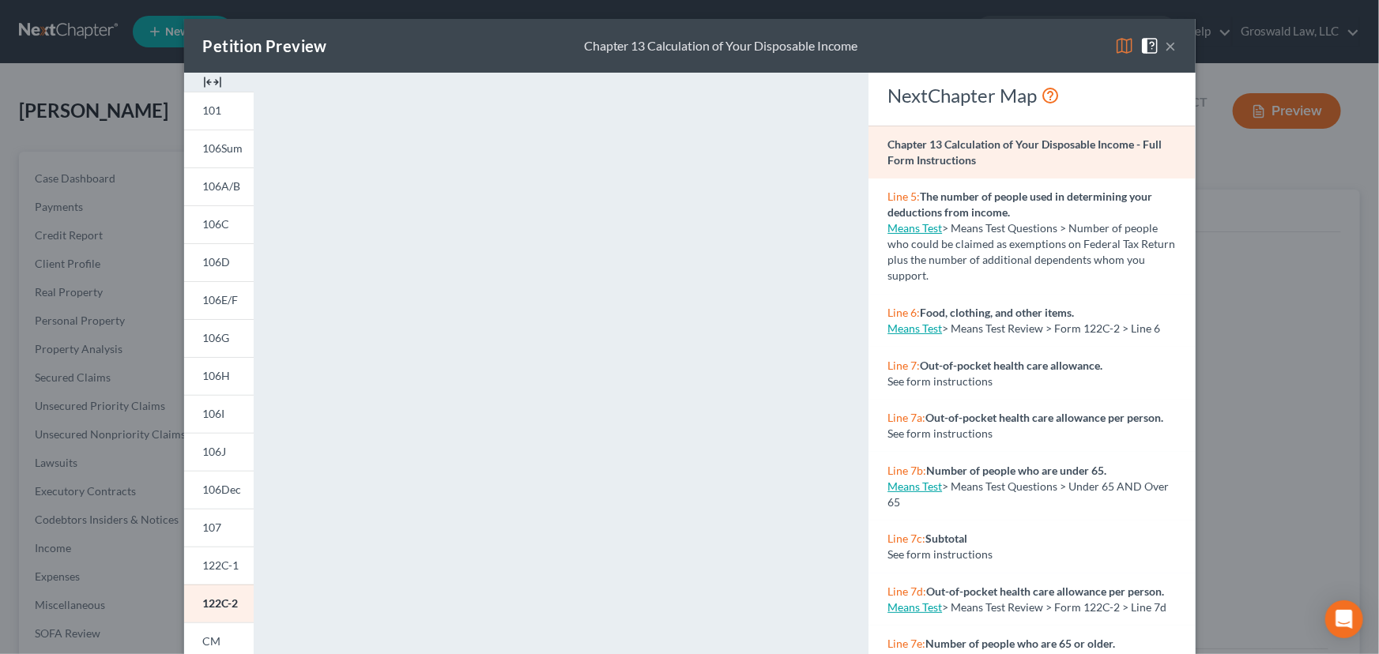
click at [207, 85] on img at bounding box center [212, 82] width 19 height 19
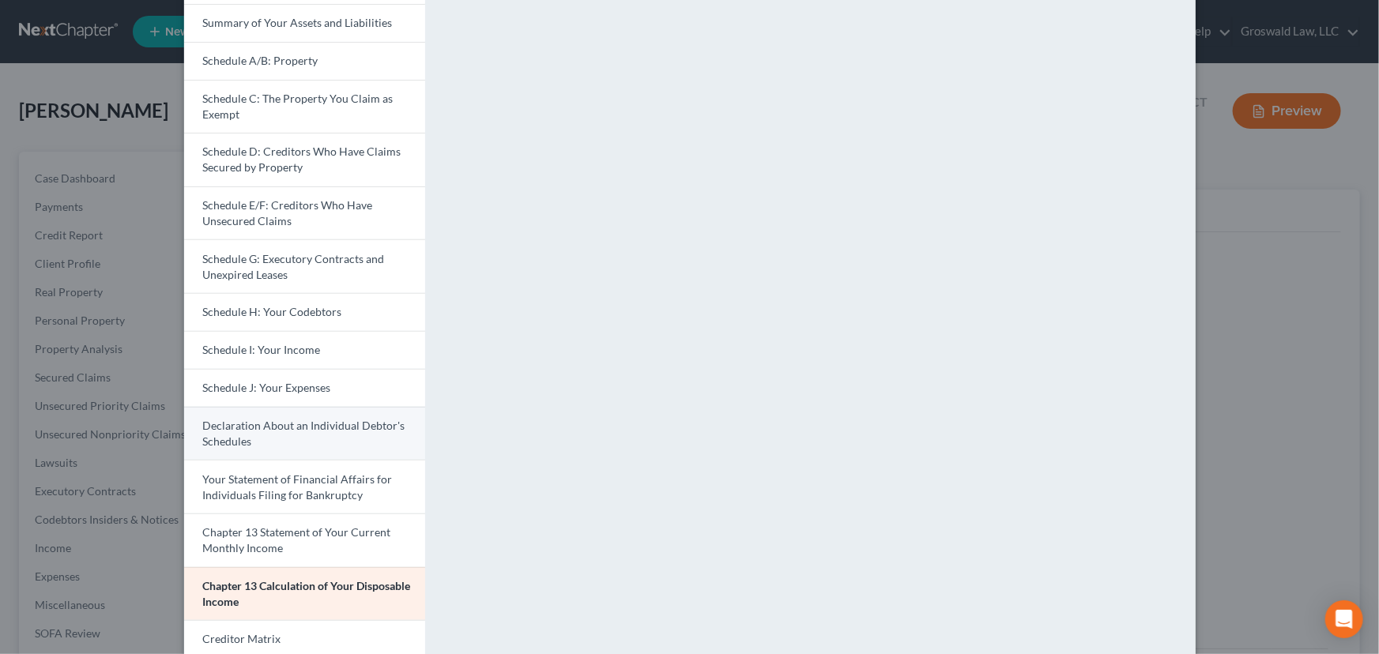
scroll to position [341, 0]
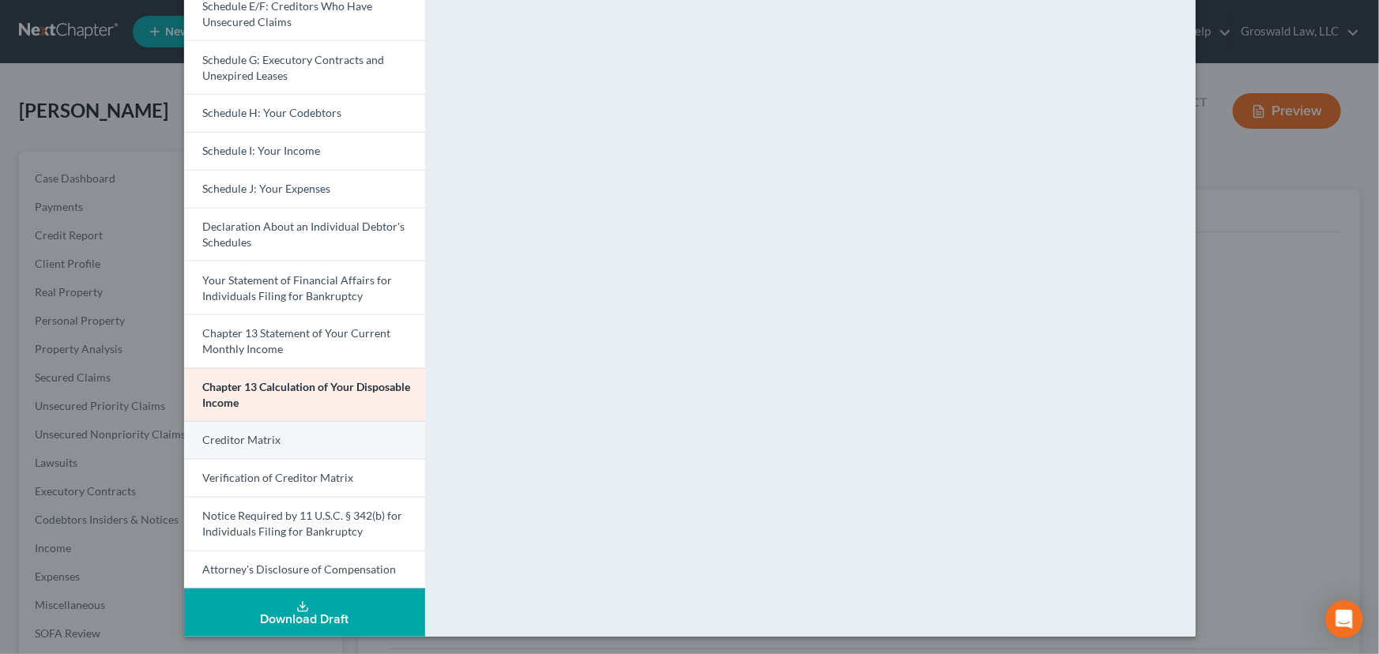
click at [316, 446] on link "Creditor Matrix" at bounding box center [304, 440] width 241 height 38
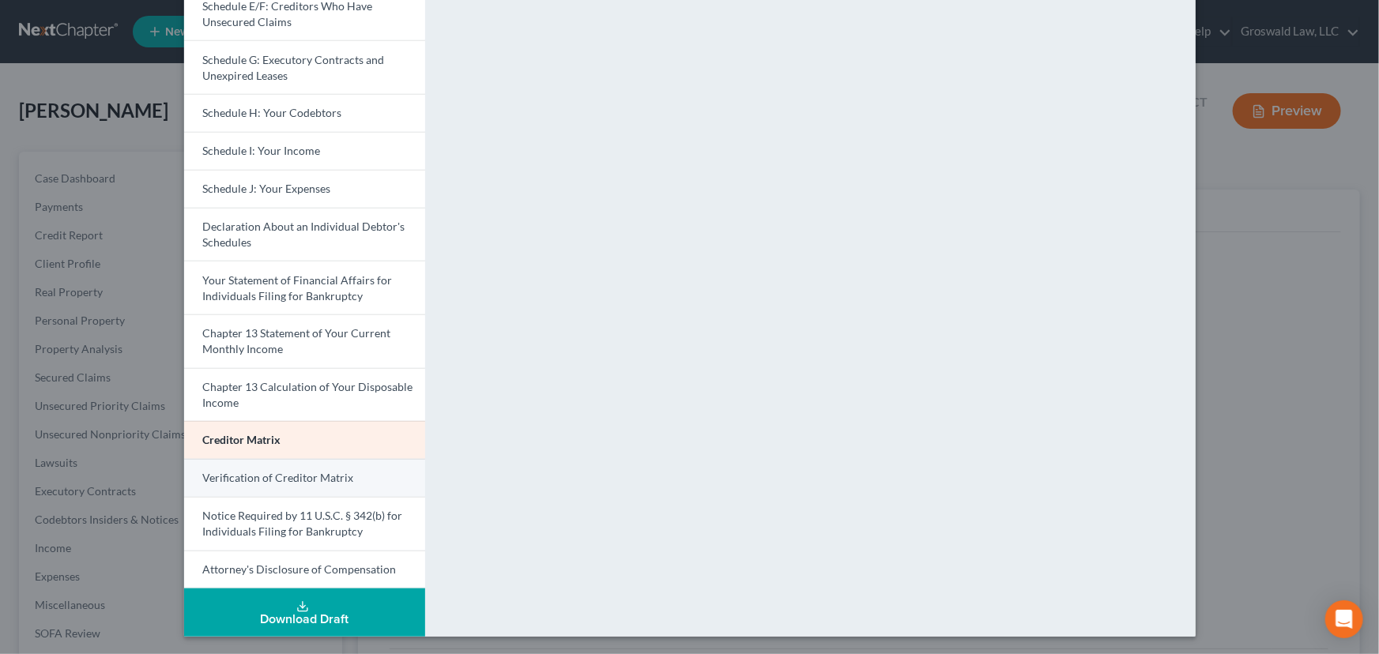
click at [251, 485] on link "Verification of Creditor Matrix" at bounding box center [304, 478] width 241 height 38
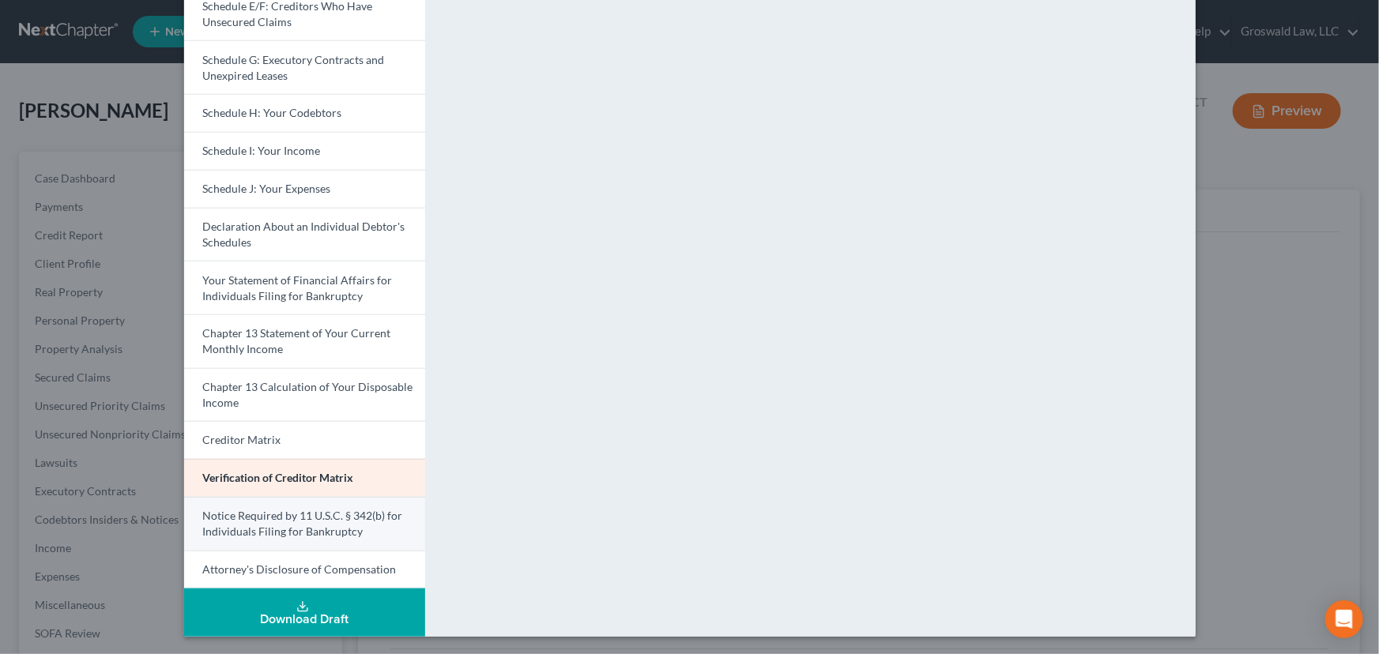
click at [261, 524] on span "Notice Required by 11 U.S.C. § 342(b) for Individuals Filing for Bankruptcy" at bounding box center [303, 523] width 200 height 29
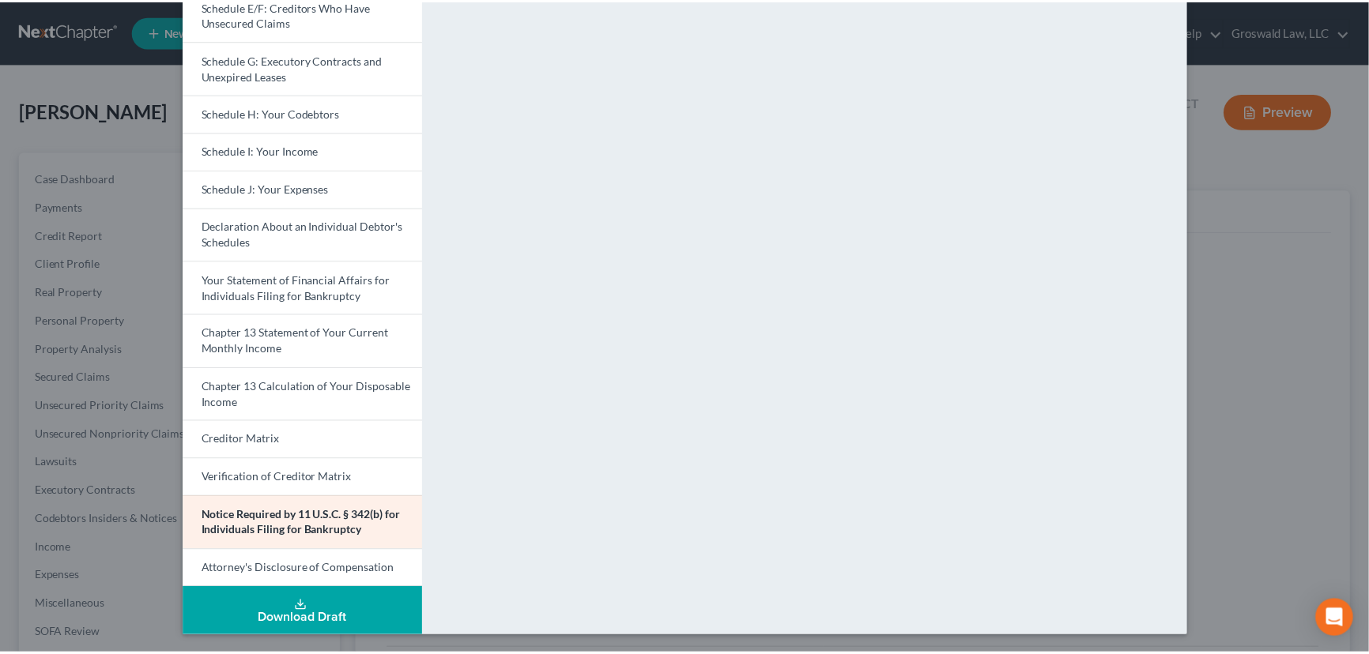
scroll to position [0, 0]
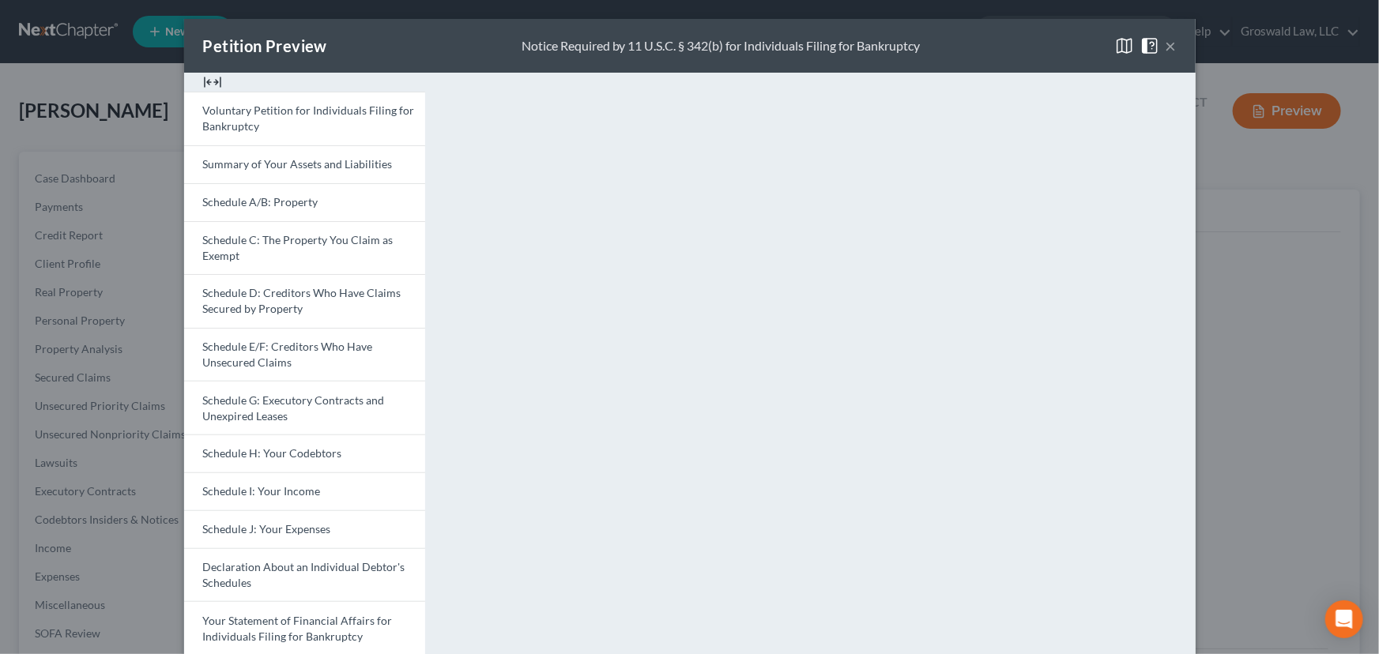
click at [1166, 43] on button "×" at bounding box center [1171, 45] width 11 height 19
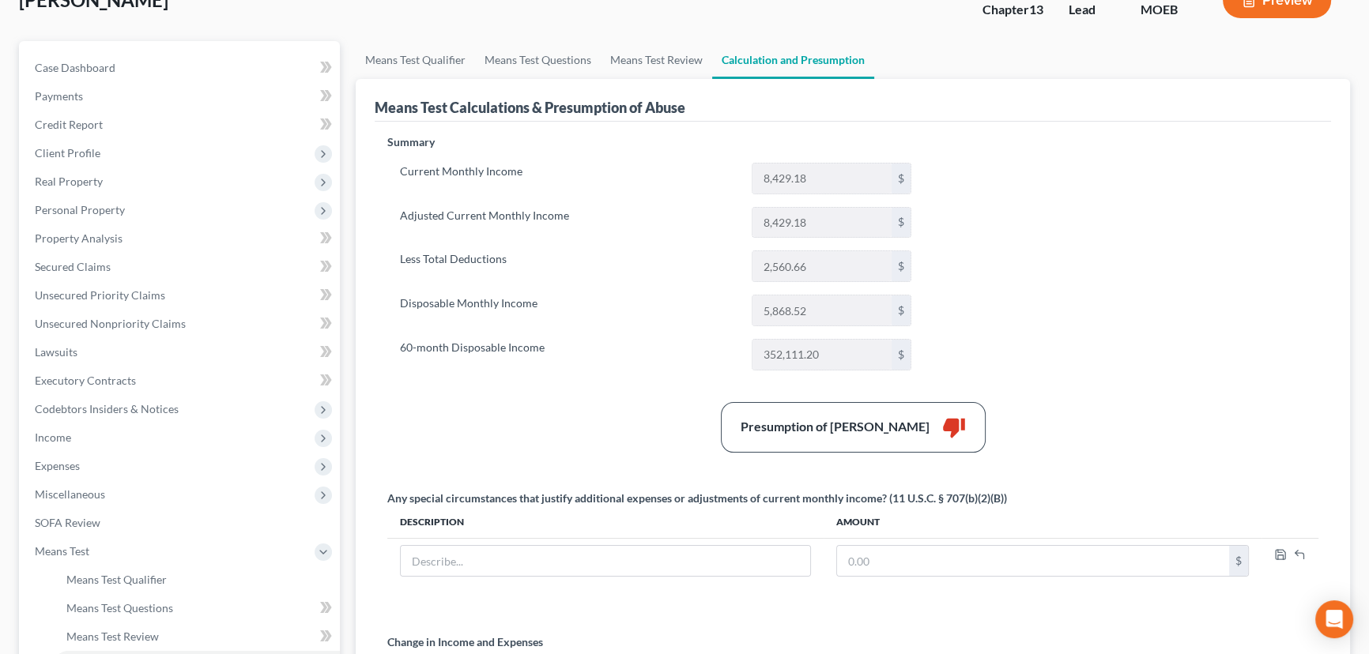
scroll to position [364, 0]
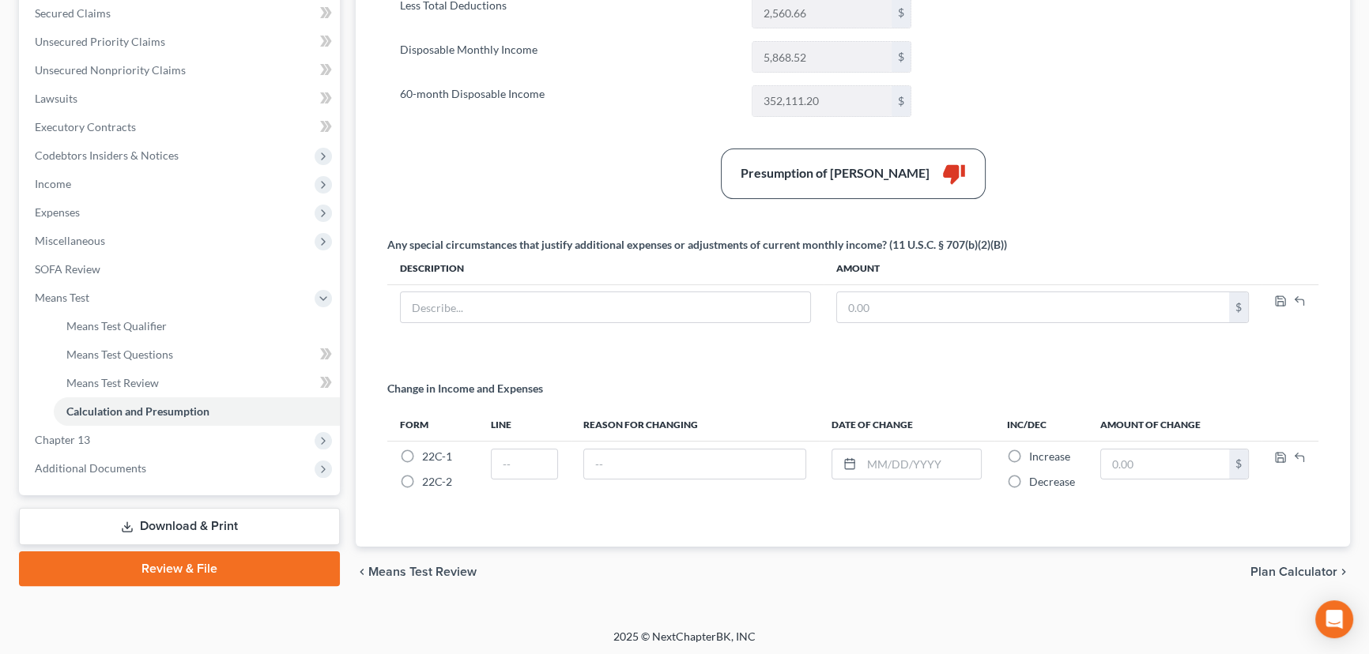
click at [201, 521] on link "Download & Print" at bounding box center [179, 526] width 321 height 37
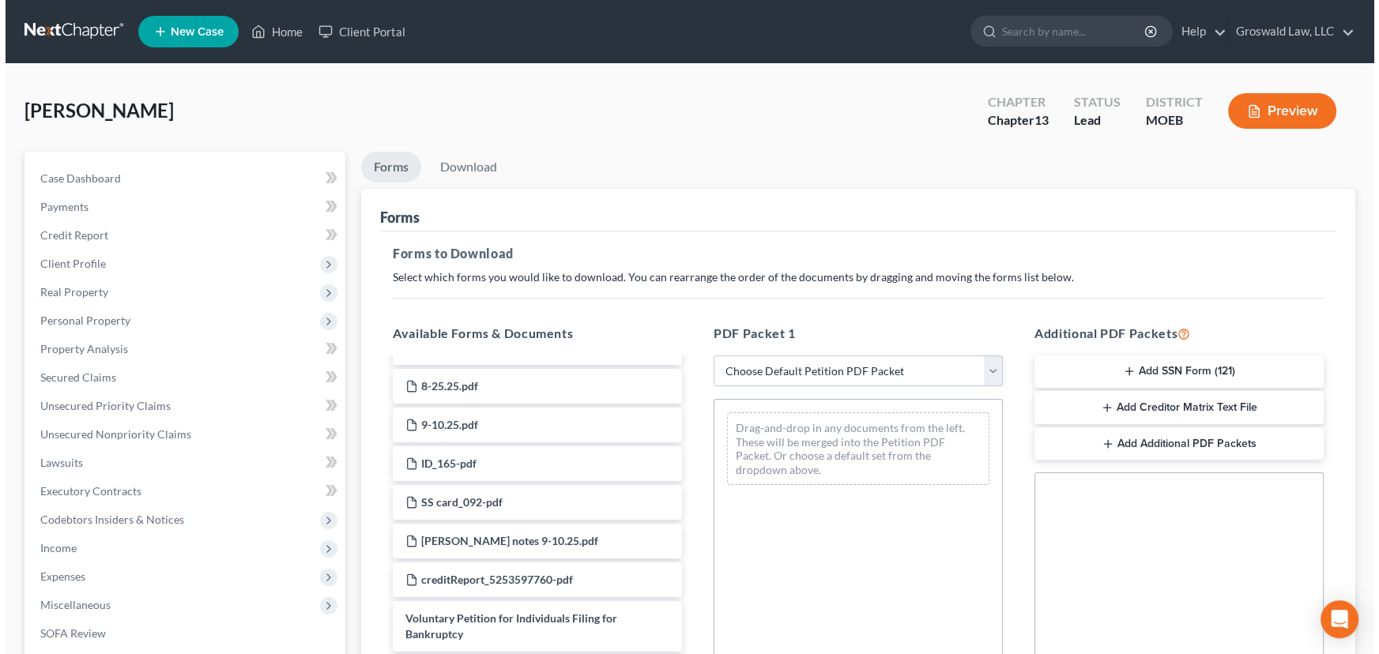
scroll to position [359, 0]
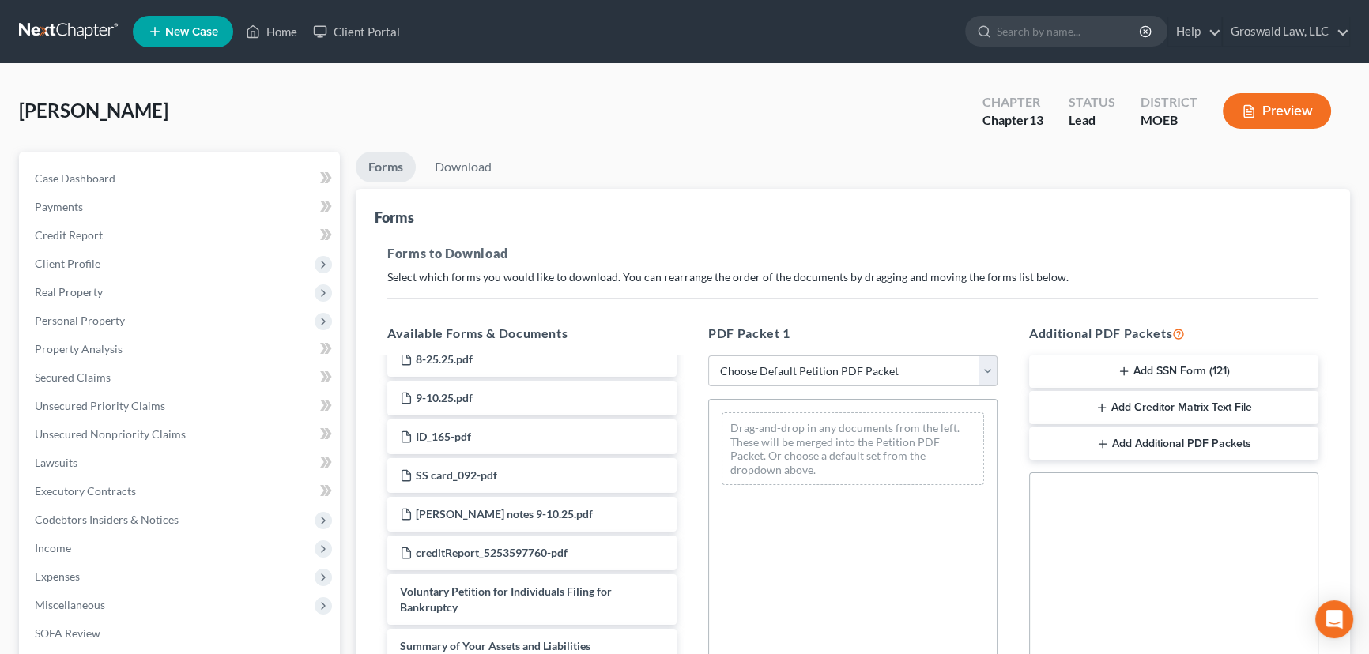
click at [1173, 371] on button "Add SSN Form (121)" at bounding box center [1173, 372] width 289 height 33
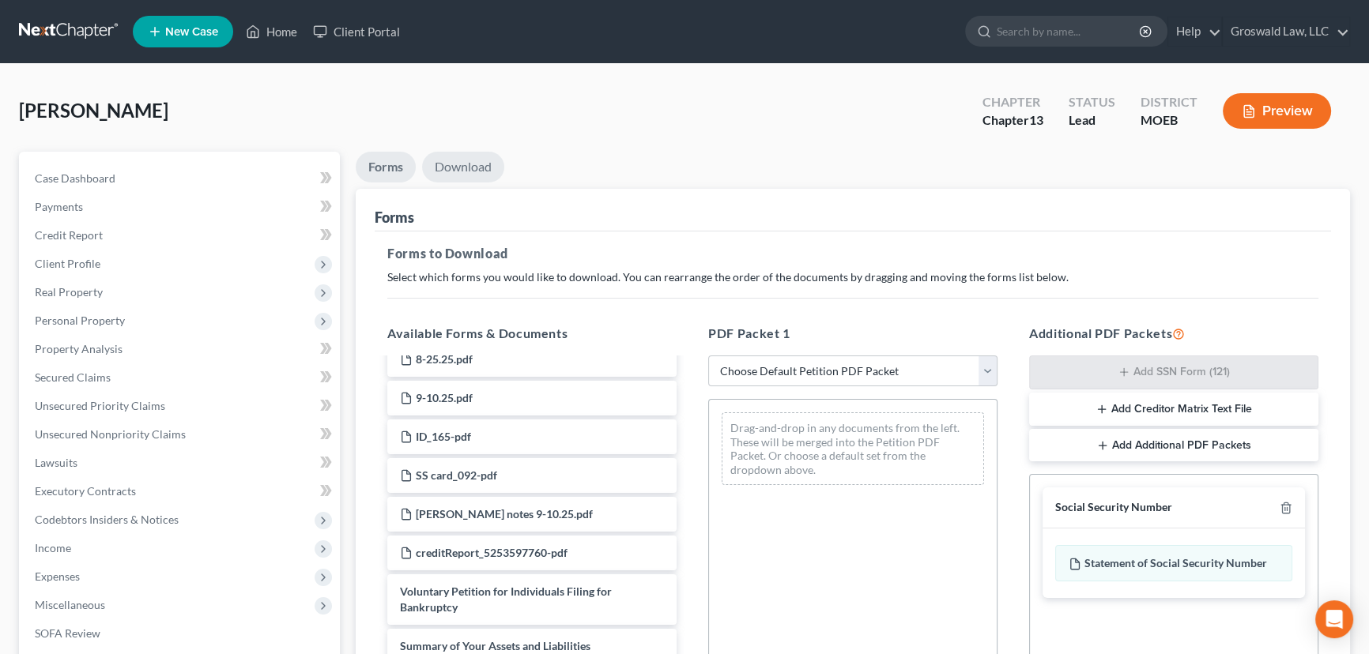
click at [457, 171] on link "Download" at bounding box center [463, 167] width 82 height 31
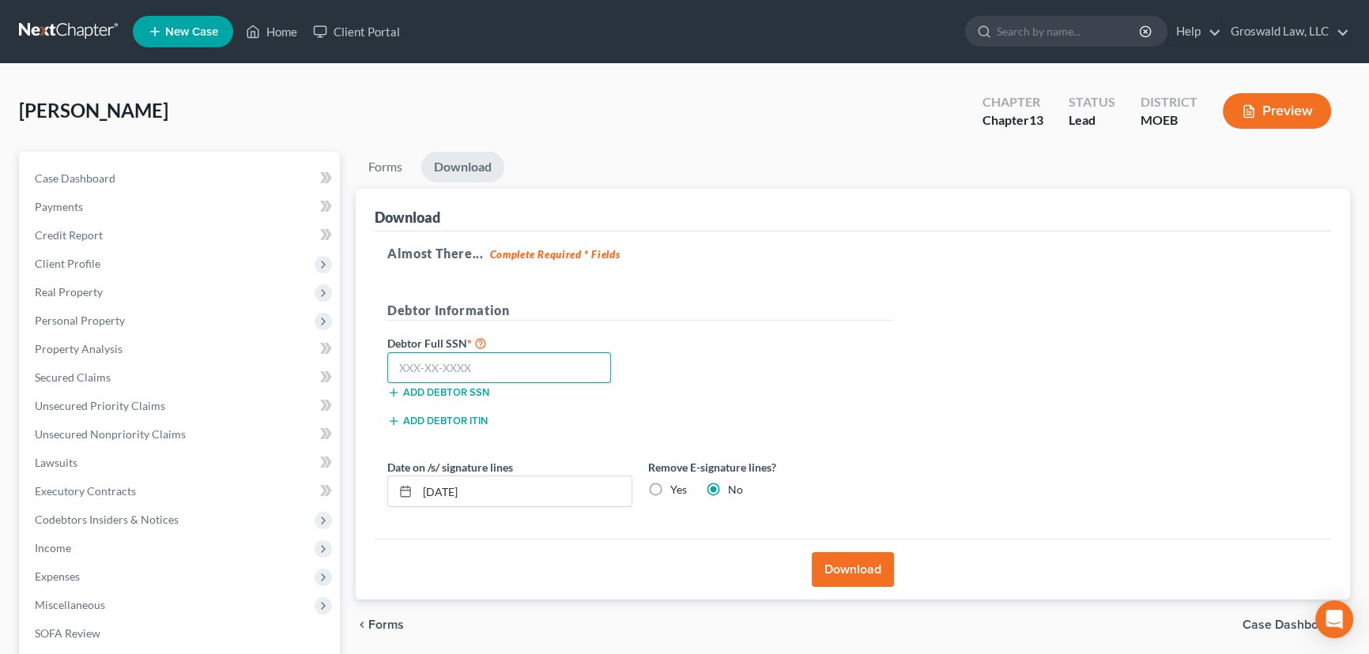
drag, startPoint x: 514, startPoint y: 365, endPoint x: 517, endPoint y: 349, distance: 16.0
click at [514, 365] on input "text" at bounding box center [499, 368] width 224 height 32
type input "130-31-7010"
click at [864, 575] on button "Download" at bounding box center [853, 569] width 82 height 35
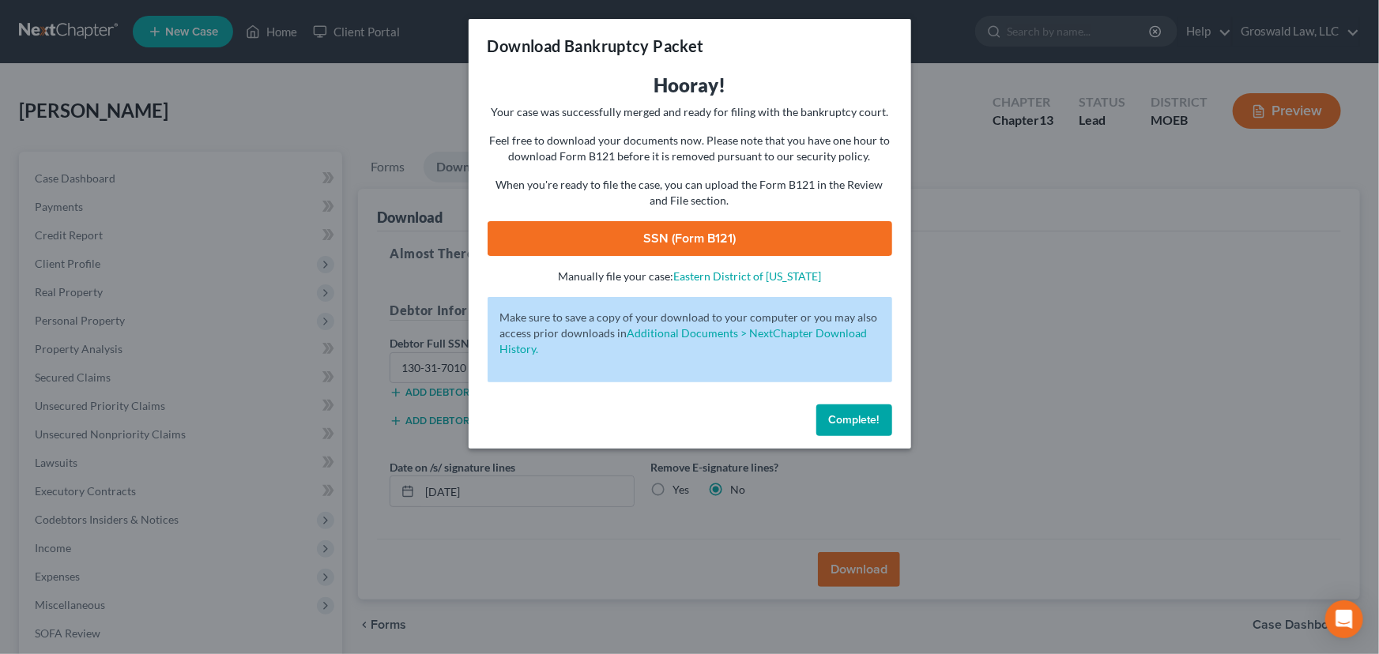
click at [726, 239] on link "SSN (Form B121)" at bounding box center [690, 238] width 405 height 35
click at [861, 420] on span "Complete!" at bounding box center [854, 419] width 51 height 13
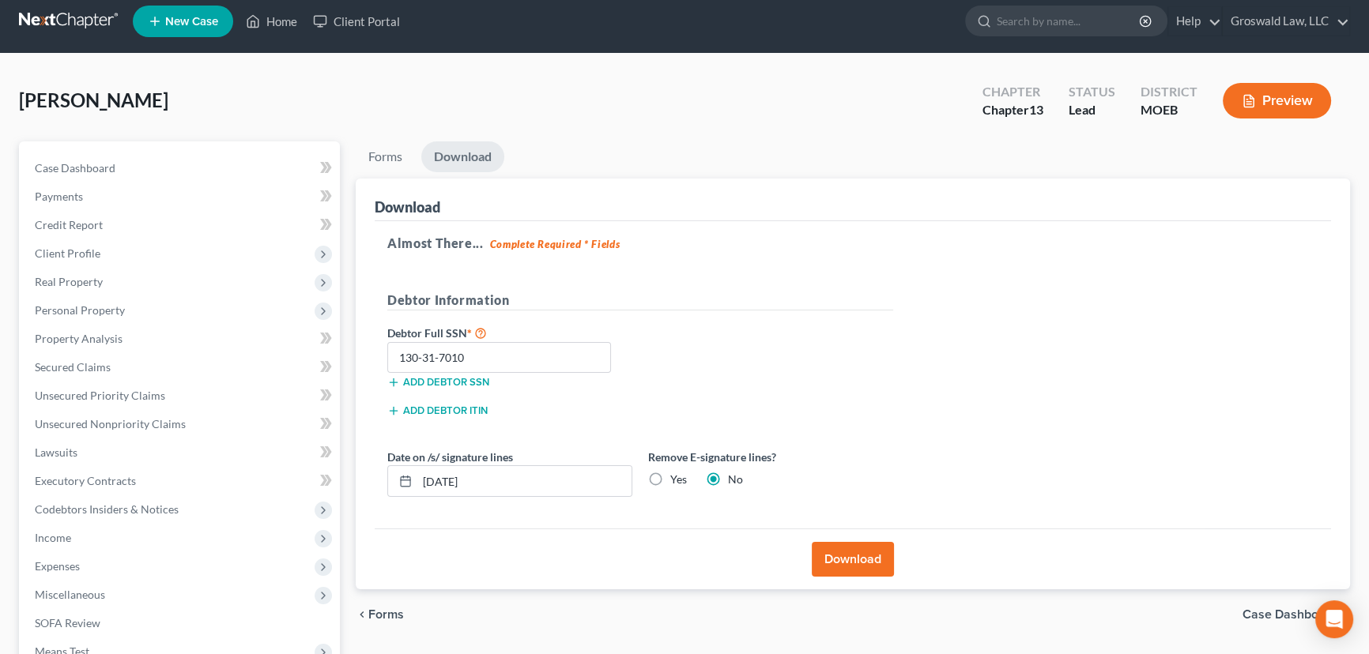
scroll to position [240, 0]
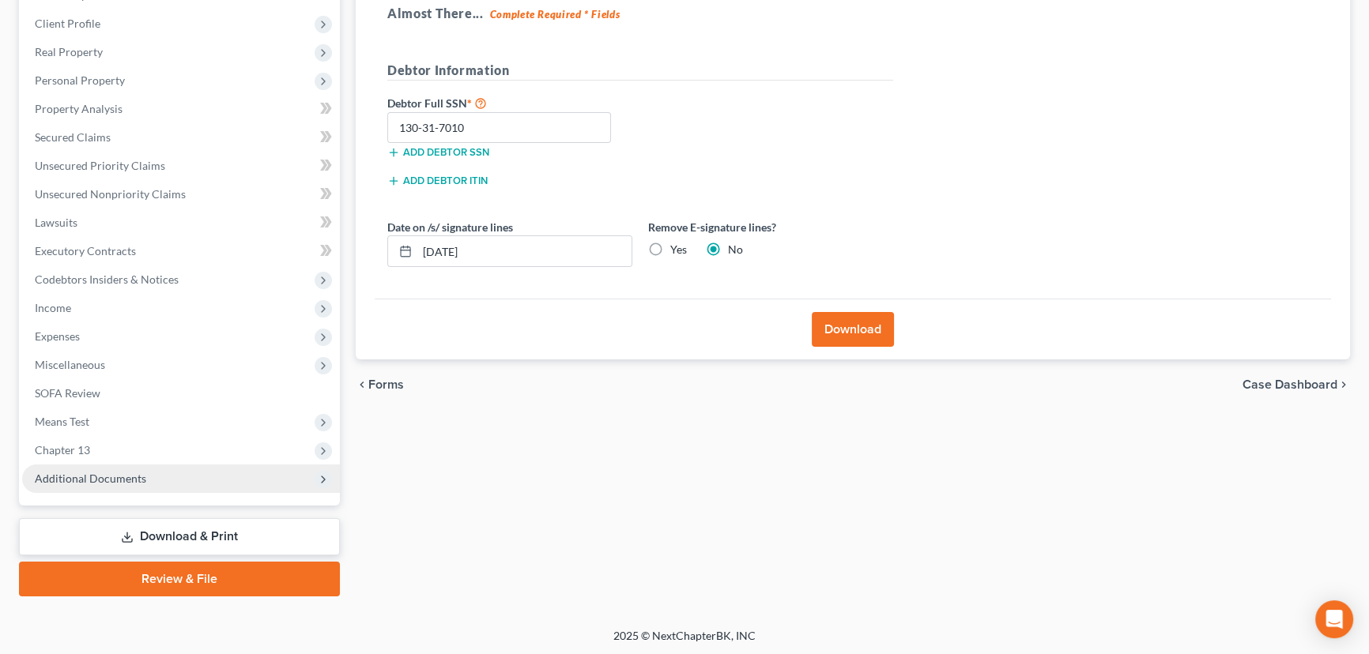
click at [131, 473] on span "Additional Documents" at bounding box center [90, 478] width 111 height 13
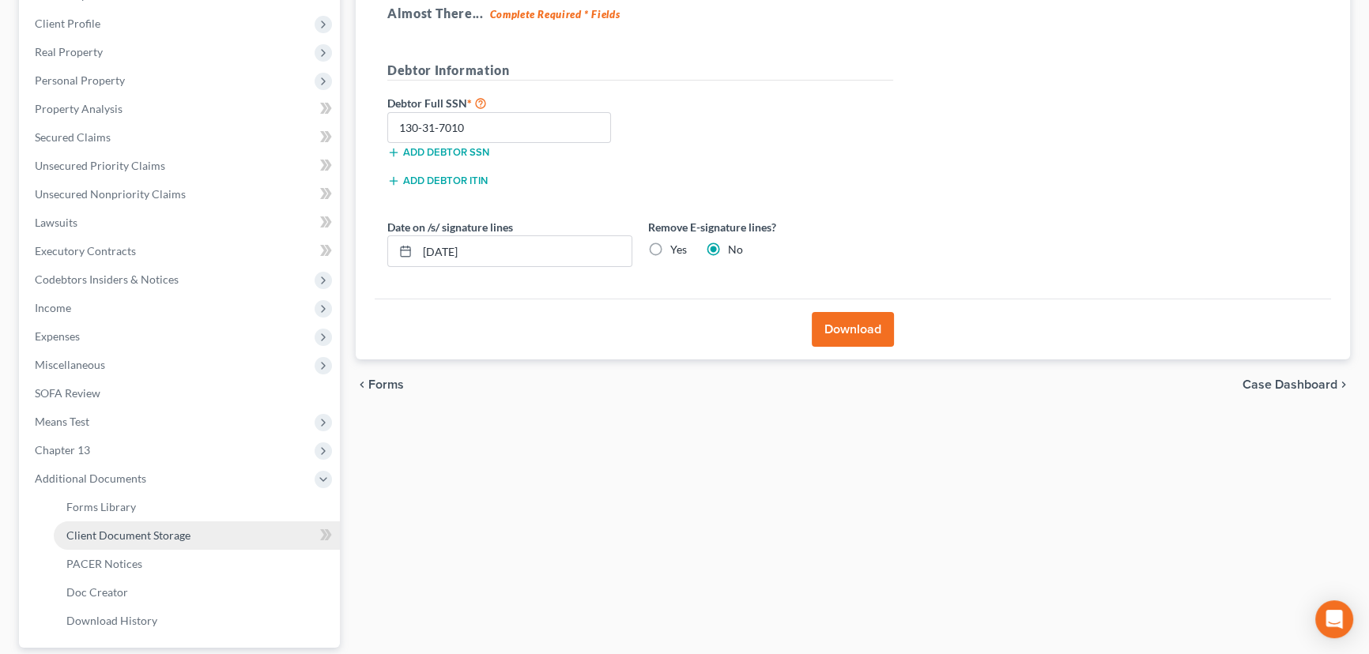
click at [164, 538] on span "Client Document Storage" at bounding box center [128, 535] width 124 height 13
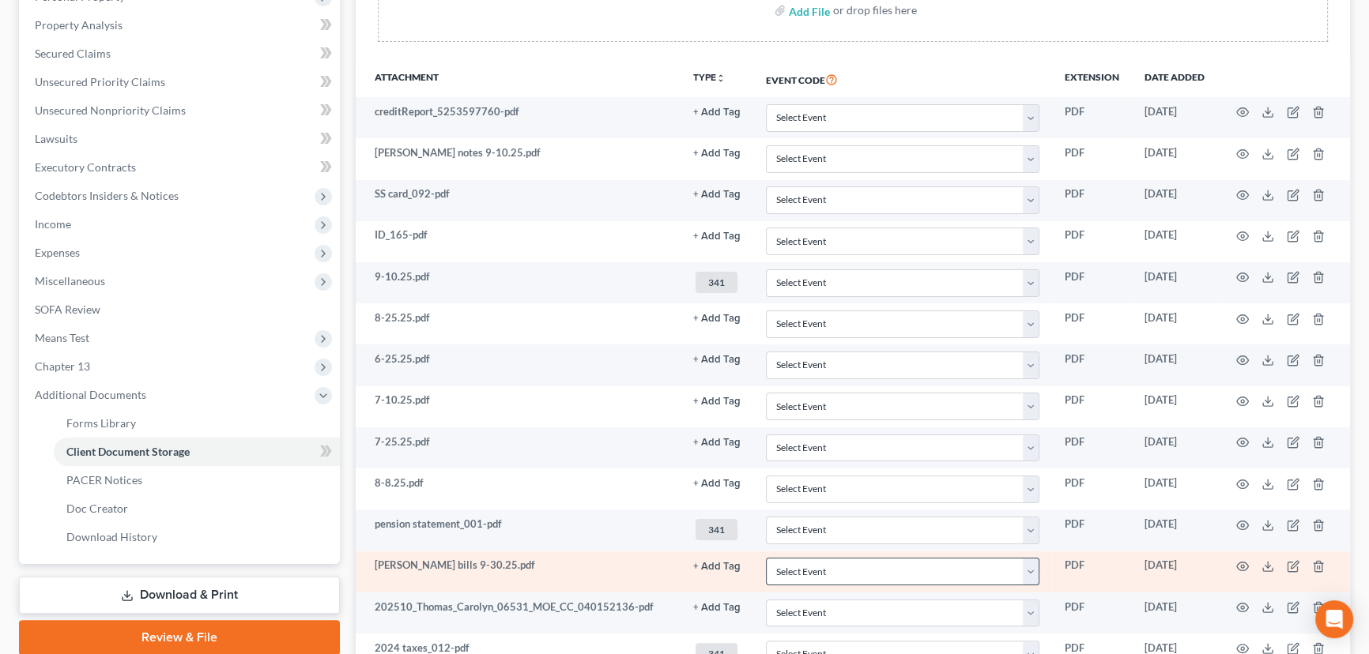
scroll to position [249, 0]
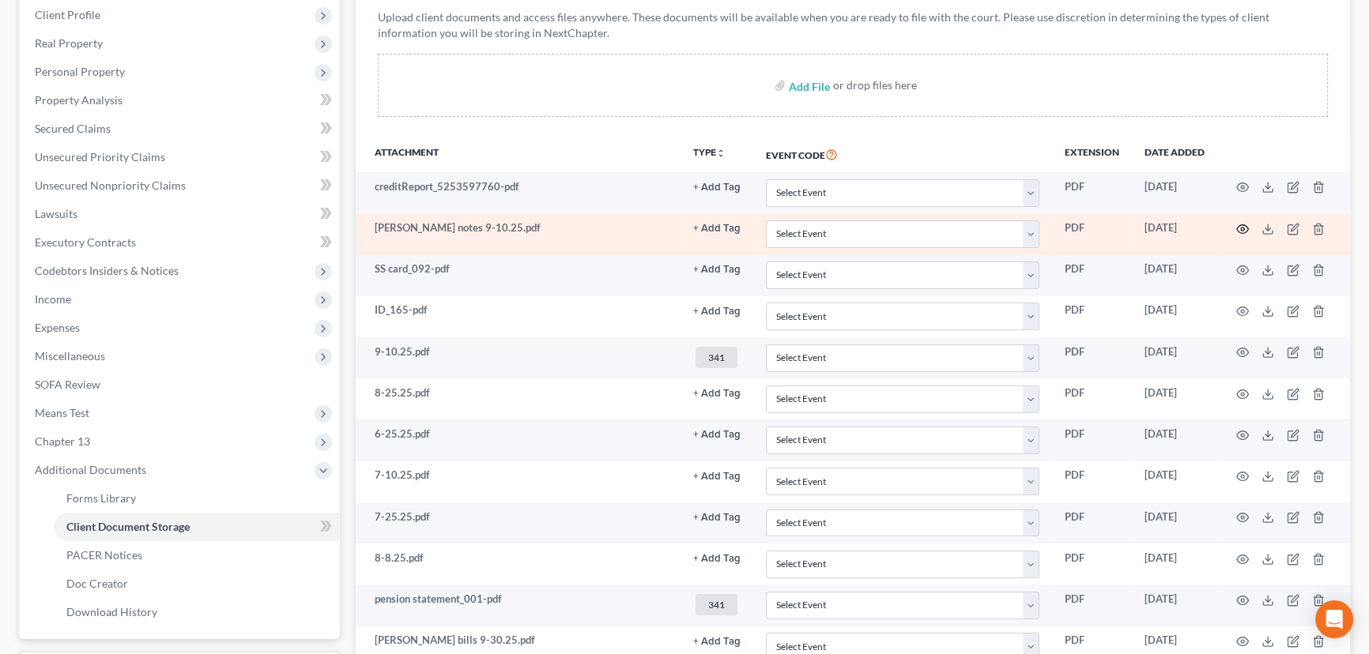
click at [1241, 228] on circle "button" at bounding box center [1242, 229] width 3 height 3
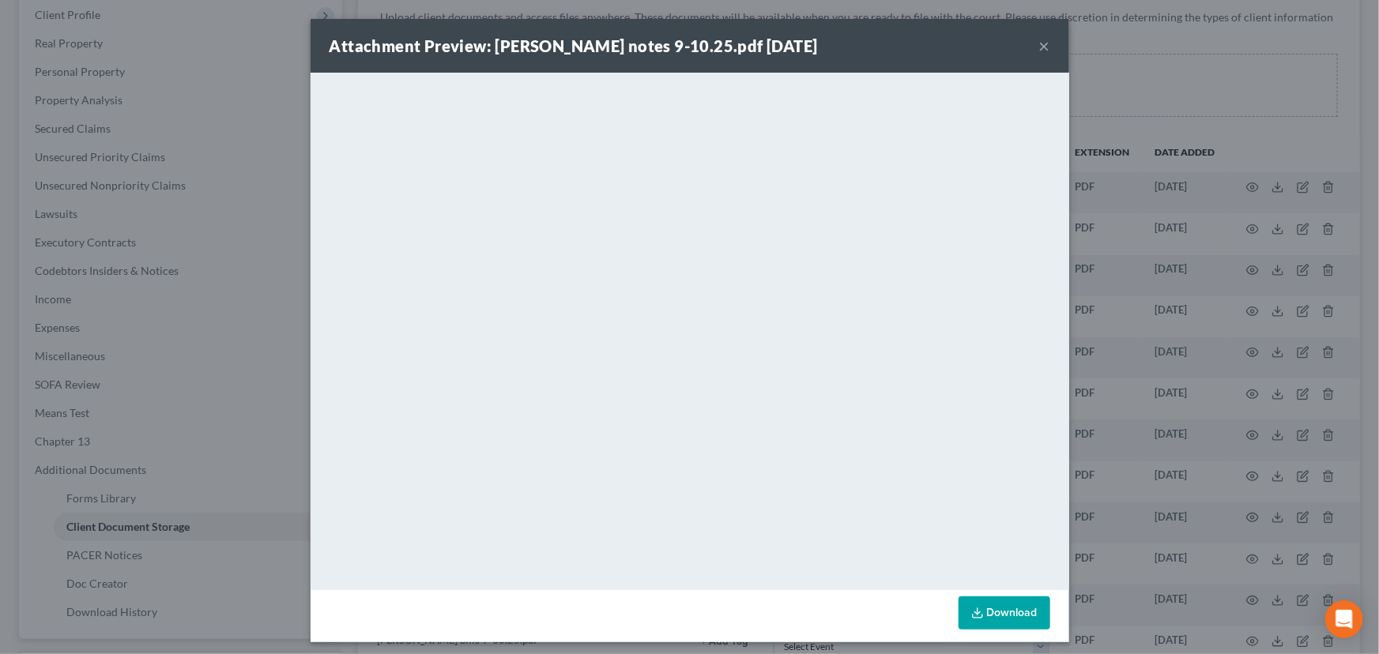
click at [1039, 49] on button "×" at bounding box center [1044, 45] width 11 height 19
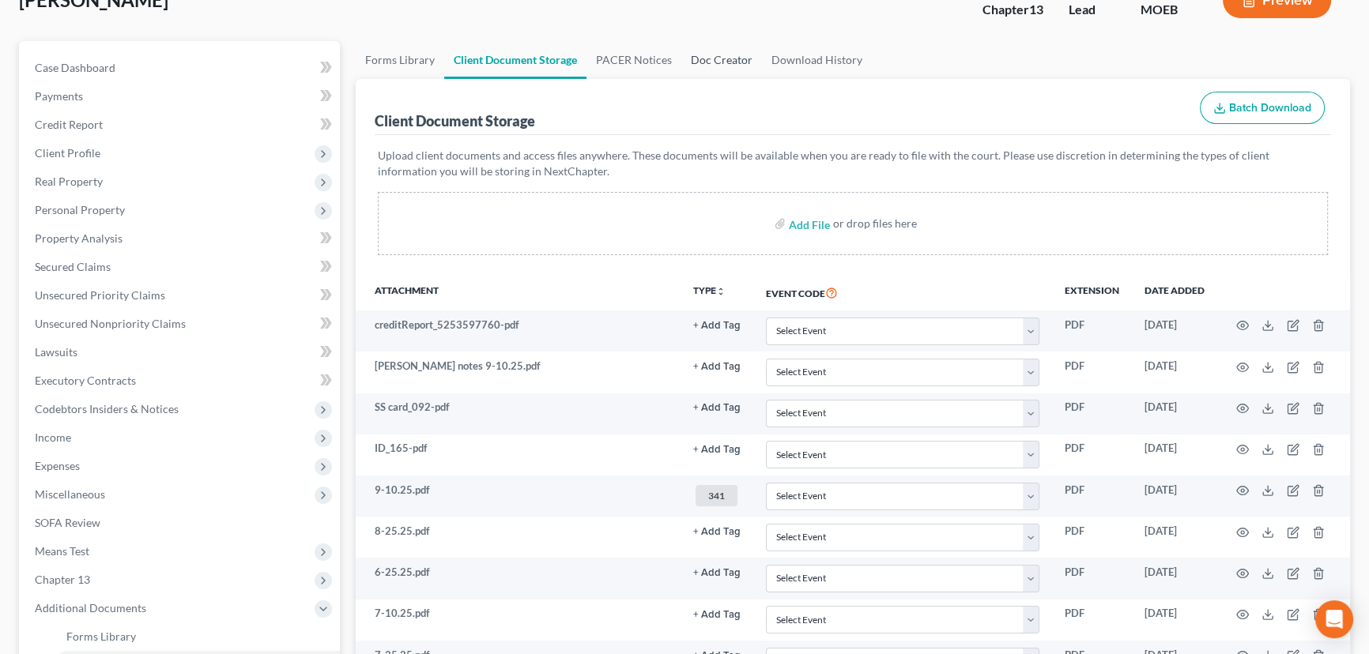
scroll to position [0, 0]
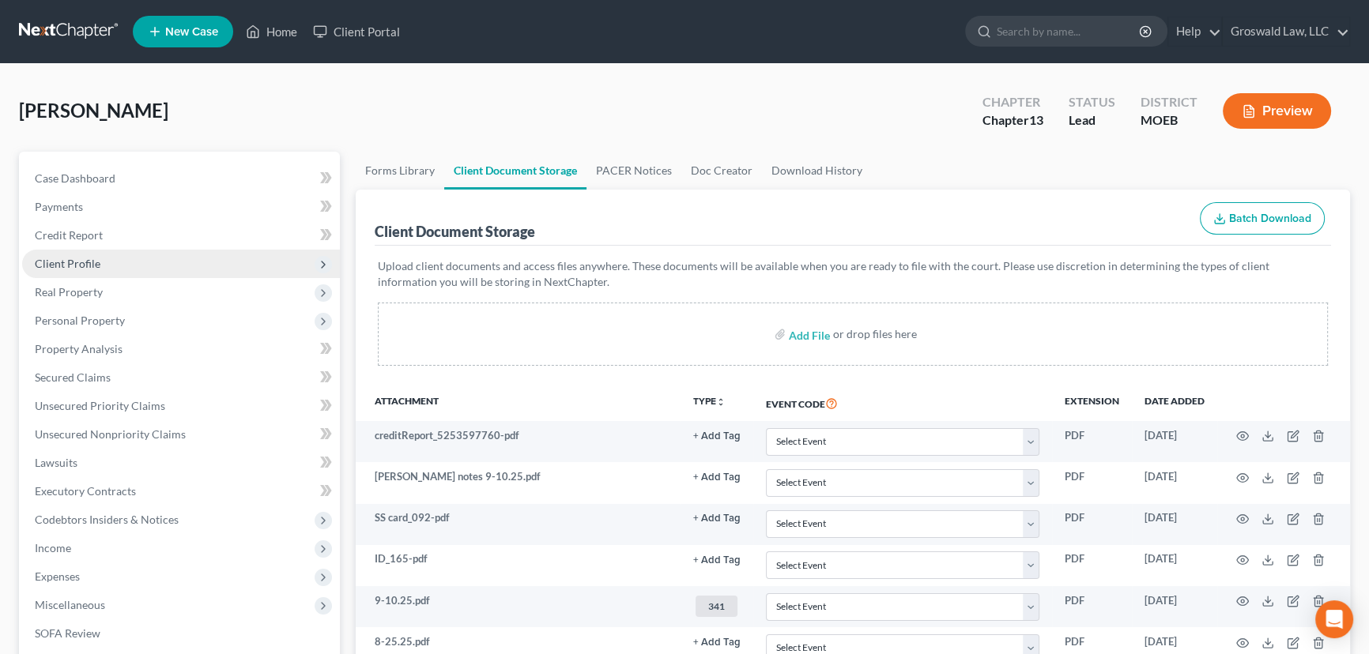
click at [148, 259] on span "Client Profile" at bounding box center [181, 264] width 318 height 28
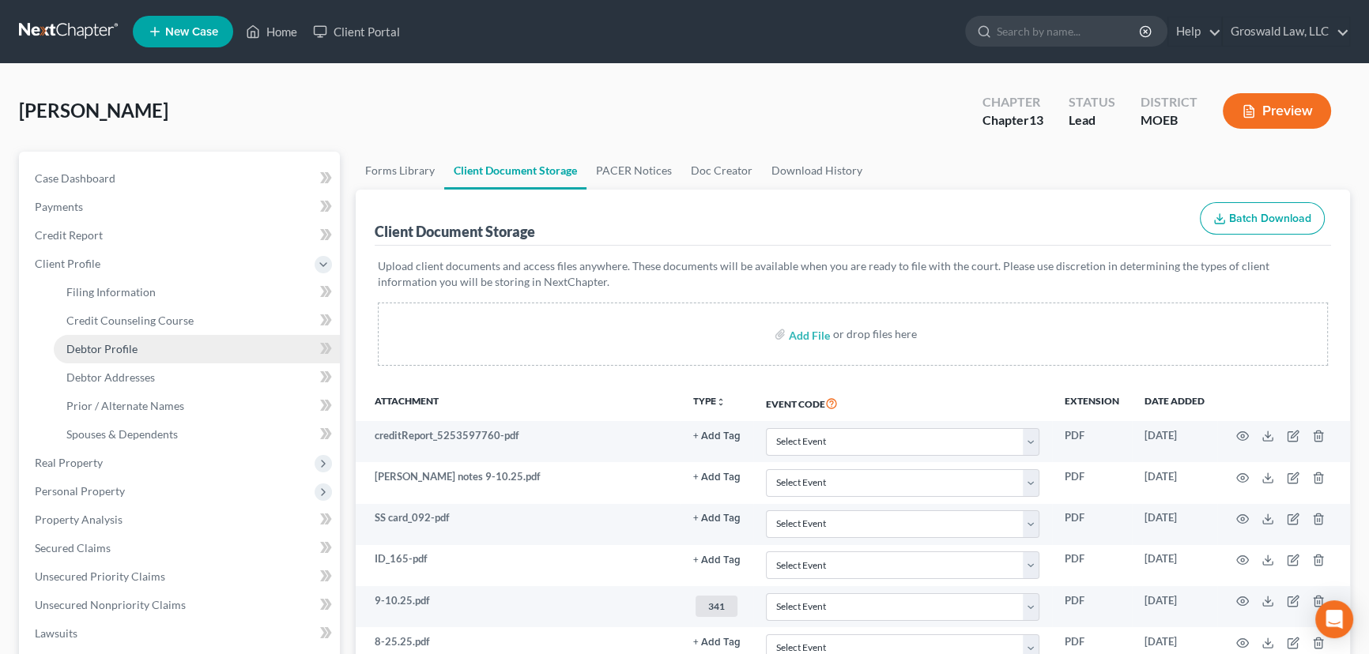
click at [134, 350] on span "Debtor Profile" at bounding box center [101, 348] width 71 height 13
select select "0"
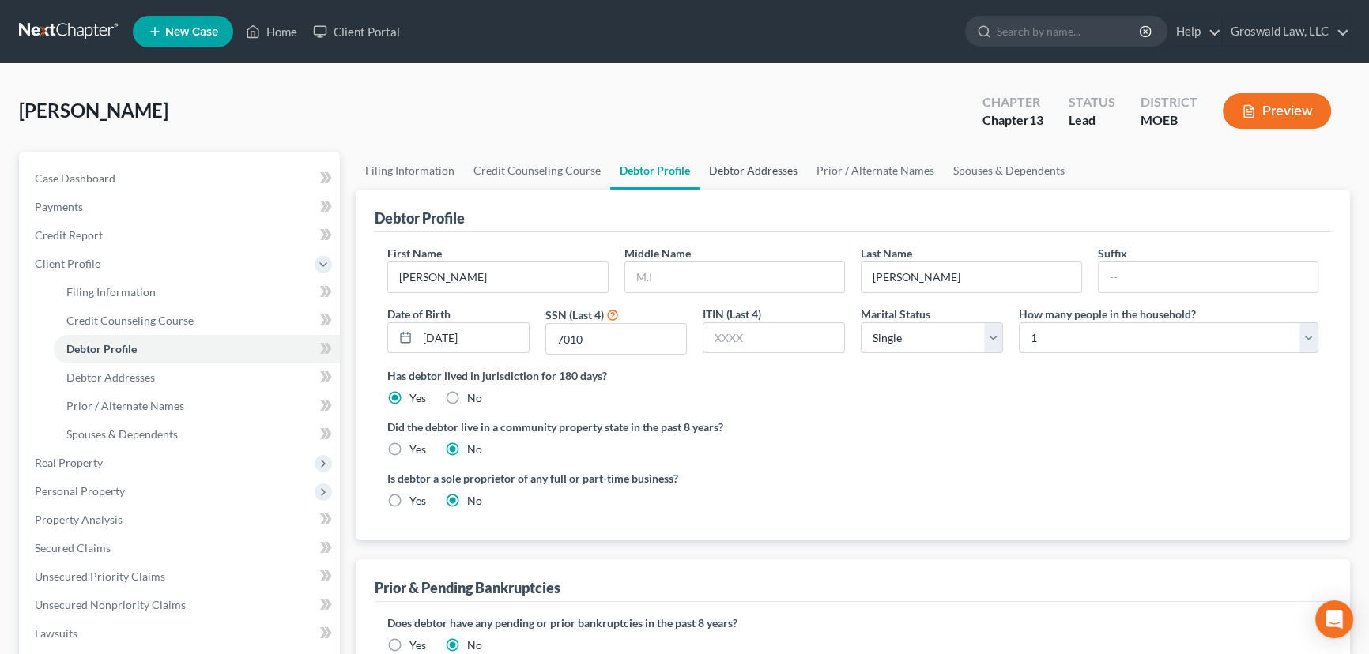
click at [740, 171] on link "Debtor Addresses" at bounding box center [752, 171] width 107 height 38
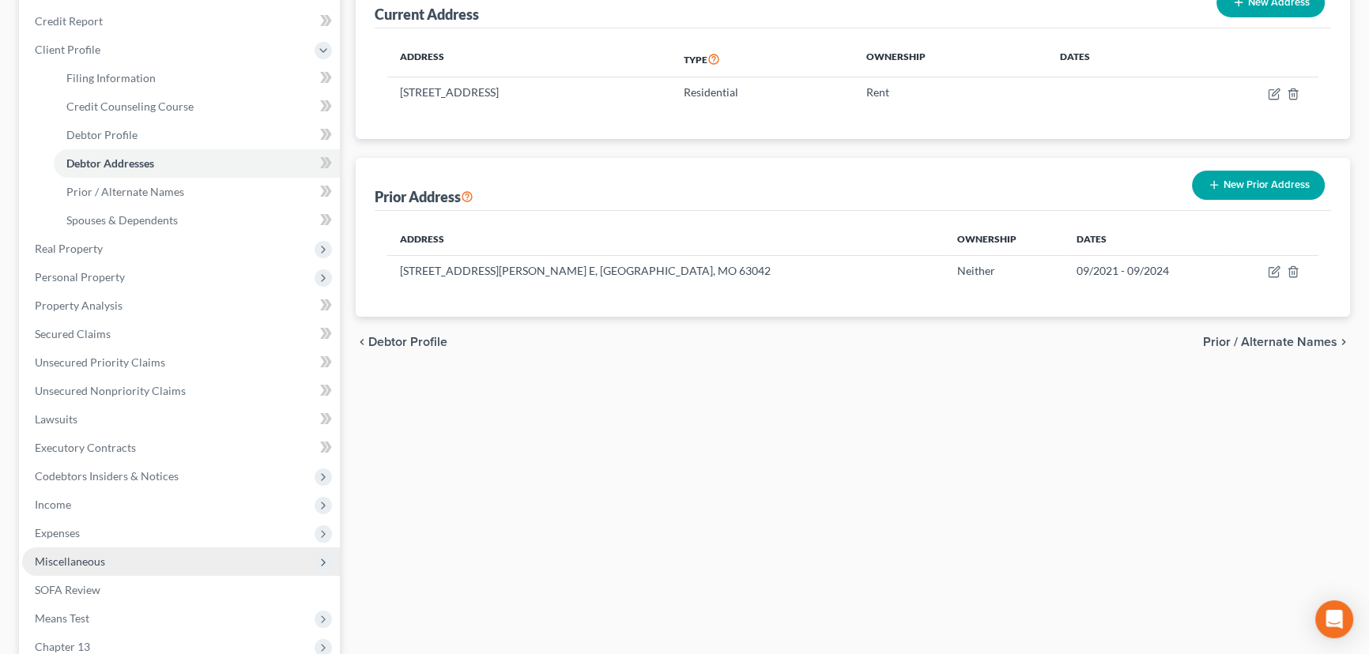
scroll to position [215, 0]
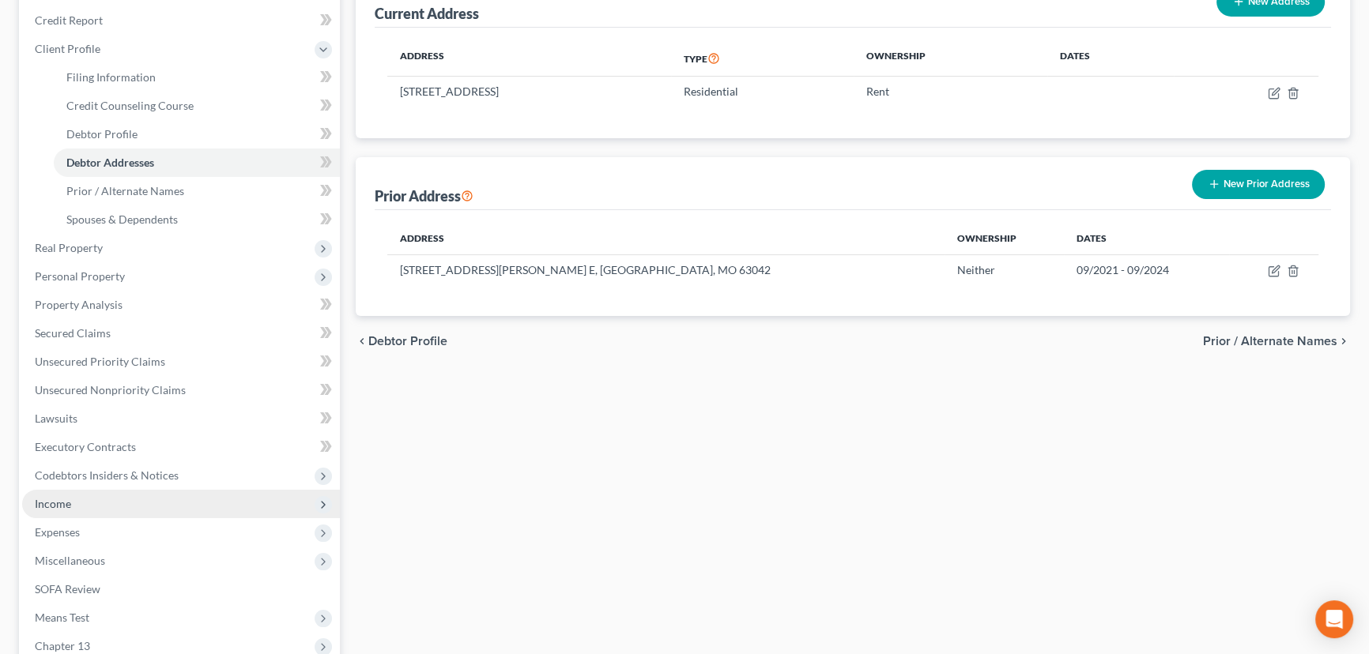
click at [79, 502] on span "Income" at bounding box center [181, 504] width 318 height 28
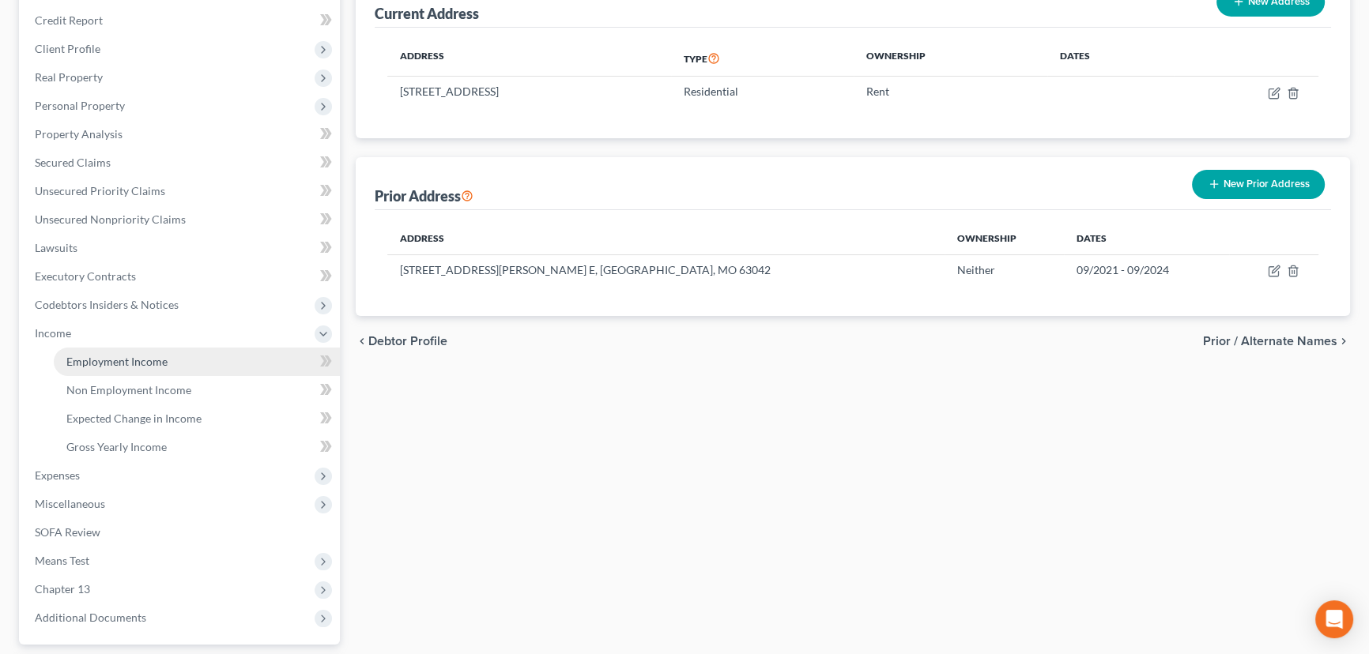
click at [161, 355] on span "Employment Income" at bounding box center [116, 361] width 101 height 13
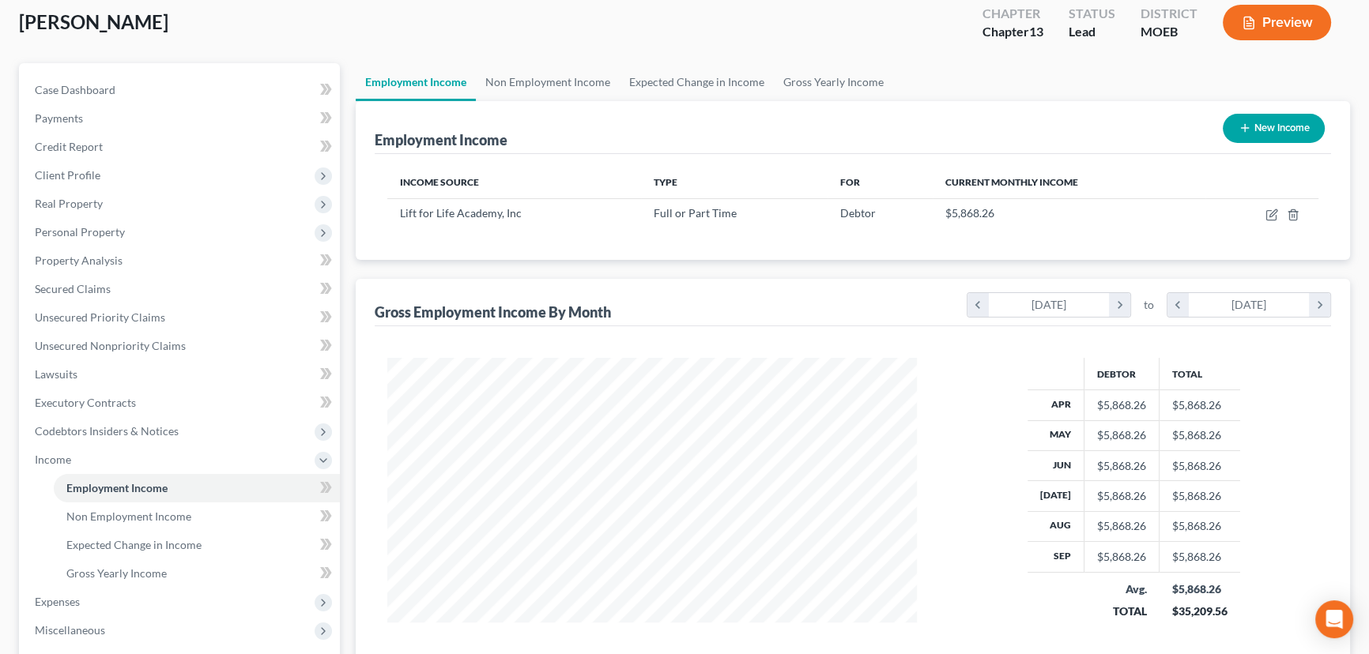
scroll to position [354, 0]
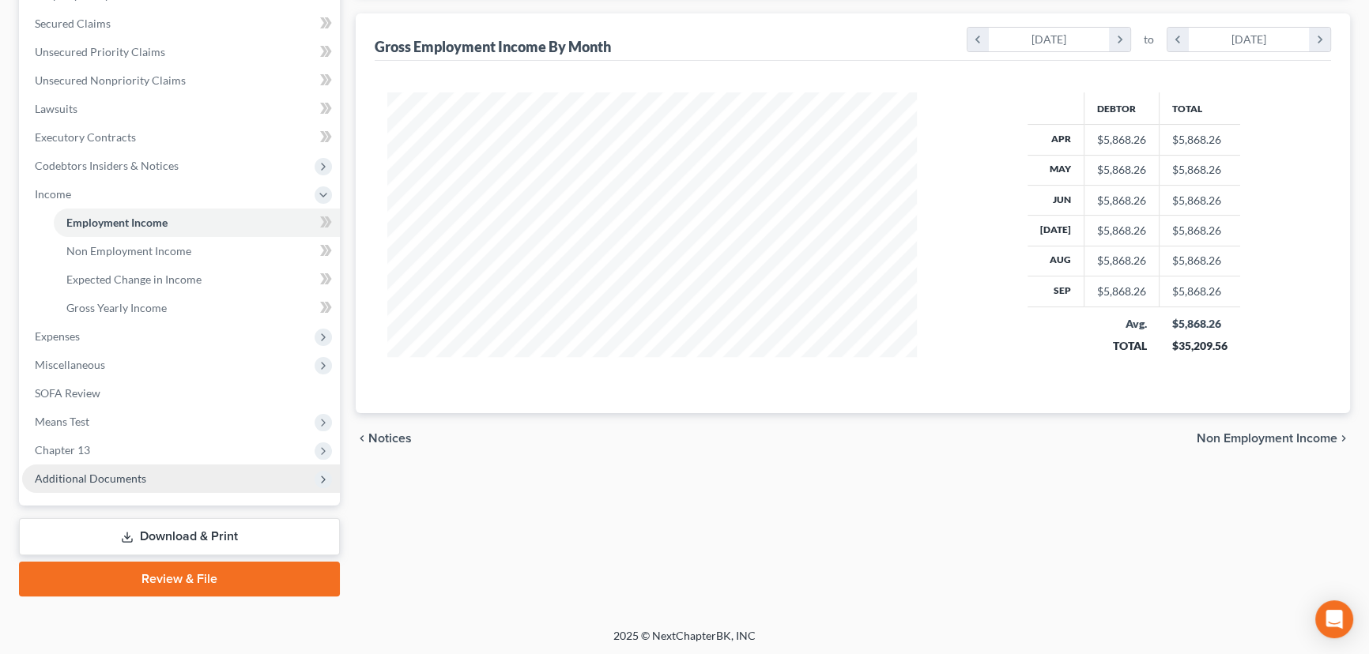
click at [193, 469] on span "Additional Documents" at bounding box center [181, 479] width 318 height 28
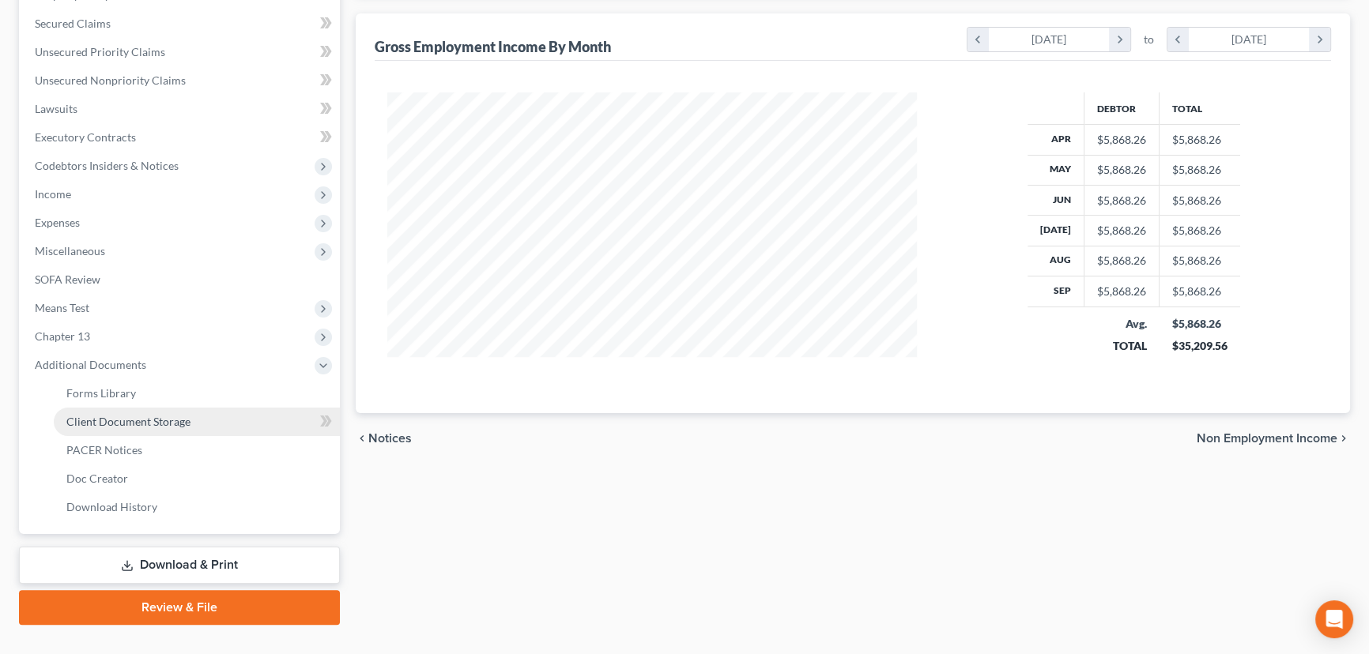
click at [206, 420] on link "Client Document Storage" at bounding box center [197, 422] width 286 height 28
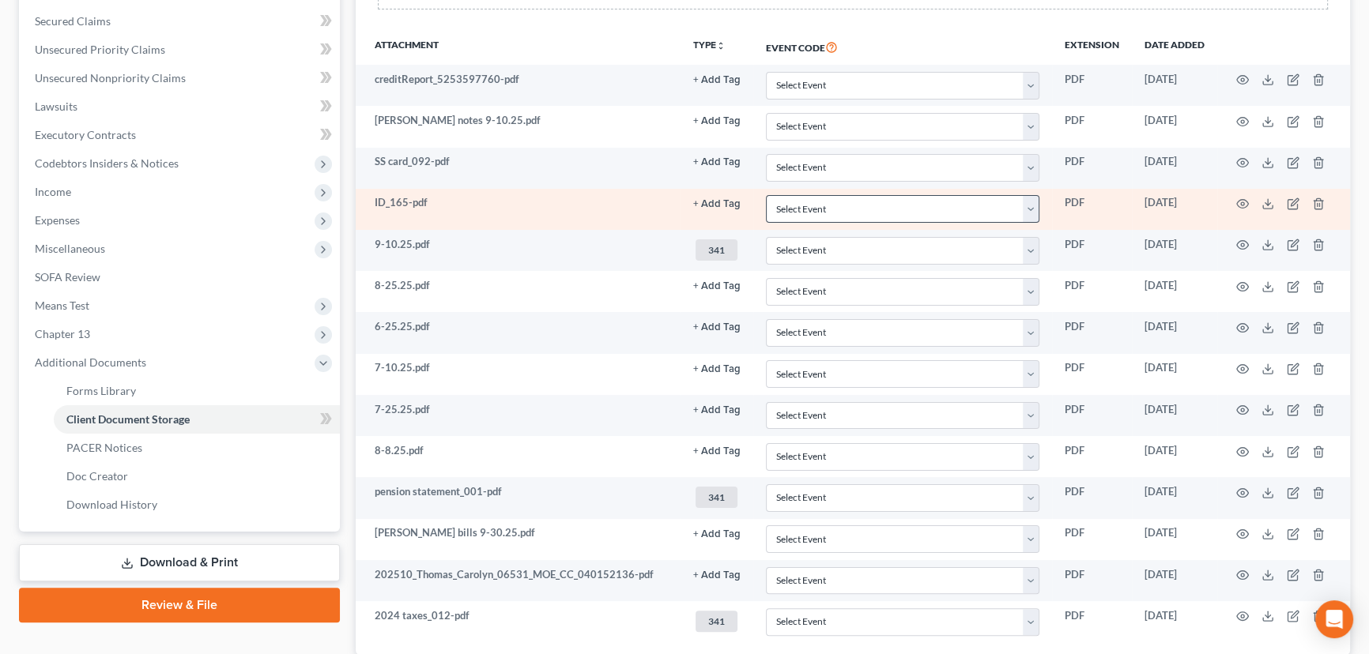
scroll to position [359, 0]
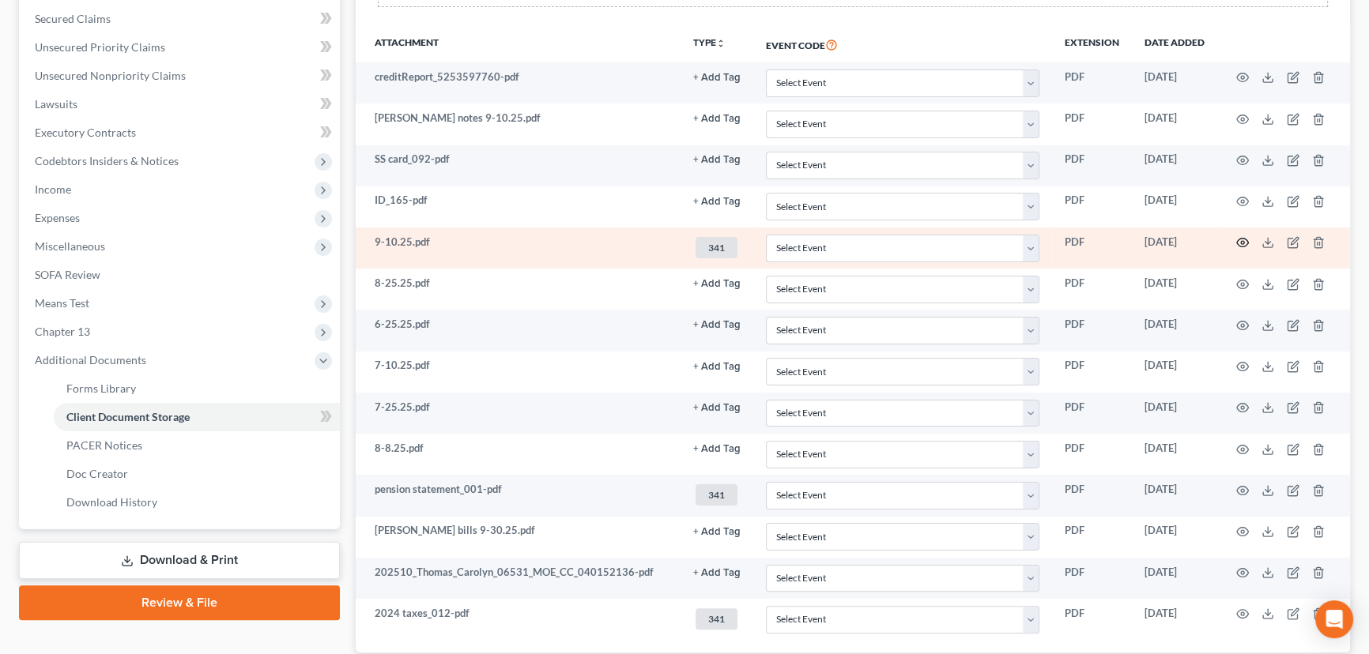
click at [1242, 241] on circle "button" at bounding box center [1242, 242] width 3 height 3
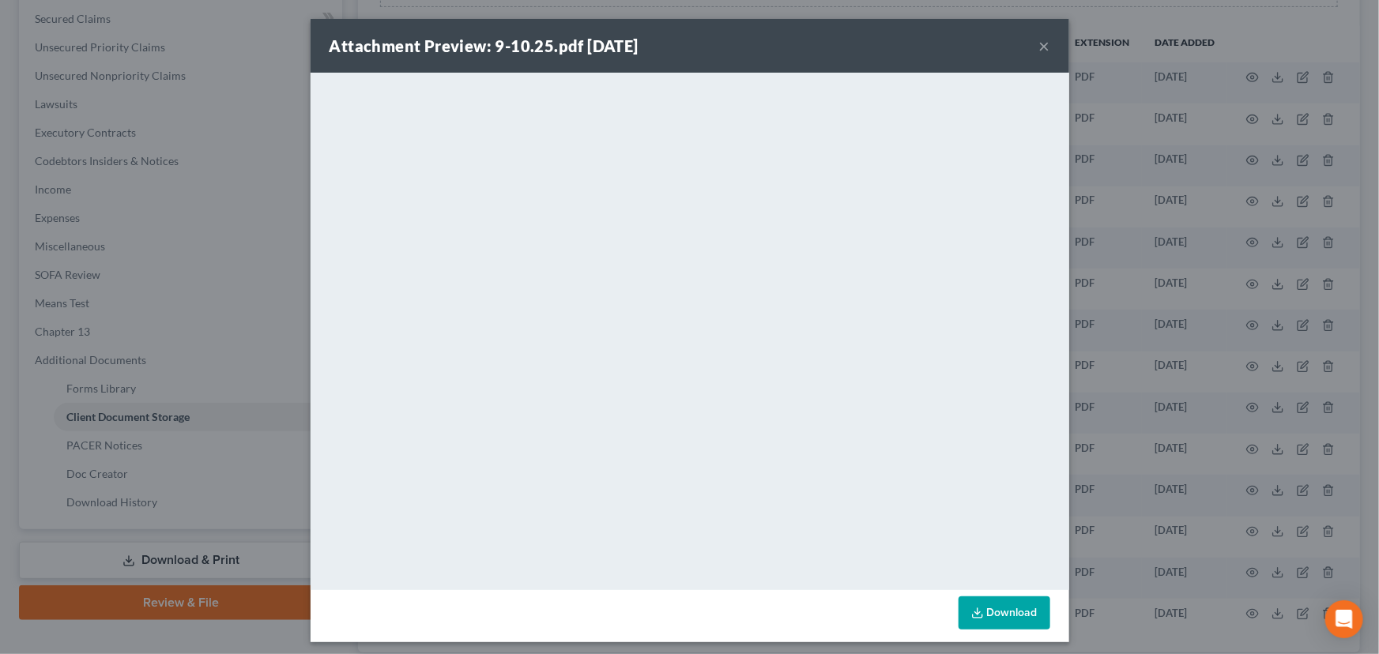
click at [1039, 45] on button "×" at bounding box center [1044, 45] width 11 height 19
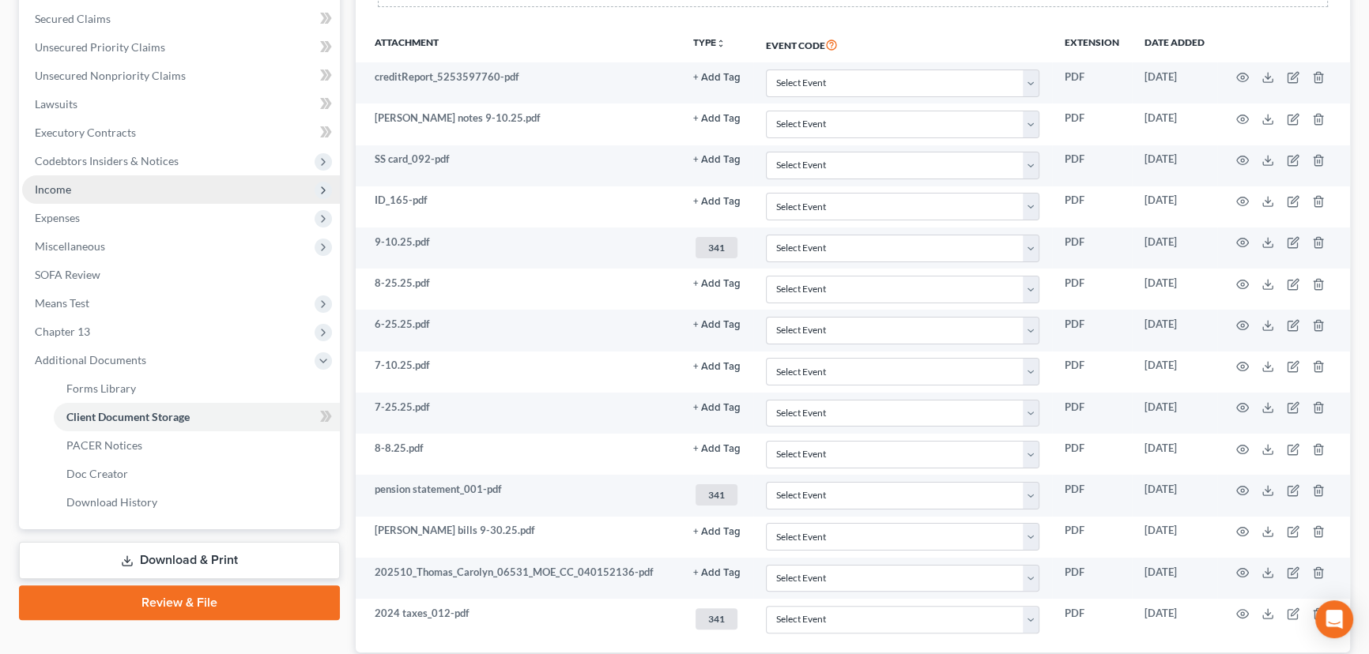
click at [73, 182] on span "Income" at bounding box center [181, 189] width 318 height 28
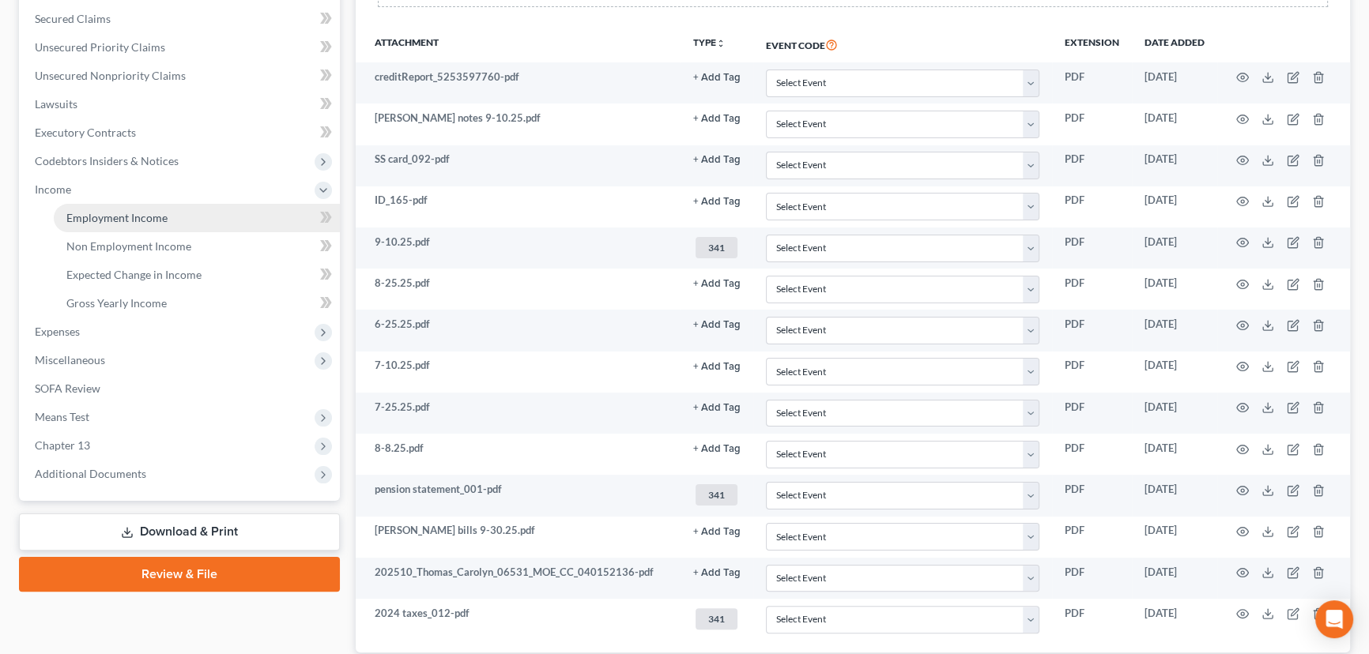
click at [124, 217] on span "Employment Income" at bounding box center [116, 217] width 101 height 13
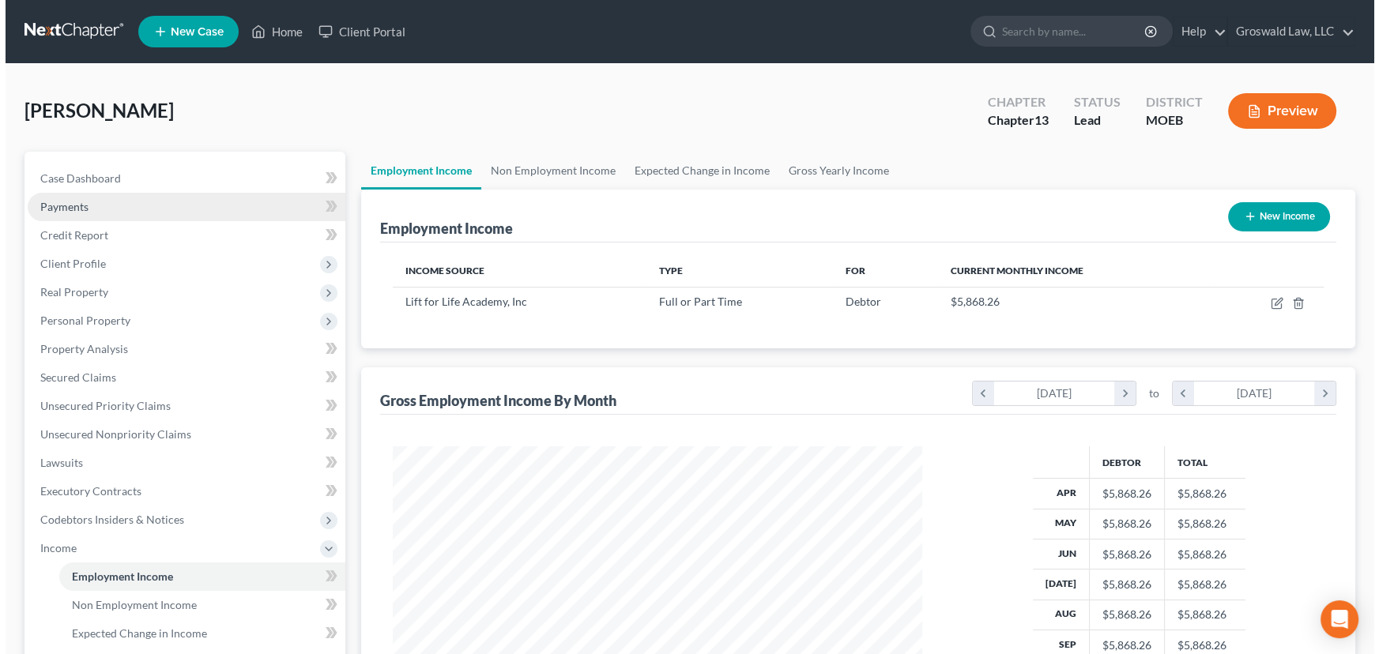
scroll to position [283, 561]
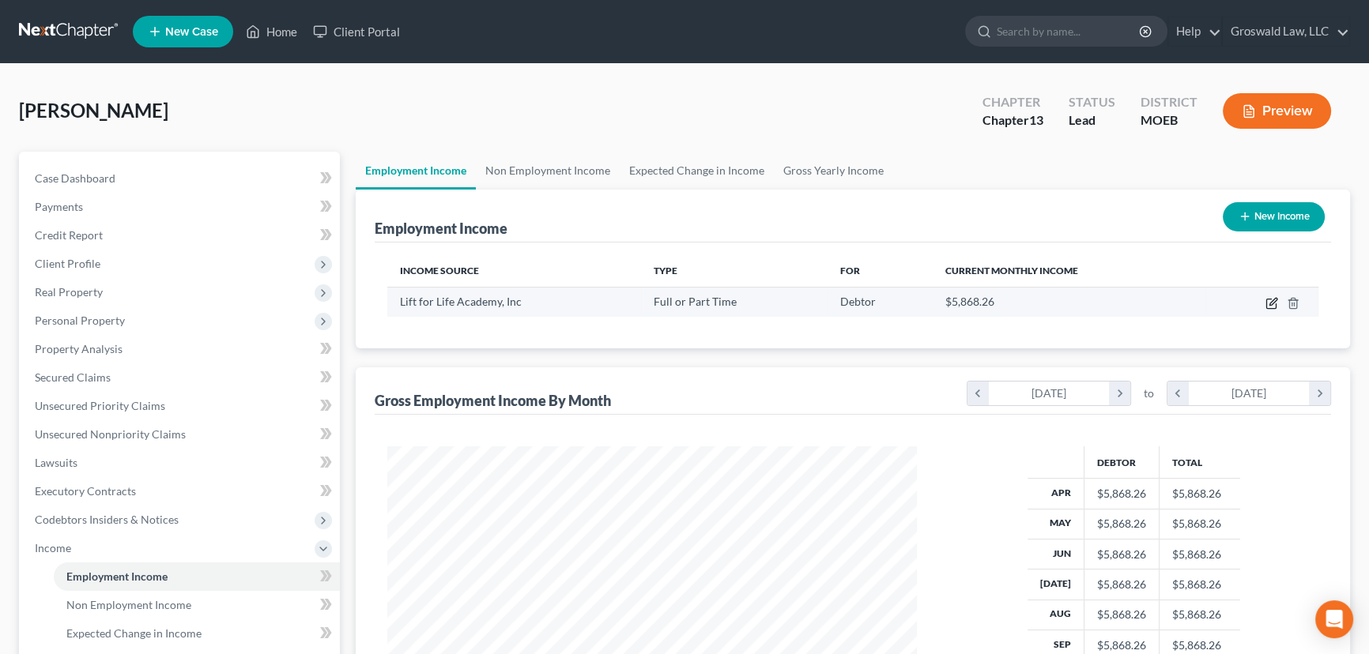
click at [1272, 303] on icon "button" at bounding box center [1272, 301] width 7 height 7
select select "0"
select select "1"
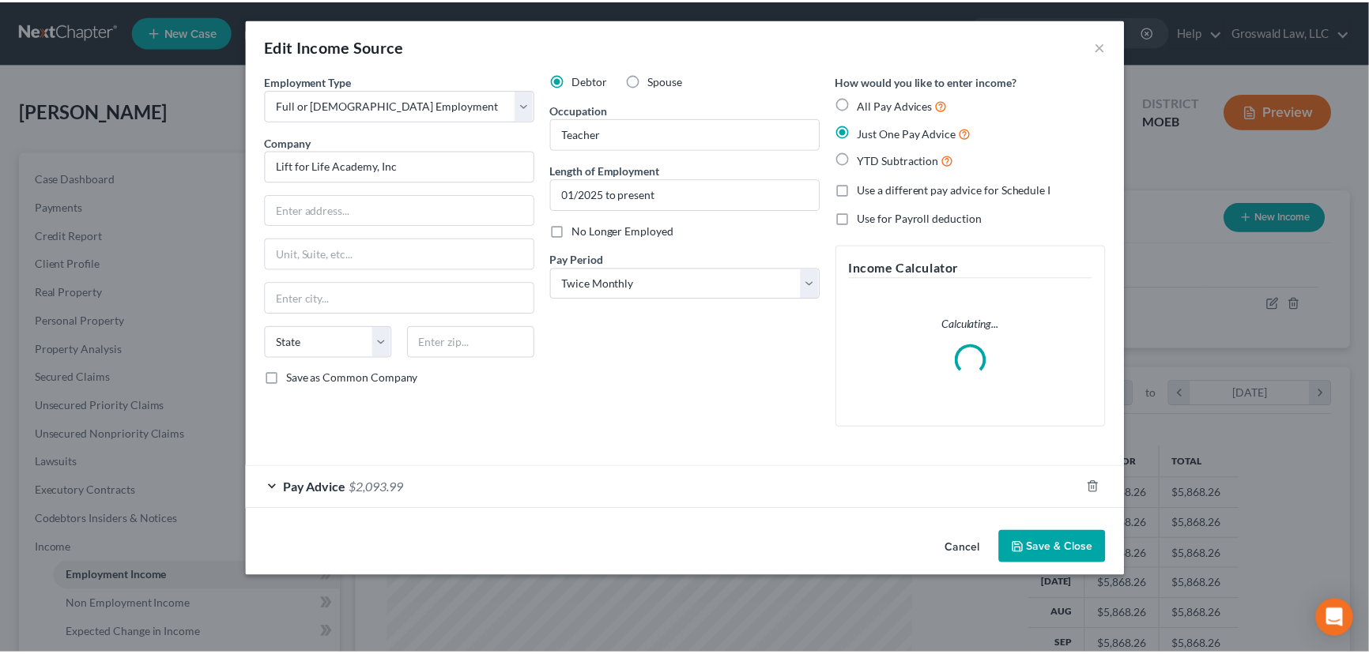
scroll to position [283, 566]
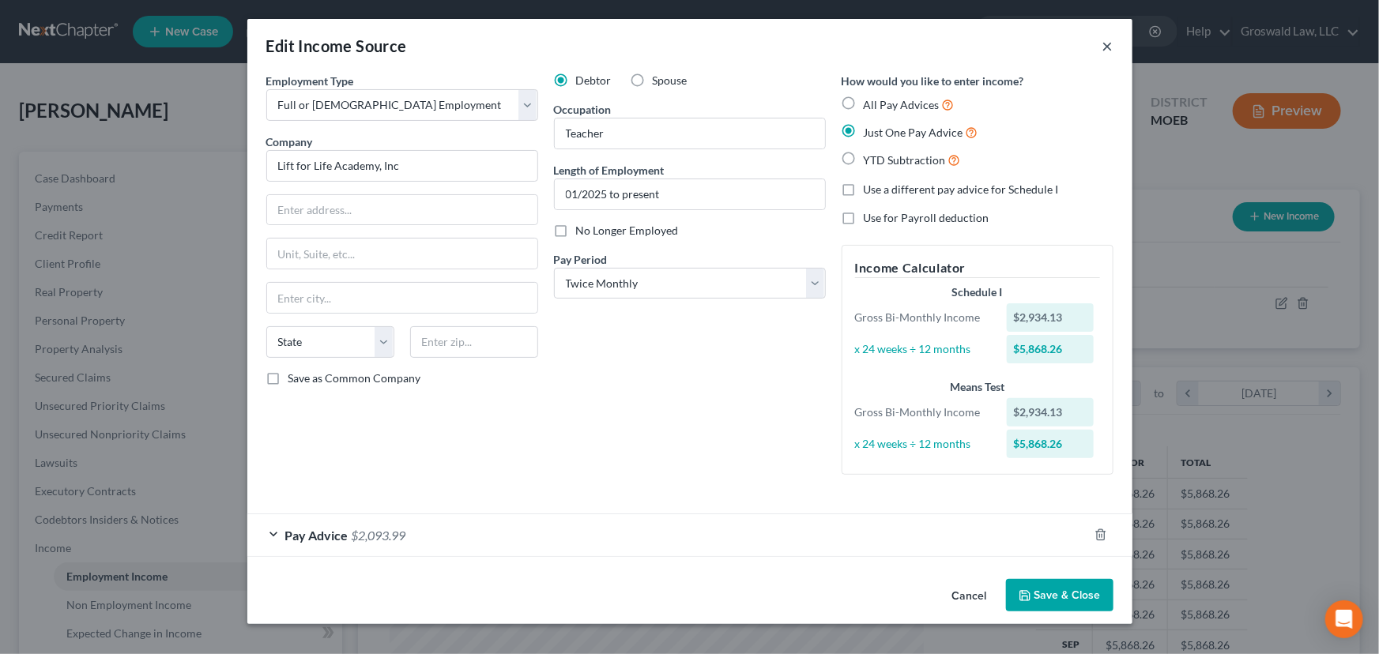
click at [1106, 47] on button "×" at bounding box center [1107, 45] width 11 height 19
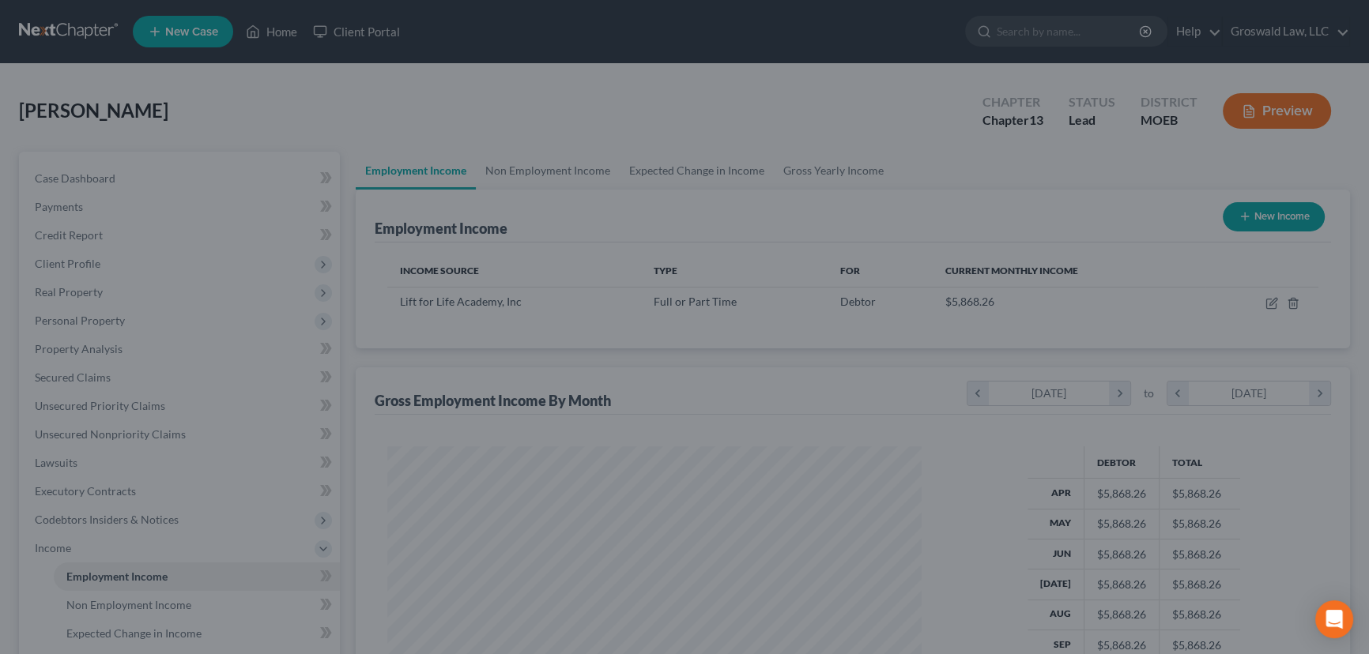
scroll to position [283, 561]
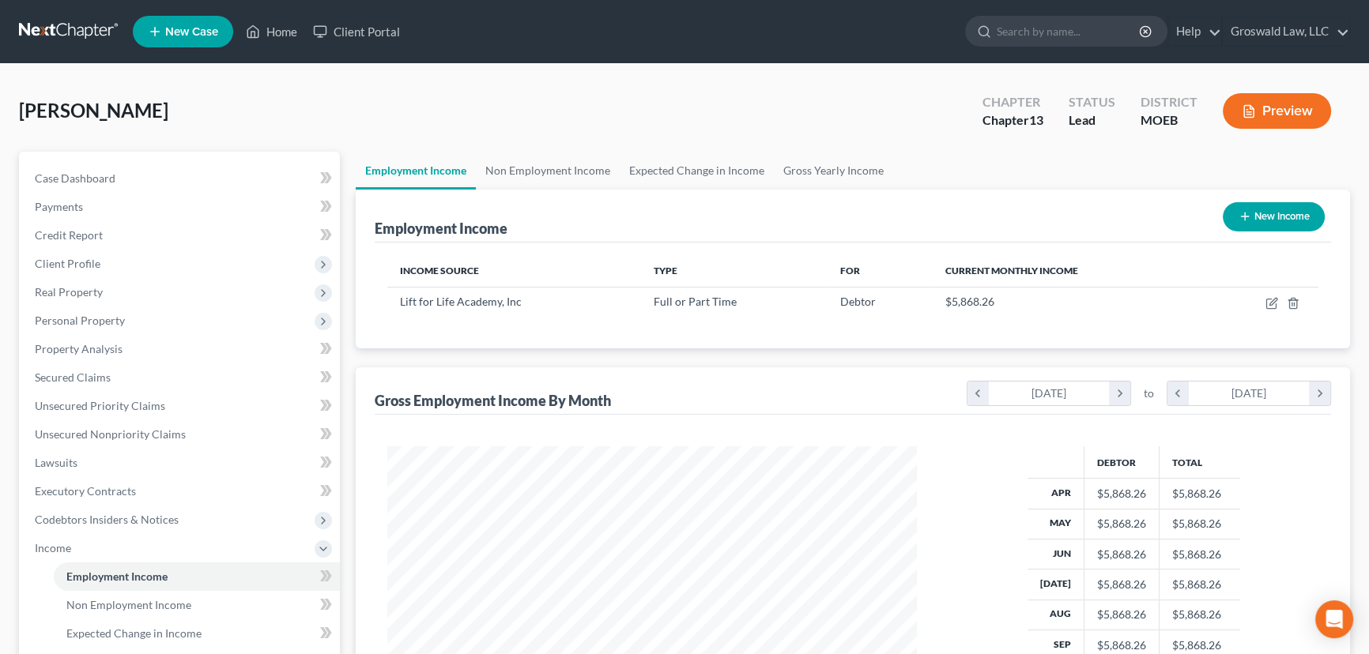
click at [1253, 107] on polyline "button" at bounding box center [1251, 108] width 4 height 4
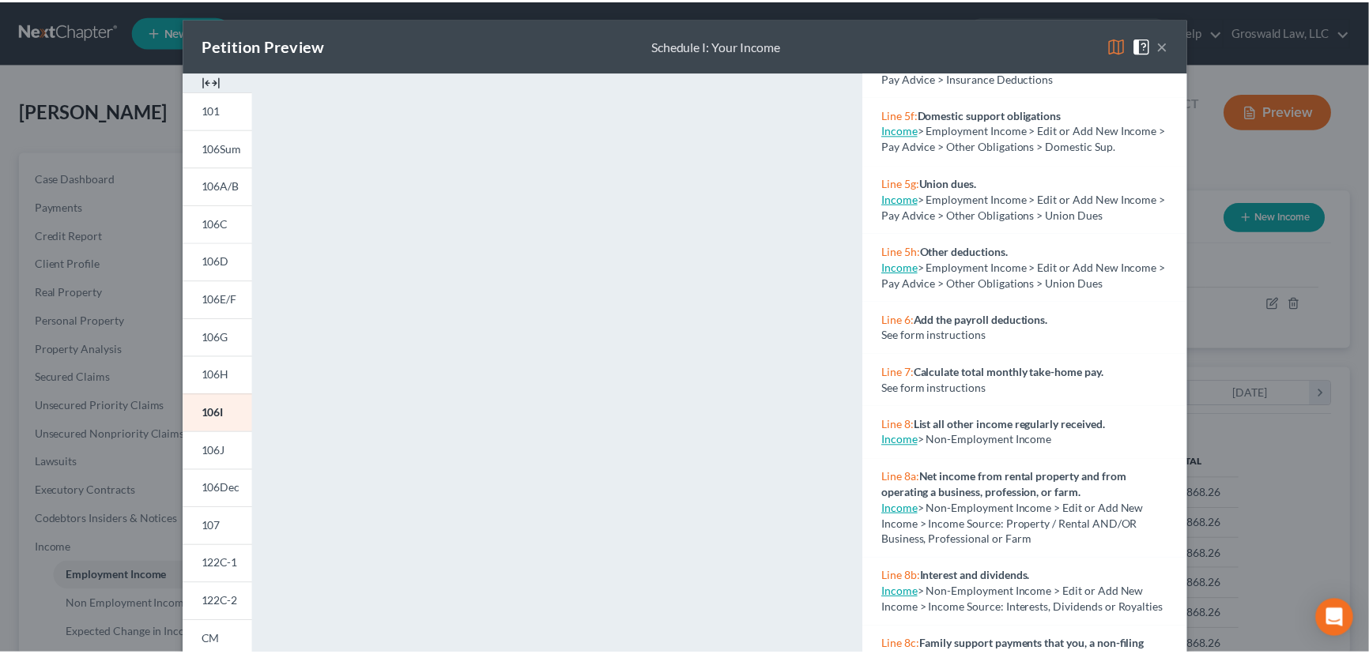
scroll to position [0, 0]
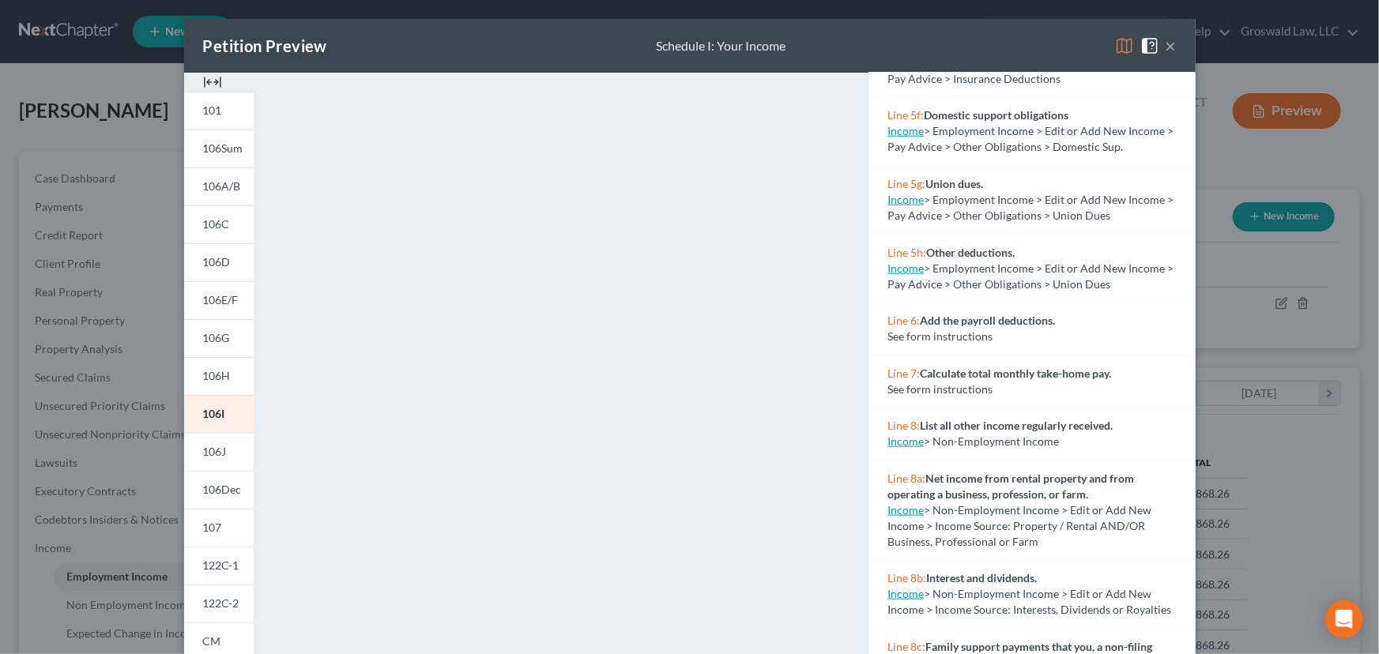
click at [1169, 42] on button "×" at bounding box center [1171, 45] width 11 height 19
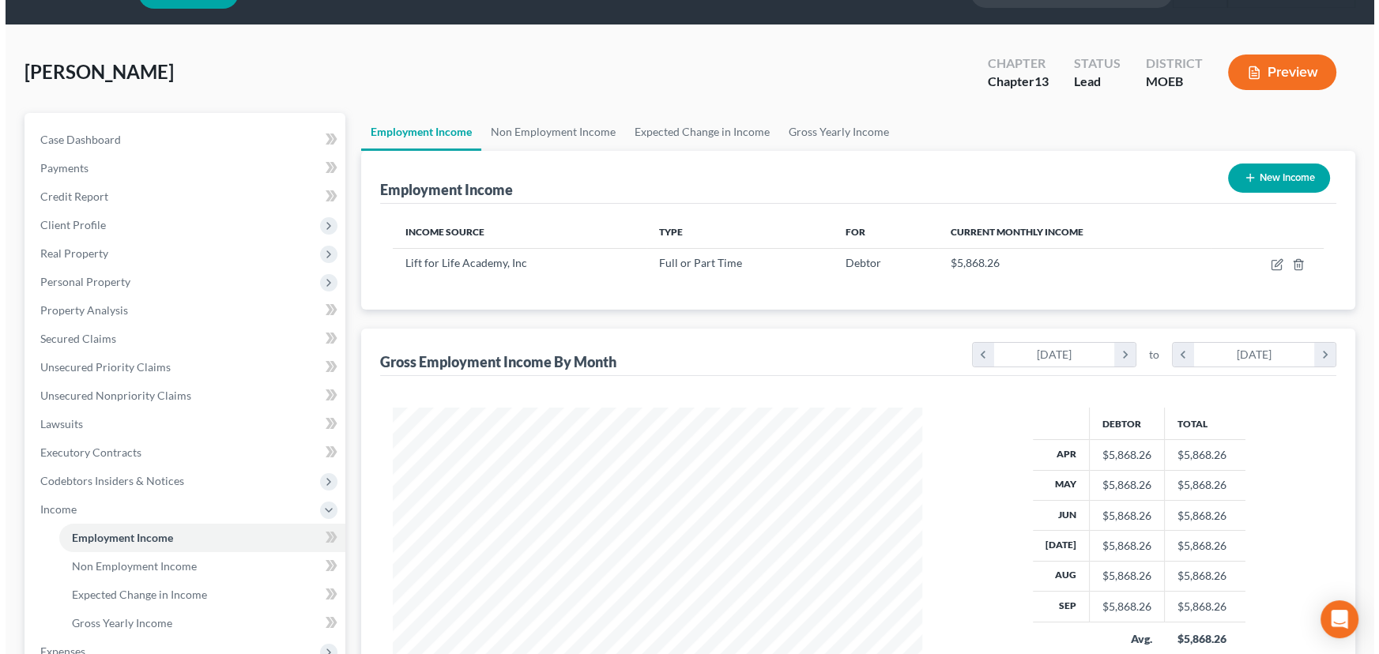
scroll to position [143, 0]
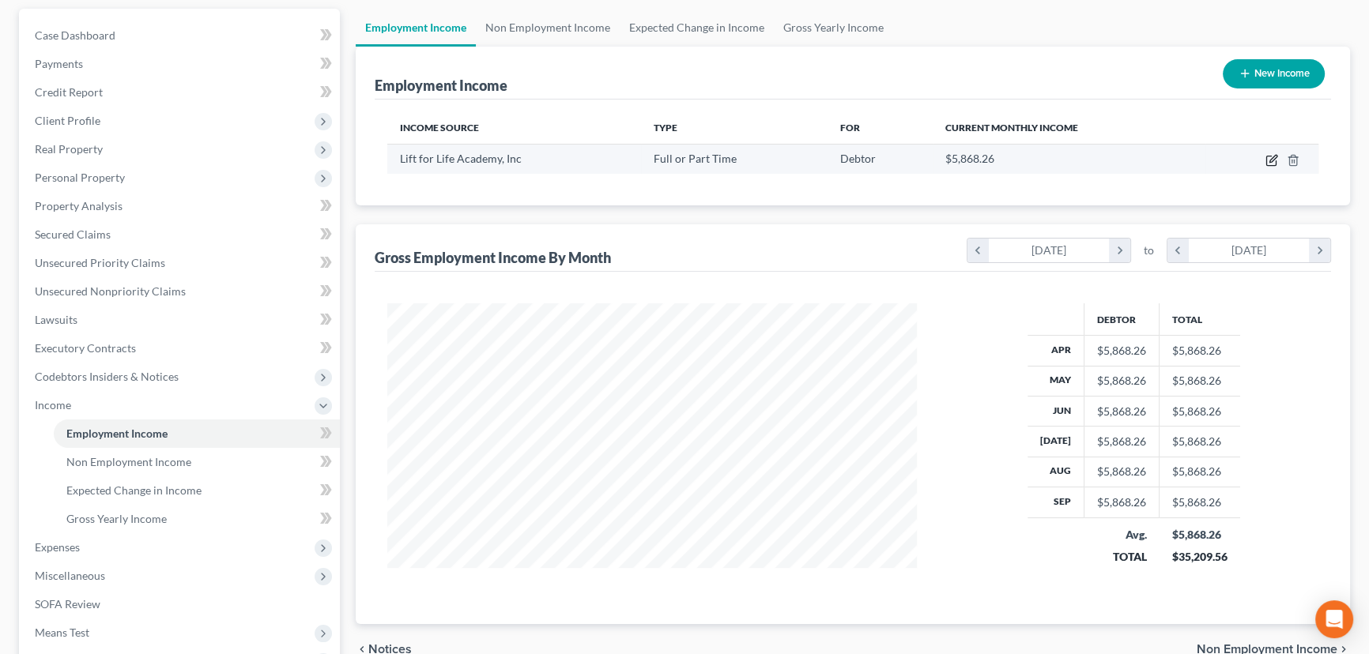
click at [1268, 157] on icon "button" at bounding box center [1271, 160] width 13 height 13
select select "0"
select select "1"
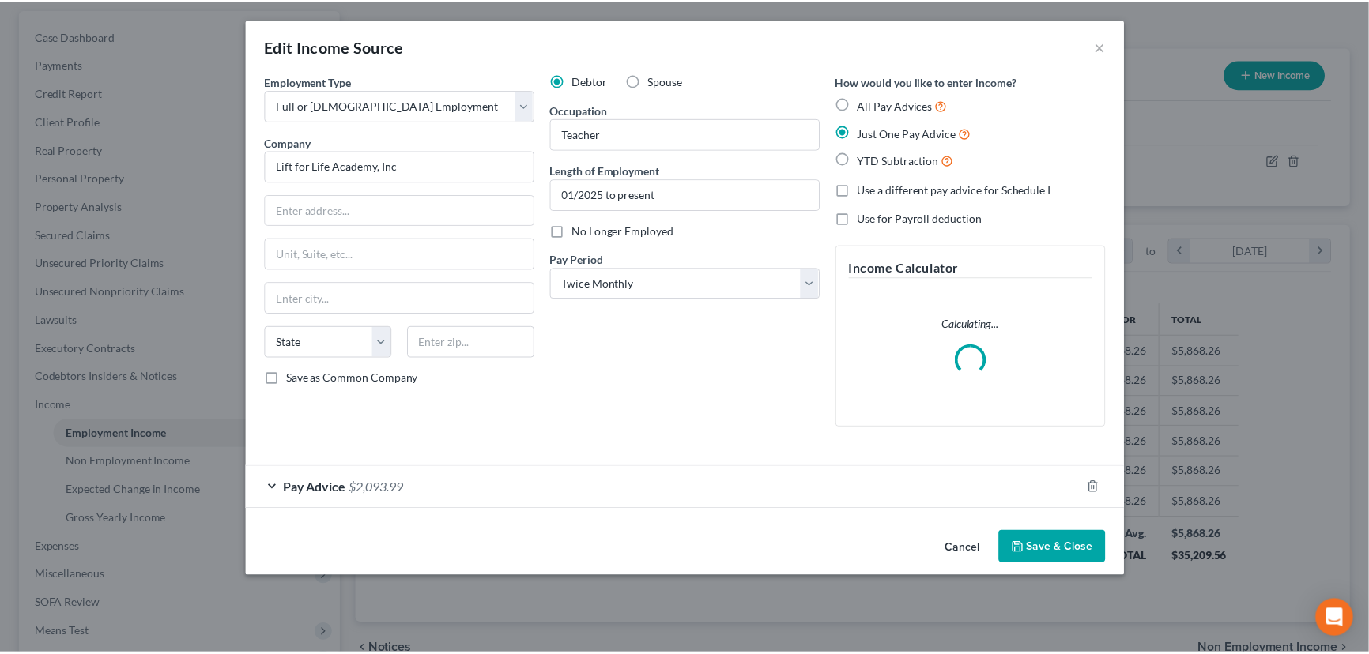
scroll to position [283, 566]
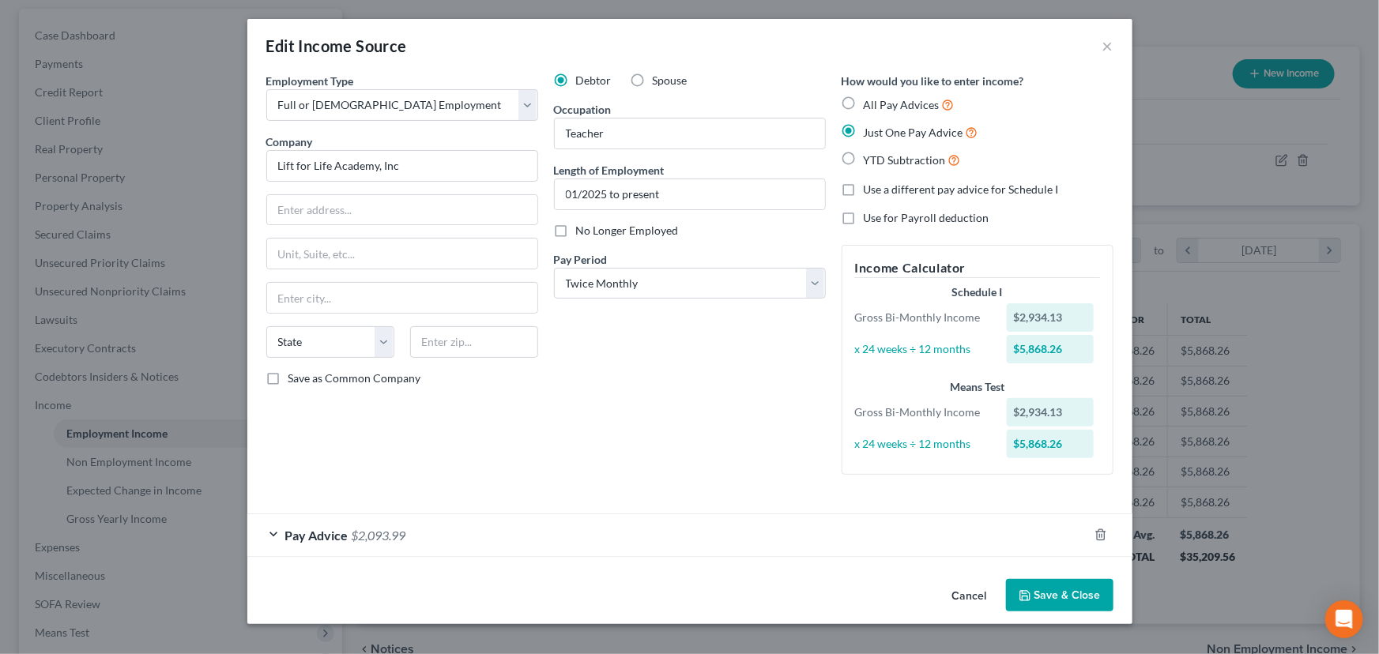
click at [1073, 600] on button "Save & Close" at bounding box center [1059, 595] width 107 height 33
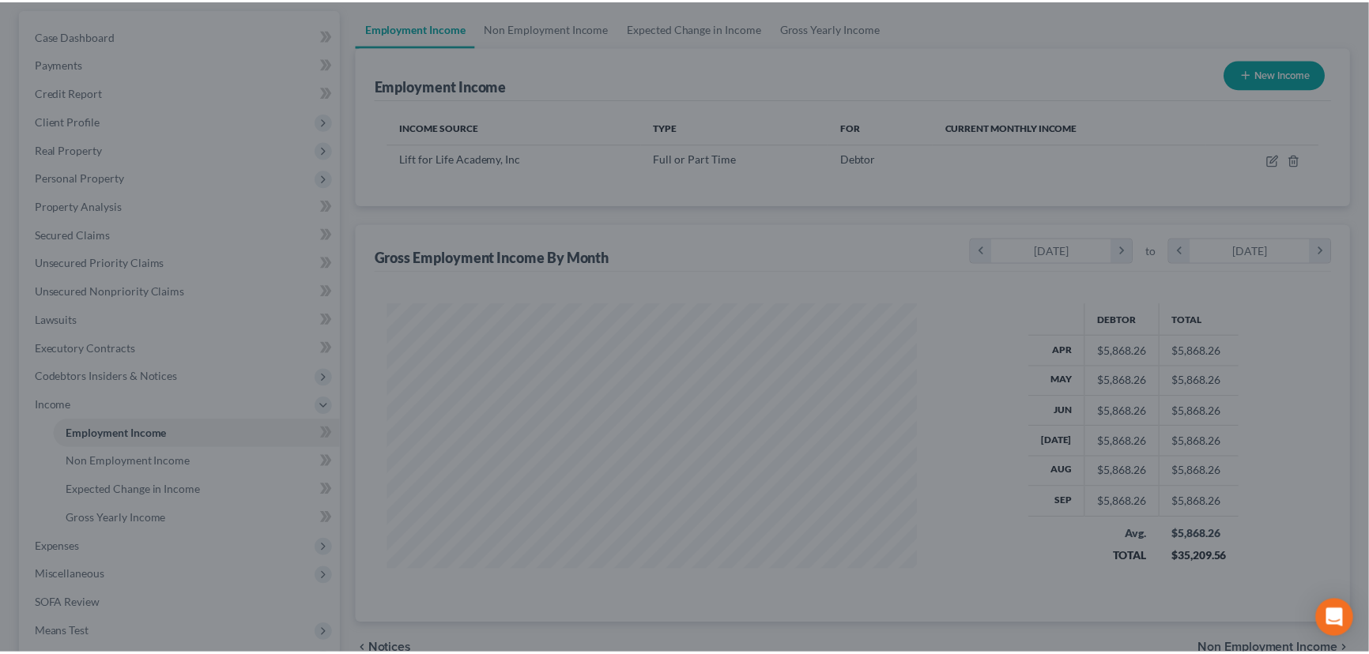
scroll to position [789968, 789690]
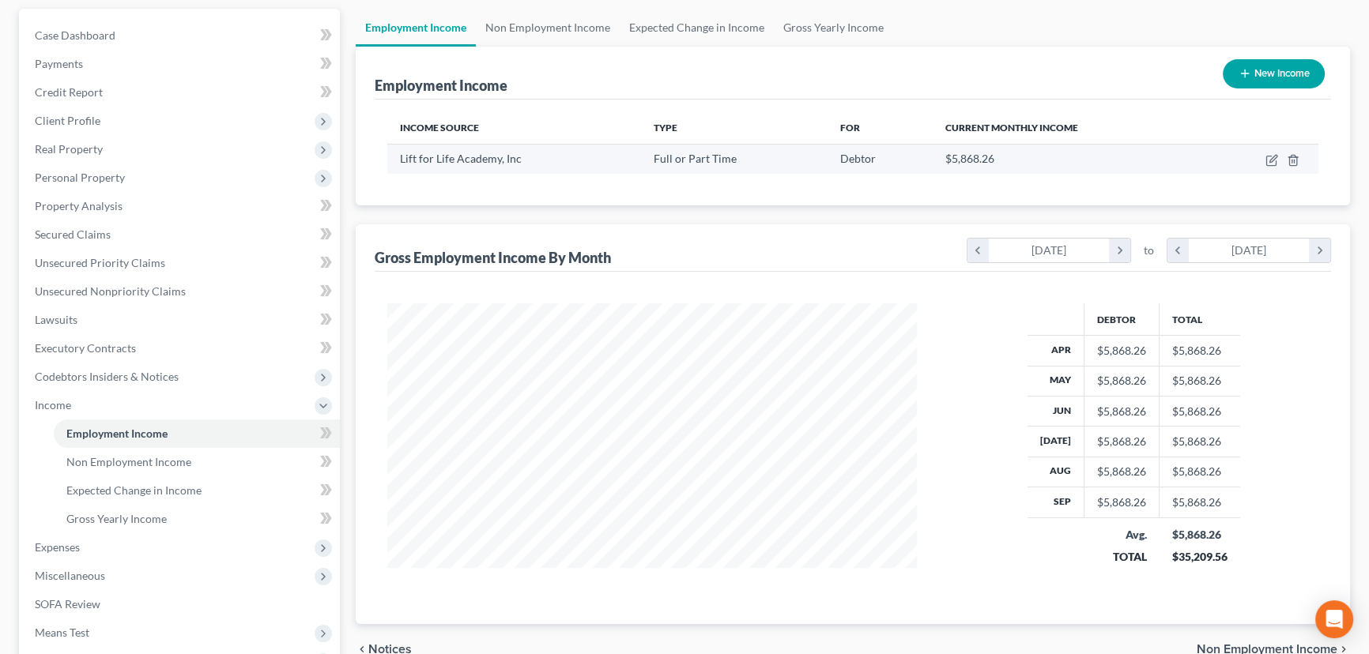
drag, startPoint x: 1275, startPoint y: 77, endPoint x: 1280, endPoint y: 156, distance: 79.2
click at [1247, 134] on div "Employment Income New Income Income Source Type For Current Monthly Income Lift…" at bounding box center [853, 126] width 994 height 159
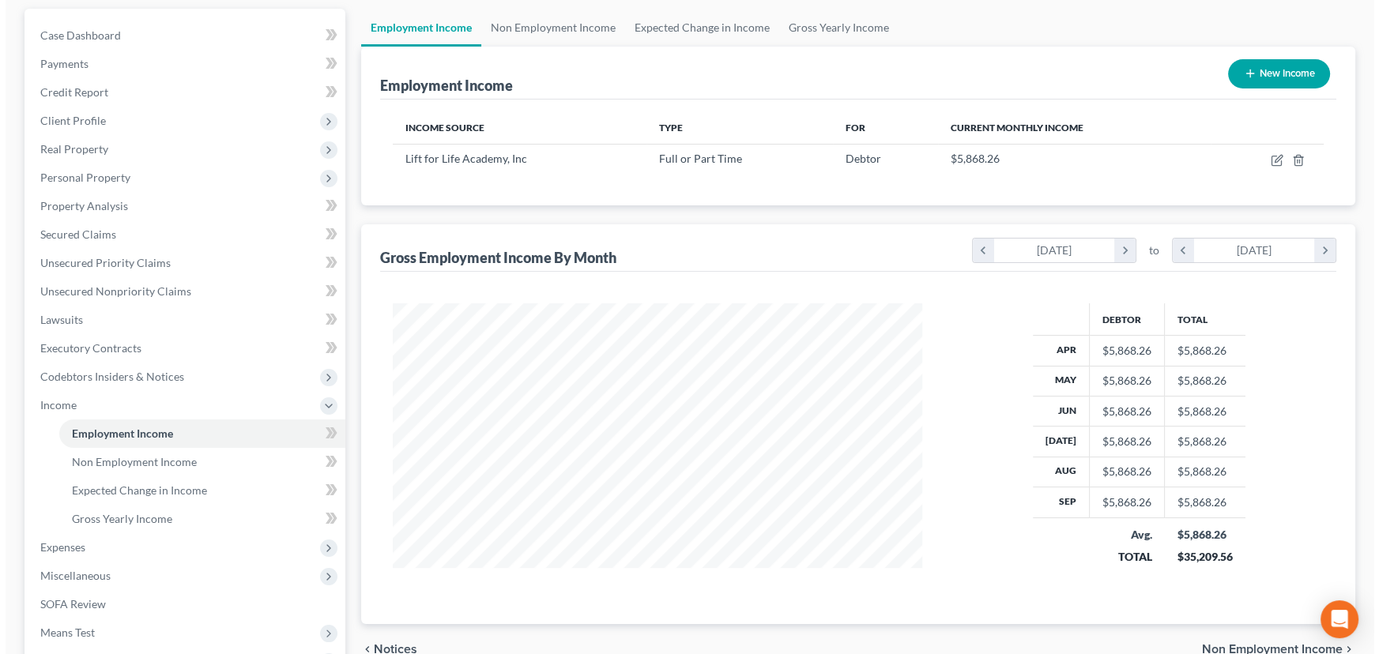
scroll to position [0, 0]
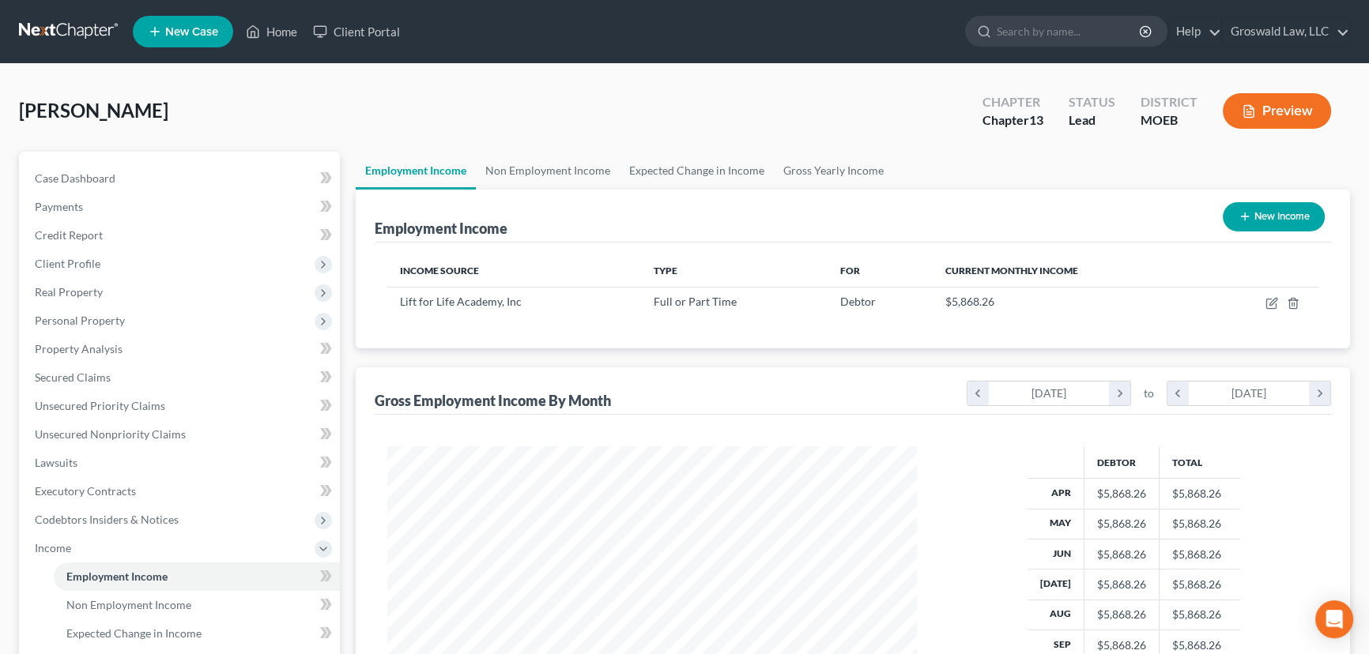
click at [1297, 111] on button "Preview" at bounding box center [1277, 111] width 108 height 36
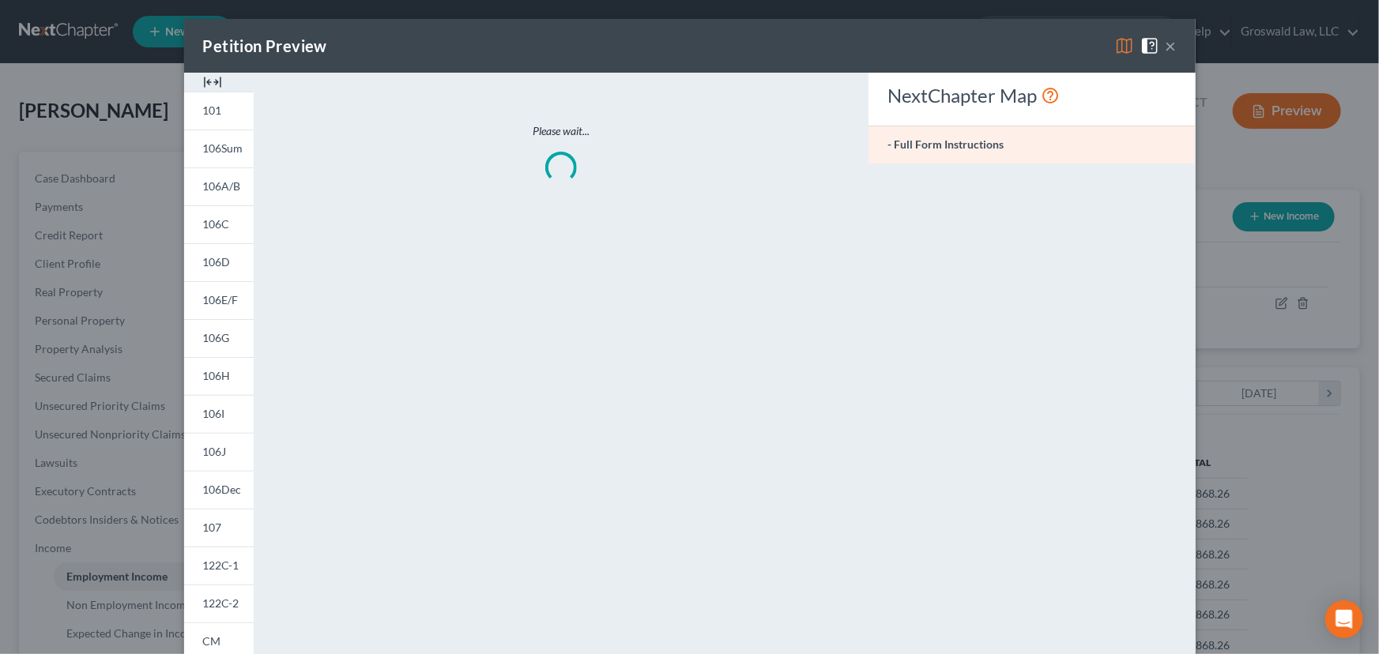
scroll to position [283, 566]
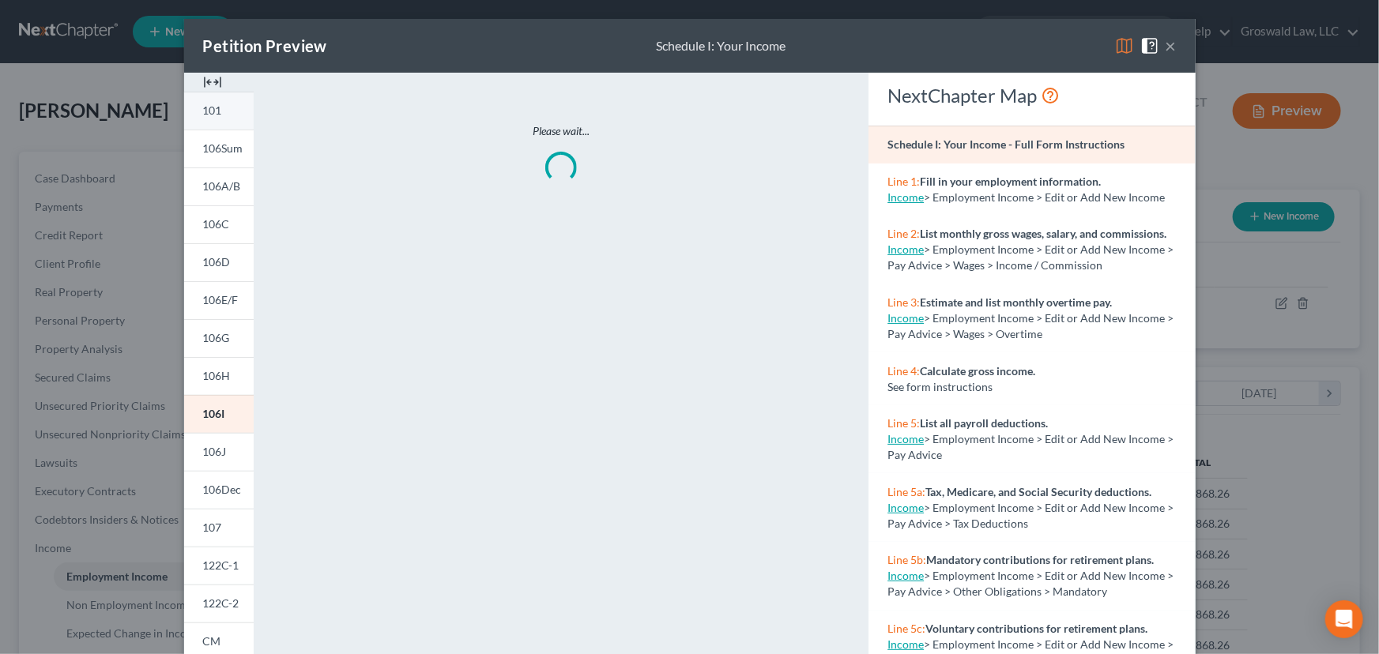
drag, startPoint x: 213, startPoint y: 81, endPoint x: 216, endPoint y: 96, distance: 16.0
click at [213, 81] on img at bounding box center [212, 82] width 19 height 19
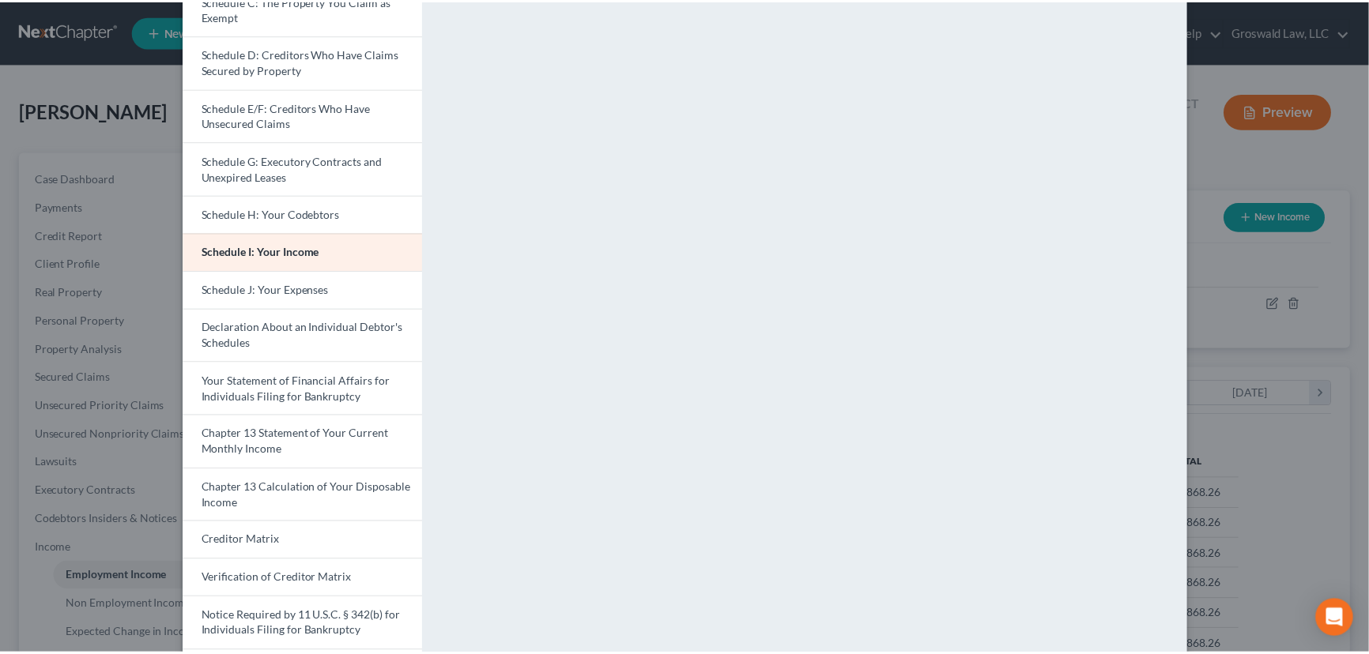
scroll to position [0, 0]
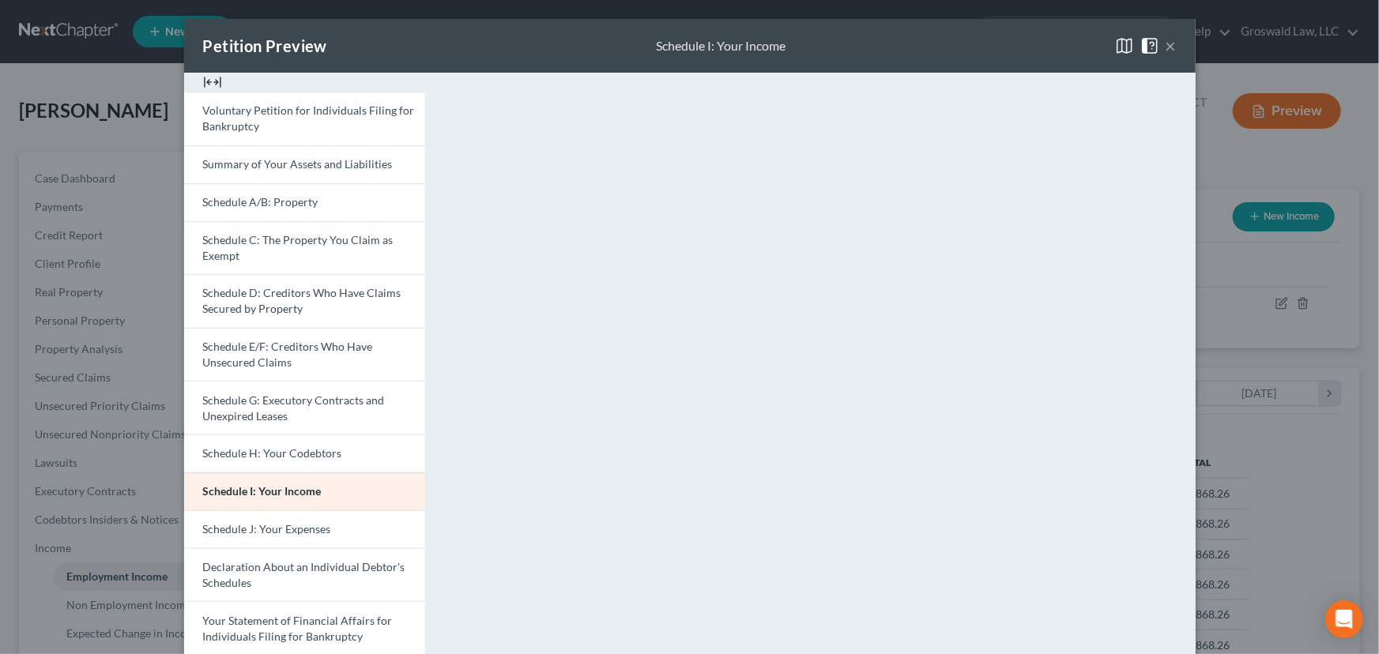
click at [1158, 48] on span at bounding box center [1152, 44] width 25 height 13
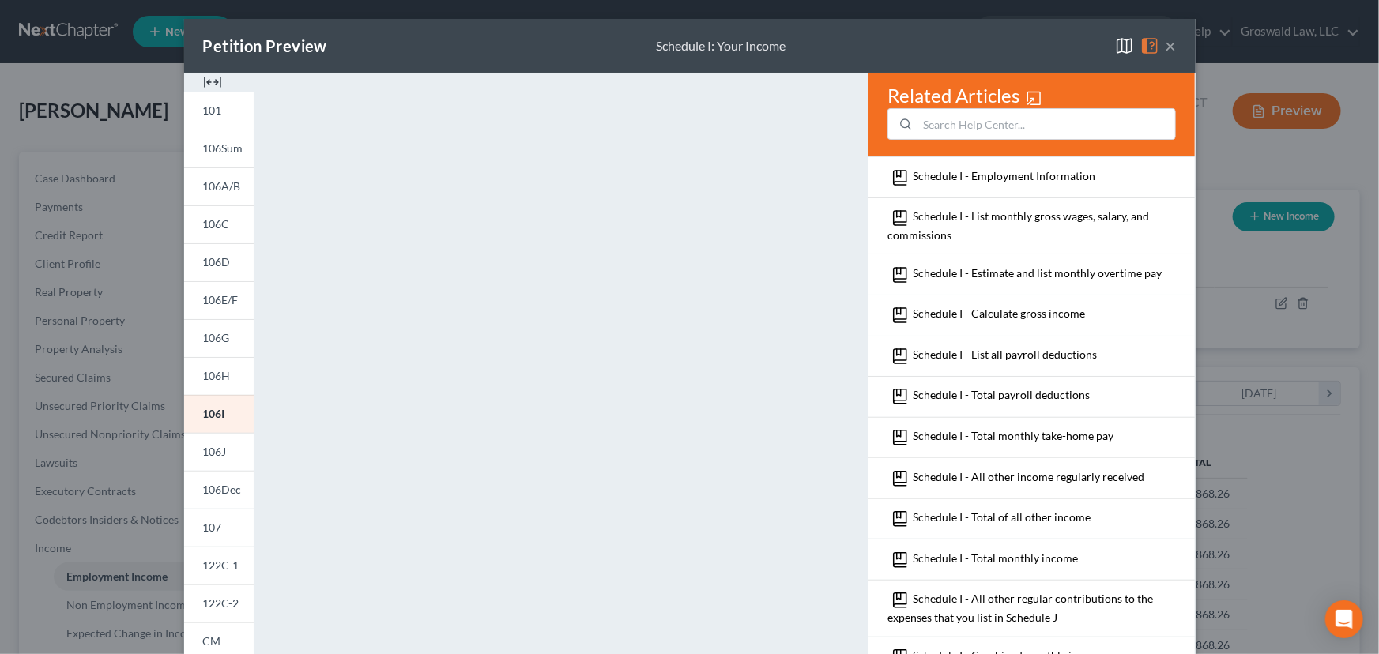
click at [1170, 48] on button "×" at bounding box center [1171, 45] width 11 height 19
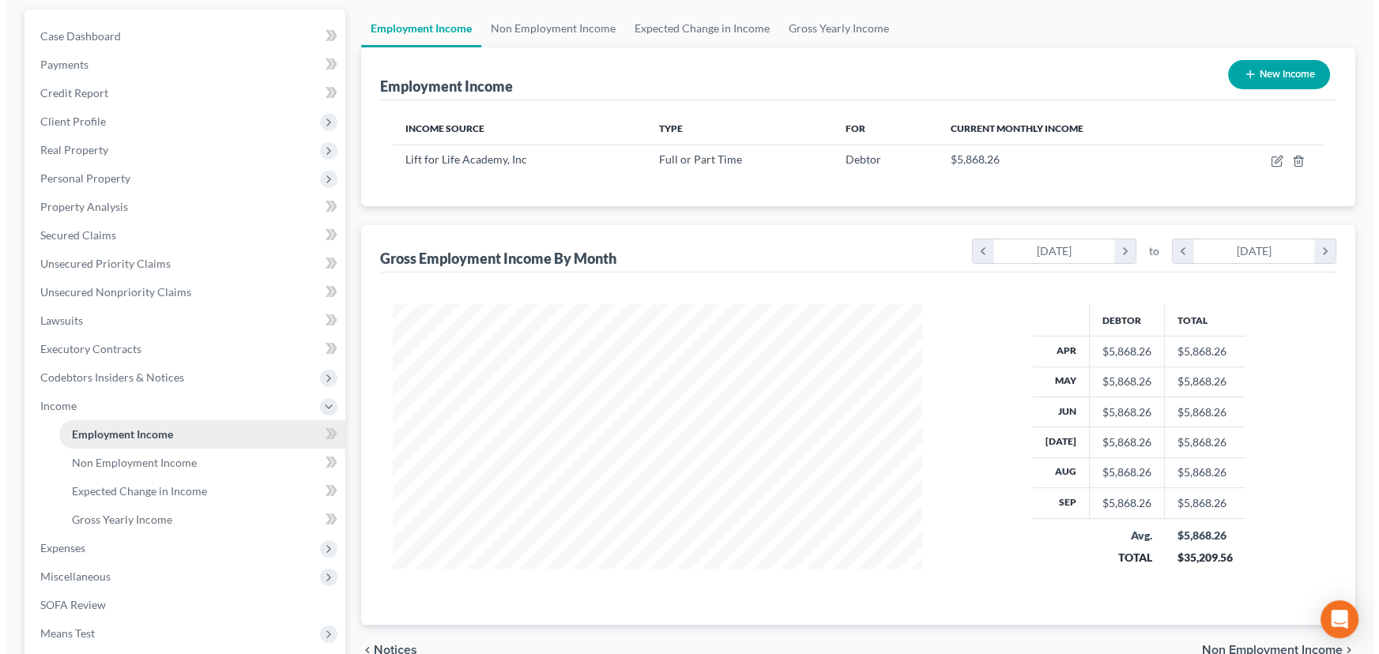
scroll to position [138, 0]
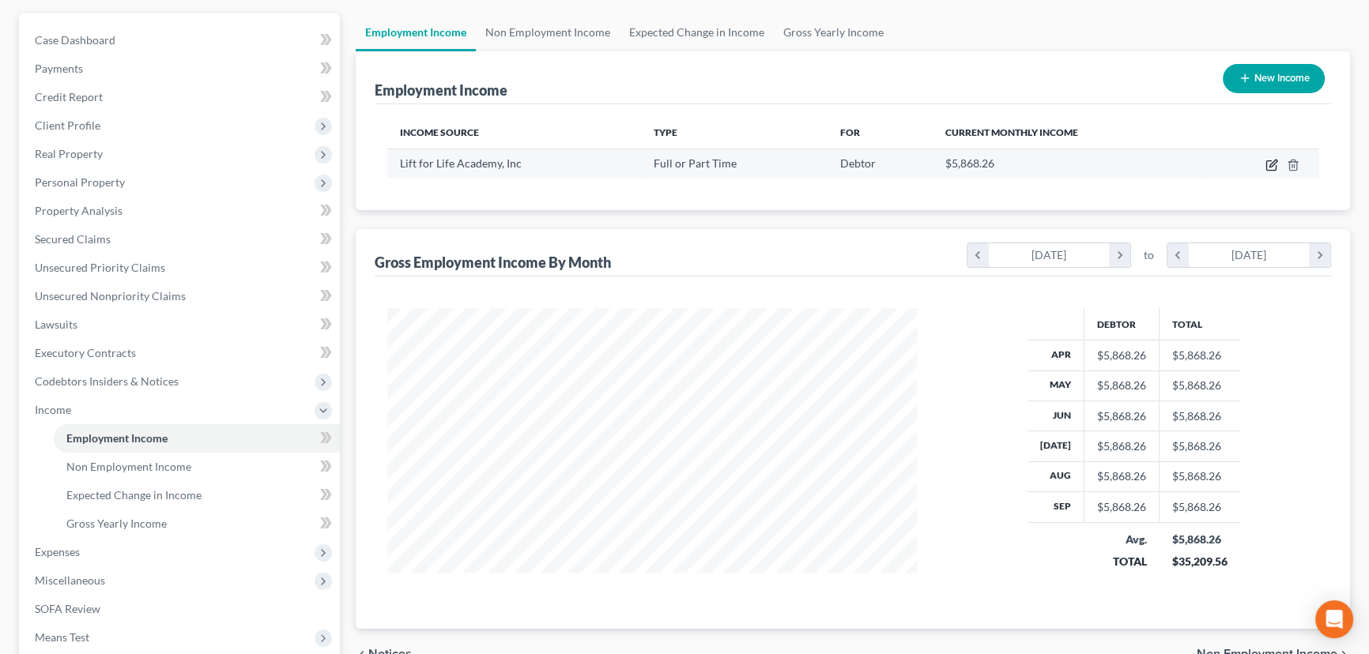
click at [1275, 163] on icon "button" at bounding box center [1271, 165] width 13 height 13
select select "0"
select select "1"
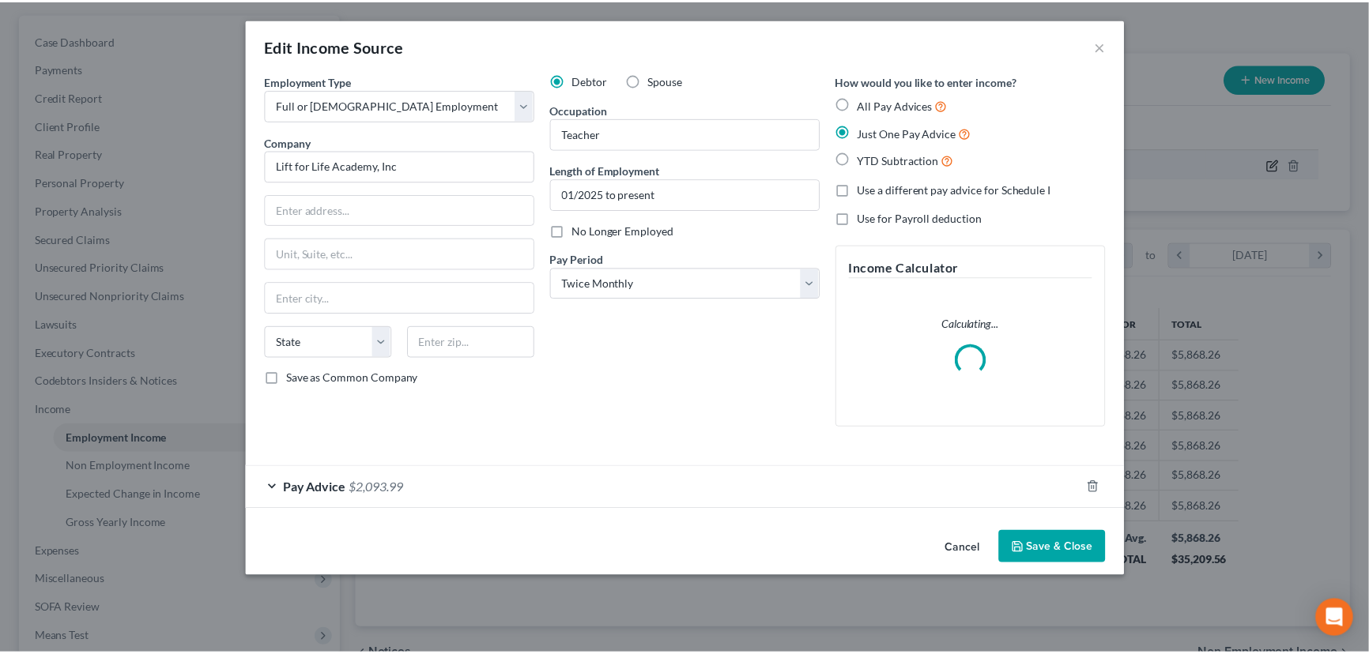
scroll to position [283, 566]
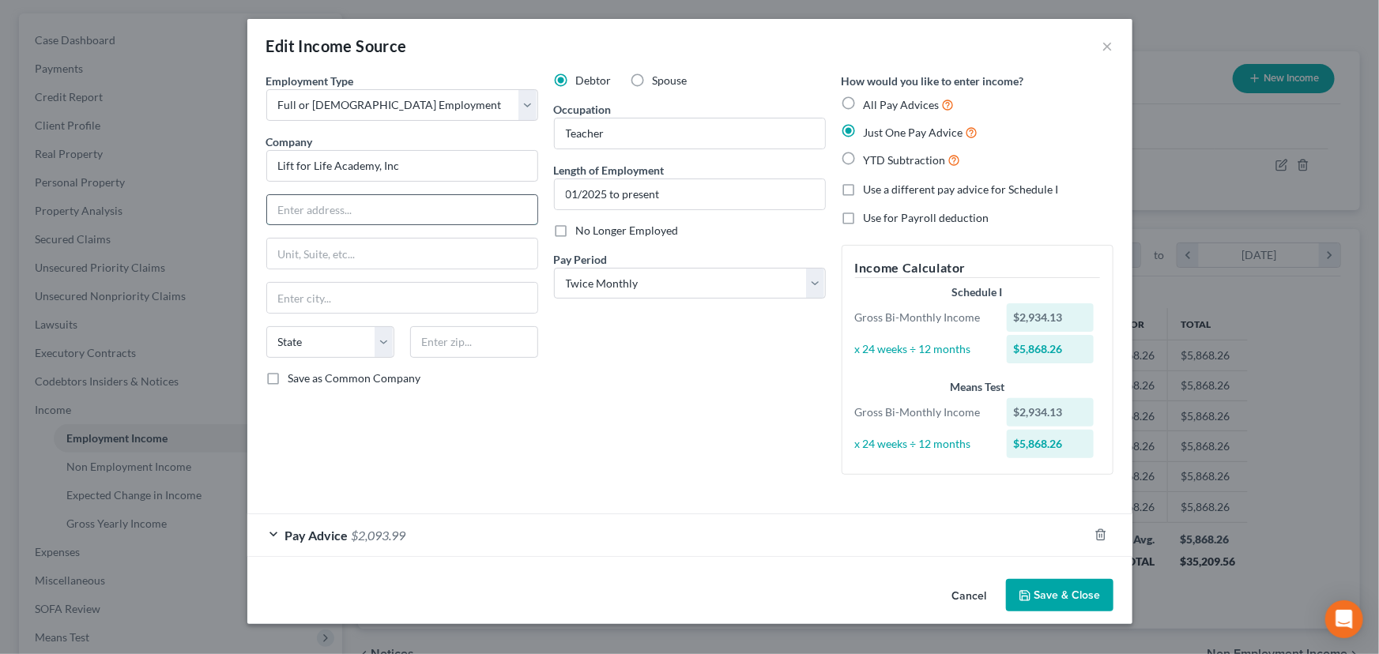
click at [401, 207] on input "text" at bounding box center [402, 210] width 270 height 30
paste input "[STREET_ADDRESS]"
type input "[STREET_ADDRESS]"
click at [450, 342] on input "text" at bounding box center [474, 342] width 128 height 32
paste input "63104"
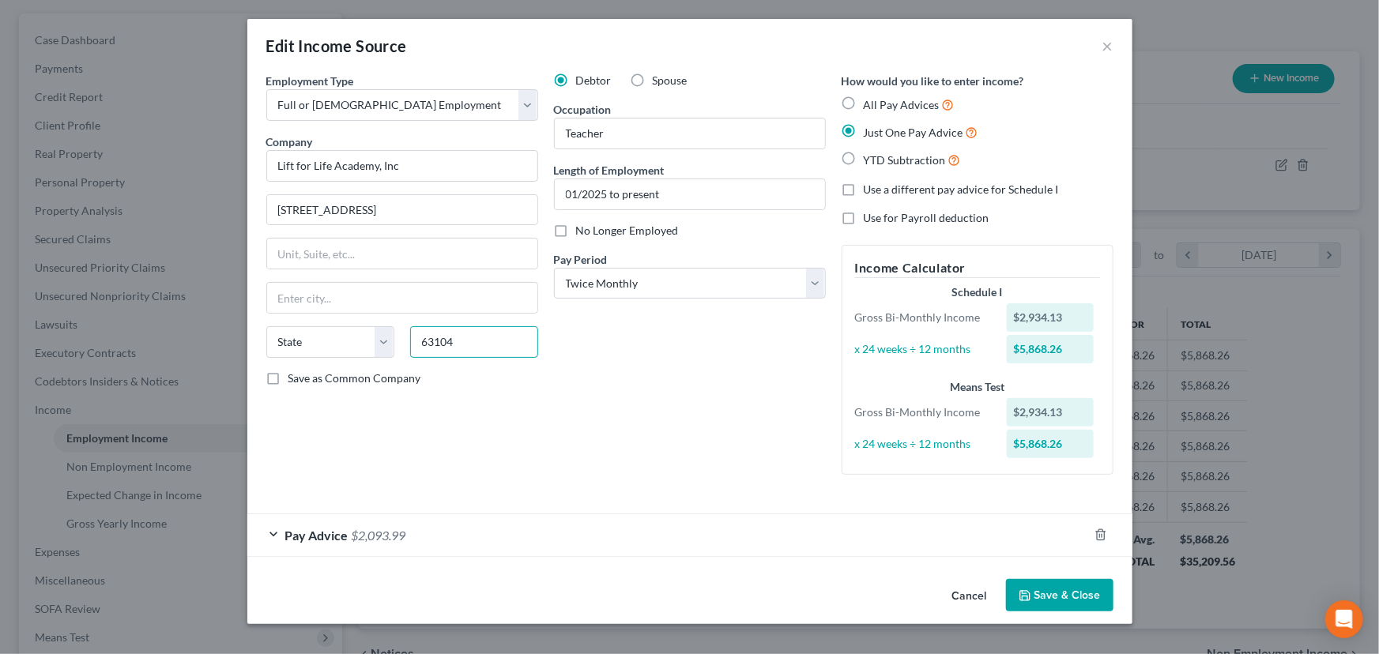
type input "63104"
type input "Saint Louis"
select select "26"
click at [1071, 594] on button "Save & Close" at bounding box center [1059, 595] width 107 height 33
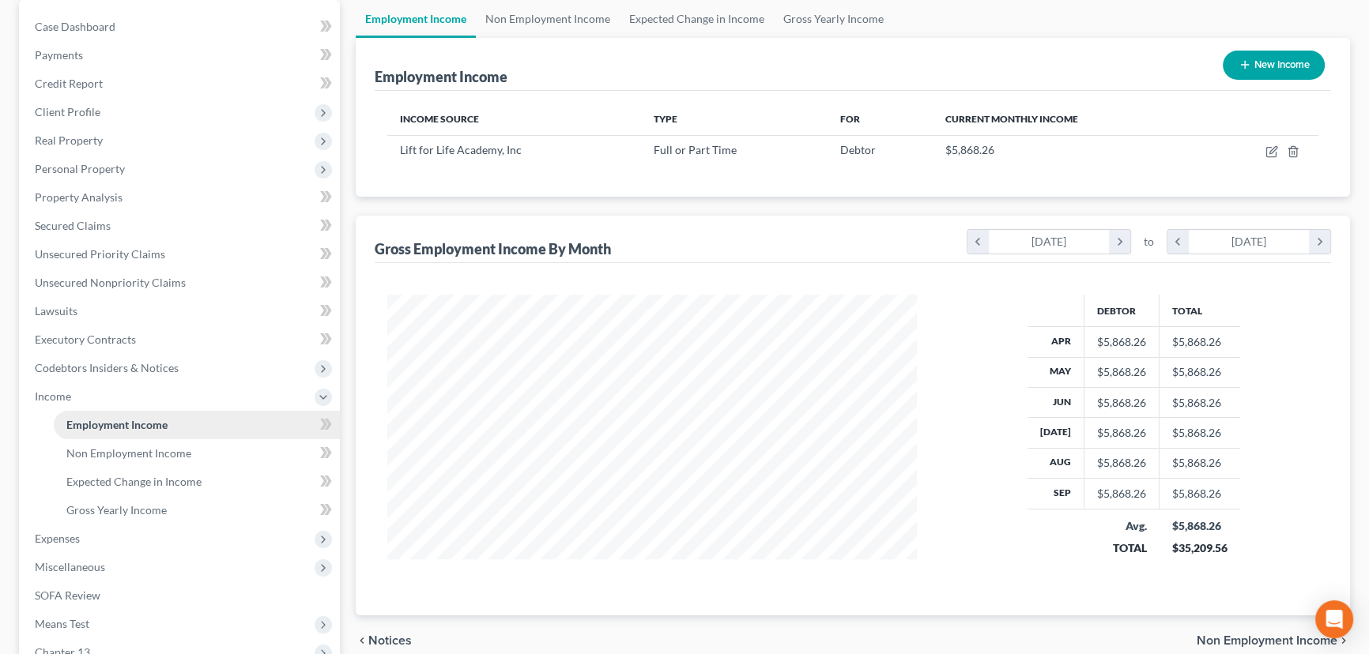
scroll to position [354, 0]
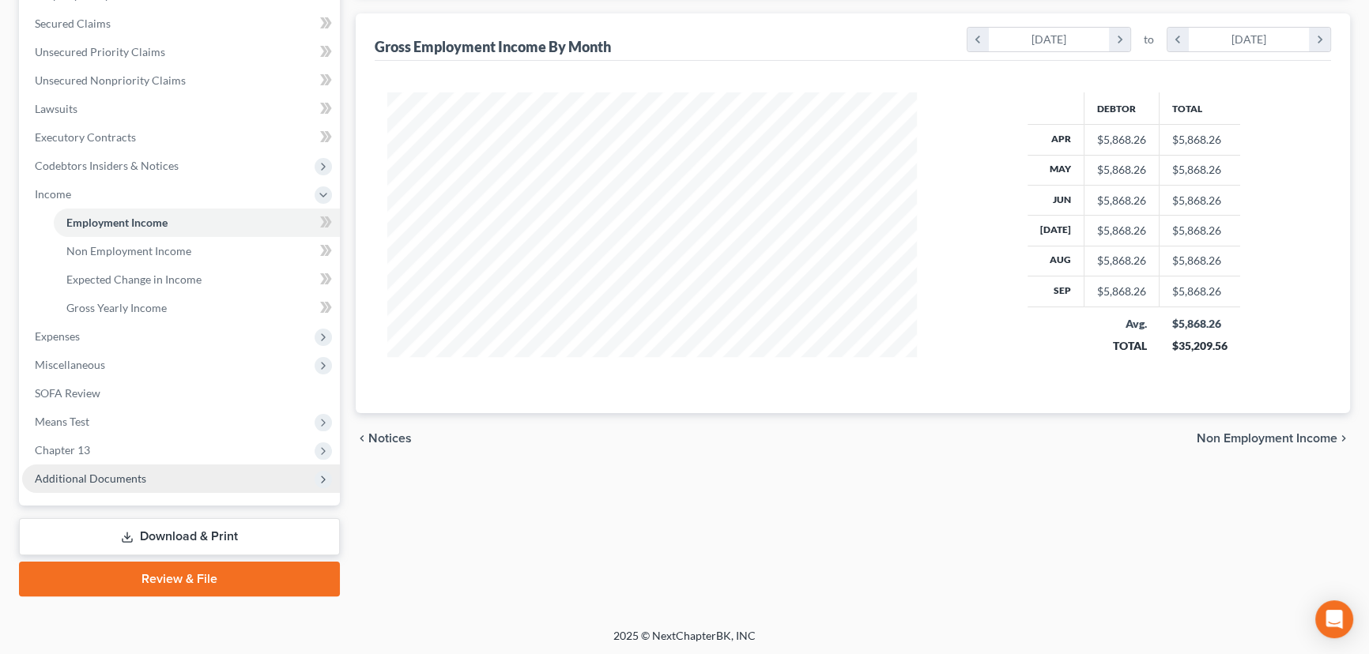
click at [73, 473] on span "Additional Documents" at bounding box center [90, 478] width 111 height 13
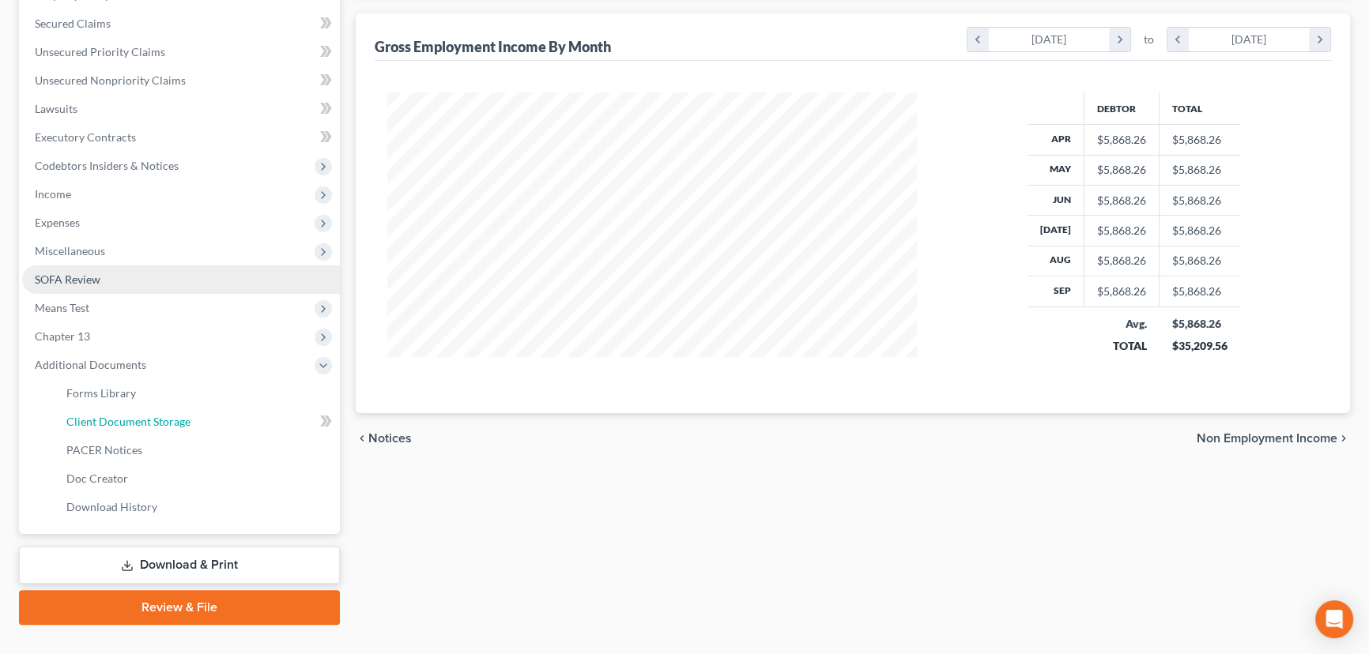
click at [173, 420] on span "Client Document Storage" at bounding box center [128, 421] width 124 height 13
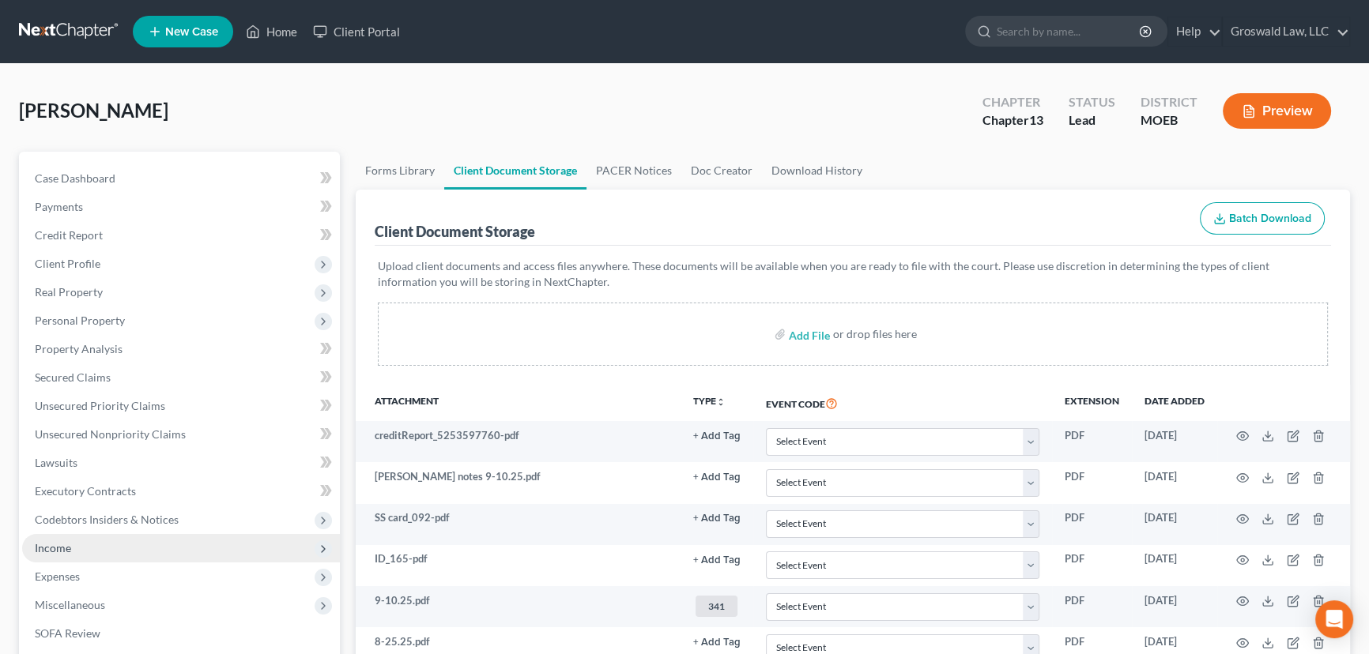
click at [140, 548] on span "Income" at bounding box center [181, 548] width 318 height 28
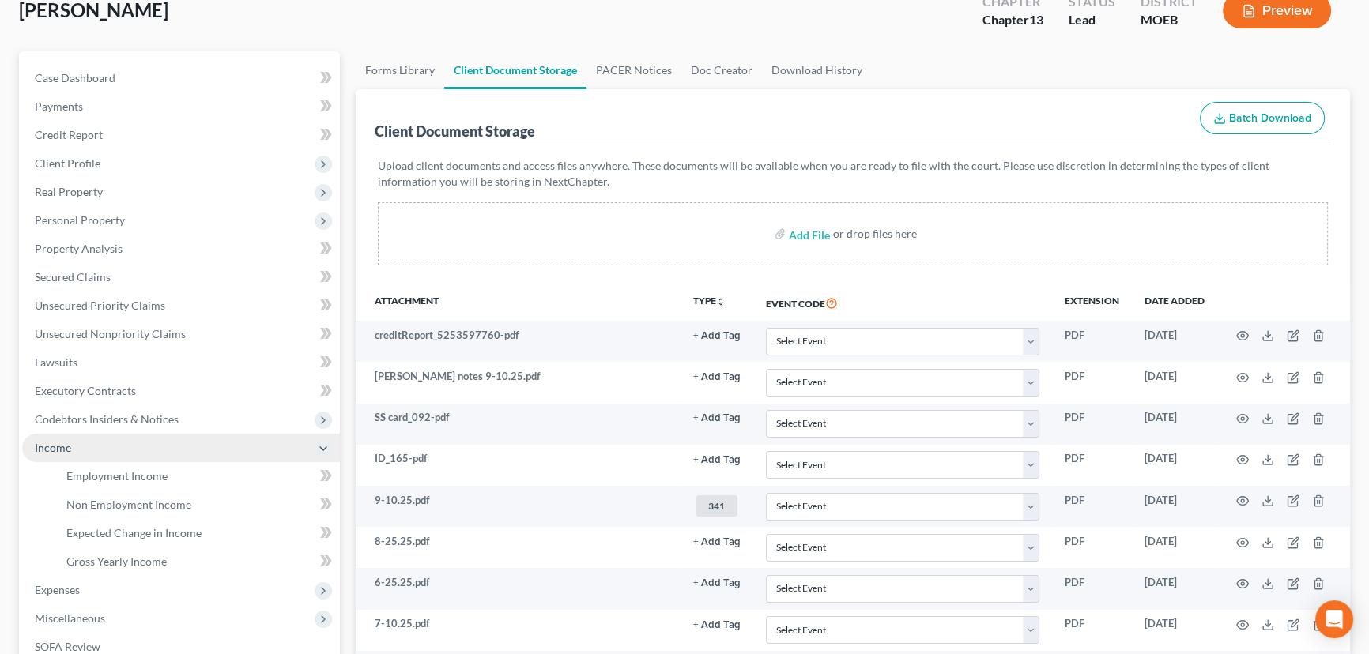
scroll to position [359, 0]
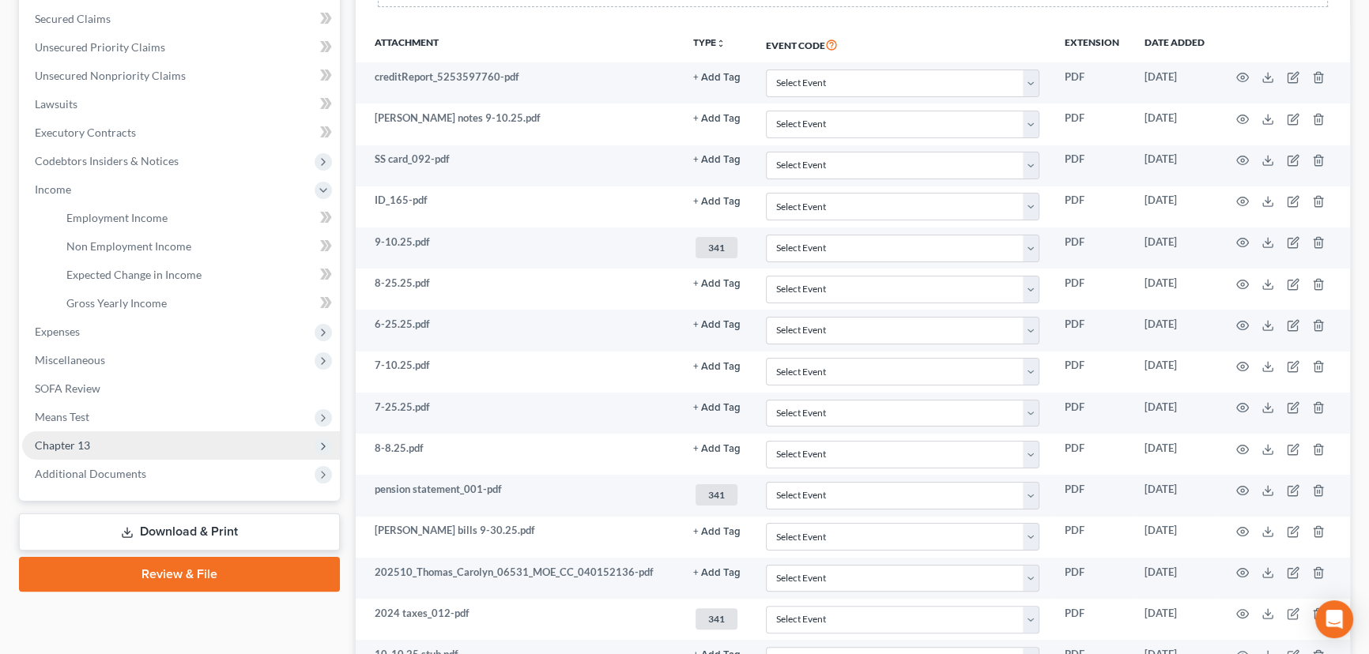
click at [137, 437] on span "Chapter 13" at bounding box center [181, 445] width 318 height 28
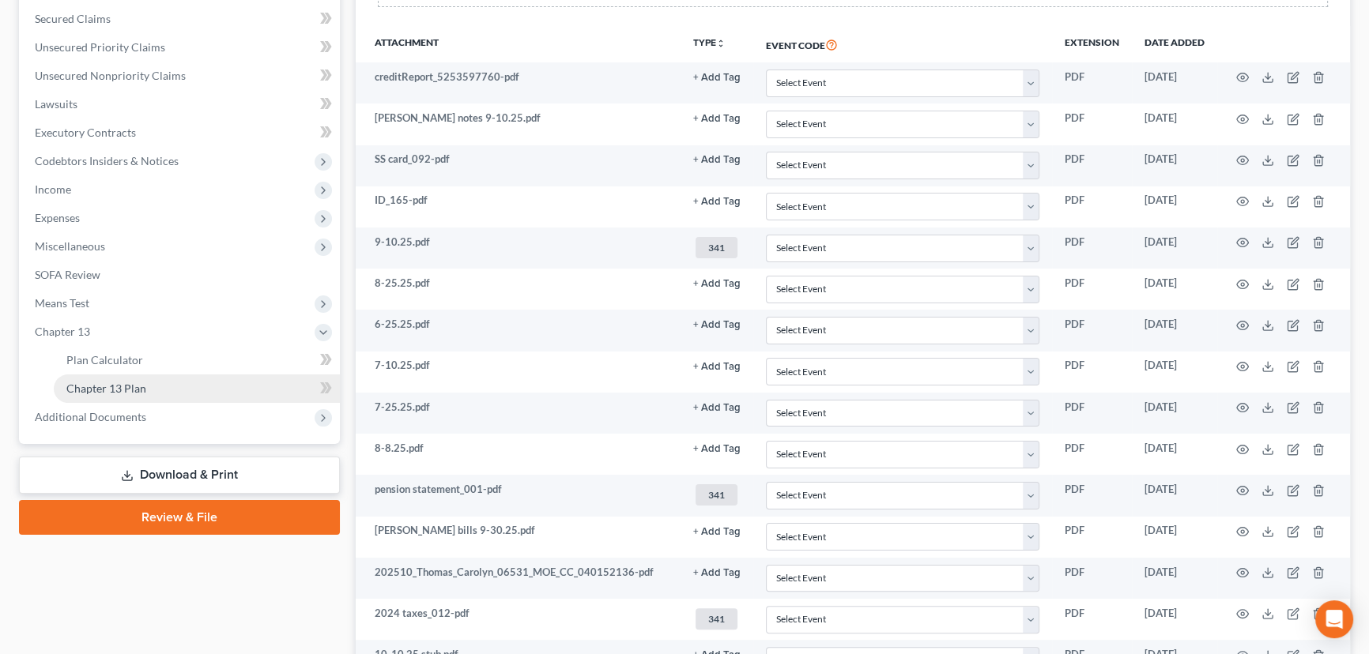
click at [166, 393] on link "Chapter 13 Plan" at bounding box center [197, 389] width 286 height 28
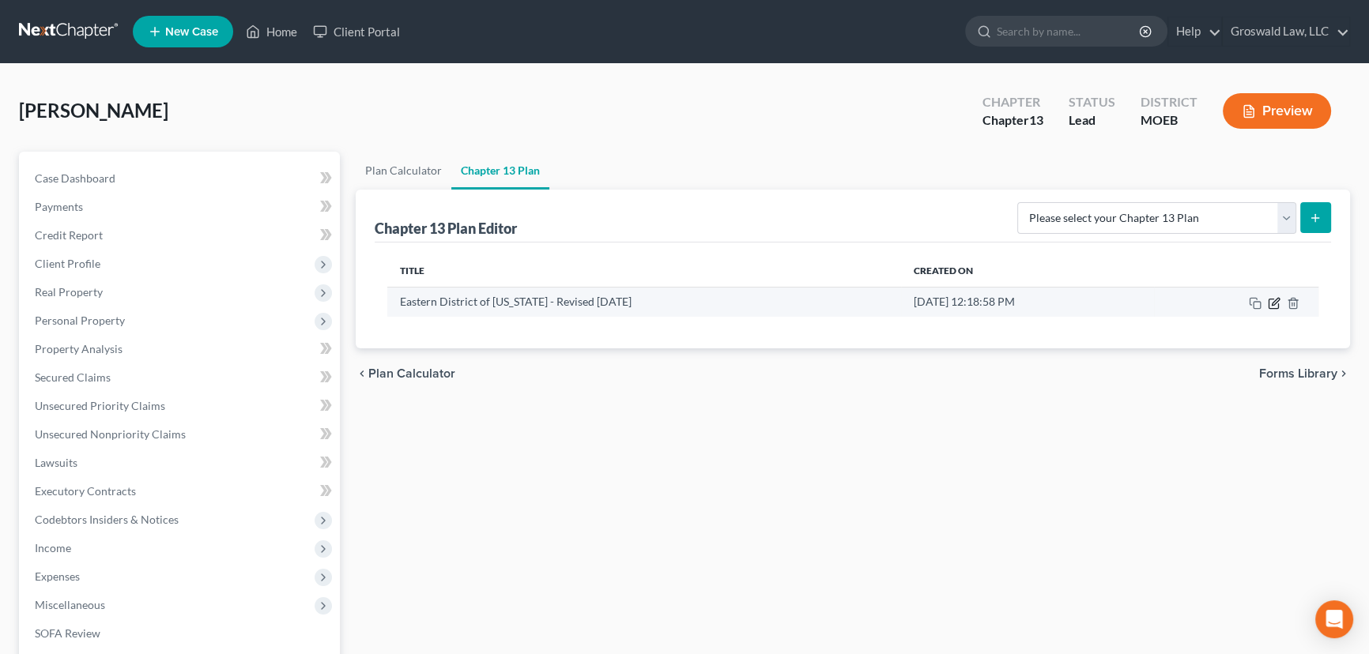
click at [1272, 300] on icon "button" at bounding box center [1275, 301] width 7 height 7
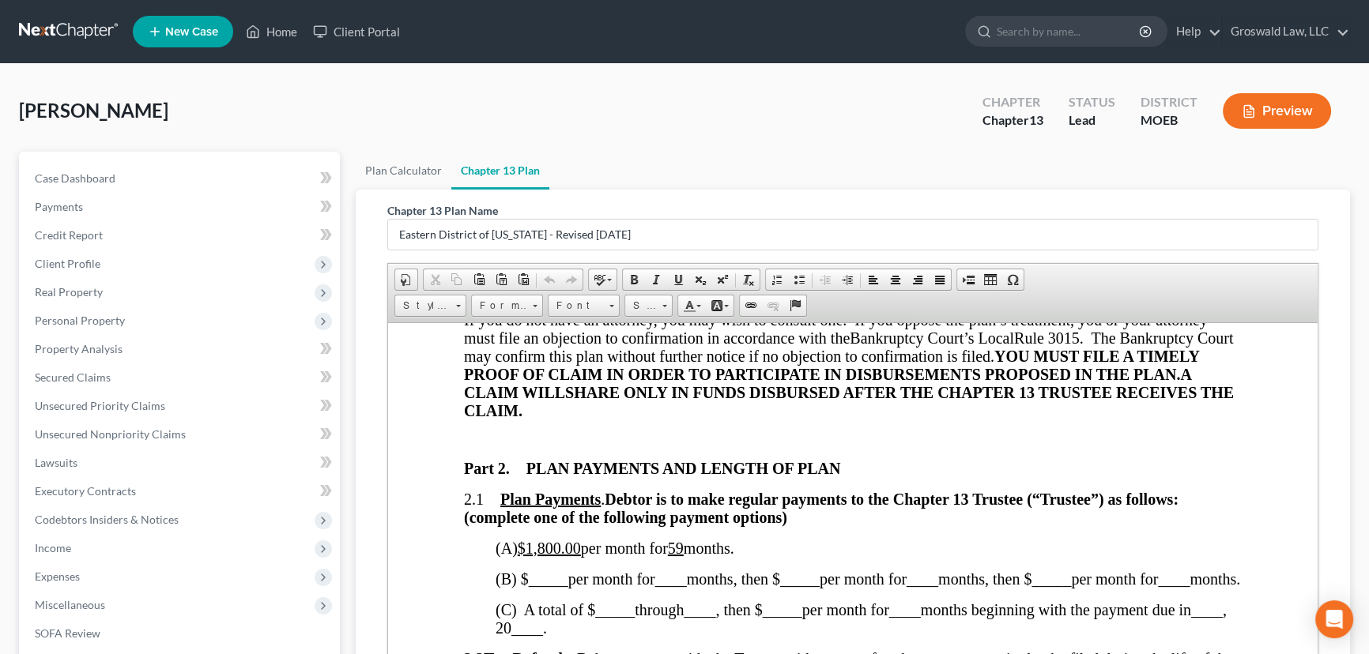
scroll to position [790, 0]
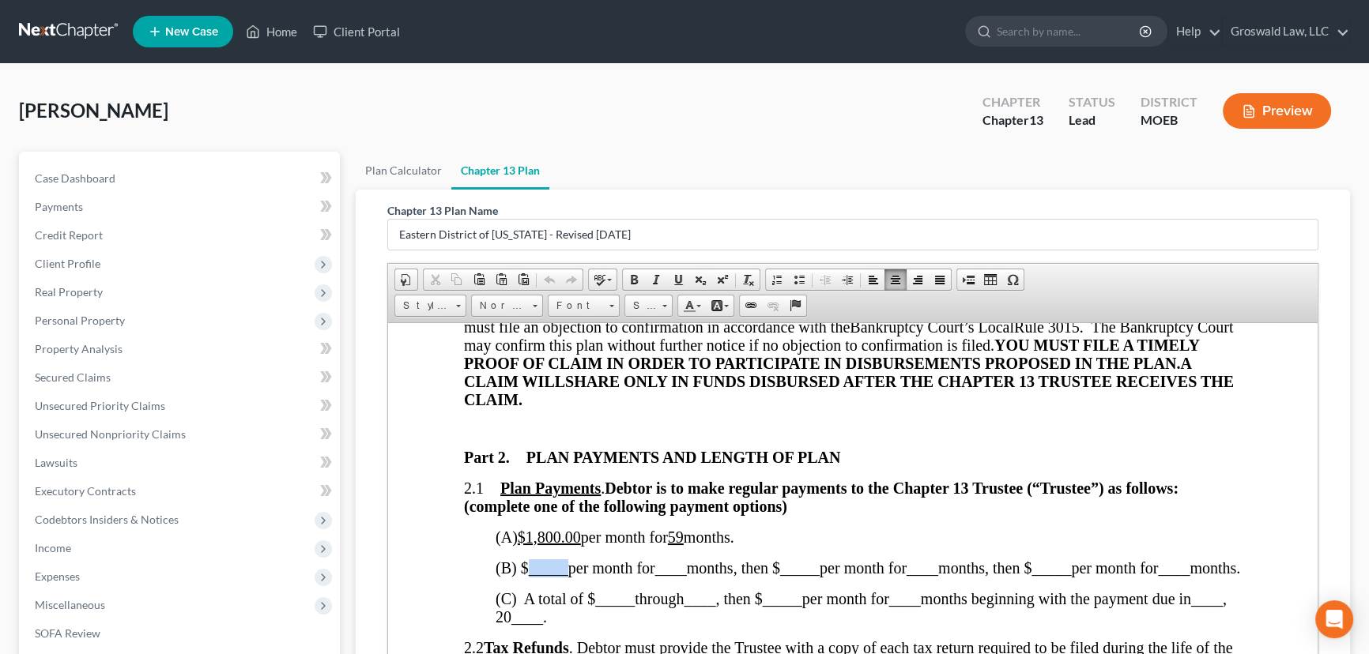
drag, startPoint x: 569, startPoint y: 586, endPoint x: 527, endPoint y: 588, distance: 41.9
click at [527, 576] on span "(B) $ _____ per month for ____ months, then $" at bounding box center [637, 567] width 284 height 17
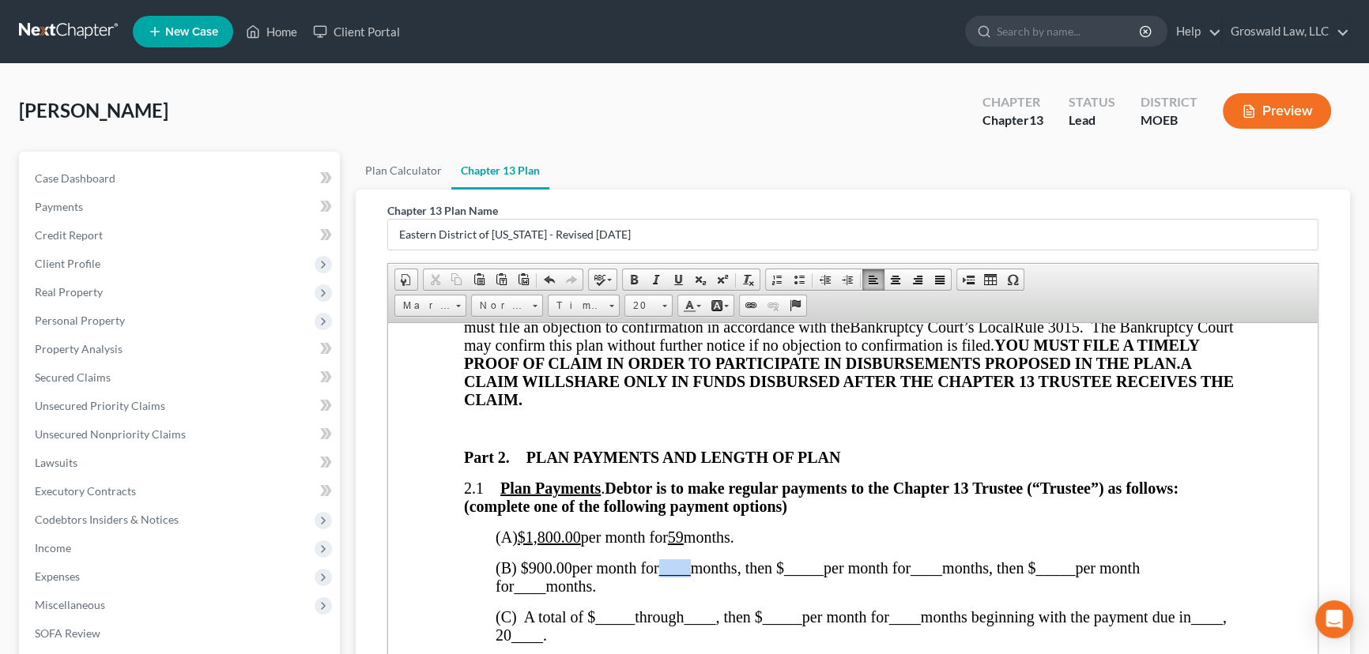
drag, startPoint x: 696, startPoint y: 583, endPoint x: 670, endPoint y: 581, distance: 26.2
click at [670, 576] on span "____" at bounding box center [675, 567] width 32 height 17
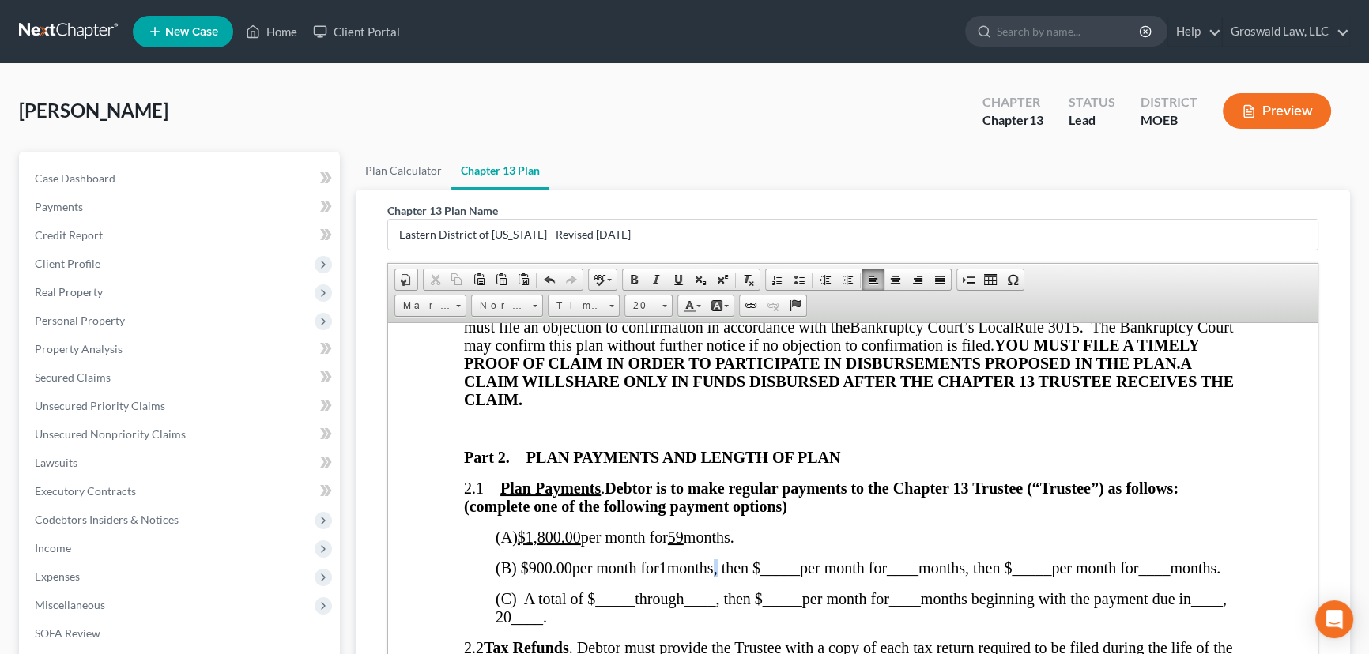
click at [718, 576] on span "(B) $ 900.00 per month for 1 months, then $" at bounding box center [627, 567] width 265 height 17
drag, startPoint x: 803, startPoint y: 585, endPoint x: 767, endPoint y: 584, distance: 35.6
click at [767, 576] on span "_____" at bounding box center [774, 567] width 40 height 17
drag, startPoint x: 945, startPoint y: 583, endPoint x: 918, endPoint y: 582, distance: 26.9
click at [918, 576] on span "____" at bounding box center [912, 567] width 32 height 17
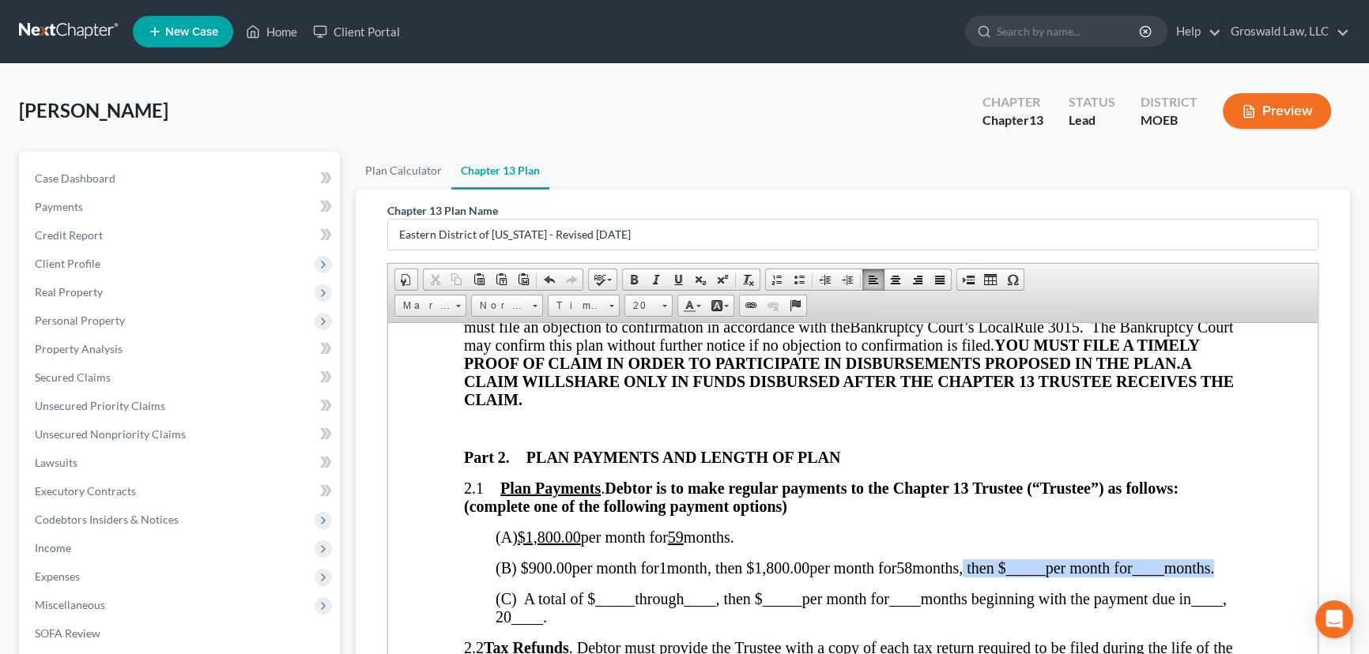
drag, startPoint x: 600, startPoint y: 599, endPoint x: 980, endPoint y: 584, distance: 380.4
click at [980, 576] on span "(B) $ 900.00 per month for 1 month , then $ 1,800.00 per month for 58 months, t…" at bounding box center [854, 567] width 718 height 17
drag, startPoint x: 700, startPoint y: 552, endPoint x: 684, endPoint y: 551, distance: 15.8
click at [684, 545] on span "(A) $1,800.00 per month for 59 months." at bounding box center [614, 536] width 239 height 17
drag, startPoint x: 588, startPoint y: 550, endPoint x: 532, endPoint y: 548, distance: 56.1
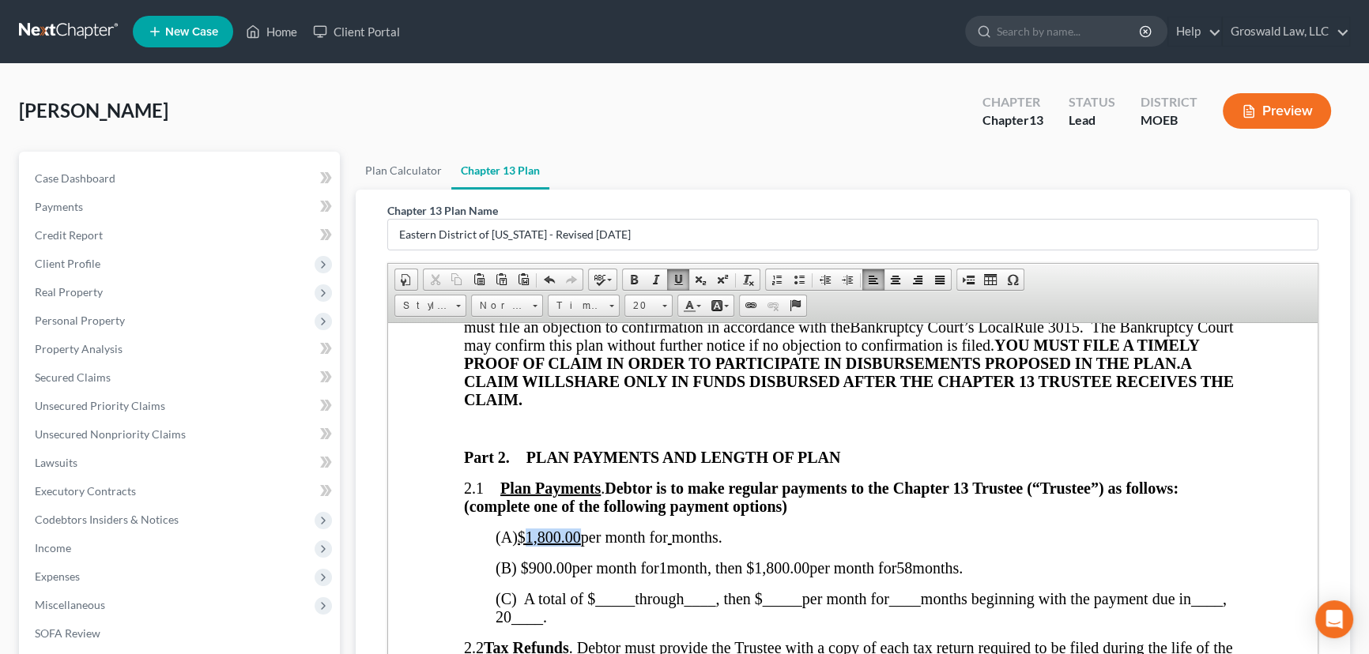
click at [532, 545] on span "(A) $1,800.00 per month for months." at bounding box center [608, 536] width 227 height 17
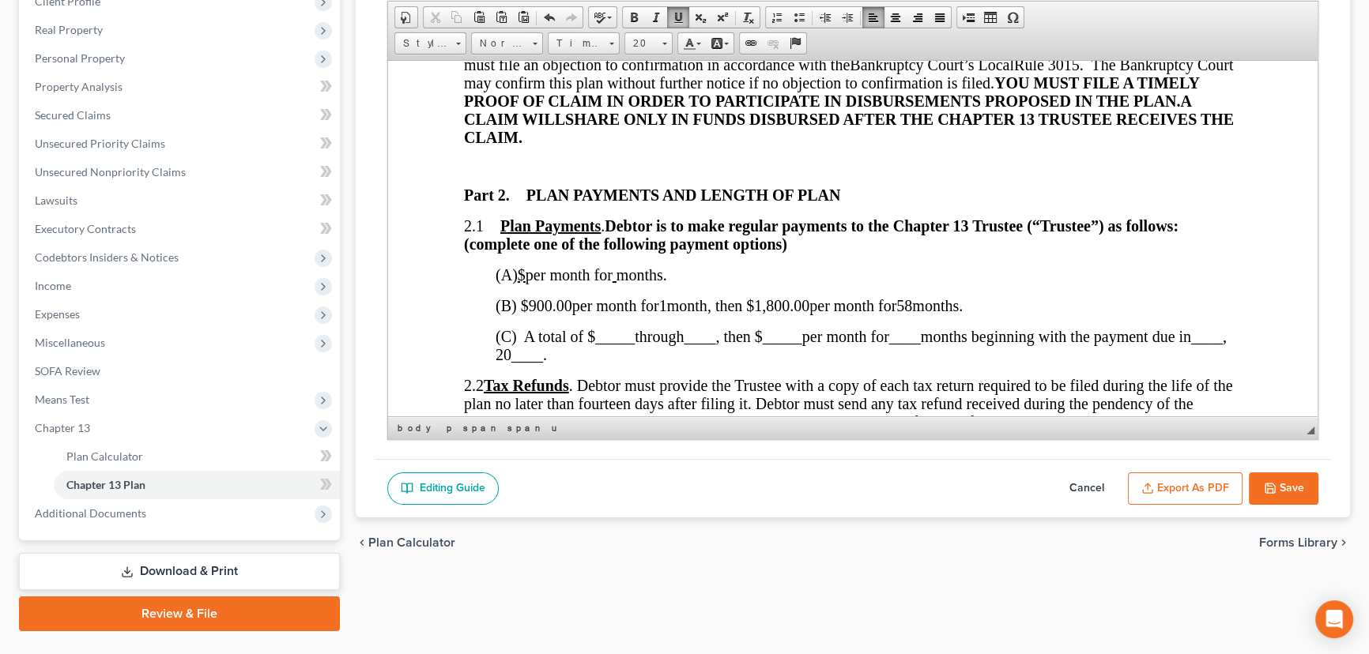
scroll to position [297, 0]
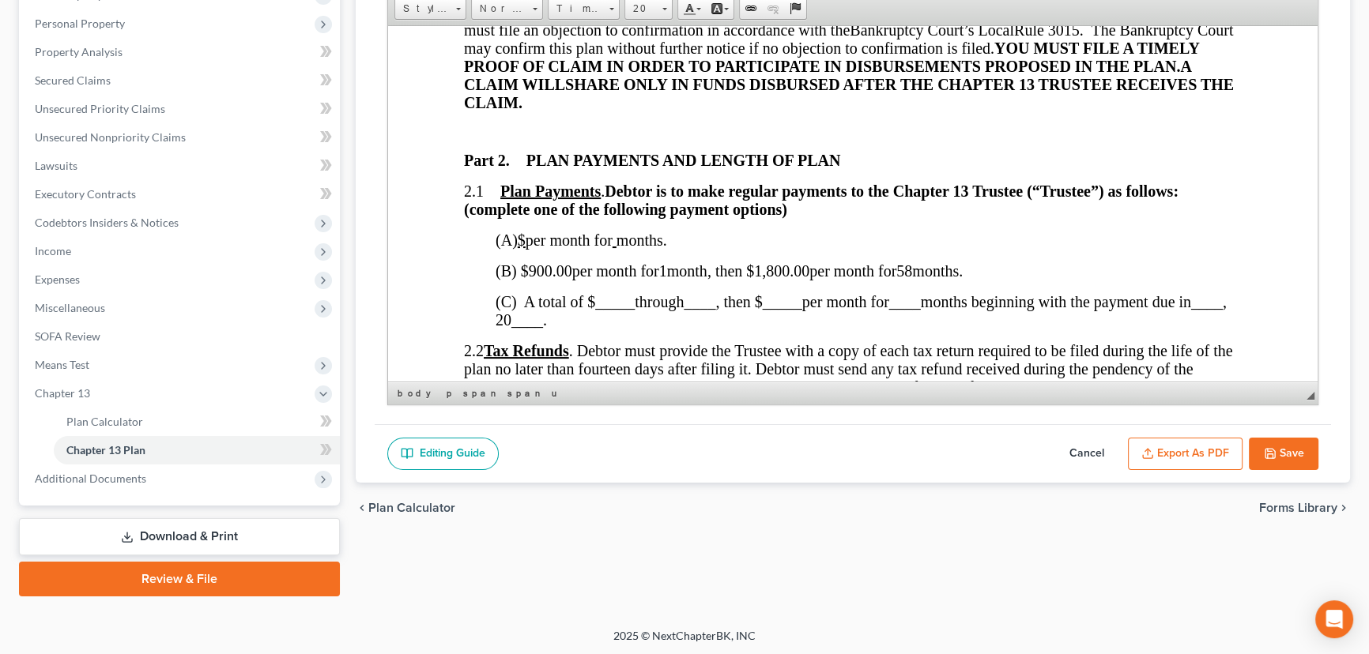
click at [1294, 450] on button "Save" at bounding box center [1284, 454] width 70 height 33
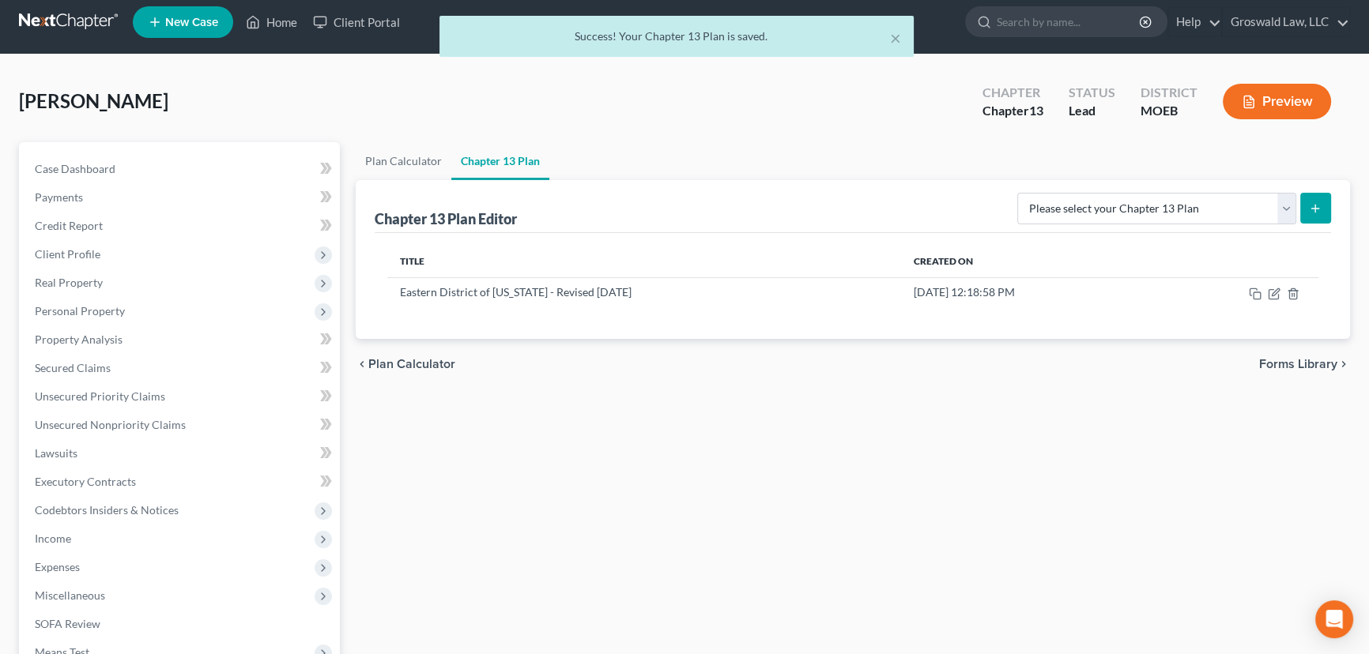
scroll to position [0, 0]
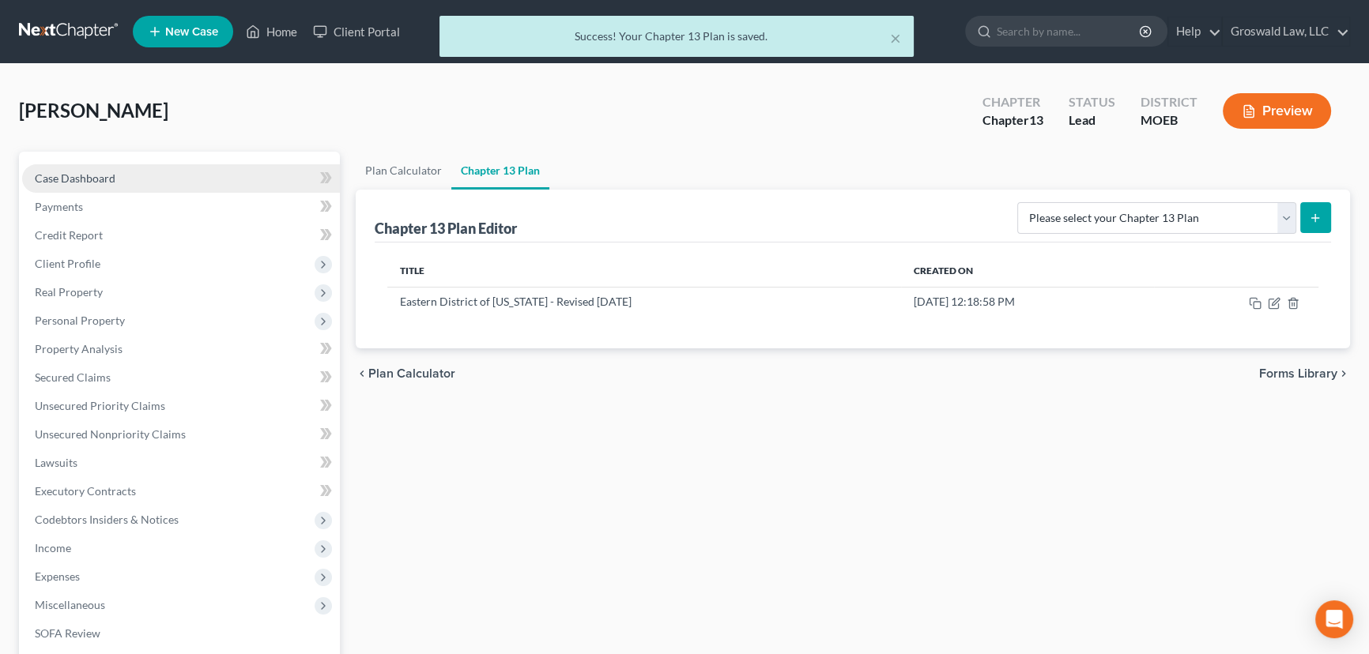
click at [77, 177] on span "Case Dashboard" at bounding box center [75, 177] width 81 height 13
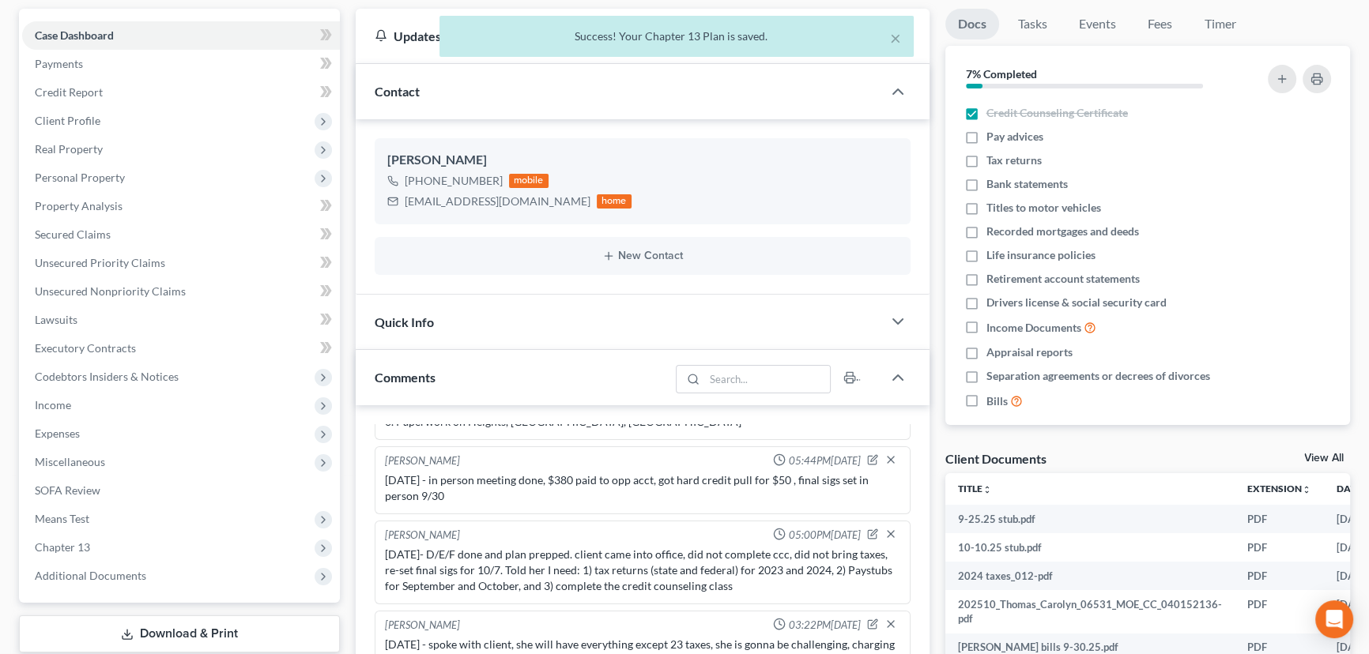
scroll to position [503, 0]
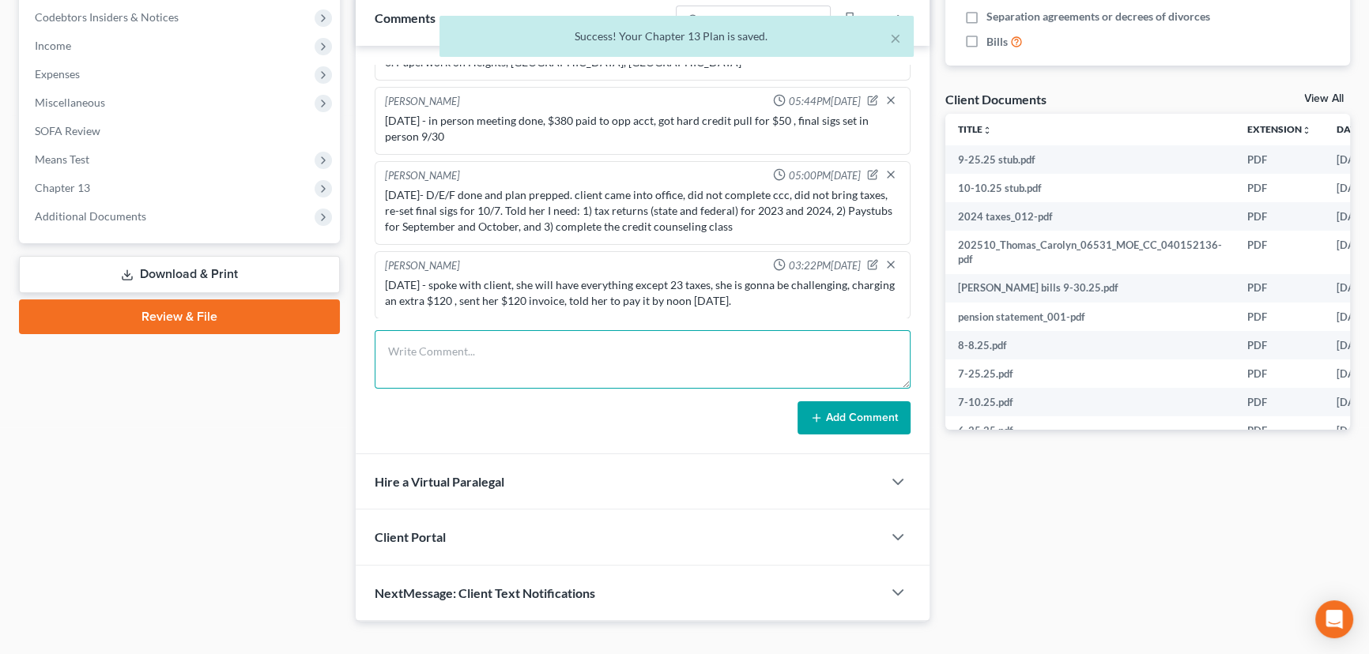
click at [501, 360] on textarea at bounding box center [643, 359] width 536 height 58
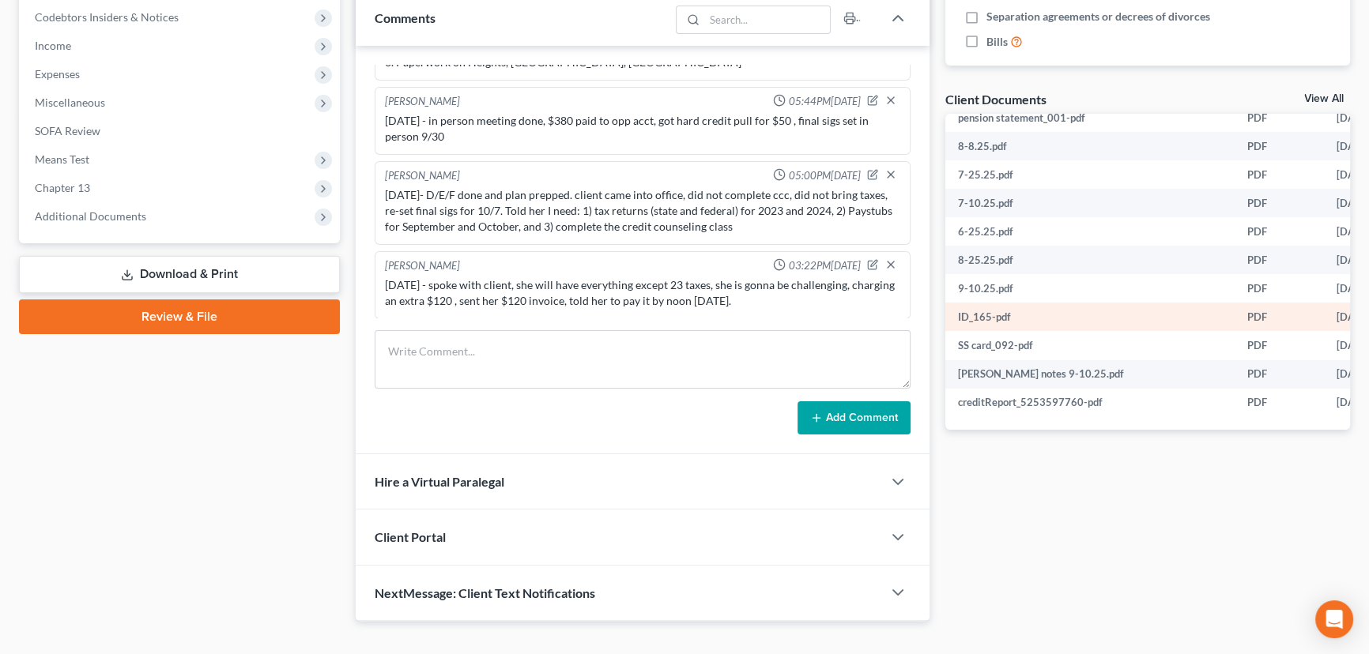
scroll to position [209, 0]
drag, startPoint x: 209, startPoint y: 220, endPoint x: 190, endPoint y: 251, distance: 36.9
click at [209, 220] on span "Additional Documents" at bounding box center [181, 216] width 318 height 28
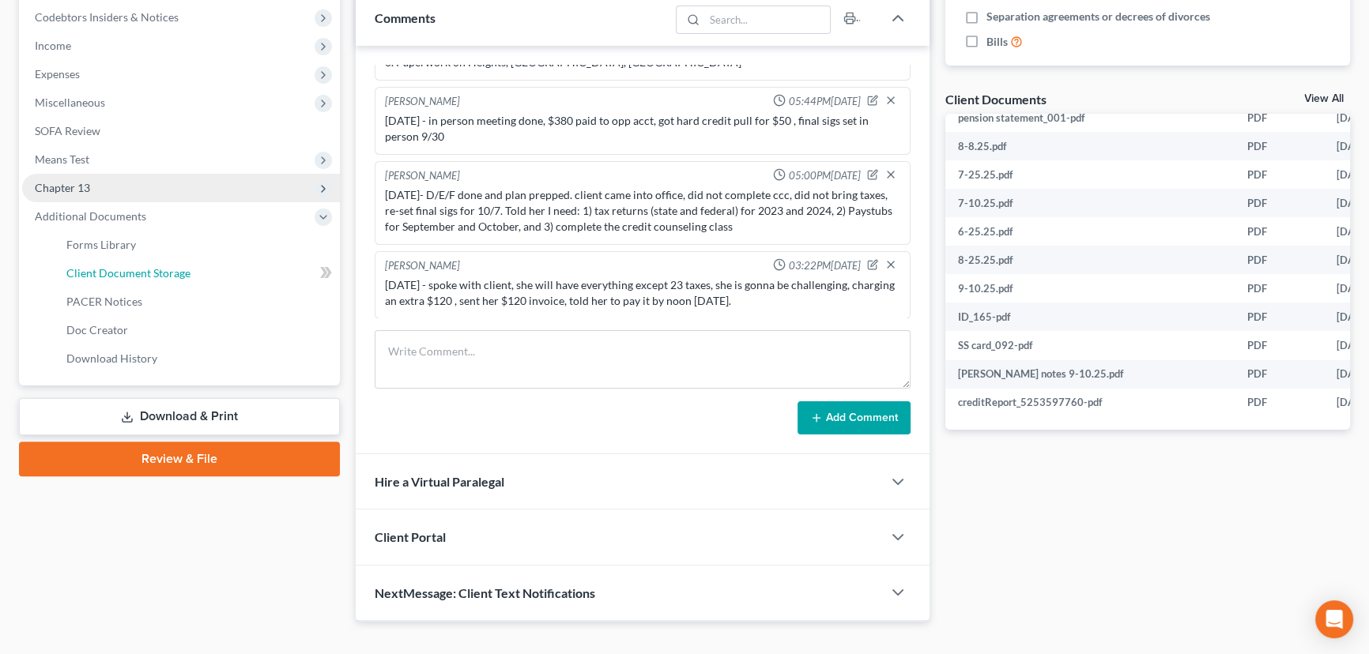
drag, startPoint x: 204, startPoint y: 265, endPoint x: 36, endPoint y: 192, distance: 183.4
click at [205, 266] on link "Client Document Storage" at bounding box center [197, 273] width 286 height 28
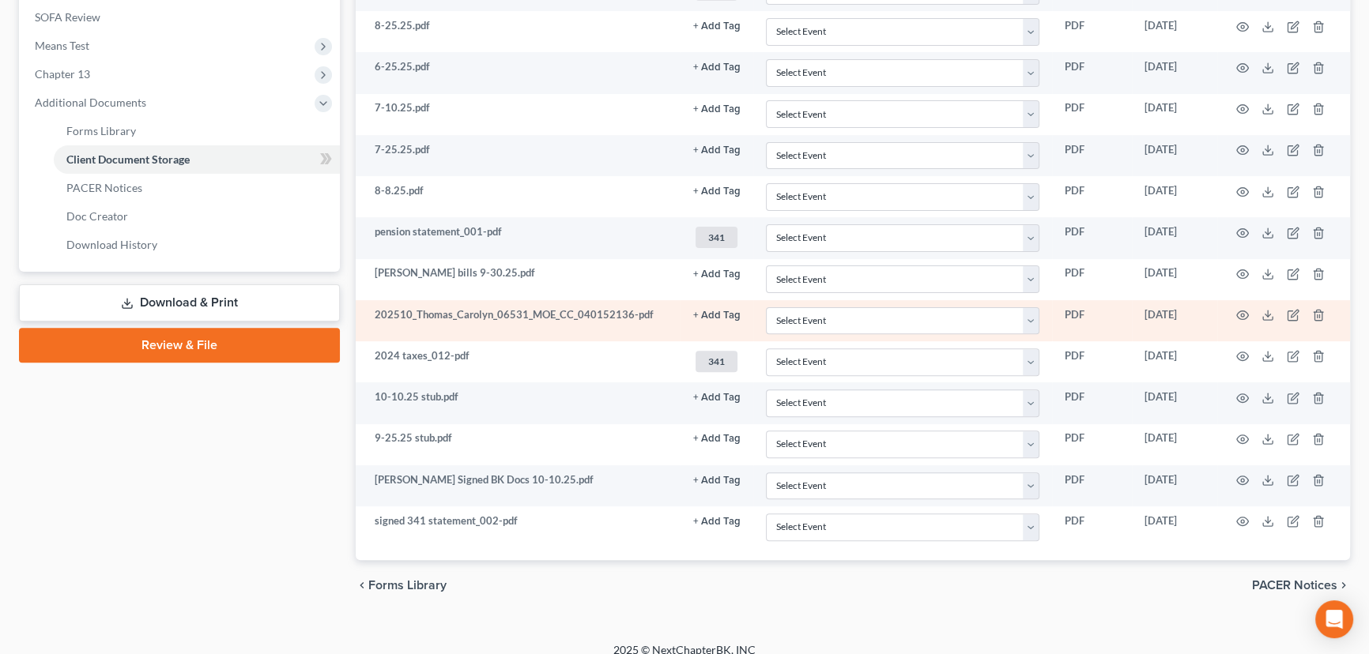
scroll to position [629, 0]
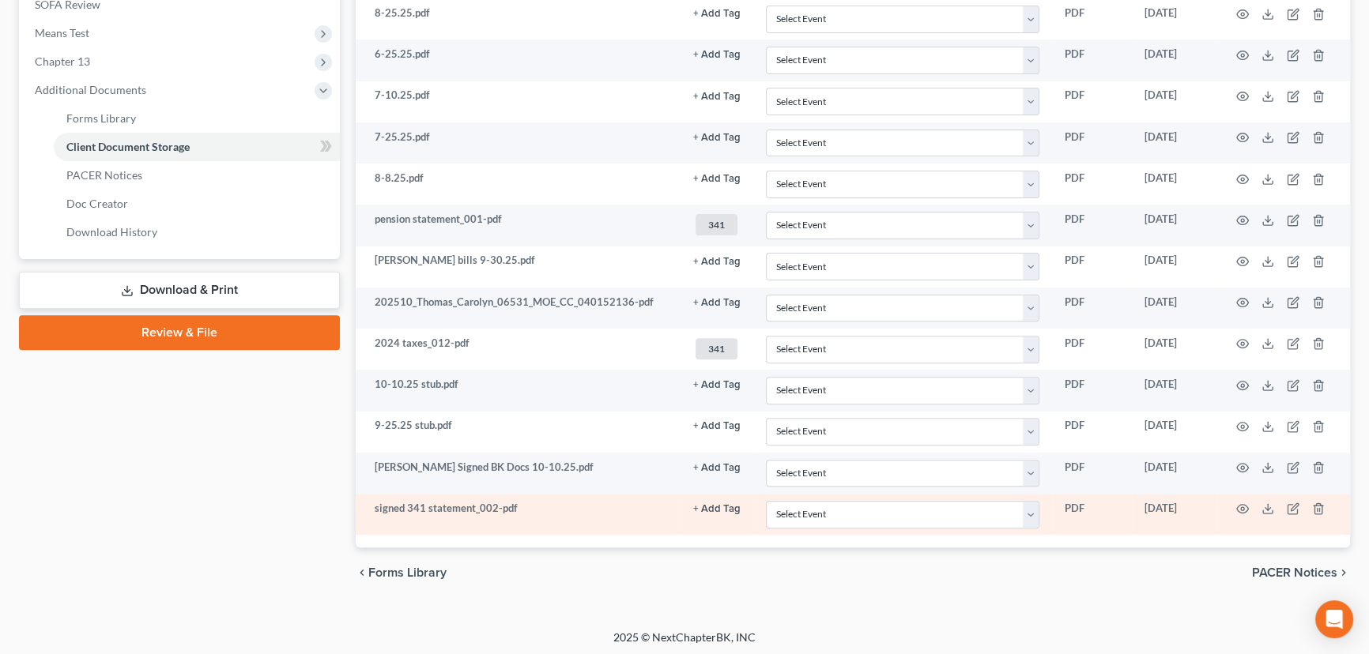
click at [727, 508] on button "+ Add Tag" at bounding box center [716, 509] width 47 height 10
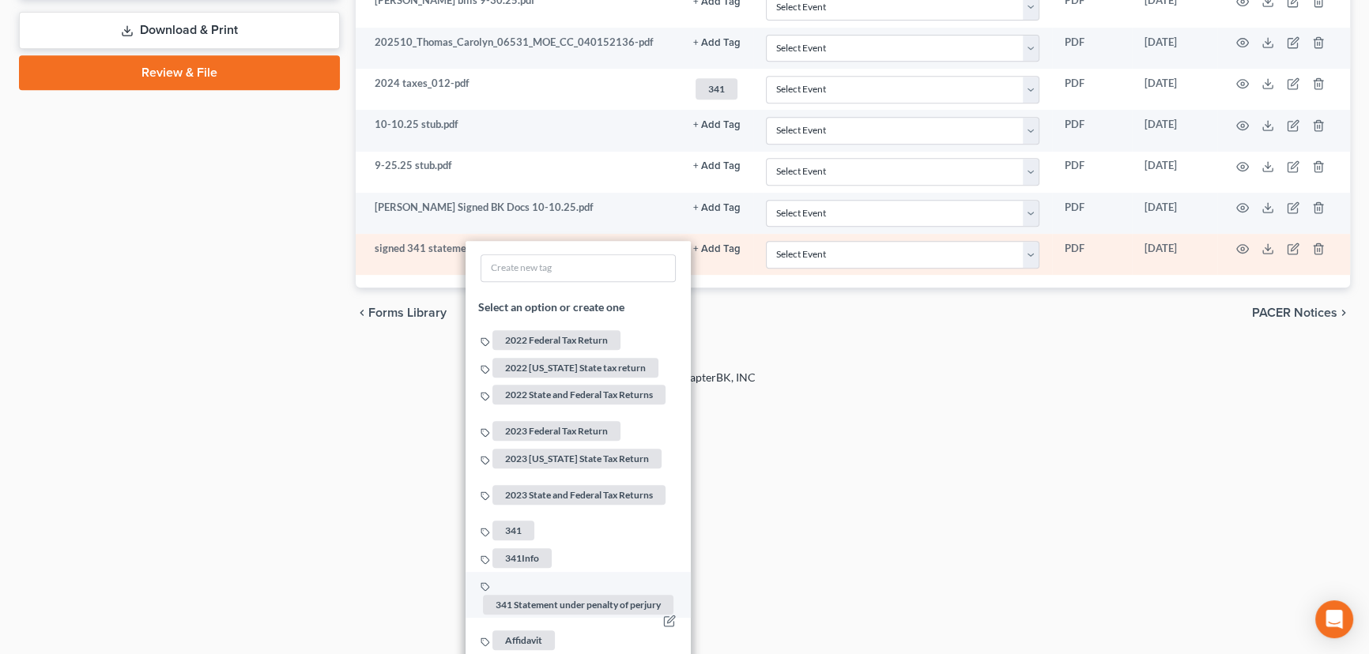
scroll to position [917, 0]
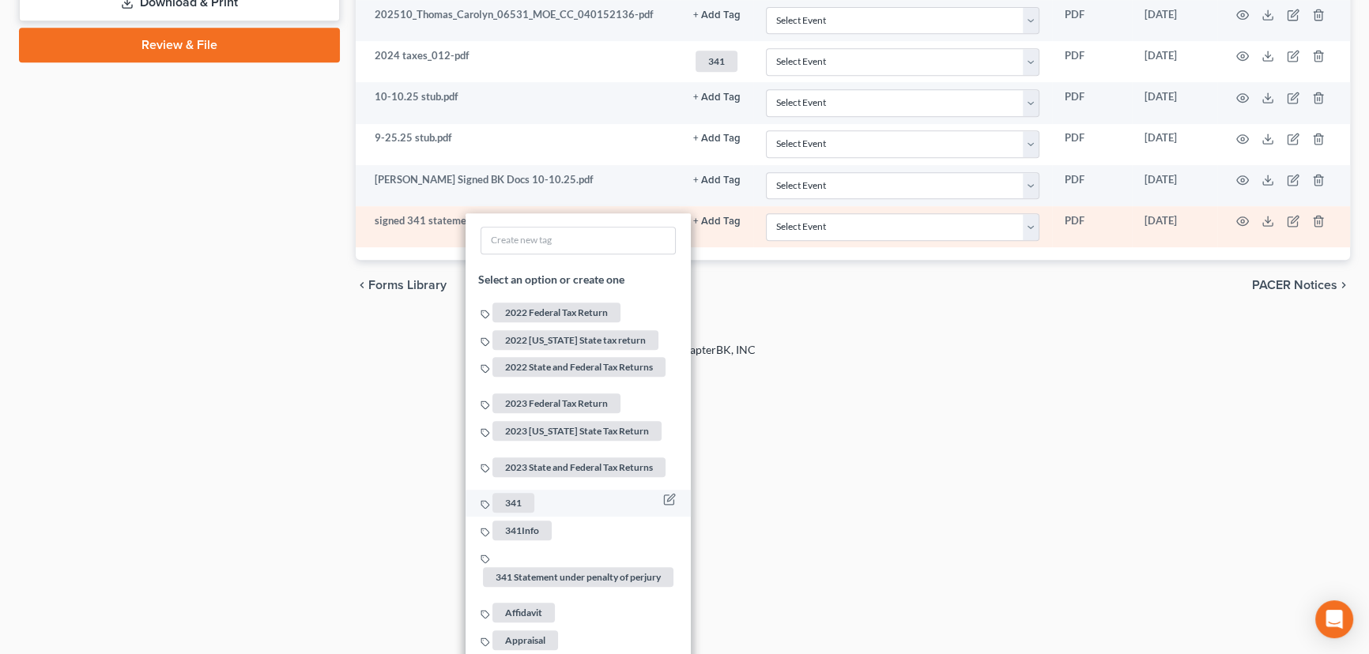
click at [516, 495] on span "341" at bounding box center [513, 503] width 42 height 20
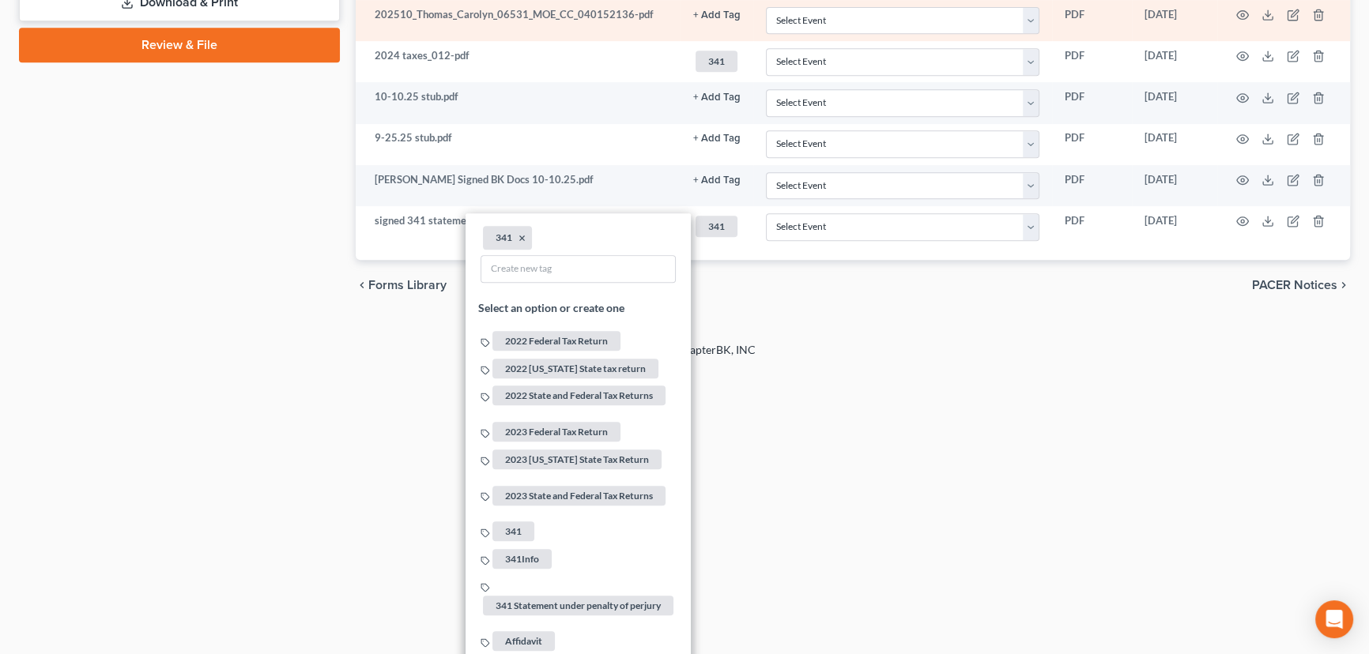
drag, startPoint x: 891, startPoint y: 560, endPoint x: 721, endPoint y: 309, distance: 302.9
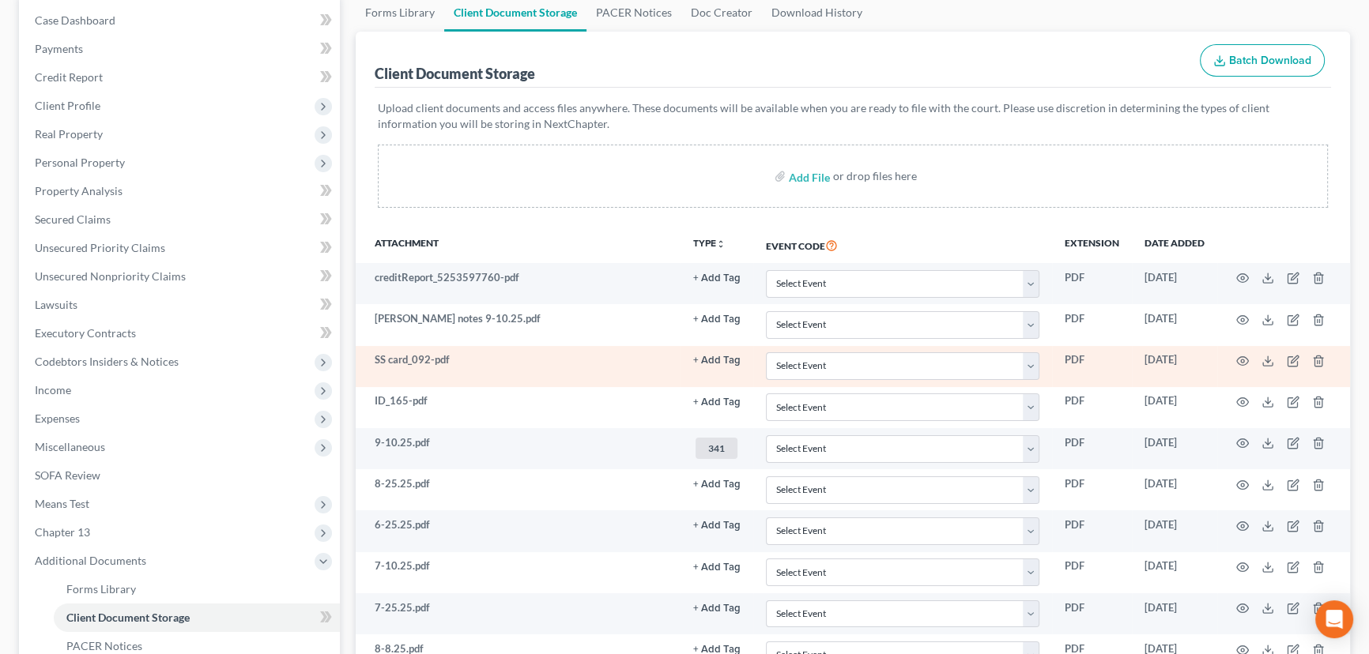
scroll to position [0, 0]
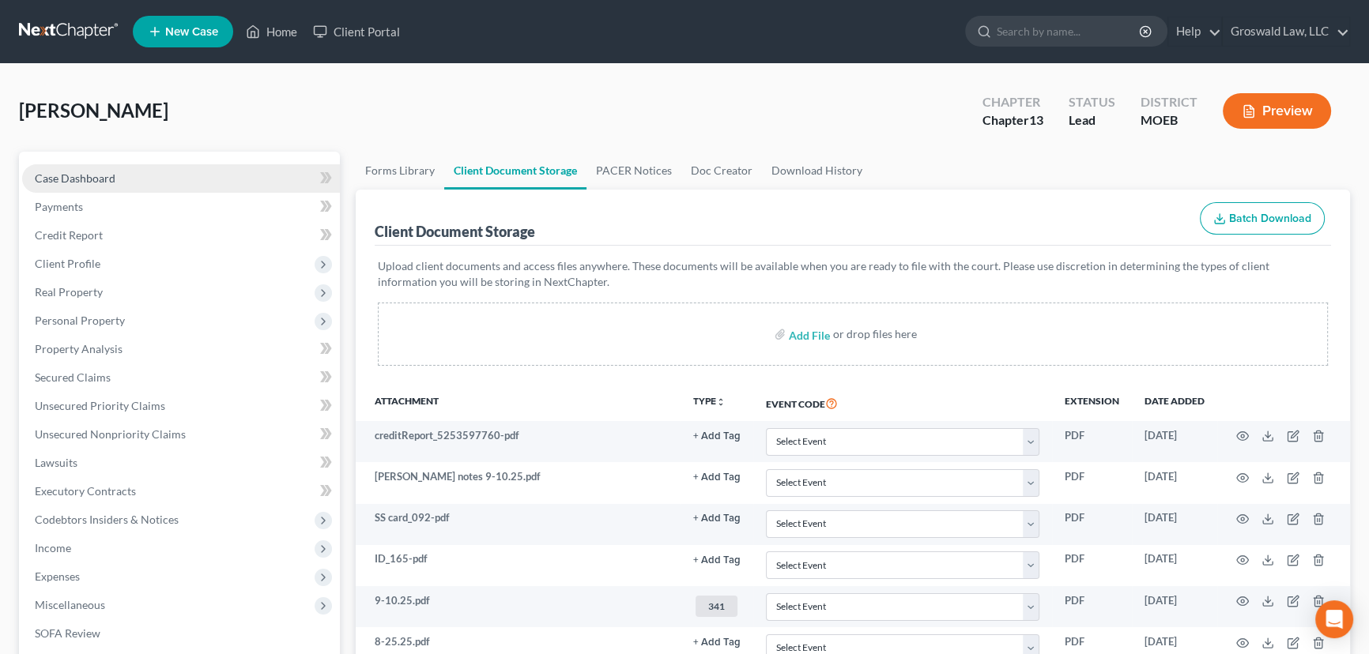
click at [141, 178] on link "Case Dashboard" at bounding box center [181, 178] width 318 height 28
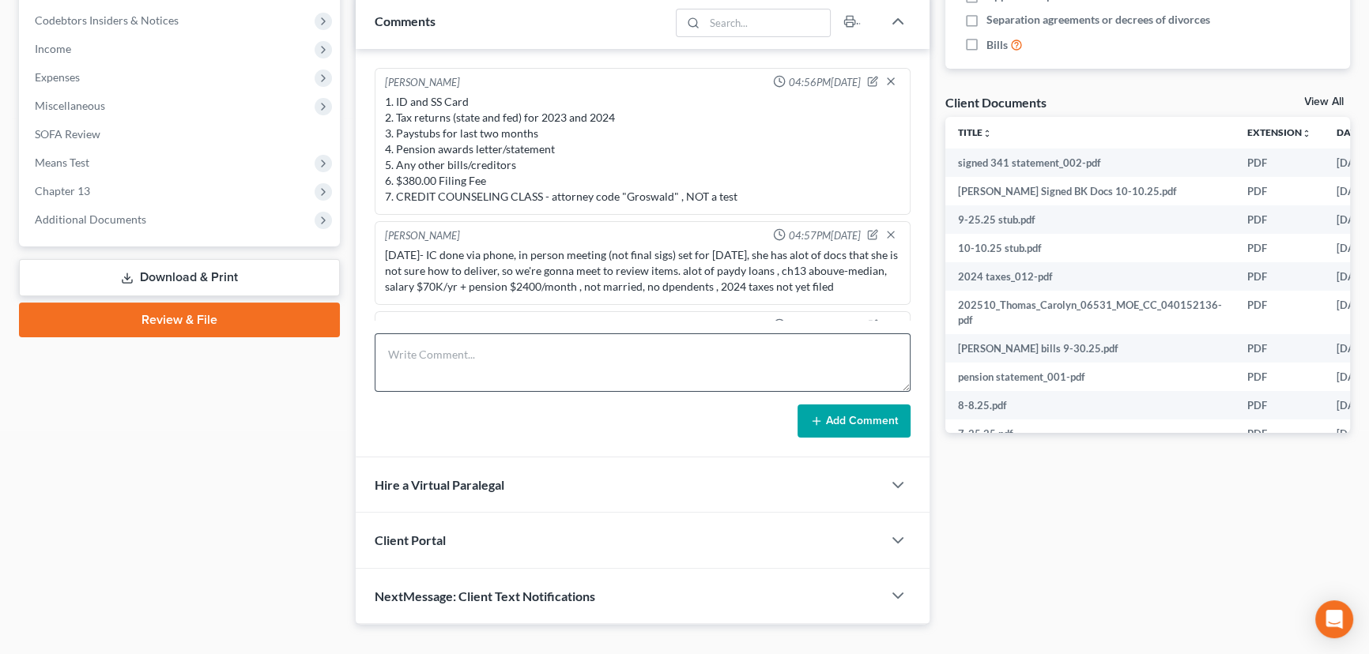
scroll to position [359, 0]
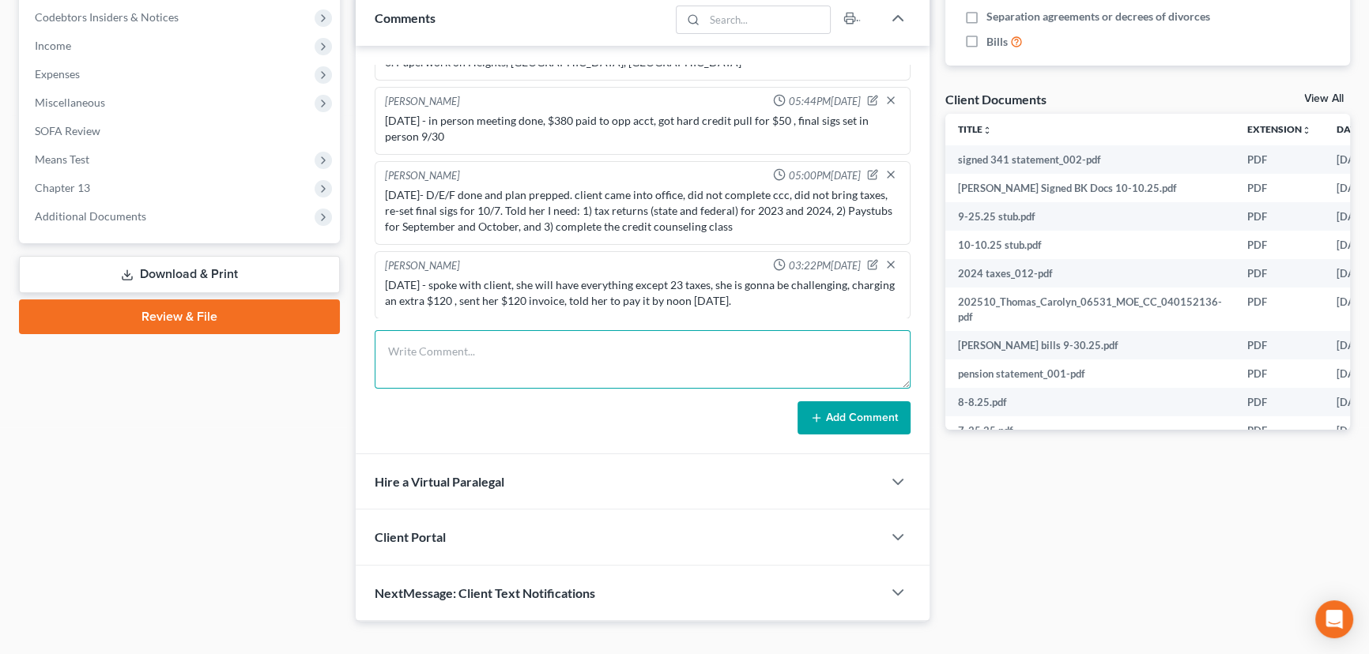
click at [485, 354] on textarea at bounding box center [643, 359] width 536 height 58
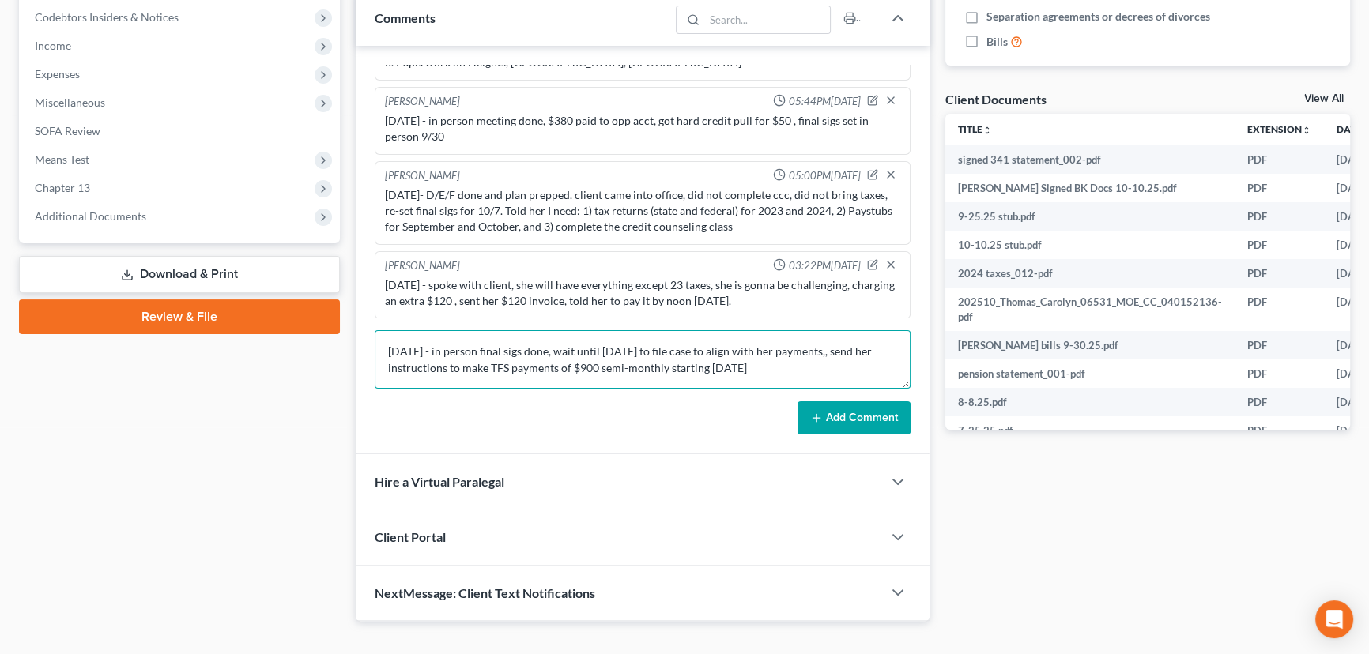
type textarea "[DATE] - in person final sigs done, wait until [DATE] to file case to align wit…"
click at [826, 417] on button "Add Comment" at bounding box center [853, 417] width 113 height 33
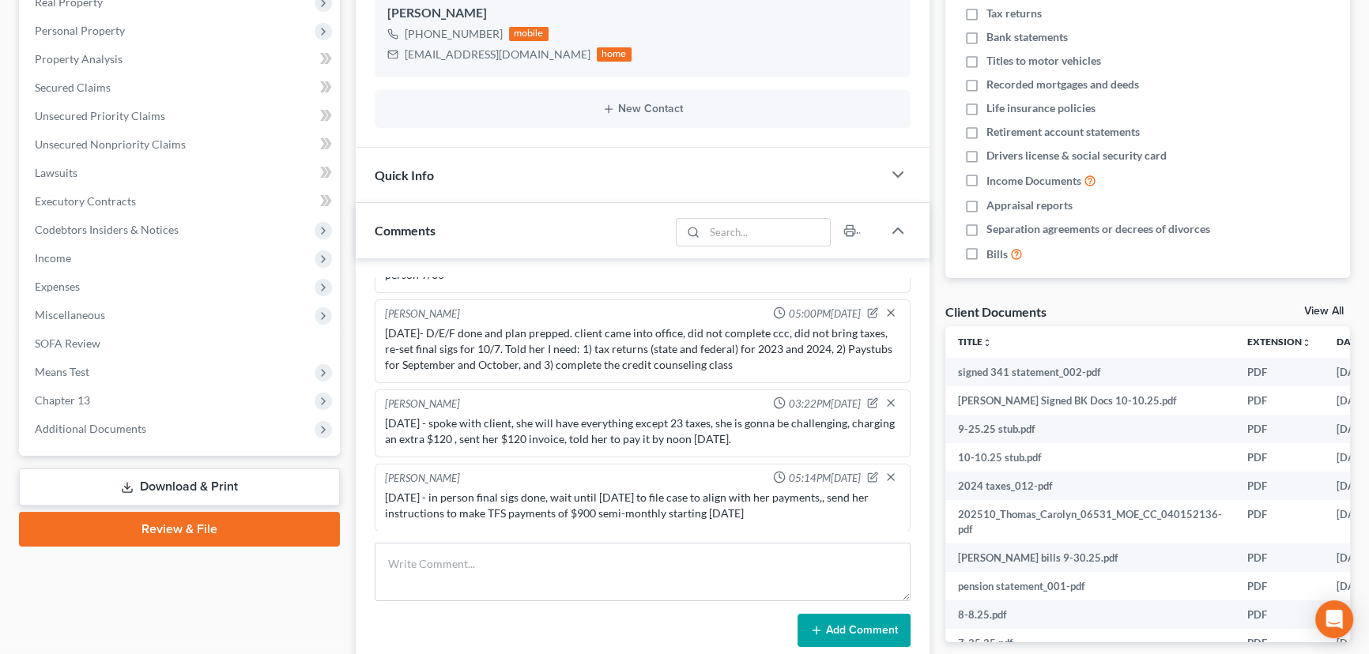
scroll to position [0, 0]
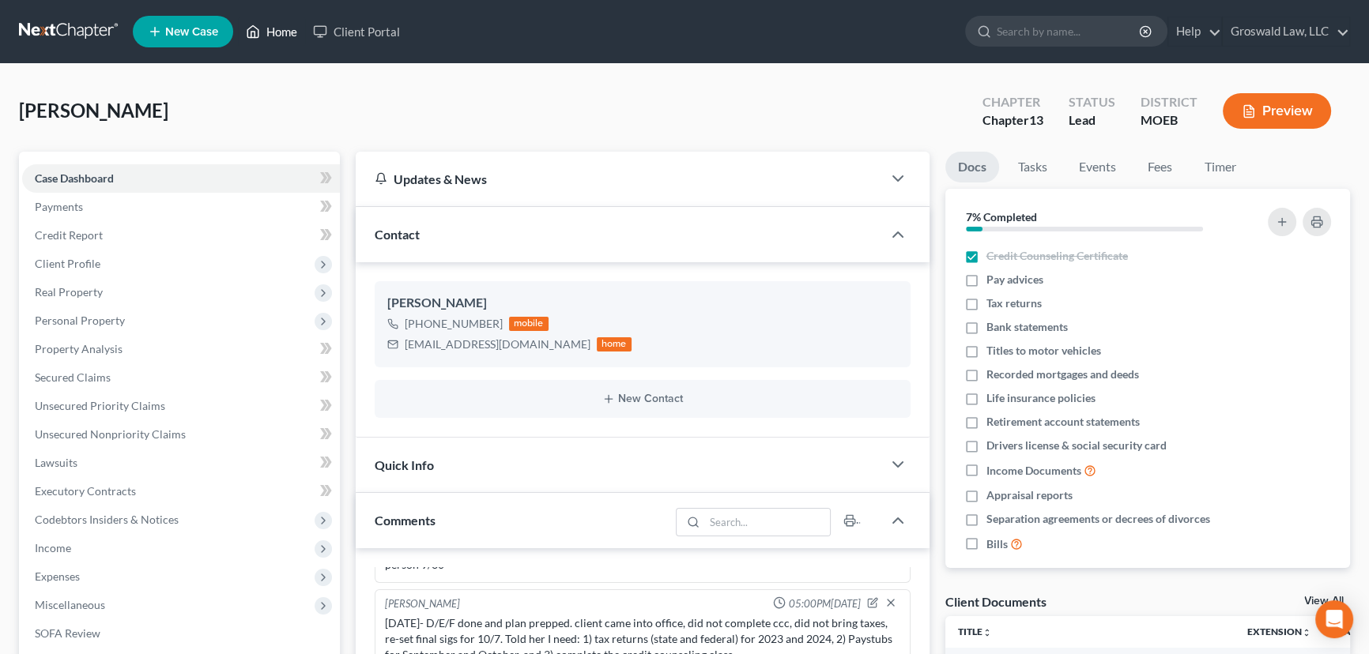
click at [282, 23] on link "Home" at bounding box center [271, 31] width 67 height 28
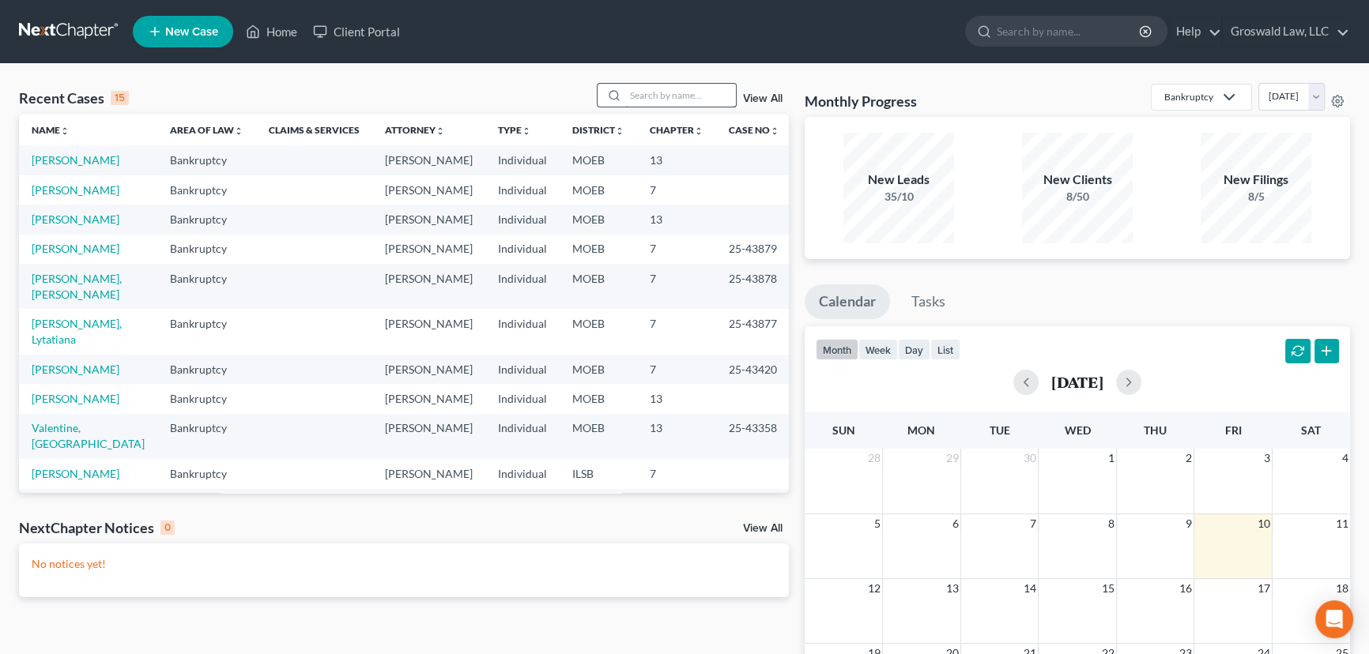
click at [650, 95] on input "search" at bounding box center [680, 95] width 111 height 23
click at [651, 95] on input "search" at bounding box center [680, 95] width 111 height 23
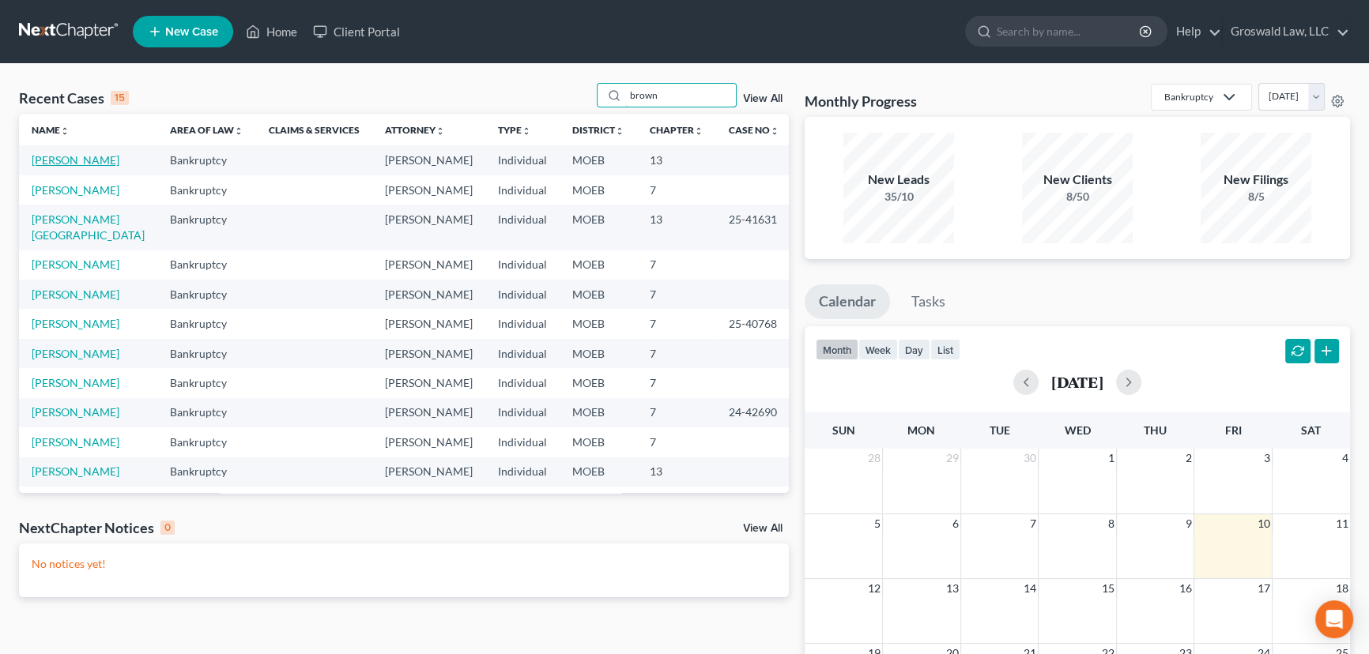
type input "brown"
click at [89, 159] on link "[PERSON_NAME]" at bounding box center [76, 159] width 88 height 13
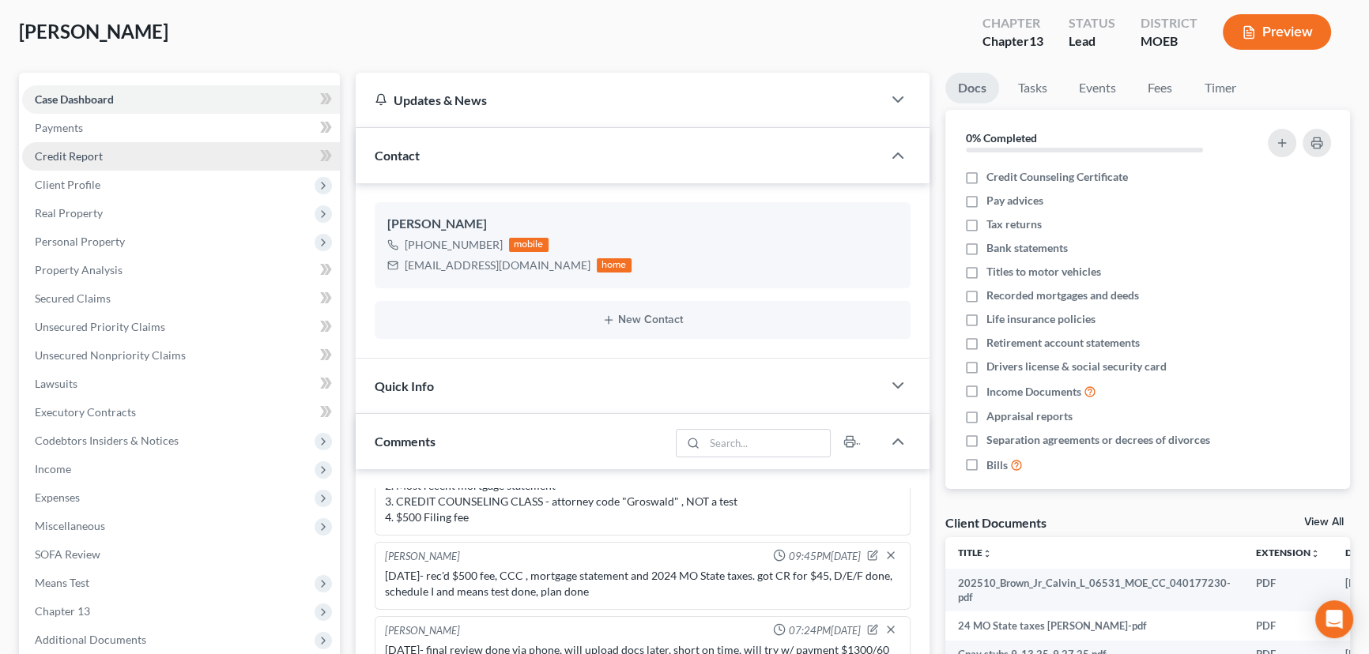
scroll to position [71, 0]
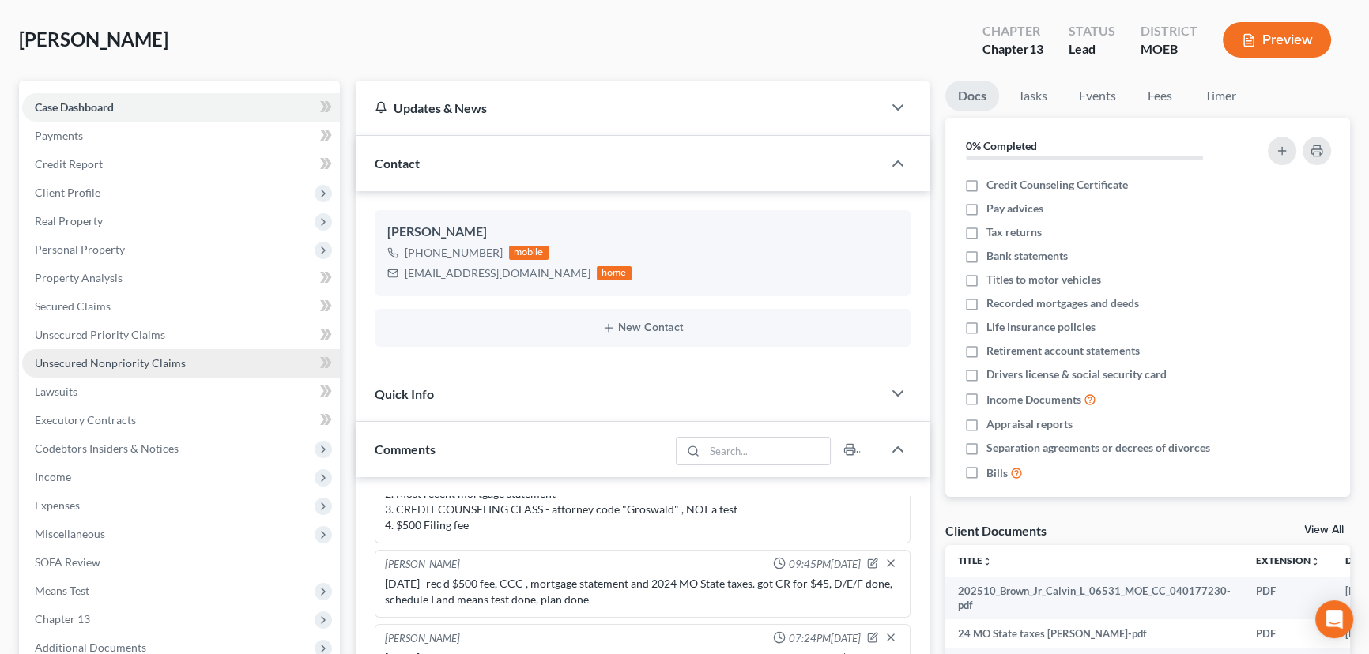
click at [138, 351] on link "Unsecured Nonpriority Claims" at bounding box center [181, 363] width 318 height 28
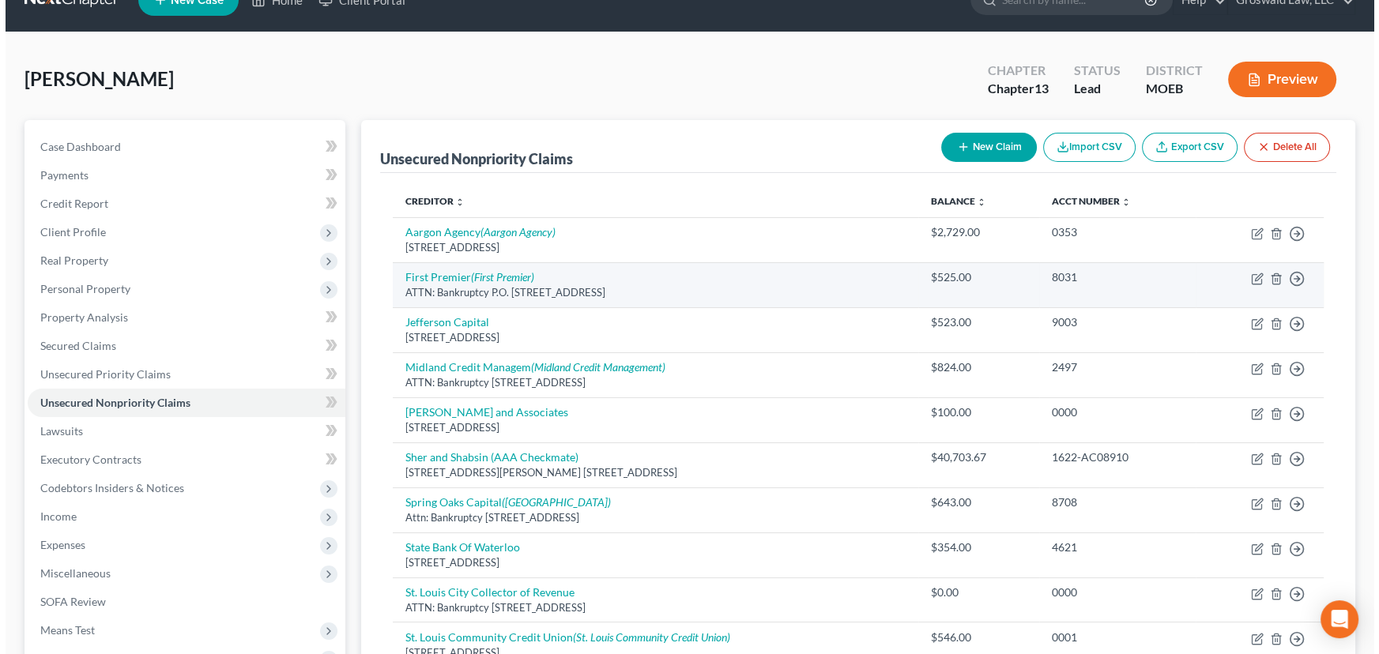
scroll to position [71, 0]
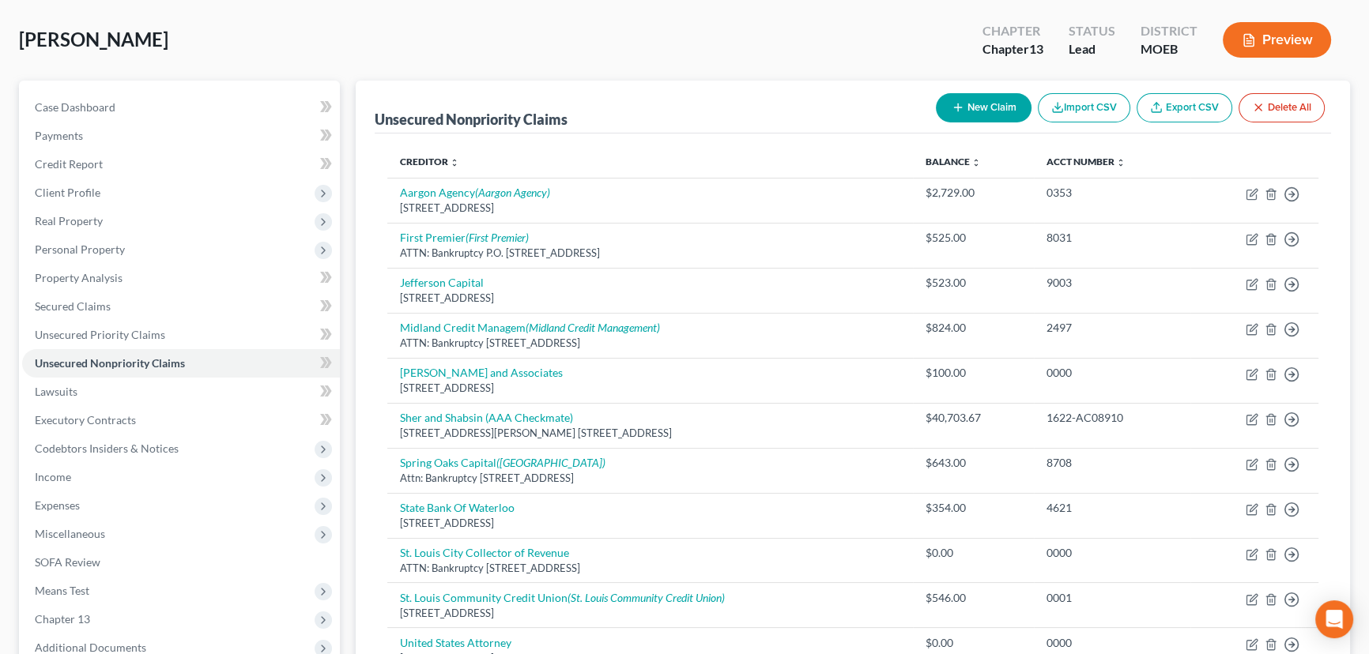
click at [975, 110] on button "New Claim" at bounding box center [984, 107] width 96 height 29
select select "0"
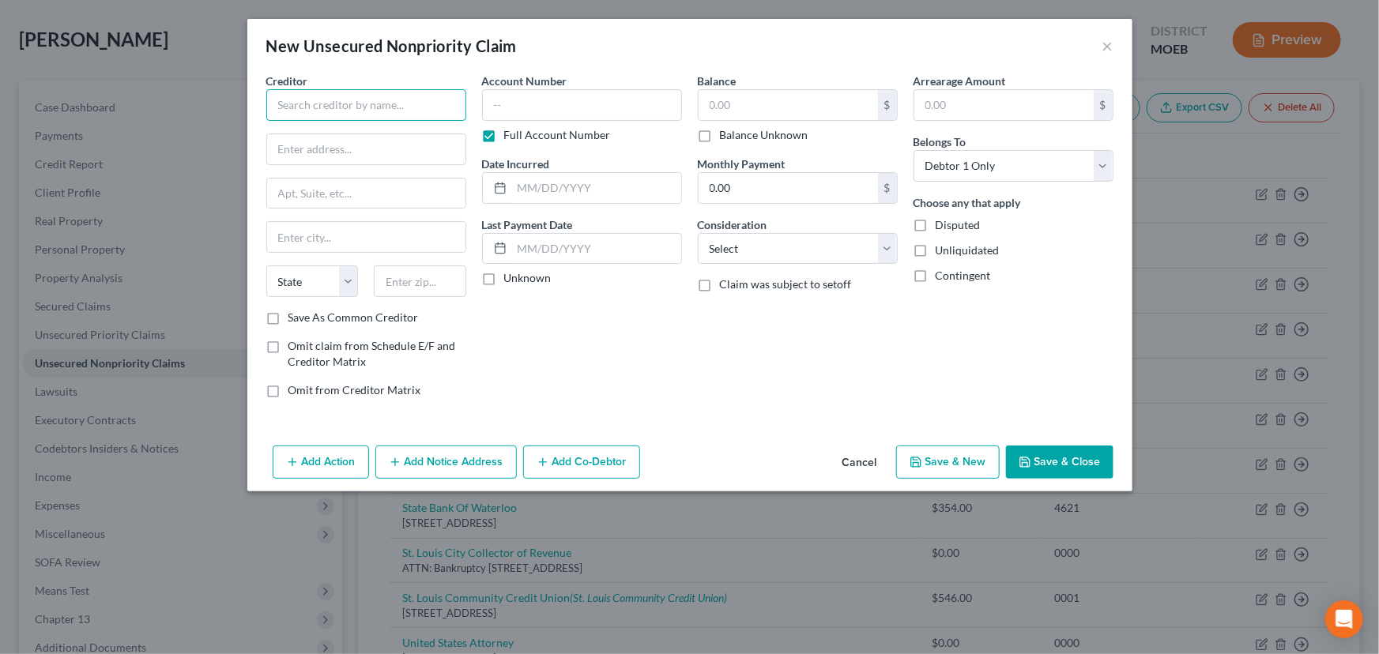
click at [438, 100] on input "text" at bounding box center [366, 105] width 200 height 32
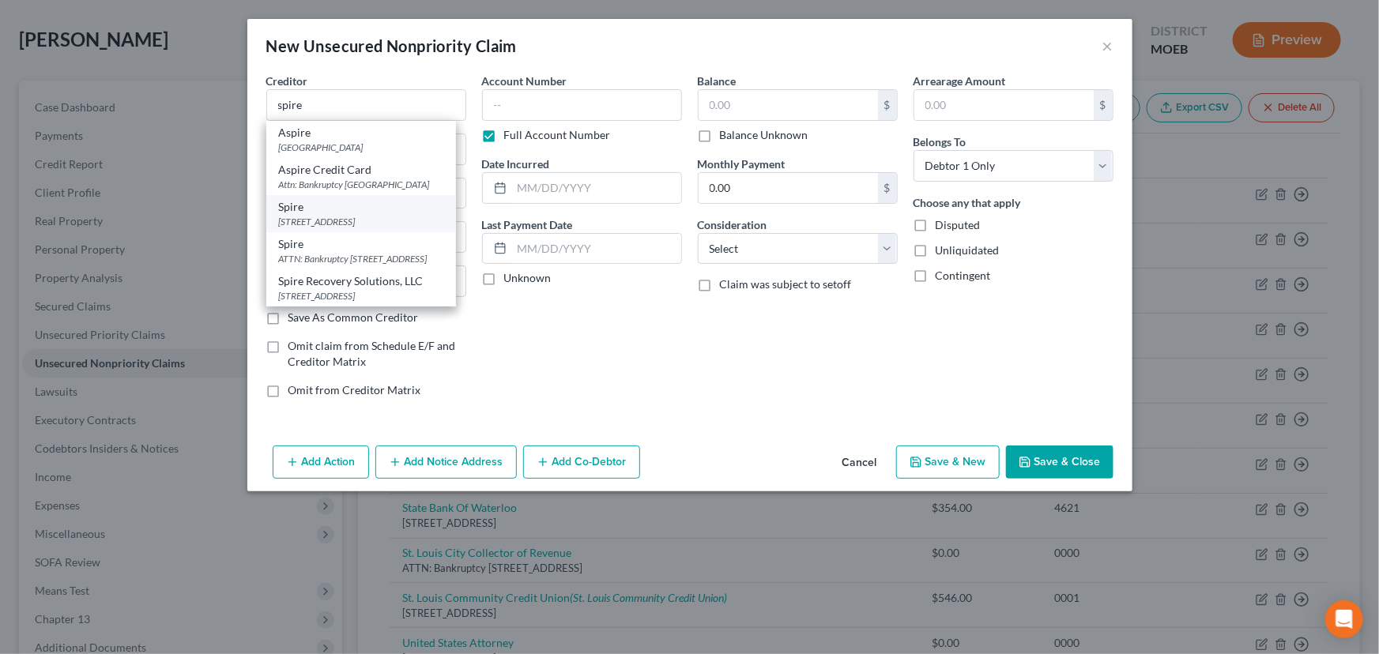
click at [332, 228] on div "[STREET_ADDRESS]" at bounding box center [361, 221] width 164 height 13
type input "Spire"
type input "[STREET_ADDRESS]"
type input "Saint Louis"
select select "26"
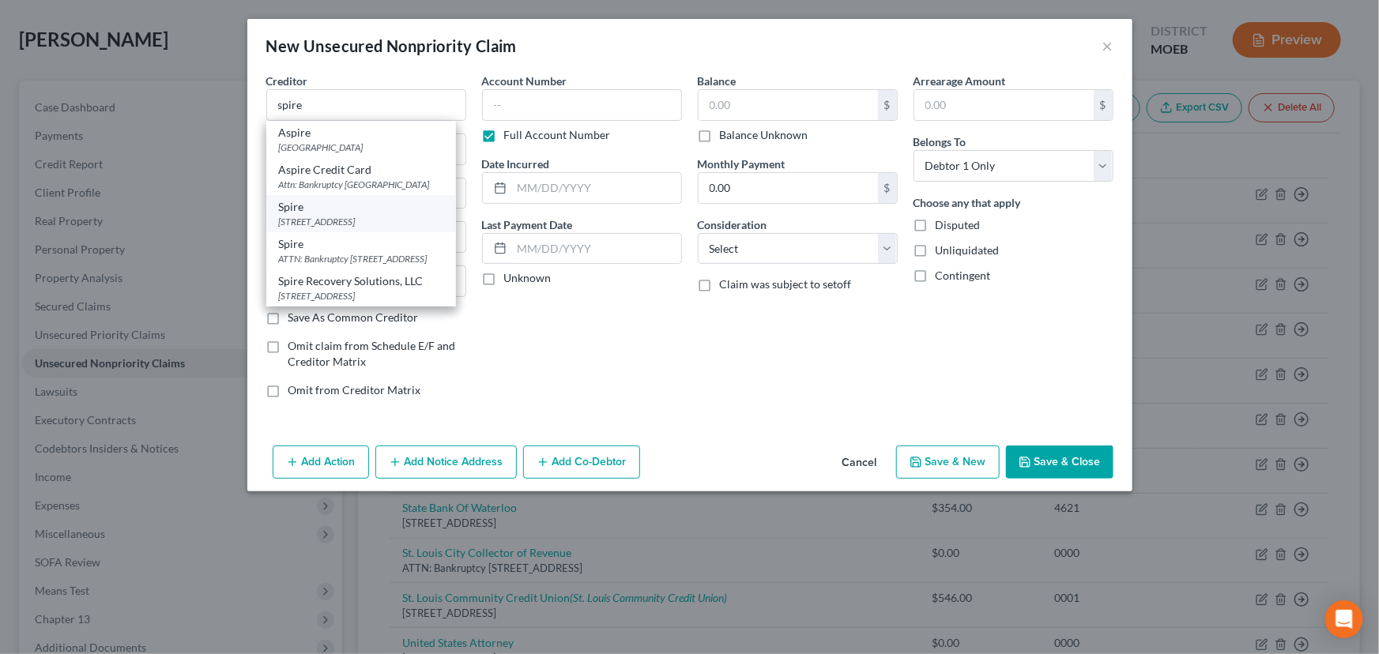
type input "63101"
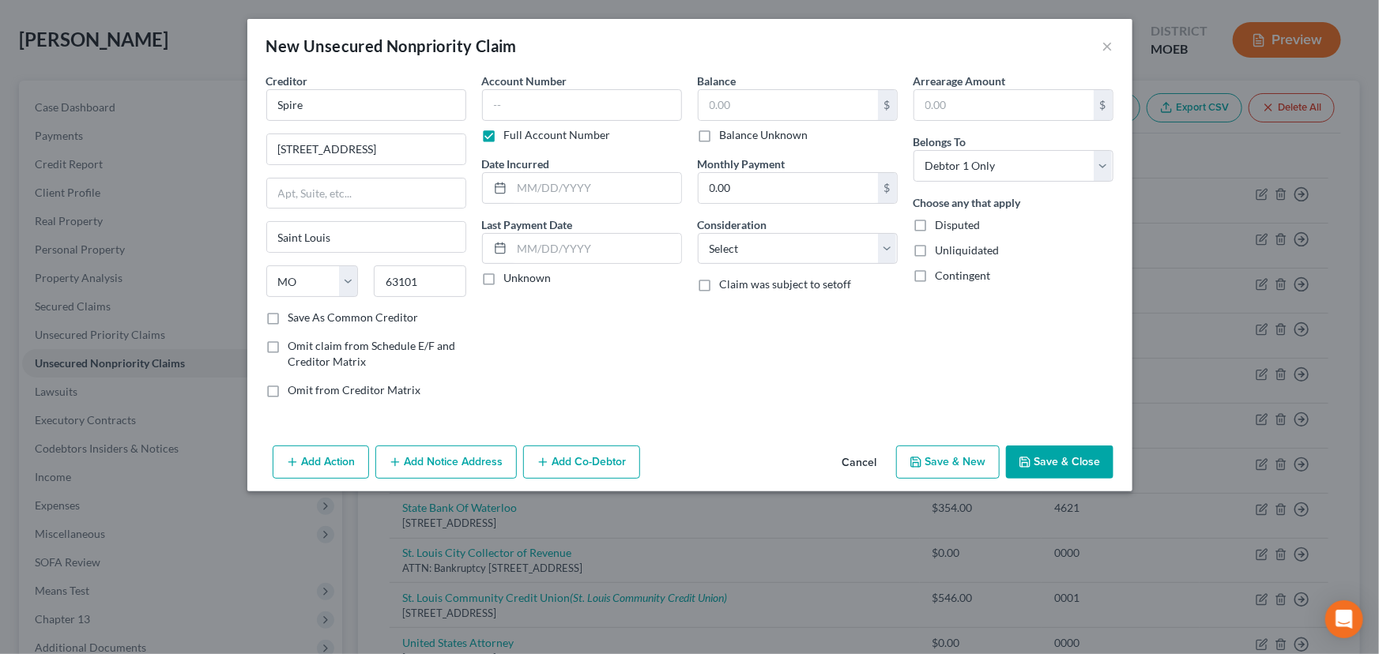
click at [411, 461] on button "Add Notice Address" at bounding box center [445, 462] width 141 height 33
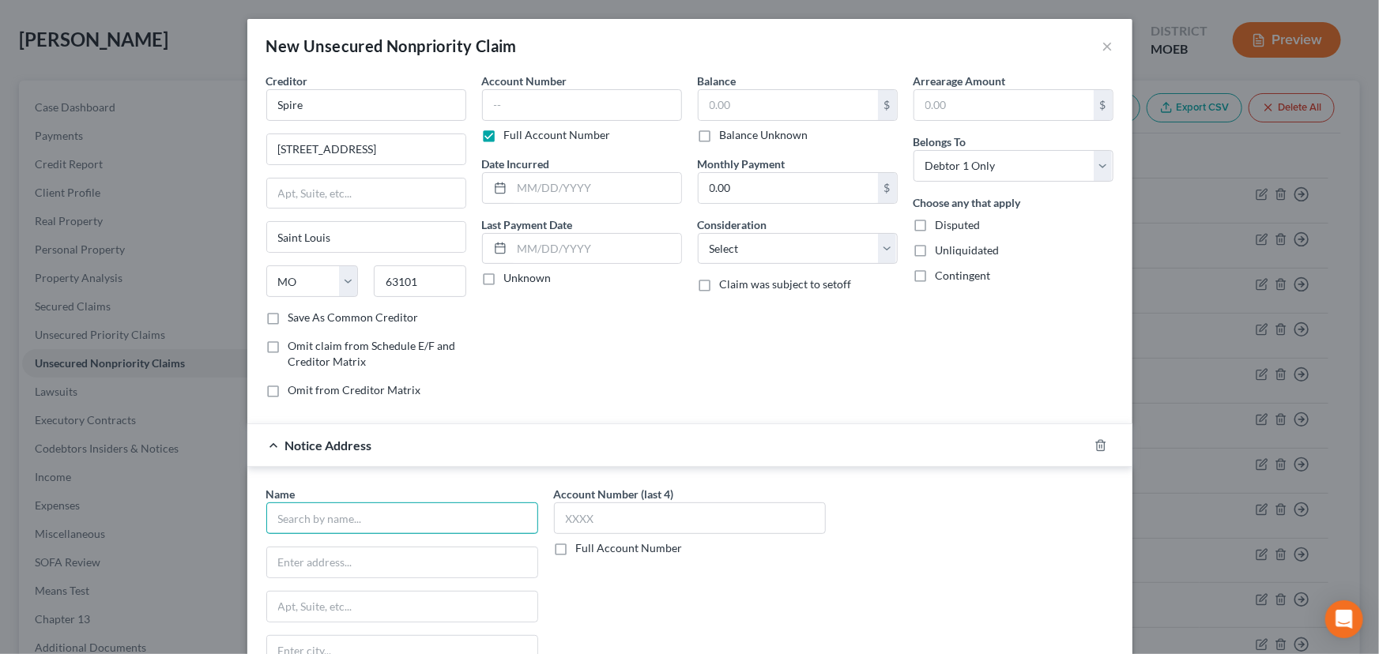
click at [368, 521] on input "text" at bounding box center [402, 519] width 272 height 32
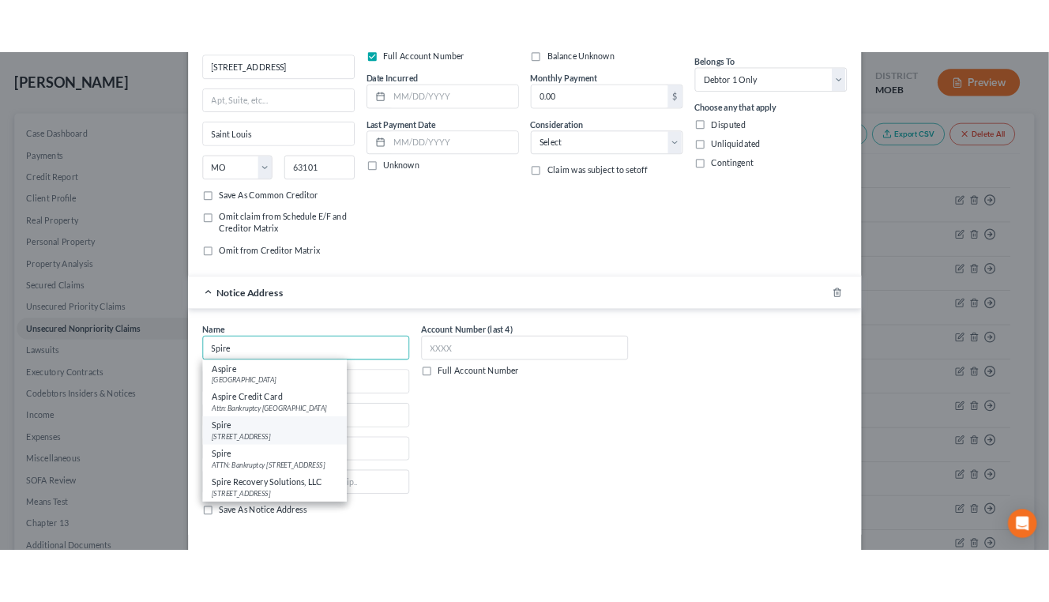
scroll to position [143, 0]
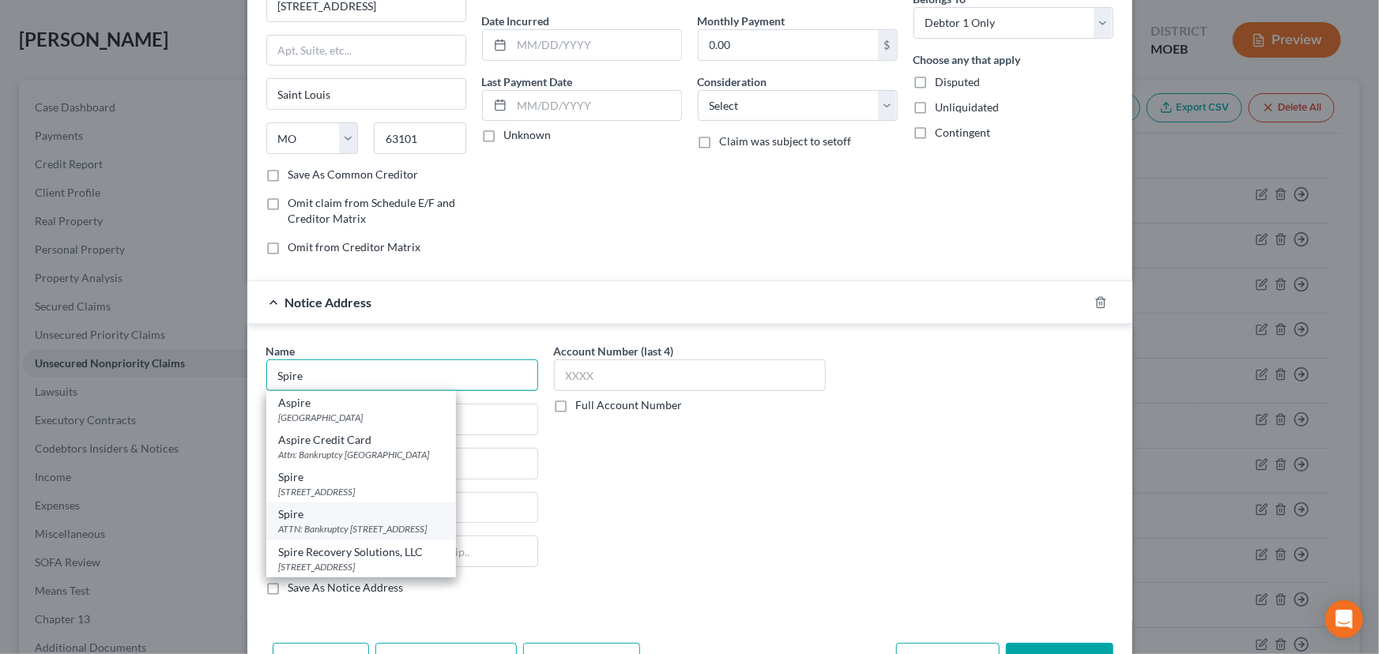
type input "Spire"
click at [376, 522] on div "ATTN: Bankruptcy [STREET_ADDRESS]" at bounding box center [361, 528] width 164 height 13
type input "ATTN: Bankruptcy"
type input "[STREET_ADDRESS]"
type input "Saint Louis"
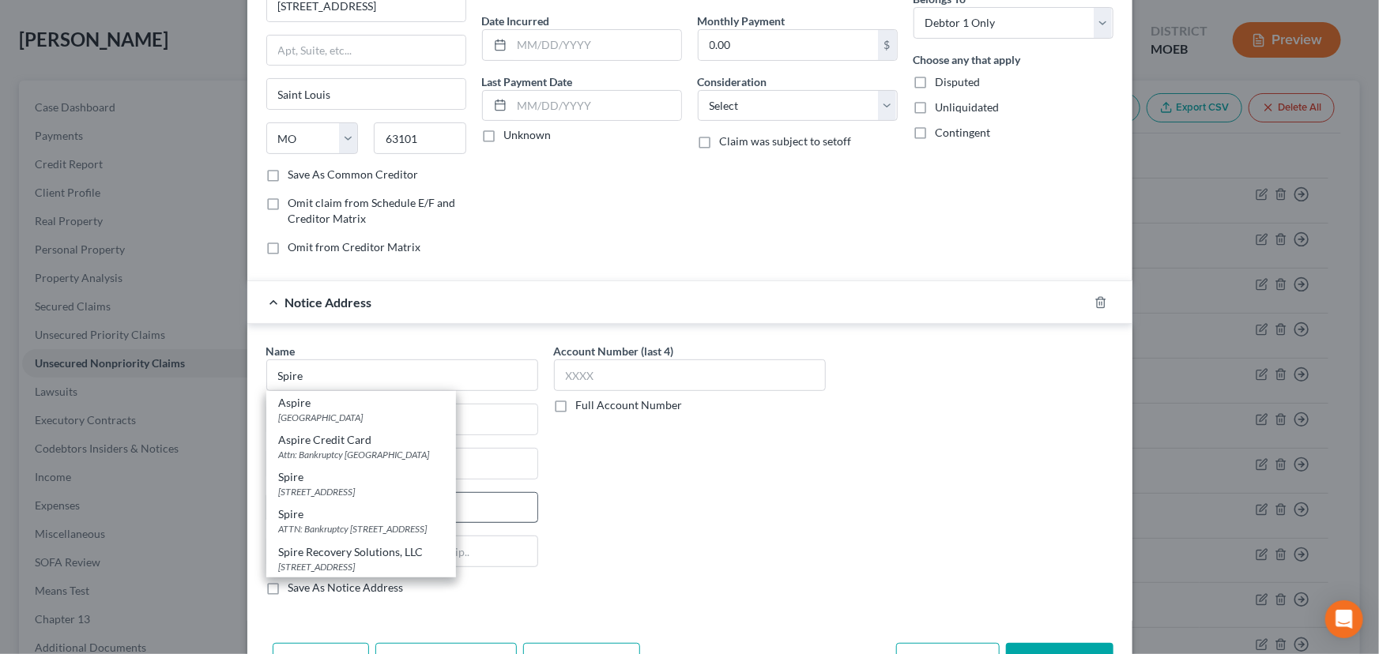
select select "26"
type input "63101"
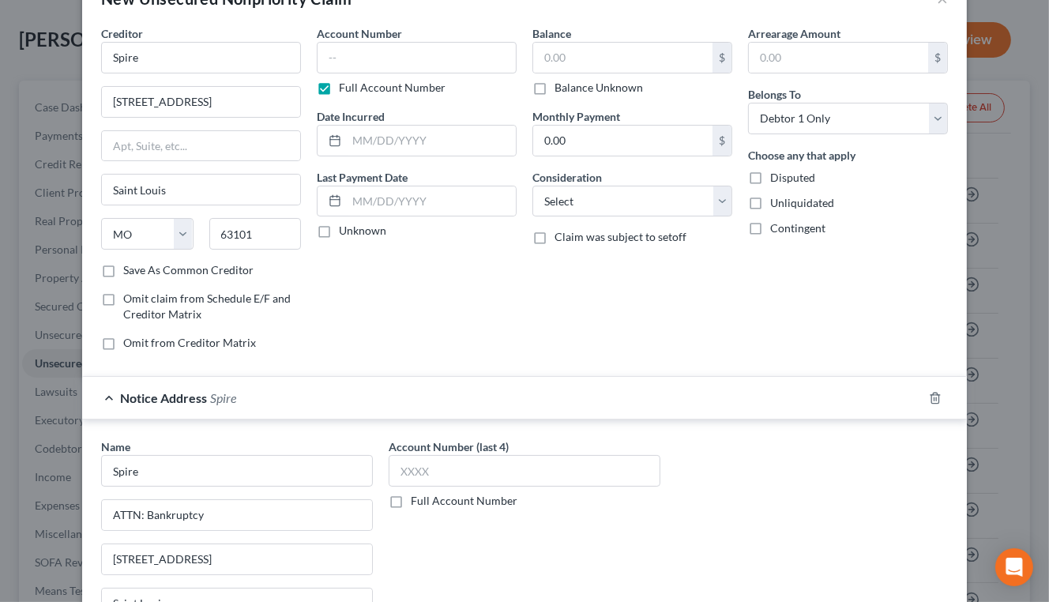
scroll to position [0, 0]
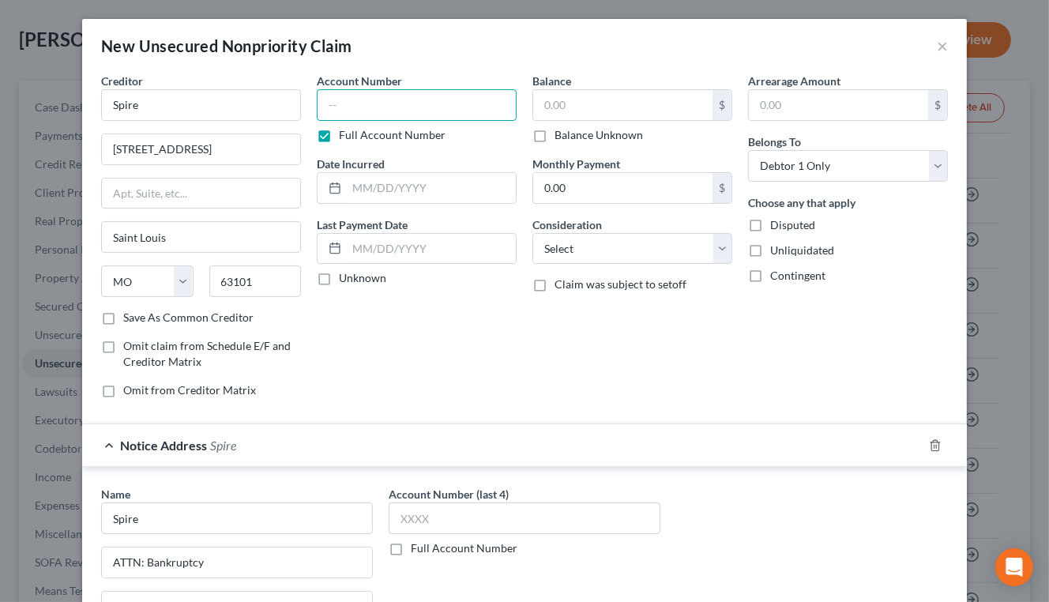
click at [409, 97] on input "text" at bounding box center [417, 105] width 200 height 32
type input "0000"
click at [412, 190] on input "text" at bounding box center [431, 188] width 169 height 30
type input "2024"
click at [582, 110] on input "text" at bounding box center [622, 105] width 179 height 30
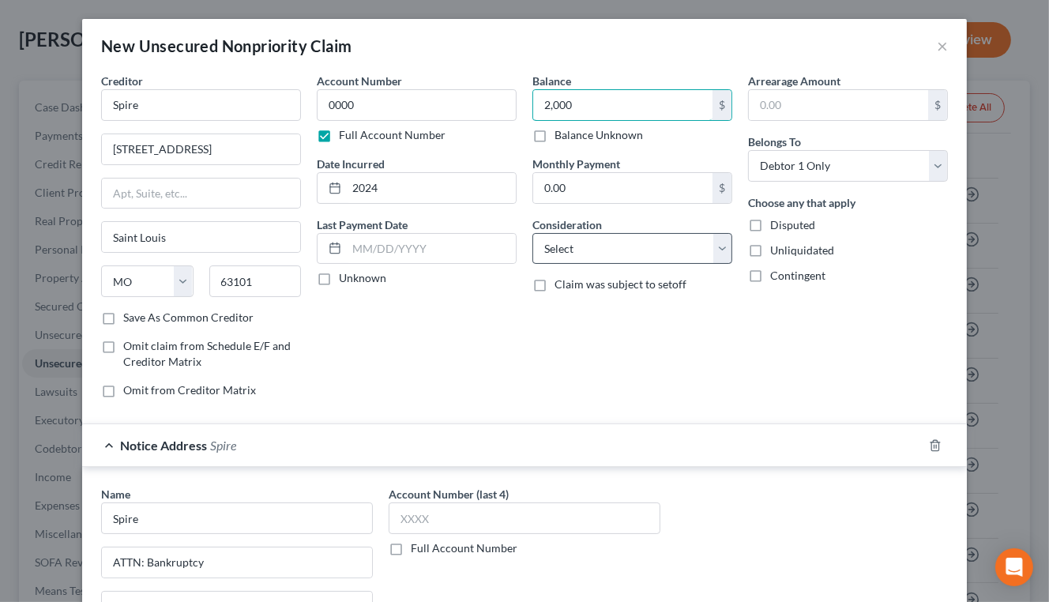
type input "2,000"
click at [595, 255] on select "Select Cable / Satellite Services Collection Agency Credit Card Debt Debt Couns…" at bounding box center [633, 249] width 200 height 32
select select "20"
click at [533, 233] on select "Select Cable / Satellite Services Collection Agency Credit Card Debt Debt Couns…" at bounding box center [633, 249] width 200 height 32
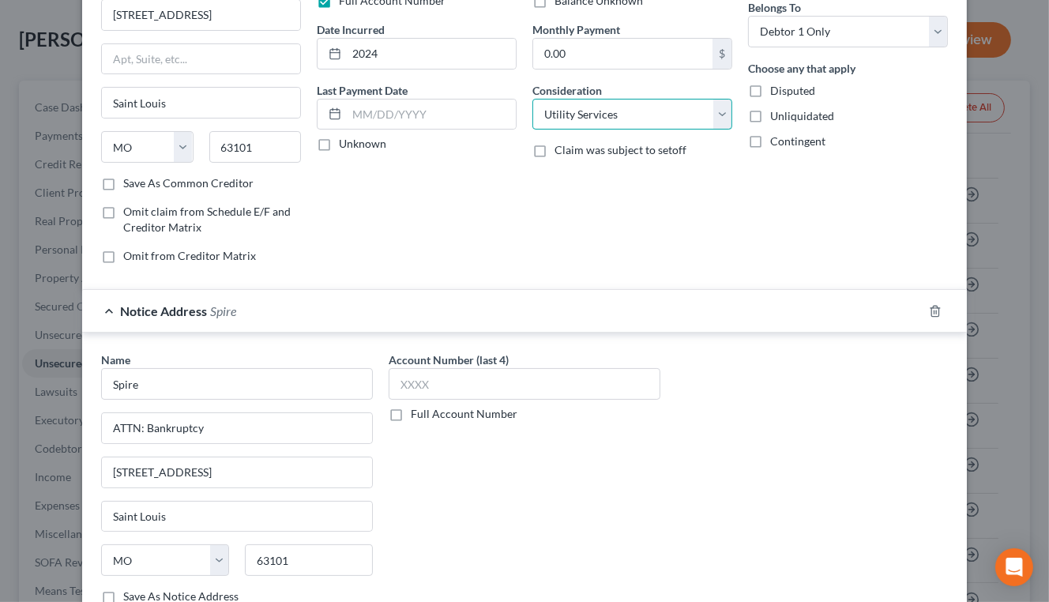
scroll to position [247, 0]
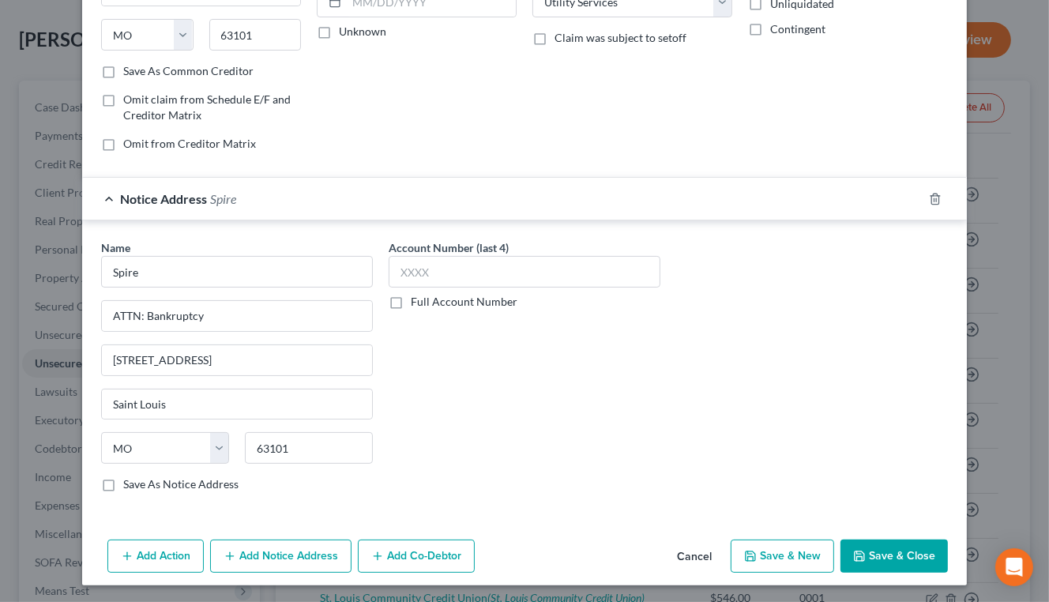
click at [281, 555] on button "Add Notice Address" at bounding box center [280, 556] width 141 height 33
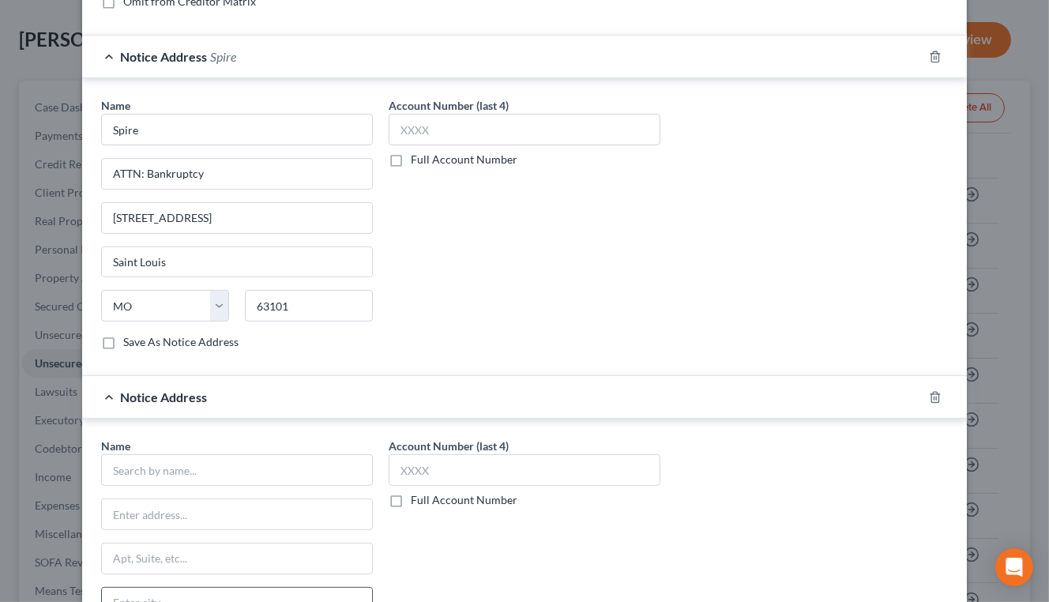
scroll to position [586, 0]
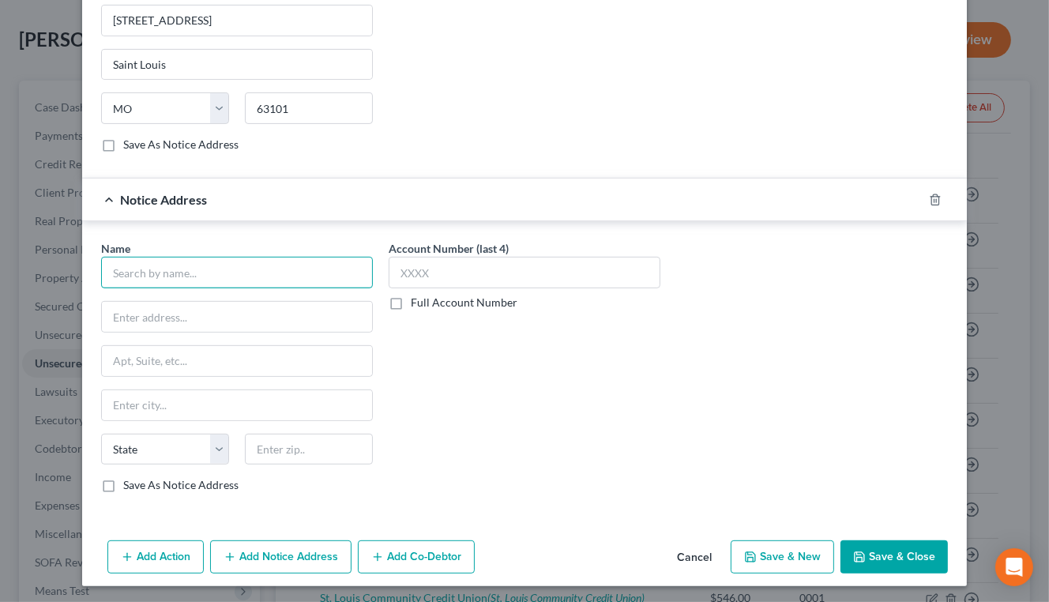
click at [156, 273] on input "text" at bounding box center [237, 273] width 272 height 32
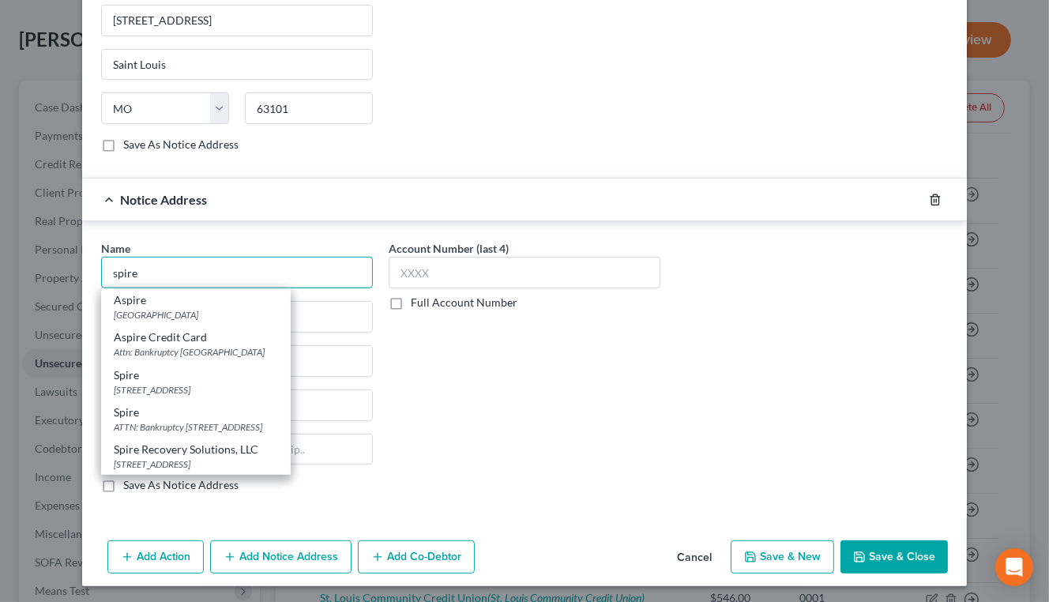
type input "spire"
click at [936, 199] on line "button" at bounding box center [936, 200] width 0 height 3
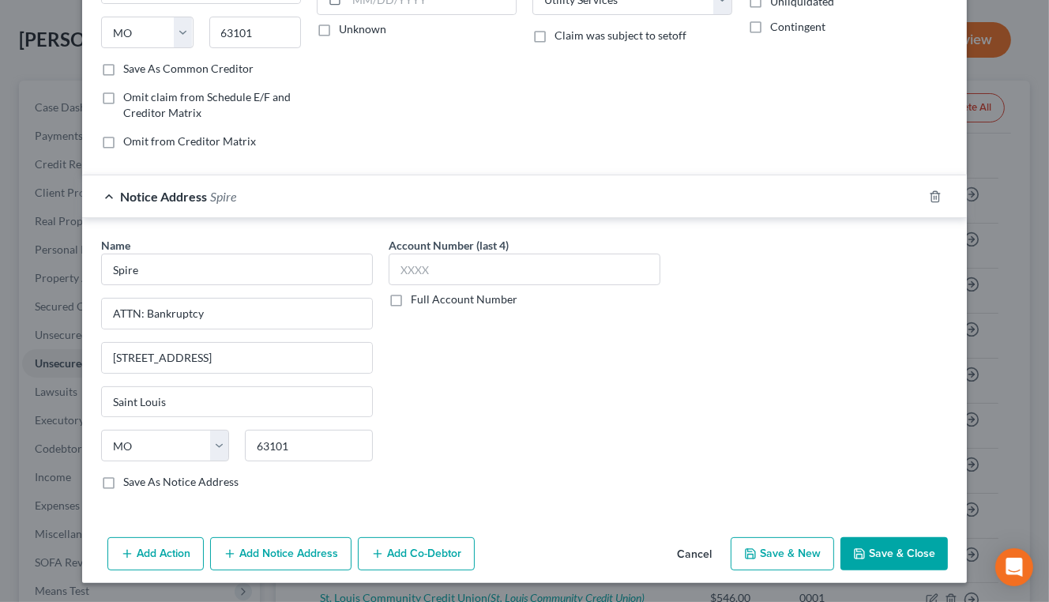
scroll to position [247, 0]
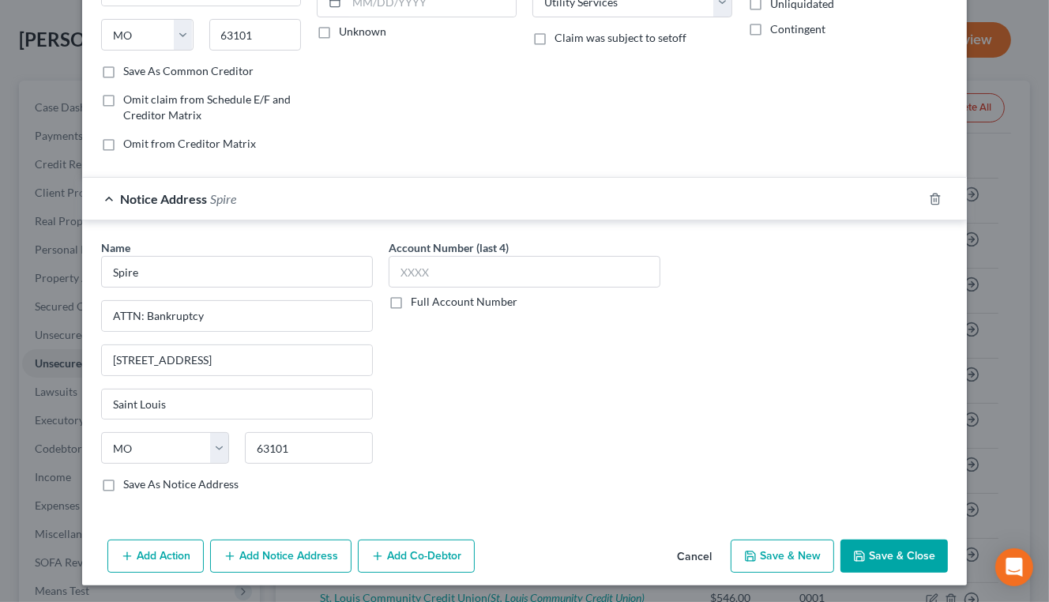
click at [880, 560] on button "Save & Close" at bounding box center [894, 556] width 107 height 33
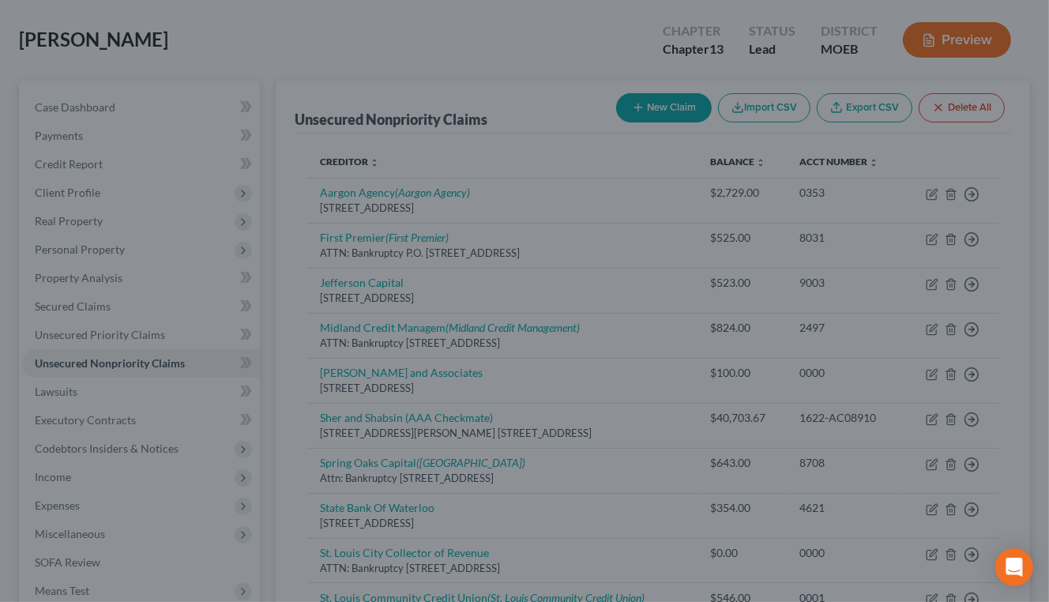
type input "2,000.00"
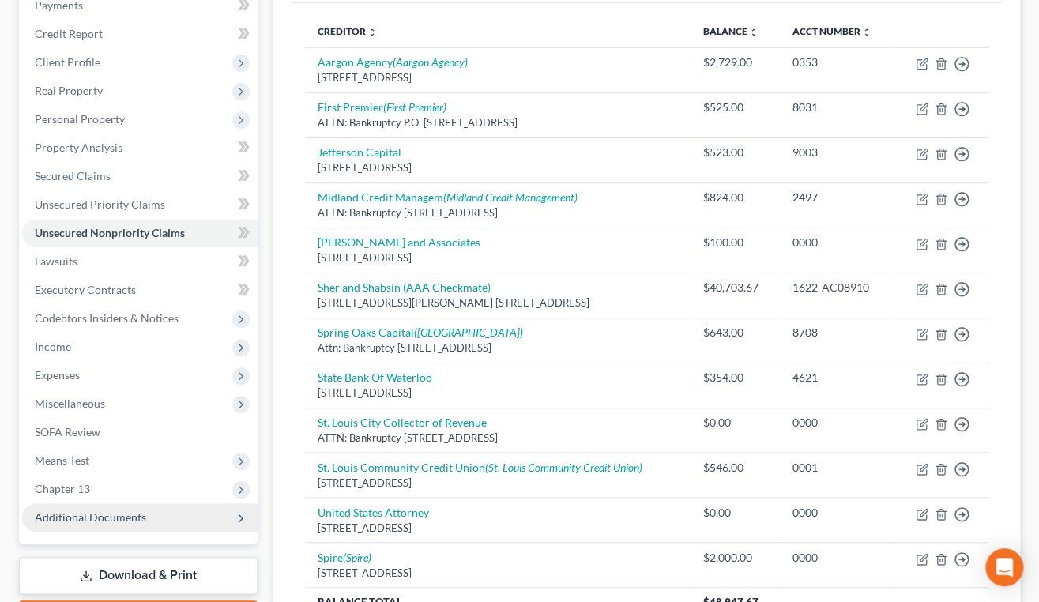
scroll to position [356, 0]
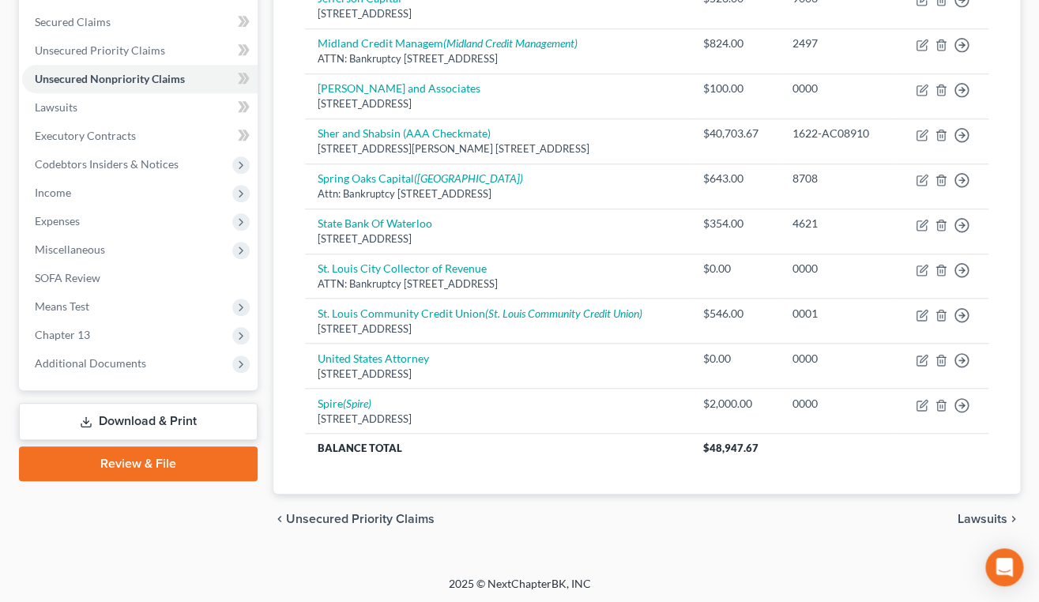
drag, startPoint x: 93, startPoint y: 363, endPoint x: 104, endPoint y: 382, distance: 22.0
click at [93, 363] on span "Additional Documents" at bounding box center [90, 362] width 111 height 13
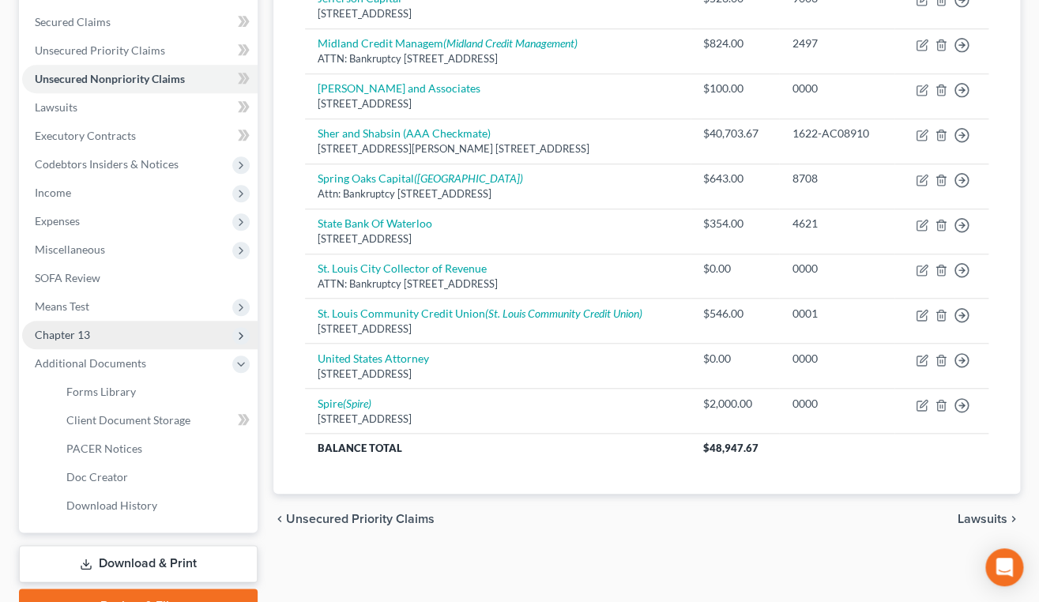
click at [96, 334] on span "Chapter 13" at bounding box center [139, 335] width 235 height 28
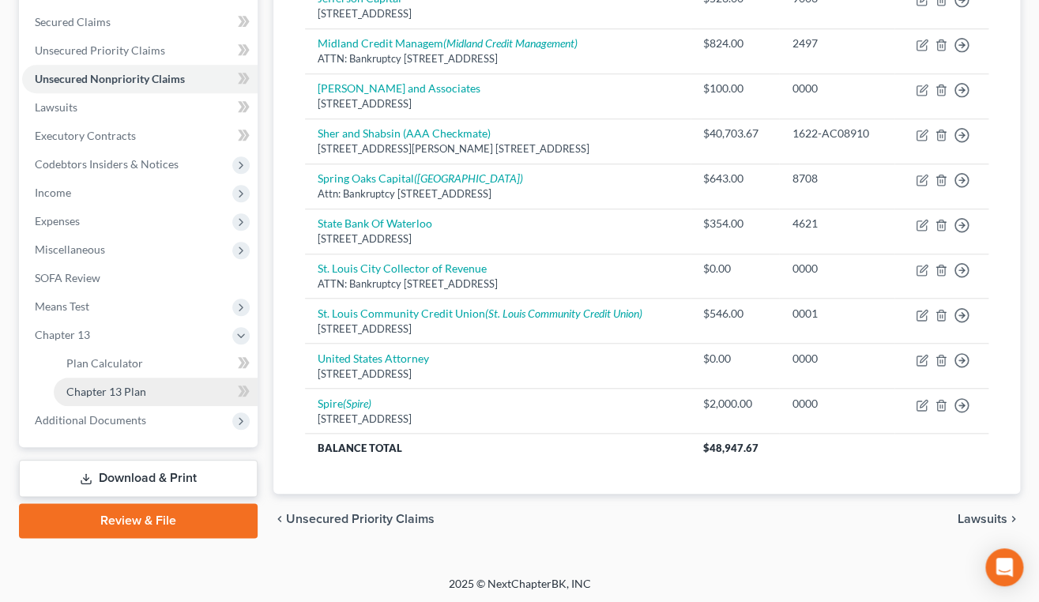
click at [145, 382] on link "Chapter 13 Plan" at bounding box center [156, 392] width 204 height 28
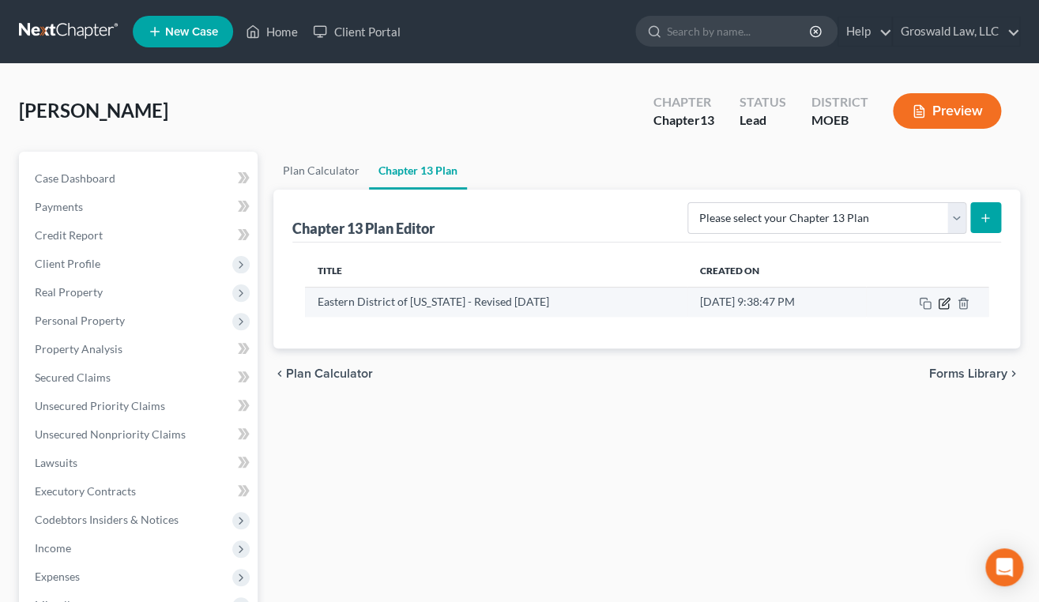
click at [943, 300] on icon "button" at bounding box center [944, 303] width 13 height 13
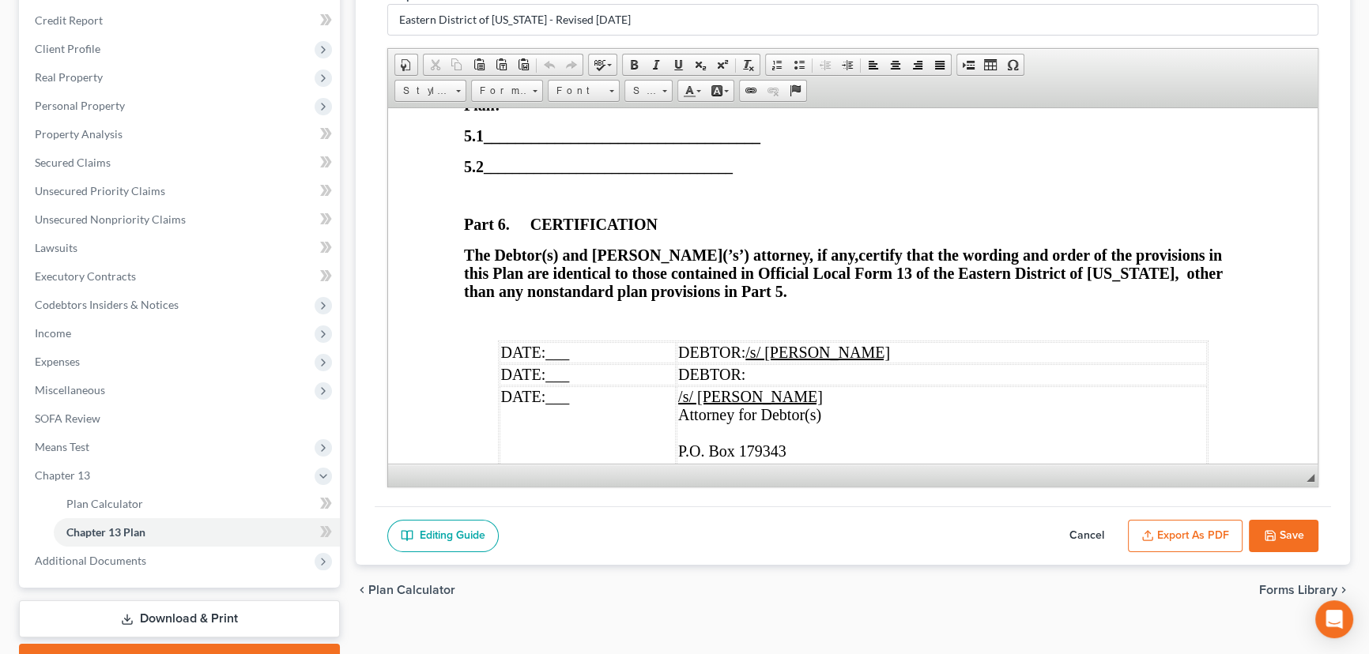
scroll to position [5891, 0]
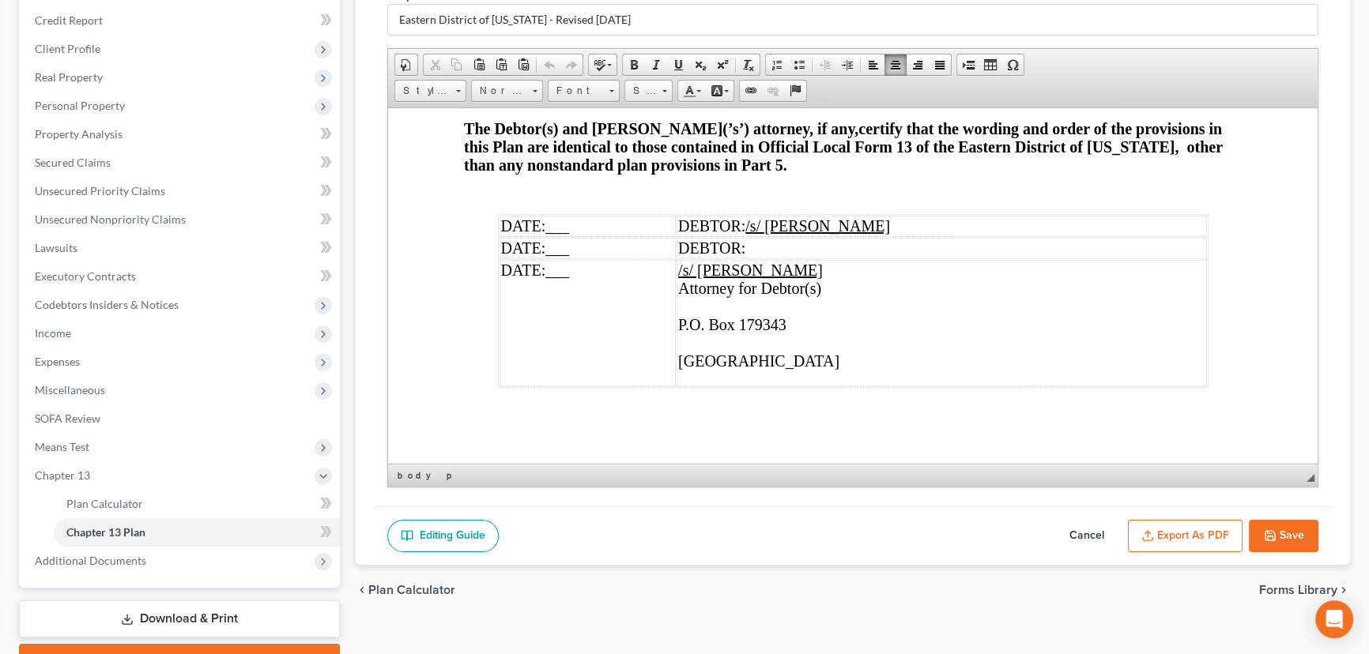
drag, startPoint x: 452, startPoint y: 138, endPoint x: 443, endPoint y: 134, distance: 9.9
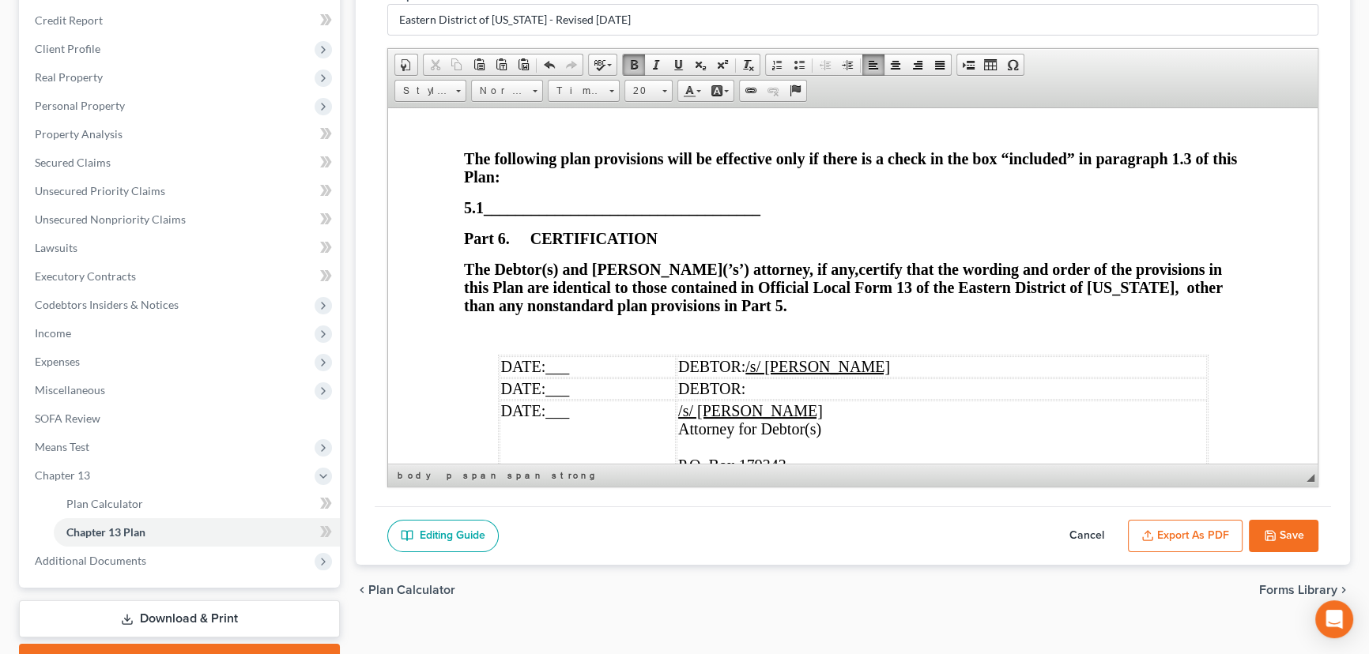
click at [476, 137] on p at bounding box center [853, 129] width 778 height 14
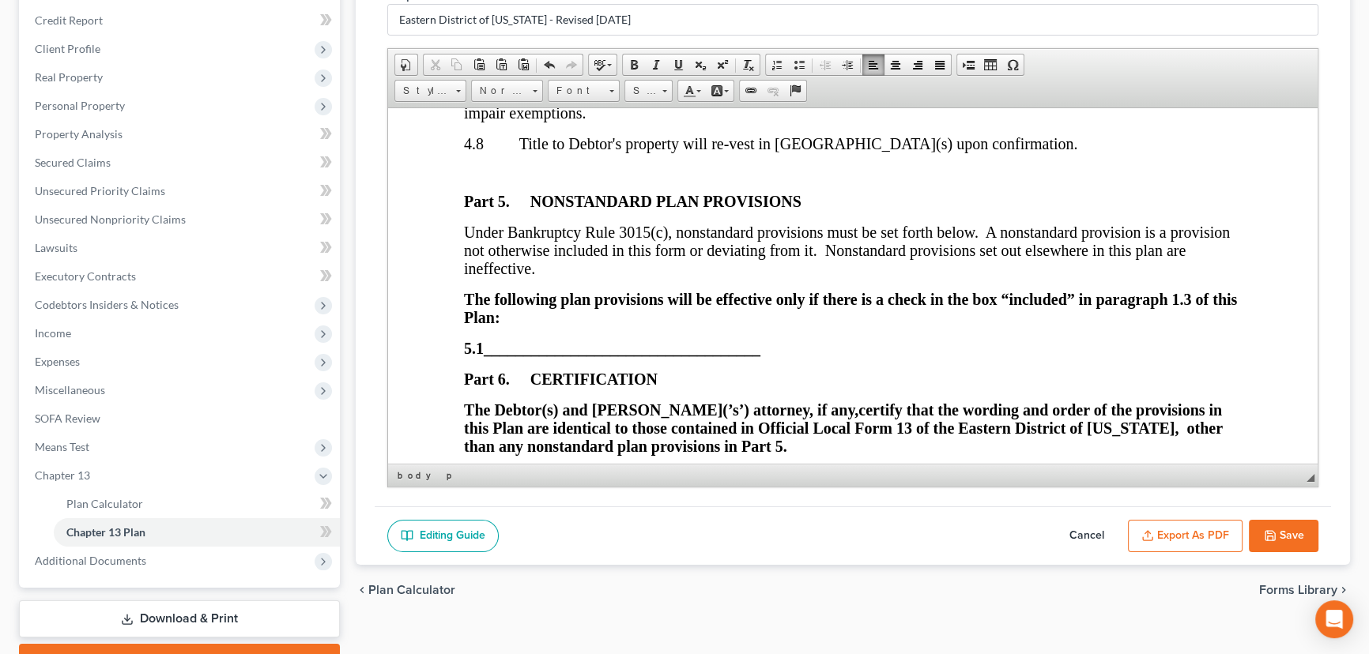
scroll to position [5460, 0]
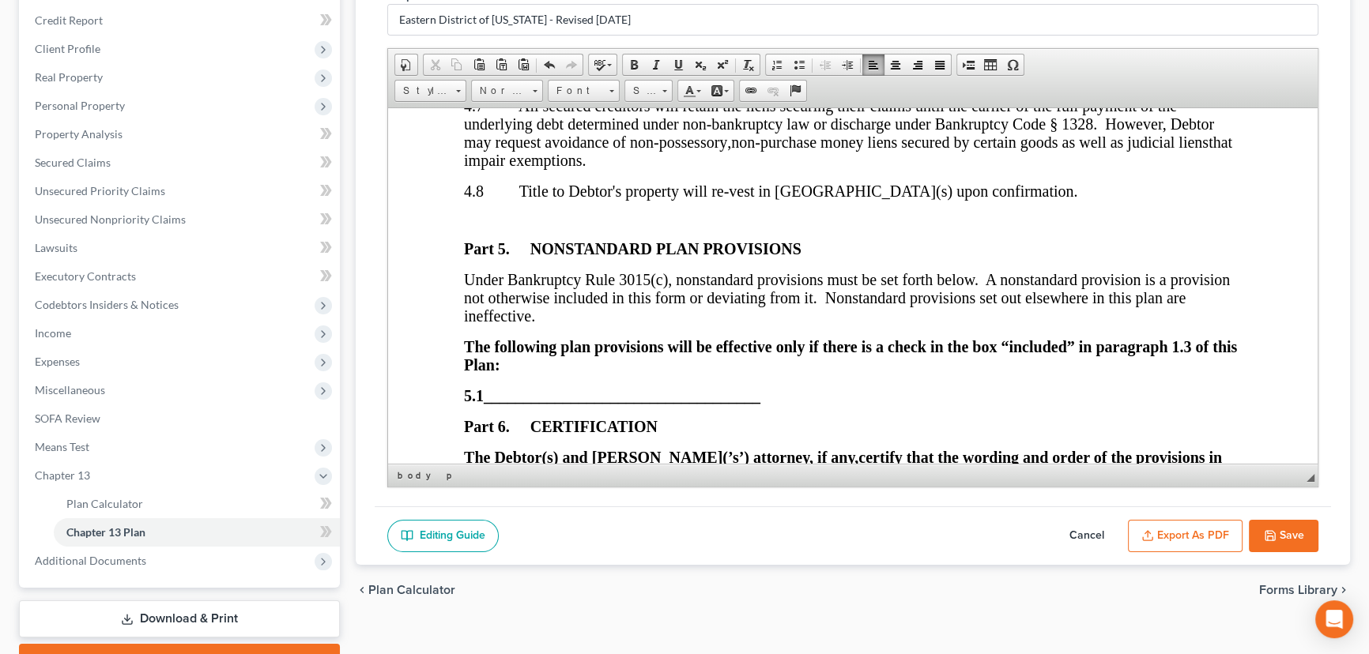
click at [472, 227] on p at bounding box center [853, 220] width 778 height 14
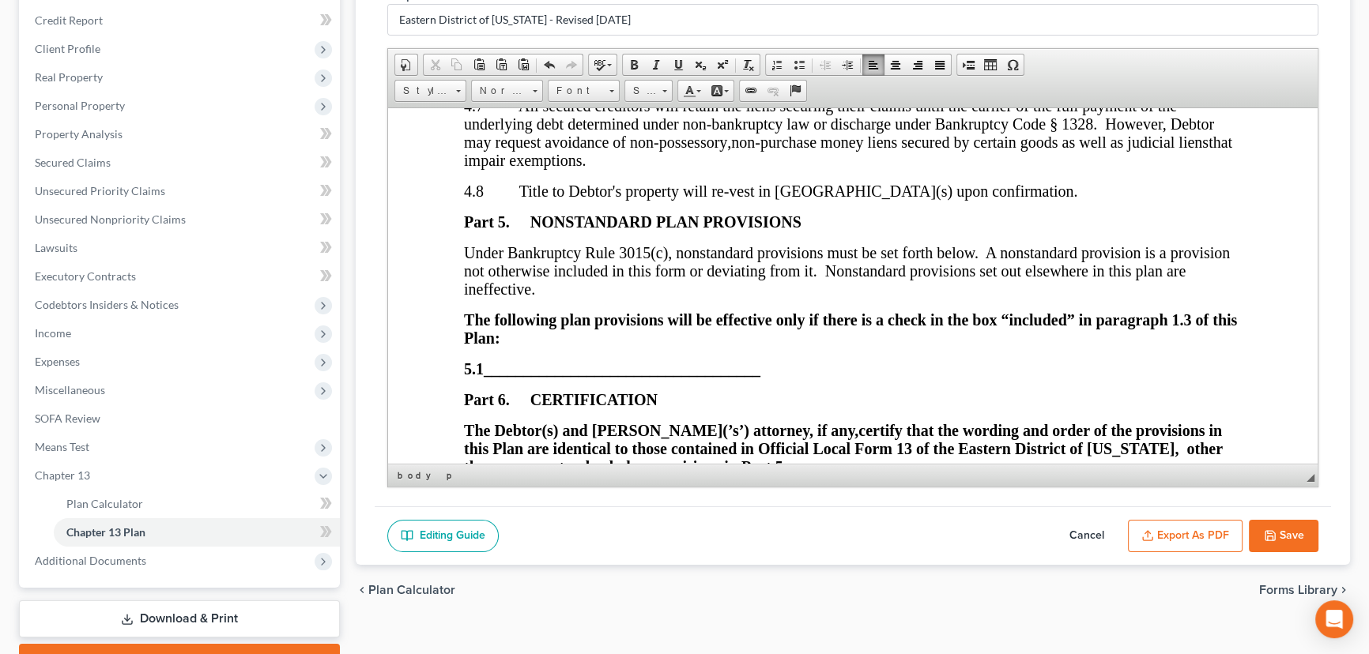
click at [469, 84] on p at bounding box center [853, 77] width 778 height 14
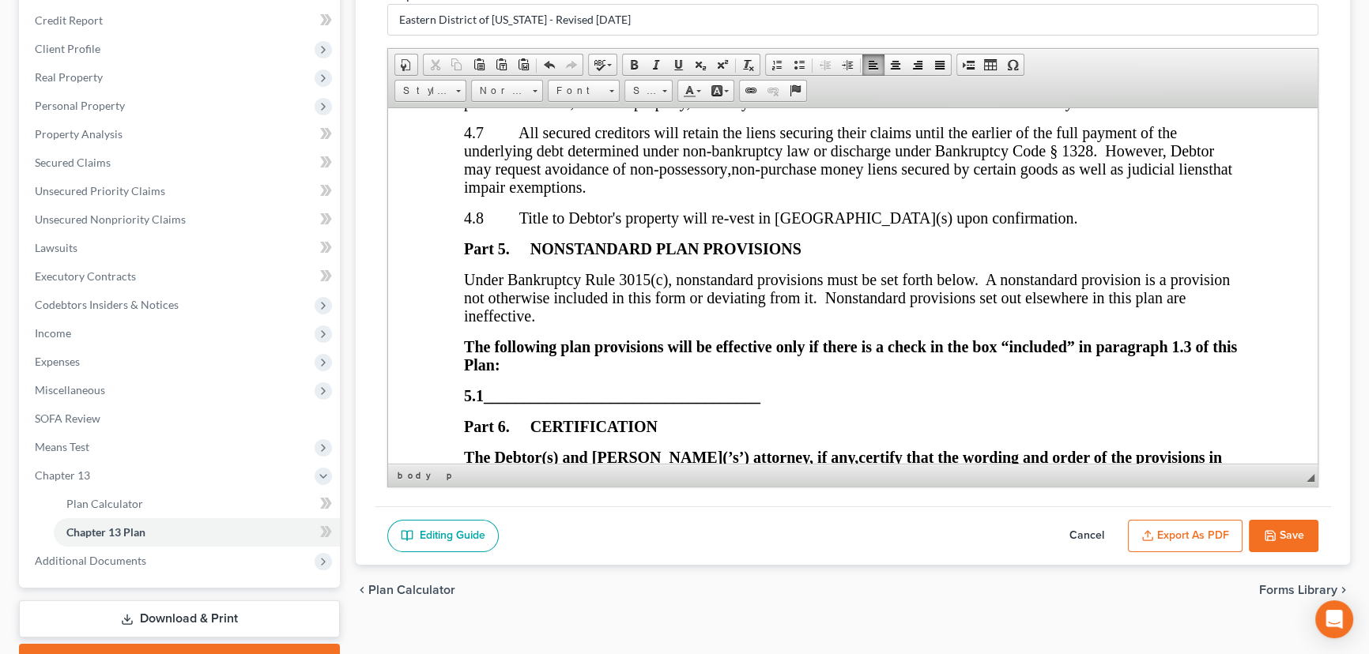
scroll to position [5316, 0]
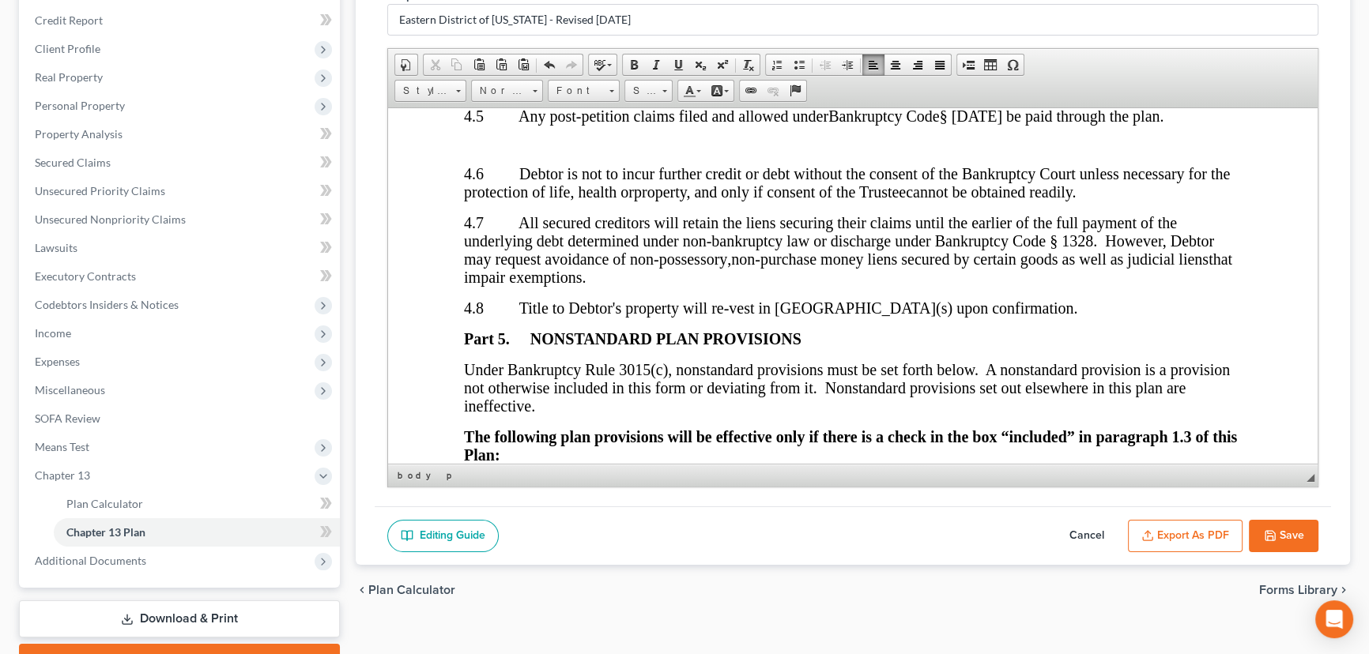
click at [464, 152] on p at bounding box center [853, 145] width 778 height 14
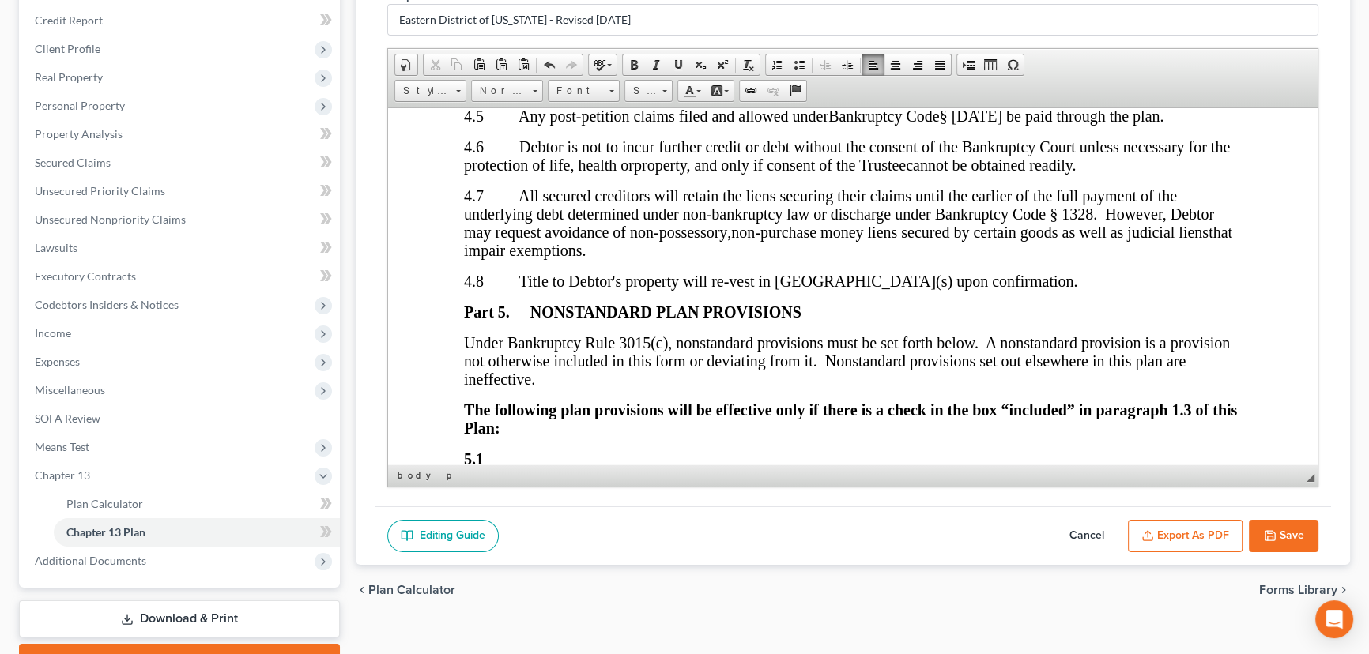
click at [467, 94] on p at bounding box center [853, 87] width 778 height 14
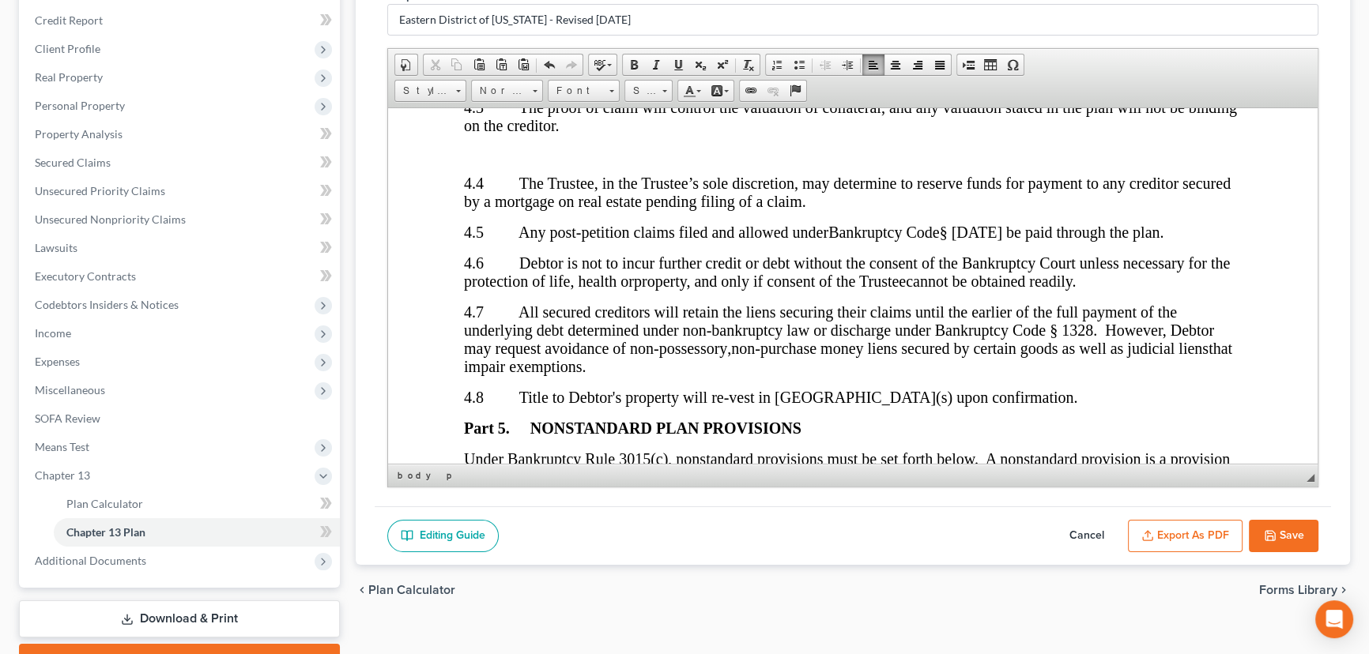
scroll to position [5172, 0]
click at [475, 162] on p at bounding box center [853, 155] width 778 height 14
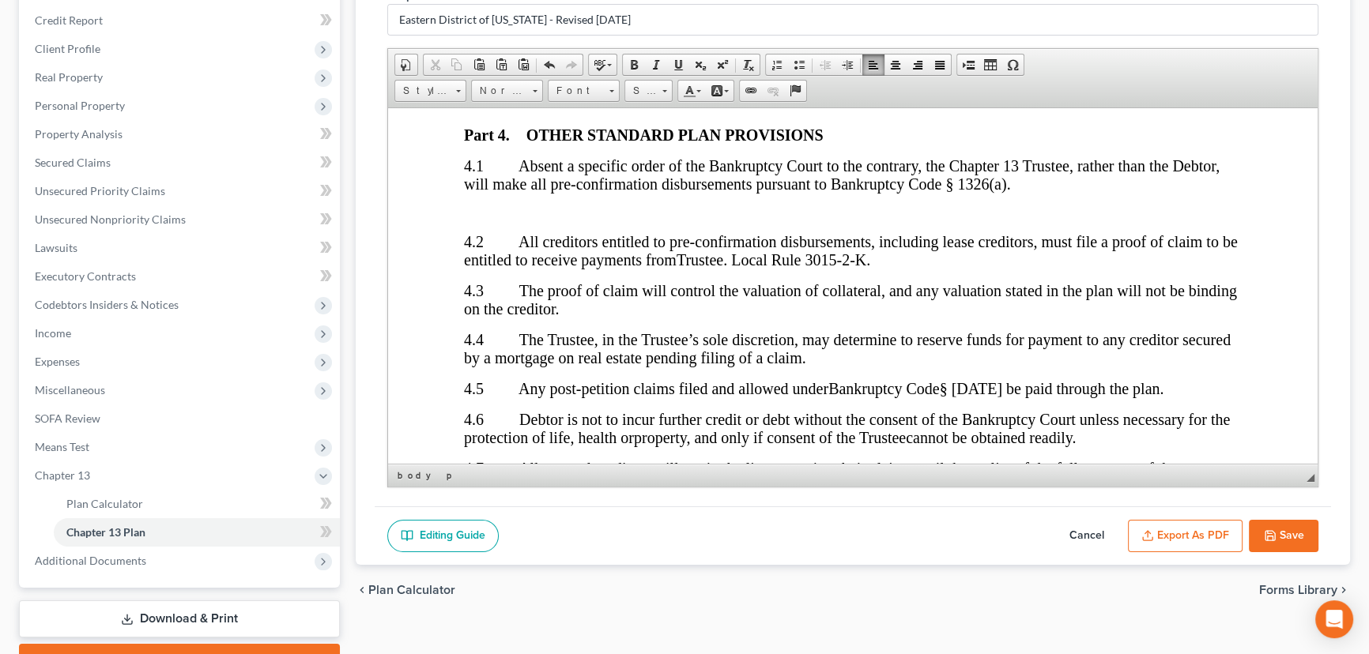
scroll to position [4956, 0]
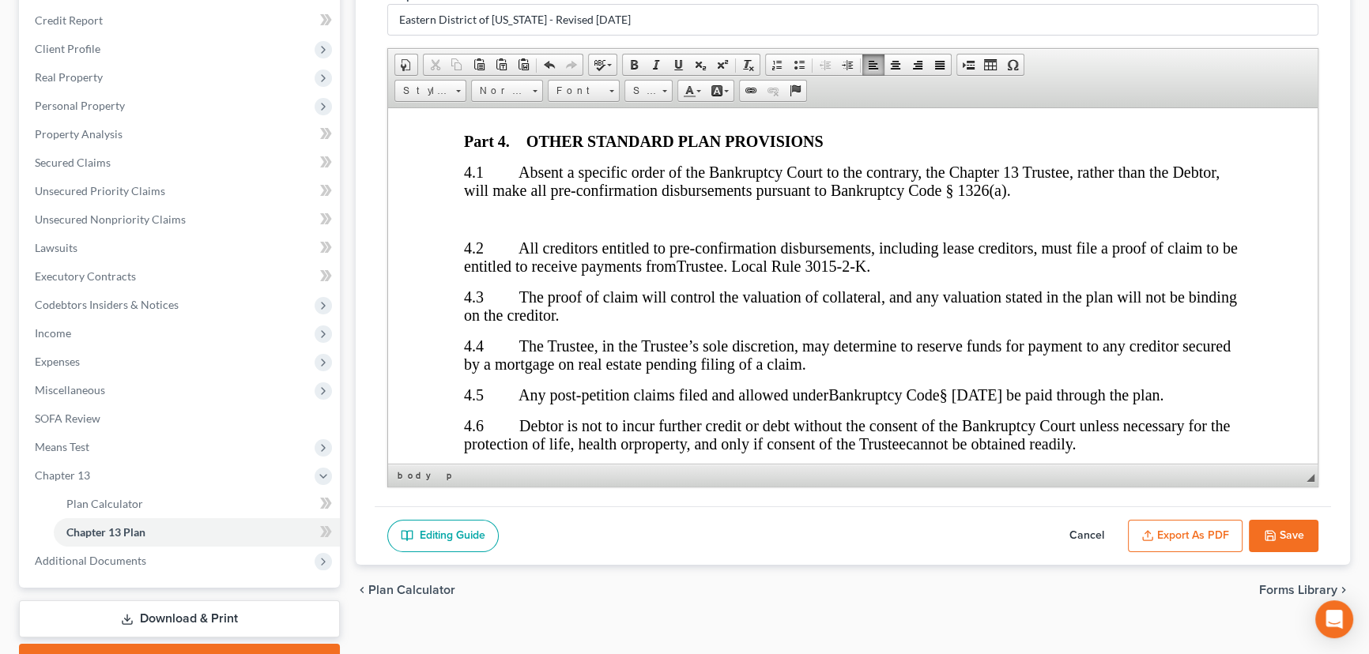
click at [488, 226] on p at bounding box center [853, 219] width 778 height 14
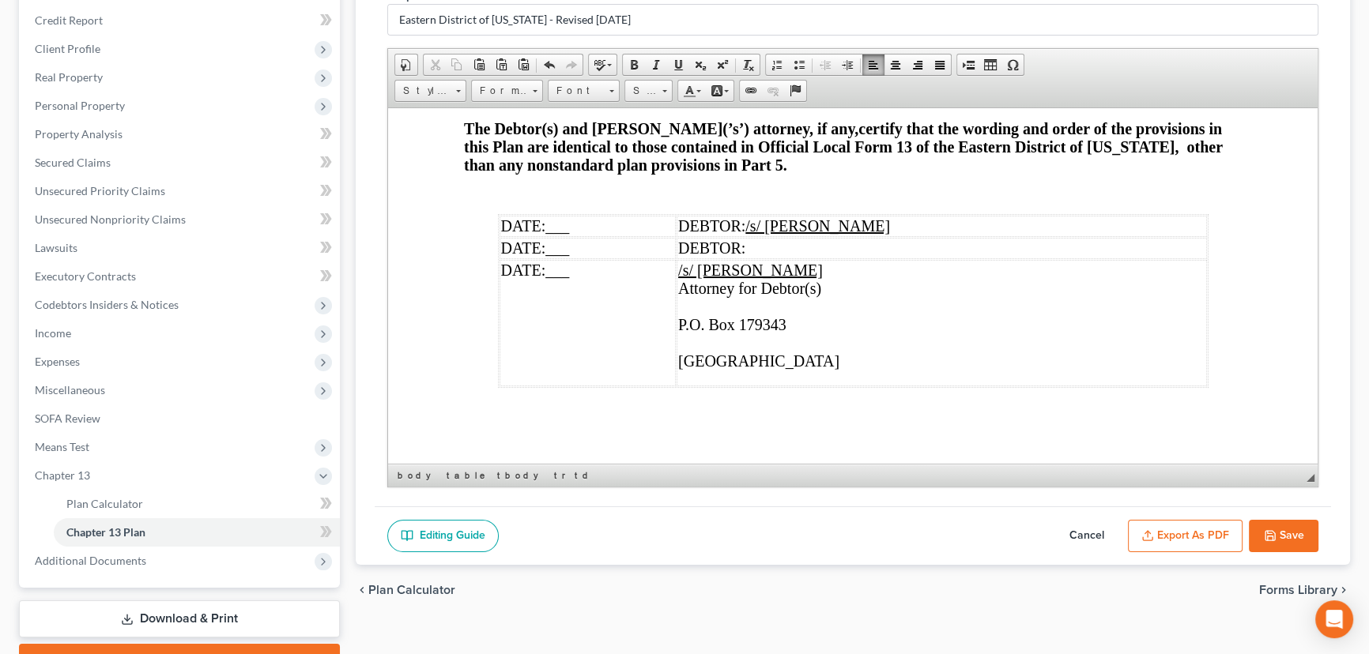
scroll to position [5651, 0]
drag, startPoint x: 560, startPoint y: 222, endPoint x: 542, endPoint y: 225, distance: 18.4
click at [542, 225] on td "DATE: ___" at bounding box center [587, 225] width 177 height 21
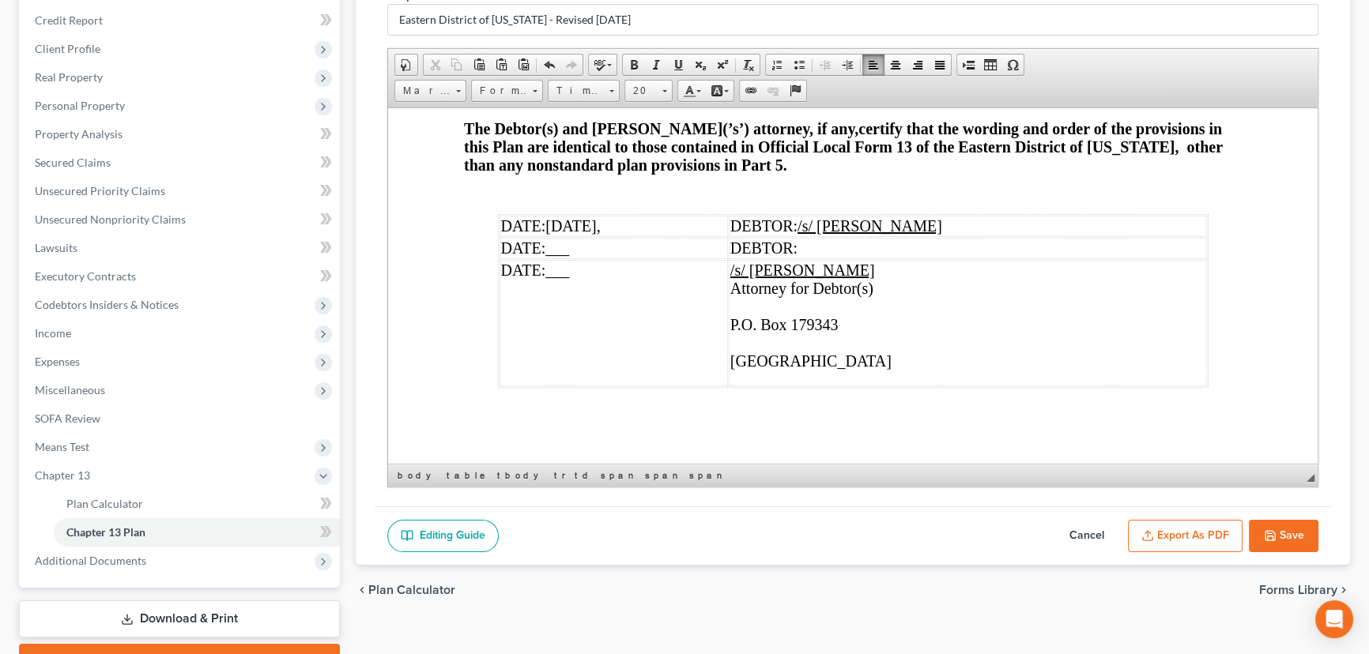
click at [668, 221] on td "DATE: [DATE]," at bounding box center [613, 225] width 228 height 21
click at [625, 275] on td "DATE: ___" at bounding box center [610, 322] width 223 height 126
click at [886, 298] on td "/s/ [PERSON_NAME] Attorney for Debtor(s) P.O. Box 179343 ​ [GEOGRAPHIC_DATA]" at bounding box center [968, 322] width 478 height 126
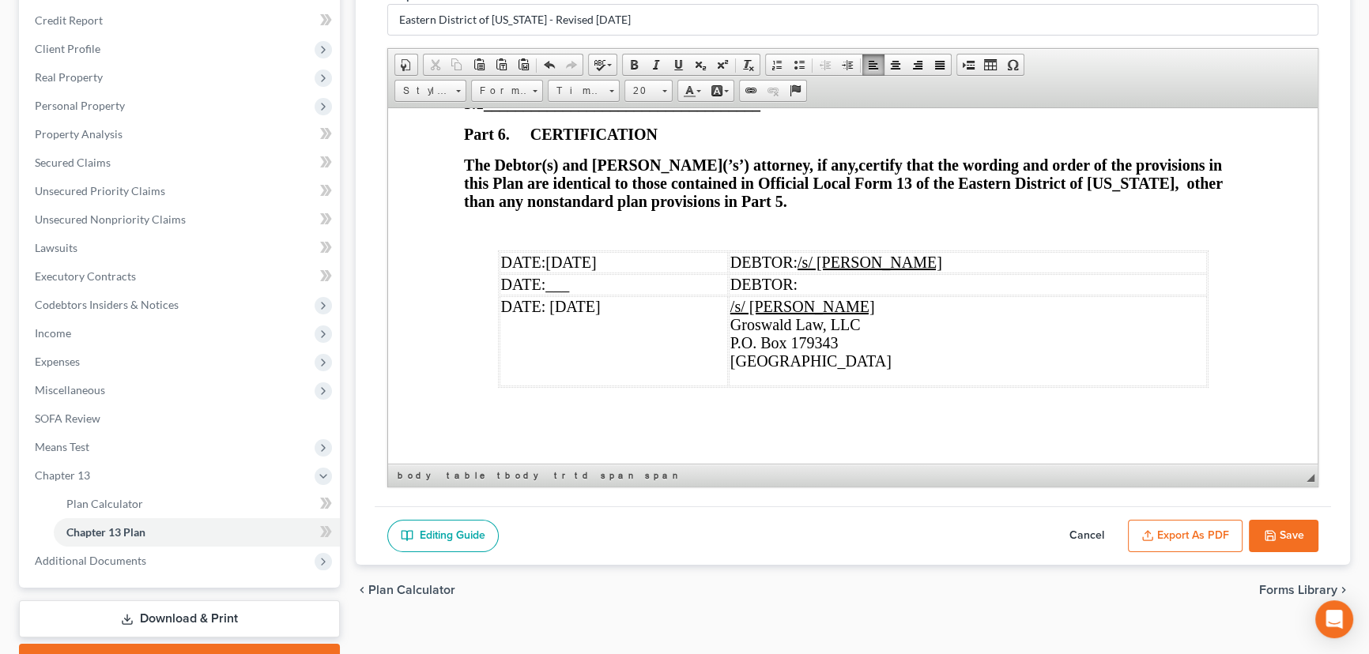
scroll to position [5614, 0]
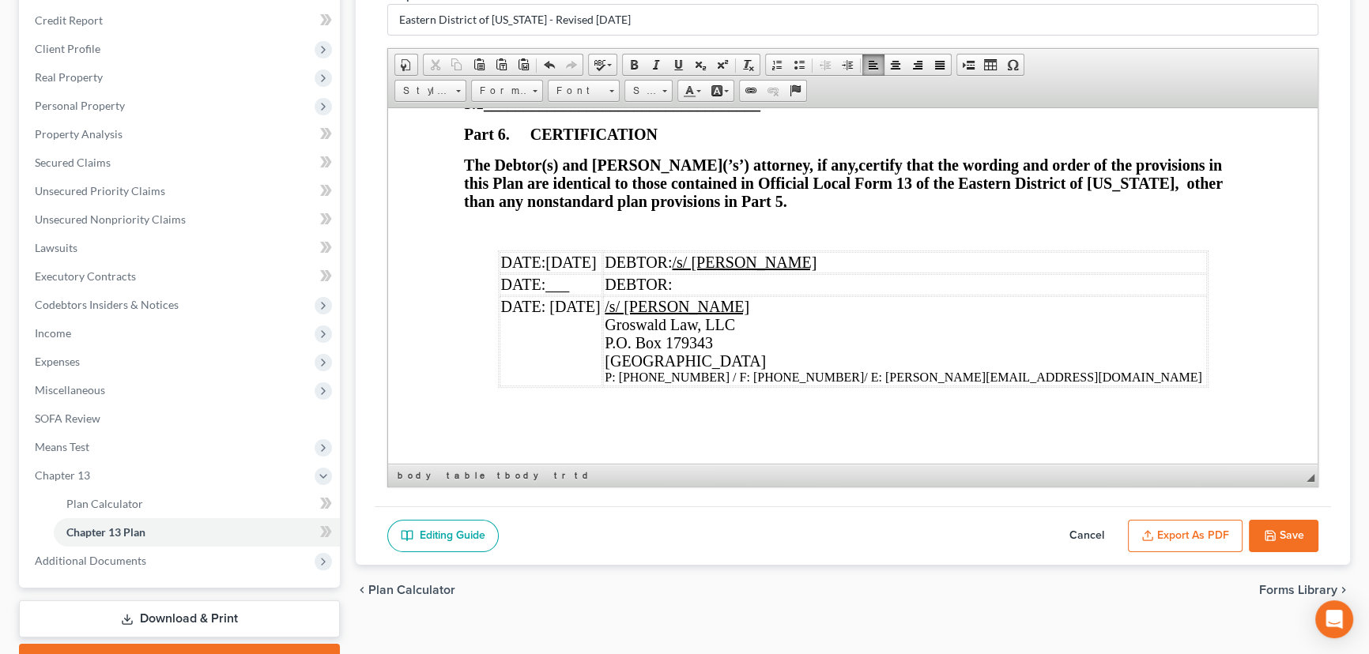
drag, startPoint x: 910, startPoint y: 307, endPoint x: 902, endPoint y: 293, distance: 15.6
click at [910, 307] on td "/s/ [PERSON_NAME] Groswald Law, LLC P.O. [GEOGRAPHIC_DATA] P: [PHONE_NUMBER] / …" at bounding box center [904, 341] width 603 height 90
drag, startPoint x: 675, startPoint y: 61, endPoint x: 661, endPoint y: 73, distance: 18.4
click at [675, 61] on span at bounding box center [678, 64] width 13 height 13
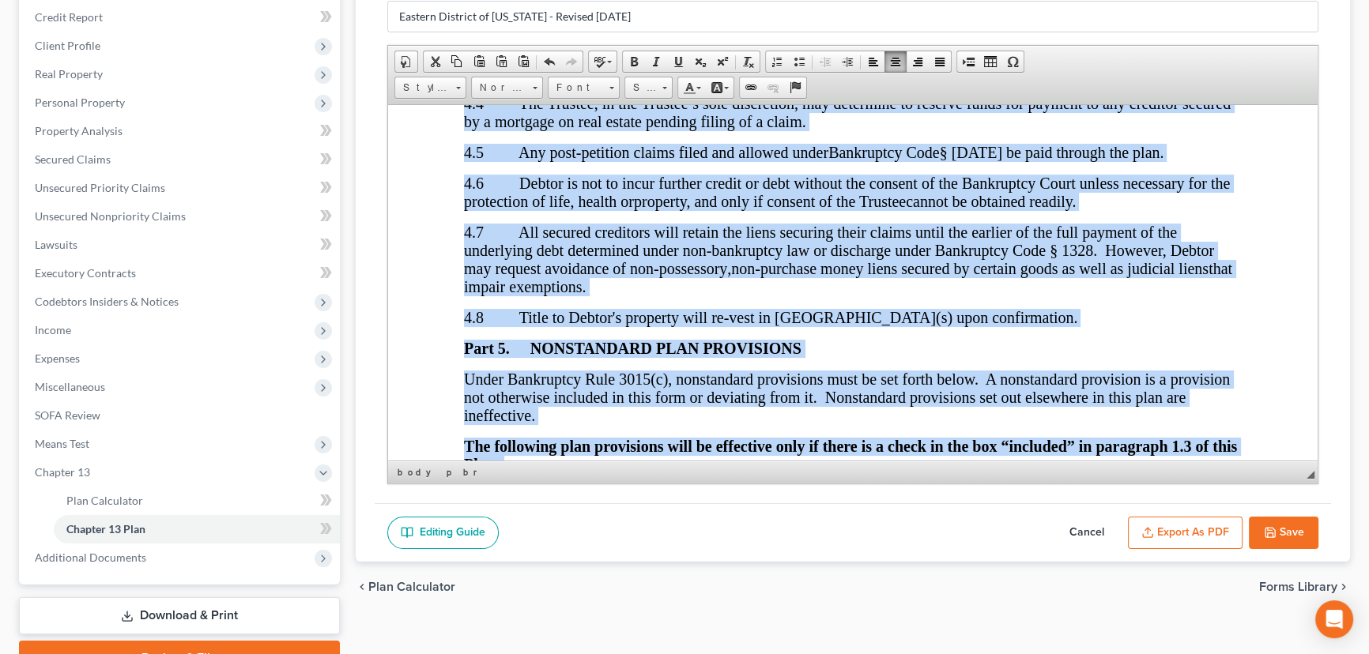
scroll to position [0, 0]
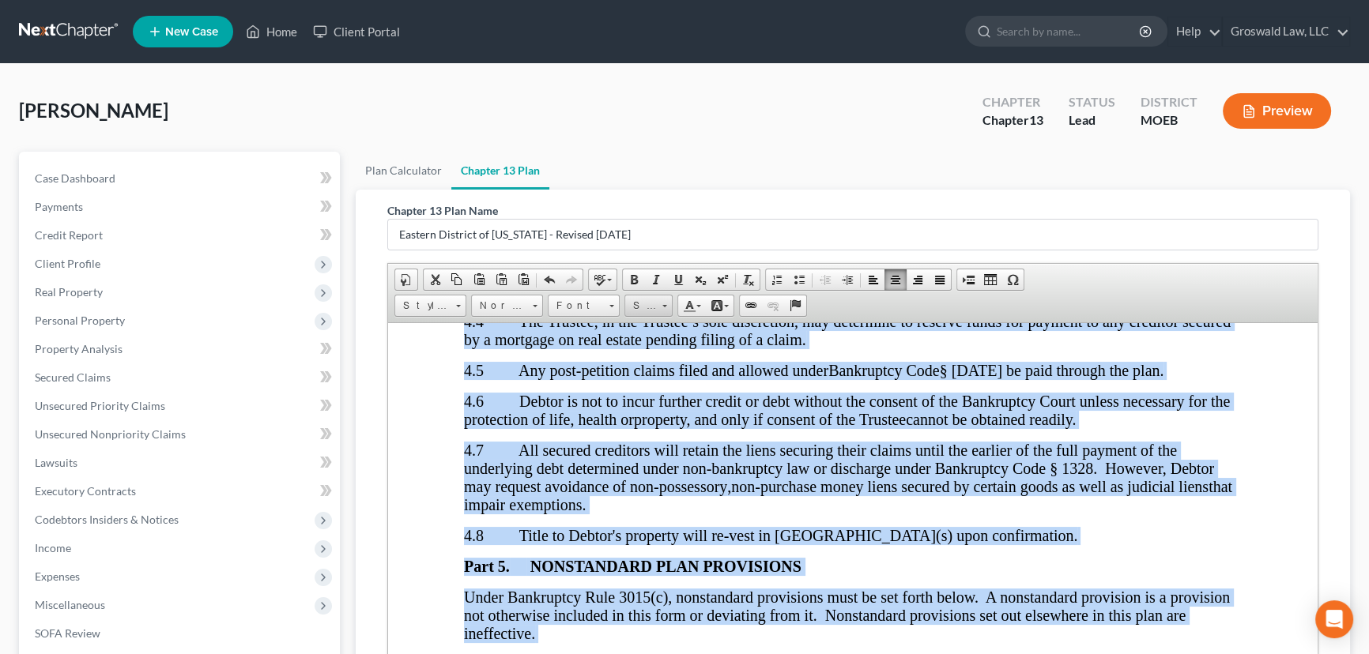
click at [642, 300] on span "Size" at bounding box center [641, 306] width 32 height 21
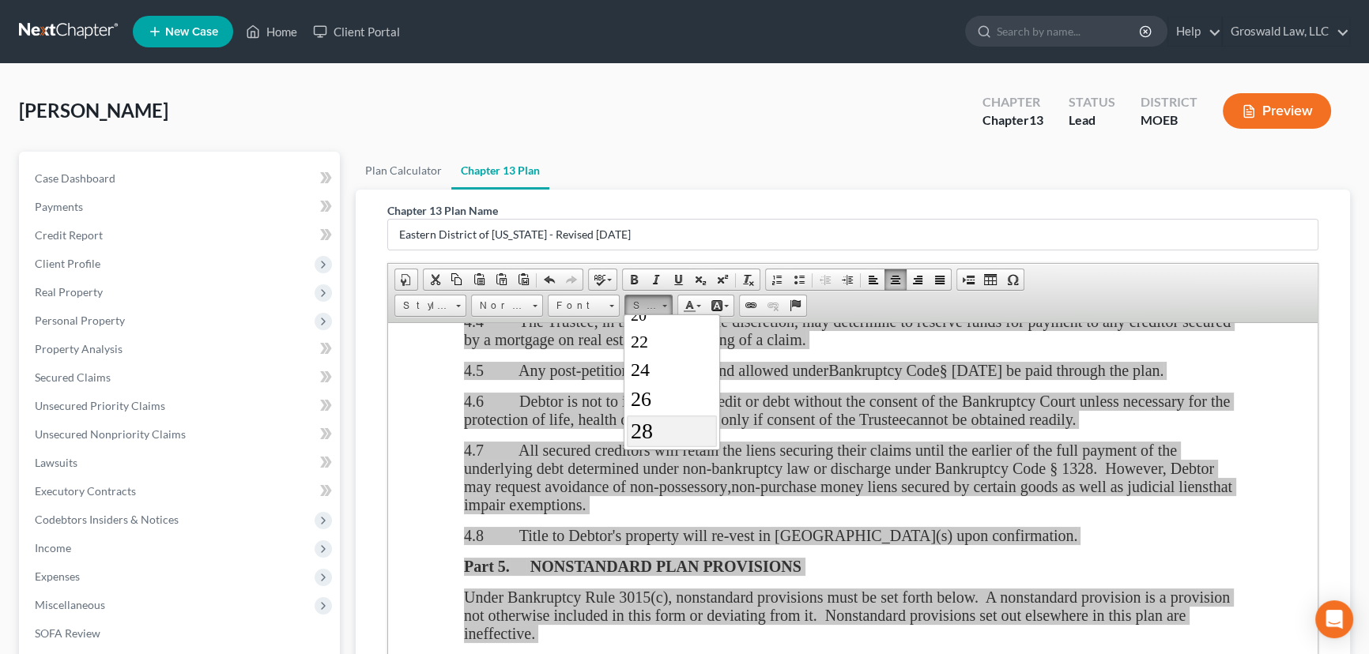
scroll to position [232, 0]
click at [649, 375] on span "26" at bounding box center [641, 370] width 21 height 23
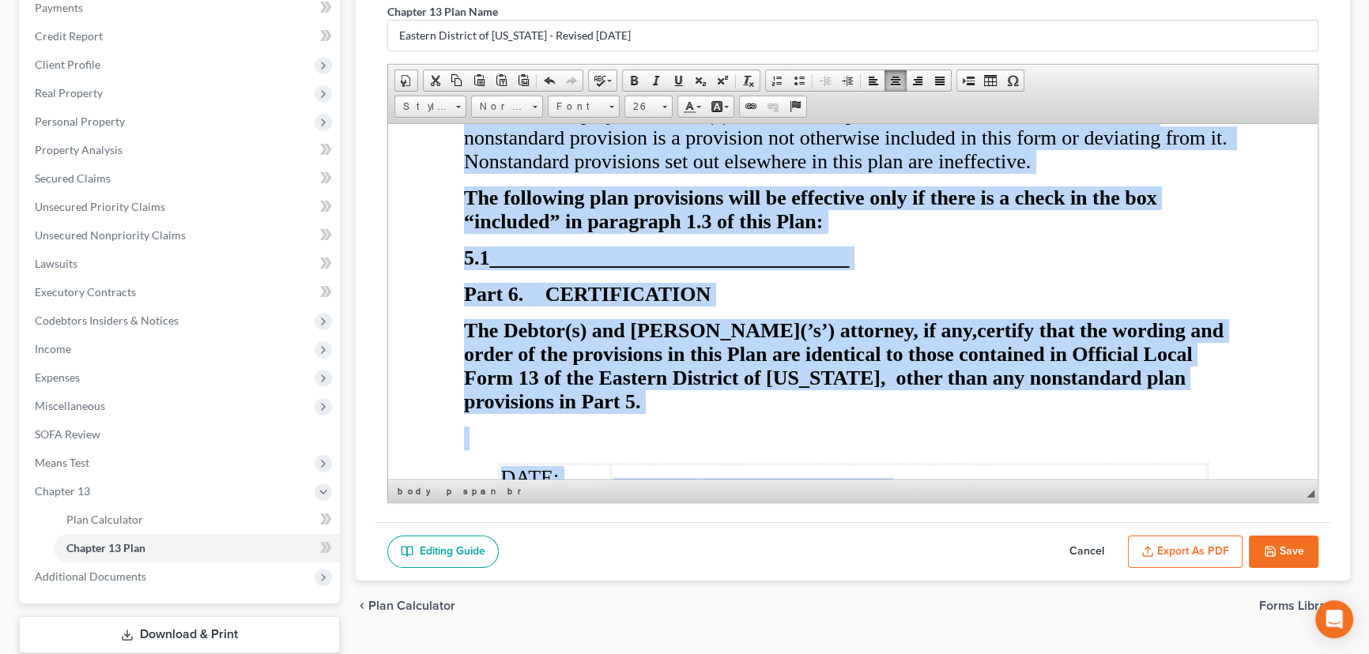
scroll to position [297, 0]
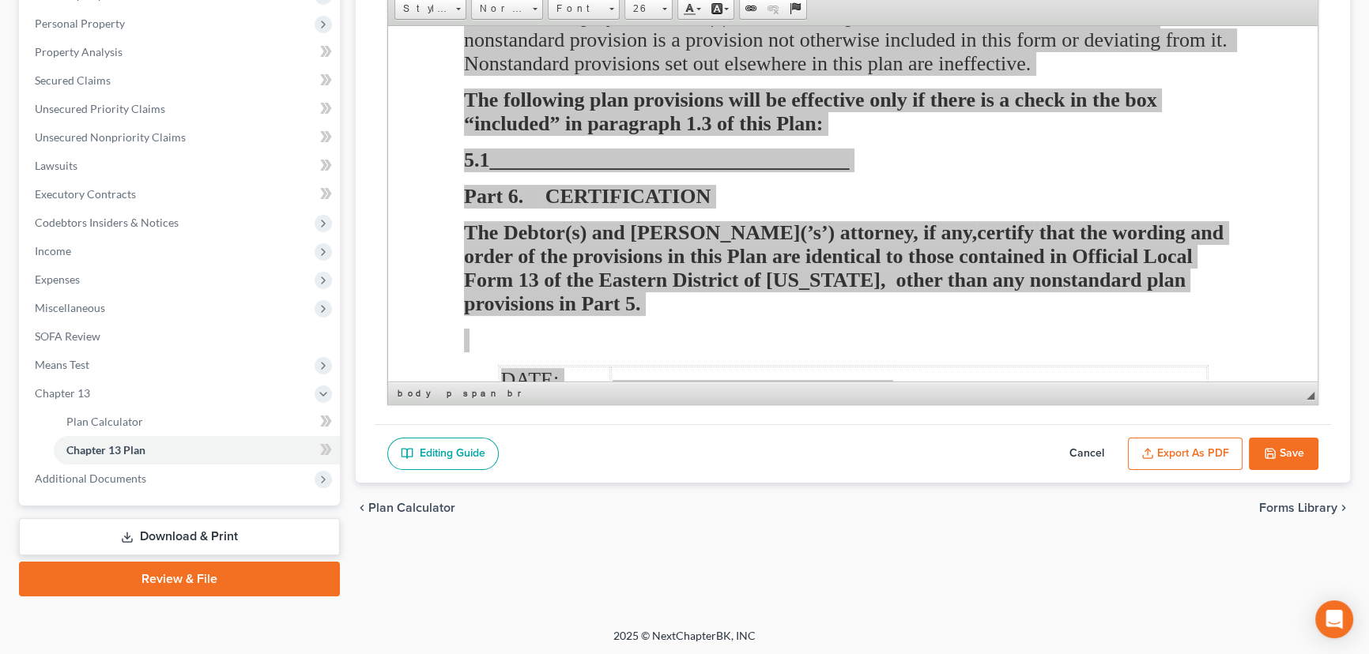
click at [1184, 453] on button "Export as PDF" at bounding box center [1185, 454] width 115 height 33
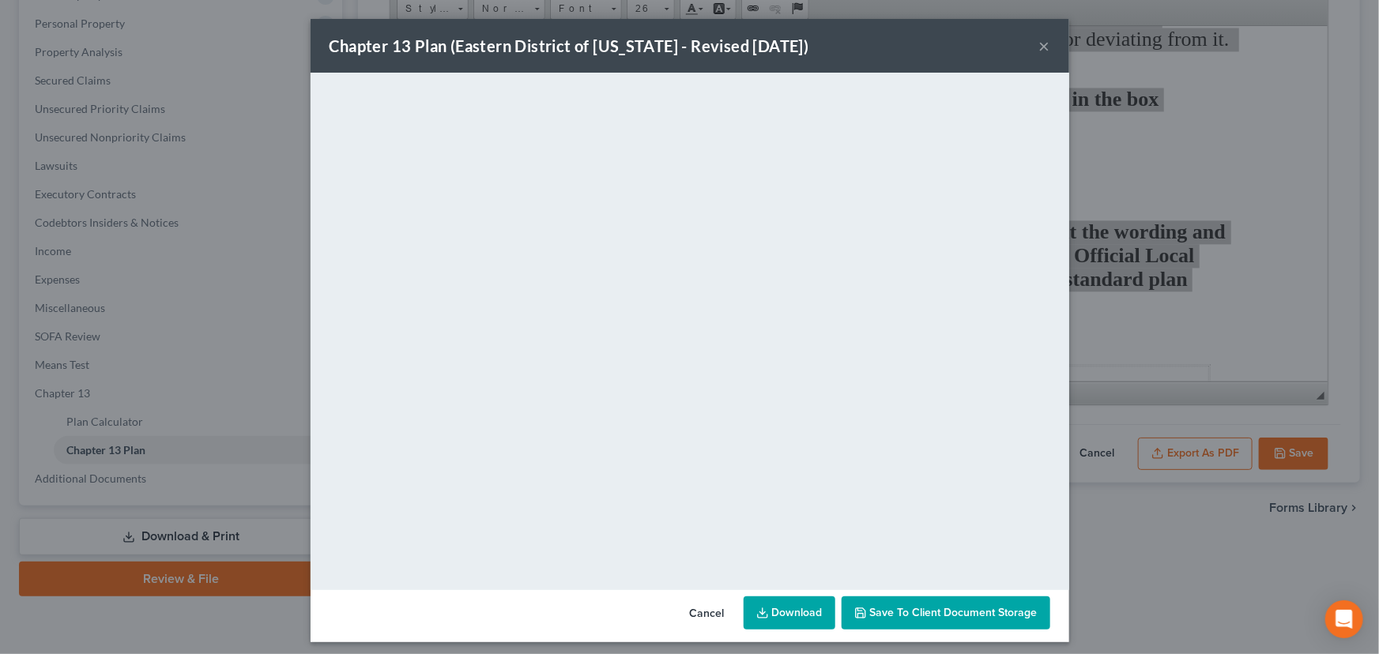
click at [916, 606] on span "Save to Client Document Storage" at bounding box center [954, 612] width 168 height 13
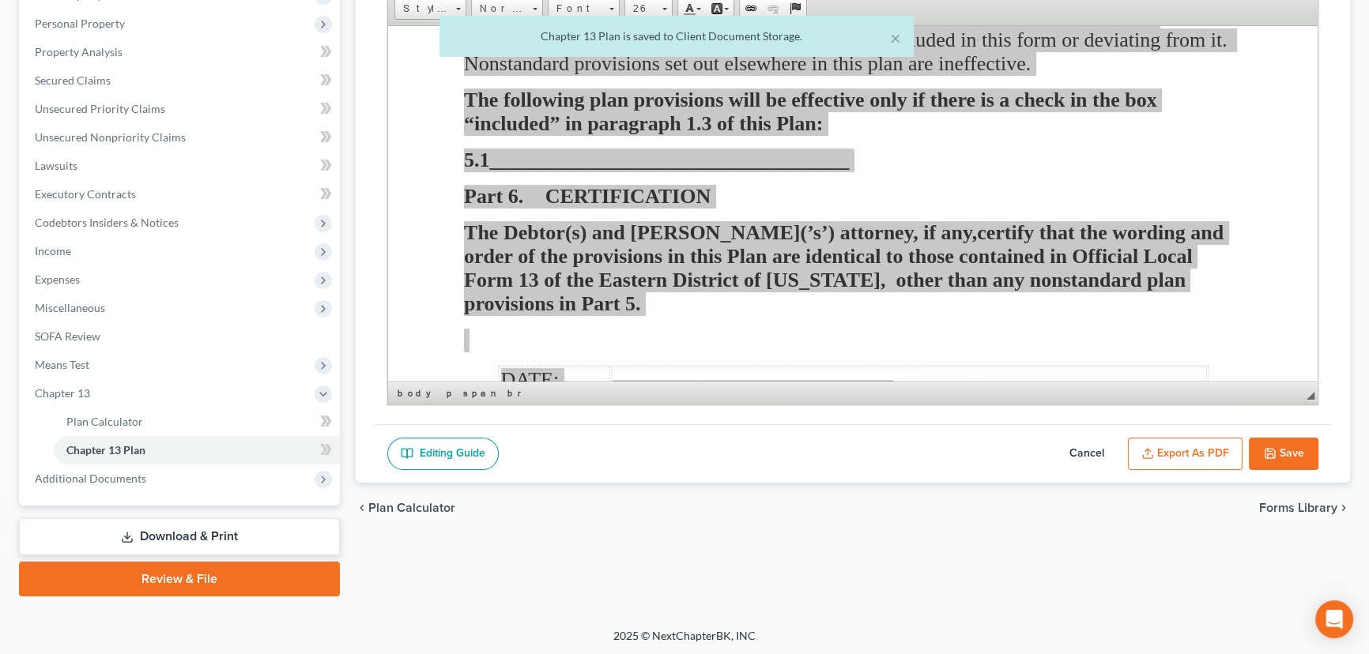
click at [1280, 450] on button "Save" at bounding box center [1284, 454] width 70 height 33
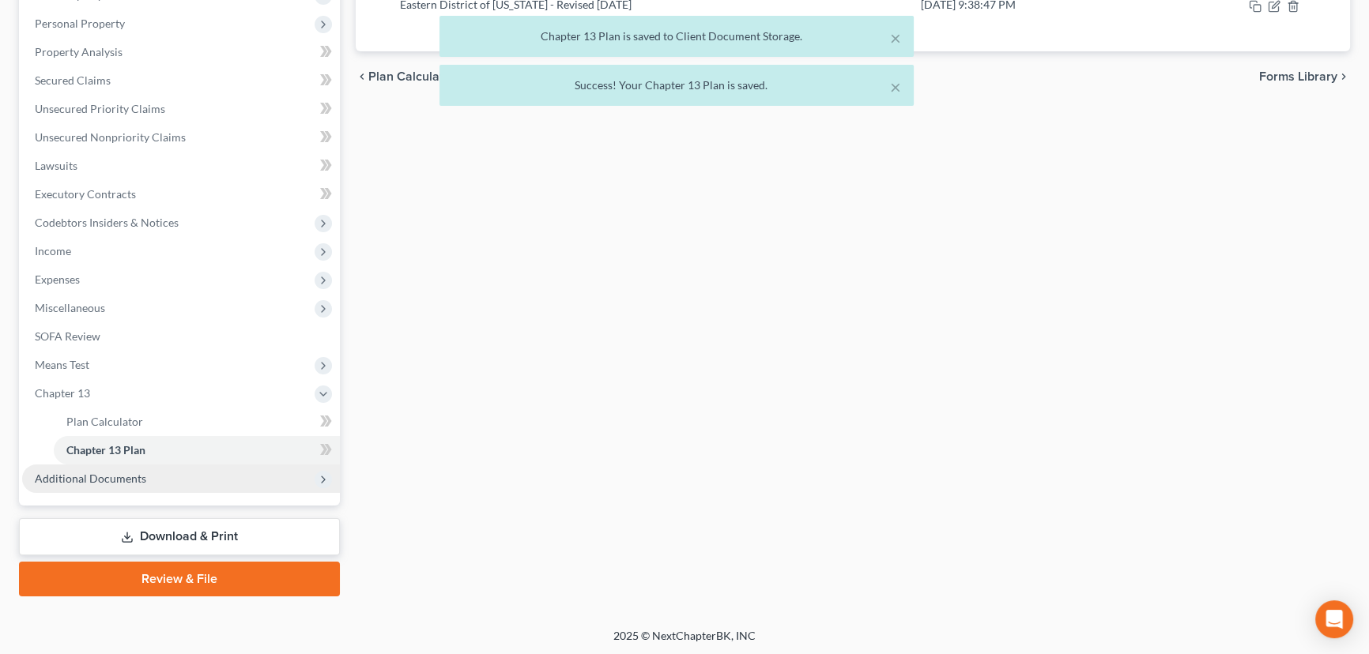
click at [153, 481] on span "Additional Documents" at bounding box center [181, 479] width 318 height 28
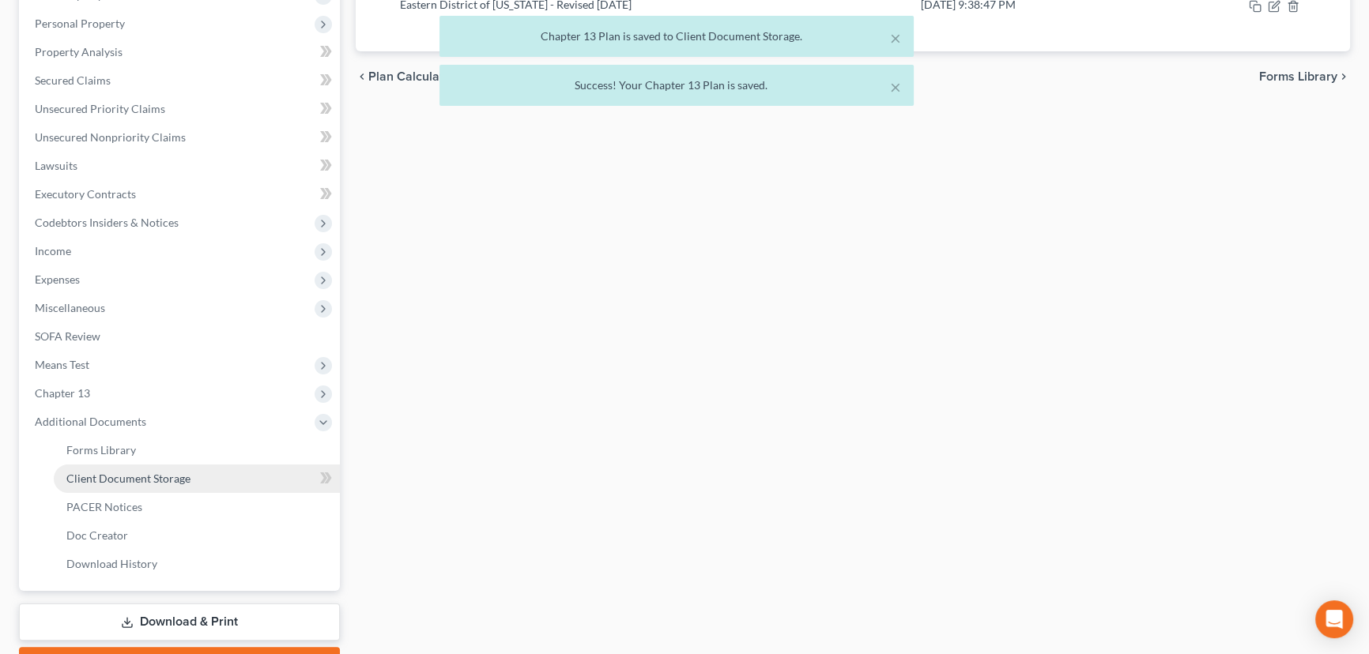
click at [178, 482] on span "Client Document Storage" at bounding box center [128, 478] width 124 height 13
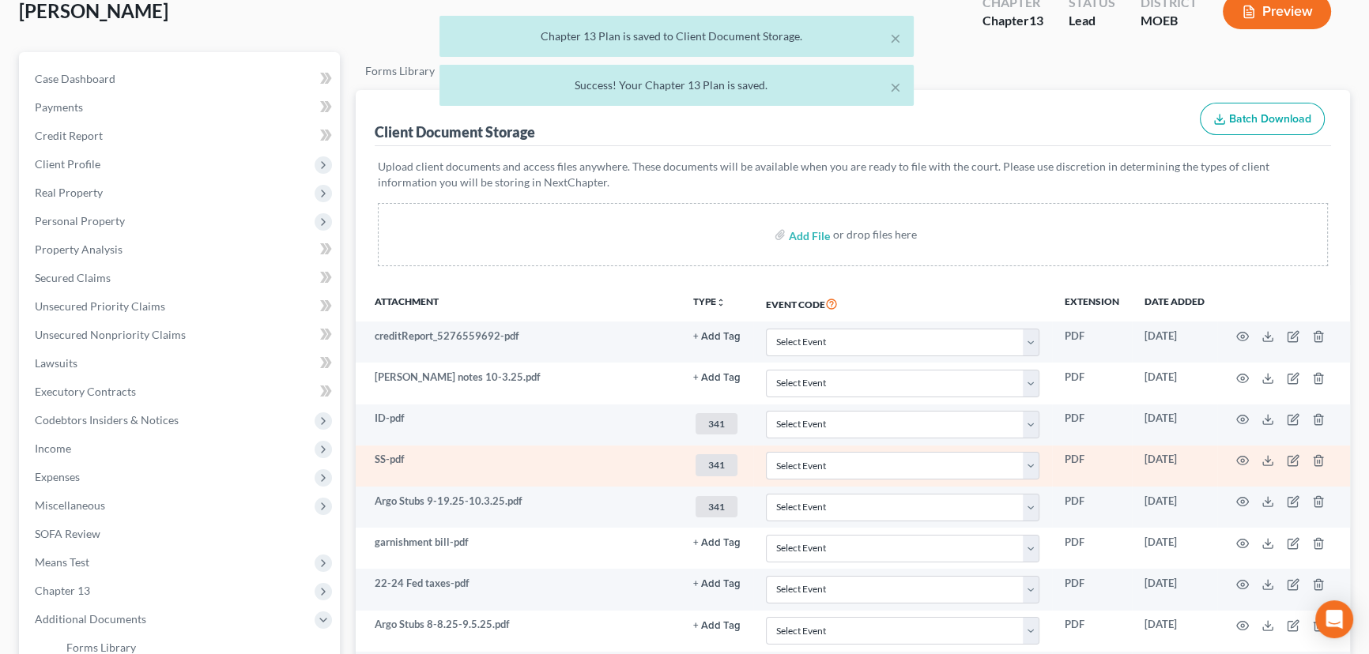
scroll to position [95, 0]
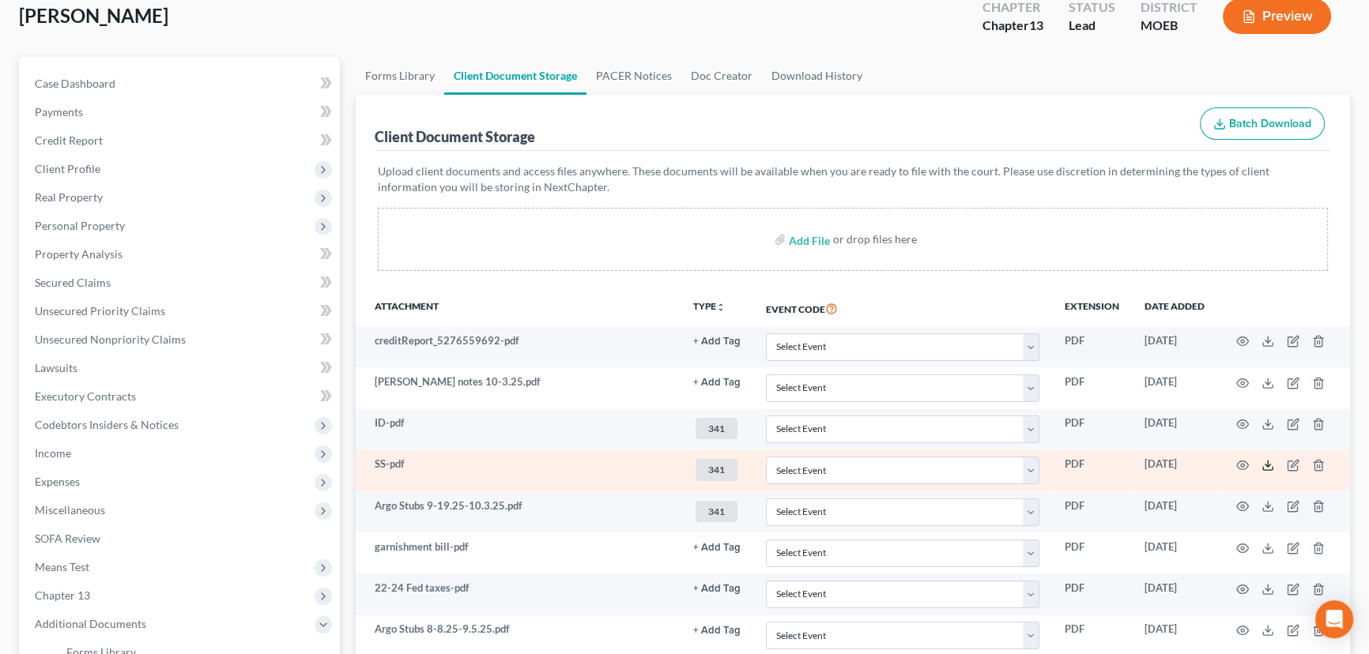
click at [1264, 460] on icon at bounding box center [1267, 465] width 13 height 13
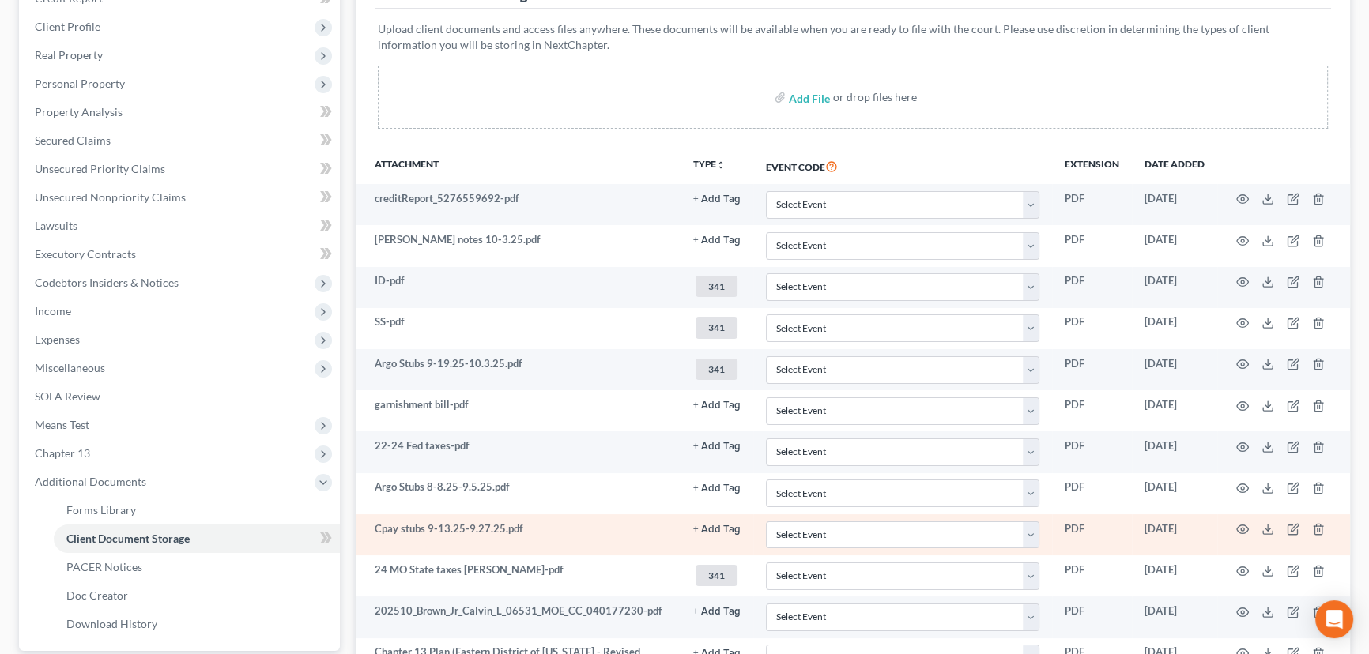
scroll to position [382, 0]
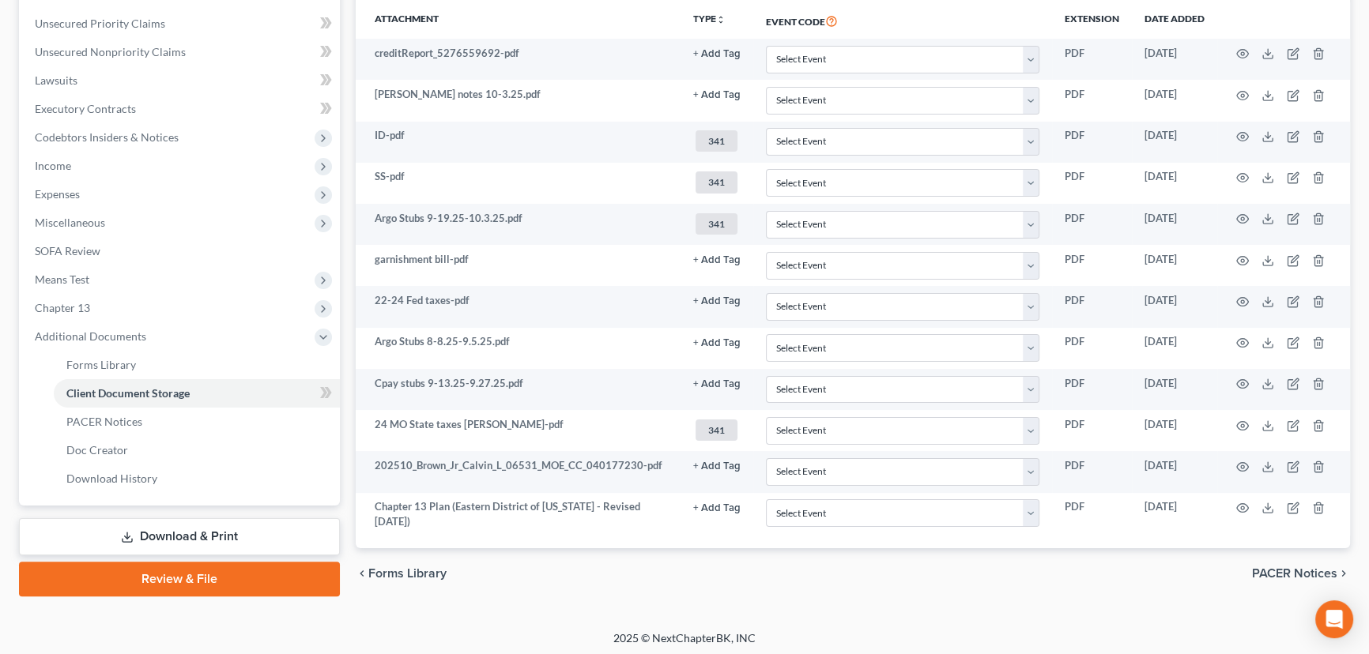
click at [209, 533] on link "Download & Print" at bounding box center [179, 536] width 321 height 37
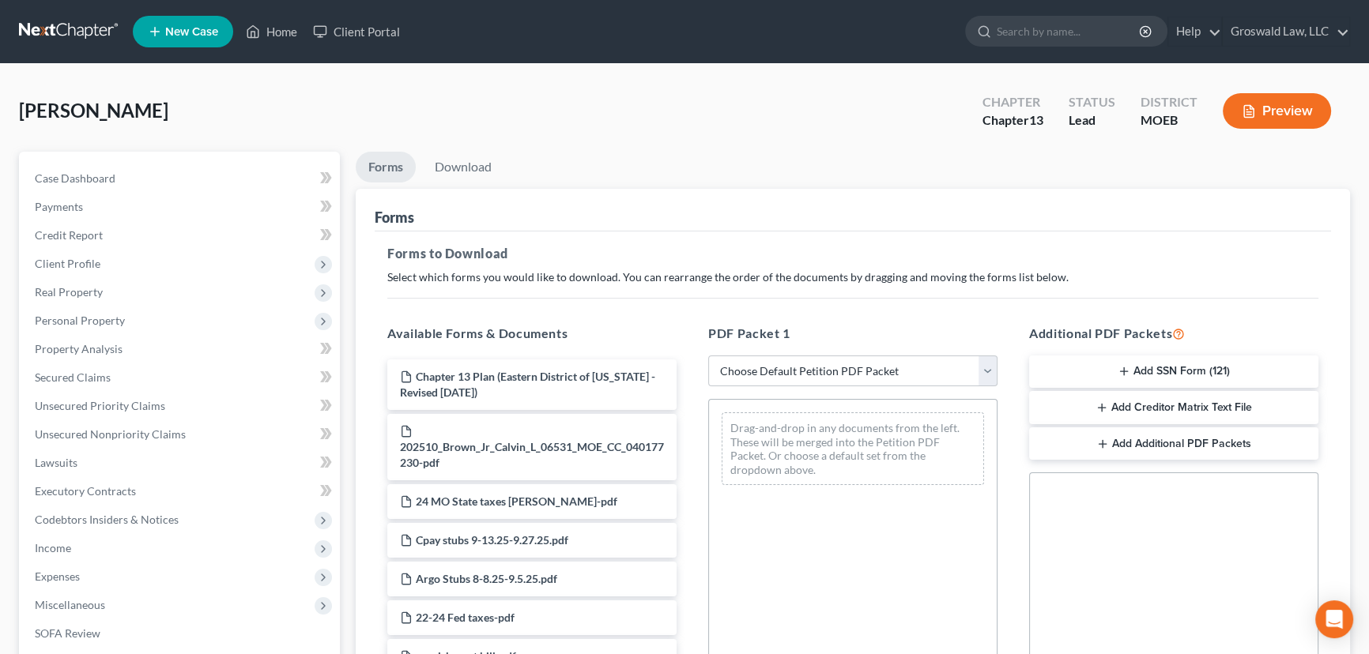
click at [1140, 364] on button "Add SSN Form (121)" at bounding box center [1173, 372] width 289 height 33
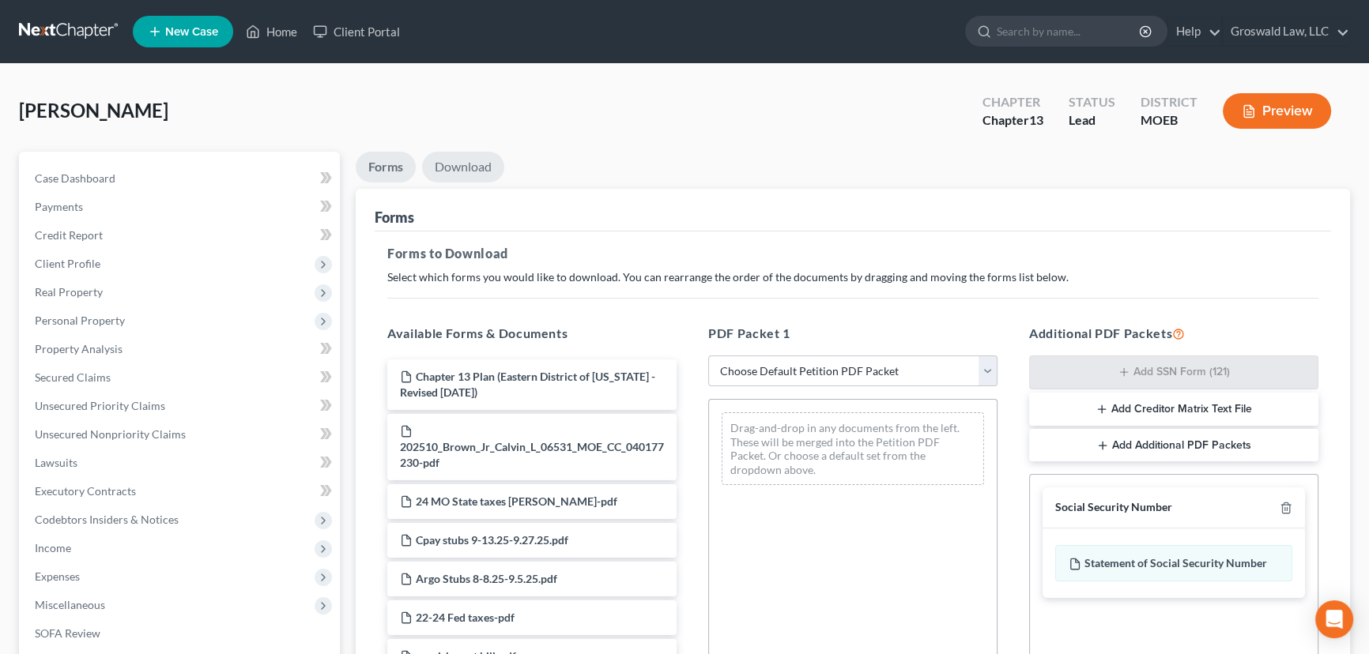
click at [465, 163] on link "Download" at bounding box center [463, 167] width 82 height 31
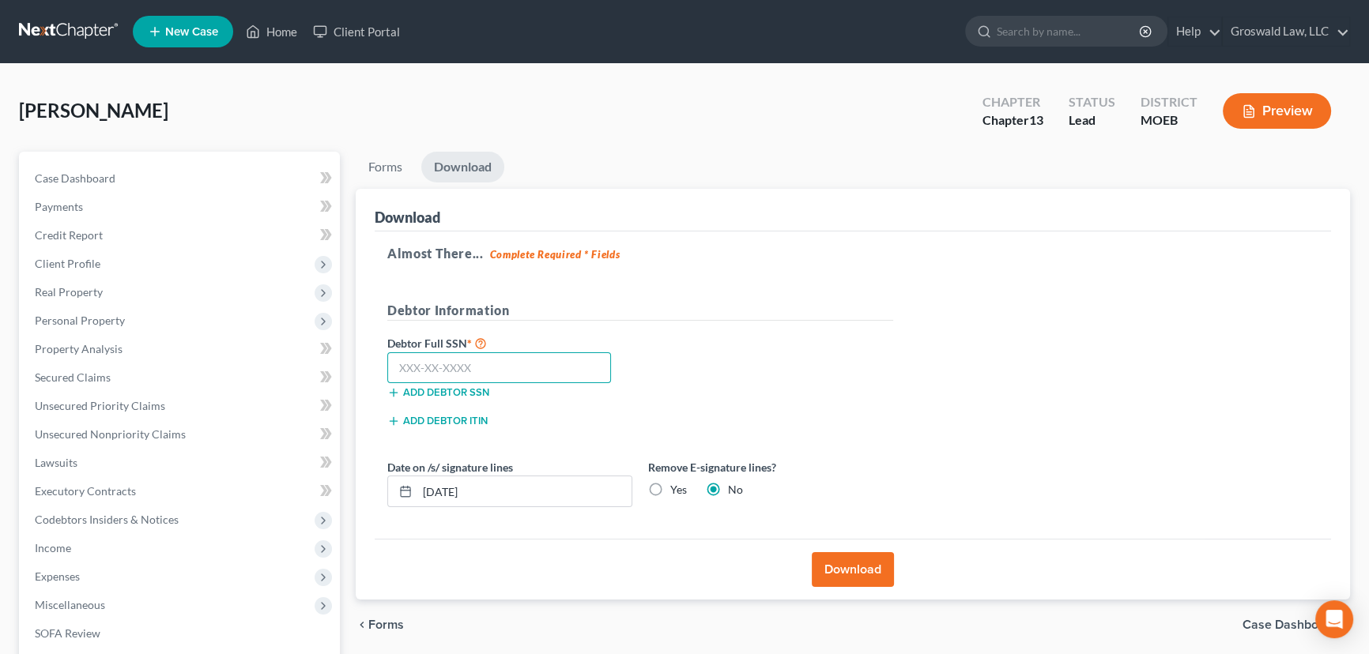
click at [499, 369] on input "text" at bounding box center [499, 368] width 224 height 32
type input "500-84-9366"
click at [861, 563] on button "Download" at bounding box center [853, 569] width 82 height 35
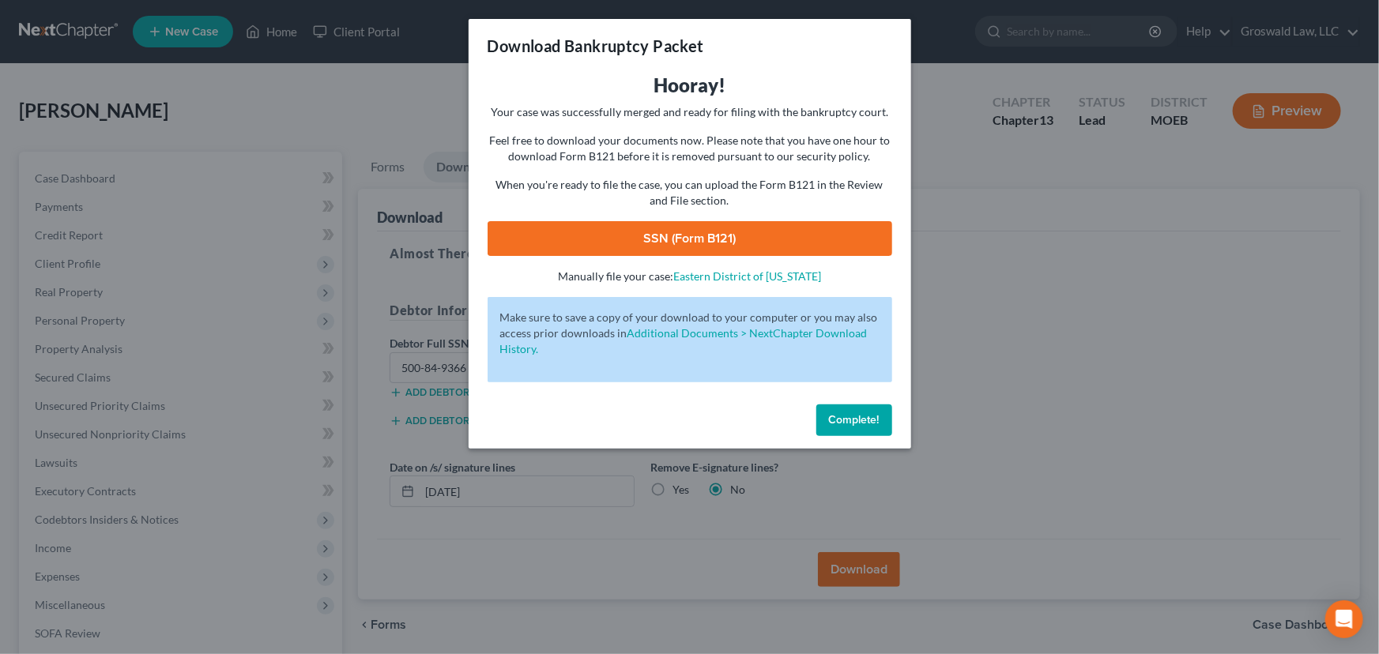
click at [754, 245] on link "SSN (Form B121)" at bounding box center [690, 238] width 405 height 35
click at [996, 461] on div "Download Bankruptcy Packet Hooray! Your case was successfully merged and ready …" at bounding box center [689, 327] width 1379 height 654
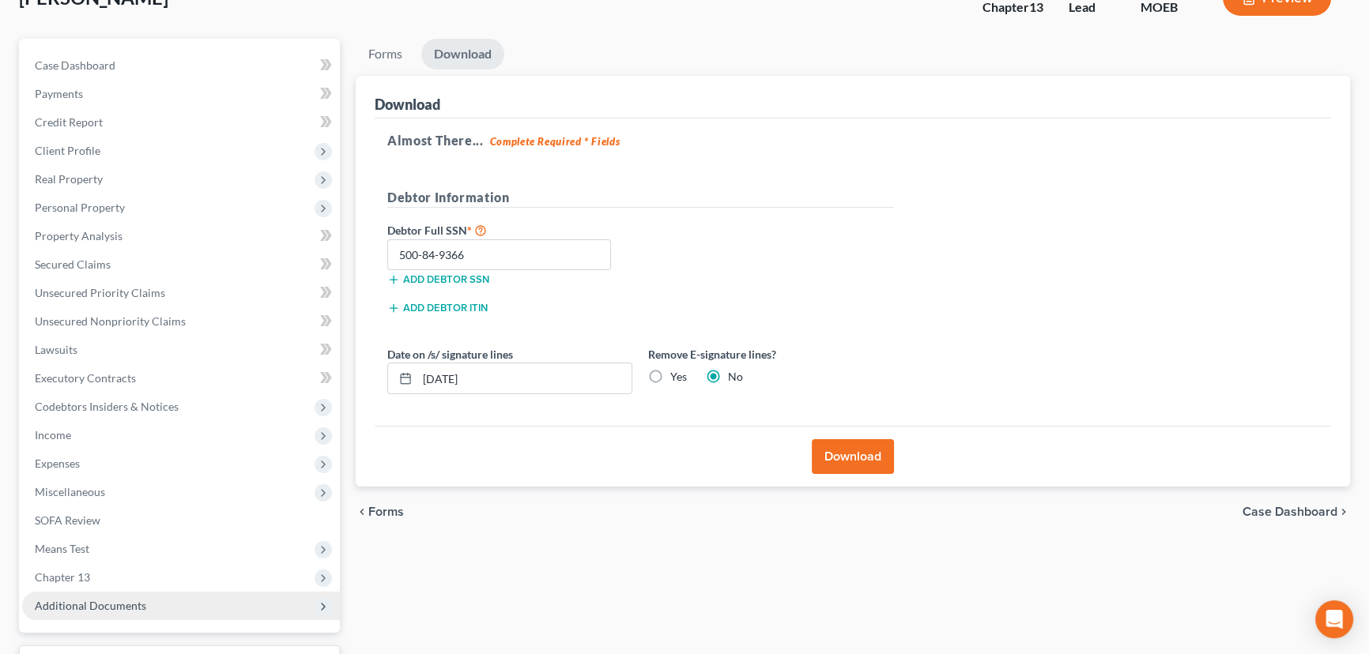
scroll to position [240, 0]
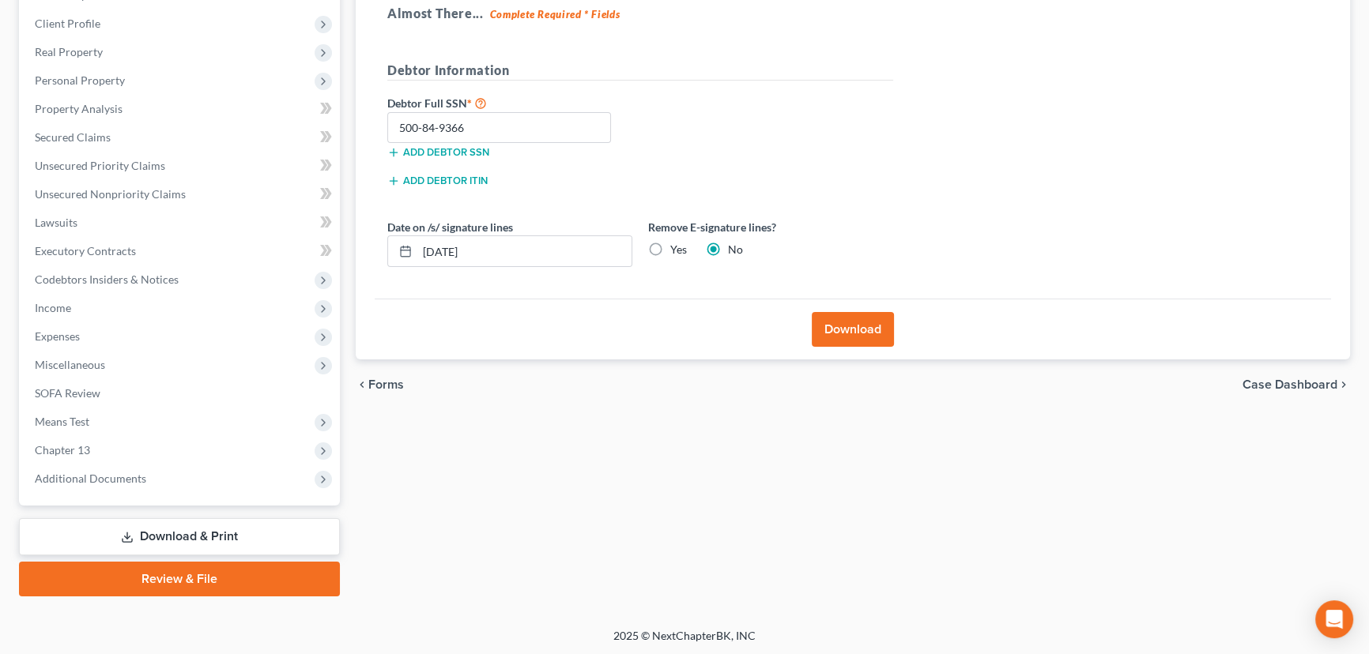
click at [205, 533] on link "Download & Print" at bounding box center [179, 536] width 321 height 37
click at [268, 529] on link "Download & Print" at bounding box center [179, 536] width 321 height 37
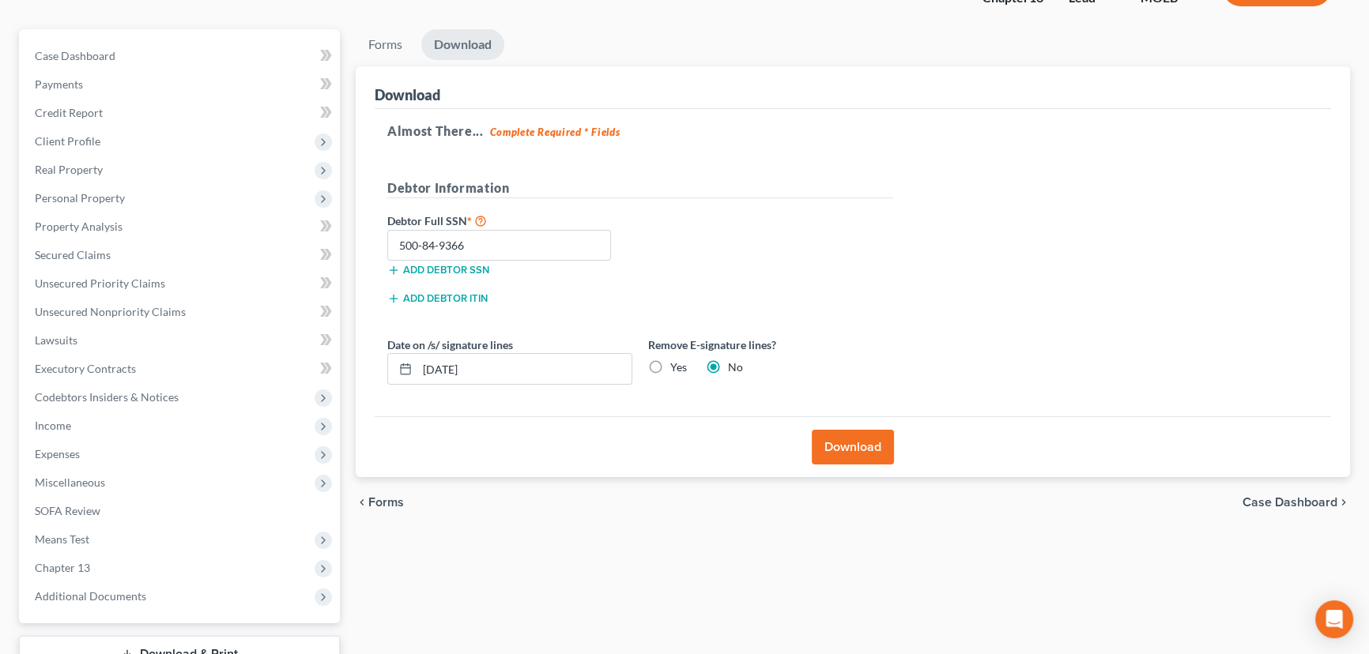
scroll to position [0, 0]
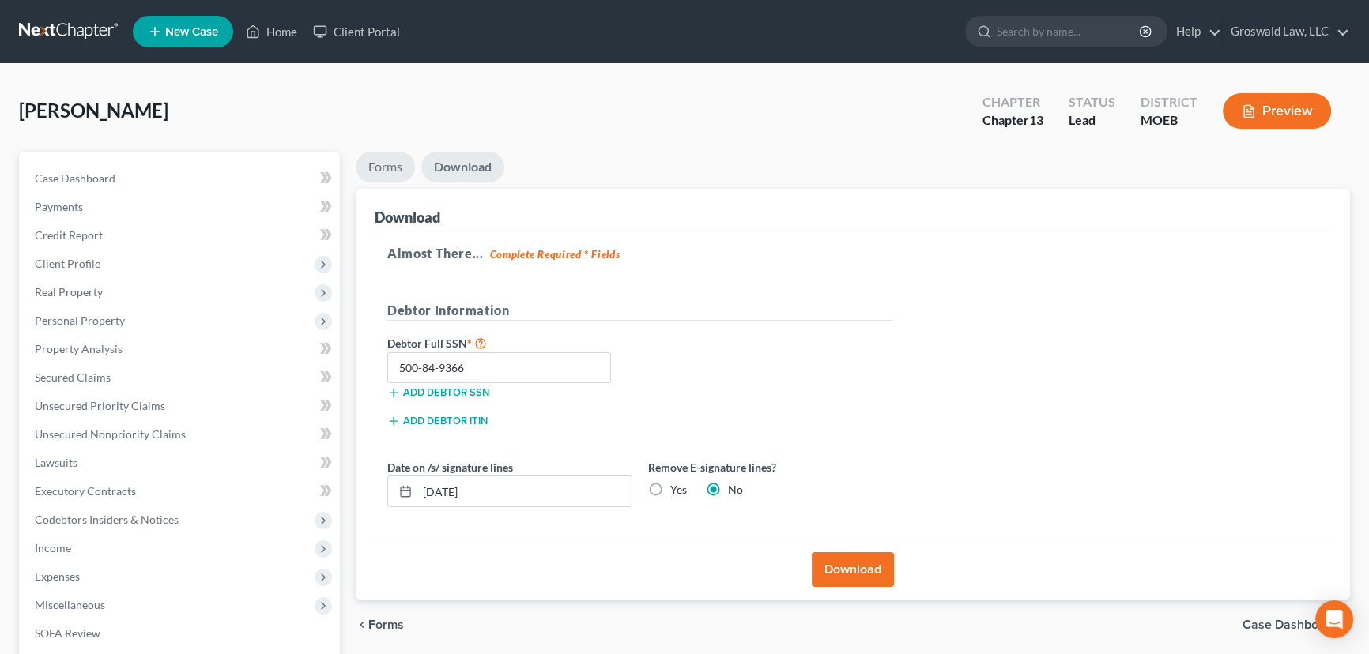
click at [372, 157] on link "Forms" at bounding box center [385, 167] width 59 height 31
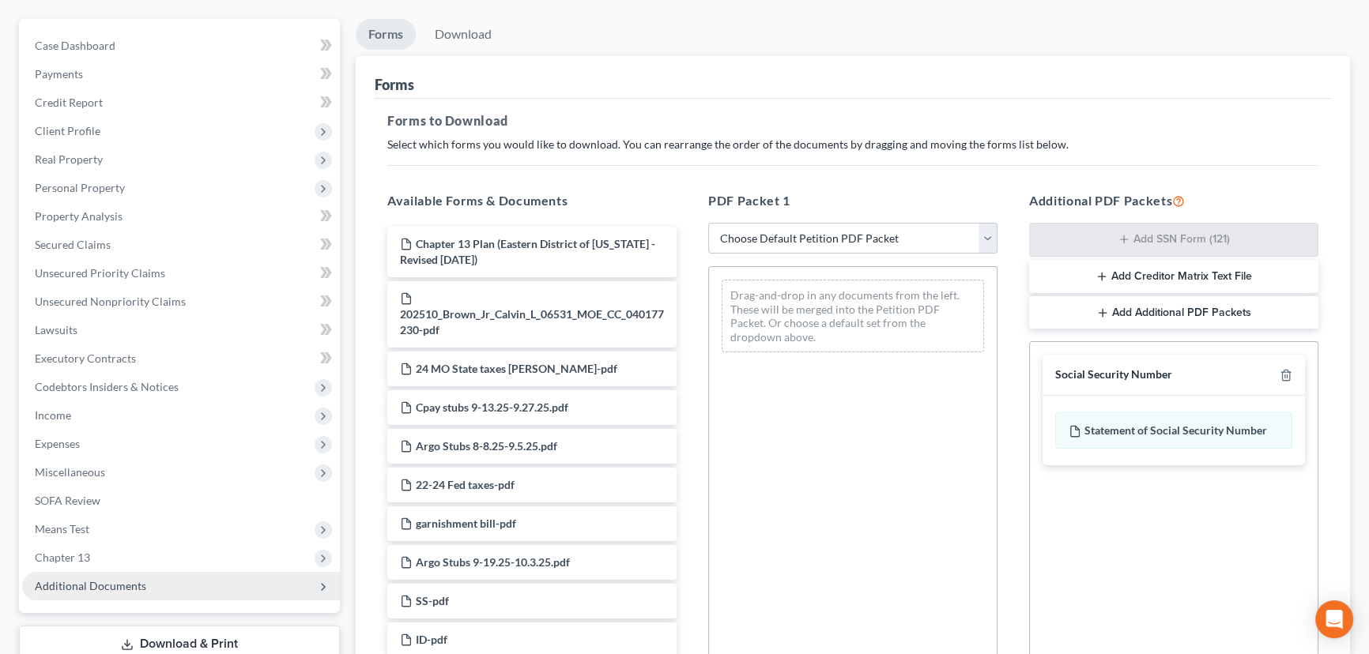
scroll to position [320, 0]
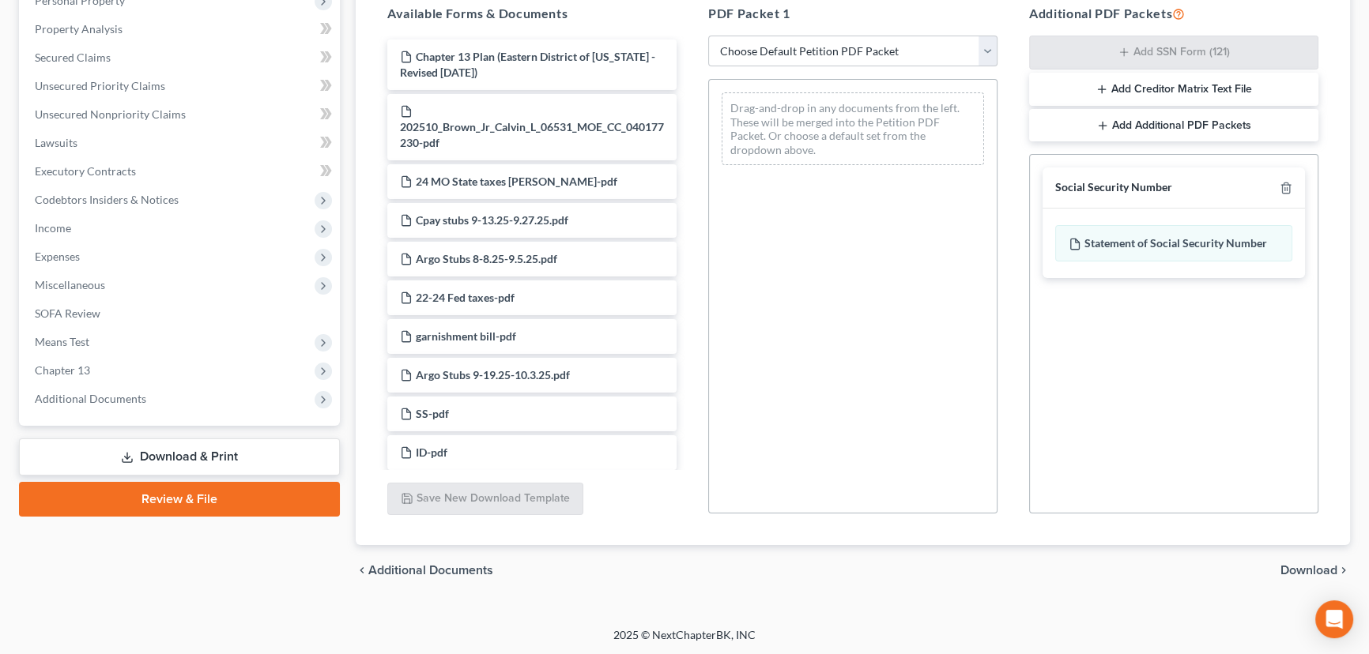
click at [187, 457] on link "Download & Print" at bounding box center [179, 457] width 321 height 37
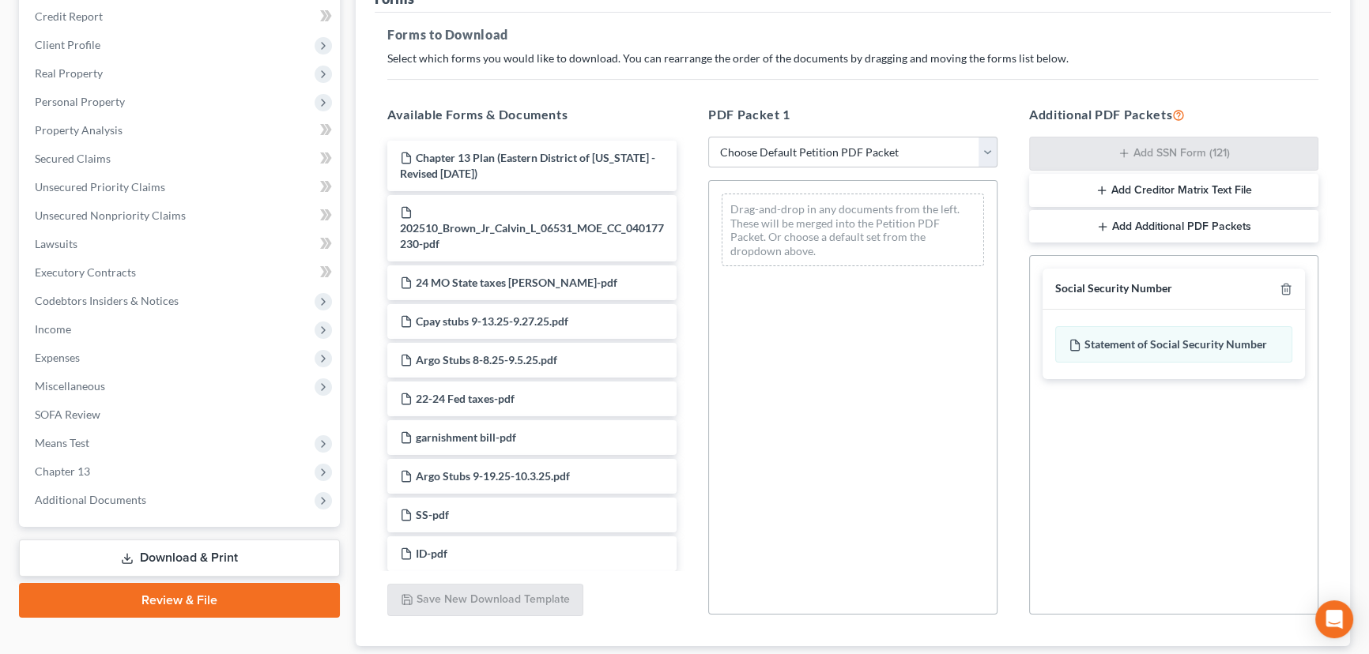
scroll to position [0, 0]
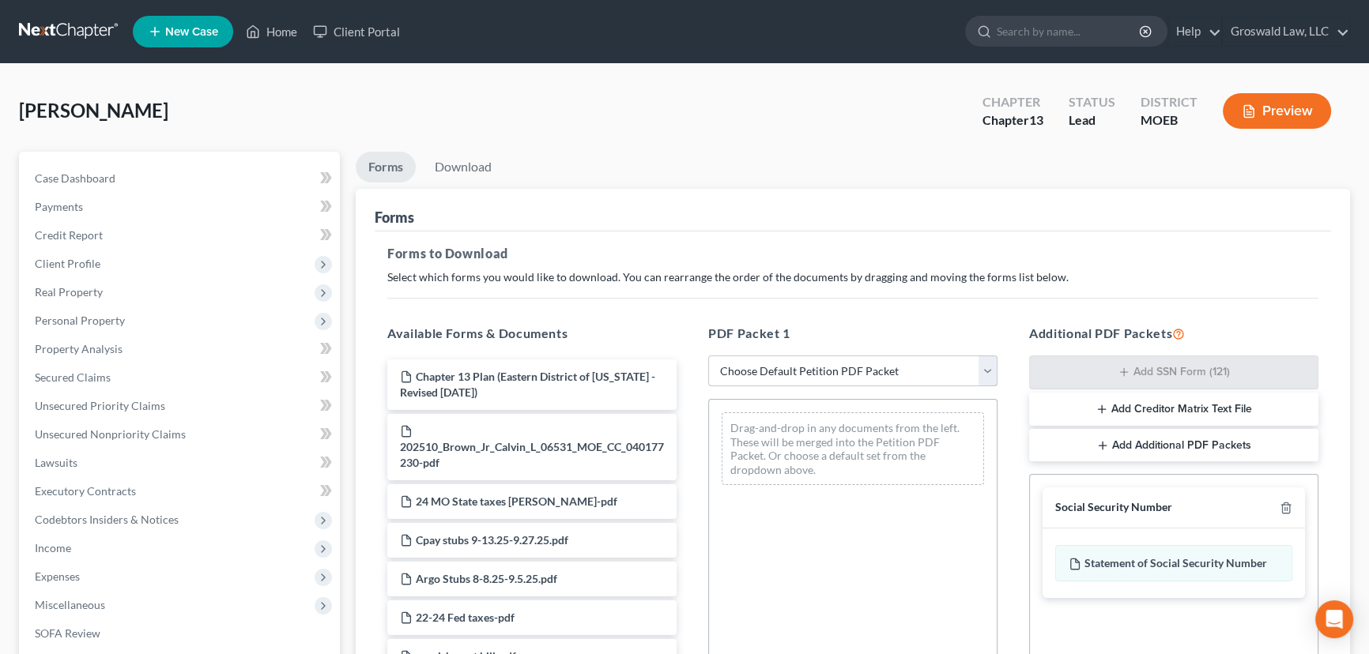
drag, startPoint x: 950, startPoint y: 362, endPoint x: 938, endPoint y: 369, distance: 13.8
click at [950, 362] on select "Choose Default Petition PDF Packet Complete Bankruptcy Petition (all forms and …" at bounding box center [852, 372] width 289 height 32
select select "0"
click at [708, 356] on select "Choose Default Petition PDF Packet Complete Bankruptcy Petition (all forms and …" at bounding box center [852, 372] width 289 height 32
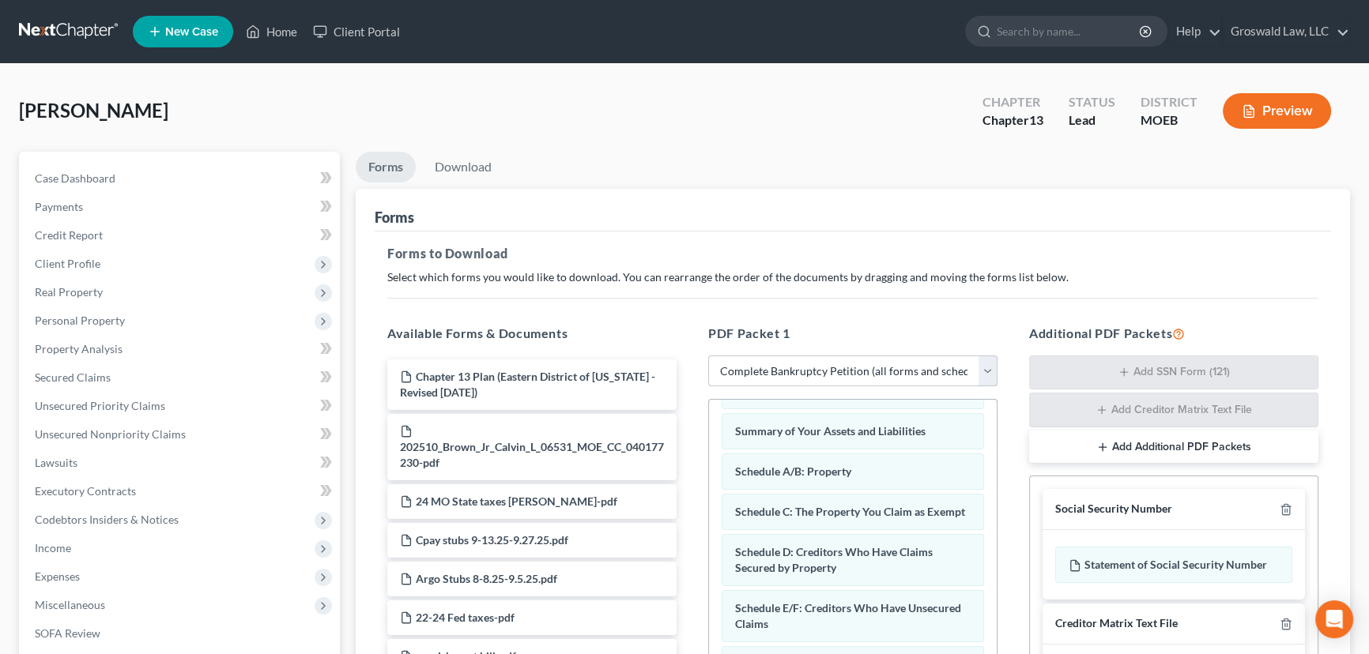
scroll to position [143, 0]
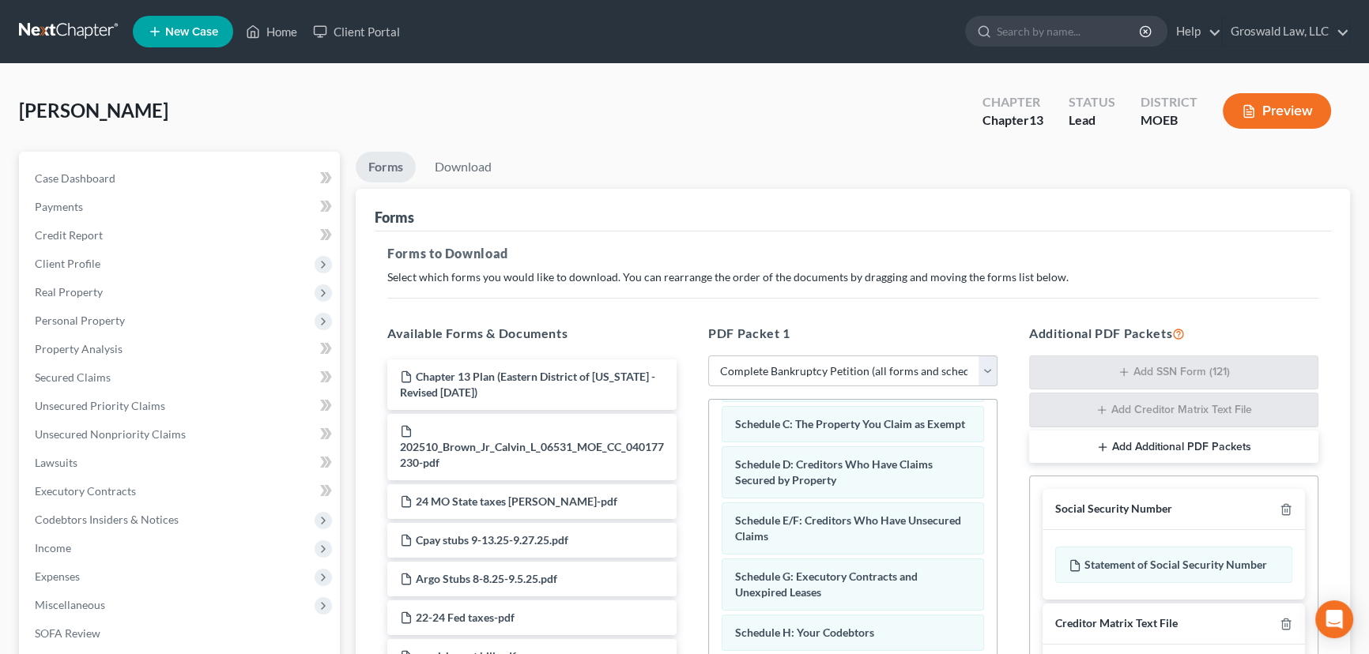
click at [1279, 110] on button "Preview" at bounding box center [1277, 111] width 108 height 36
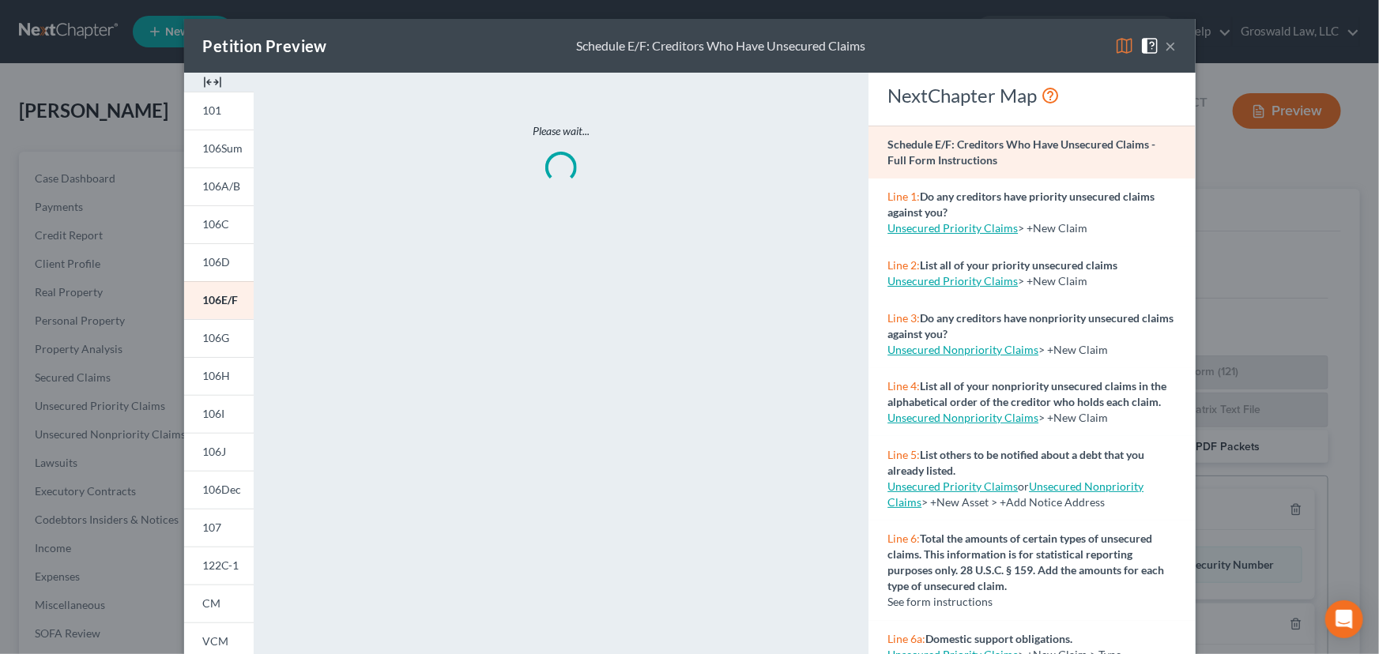
click at [203, 81] on img at bounding box center [212, 82] width 19 height 19
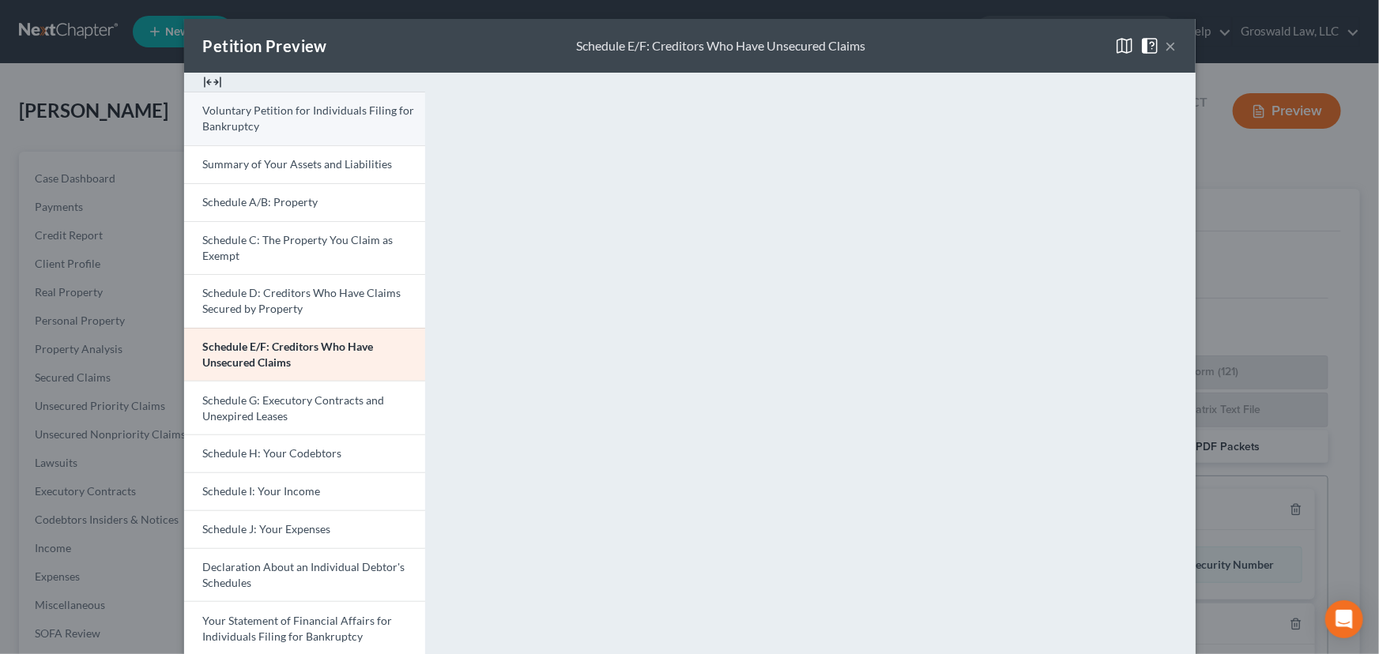
click at [269, 119] on link "Voluntary Petition for Individuals Filing for Bankruptcy" at bounding box center [304, 119] width 241 height 54
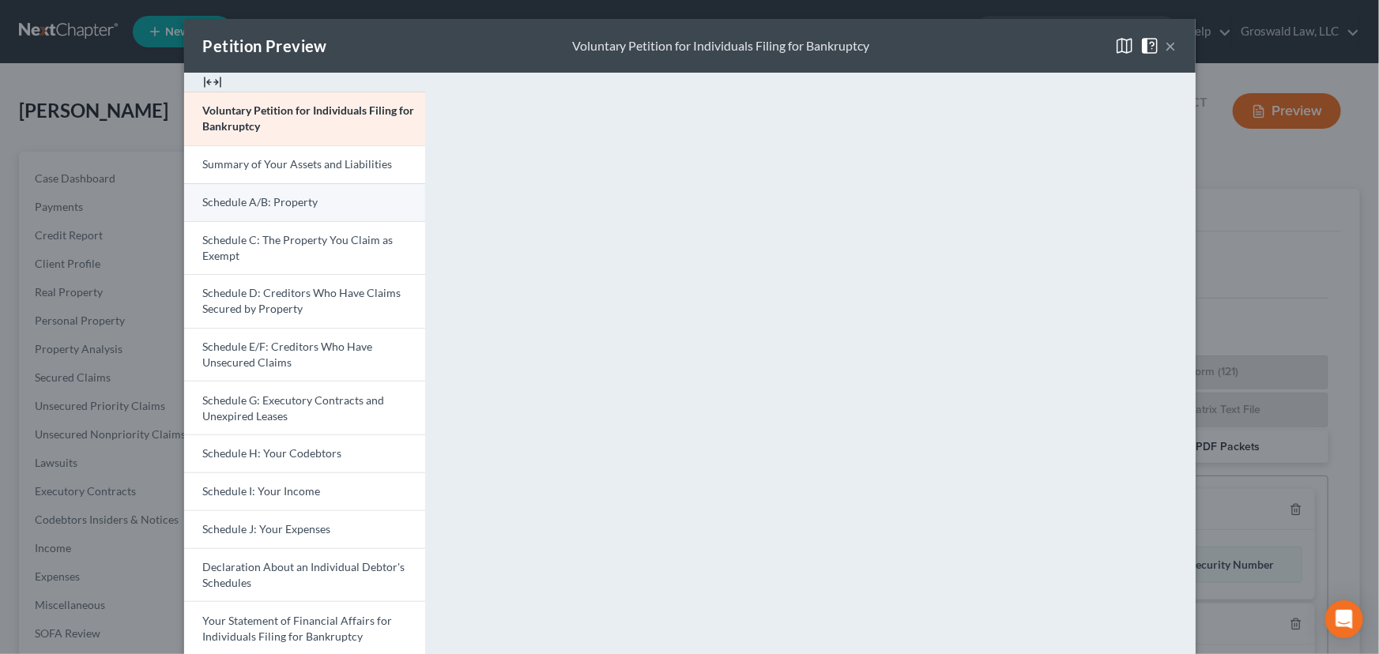
click at [267, 200] on span "Schedule A/B: Property" at bounding box center [260, 201] width 115 height 13
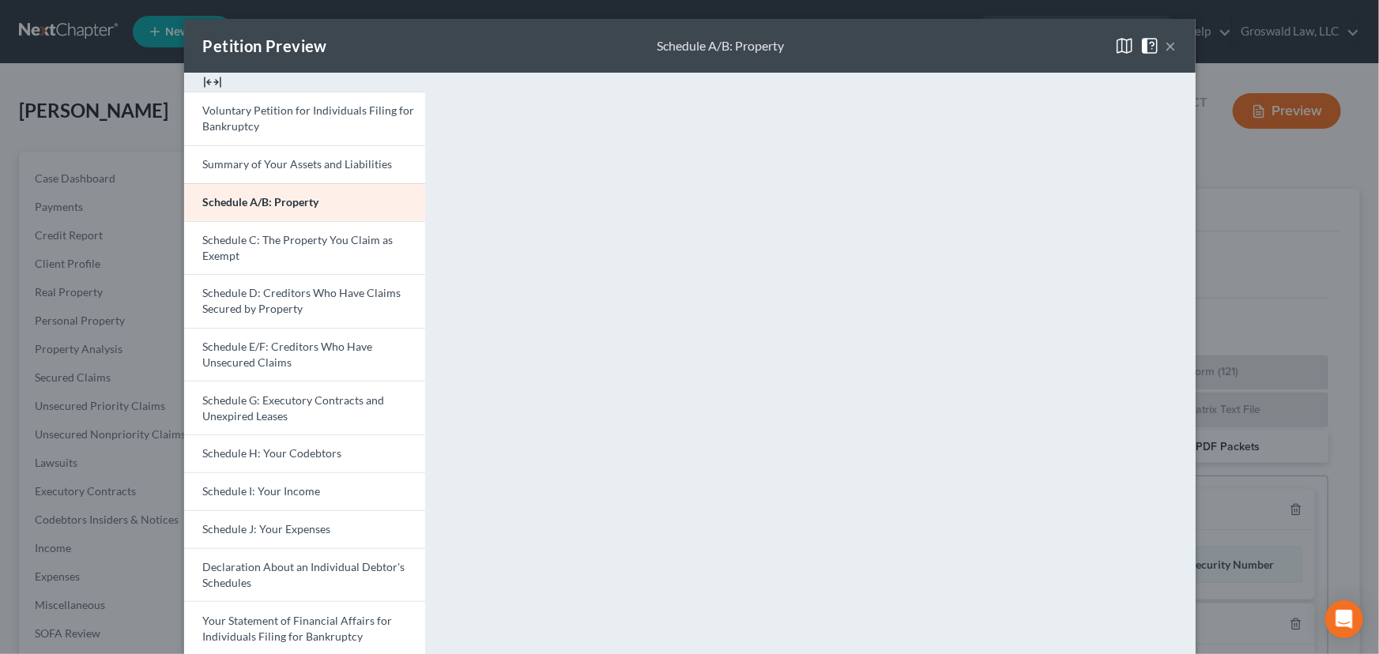
click at [1166, 48] on button "×" at bounding box center [1171, 45] width 11 height 19
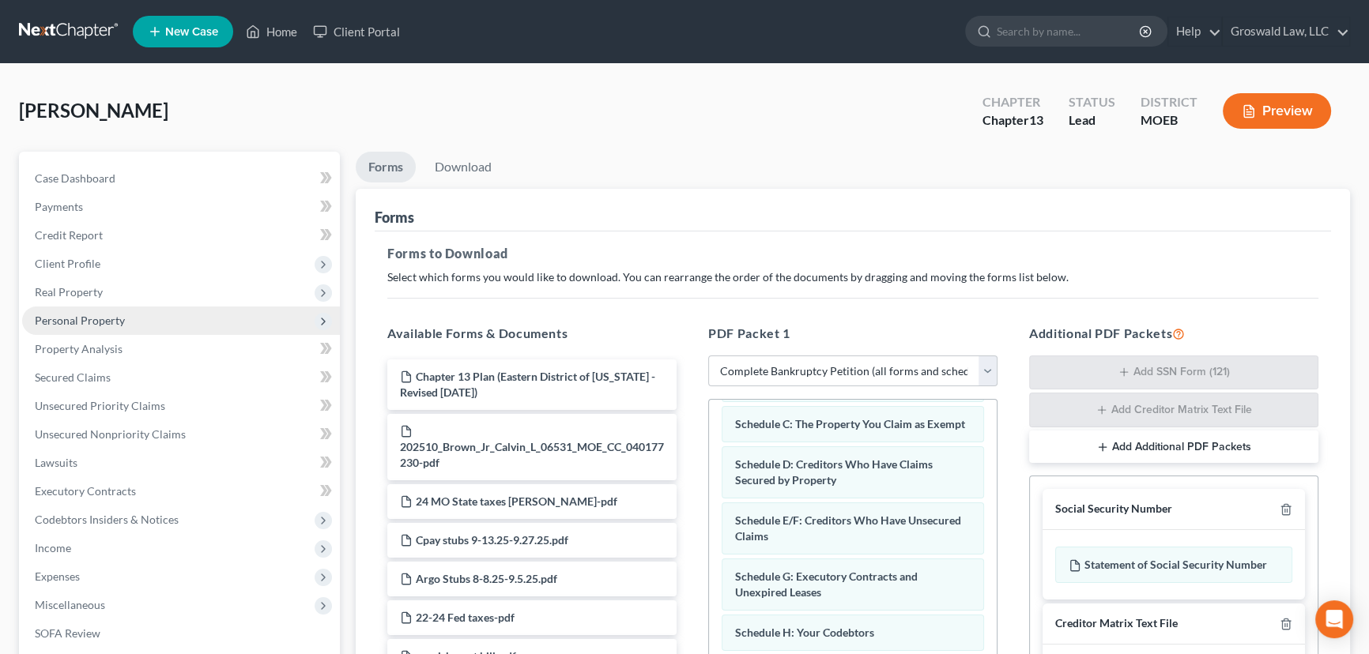
click at [111, 322] on span "Personal Property" at bounding box center [80, 320] width 90 height 13
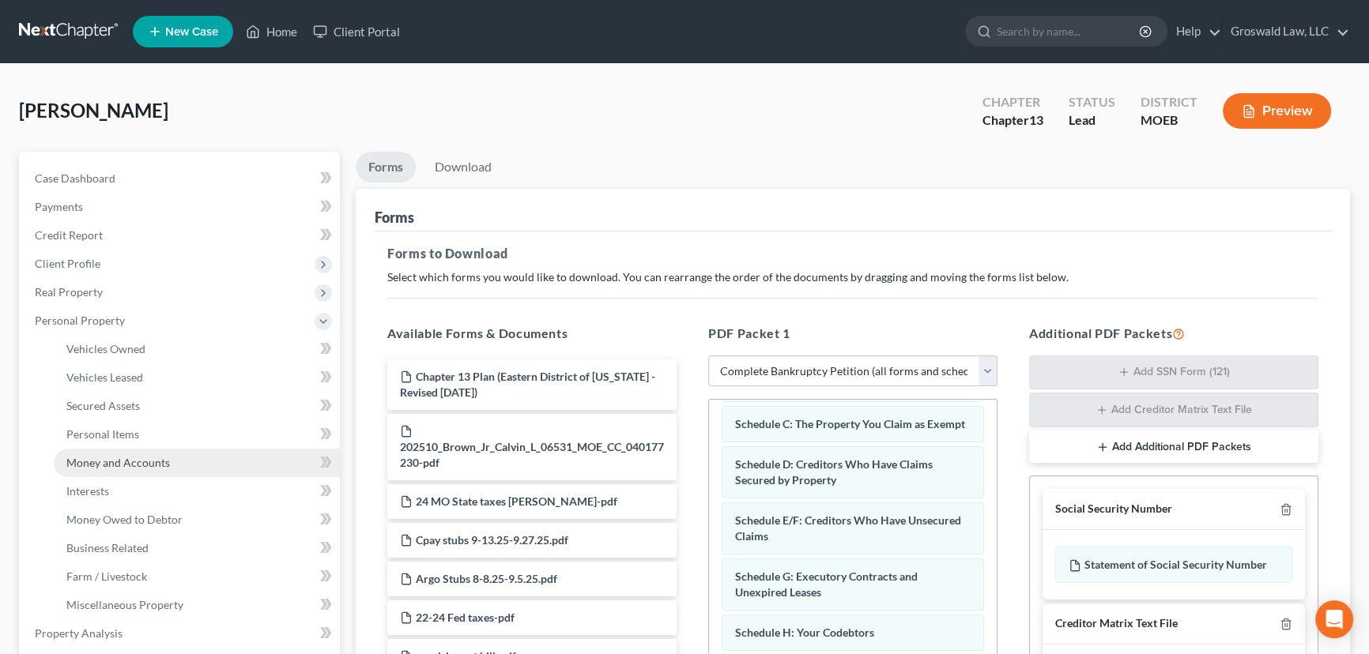
click at [120, 462] on span "Money and Accounts" at bounding box center [118, 462] width 104 height 13
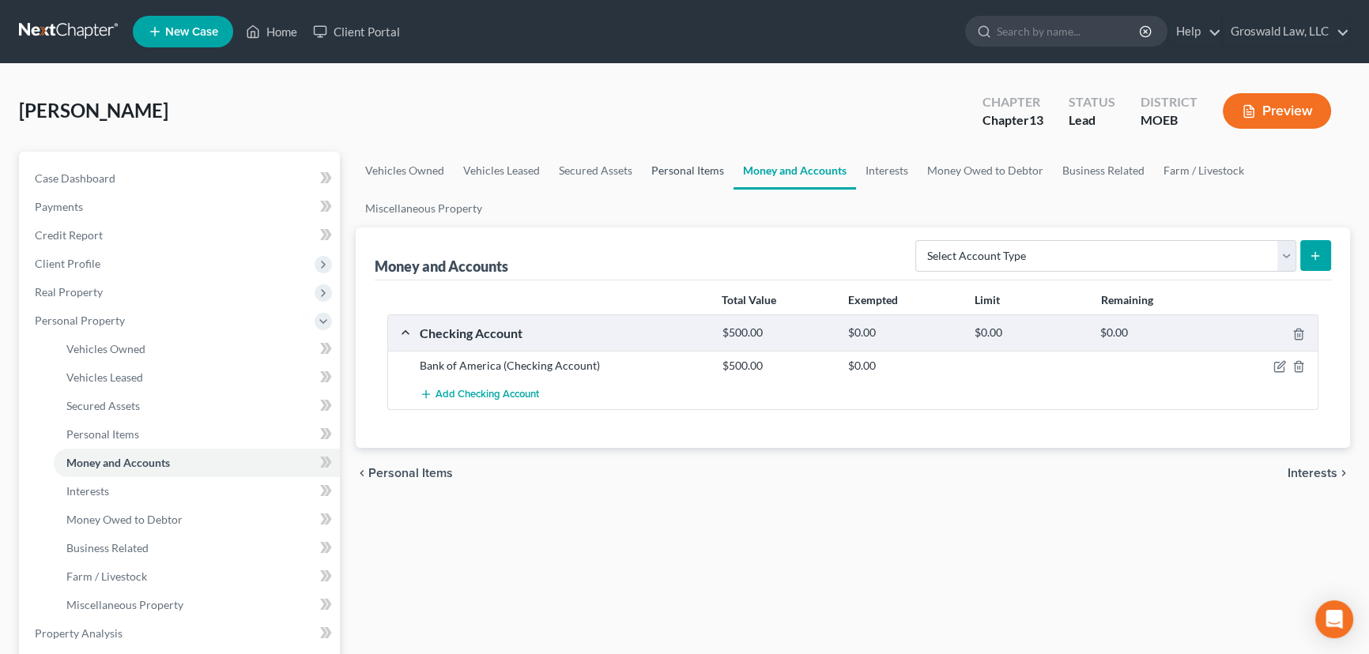
click at [670, 160] on link "Personal Items" at bounding box center [688, 171] width 92 height 38
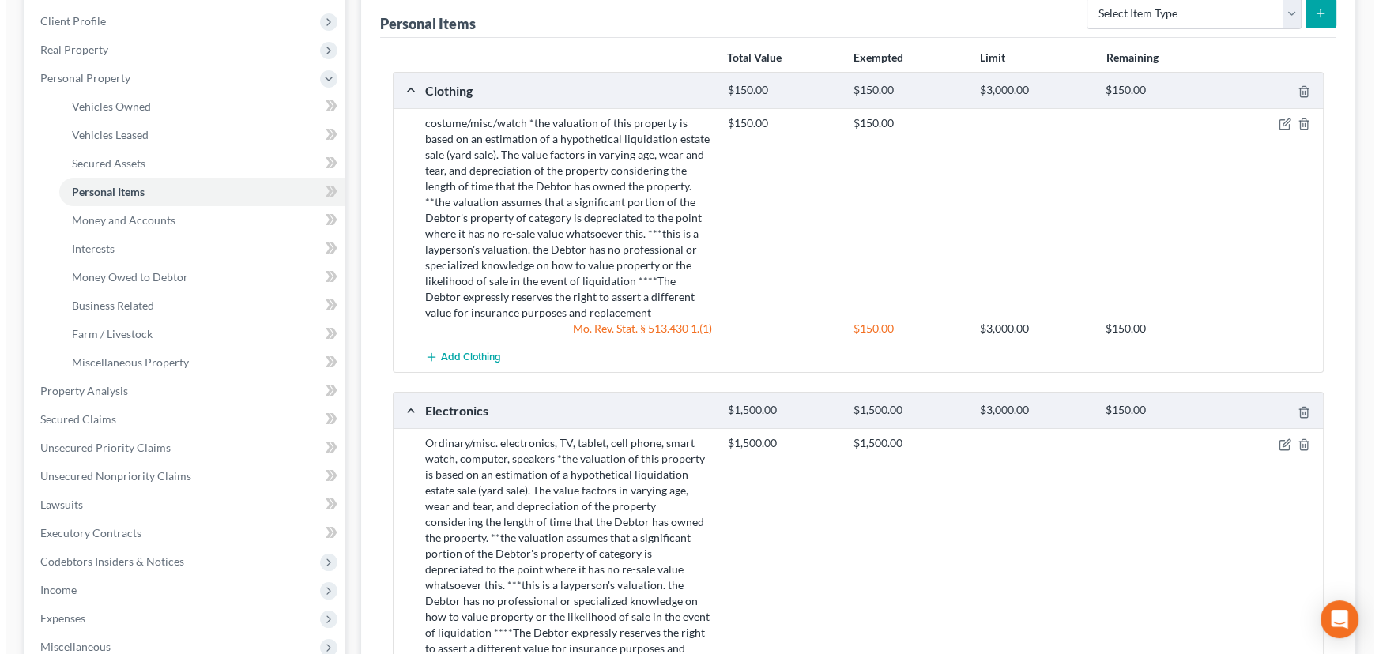
scroll to position [71, 0]
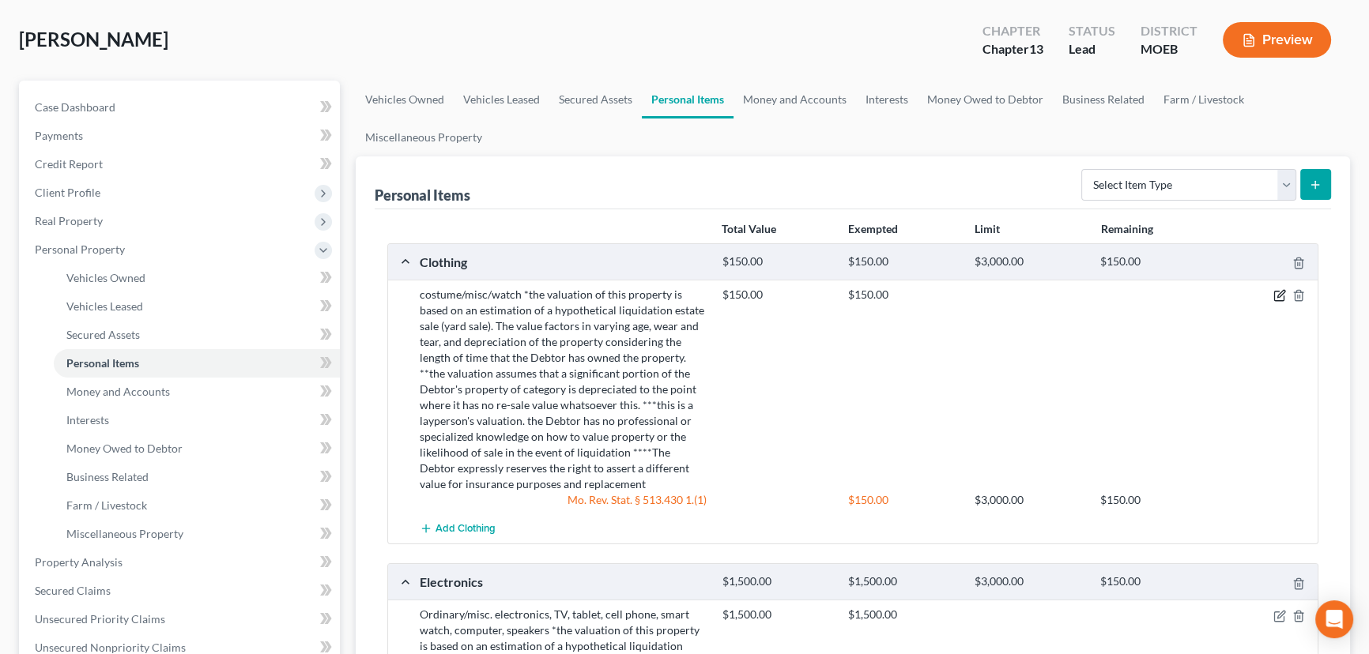
click at [1273, 300] on icon "button" at bounding box center [1279, 295] width 13 height 13
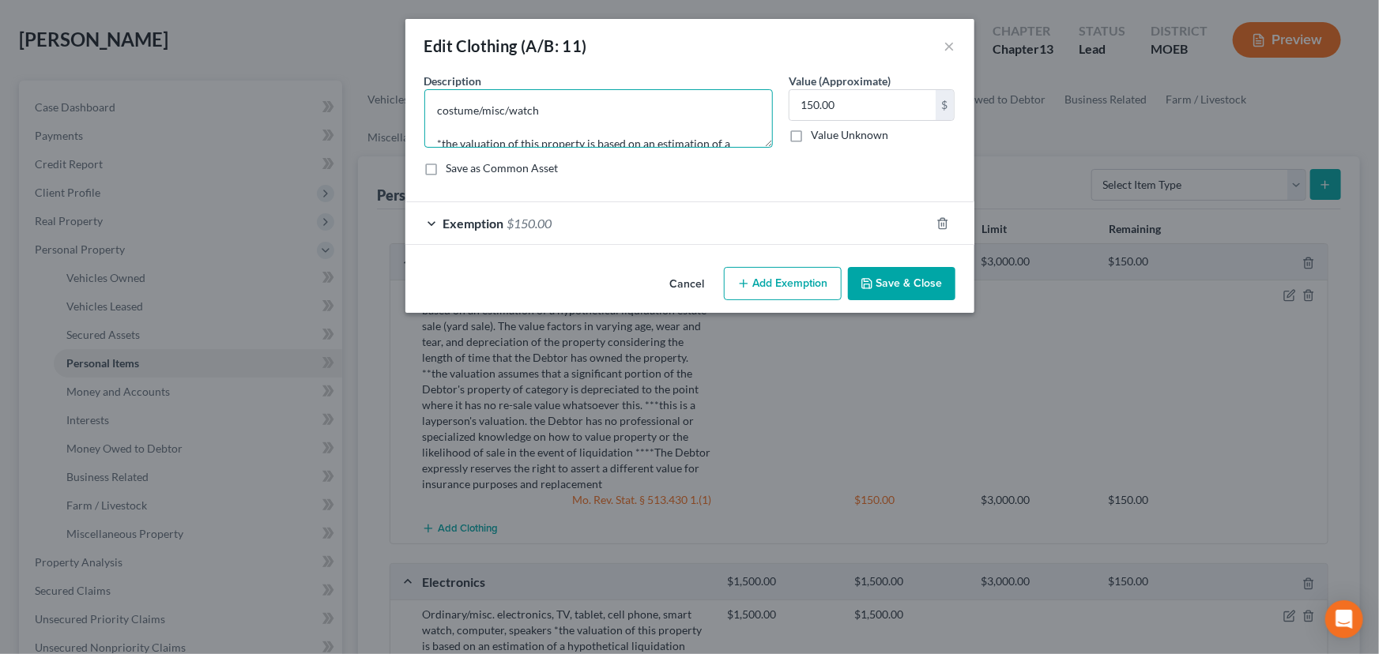
drag, startPoint x: 553, startPoint y: 111, endPoint x: 46, endPoint y: -2, distance: 519.6
type textarea "clothes/shoes/misc. wearing apparel *the valuation of this property is based on…"
click at [914, 289] on button "Save & Close" at bounding box center [901, 283] width 107 height 33
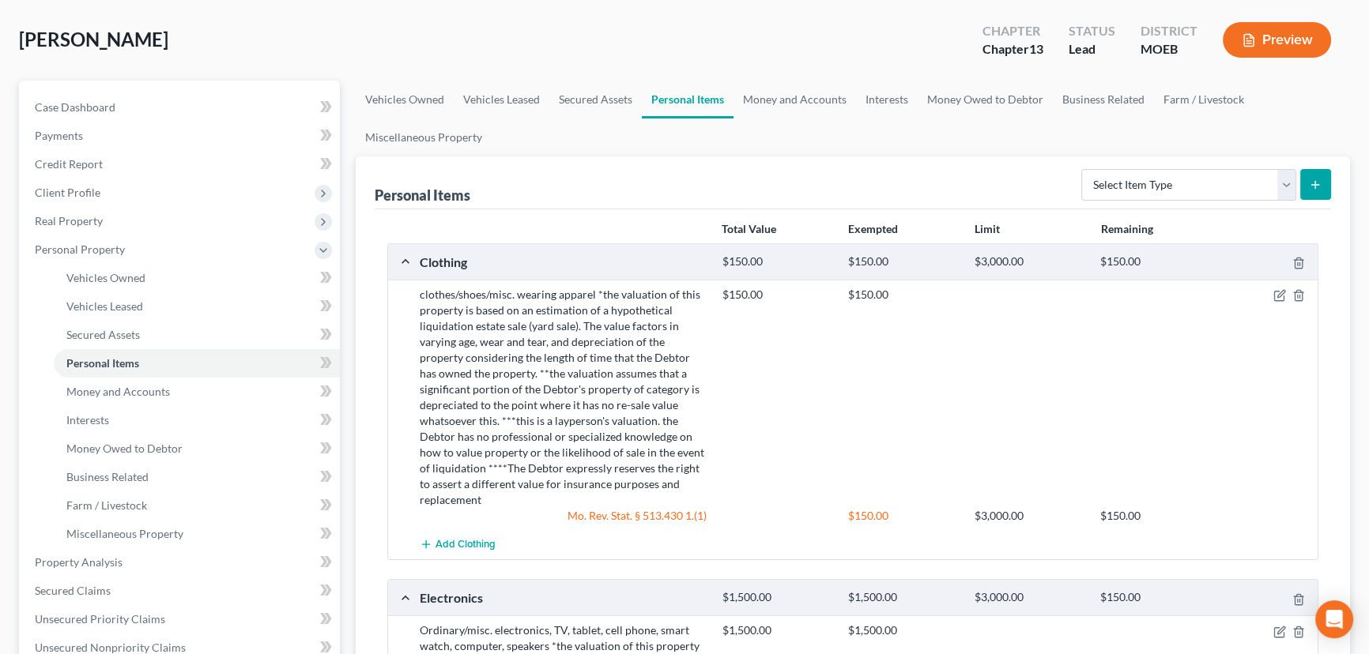
click at [1268, 36] on button "Preview" at bounding box center [1277, 40] width 108 height 36
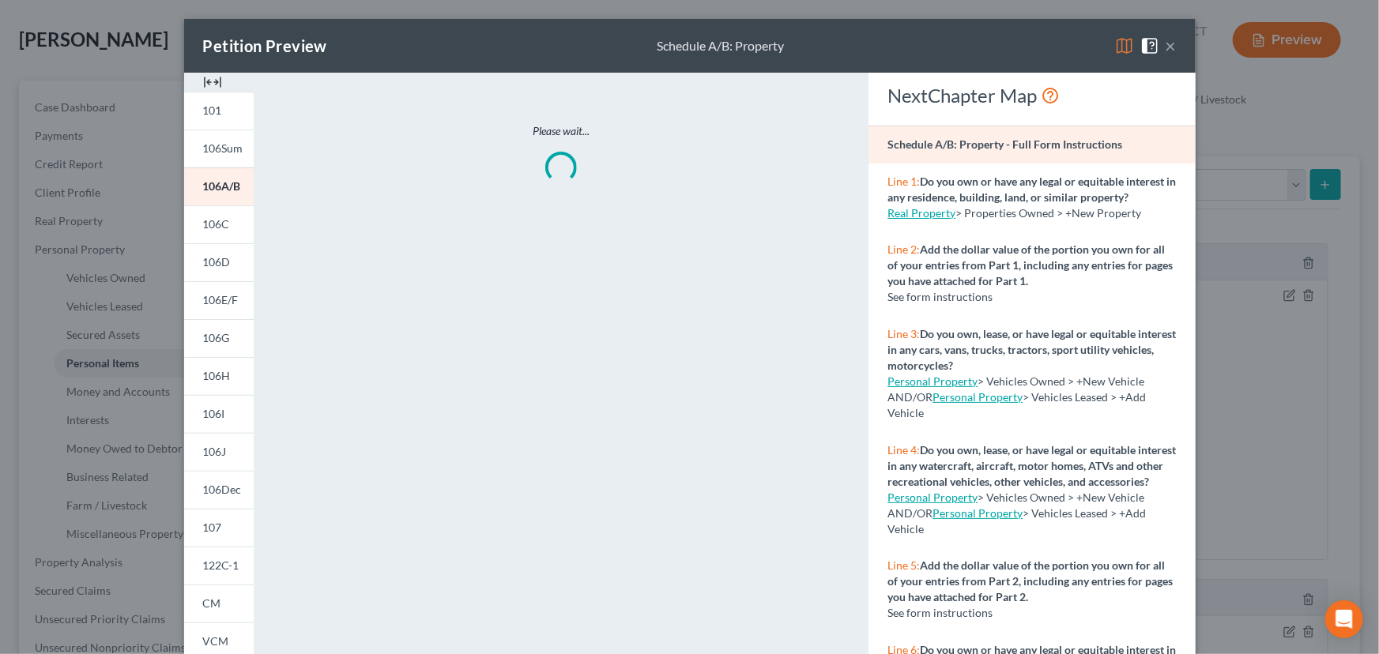
click at [203, 81] on img at bounding box center [212, 82] width 19 height 19
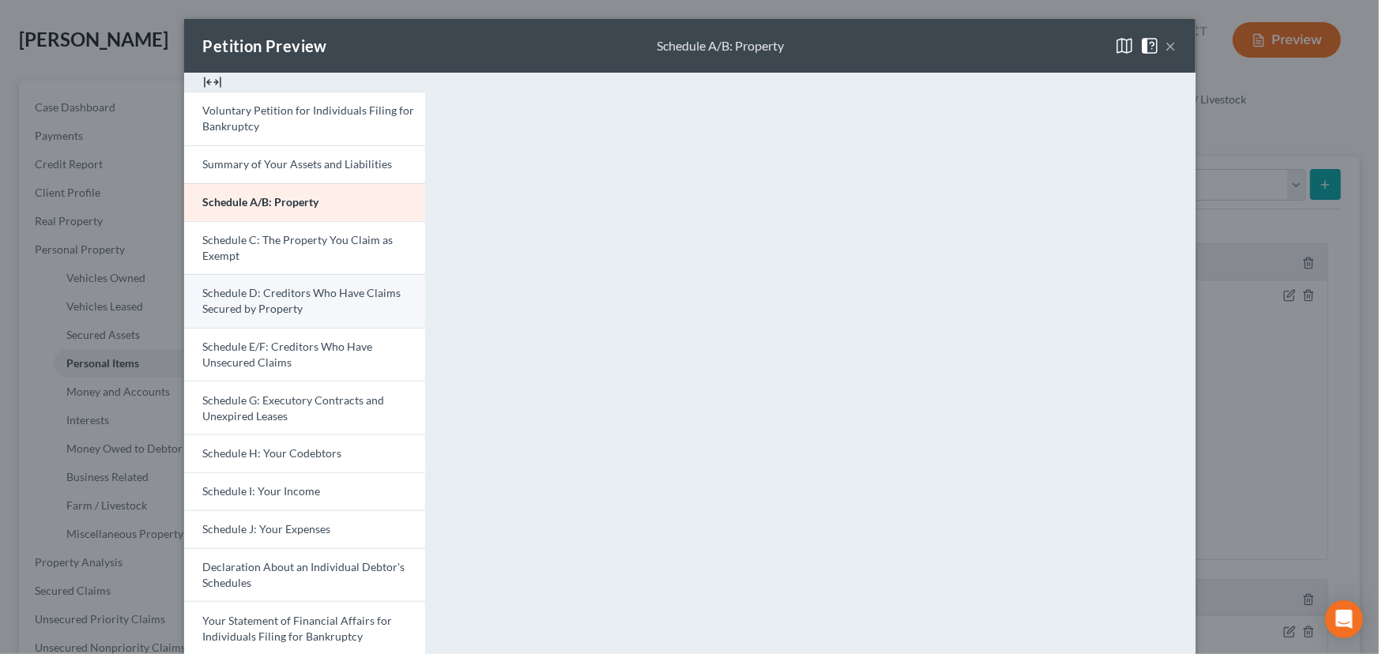
click at [264, 302] on span "Schedule D: Creditors Who Have Claims Secured by Property" at bounding box center [302, 300] width 198 height 29
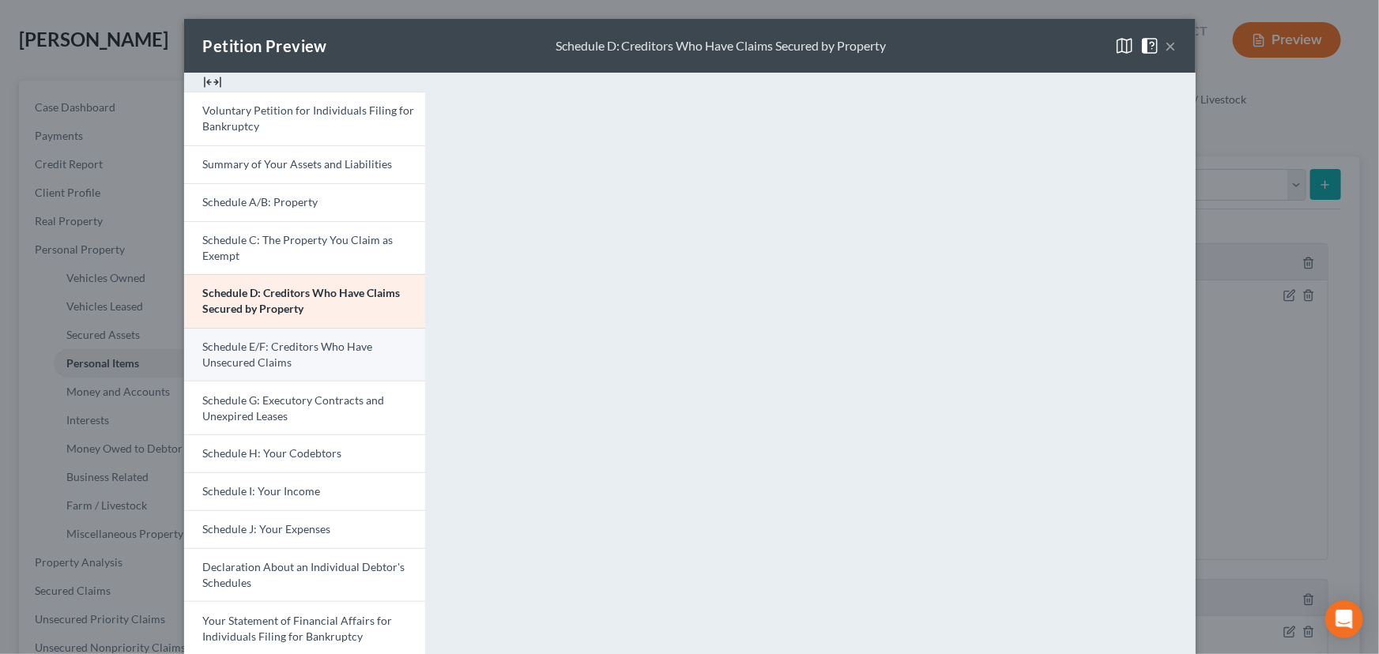
click at [273, 351] on span "Schedule E/F: Creditors Who Have Unsecured Claims" at bounding box center [288, 354] width 170 height 29
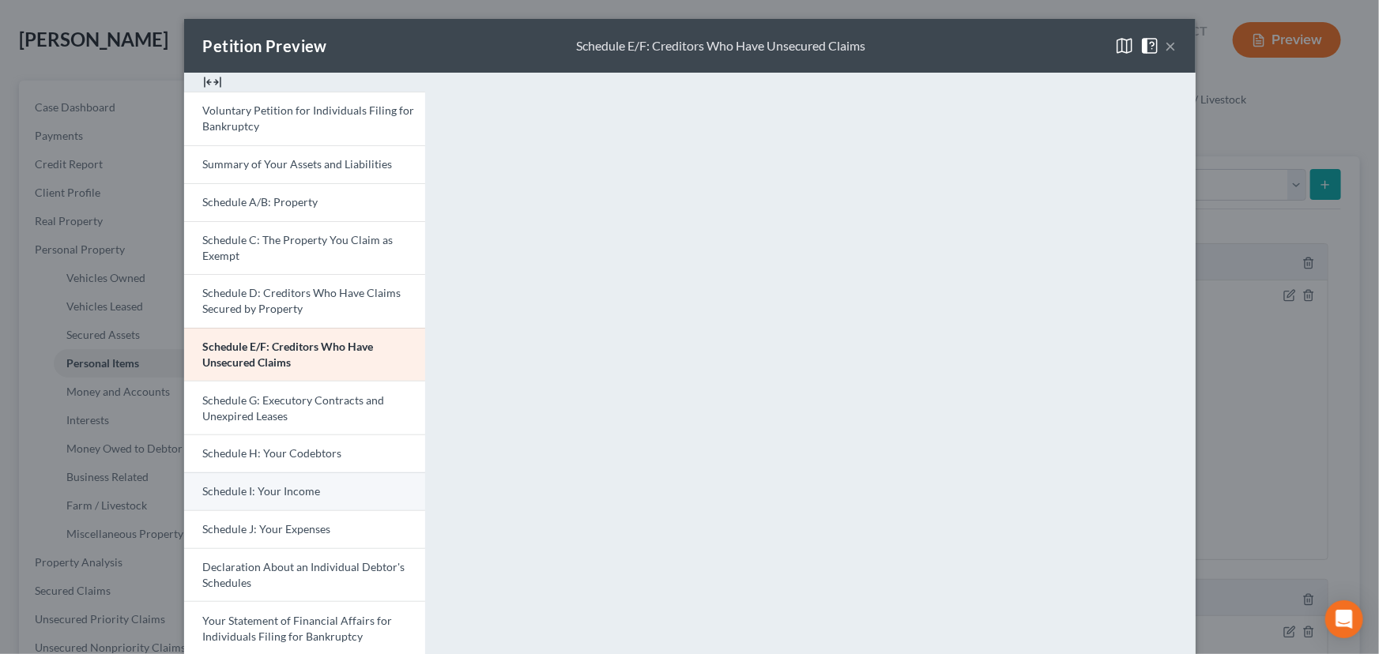
click at [271, 494] on span "Schedule I: Your Income" at bounding box center [262, 490] width 118 height 13
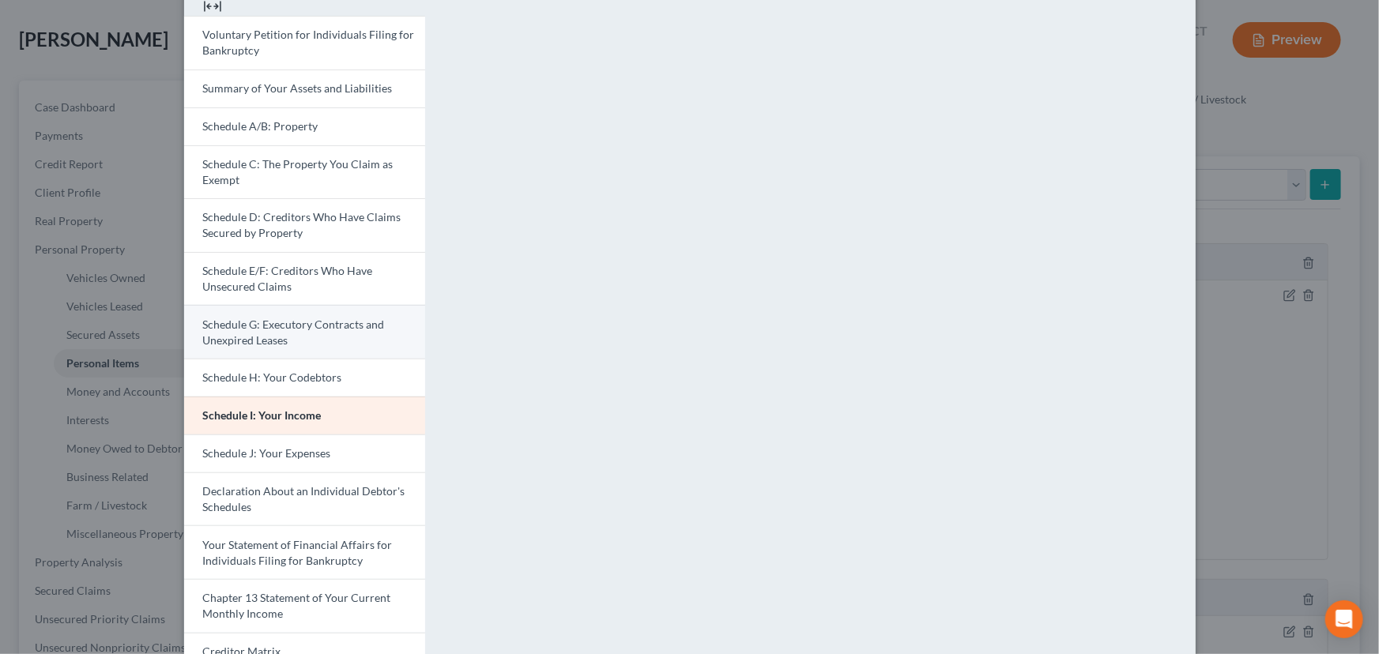
scroll to position [215, 0]
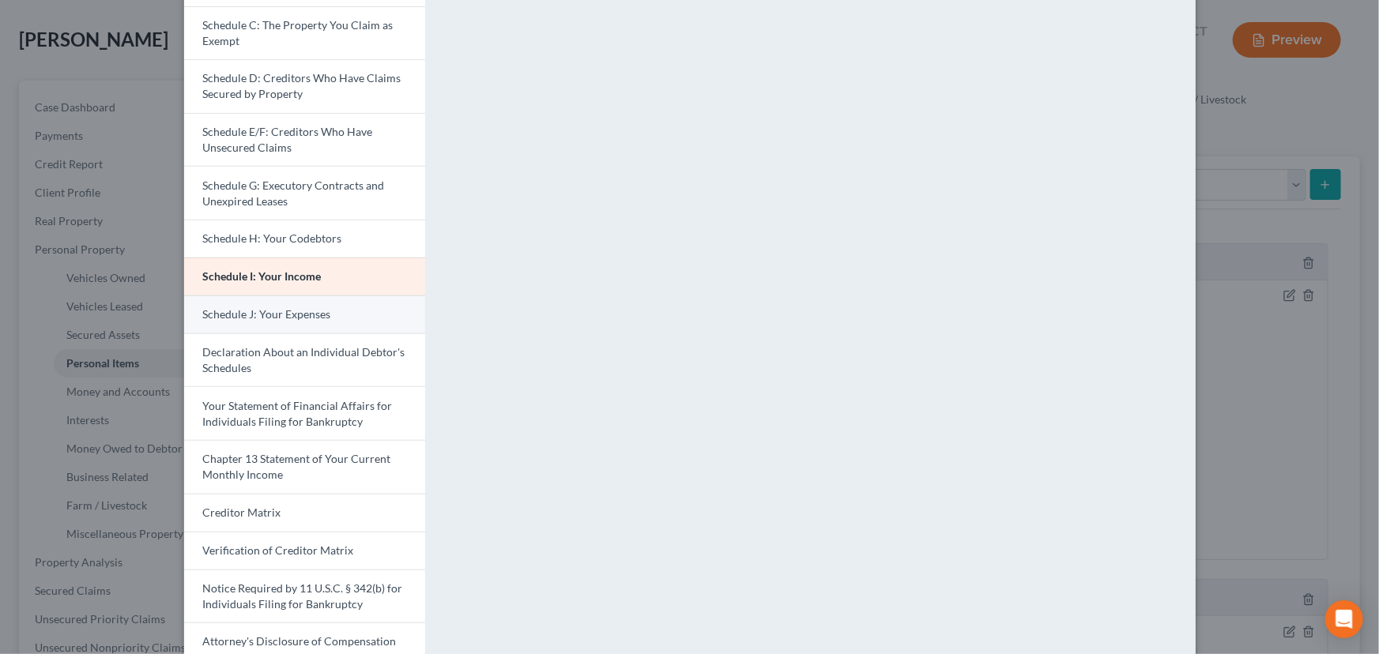
click at [264, 312] on span "Schedule J: Your Expenses" at bounding box center [267, 313] width 128 height 13
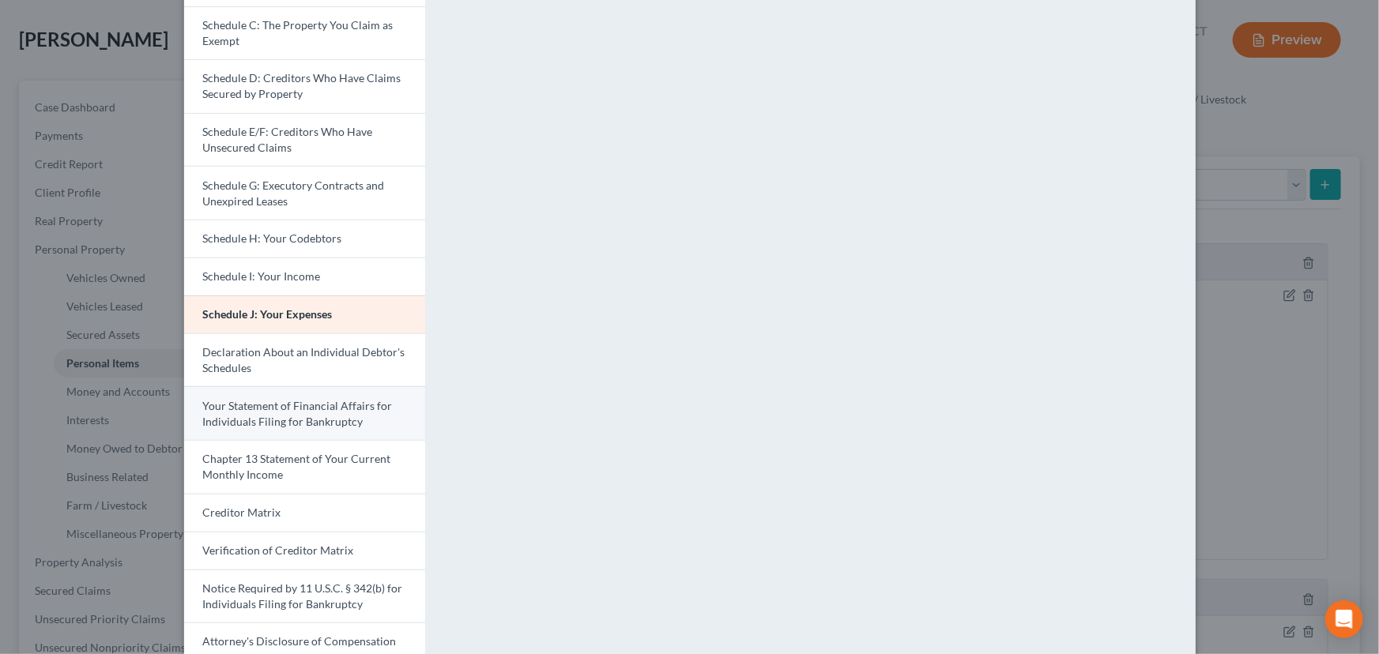
click at [288, 417] on span "Your Statement of Financial Affairs for Individuals Filing for Bankruptcy" at bounding box center [298, 413] width 190 height 29
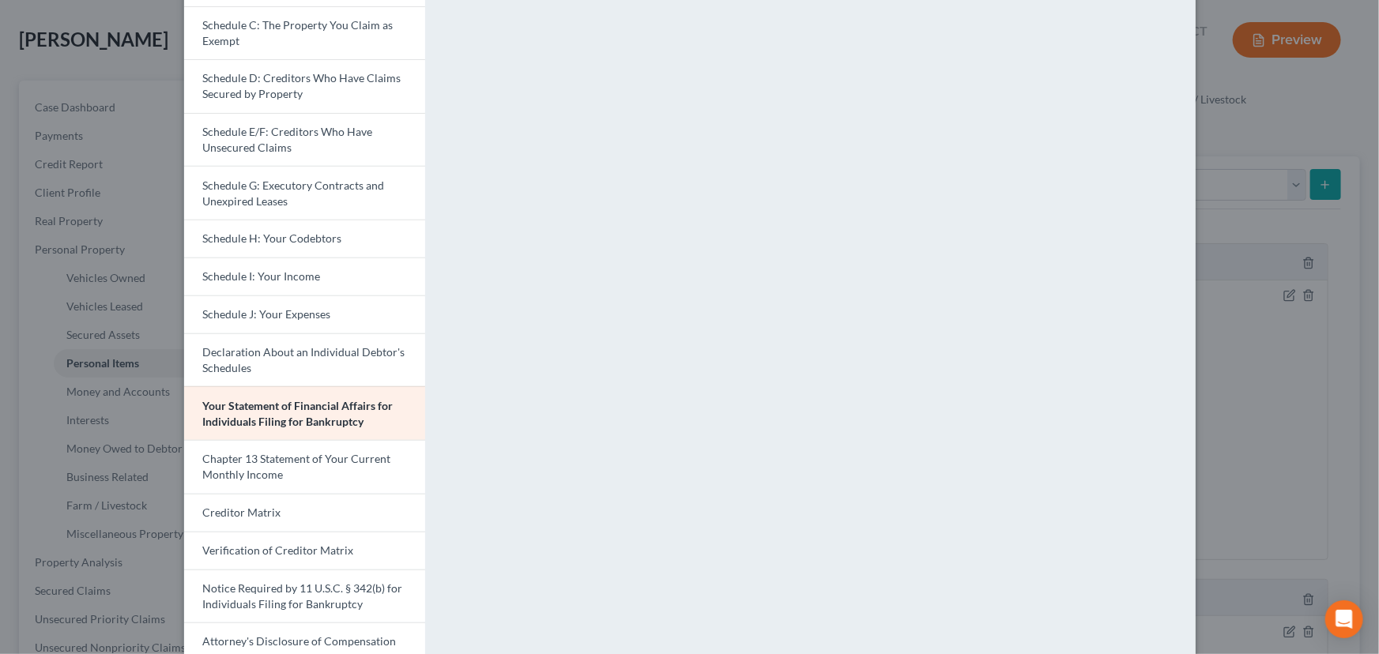
scroll to position [288, 0]
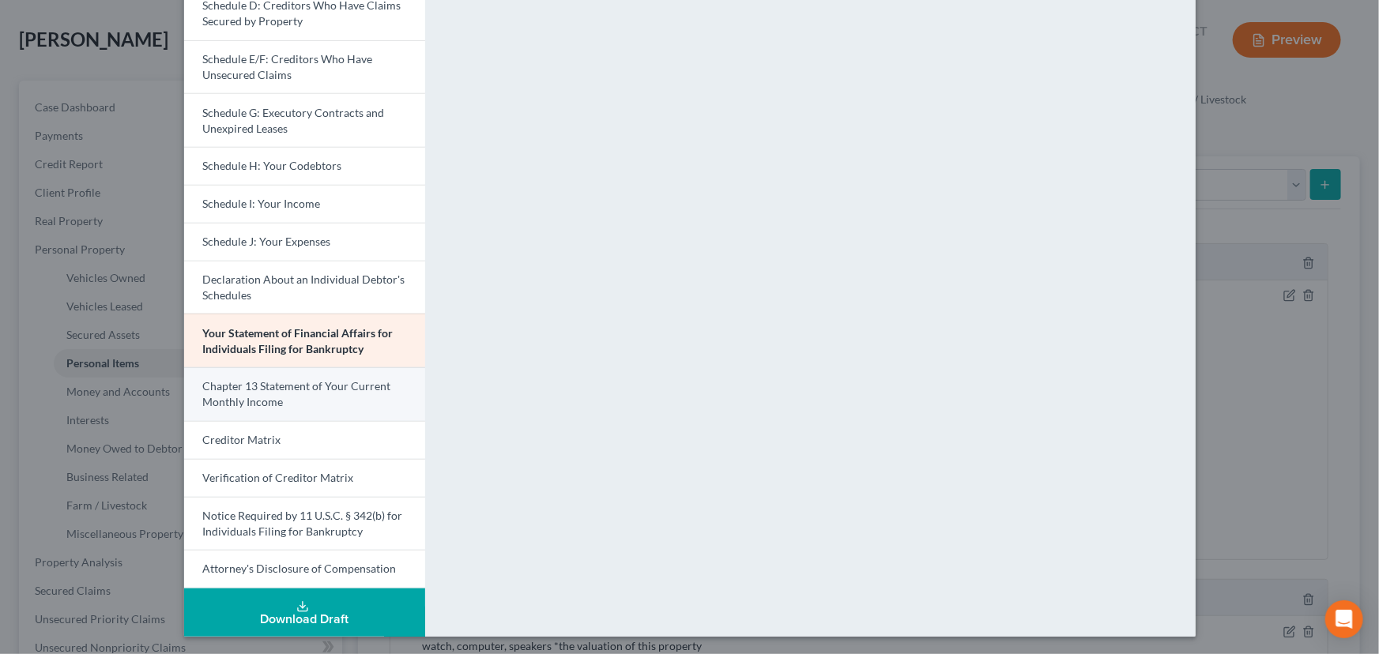
click at [315, 404] on link "Chapter 13 Statement of Your Current Monthly Income" at bounding box center [304, 394] width 241 height 54
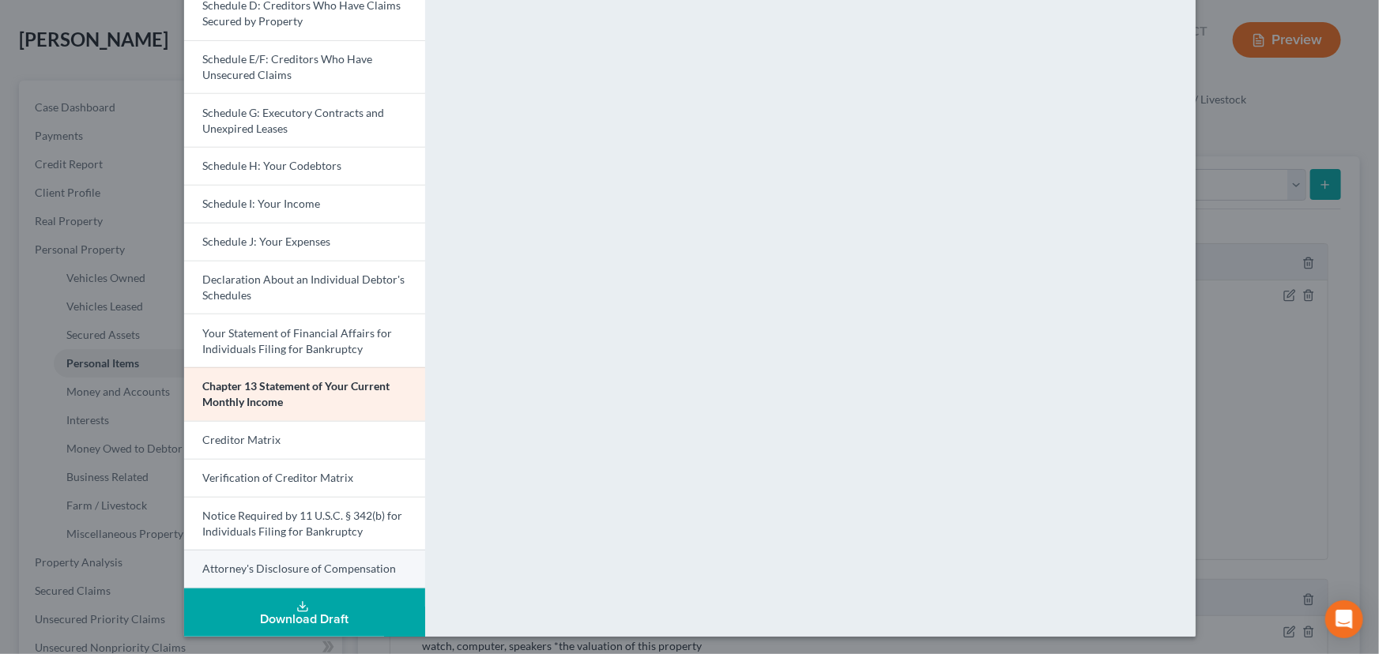
click at [238, 570] on span "Attorney's Disclosure of Compensation" at bounding box center [300, 568] width 194 height 13
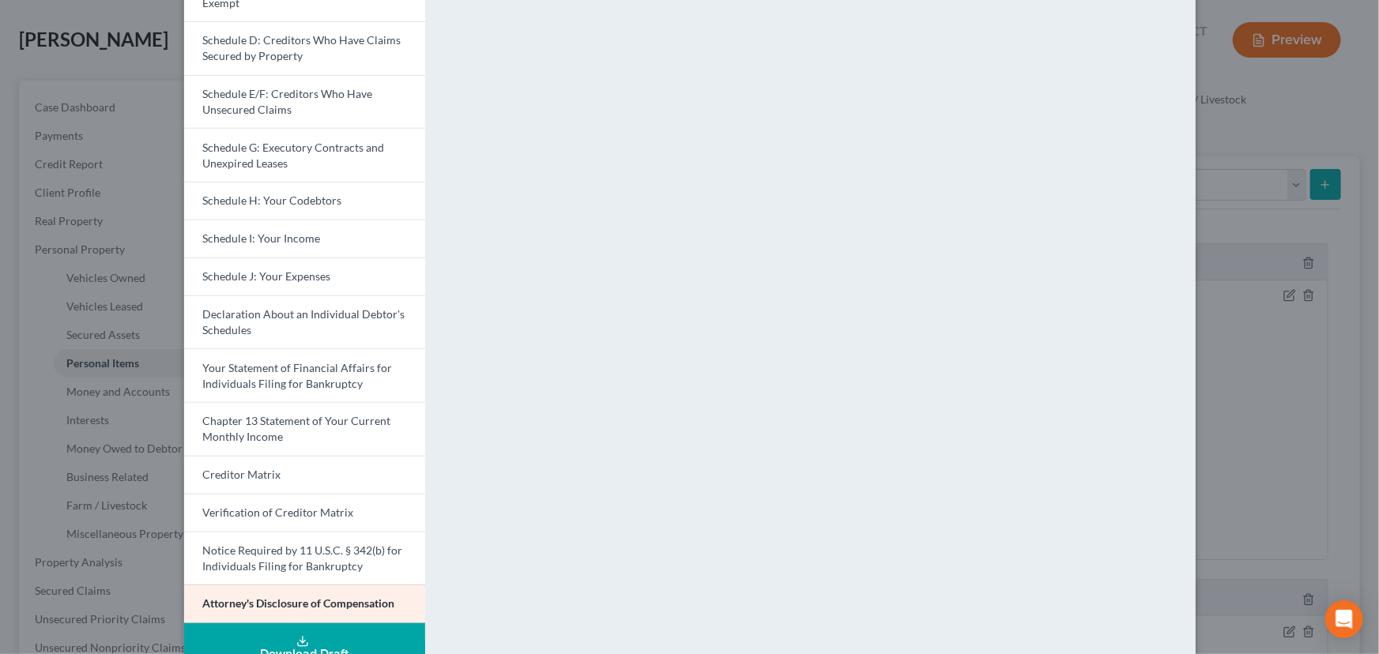
scroll to position [0, 0]
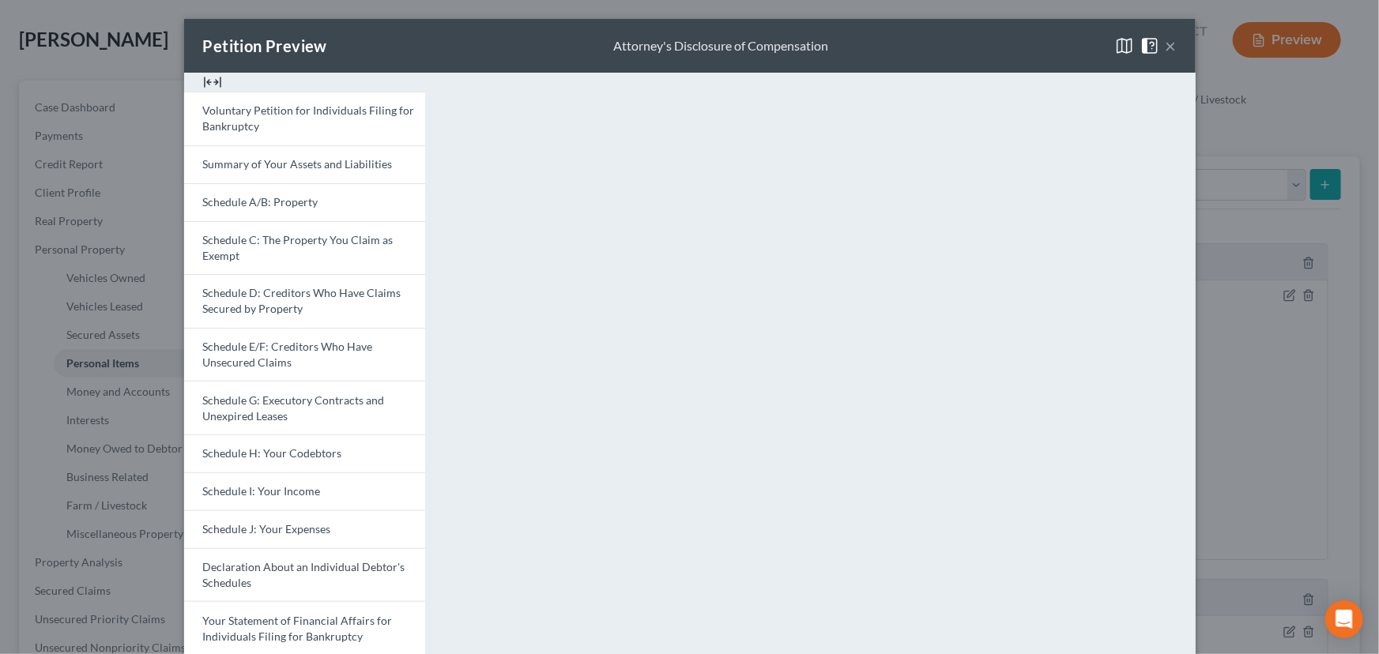
click at [1166, 47] on button "×" at bounding box center [1171, 45] width 11 height 19
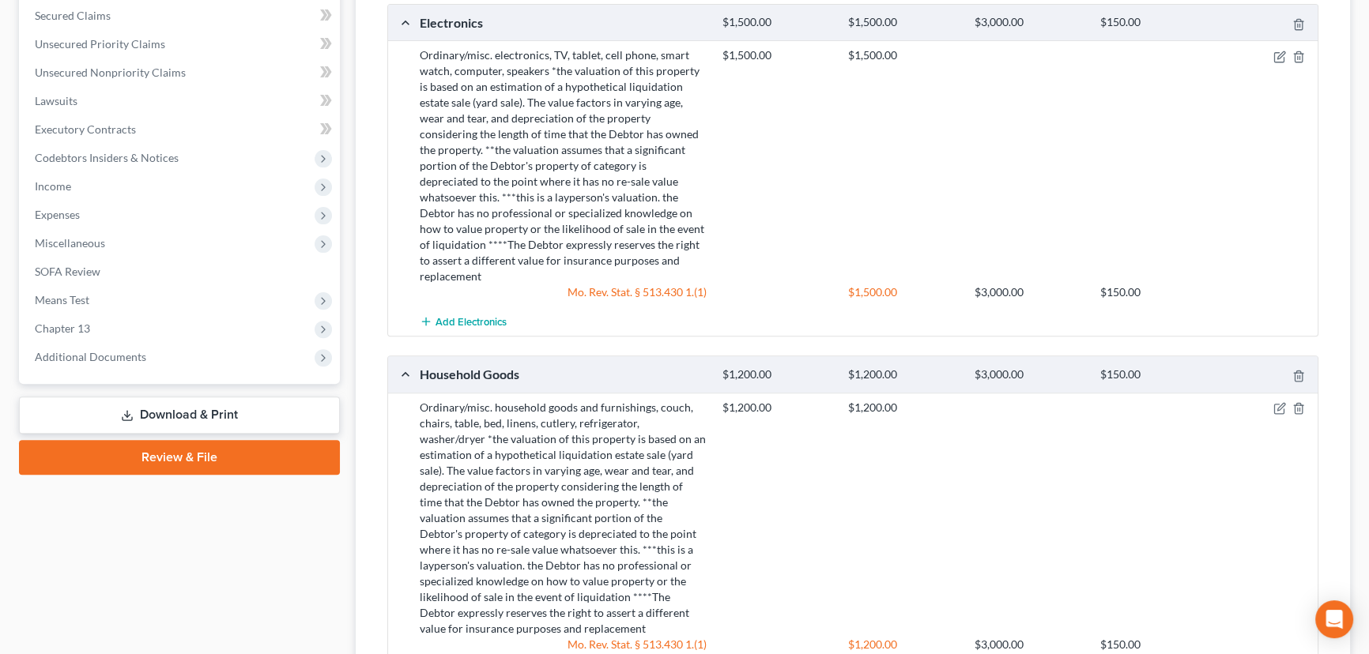
click at [156, 458] on link "Review & File" at bounding box center [179, 457] width 321 height 35
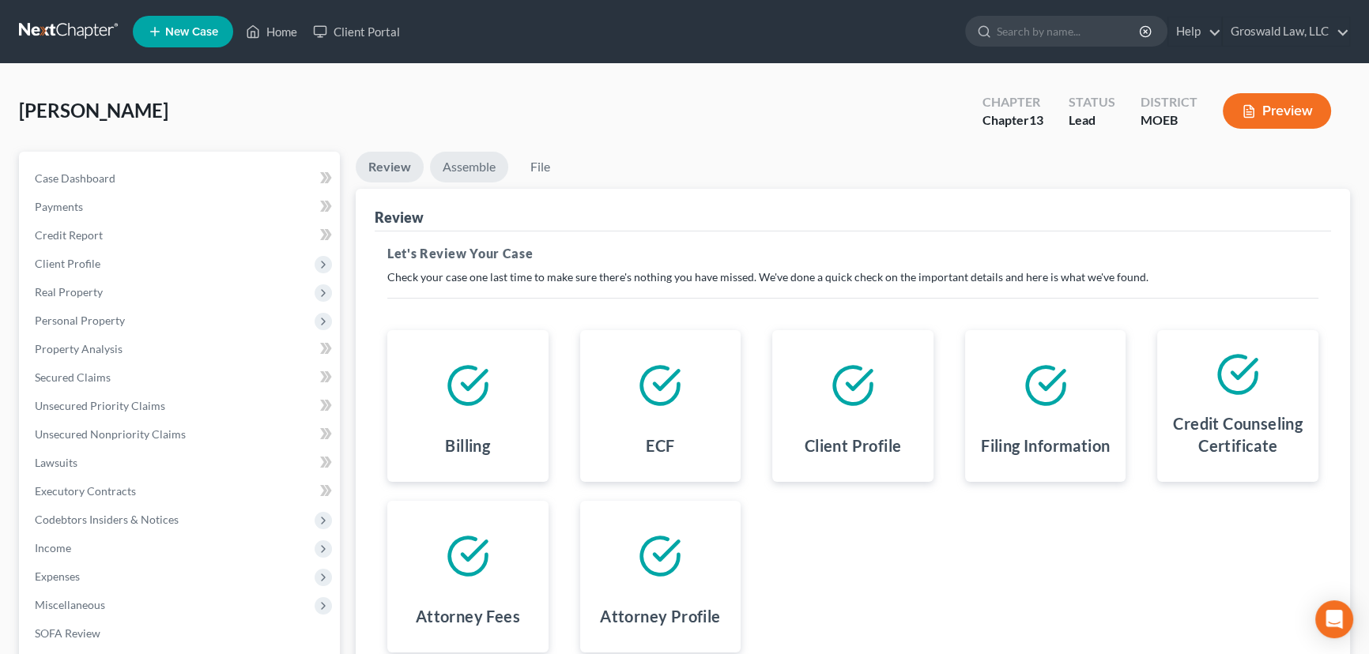
click at [462, 163] on link "Assemble" at bounding box center [469, 167] width 78 height 31
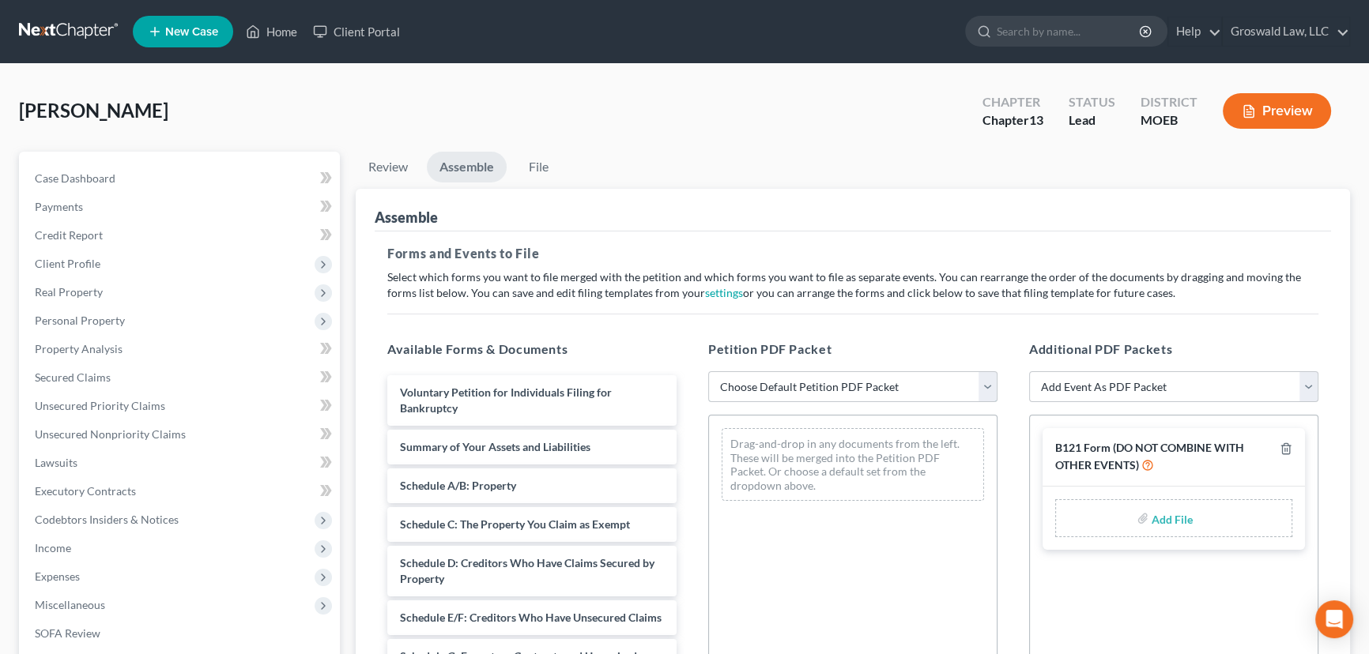
click at [799, 388] on select "Choose Default Petition PDF Packet Complete Bankruptcy Petition (all forms and …" at bounding box center [852, 387] width 289 height 32
select select "0"
click at [708, 371] on select "Choose Default Petition PDF Packet Complete Bankruptcy Petition (all forms and …" at bounding box center [852, 387] width 289 height 32
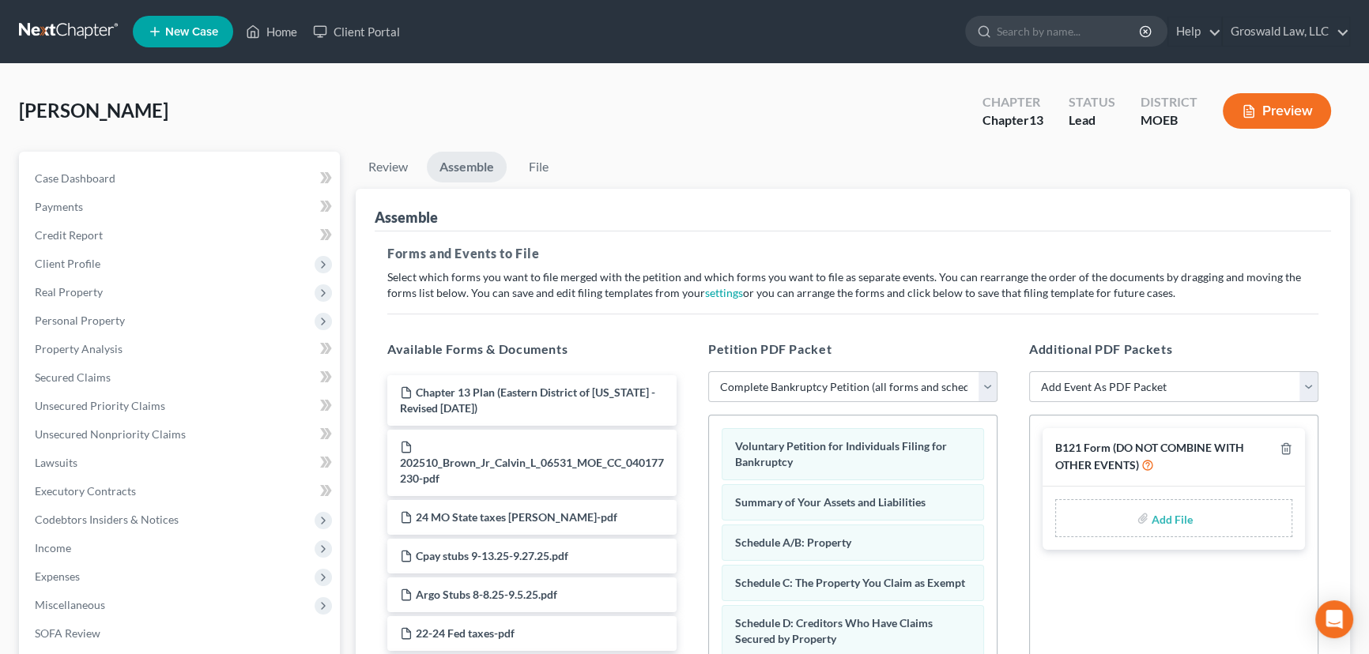
click at [1159, 507] on input "file" at bounding box center [1170, 518] width 38 height 28
type input "C:\fakepath\Form 121.pdf"
click at [1132, 386] on select "Add Event As PDF Packet Amended List of Creditors and Verification of Matrix Am…" at bounding box center [1173, 387] width 289 height 32
select select "9"
click at [1029, 371] on select "Add Event As PDF Packet Amended List of Creditors and Verification of Matrix Am…" at bounding box center [1173, 387] width 289 height 32
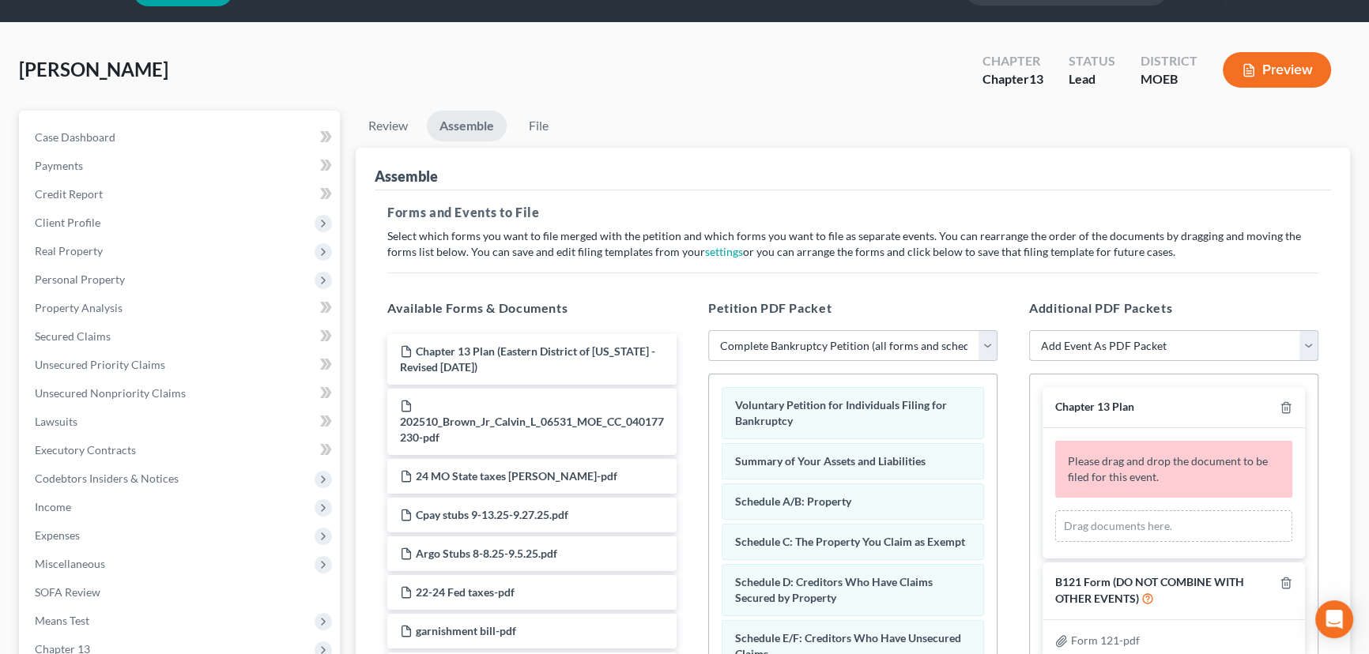
scroll to position [215, 0]
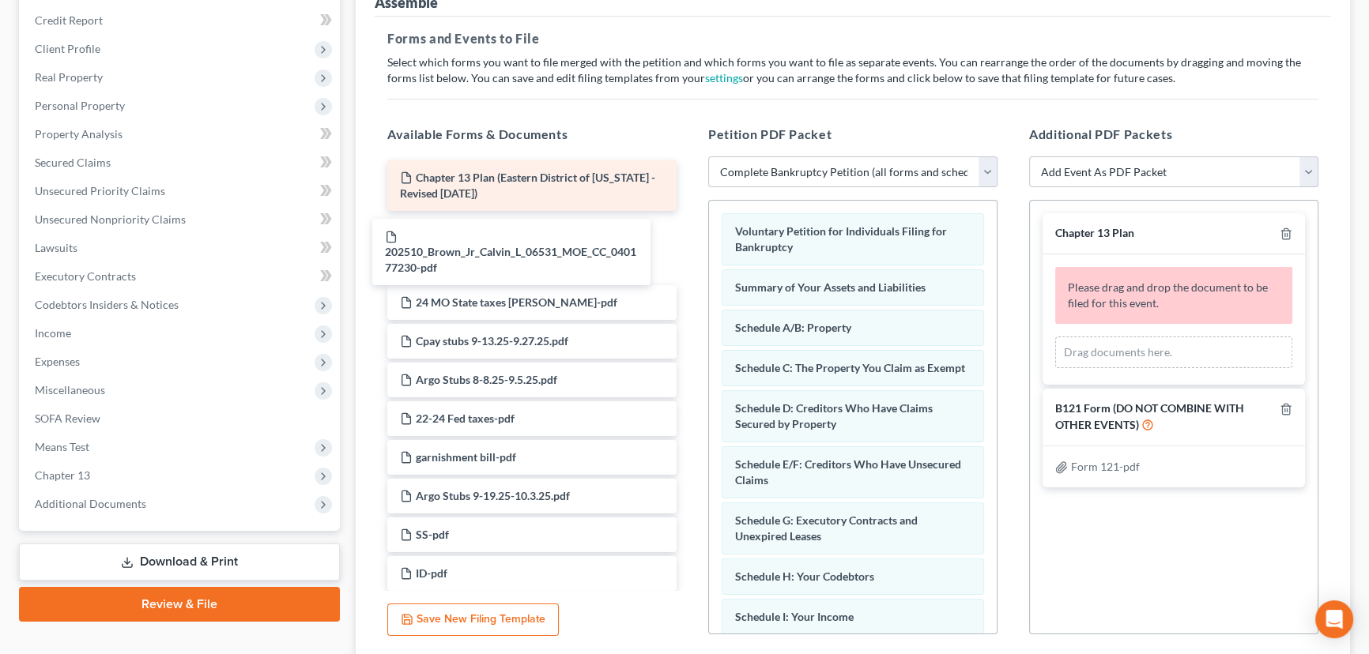
drag, startPoint x: 473, startPoint y: 232, endPoint x: 455, endPoint y: 195, distance: 41.4
click at [456, 235] on div "202510_Brown_Jr_Calvin_L_06531_MOE_CC_040177230-pdf Chapter 13 Plan ([GEOGRAPHI…" at bounding box center [532, 414] width 315 height 508
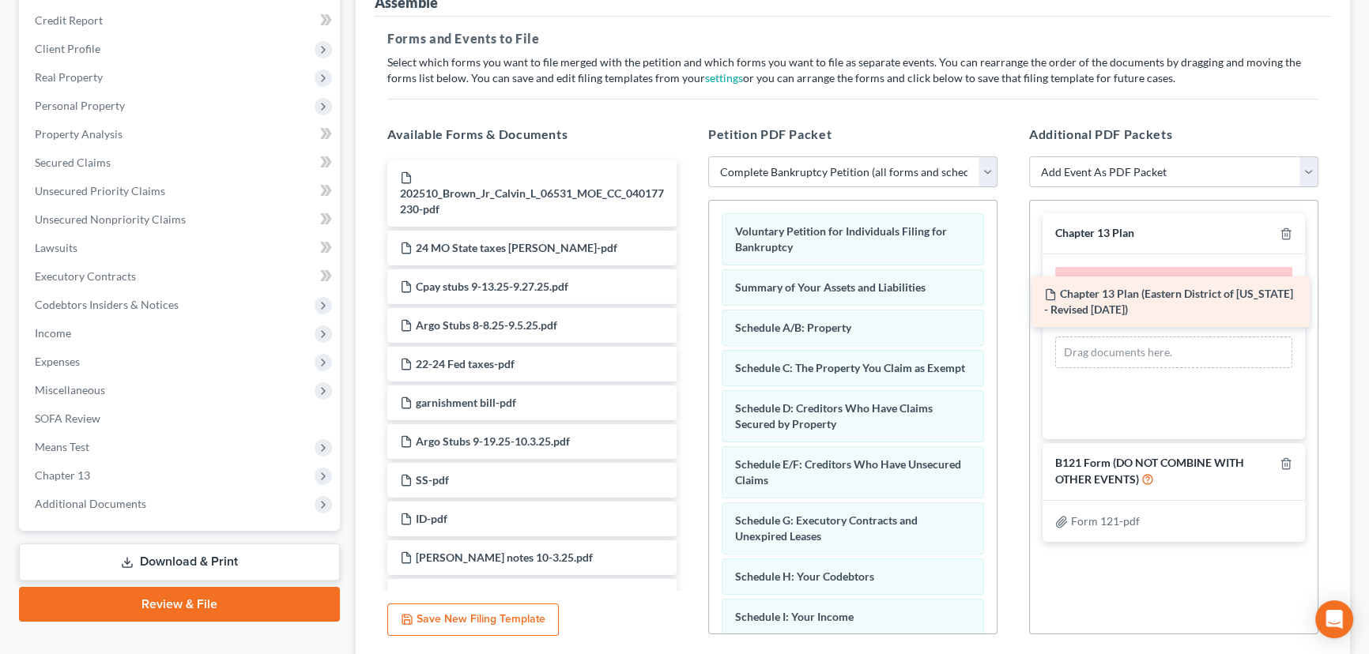
drag, startPoint x: 454, startPoint y: 177, endPoint x: 1096, endPoint y: 277, distance: 649.4
click at [689, 284] on div "Chapter 13 Plan ([GEOGRAPHIC_DATA] of [US_STATE] - Revised [DATE]) Chapter 13 P…" at bounding box center [532, 387] width 315 height 454
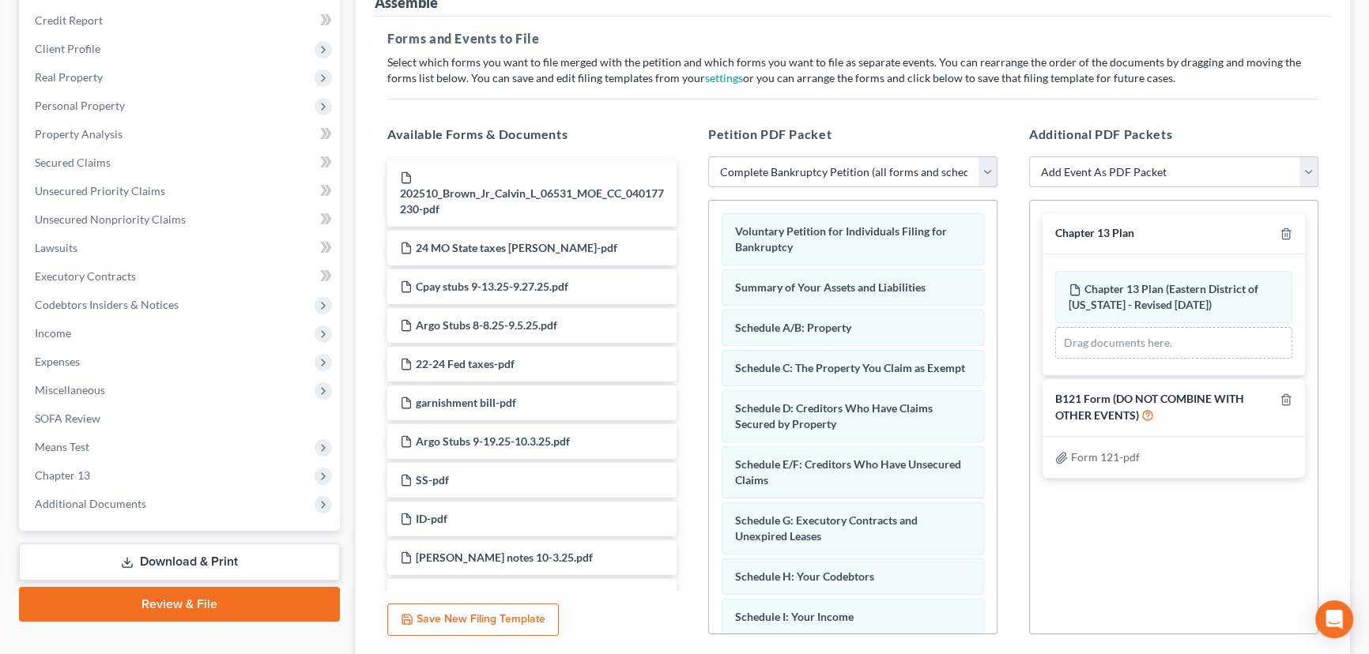
click at [1100, 164] on select "Add Event As PDF Packet Amended List of Creditors and Verification of Matrix Am…" at bounding box center [1173, 172] width 289 height 32
select select "6"
click at [1029, 156] on select "Add Event As PDF Packet Amended List of Creditors and Verification of Matrix Am…" at bounding box center [1173, 172] width 289 height 32
select select
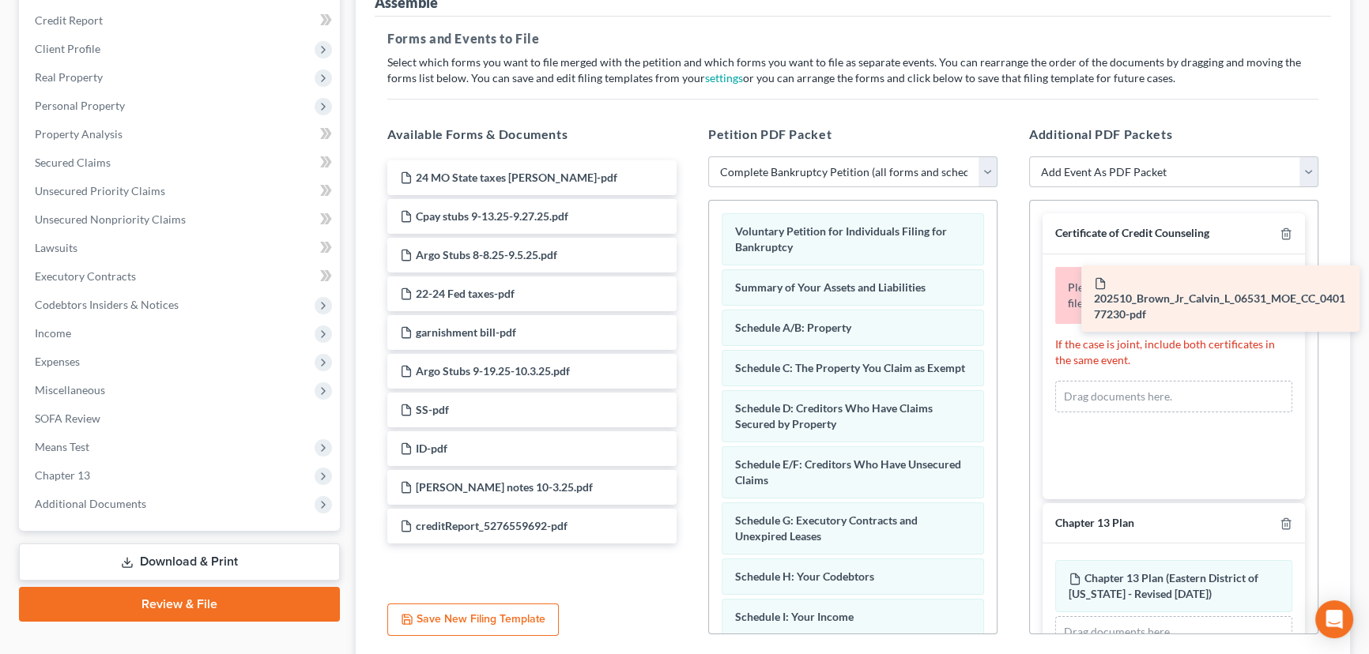
drag, startPoint x: 472, startPoint y: 191, endPoint x: 1159, endPoint y: 292, distance: 694.9
click at [689, 295] on div "202510_Brown_Jr_Calvin_L_06531_MOE_CC_040177230-pdf 202510_Brown_Jr_Calvin_L_06…" at bounding box center [532, 351] width 315 height 383
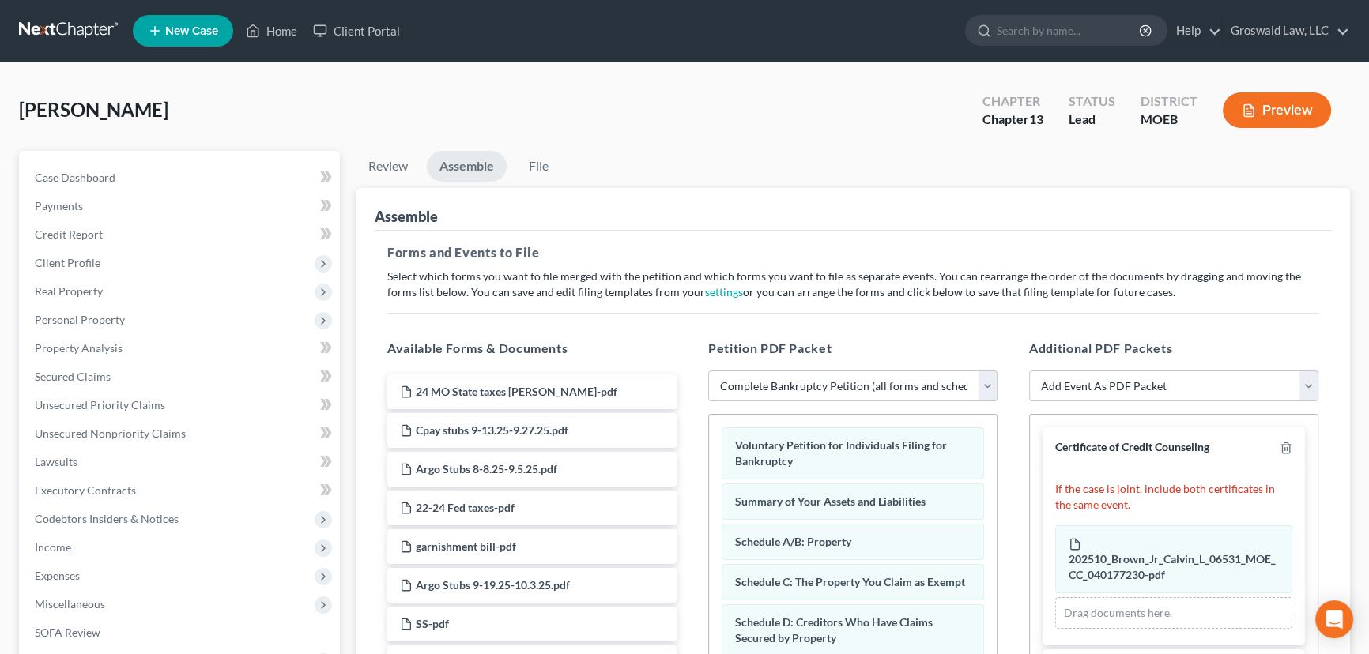
scroll to position [0, 0]
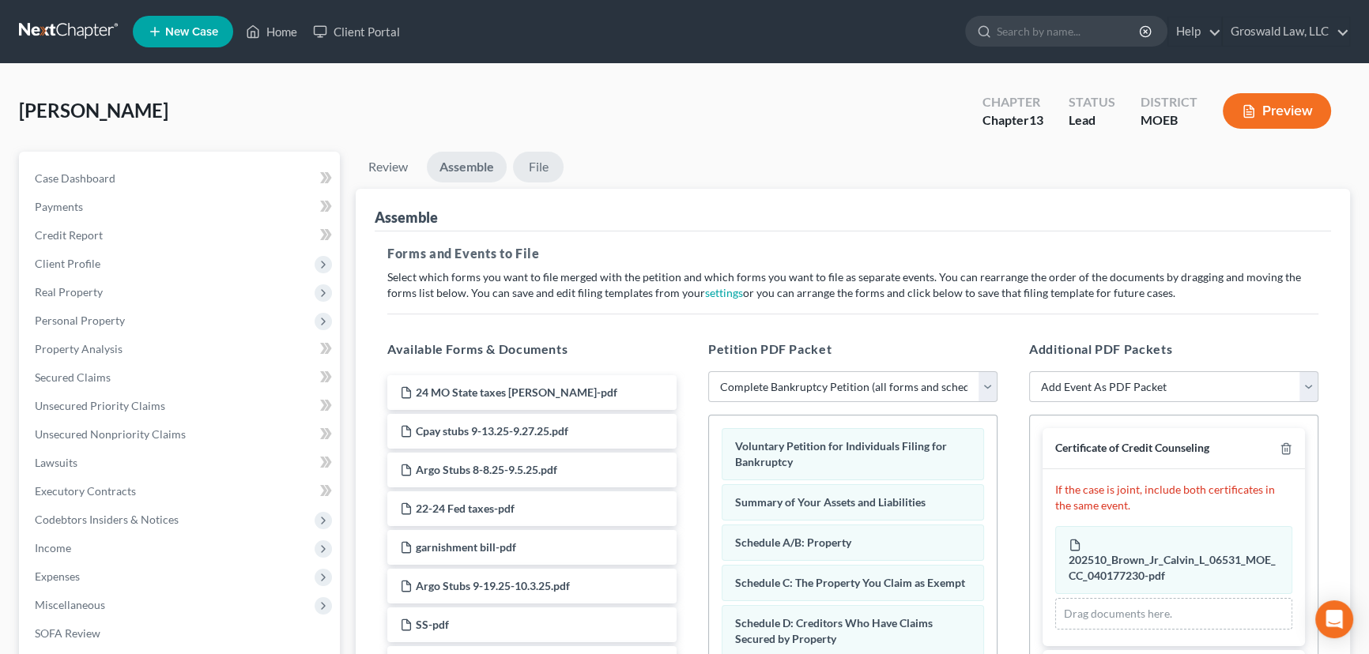
click at [545, 161] on link "File" at bounding box center [538, 167] width 51 height 31
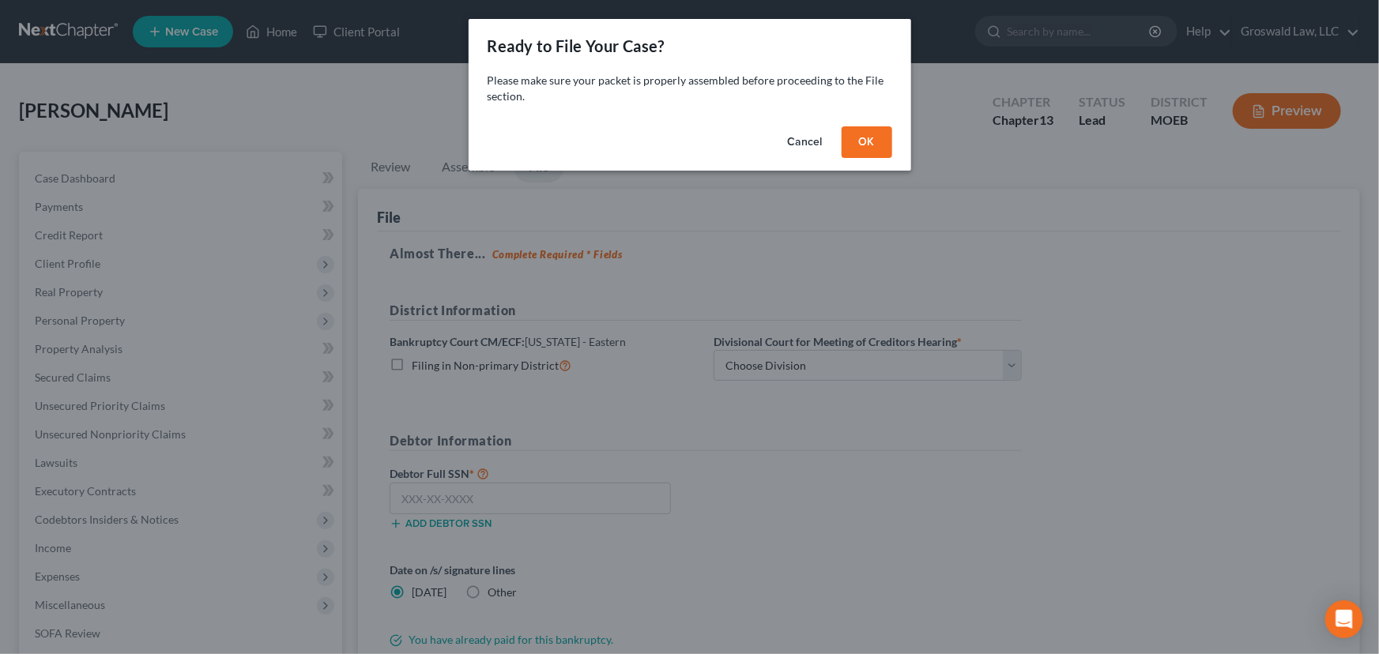
click at [864, 149] on button "OK" at bounding box center [867, 142] width 51 height 32
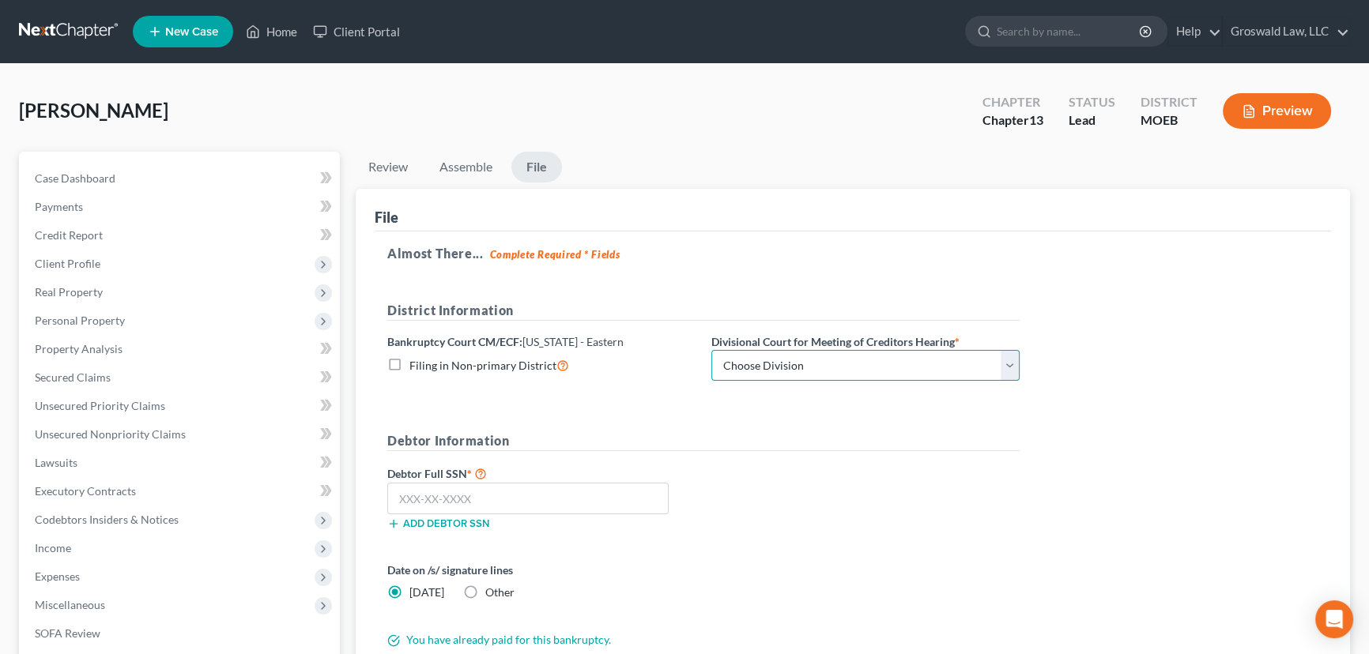
click at [768, 359] on select "Choose Division Cape Girardeau Hannibal [GEOGRAPHIC_DATA][PERSON_NAME]" at bounding box center [865, 366] width 308 height 32
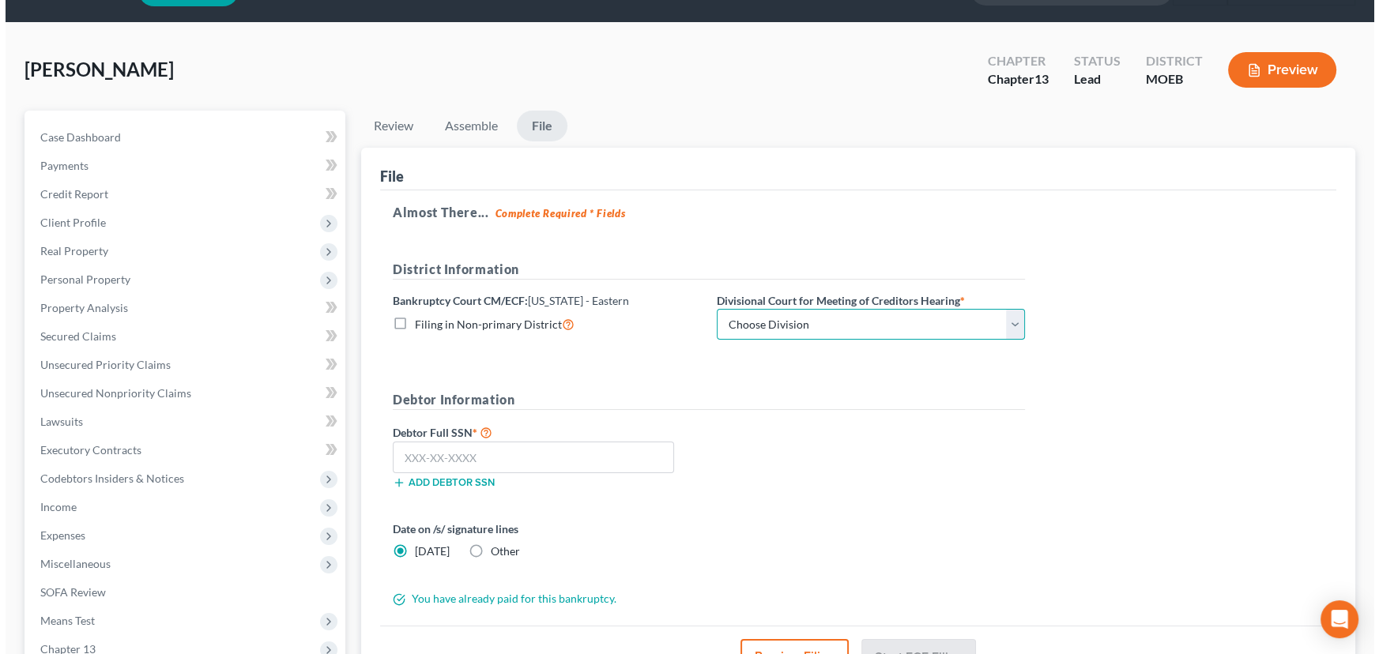
scroll to position [71, 0]
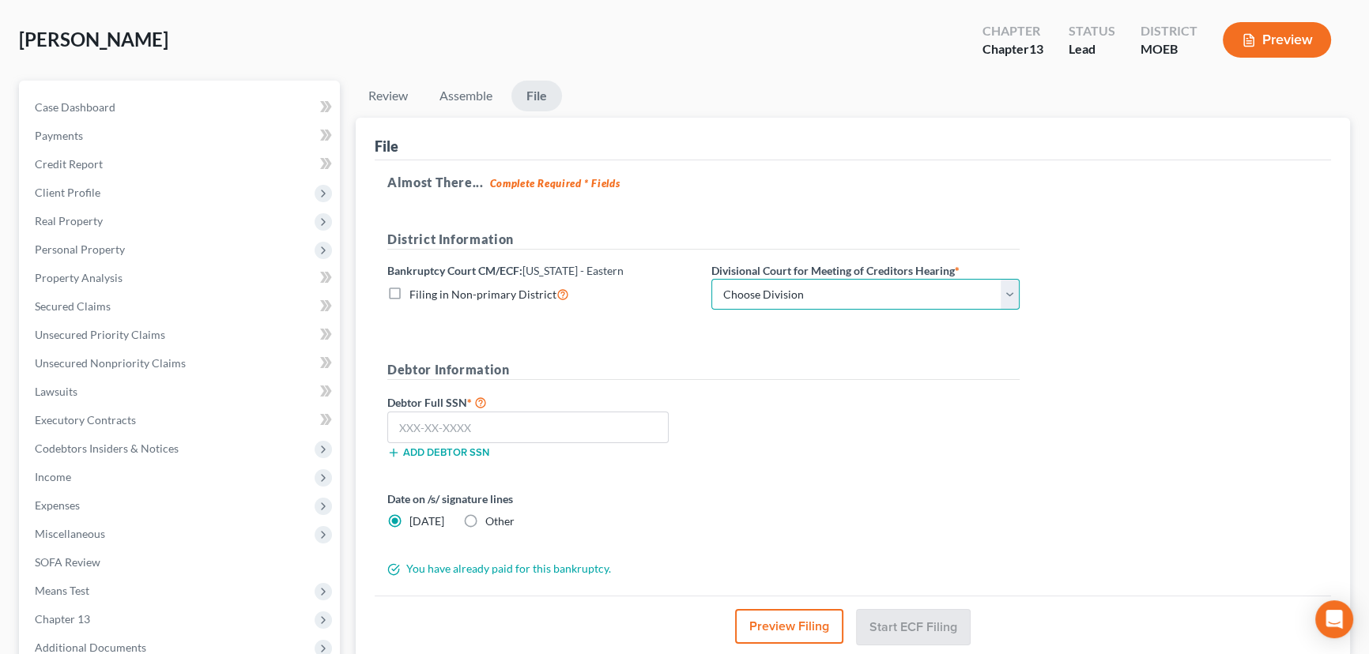
click at [747, 296] on select "Choose Division Cape Girardeau Hannibal [GEOGRAPHIC_DATA][PERSON_NAME]" at bounding box center [865, 295] width 308 height 32
select select "2"
click at [711, 279] on select "Choose Division Cape Girardeau Hannibal [GEOGRAPHIC_DATA][PERSON_NAME]" at bounding box center [865, 295] width 308 height 32
click at [778, 627] on button "Preview Filing" at bounding box center [789, 626] width 108 height 35
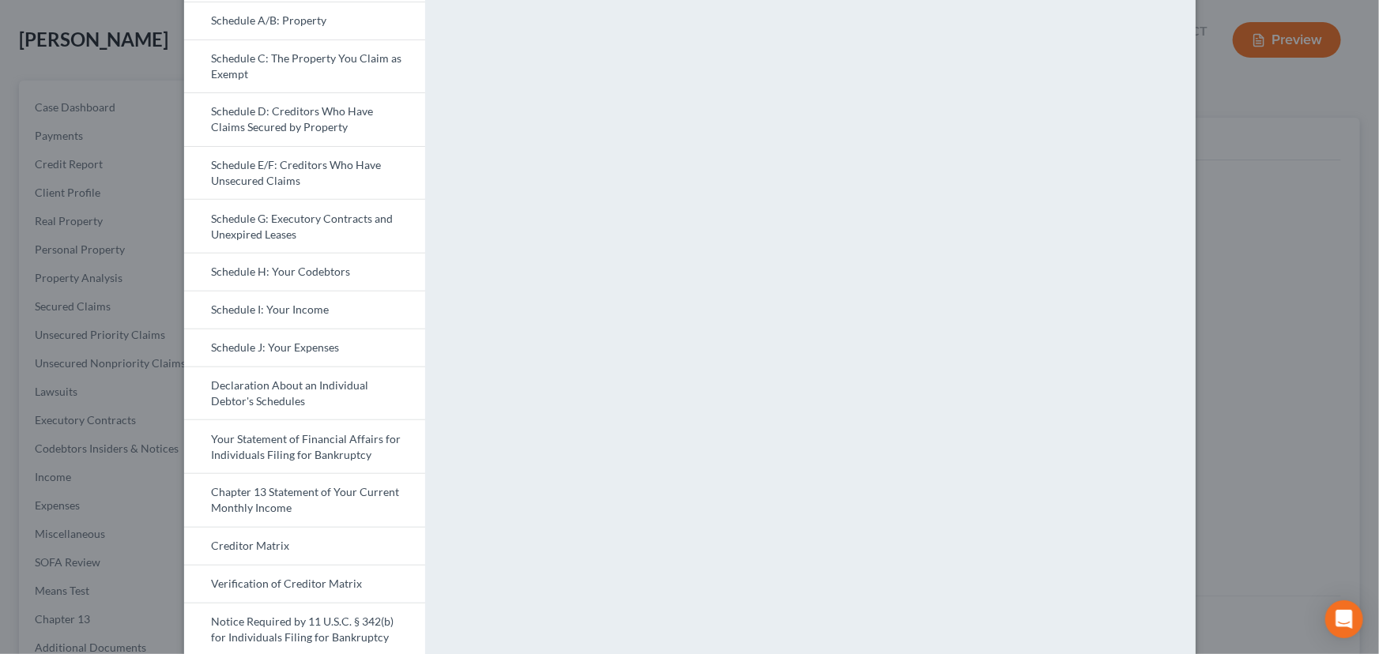
scroll to position [528, 0]
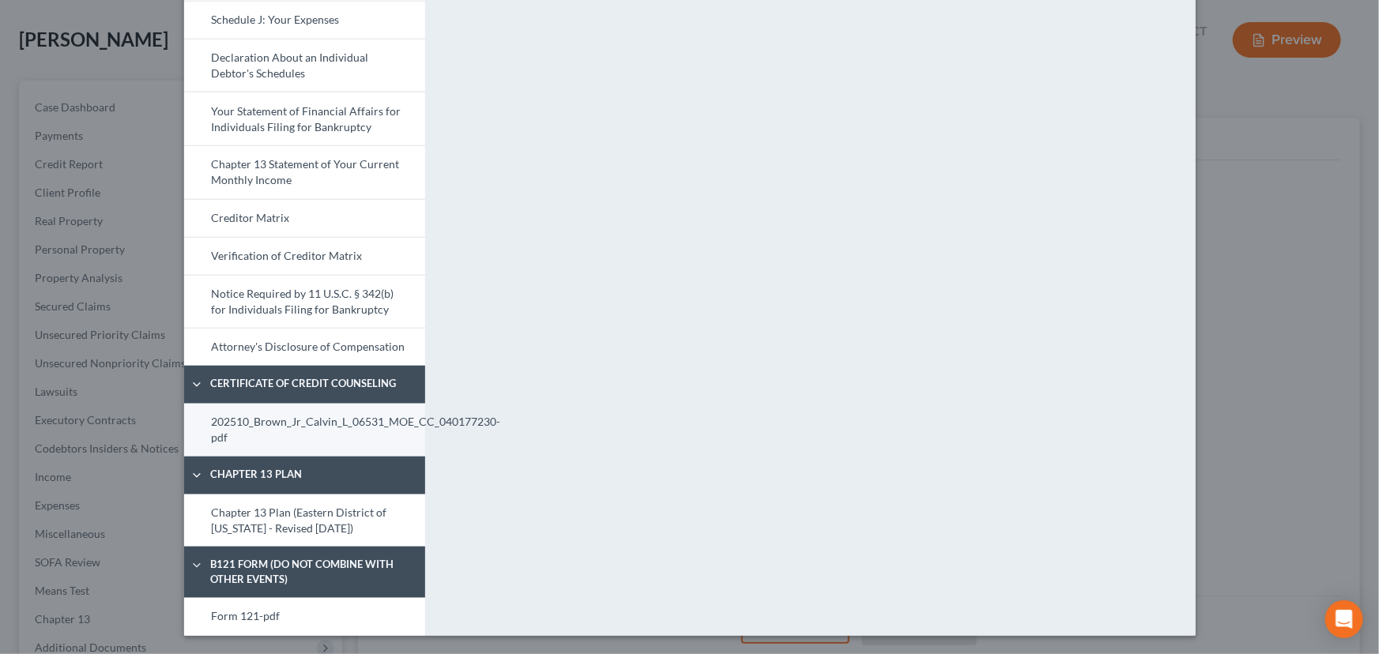
click at [233, 427] on link "202510_Brown_Jr_Calvin_L_06531_MOE_CC_040177230-pdf" at bounding box center [304, 430] width 241 height 53
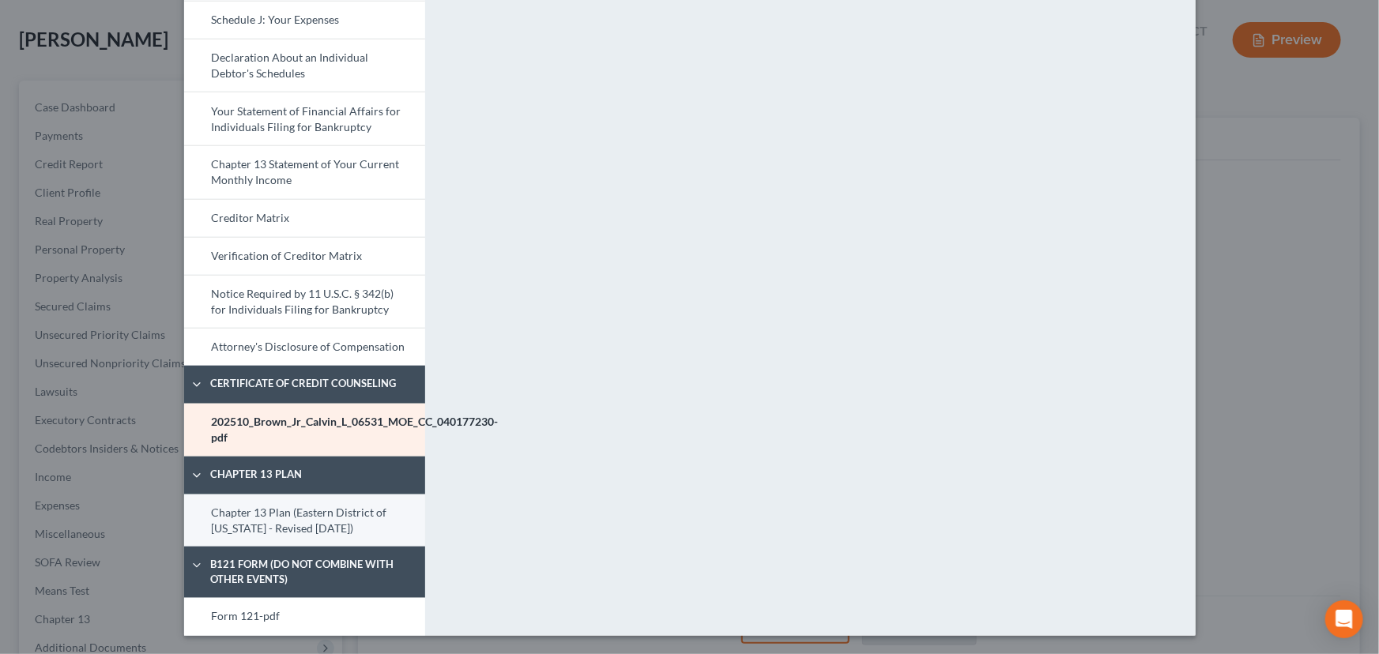
click at [284, 521] on link "Chapter 13 Plan (Eastern District of [US_STATE] - Revised [DATE])" at bounding box center [304, 521] width 241 height 53
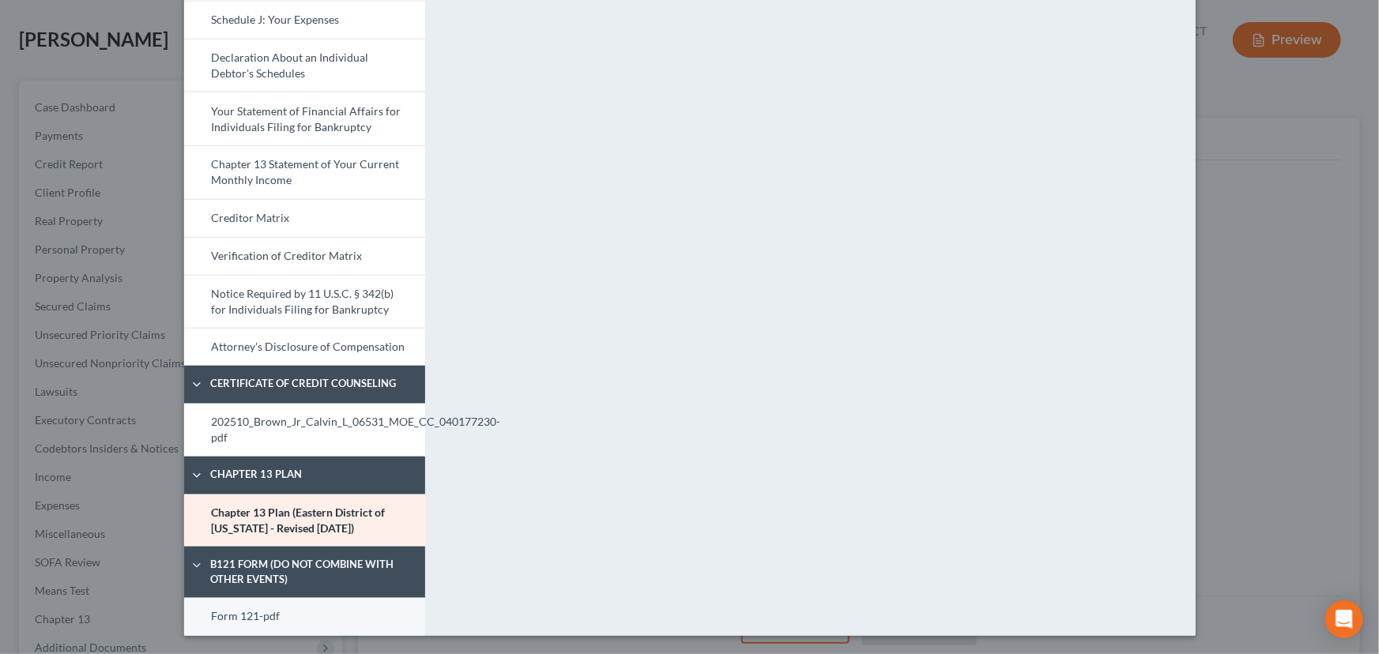
click at [275, 616] on link "Form 121-pdf" at bounding box center [304, 617] width 241 height 38
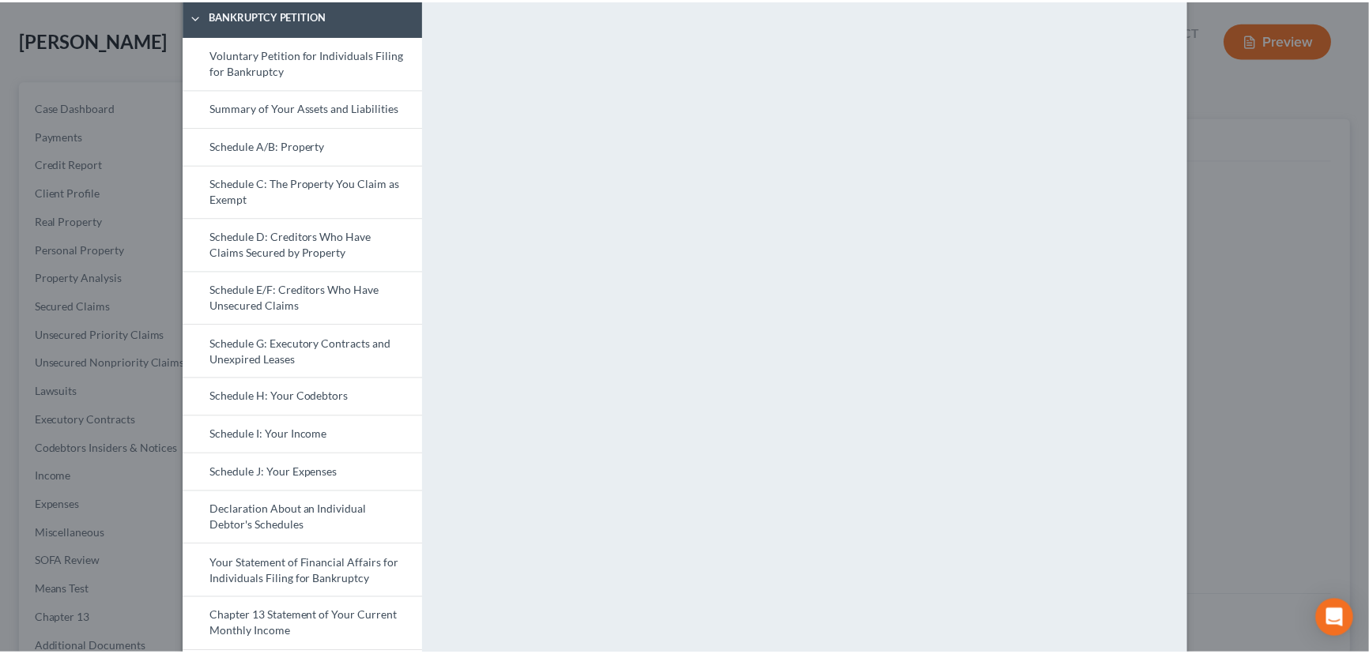
scroll to position [0, 0]
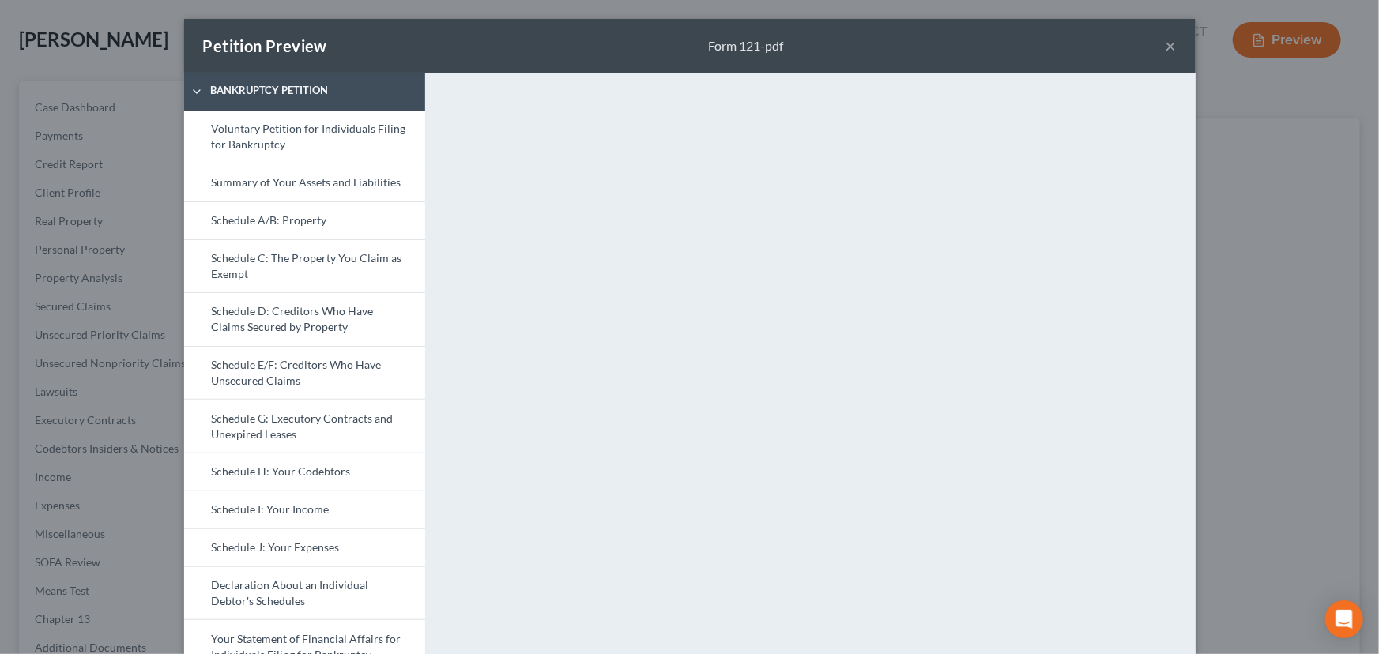
click at [1166, 40] on button "×" at bounding box center [1171, 45] width 11 height 19
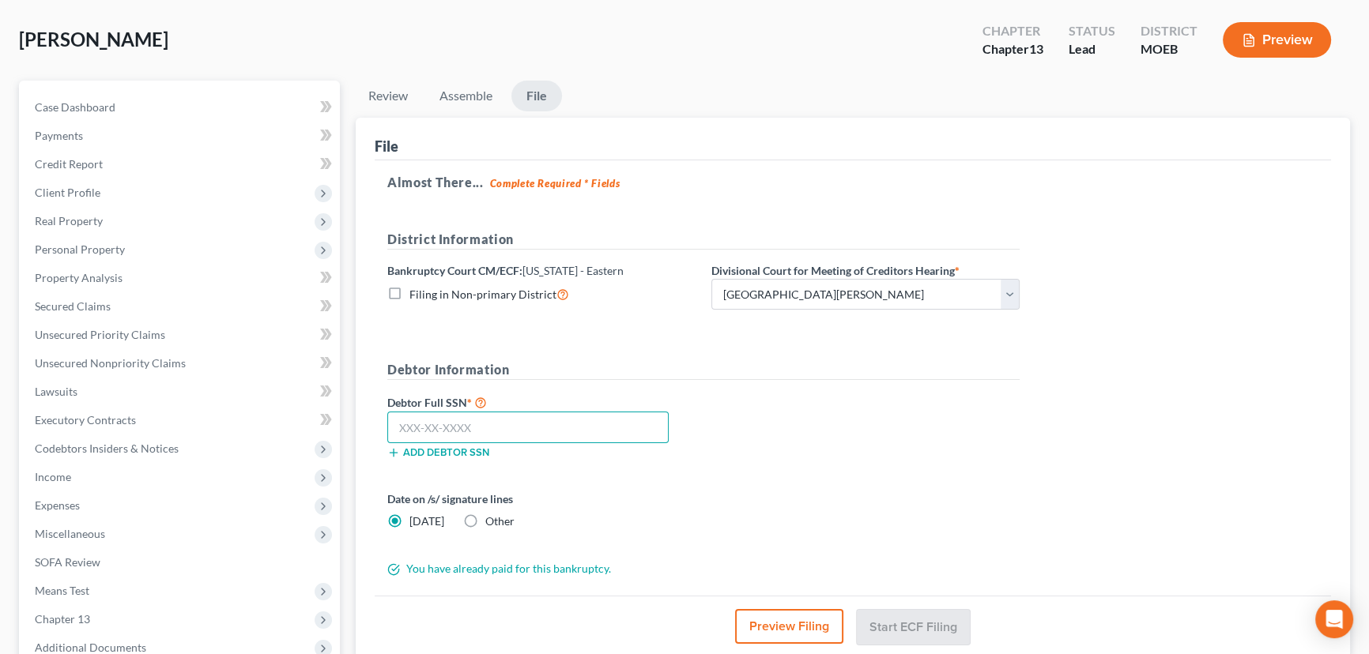
click at [507, 432] on input "text" at bounding box center [527, 428] width 281 height 32
paste input "500-84-9366"
type input "500-84-9366"
click at [934, 629] on button "Start ECF Filing" at bounding box center [913, 626] width 113 height 35
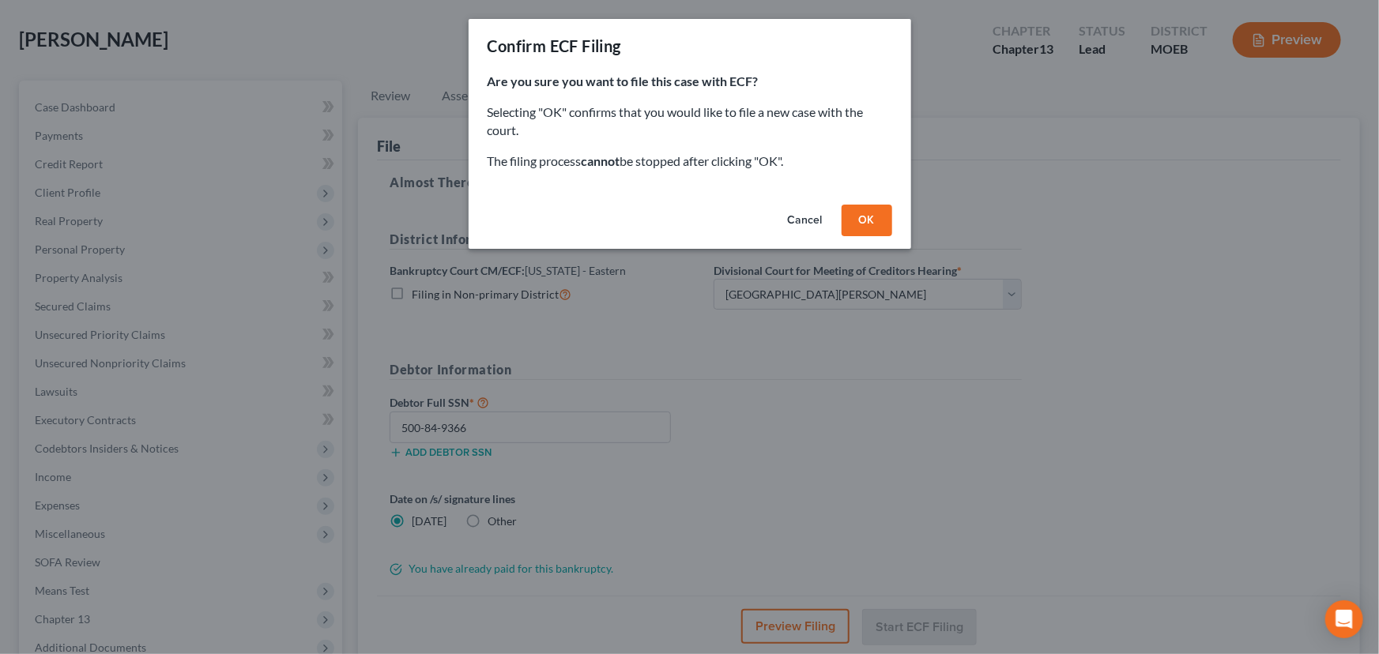
click at [862, 226] on button "OK" at bounding box center [867, 221] width 51 height 32
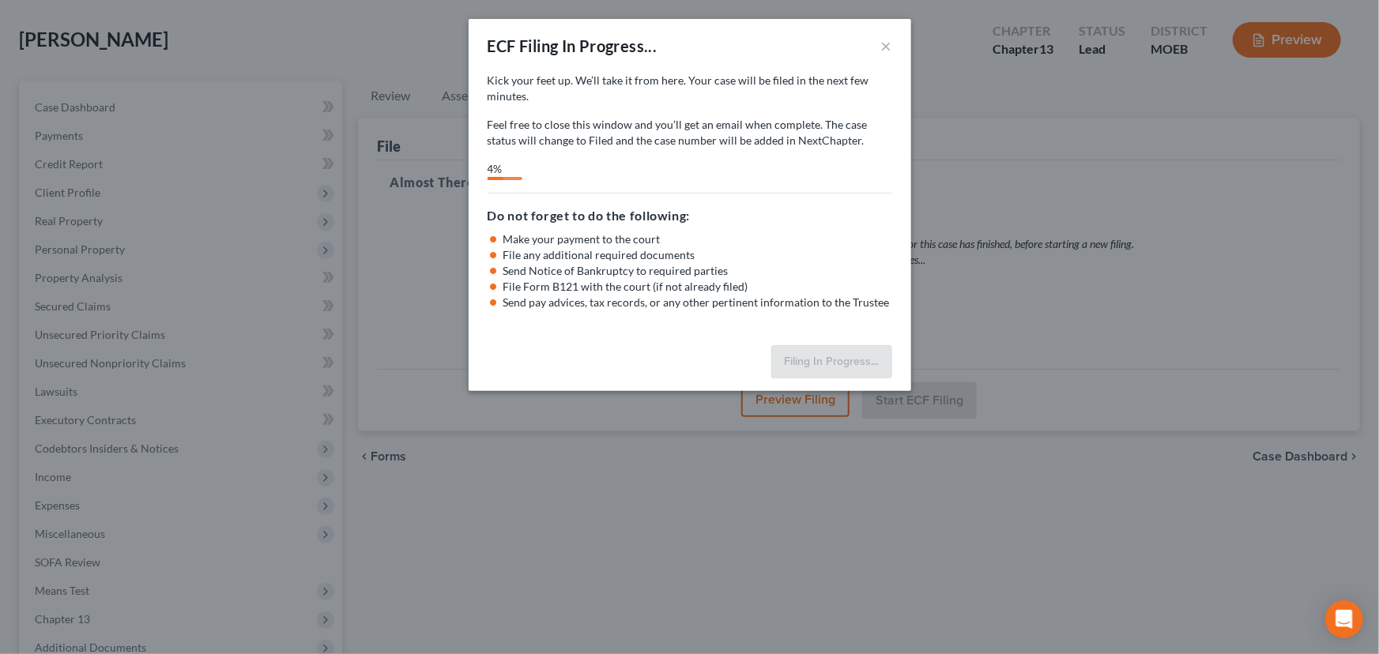
select select "2"
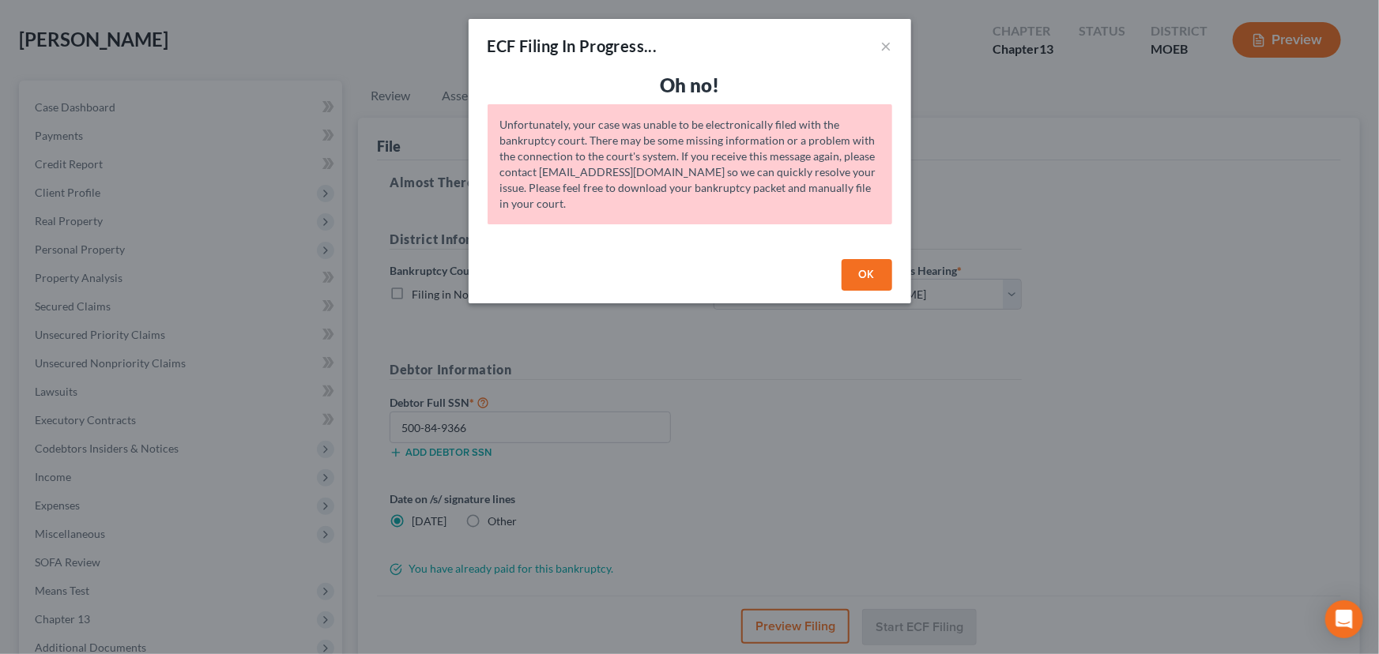
click at [870, 277] on button "OK" at bounding box center [867, 275] width 51 height 32
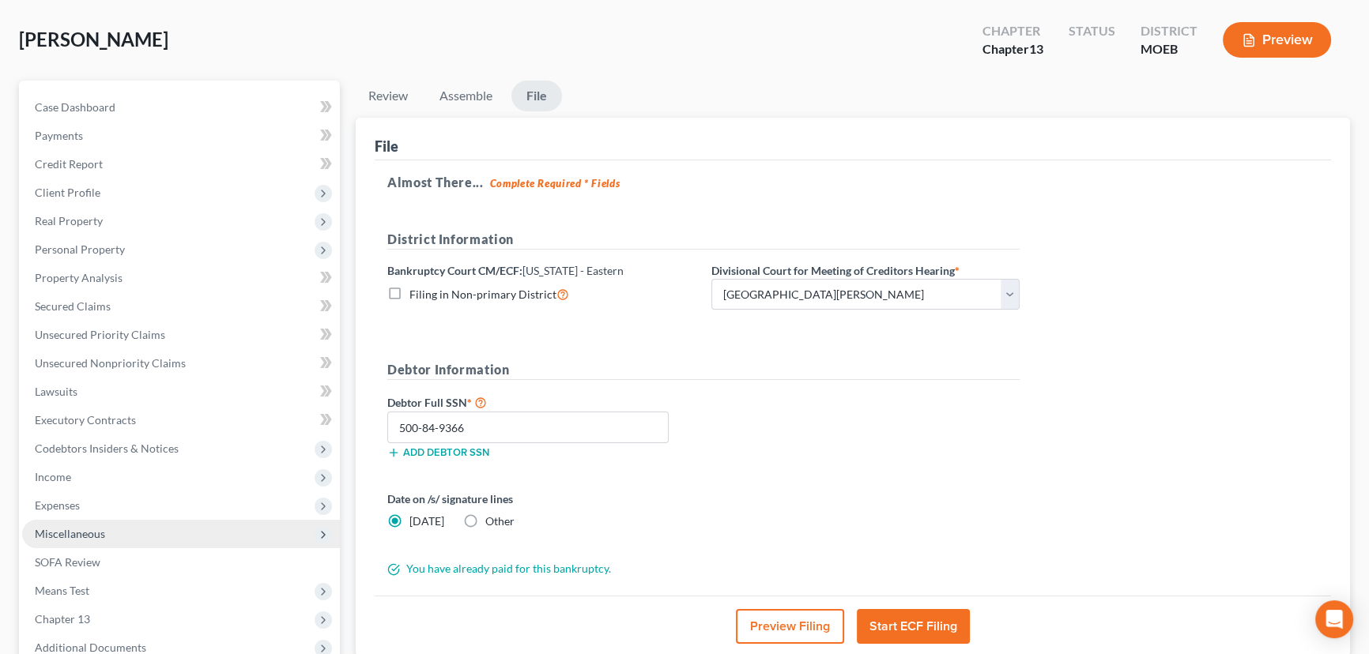
scroll to position [240, 0]
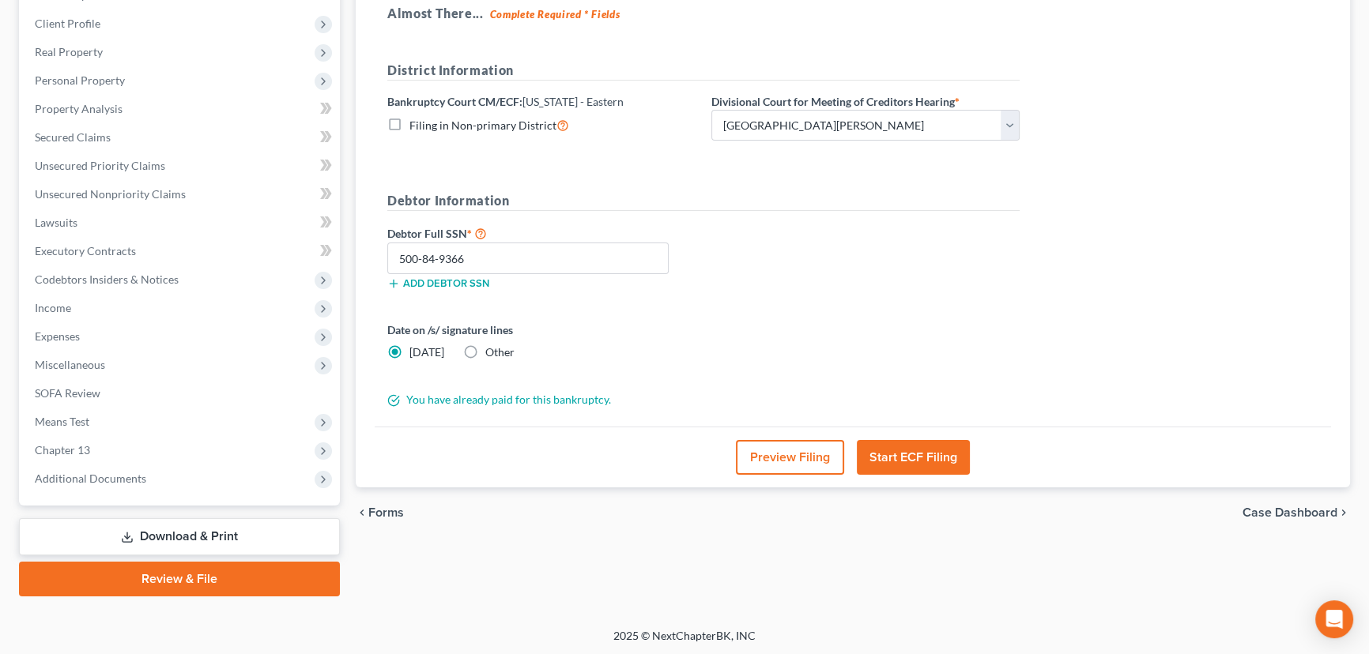
drag, startPoint x: 112, startPoint y: 481, endPoint x: 121, endPoint y: 496, distance: 17.3
click at [112, 481] on span "Additional Documents" at bounding box center [90, 478] width 111 height 13
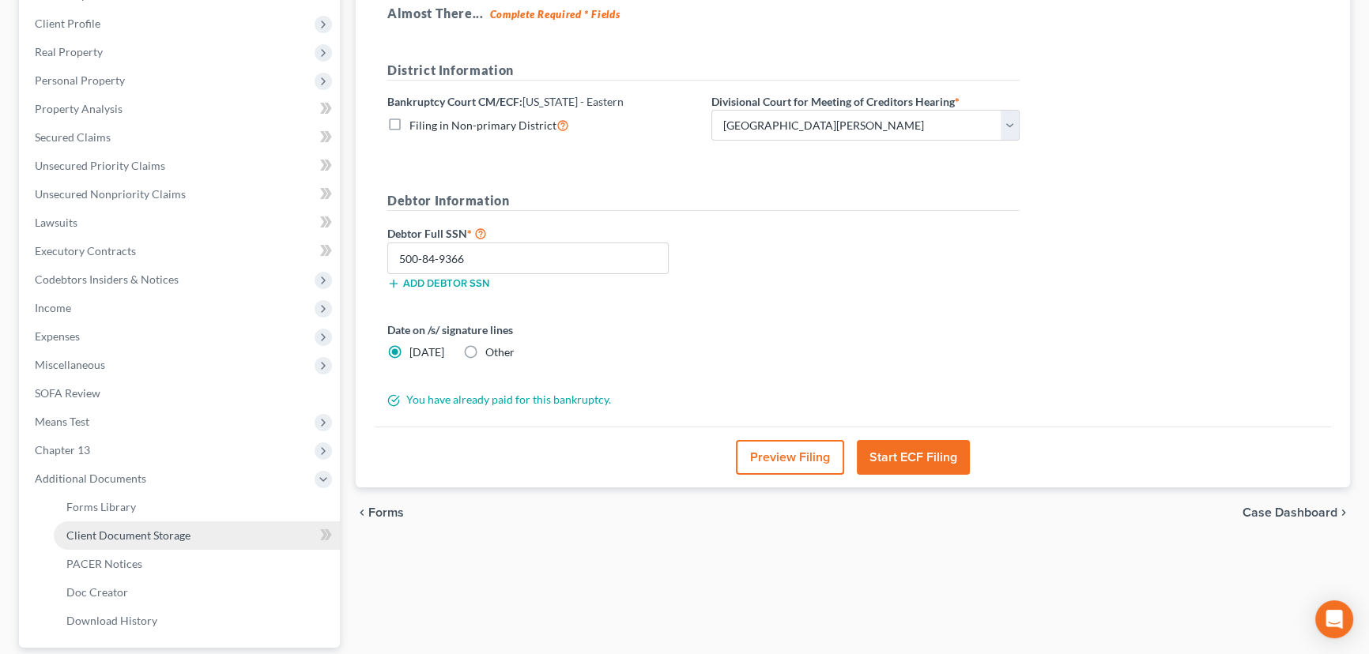
click at [143, 537] on span "Client Document Storage" at bounding box center [128, 535] width 124 height 13
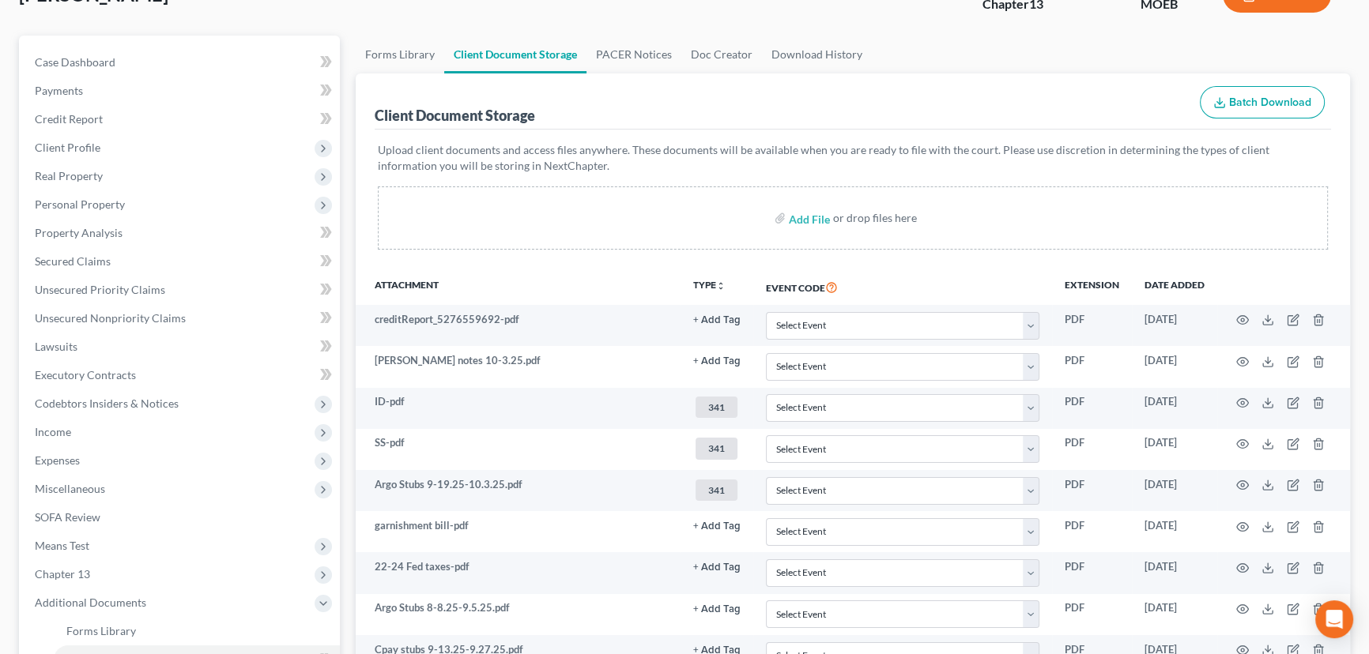
scroll to position [382, 0]
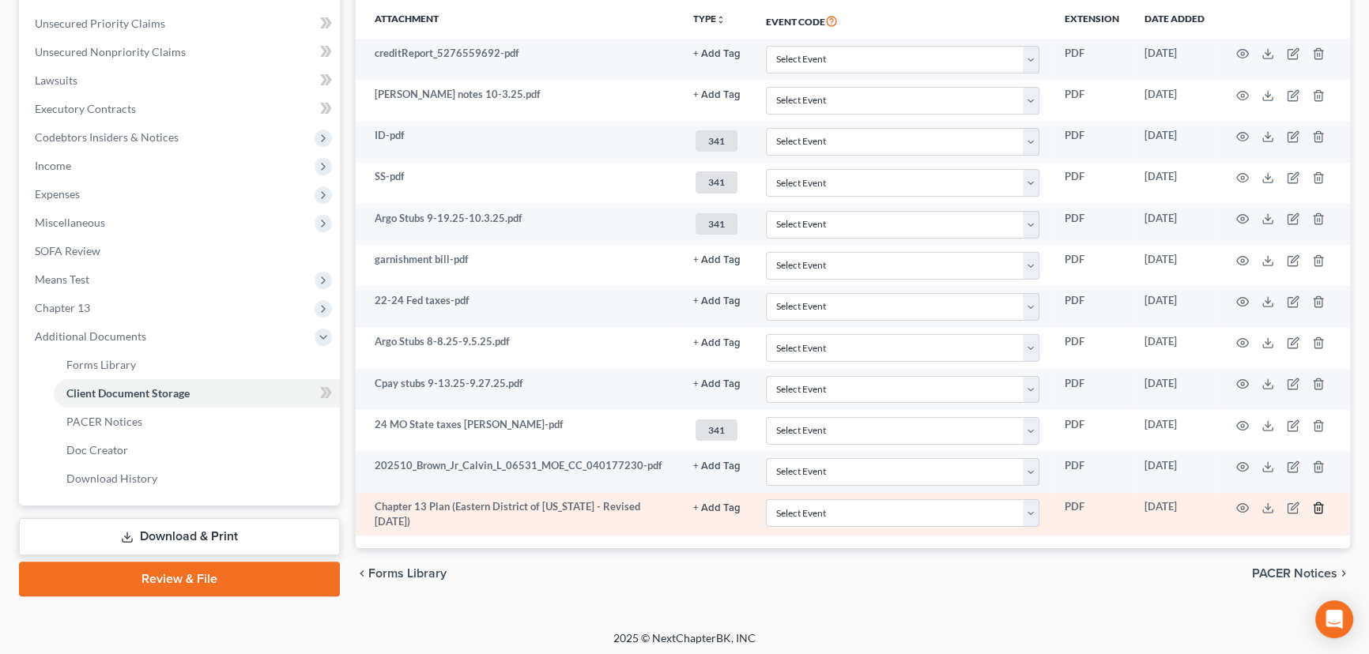
click at [1317, 505] on icon "button" at bounding box center [1318, 508] width 13 height 13
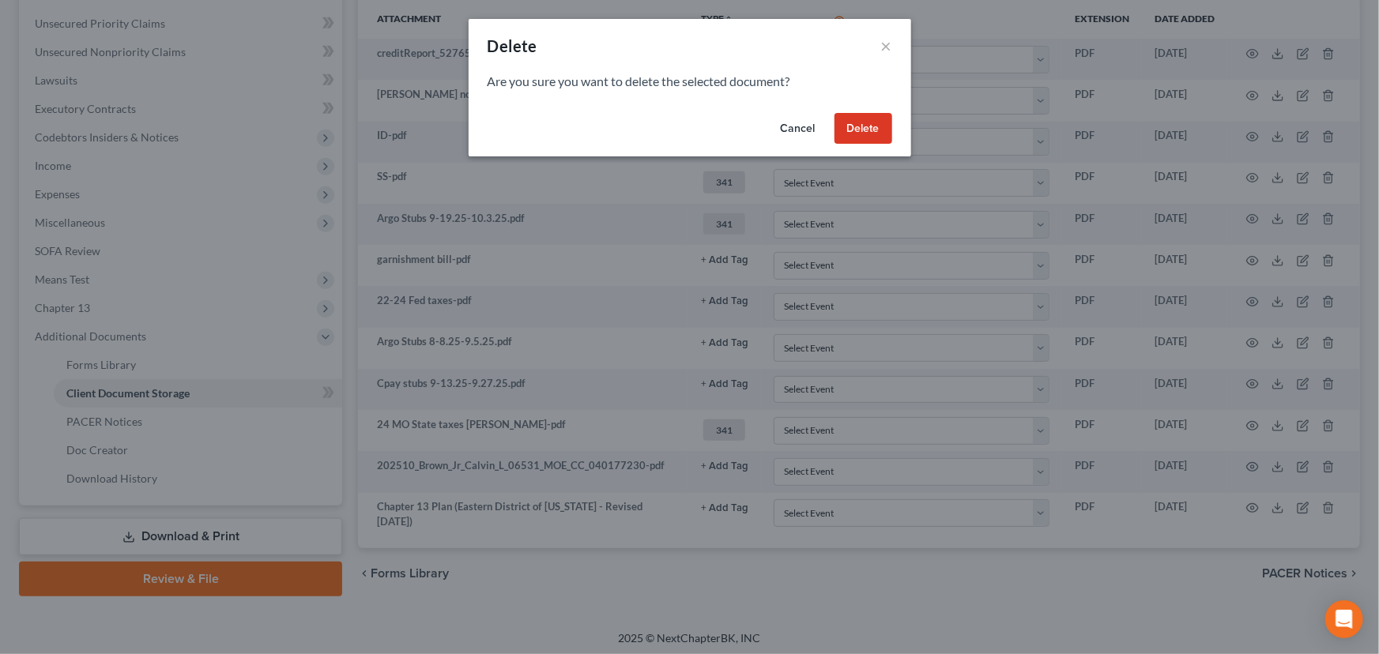
click at [867, 145] on div "Cancel Delete" at bounding box center [690, 132] width 443 height 51
click at [861, 132] on button "Delete" at bounding box center [864, 129] width 58 height 32
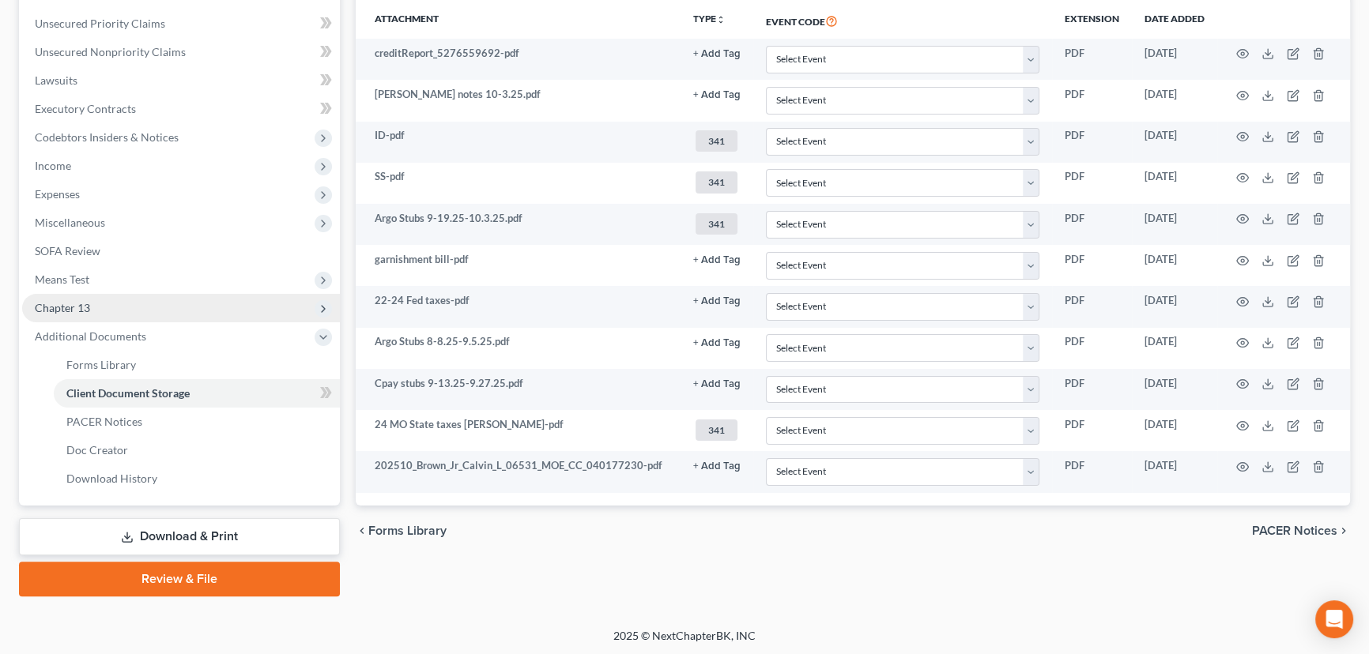
click at [66, 310] on span "Chapter 13" at bounding box center [62, 307] width 55 height 13
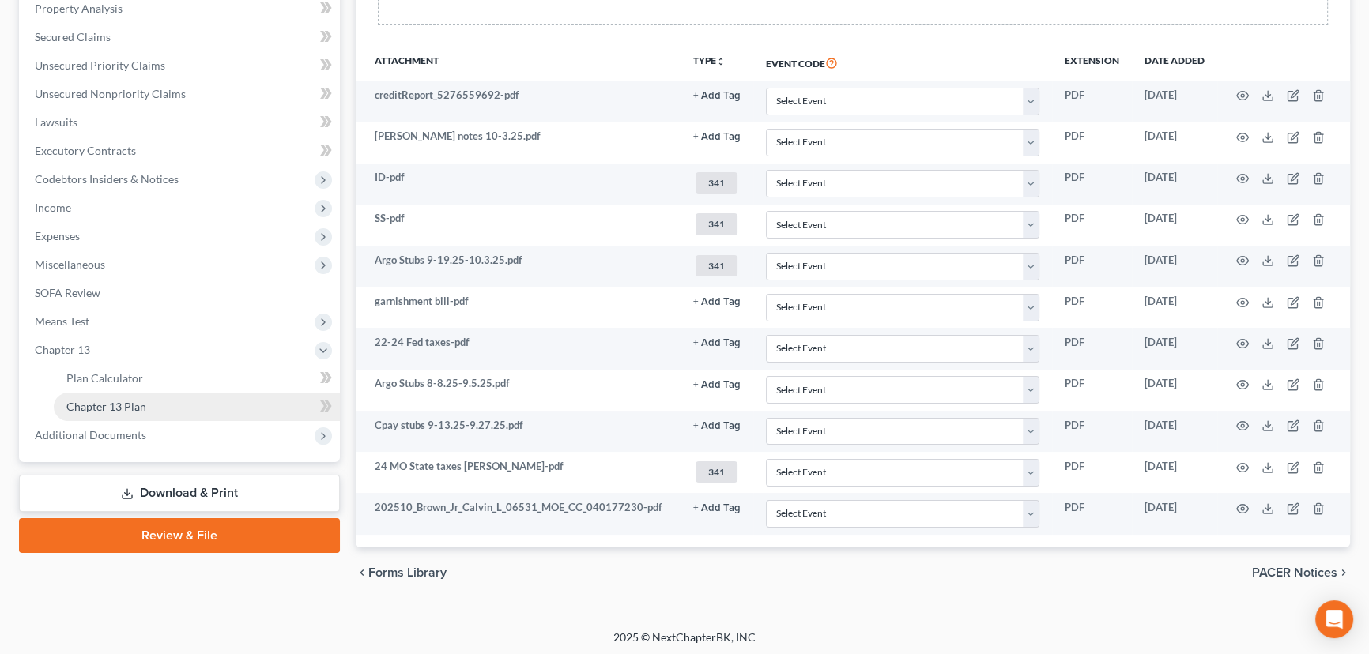
click at [130, 403] on span "Chapter 13 Plan" at bounding box center [106, 406] width 80 height 13
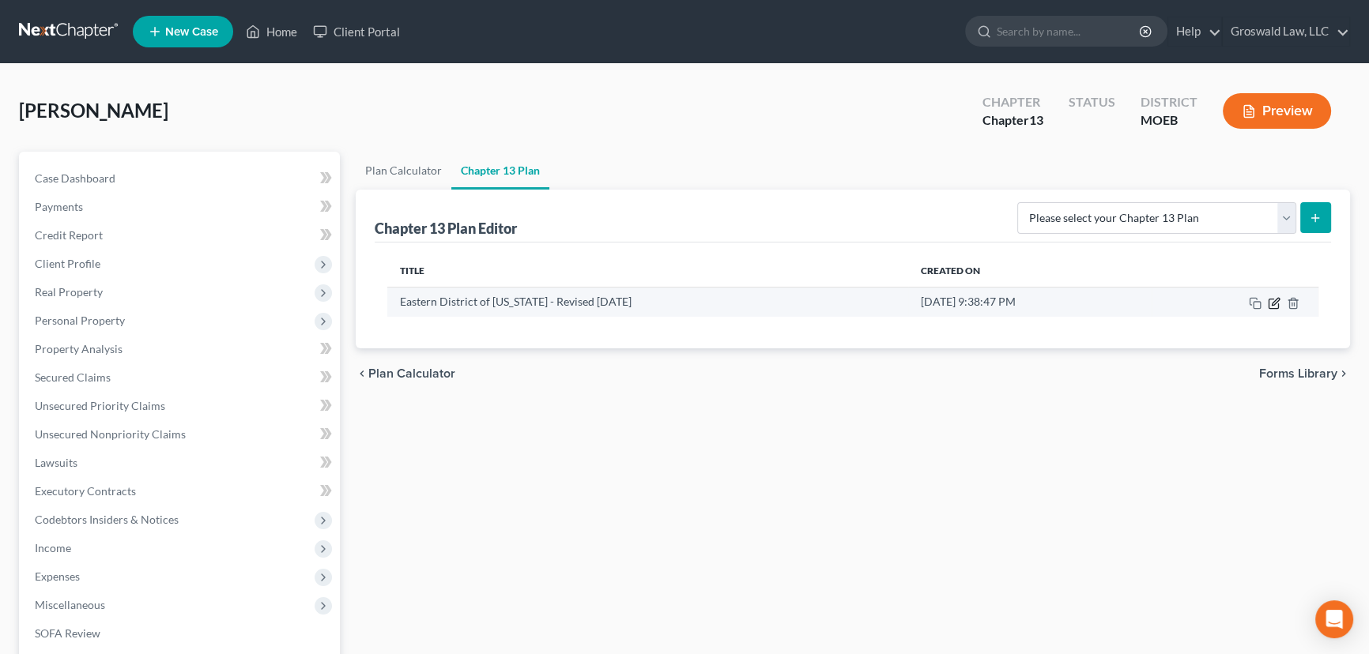
click at [1273, 300] on icon "button" at bounding box center [1274, 303] width 13 height 13
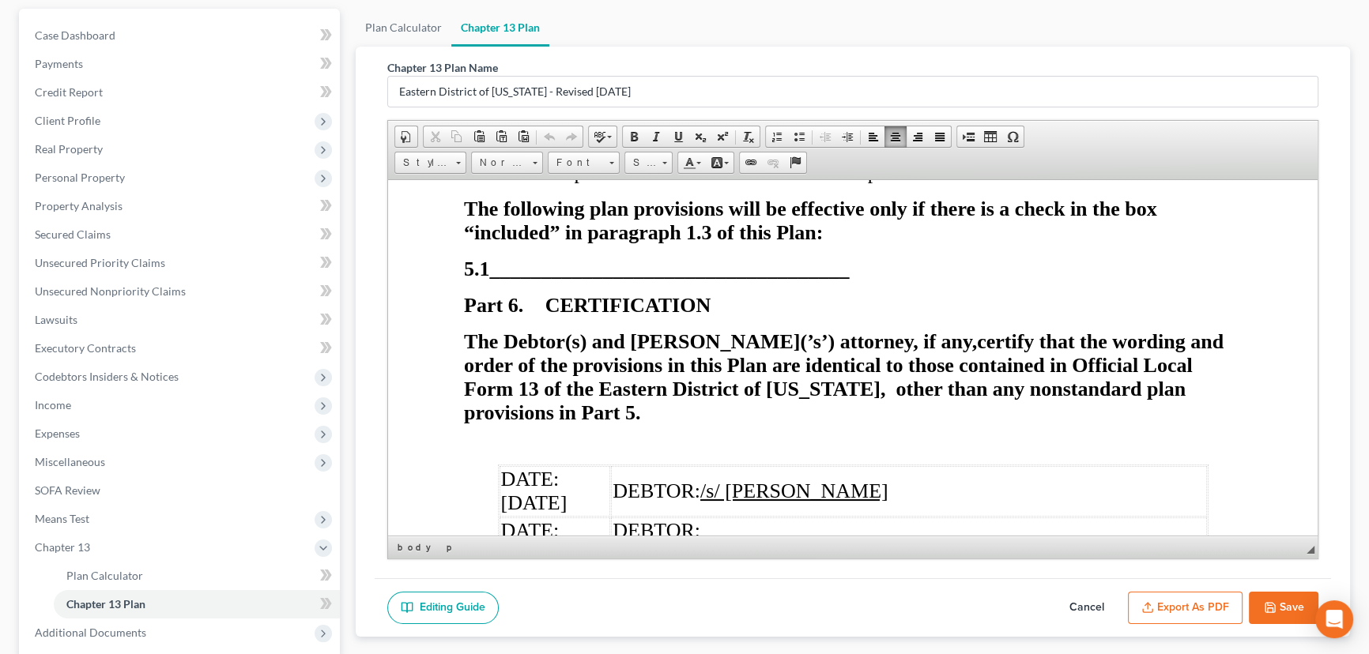
scroll to position [7400, 0]
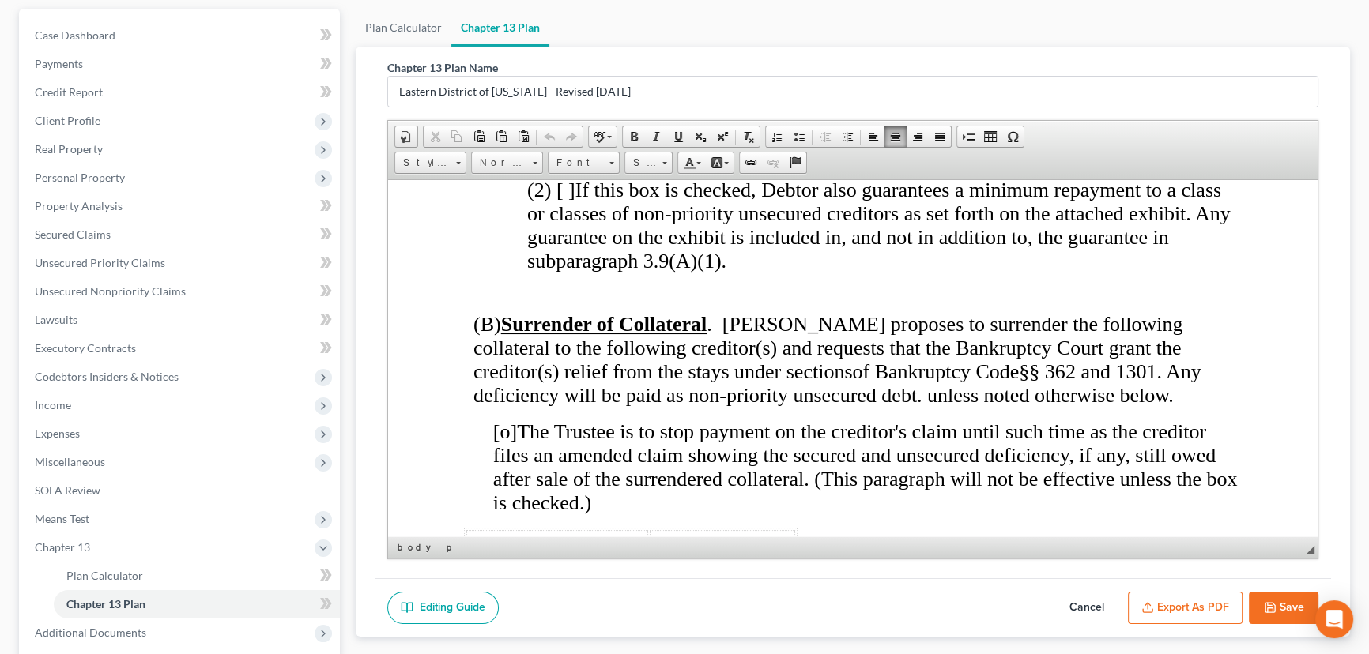
scroll to position [6109, 0]
click at [500, 600] on p at bounding box center [867, 607] width 748 height 14
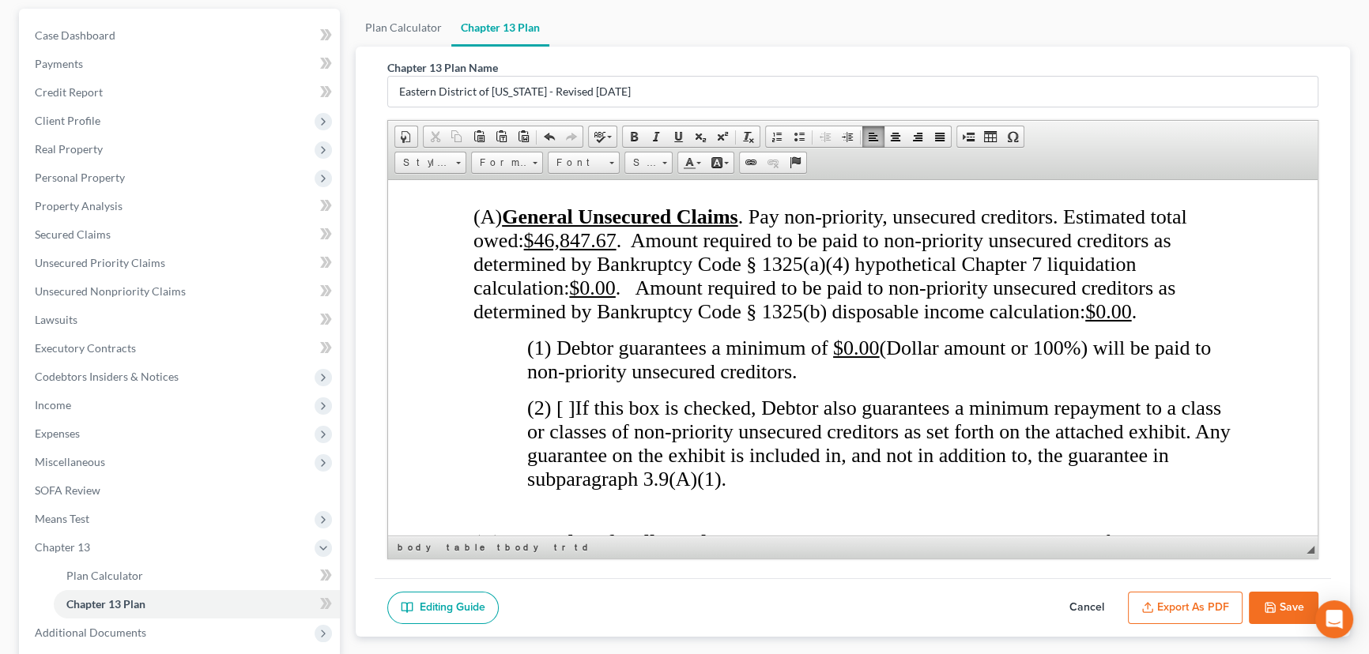
scroll to position [5822, 0]
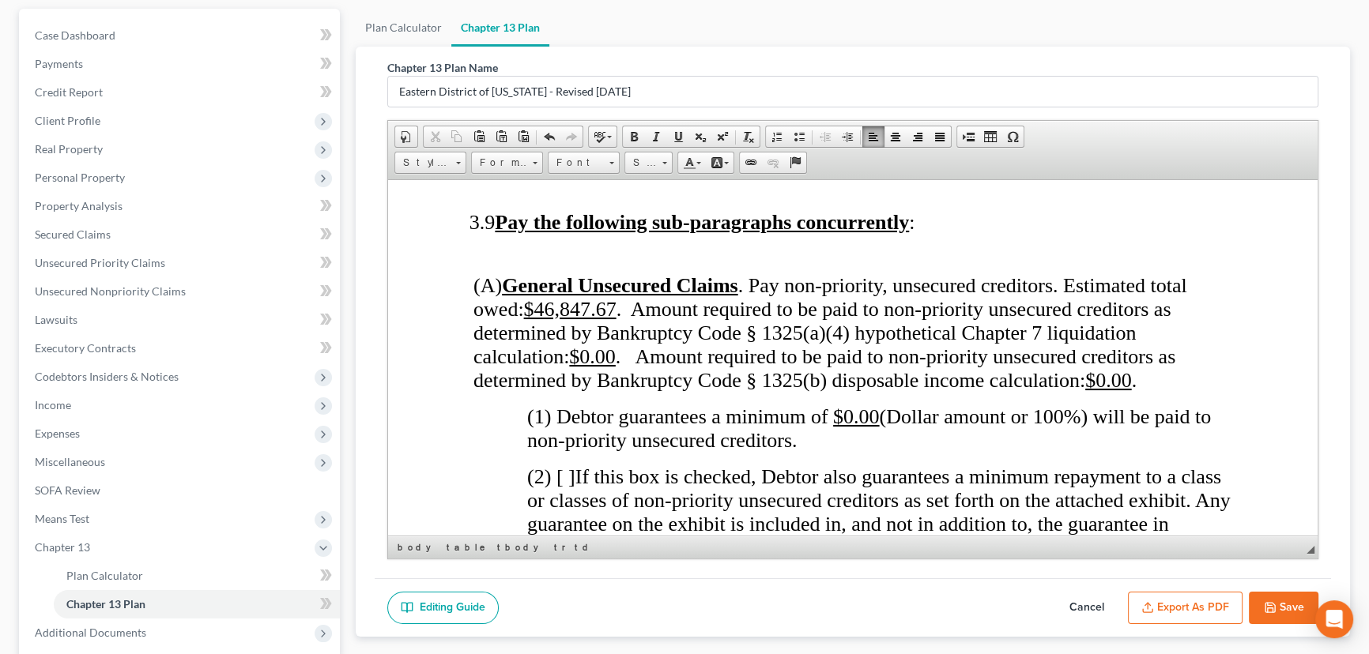
click at [515, 572] on p at bounding box center [853, 579] width 778 height 14
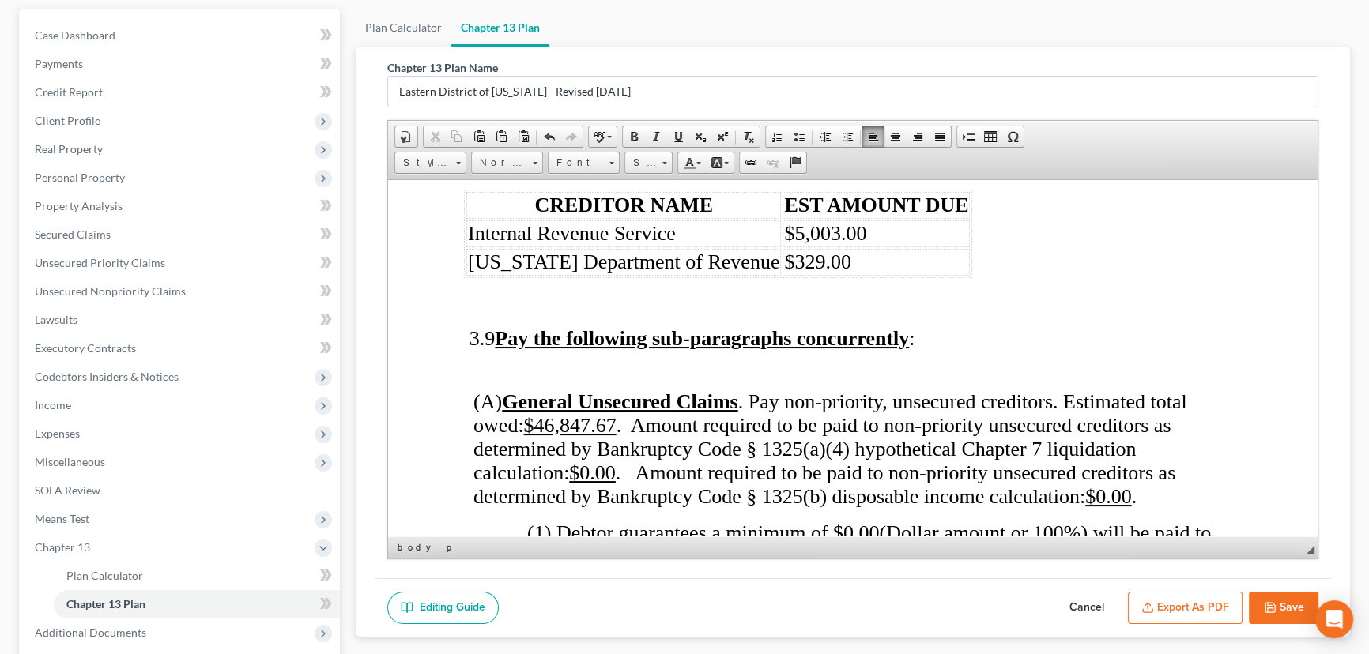
scroll to position [5462, 0]
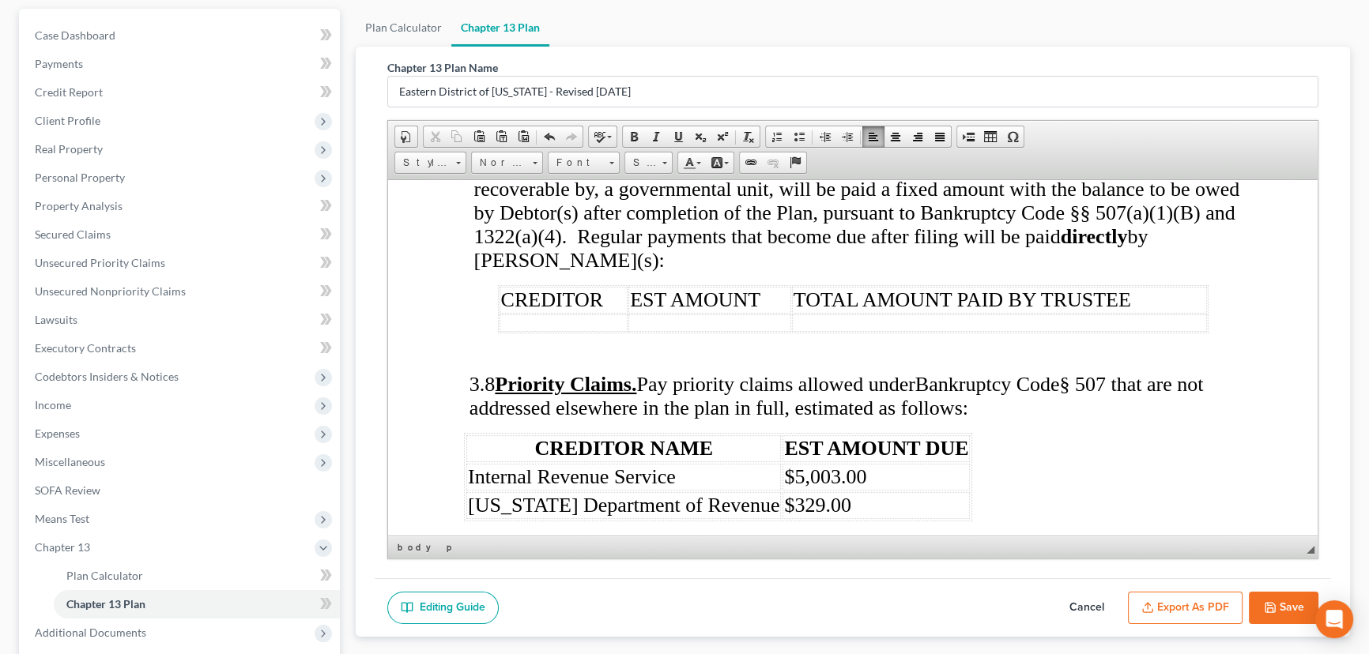
click at [512, 533] on p at bounding box center [853, 545] width 778 height 24
click at [493, 570] on p at bounding box center [855, 577] width 772 height 14
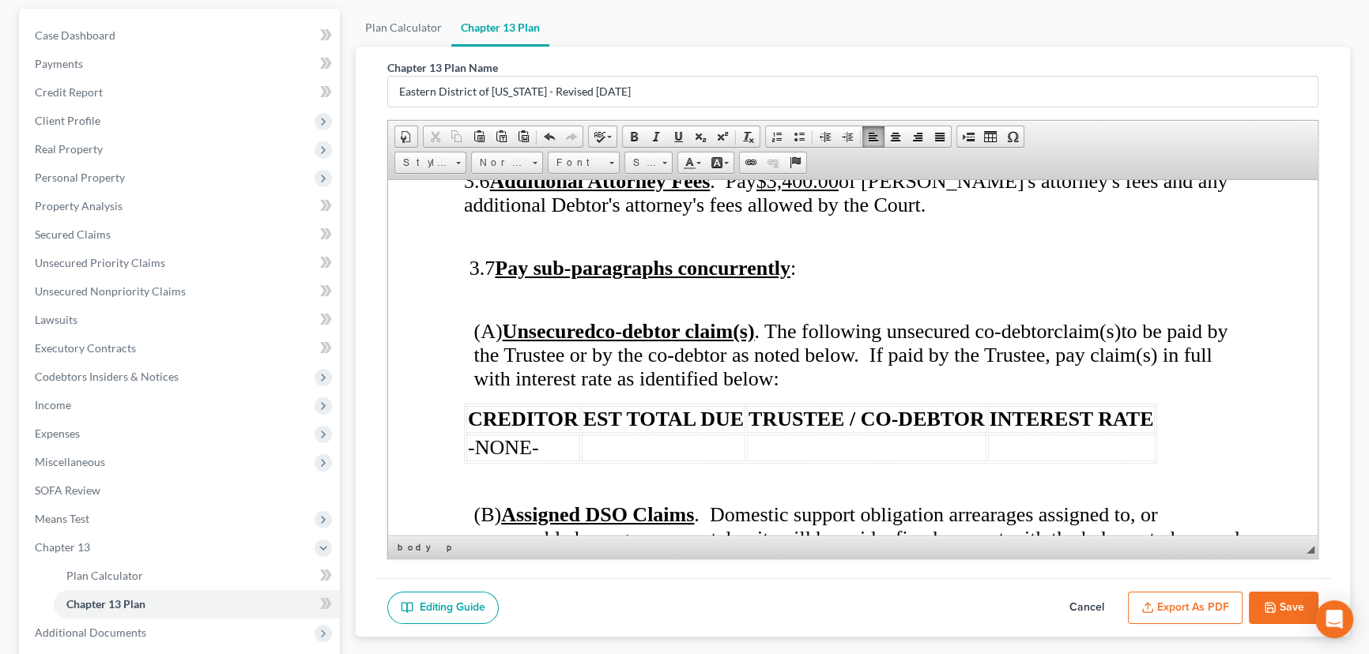
scroll to position [5103, 0]
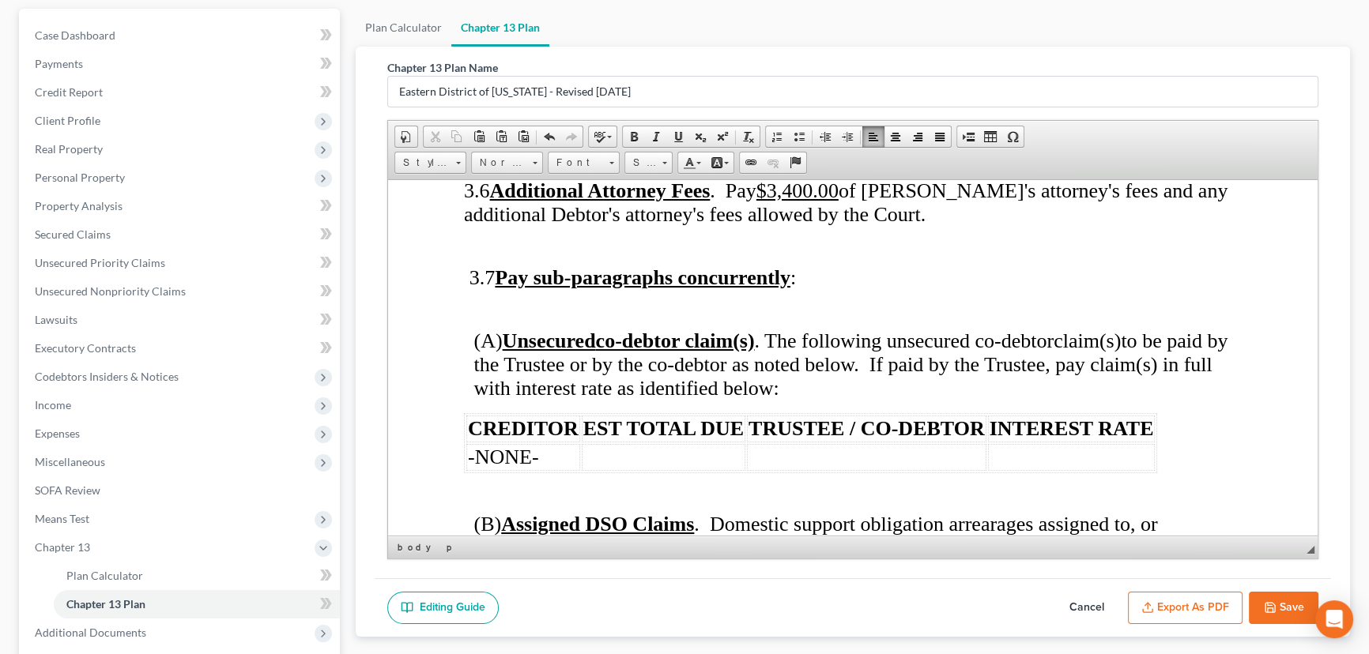
click at [505, 485] on p at bounding box center [857, 492] width 768 height 14
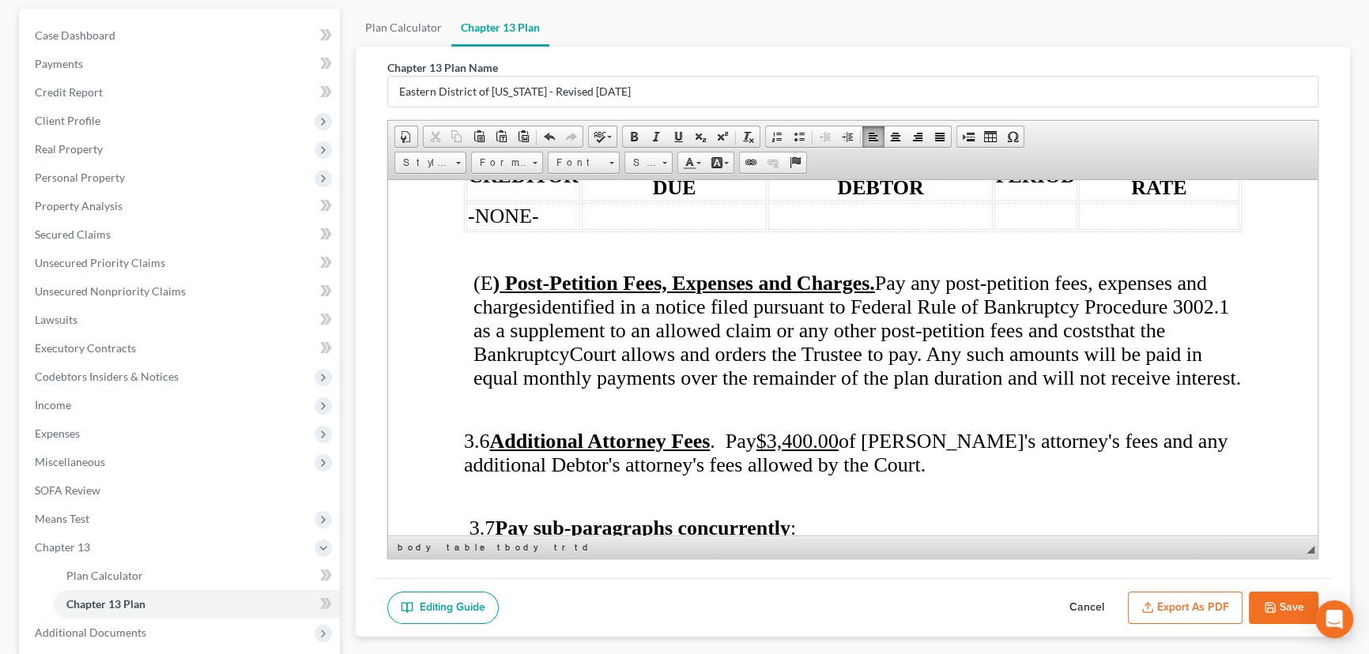
scroll to position [4816, 0]
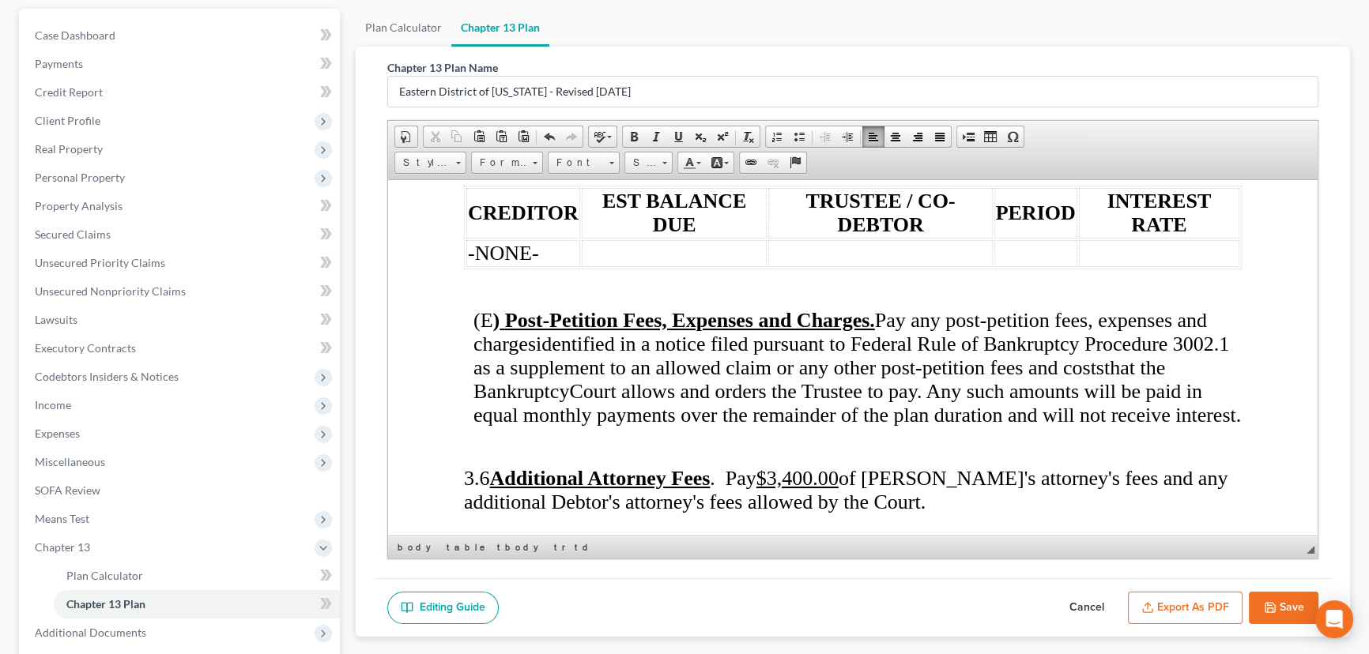
click at [519, 439] on p at bounding box center [857, 446] width 768 height 14
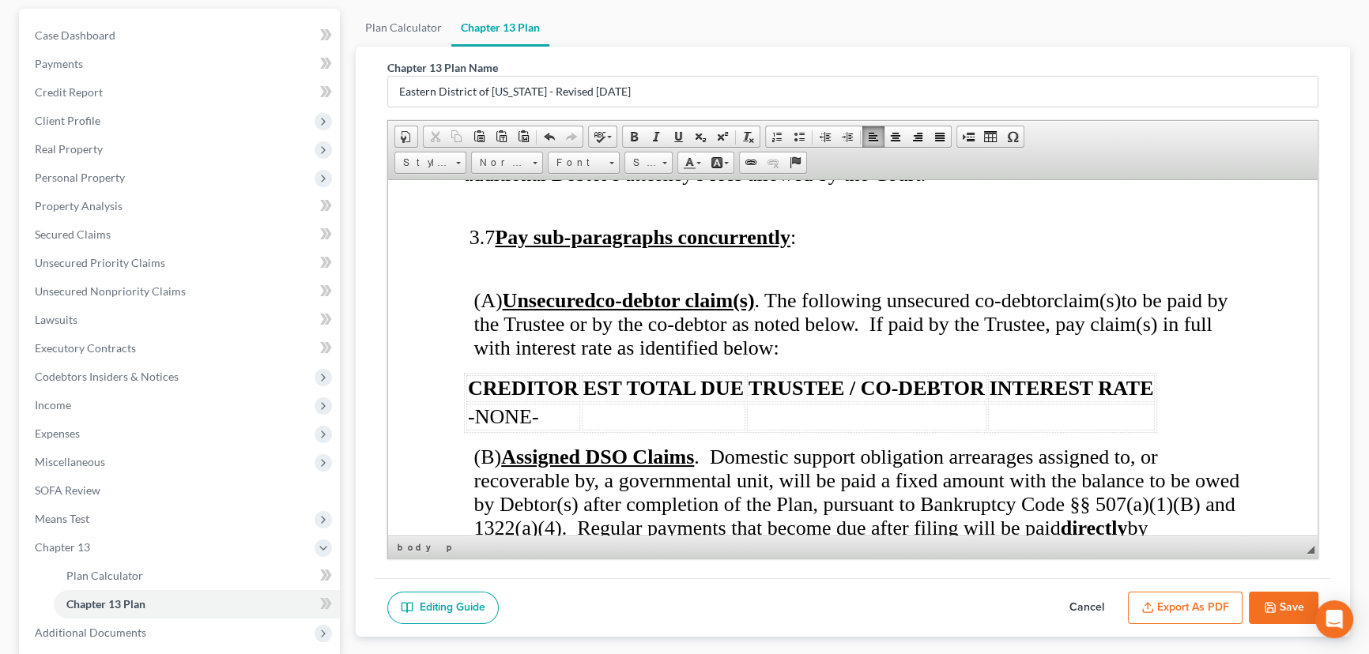
scroll to position [4960, 0]
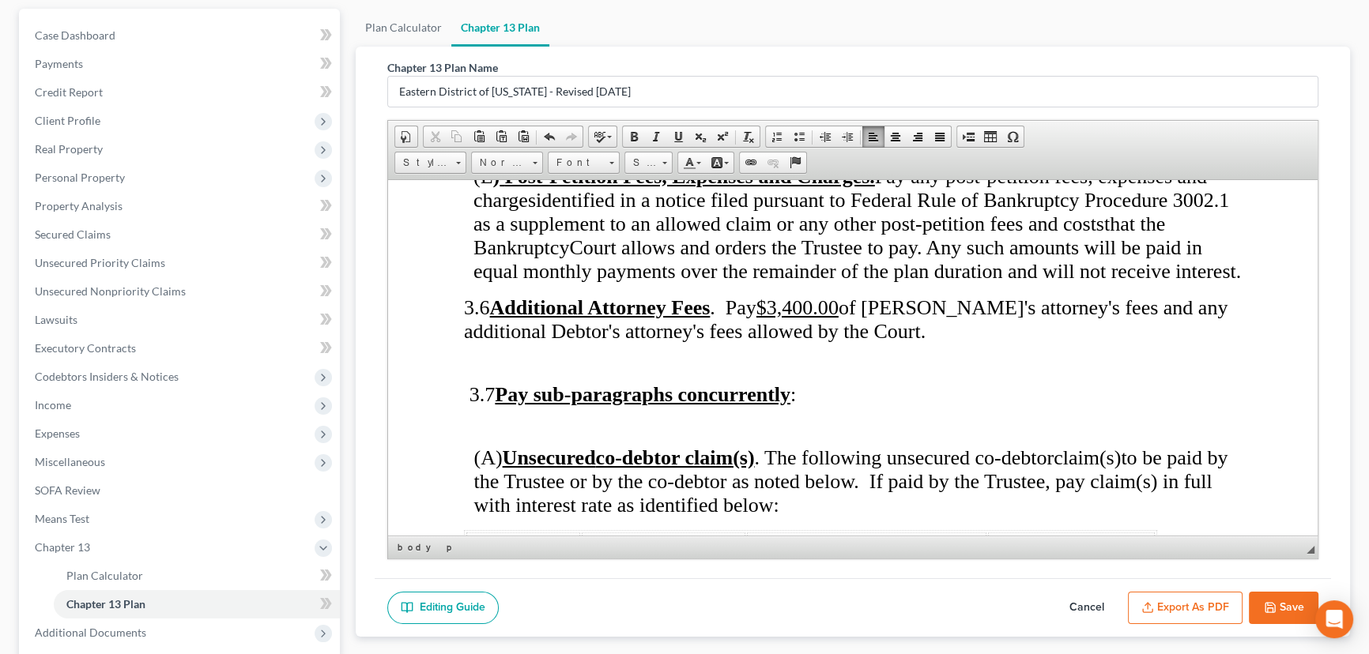
click at [523, 356] on p at bounding box center [855, 363] width 772 height 14
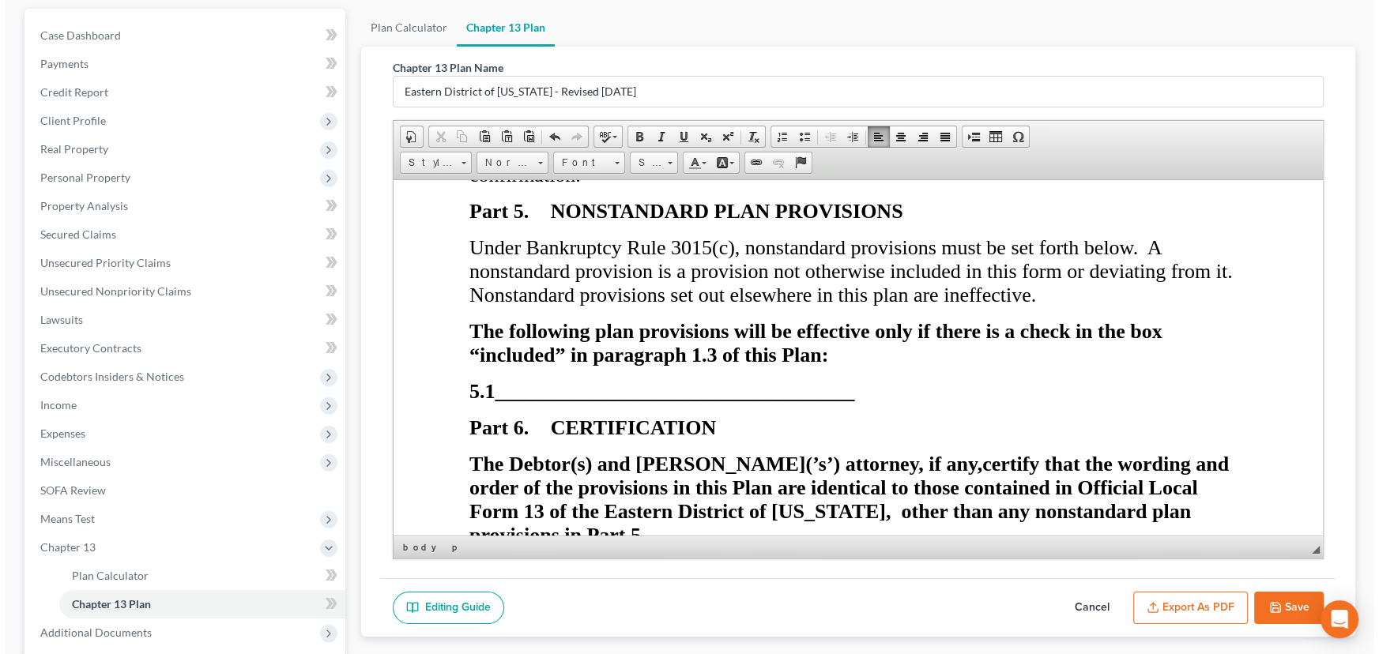
scroll to position [7272, 0]
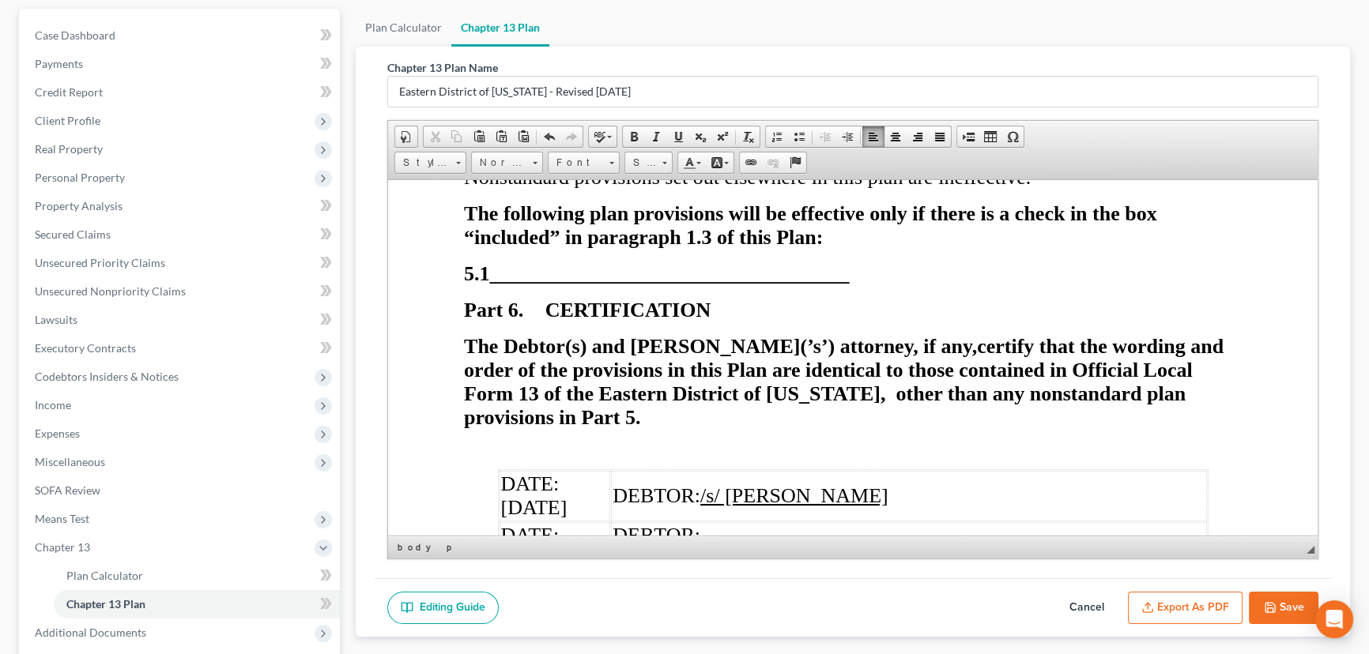
click at [1200, 600] on button "Export as PDF" at bounding box center [1185, 608] width 115 height 33
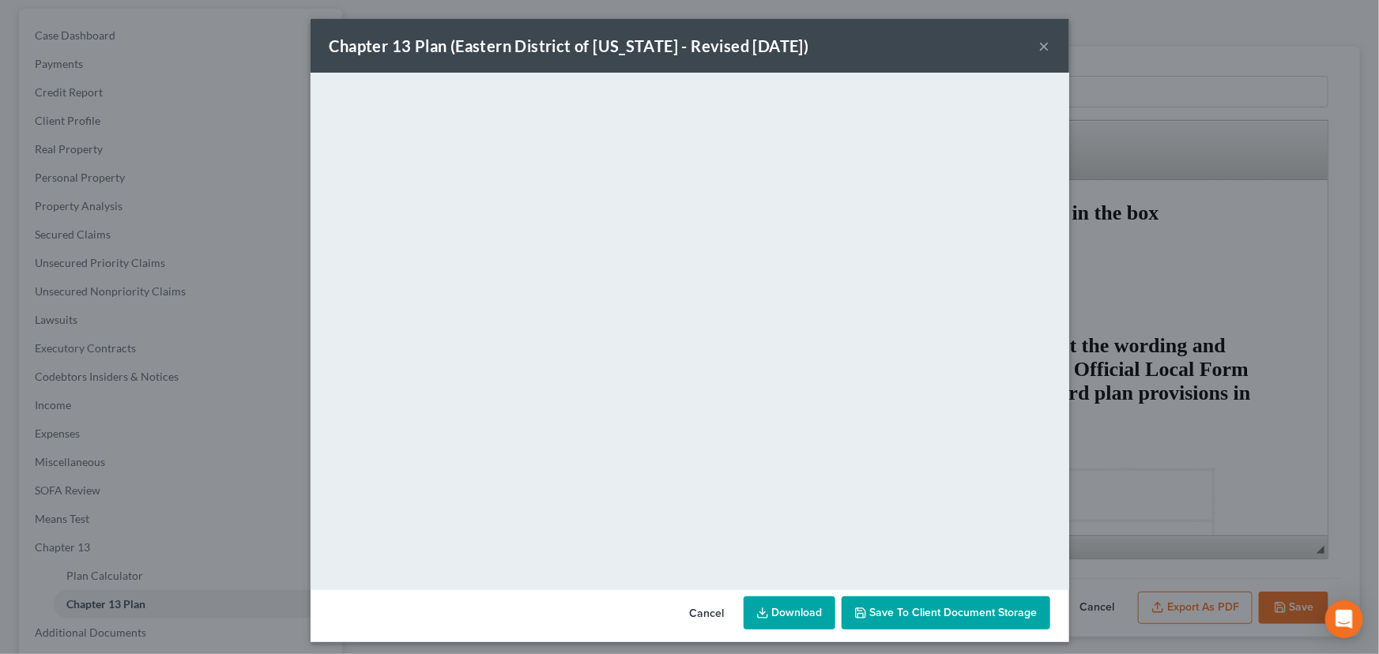
click at [929, 616] on span "Save to Client Document Storage" at bounding box center [954, 612] width 168 height 13
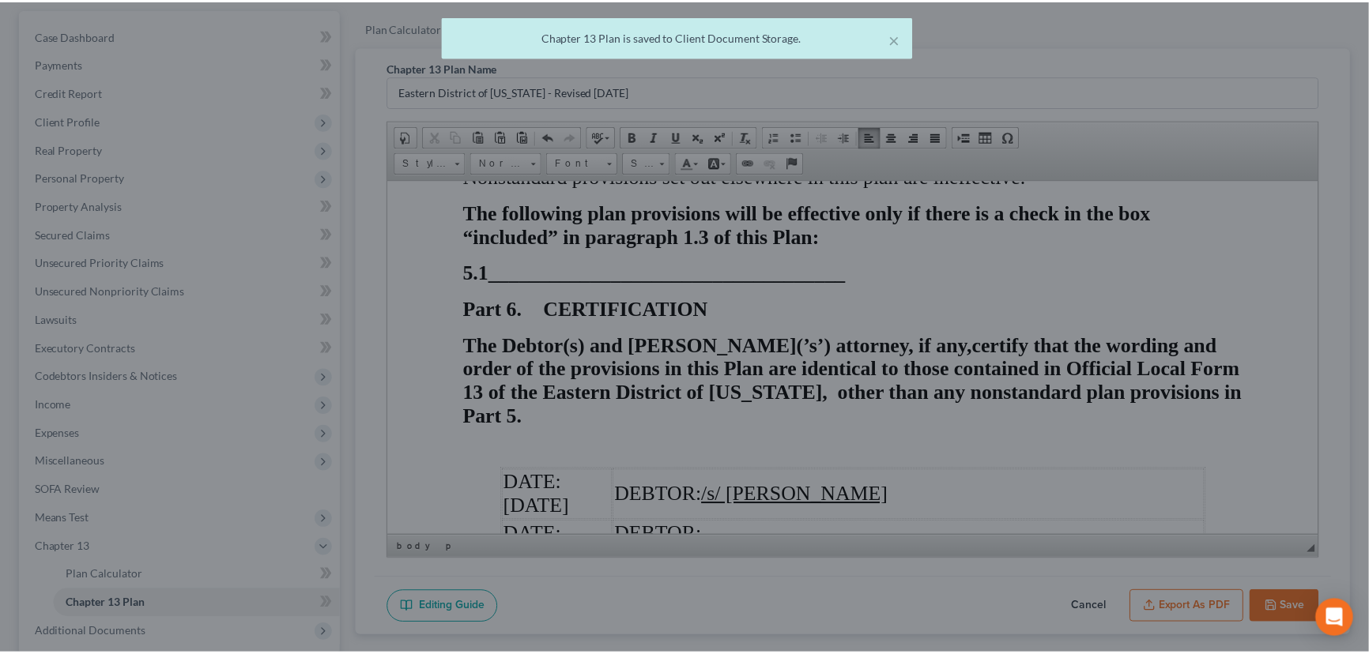
scroll to position [7272, 0]
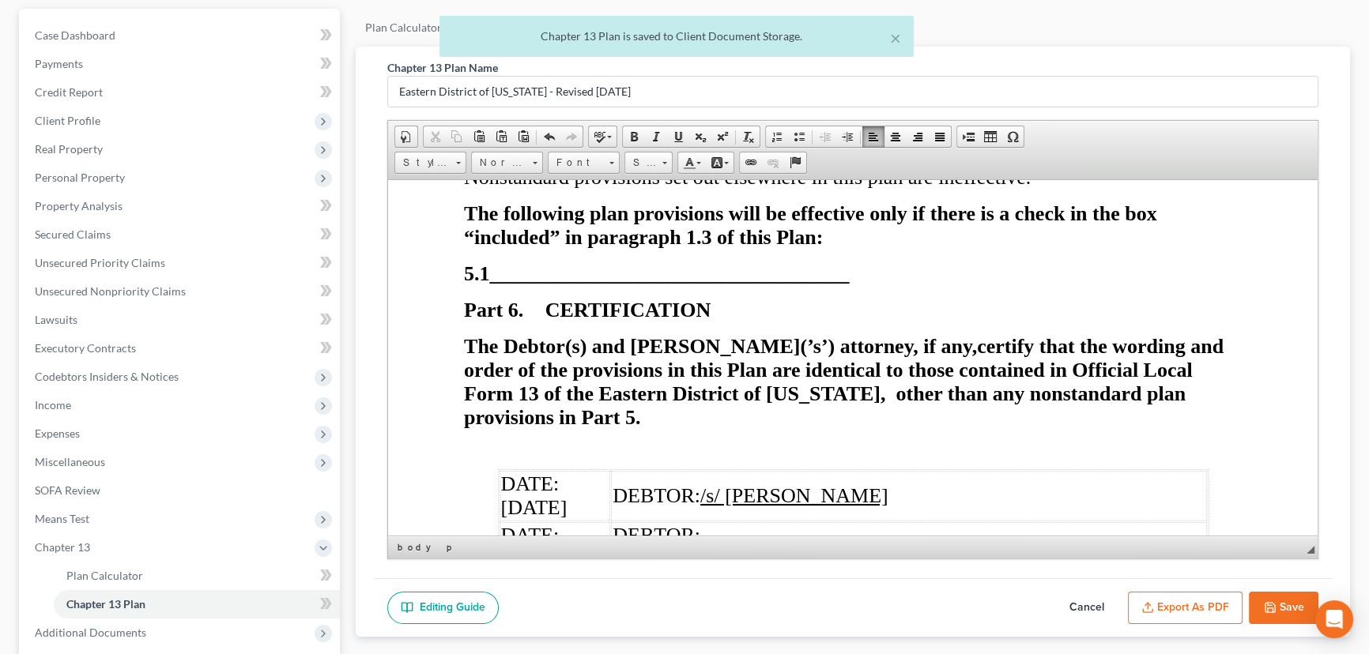
click at [1275, 605] on icon "button" at bounding box center [1270, 607] width 13 height 13
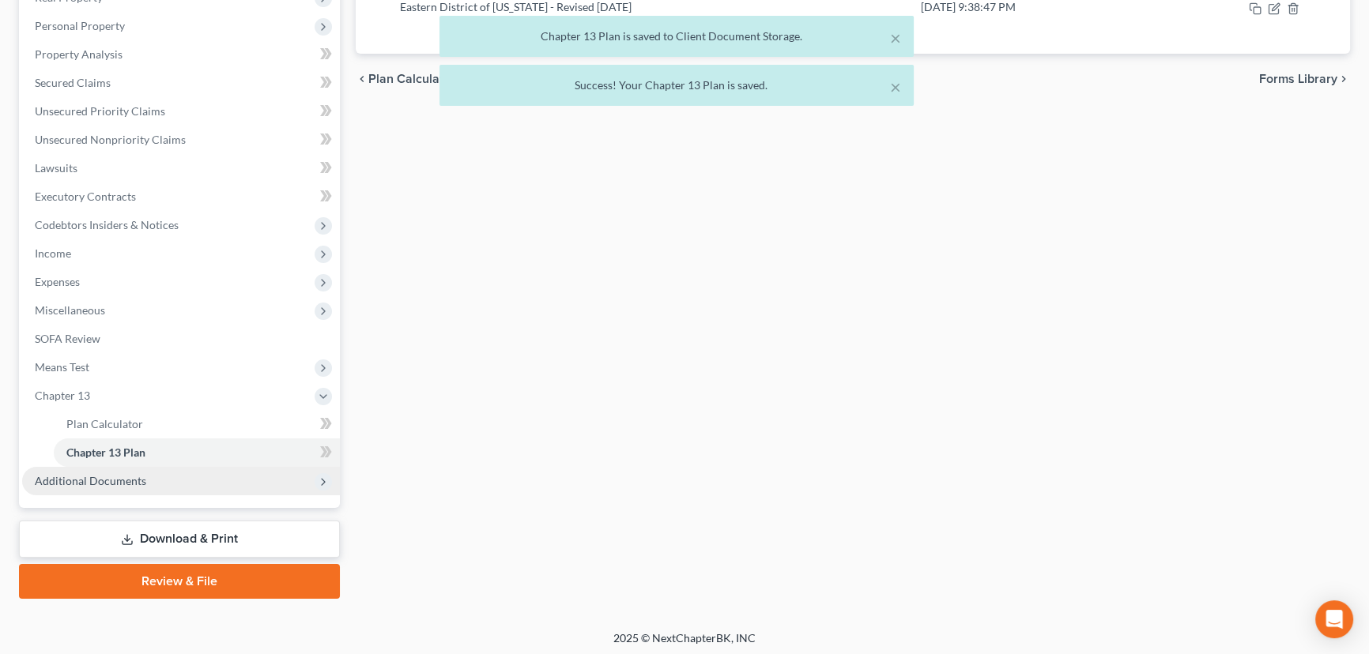
scroll to position [297, 0]
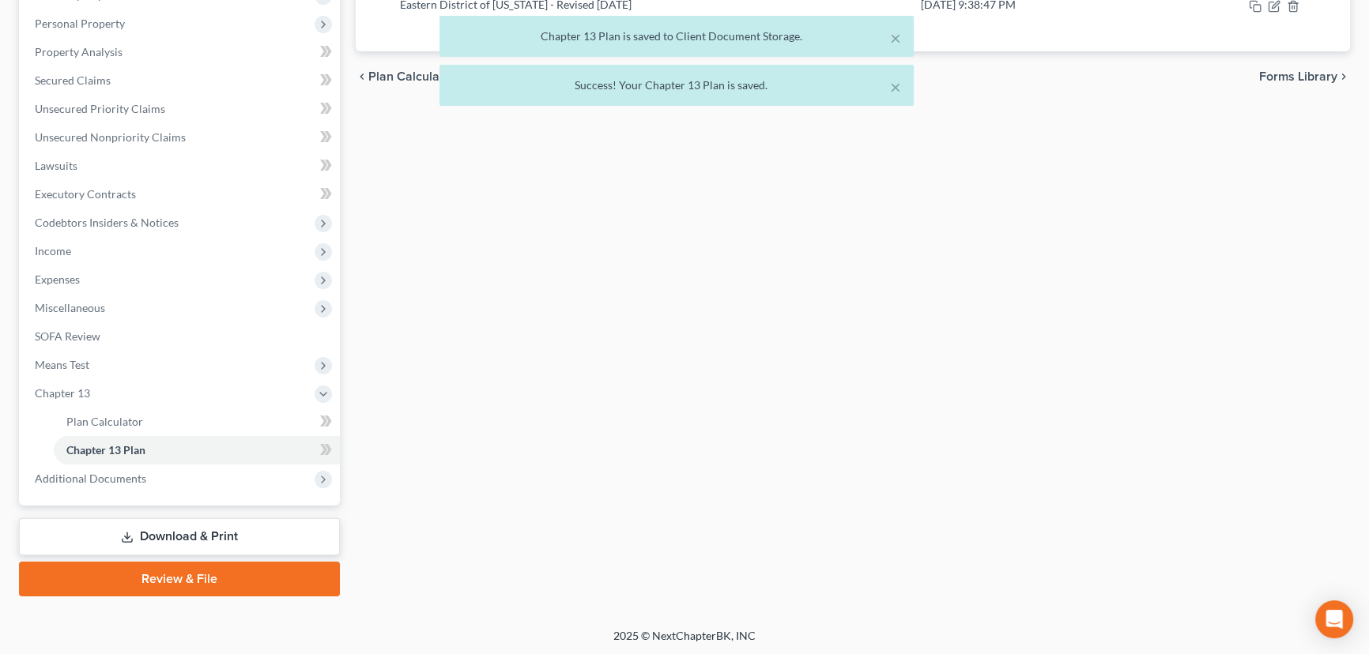
click at [221, 537] on link "Download & Print" at bounding box center [179, 536] width 321 height 37
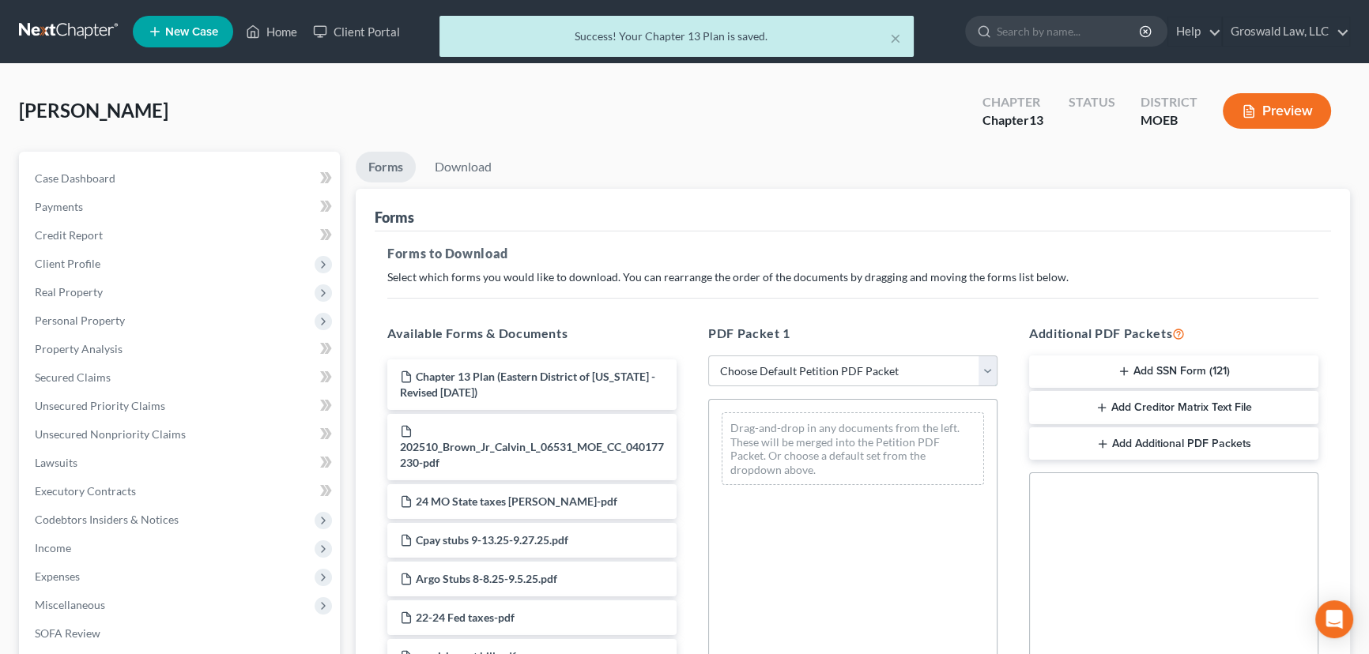
click at [796, 370] on select "Choose Default Petition PDF Packet Complete Bankruptcy Petition (all forms and …" at bounding box center [852, 372] width 289 height 32
select select "0"
click at [708, 356] on select "Choose Default Petition PDF Packet Complete Bankruptcy Petition (all forms and …" at bounding box center [852, 372] width 289 height 32
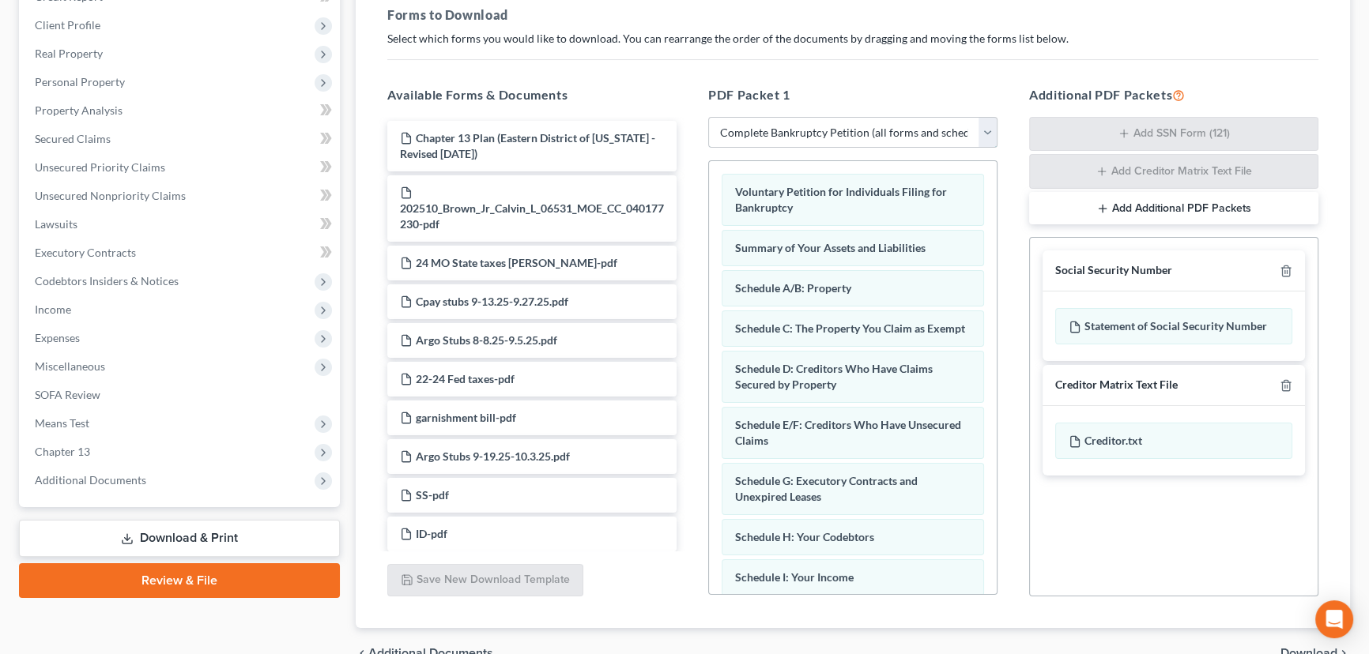
scroll to position [322, 0]
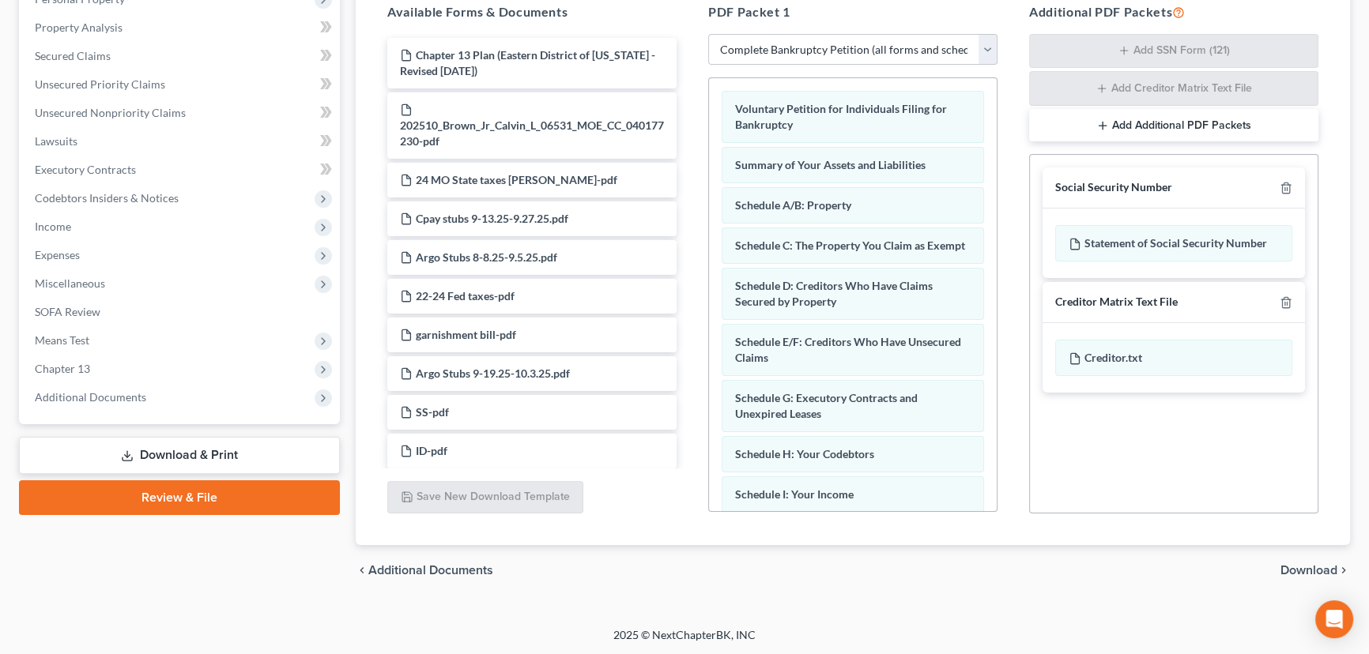
click at [198, 495] on link "Review & File" at bounding box center [179, 497] width 321 height 35
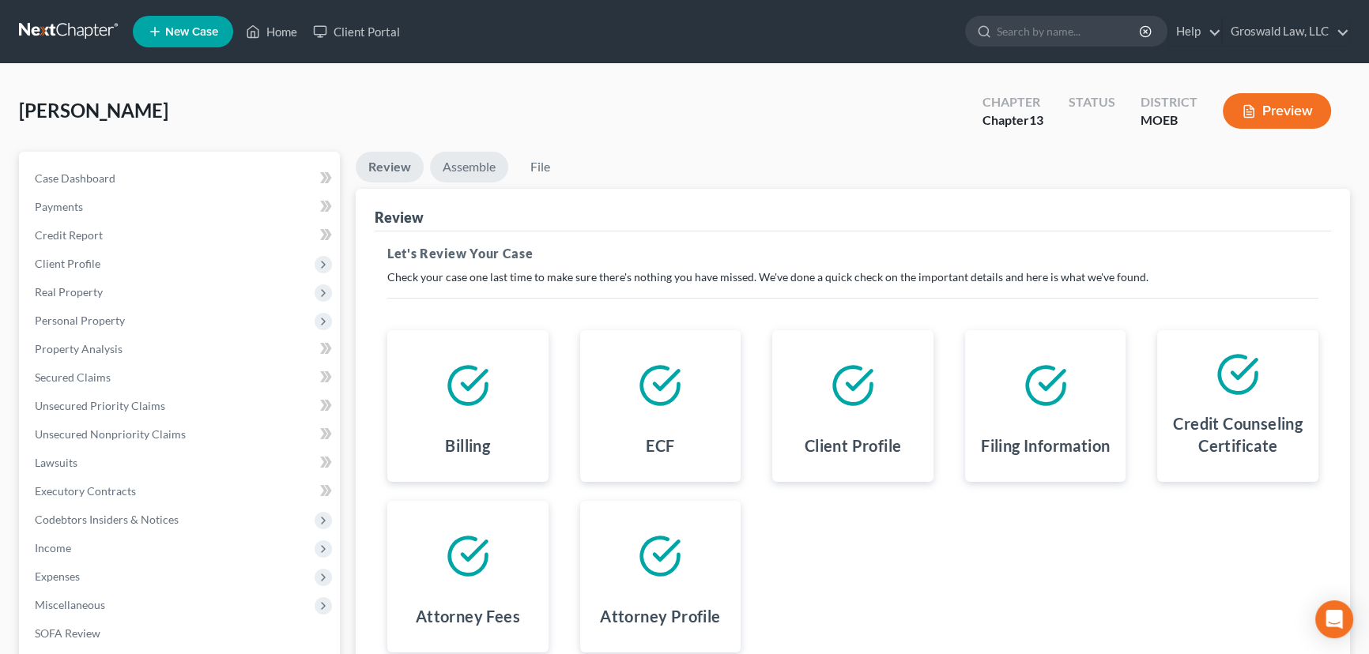
click at [467, 160] on link "Assemble" at bounding box center [469, 167] width 78 height 31
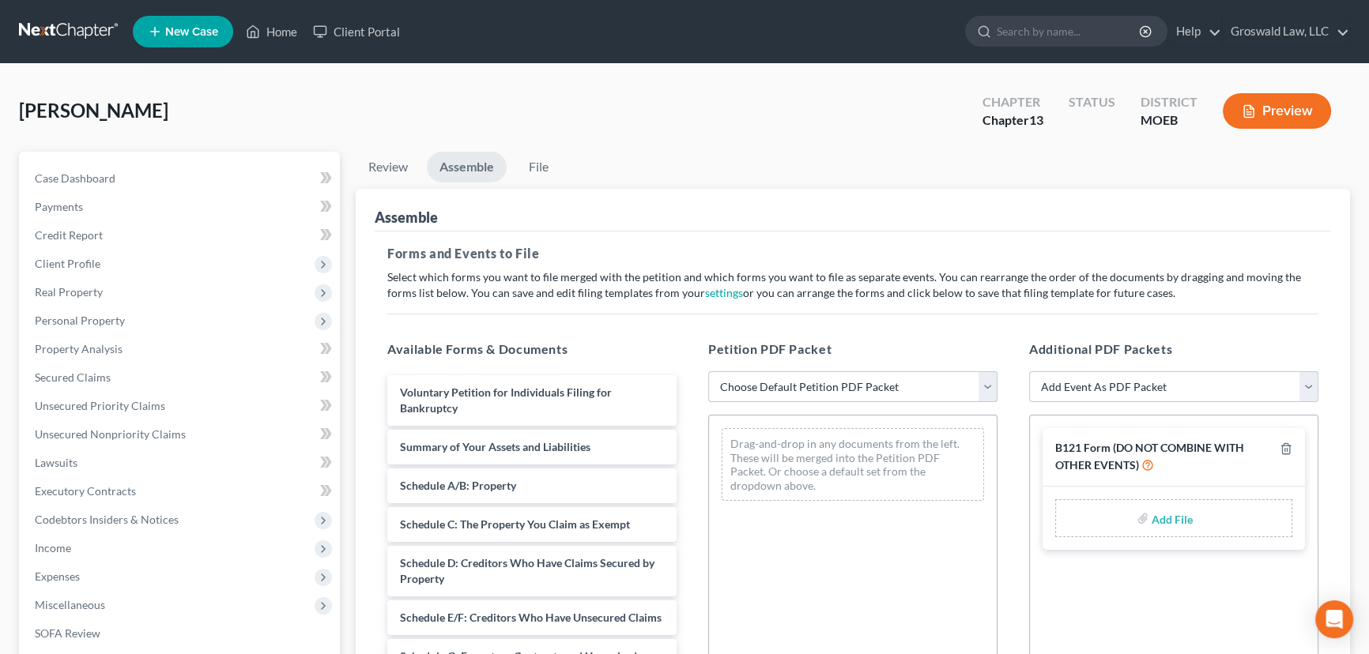
click at [789, 396] on select "Choose Default Petition PDF Packet Complete Bankruptcy Petition (all forms and …" at bounding box center [852, 387] width 289 height 32
select select "0"
click at [708, 371] on select "Choose Default Petition PDF Packet Complete Bankruptcy Petition (all forms and …" at bounding box center [852, 387] width 289 height 32
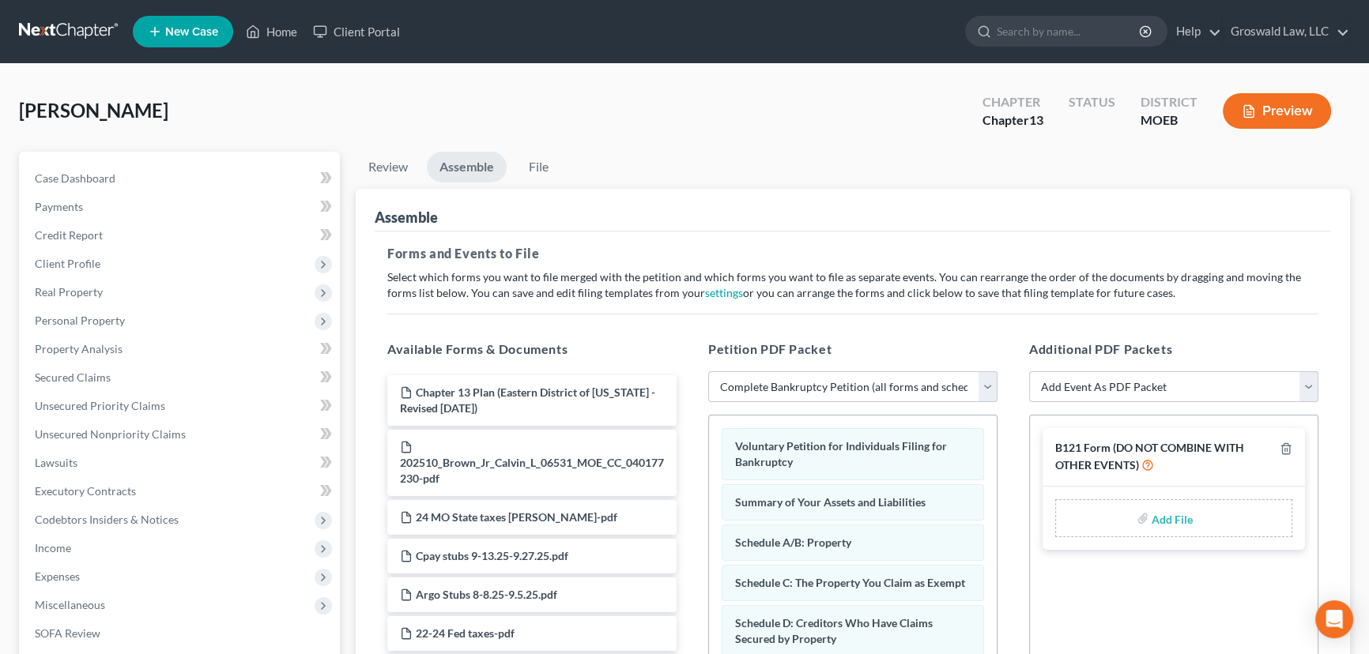
click at [1154, 515] on input "file" at bounding box center [1170, 518] width 38 height 28
type input "C:\fakepath\Form 121.pdf"
click at [1117, 390] on select "Add Event As PDF Packet Amended List of Creditors and Verification of Matrix Am…" at bounding box center [1173, 387] width 289 height 32
select select "6"
click at [1029, 371] on select "Add Event As PDF Packet Amended List of Creditors and Verification of Matrix Am…" at bounding box center [1173, 387] width 289 height 32
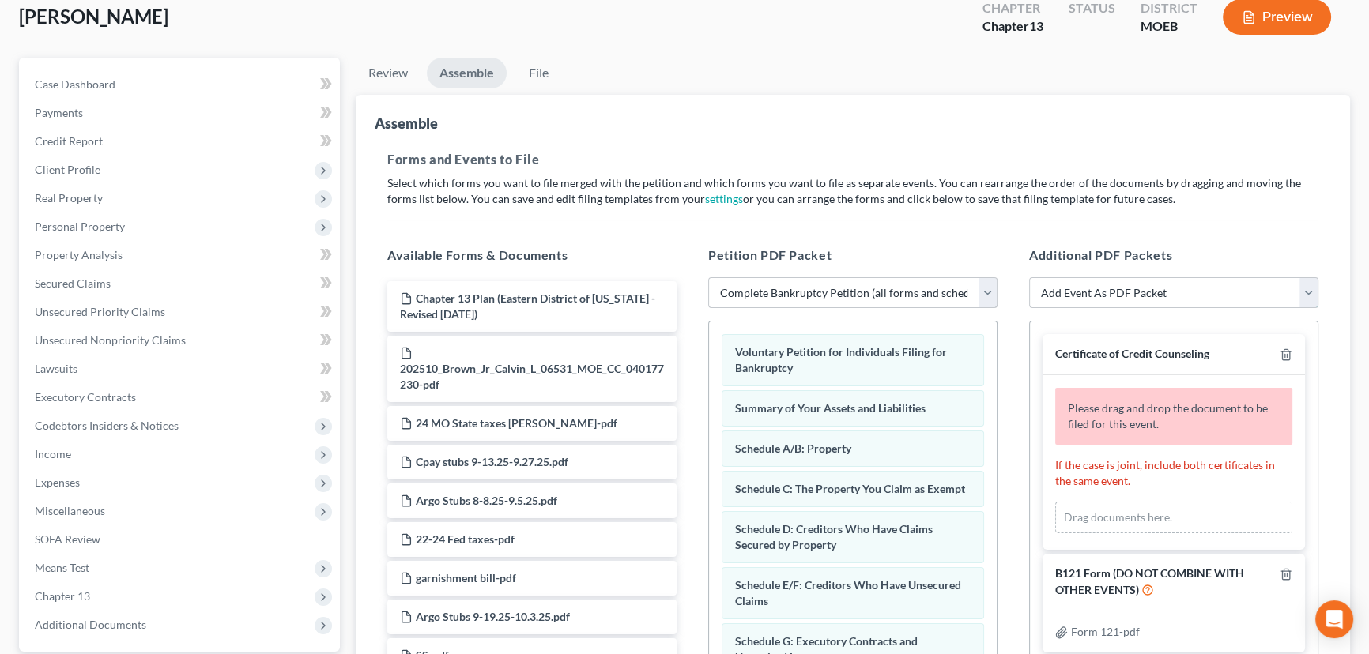
scroll to position [143, 0]
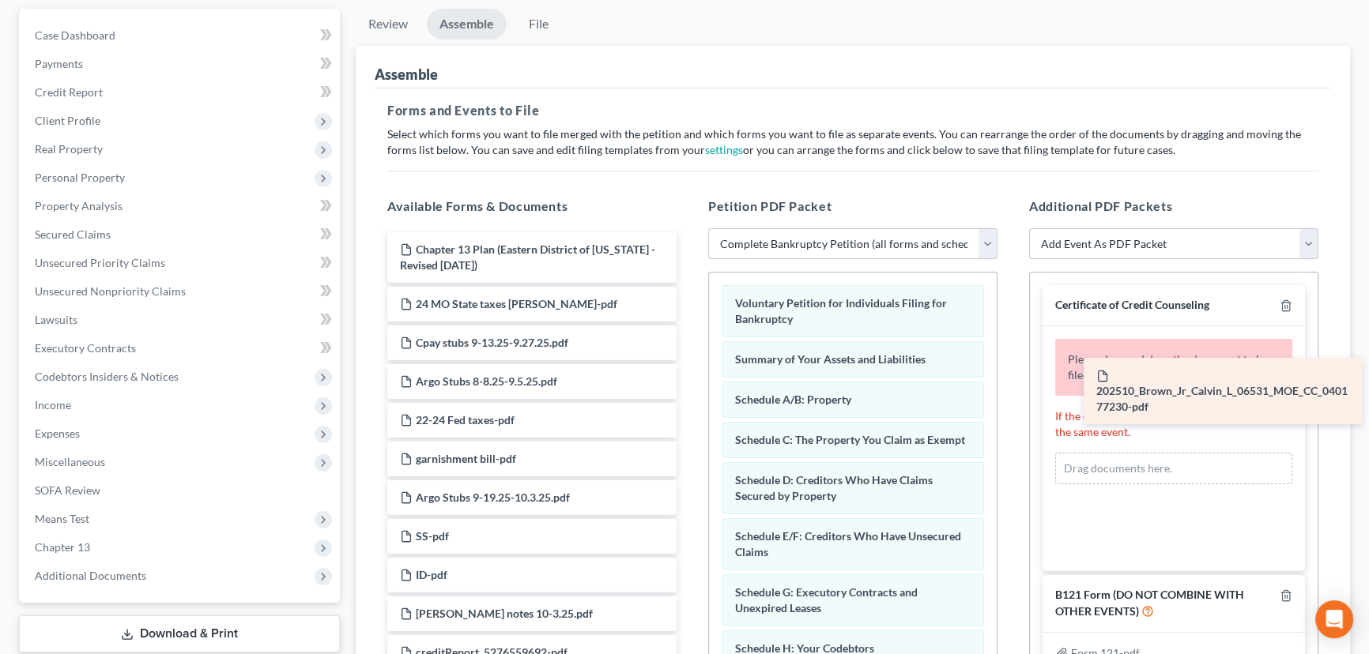
drag, startPoint x: 479, startPoint y: 313, endPoint x: 1174, endPoint y: 386, distance: 698.5
click at [689, 386] on div "202510_Brown_Jr_Calvin_L_06531_MOE_CC_040177230-pdf Chapter 13 Plan (Eastern Di…" at bounding box center [532, 451] width 315 height 438
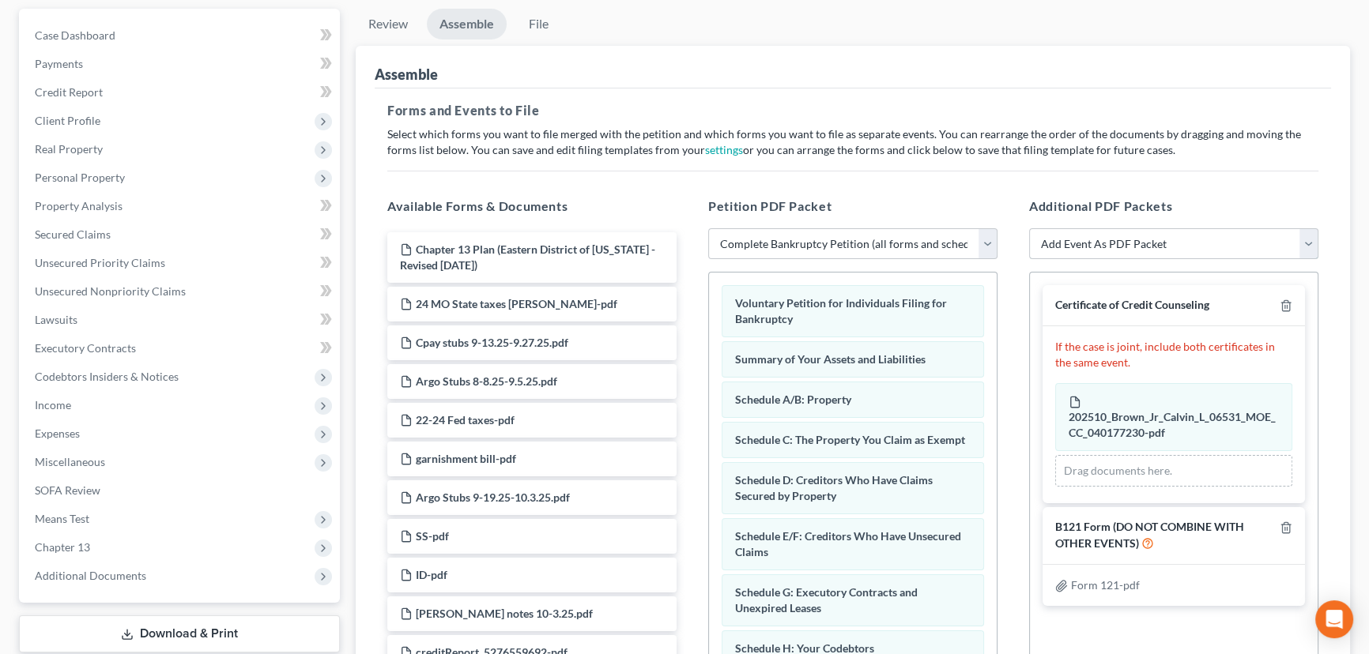
click at [1166, 241] on select "Add Event As PDF Packet Amended List of Creditors and Verification of Matrix Am…" at bounding box center [1173, 244] width 289 height 32
select select "9"
click at [1029, 228] on select "Add Event As PDF Packet Amended List of Creditors and Verification of Matrix Am…" at bounding box center [1173, 244] width 289 height 32
select select
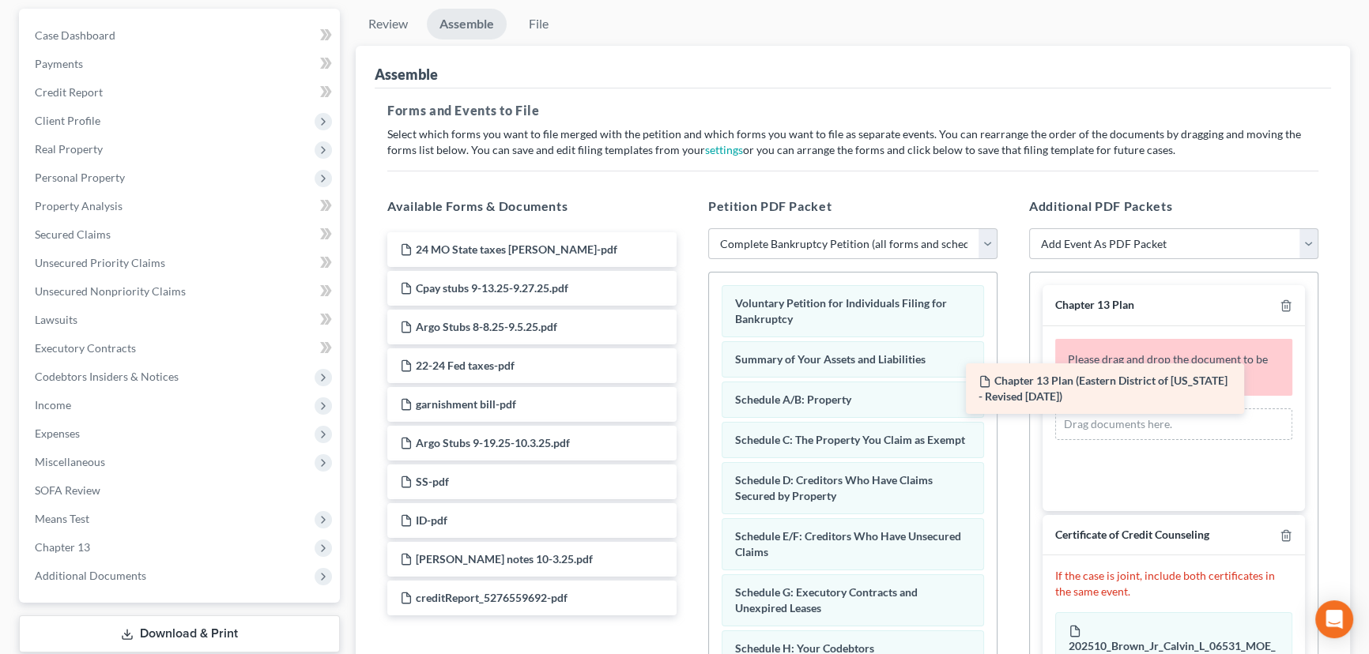
drag, startPoint x: 522, startPoint y: 253, endPoint x: 1163, endPoint y: 382, distance: 654.5
click at [689, 386] on div "Chapter 13 Plan (Eastern District of Missouri - Revised 6/01/25) Chapter 13 Pla…" at bounding box center [532, 423] width 315 height 383
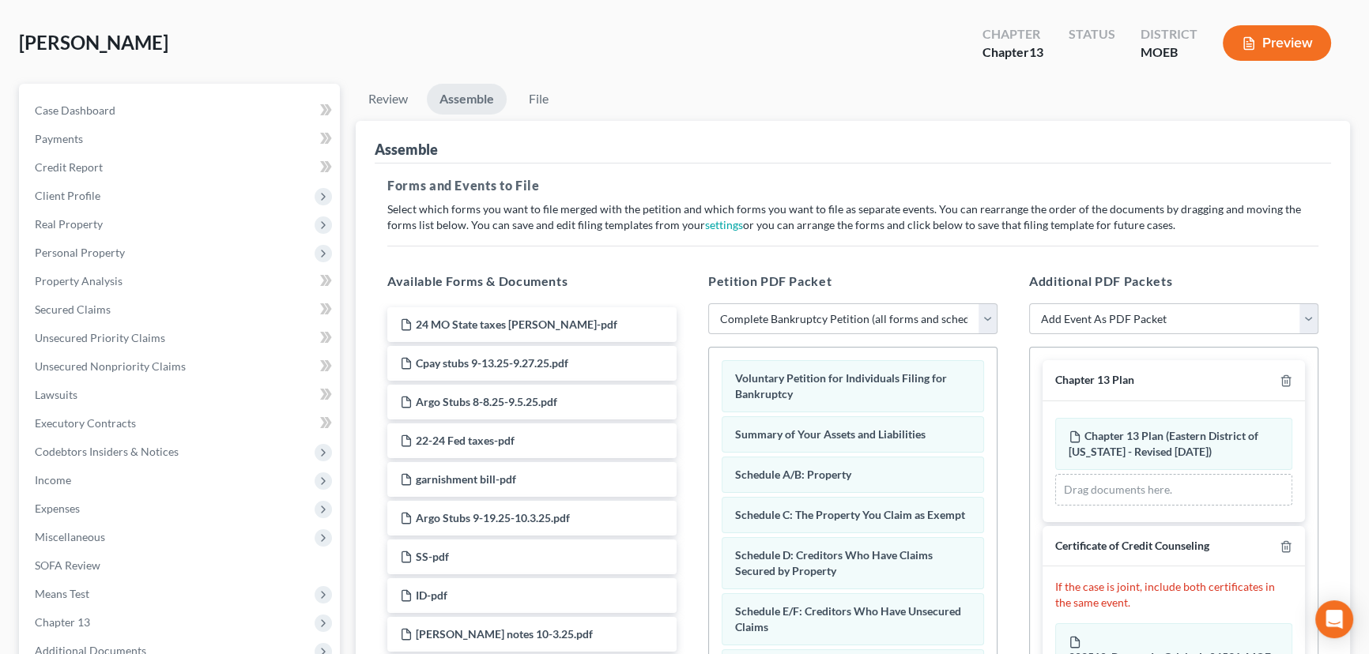
scroll to position [0, 0]
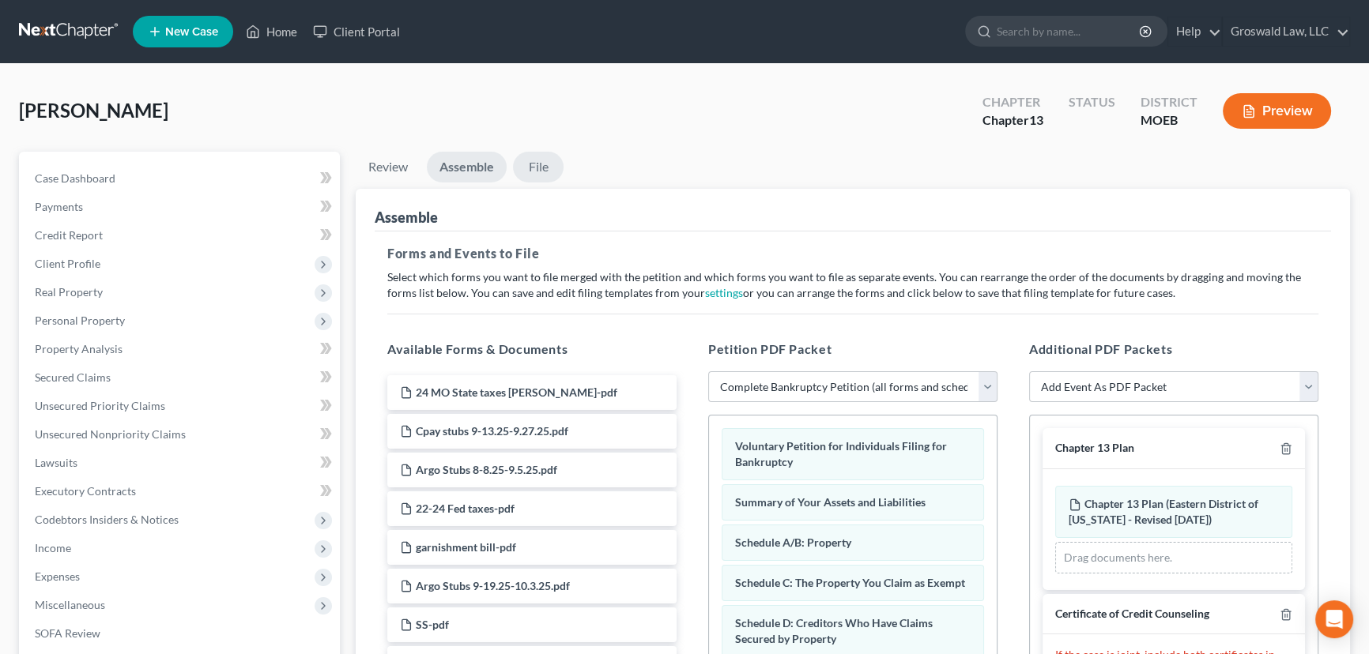
click at [537, 165] on link "File" at bounding box center [538, 167] width 51 height 31
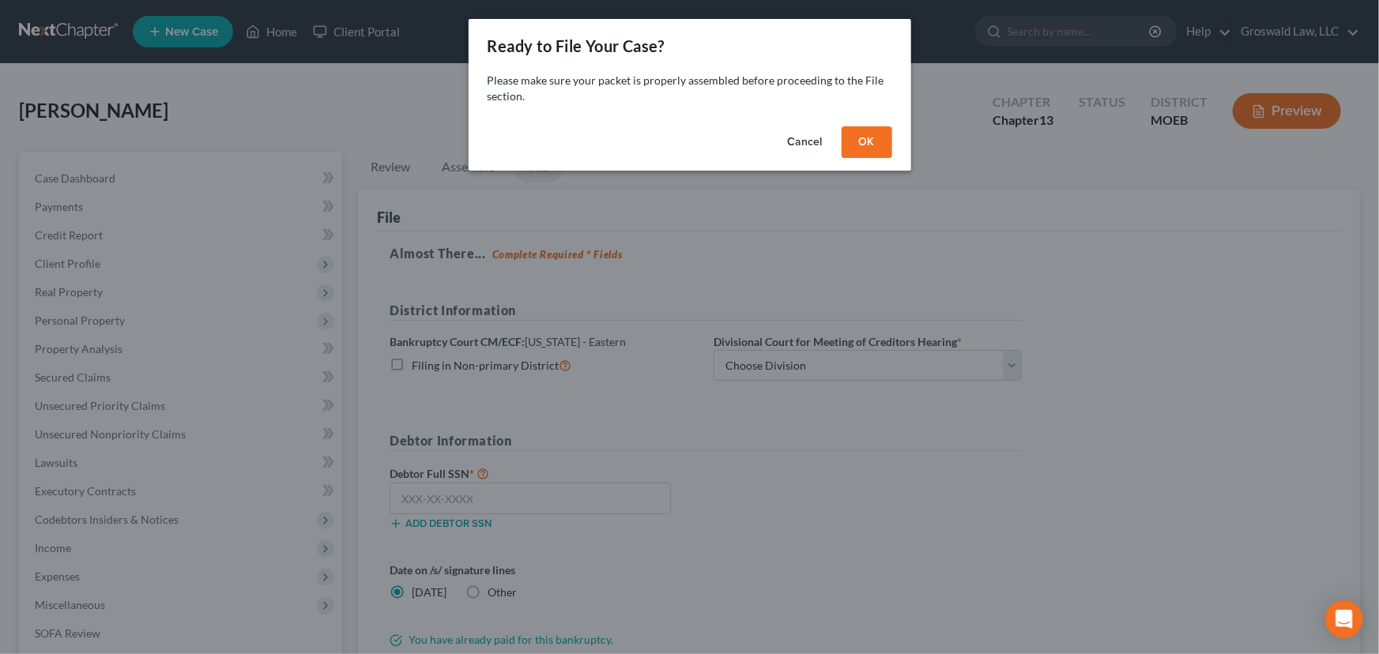
click at [869, 145] on button "OK" at bounding box center [867, 142] width 51 height 32
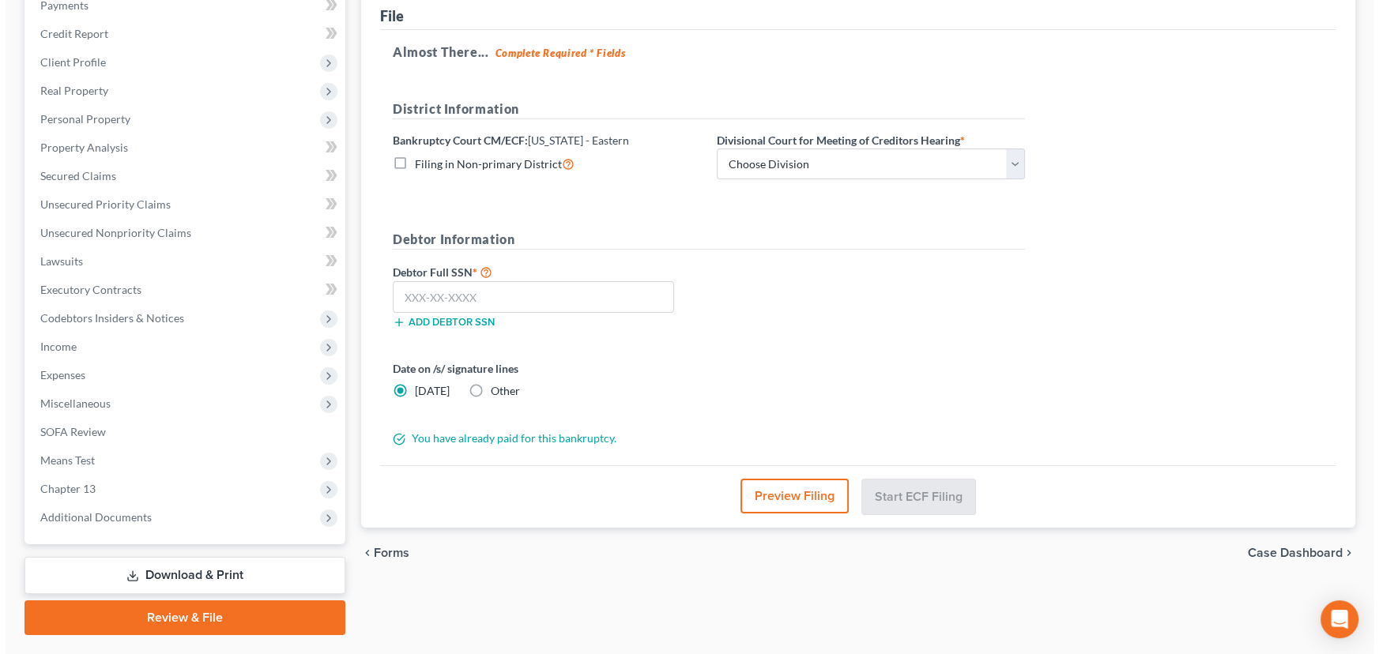
scroll to position [215, 0]
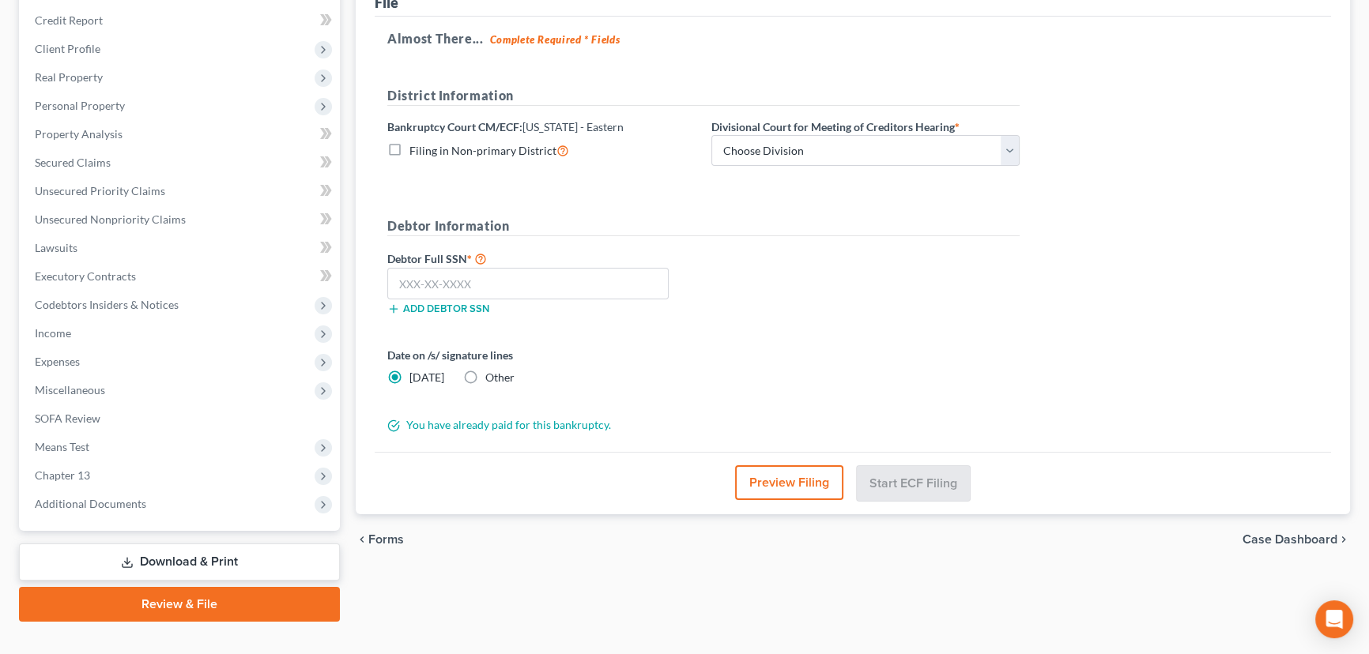
click at [766, 477] on button "Preview Filing" at bounding box center [789, 482] width 108 height 35
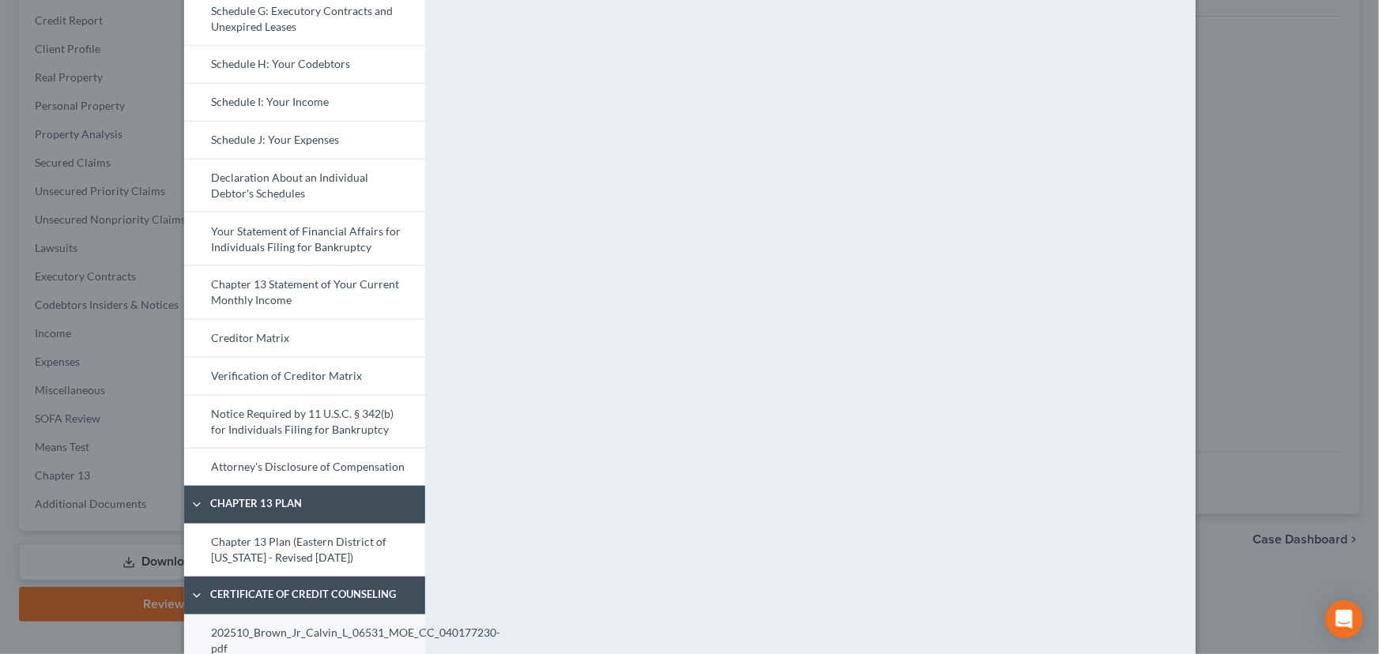
scroll to position [528, 0]
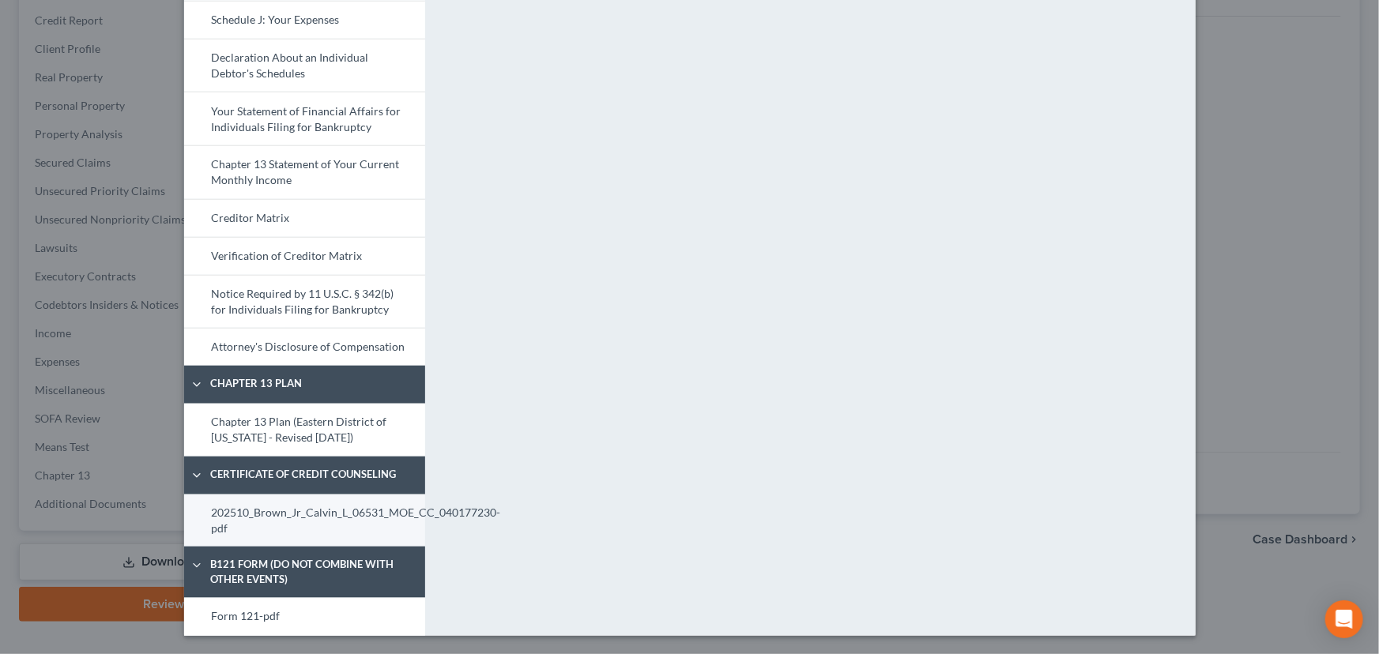
click at [285, 526] on link "202510_Brown_Jr_Calvin_L_06531_MOE_CC_040177230-pdf" at bounding box center [304, 521] width 241 height 53
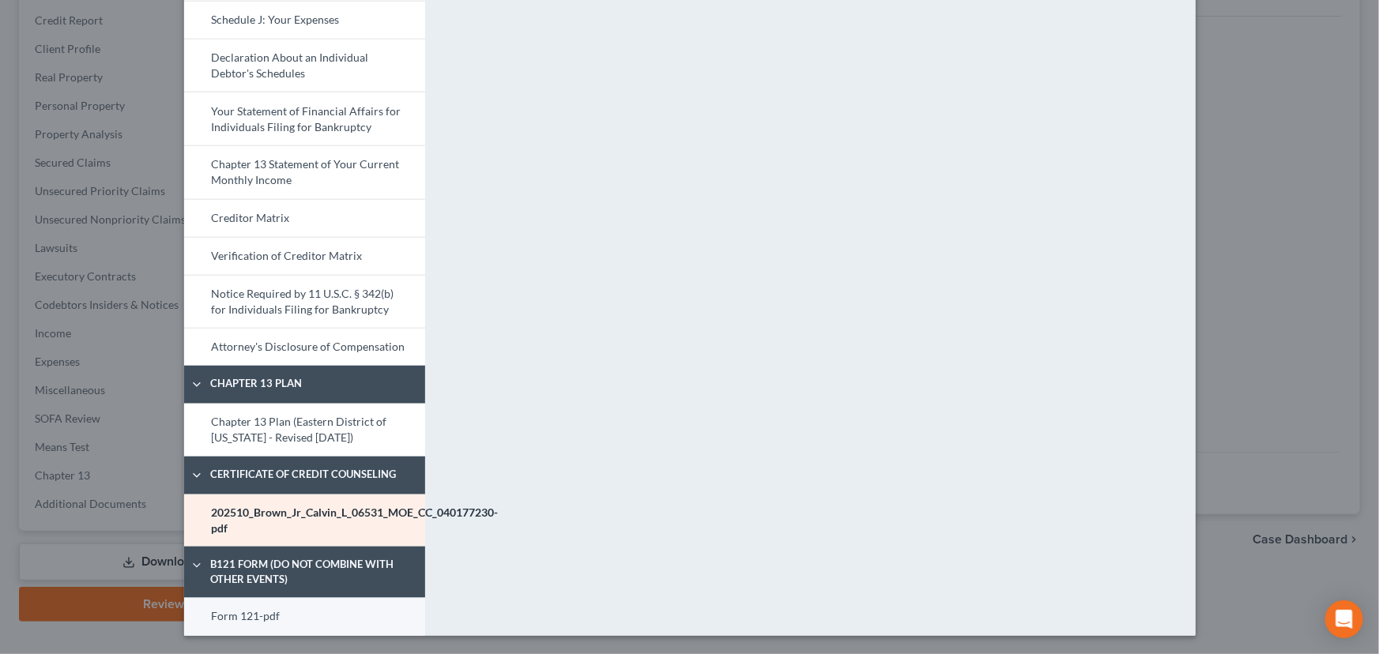
click at [277, 612] on link "Form 121-pdf" at bounding box center [304, 617] width 241 height 38
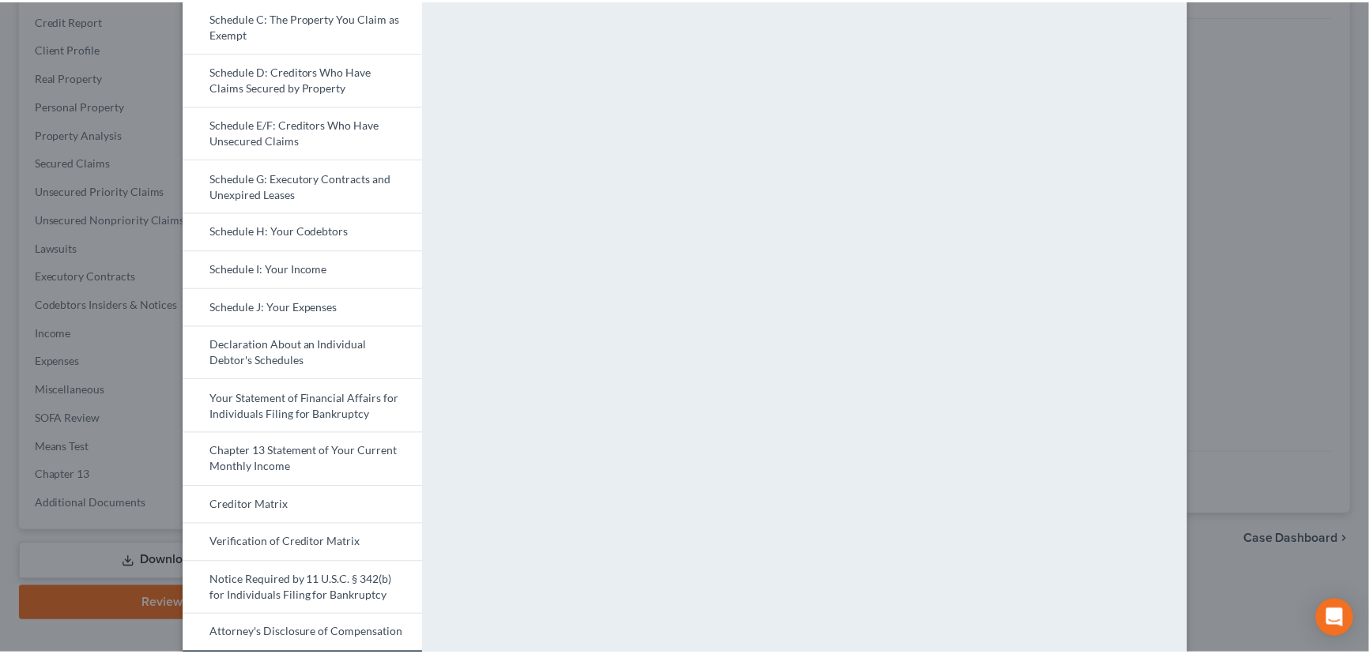
scroll to position [0, 0]
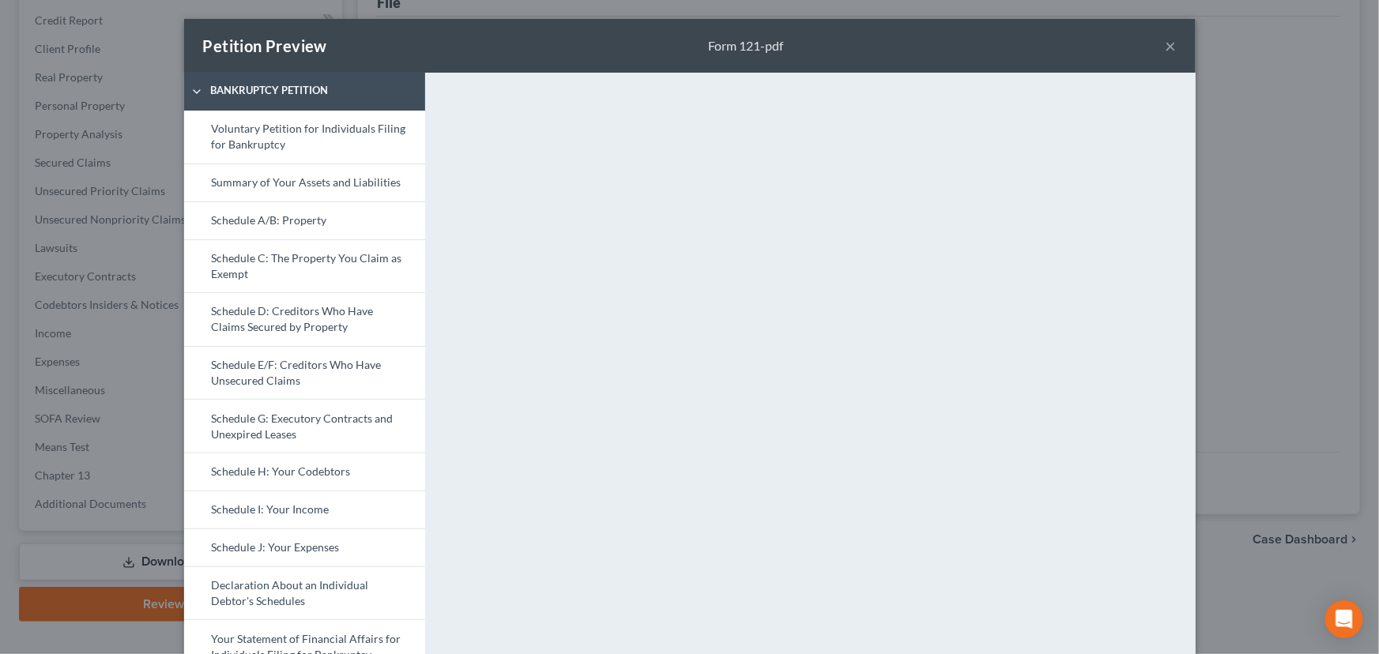
click at [1166, 41] on button "×" at bounding box center [1171, 45] width 11 height 19
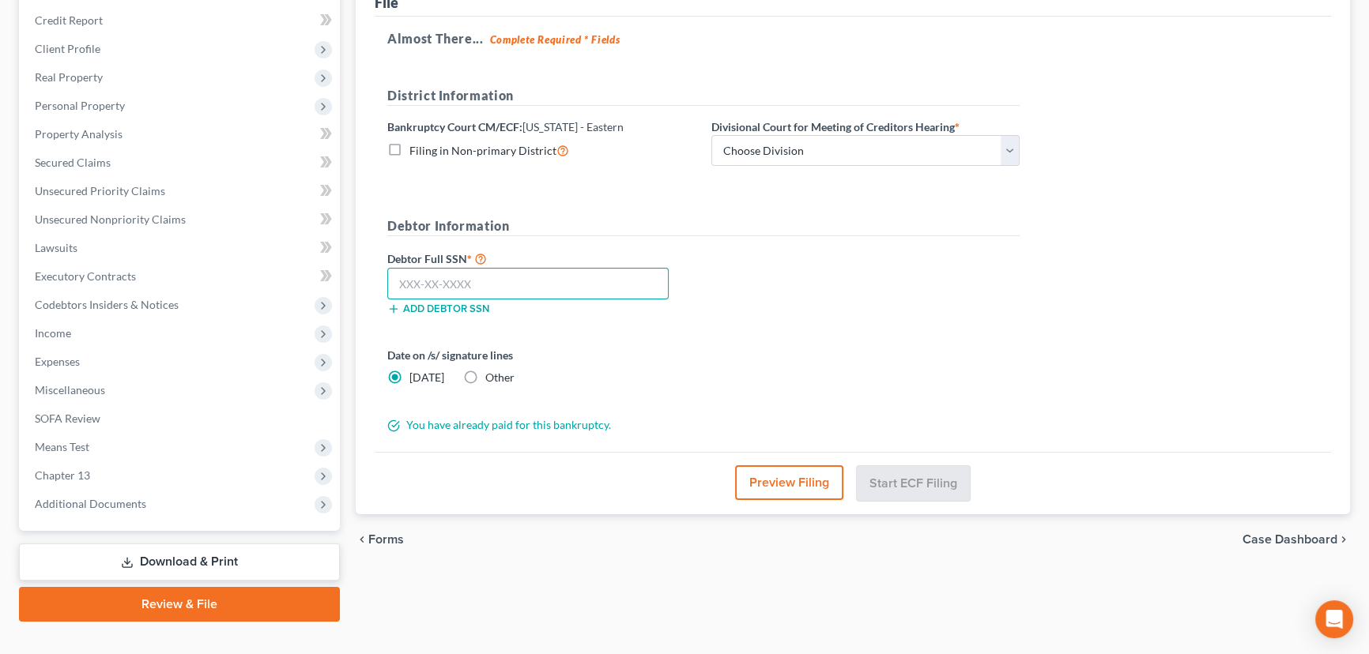
click at [544, 281] on input "text" at bounding box center [527, 284] width 281 height 32
paste input "500-84-9366"
type input "500-84-9366"
drag, startPoint x: 842, startPoint y: 149, endPoint x: 835, endPoint y: 158, distance: 11.7
click at [842, 149] on select "Choose Division Cape Girardeau Hannibal [GEOGRAPHIC_DATA][PERSON_NAME]" at bounding box center [865, 151] width 308 height 32
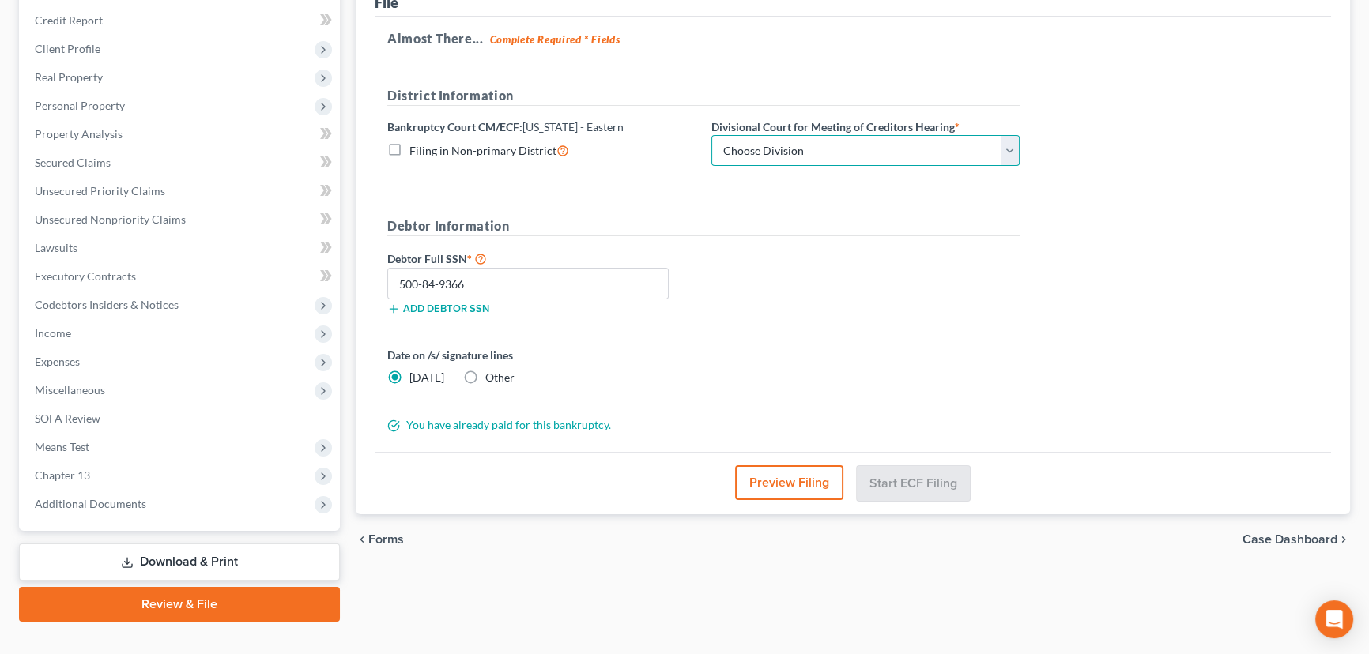
select select "2"
click at [711, 135] on select "Choose Division Cape Girardeau Hannibal [GEOGRAPHIC_DATA][PERSON_NAME]" at bounding box center [865, 151] width 308 height 32
click at [894, 480] on button "Start ECF Filing" at bounding box center [913, 482] width 113 height 35
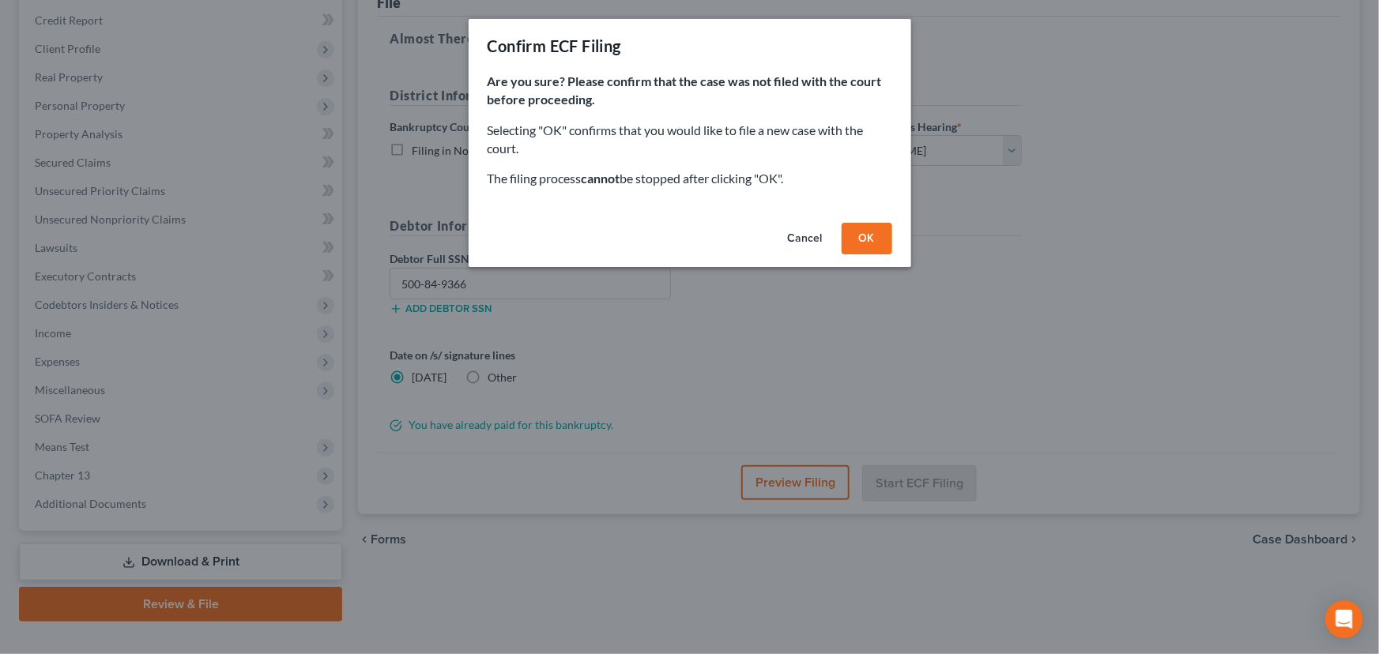
click at [868, 240] on button "OK" at bounding box center [867, 239] width 51 height 32
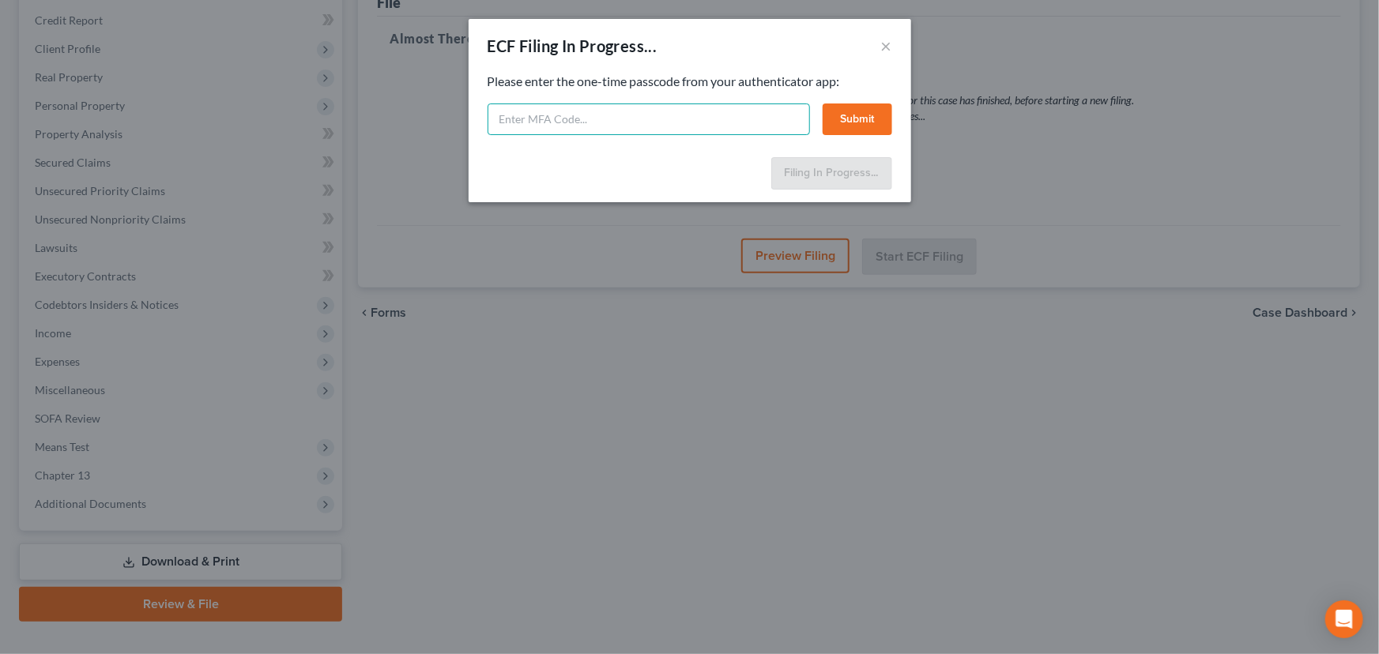
click at [663, 119] on input "text" at bounding box center [649, 120] width 322 height 32
type input "258152"
click at [880, 115] on button "Submit" at bounding box center [858, 120] width 70 height 32
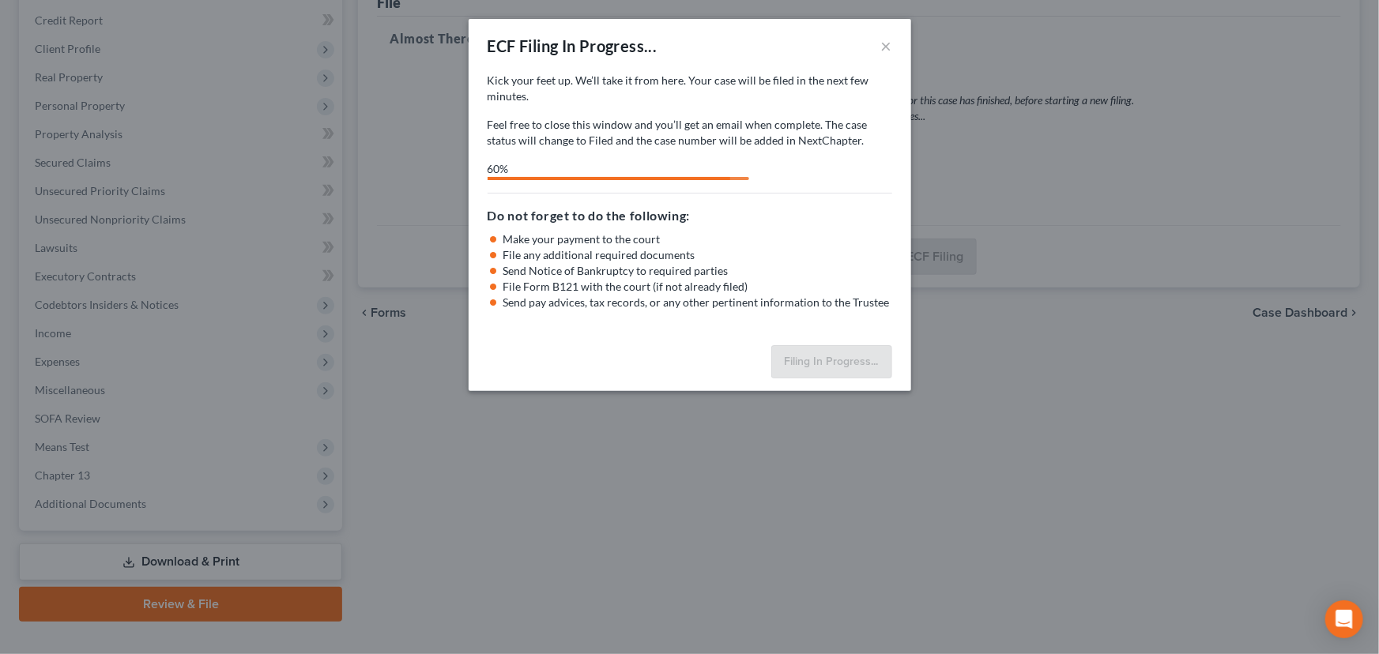
select select "2"
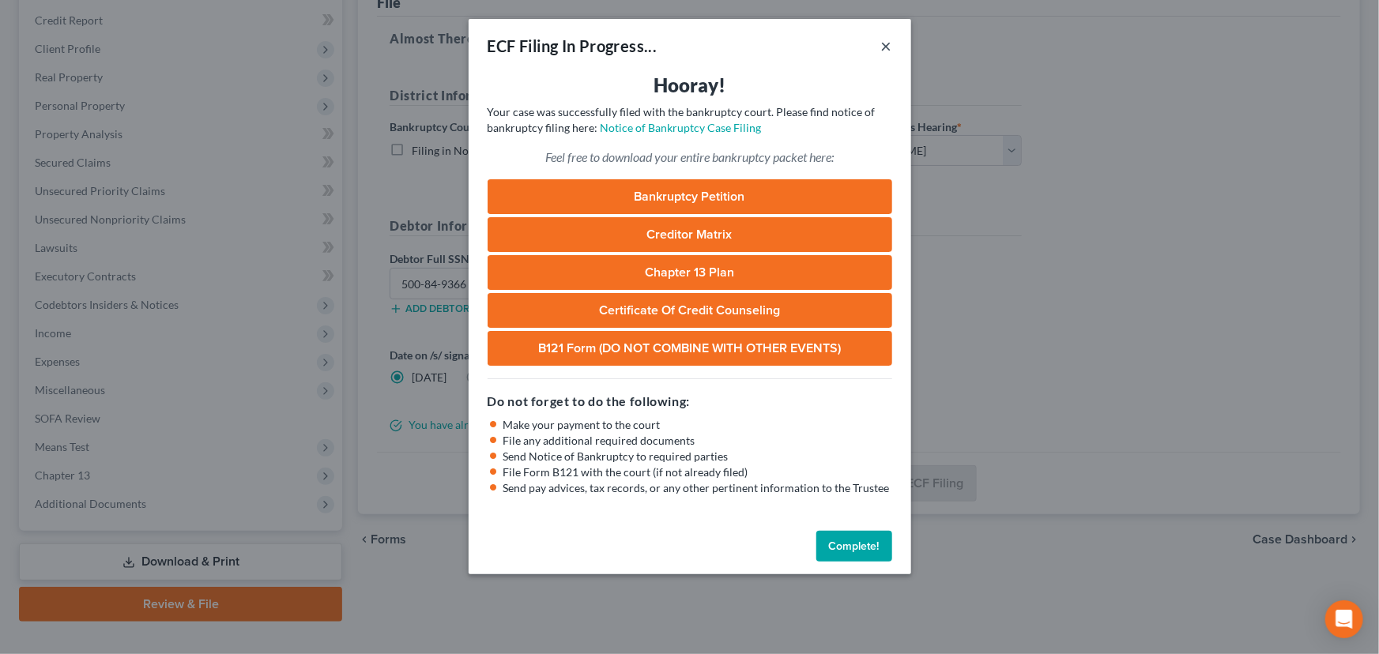
drag, startPoint x: 886, startPoint y: 45, endPoint x: 826, endPoint y: 64, distance: 63.0
click at [886, 45] on button "×" at bounding box center [886, 45] width 11 height 19
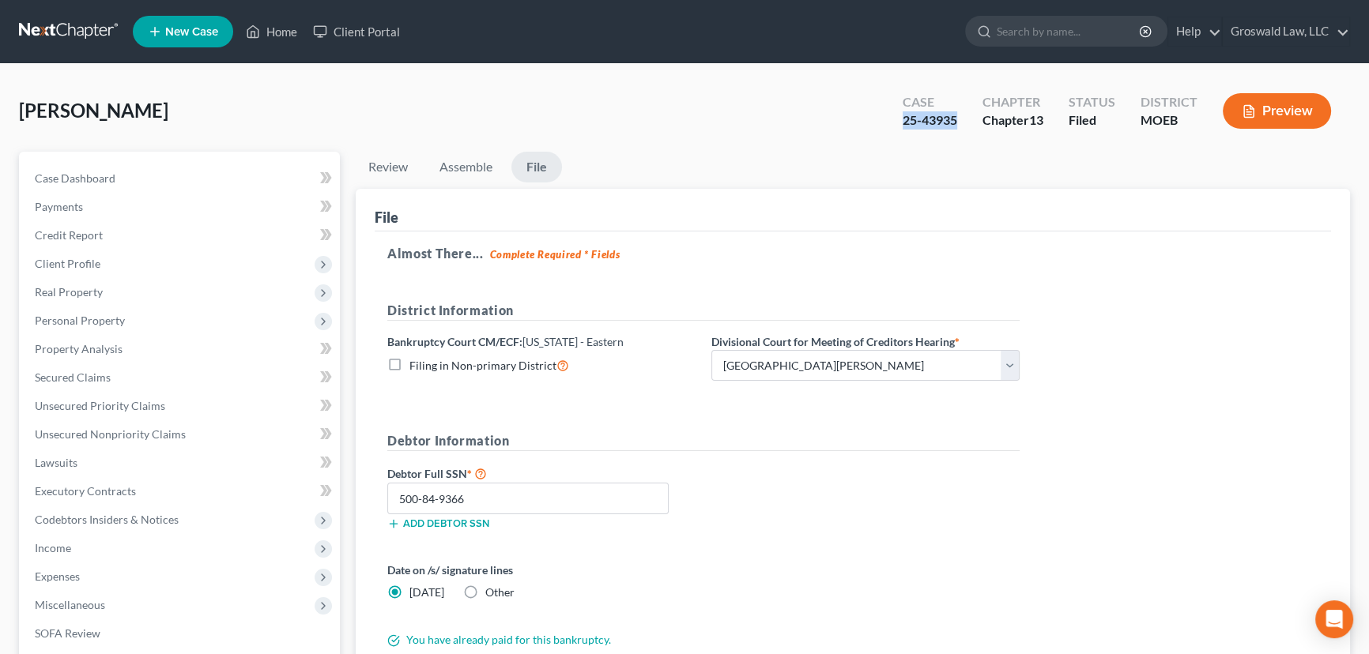
drag, startPoint x: 896, startPoint y: 122, endPoint x: 959, endPoint y: 123, distance: 62.4
click at [959, 123] on div "Case 25-43935 Chapter Chapter 13 Status Filed District MOEB Preview" at bounding box center [1117, 111] width 466 height 56
copy div "25-43935"
drag, startPoint x: 151, startPoint y: 183, endPoint x: 227, endPoint y: 217, distance: 83.5
click at [151, 183] on link "Case Dashboard" at bounding box center [181, 178] width 318 height 28
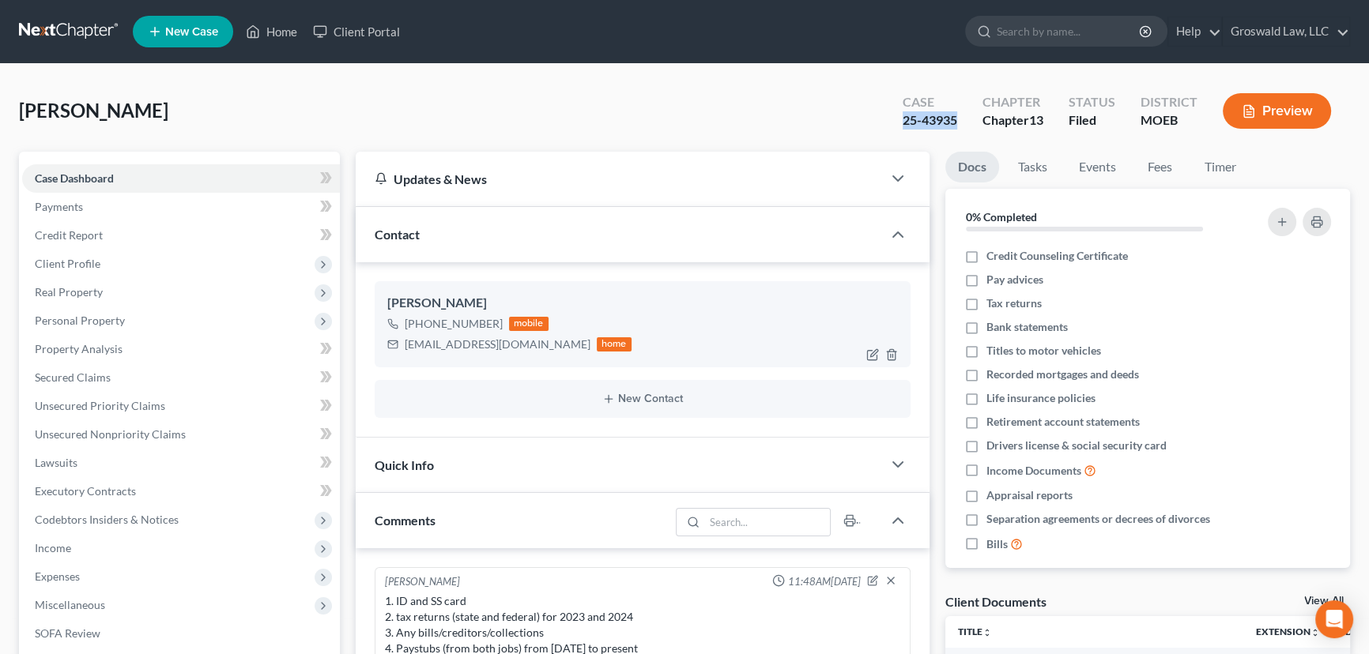
scroll to position [433, 0]
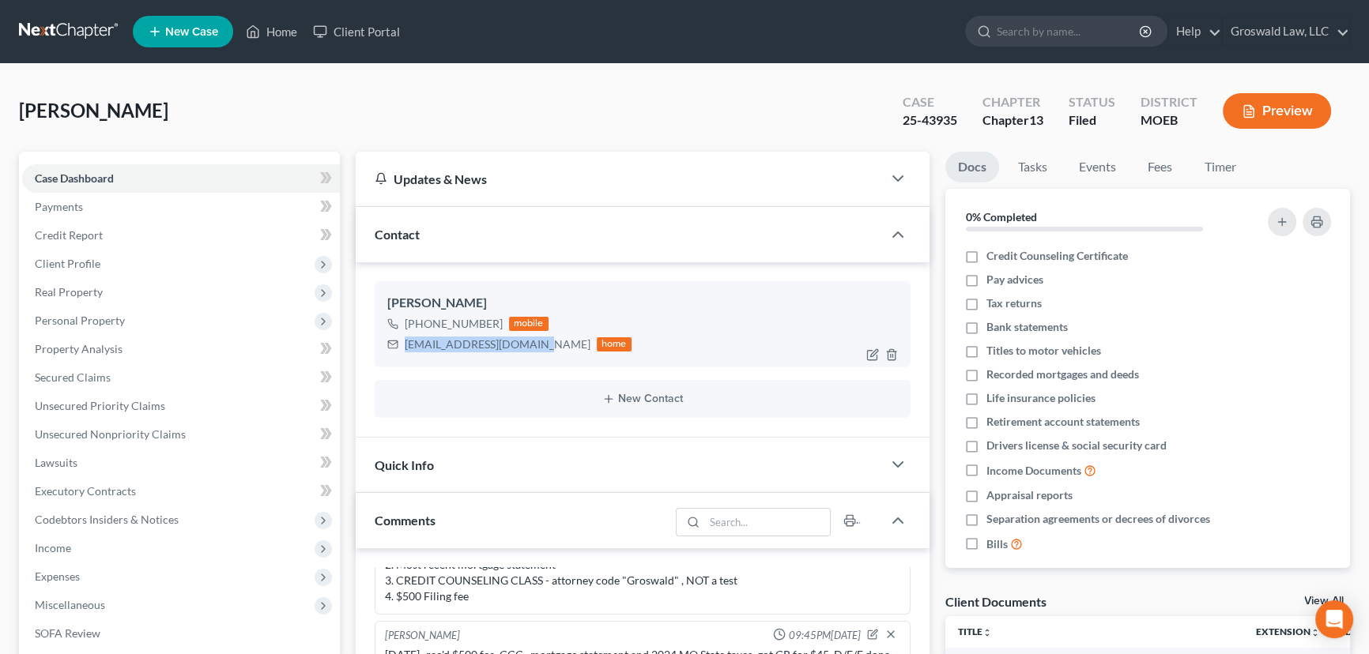
drag, startPoint x: 537, startPoint y: 348, endPoint x: 397, endPoint y: 347, distance: 139.9
click at [397, 347] on div "bigbrowneye99@gmail.com home" at bounding box center [509, 344] width 244 height 21
copy div "[EMAIL_ADDRESS][DOMAIN_NAME]"
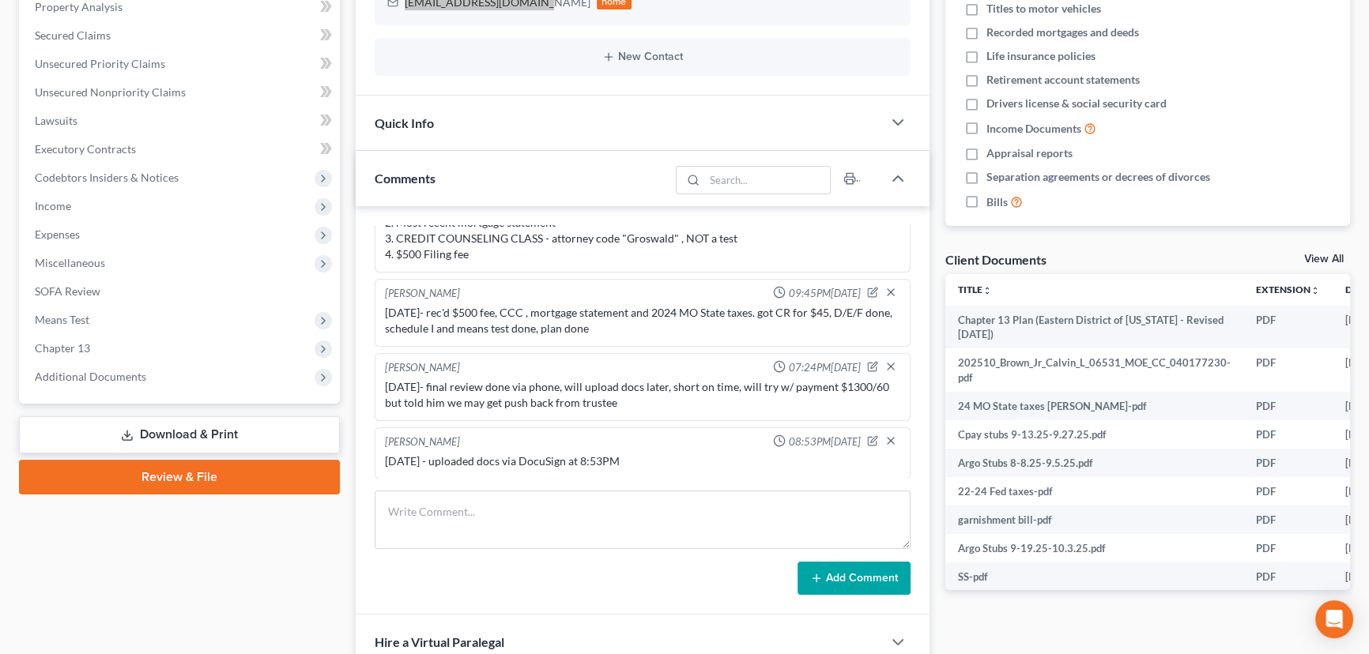
scroll to position [359, 0]
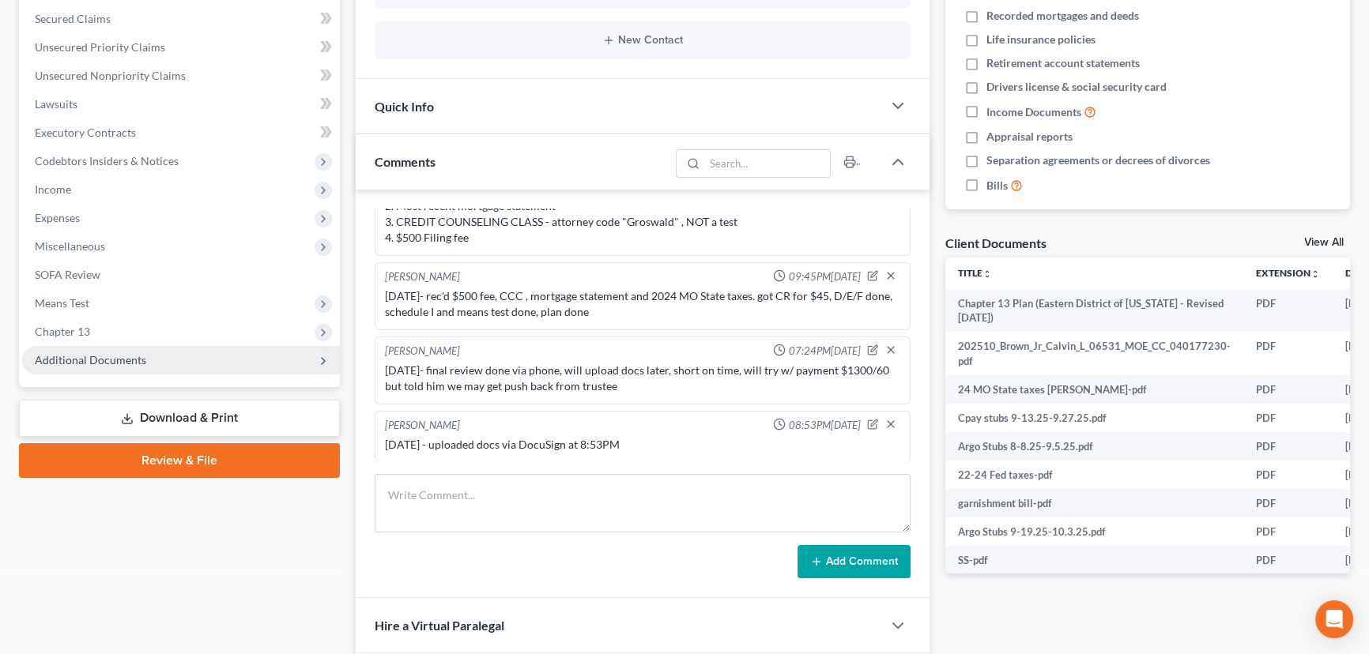
click at [194, 358] on span "Additional Documents" at bounding box center [181, 360] width 318 height 28
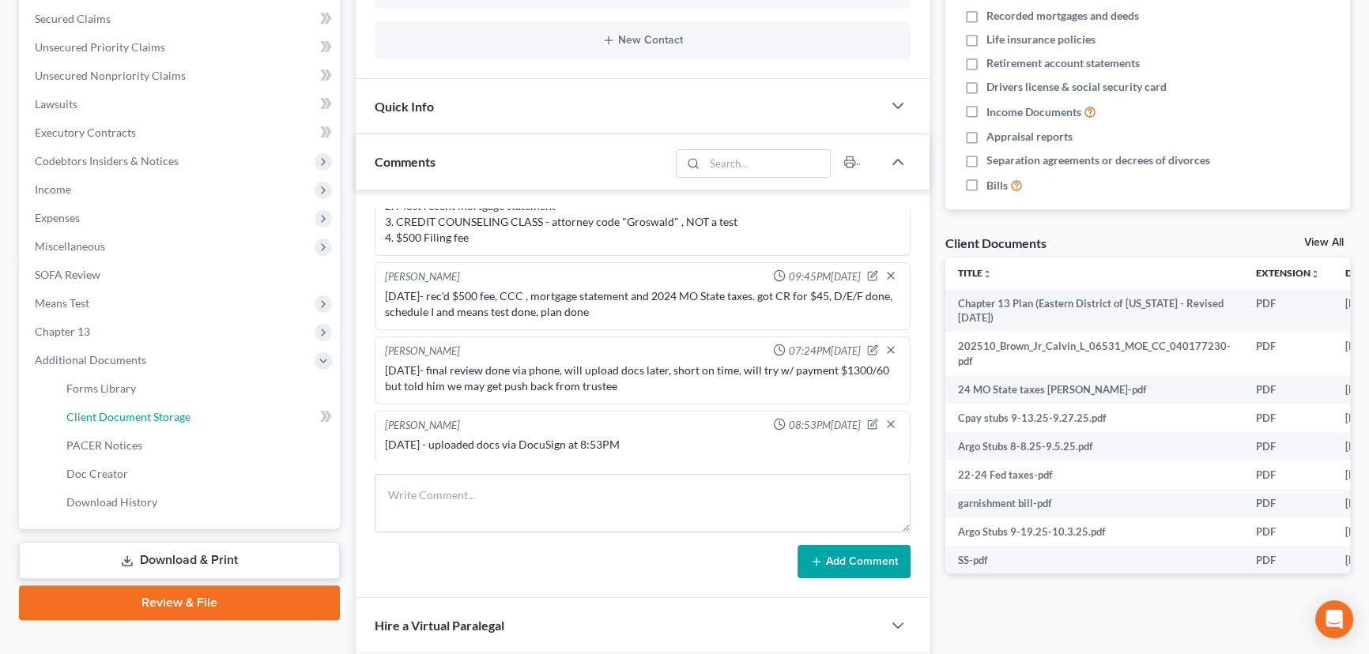
click at [143, 415] on span "Client Document Storage" at bounding box center [128, 416] width 124 height 13
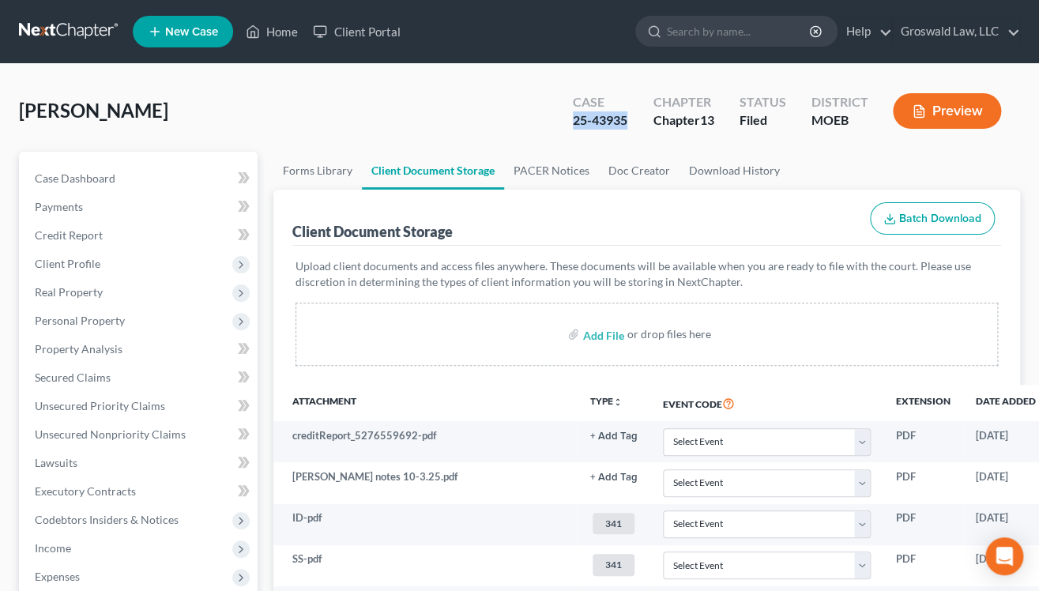
click at [632, 124] on div "Case 25-43935 Chapter Chapter 13 Status Filed District MOEB Preview" at bounding box center [787, 111] width 466 height 56
copy div "25-43935"
drag, startPoint x: 154, startPoint y: 181, endPoint x: 24, endPoint y: 141, distance: 136.2
click at [154, 181] on link "Case Dashboard" at bounding box center [139, 178] width 235 height 28
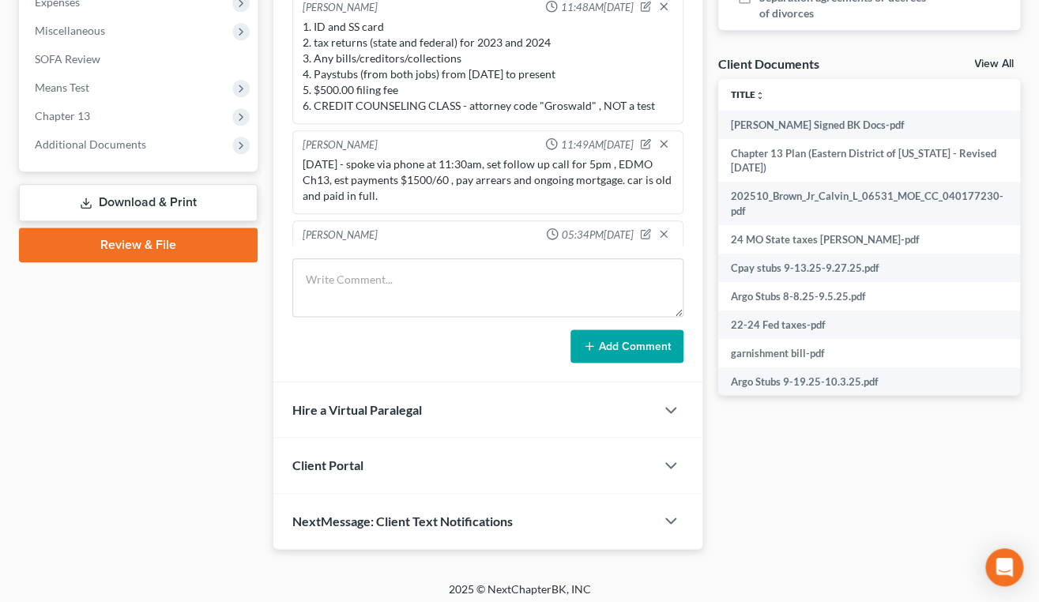
scroll to position [496, 0]
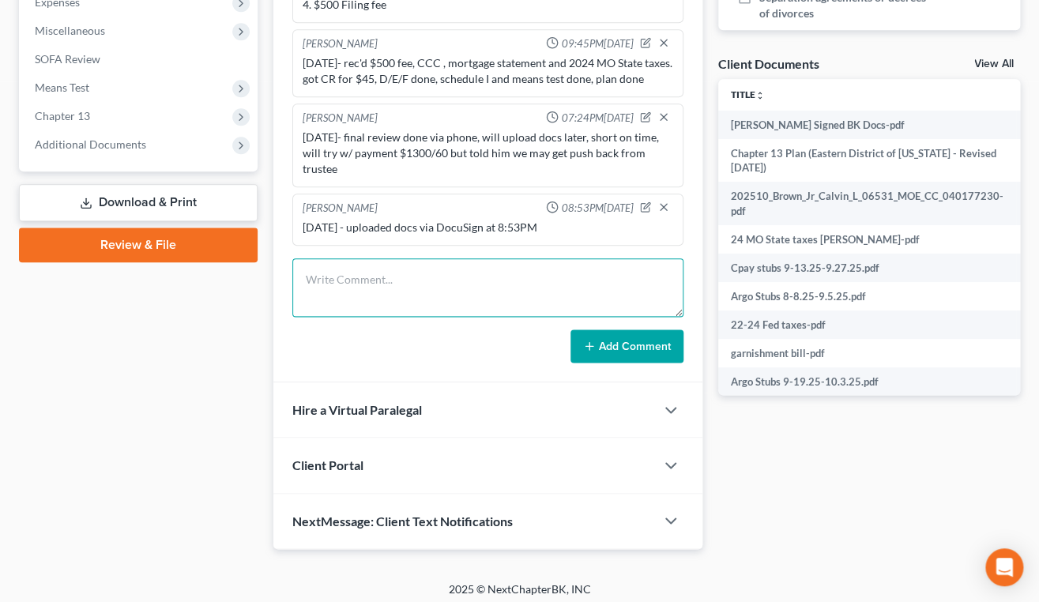
click at [502, 298] on textarea at bounding box center [487, 287] width 391 height 58
drag, startPoint x: 507, startPoint y: 281, endPoint x: 484, endPoint y: 217, distance: 68.0
click at [507, 281] on textarea "10/" at bounding box center [487, 287] width 391 height 58
paste textarea "7332385640"
drag, startPoint x: 353, startPoint y: 274, endPoint x: 382, endPoint y: 273, distance: 29.2
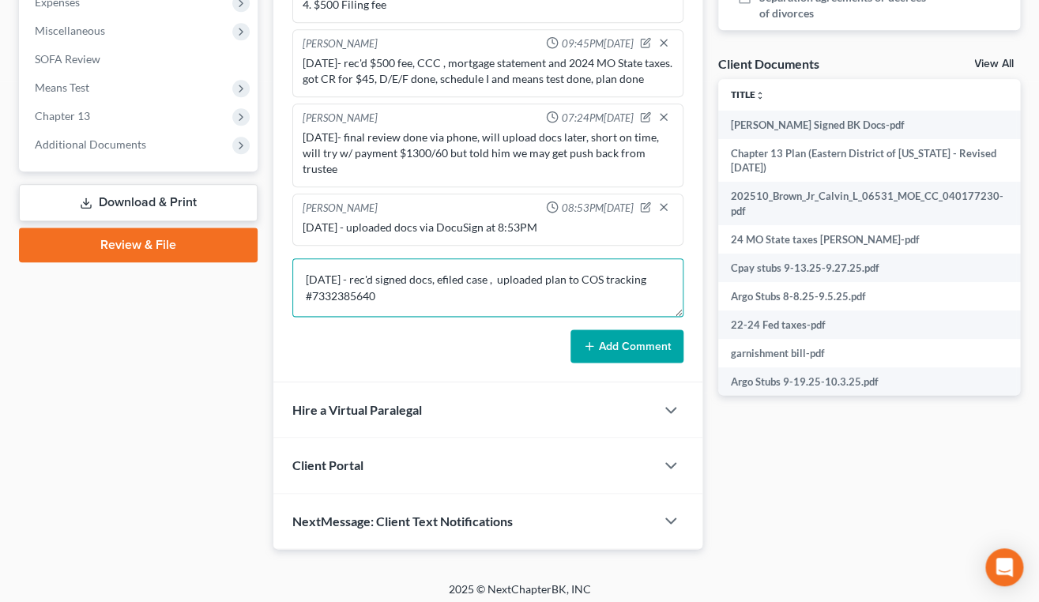
click at [354, 277] on textarea "10/10/25 - rec'd signed docs, efiled case , uploaded plan to COS tracking #7332…" at bounding box center [487, 287] width 391 height 58
type textarea "10/10/25 (friday) - rec'd signed docs, efiled case , uploaded plan to COS track…"
click at [634, 346] on button "Add Comment" at bounding box center [627, 346] width 113 height 33
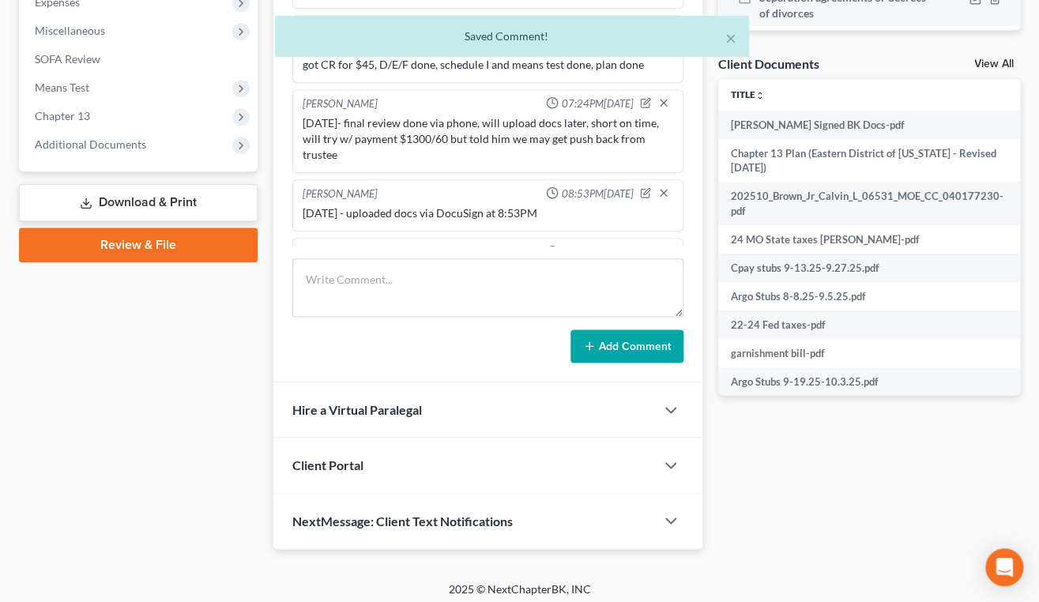
scroll to position [570, 0]
